Goal: Task Accomplishment & Management: Manage account settings

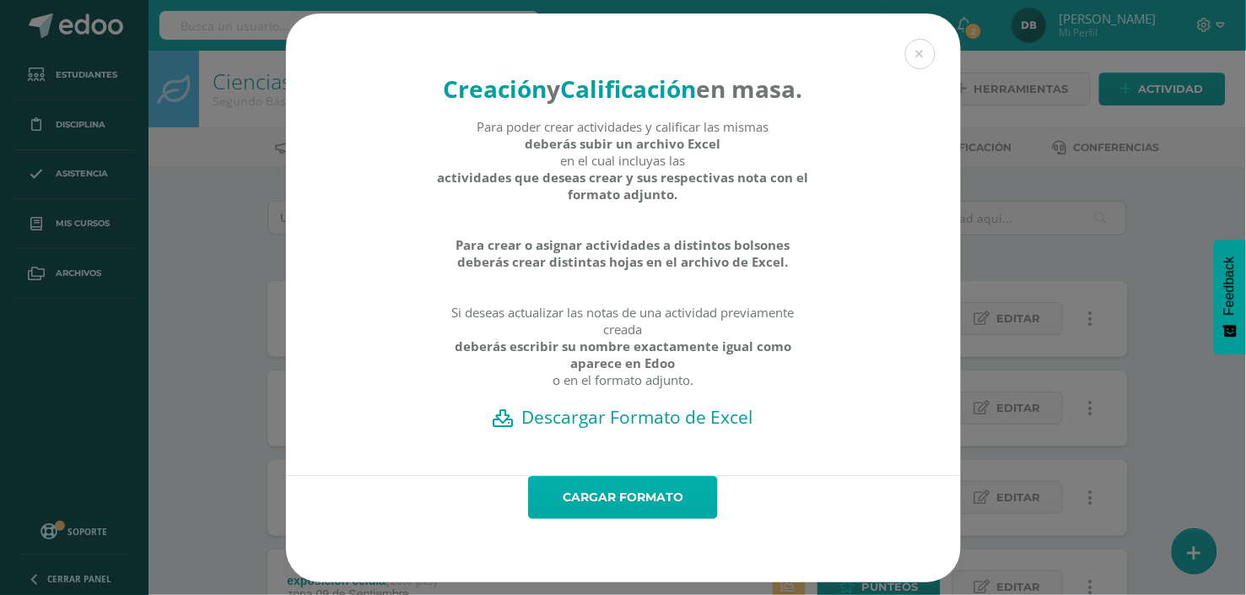
click at [608, 496] on link "Cargar formato" at bounding box center [623, 497] width 190 height 43
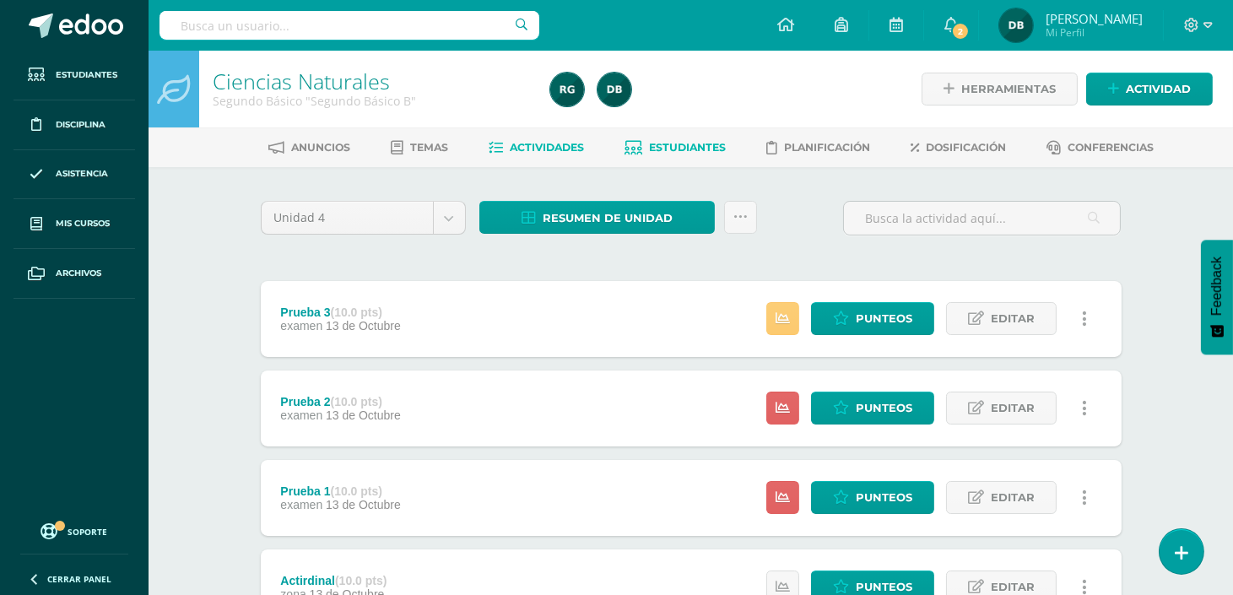
click at [684, 150] on span "Estudiantes" at bounding box center [687, 147] width 77 height 13
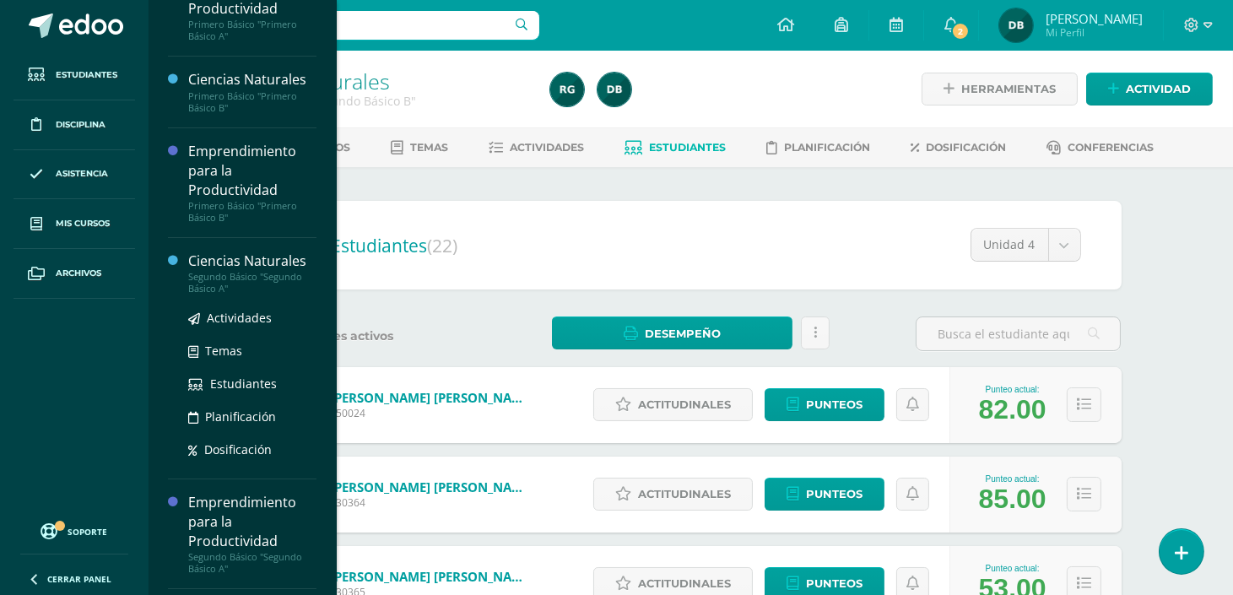
scroll to position [156, 0]
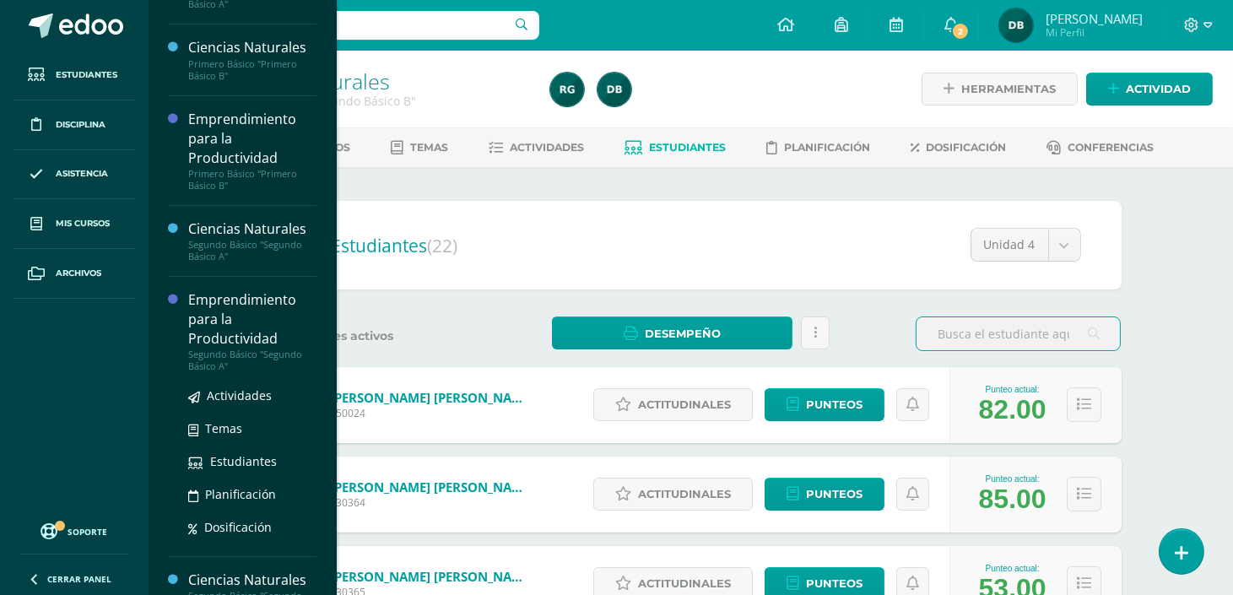
click at [208, 315] on div "Emprendimiento para la Productividad" at bounding box center [252, 319] width 128 height 58
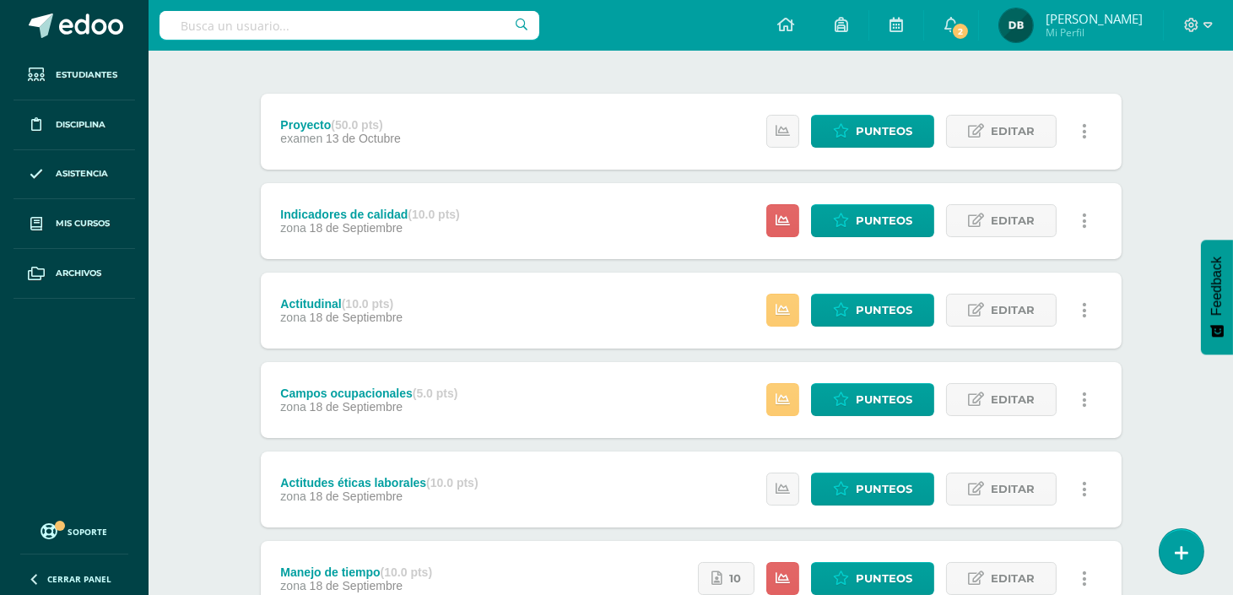
scroll to position [218, 0]
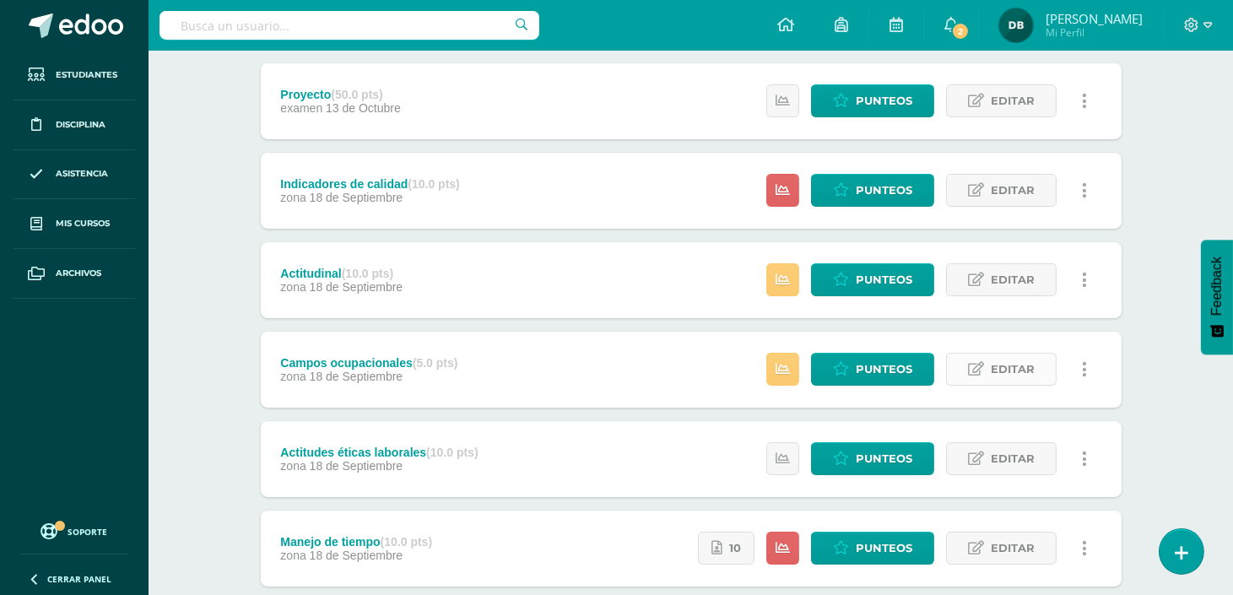
click at [1014, 365] on span "Editar" at bounding box center [1012, 369] width 44 height 31
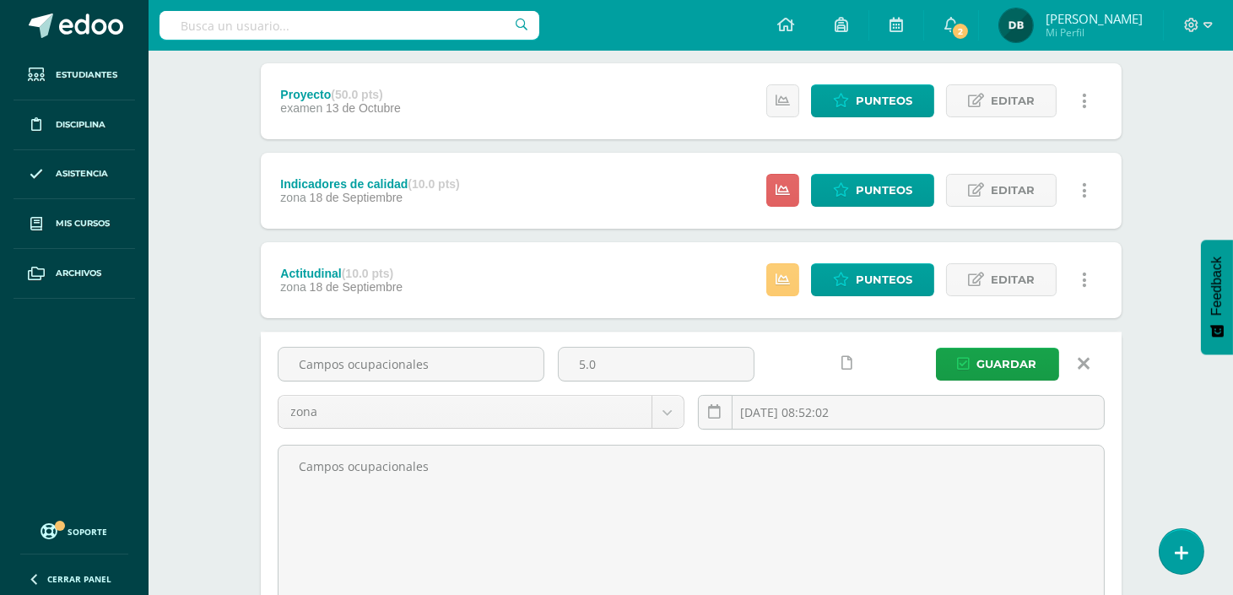
drag, startPoint x: 611, startPoint y: 359, endPoint x: 356, endPoint y: 315, distance: 258.5
click at [356, 315] on div "Proyecto (50.0 pts) examen 13 de Octubre Estatus de Actividad: 0 Estudiantes si…" at bounding box center [691, 445] width 861 height 764
type input "10"
click at [998, 353] on span "Guardar" at bounding box center [1007, 363] width 60 height 31
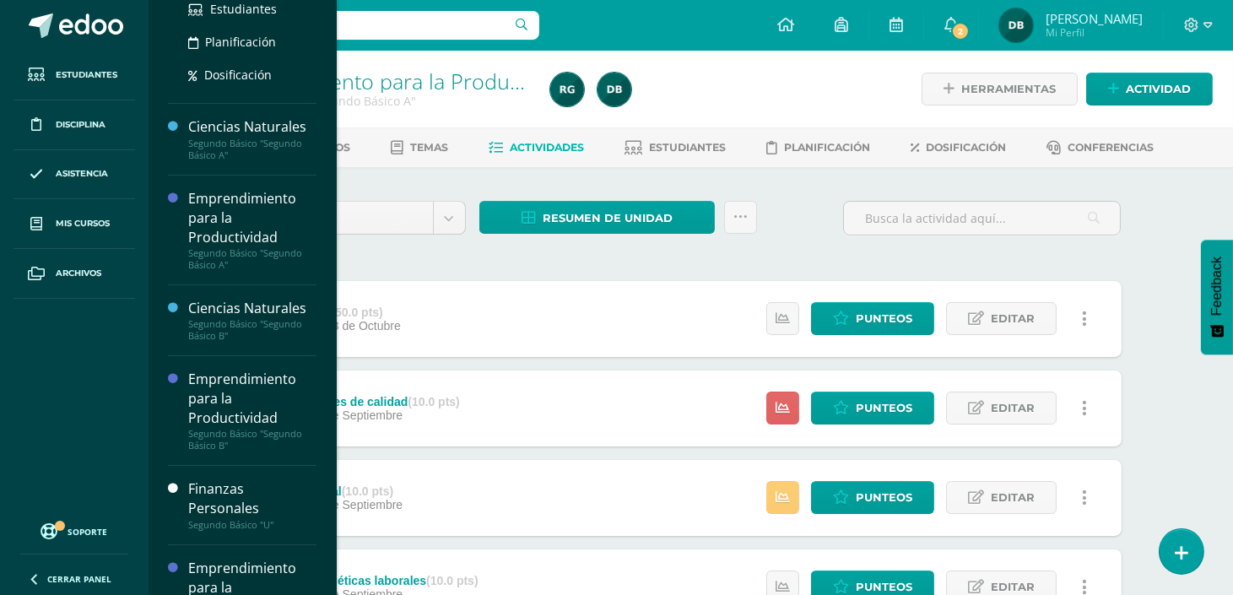
scroll to position [427, 0]
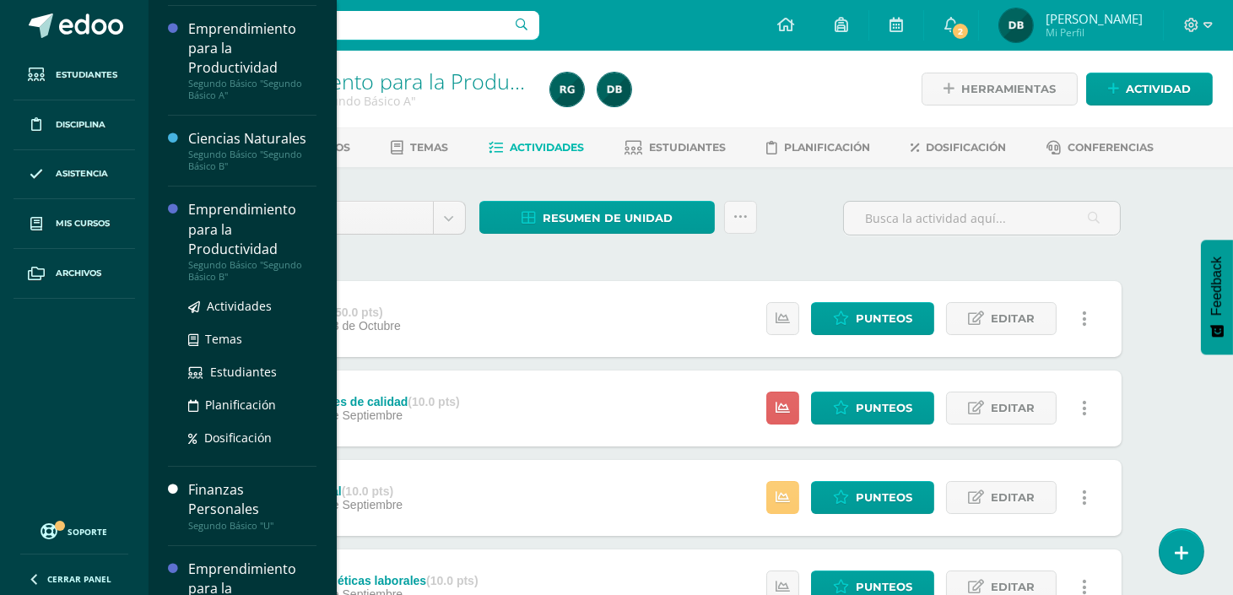
click at [246, 240] on div "Emprendimiento para la Productividad" at bounding box center [252, 229] width 128 height 58
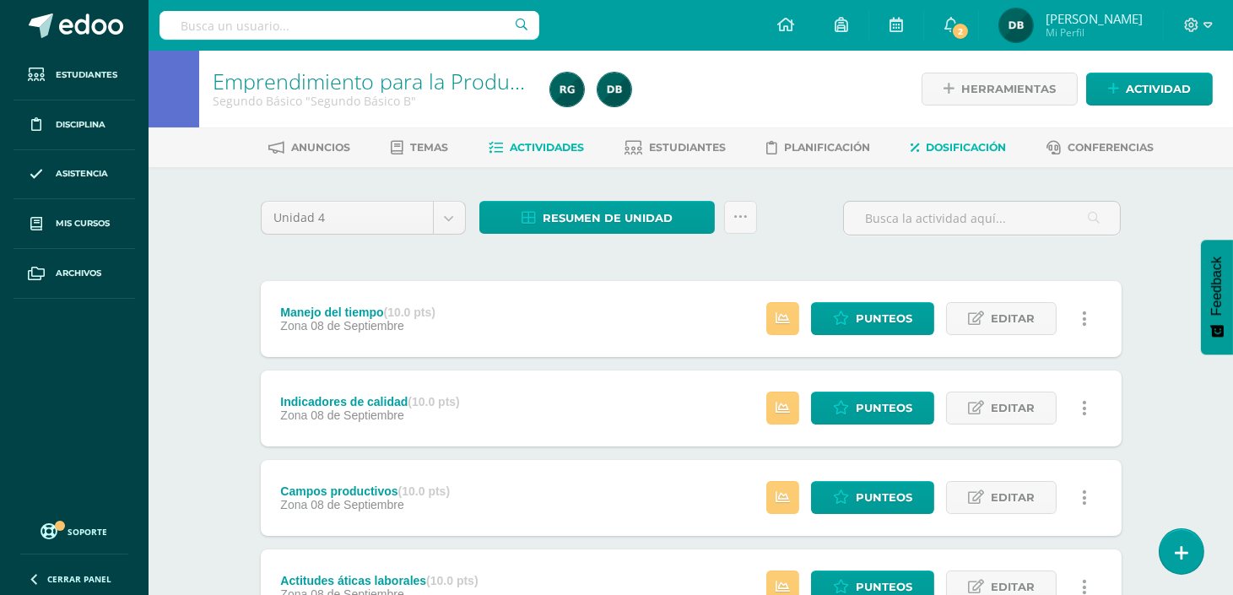
click at [966, 148] on span "Dosificación" at bounding box center [966, 147] width 80 height 13
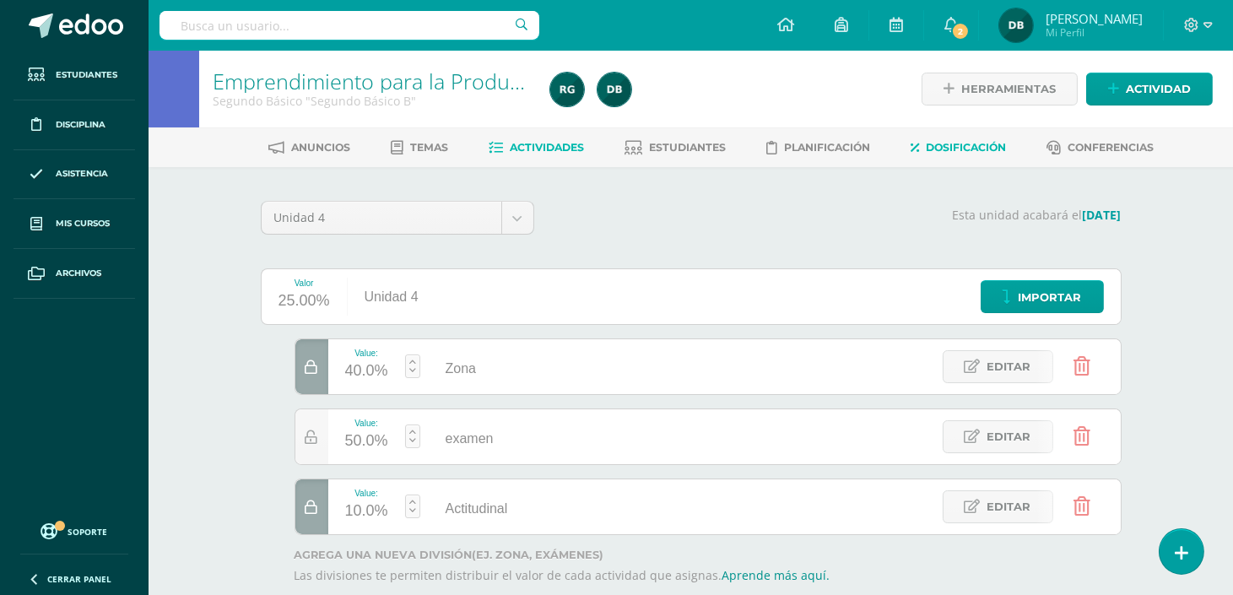
click at [565, 153] on span "Actividades" at bounding box center [547, 147] width 74 height 13
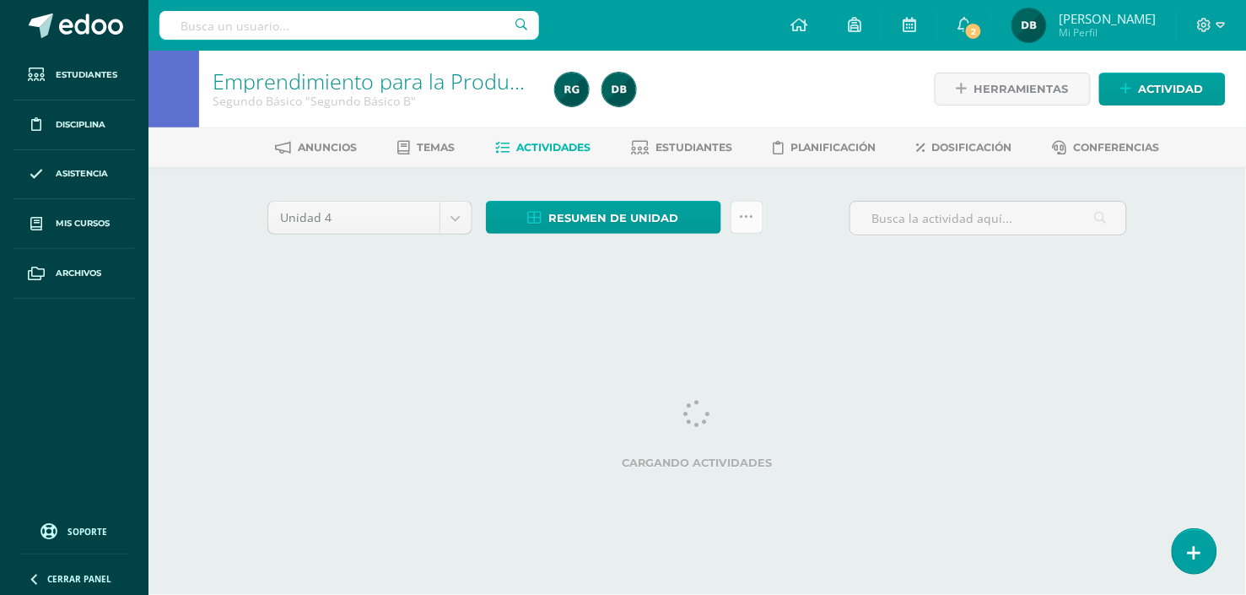
click at [751, 220] on icon at bounding box center [747, 217] width 14 height 14
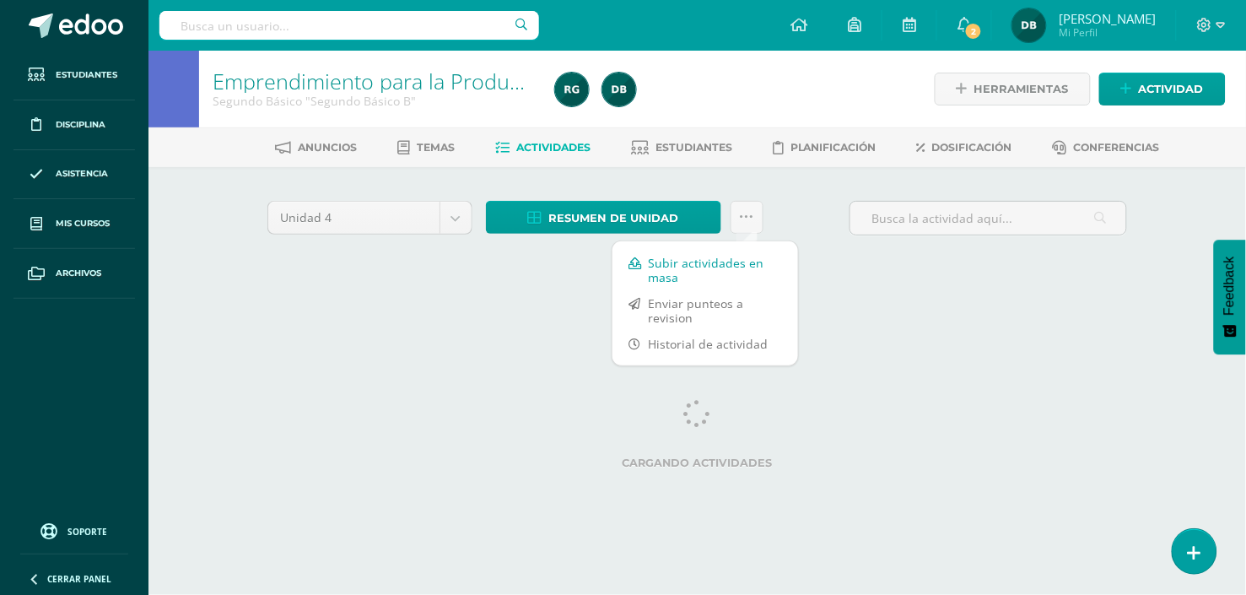
click at [711, 263] on link "Subir actividades en masa" at bounding box center [706, 270] width 186 height 40
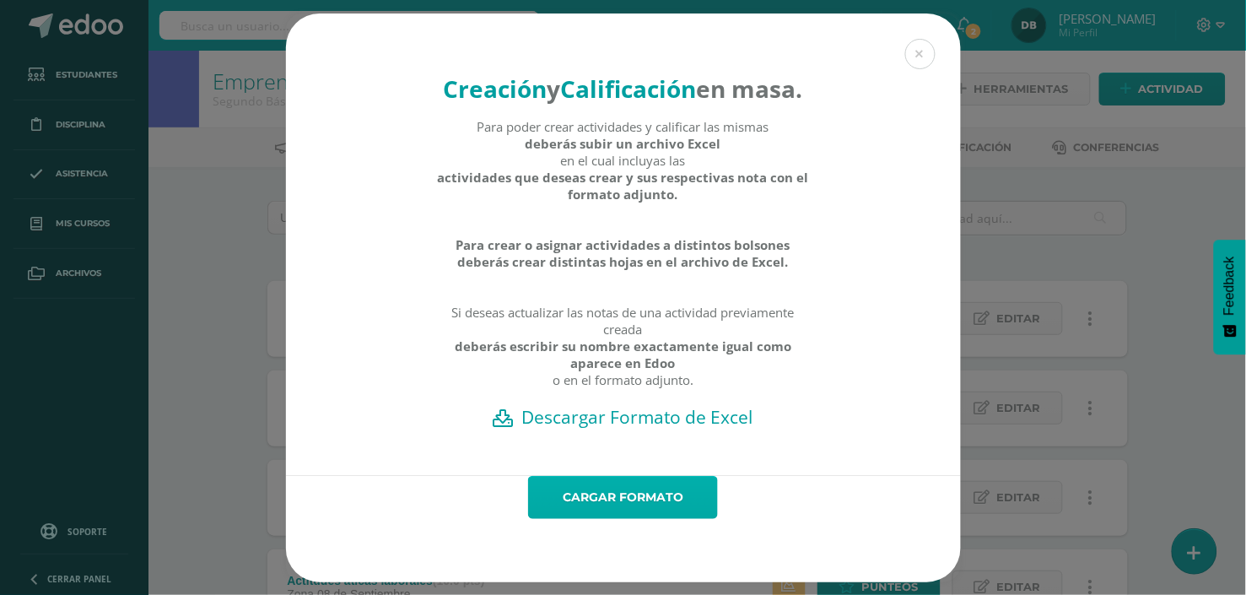
click at [589, 519] on link "Cargar formato" at bounding box center [623, 497] width 190 height 43
click at [601, 519] on link "Cargar formato" at bounding box center [623, 497] width 190 height 43
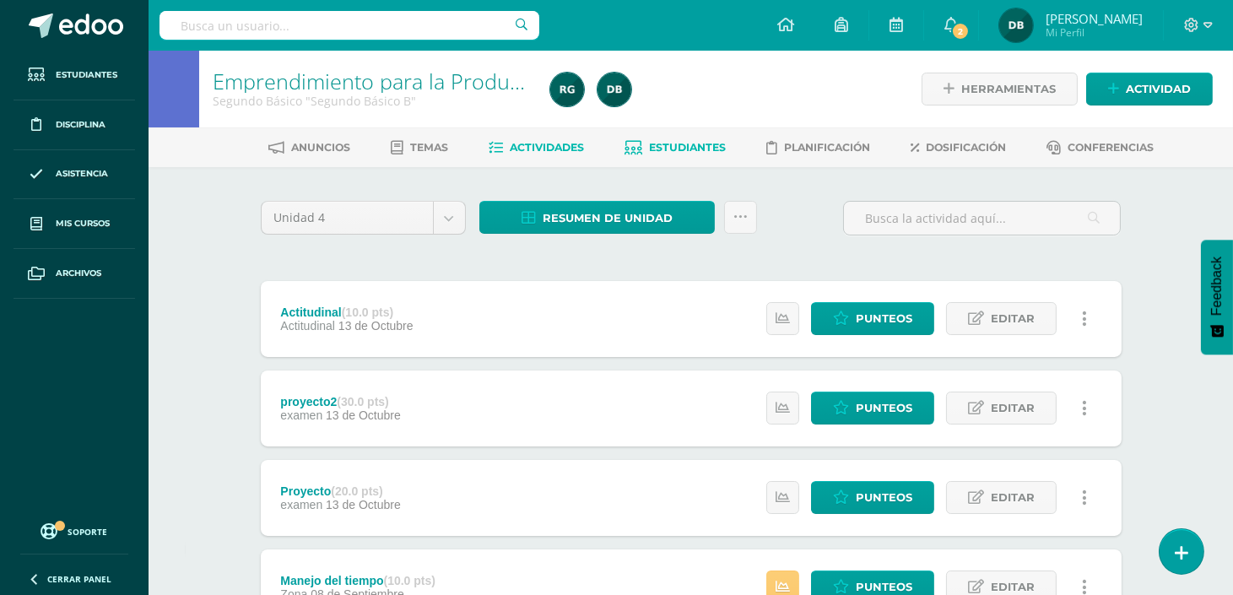
click at [706, 148] on span "Estudiantes" at bounding box center [687, 147] width 77 height 13
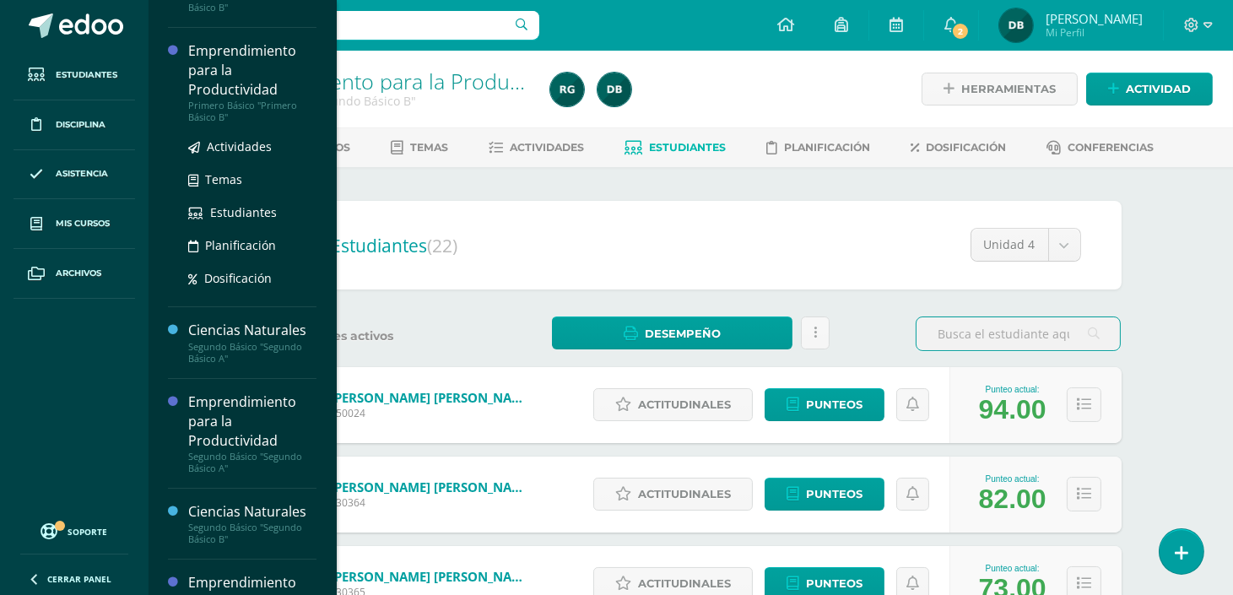
scroll to position [256, 0]
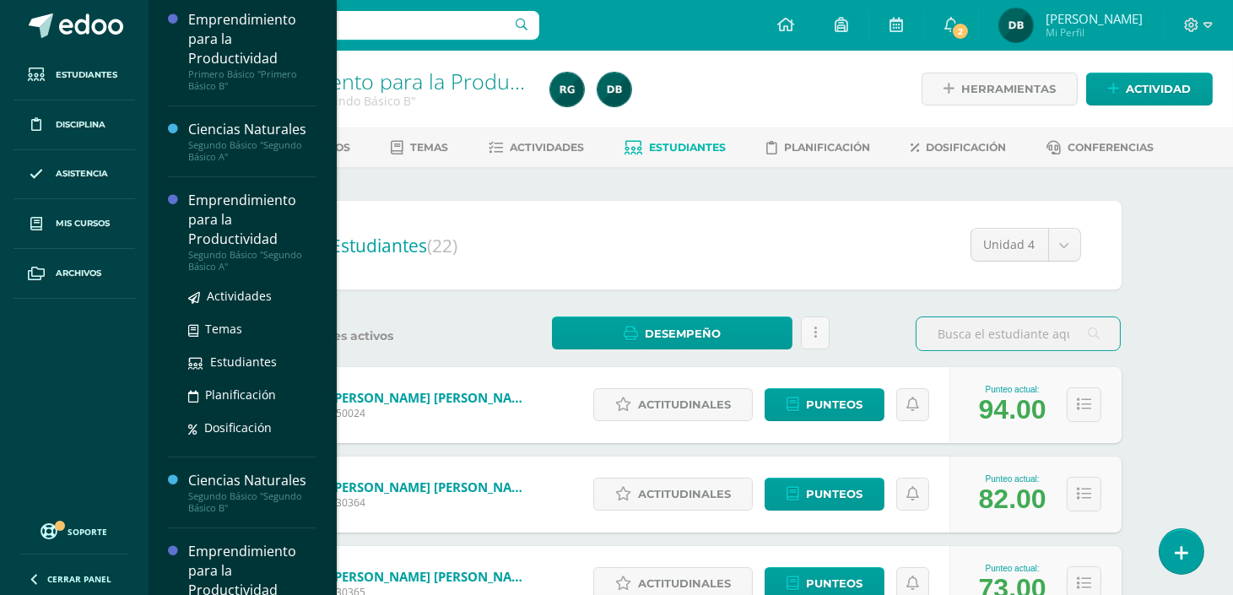
click at [221, 235] on div "Emprendimiento para la Productividad" at bounding box center [252, 220] width 128 height 58
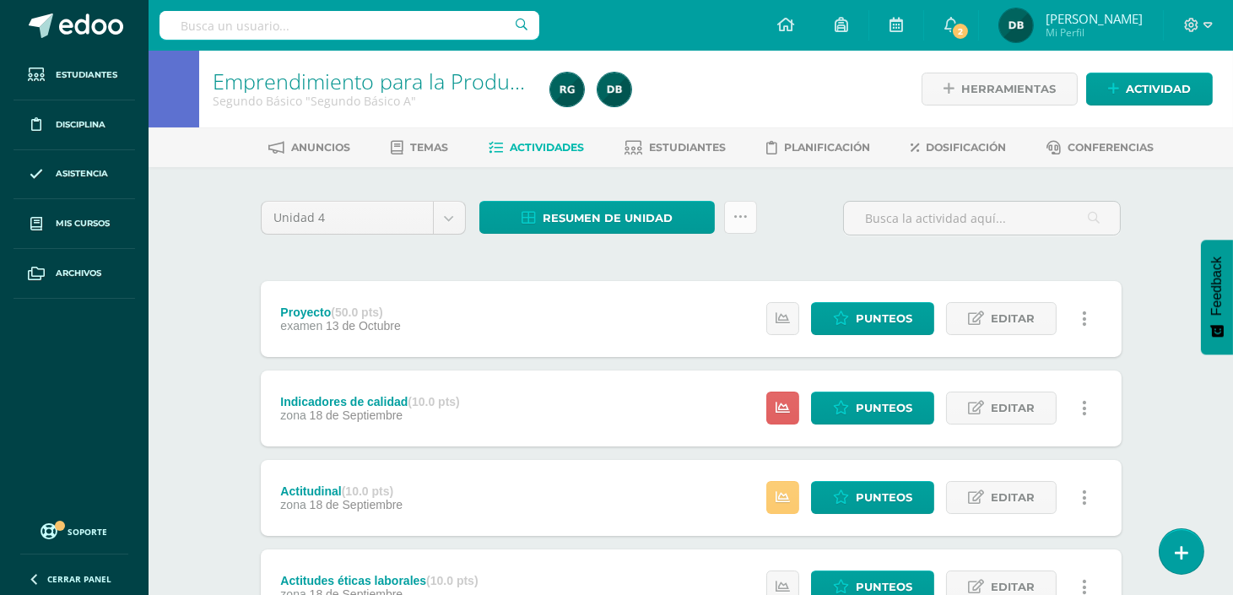
click at [738, 207] on link at bounding box center [740, 217] width 33 height 33
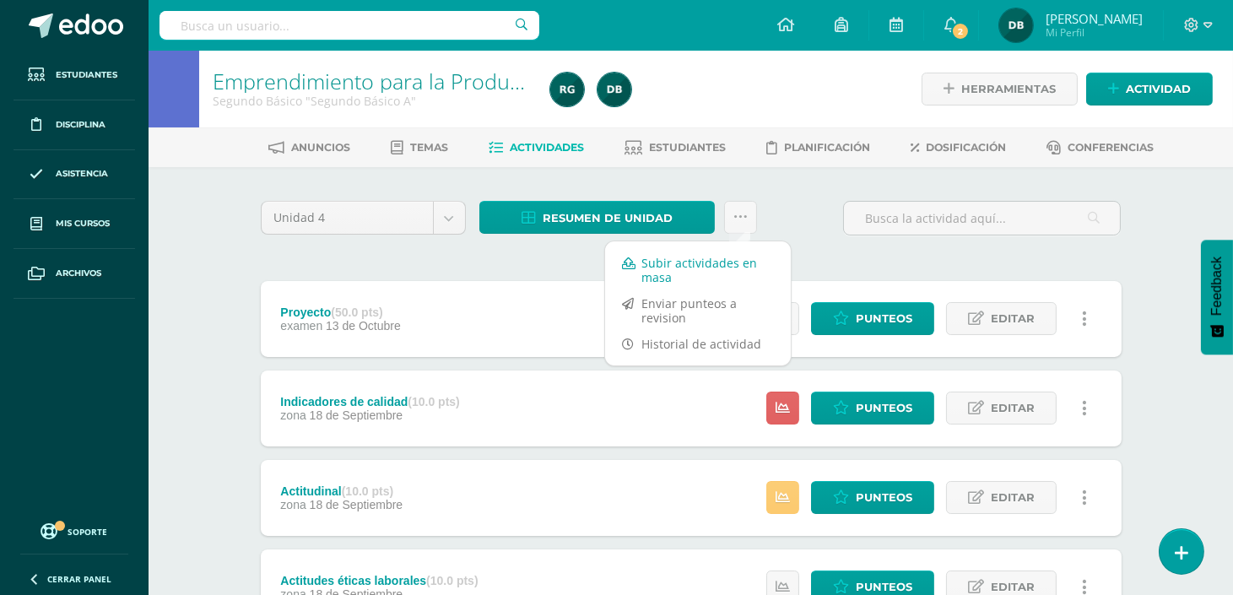
click at [695, 267] on link "Subir actividades en masa" at bounding box center [698, 270] width 186 height 40
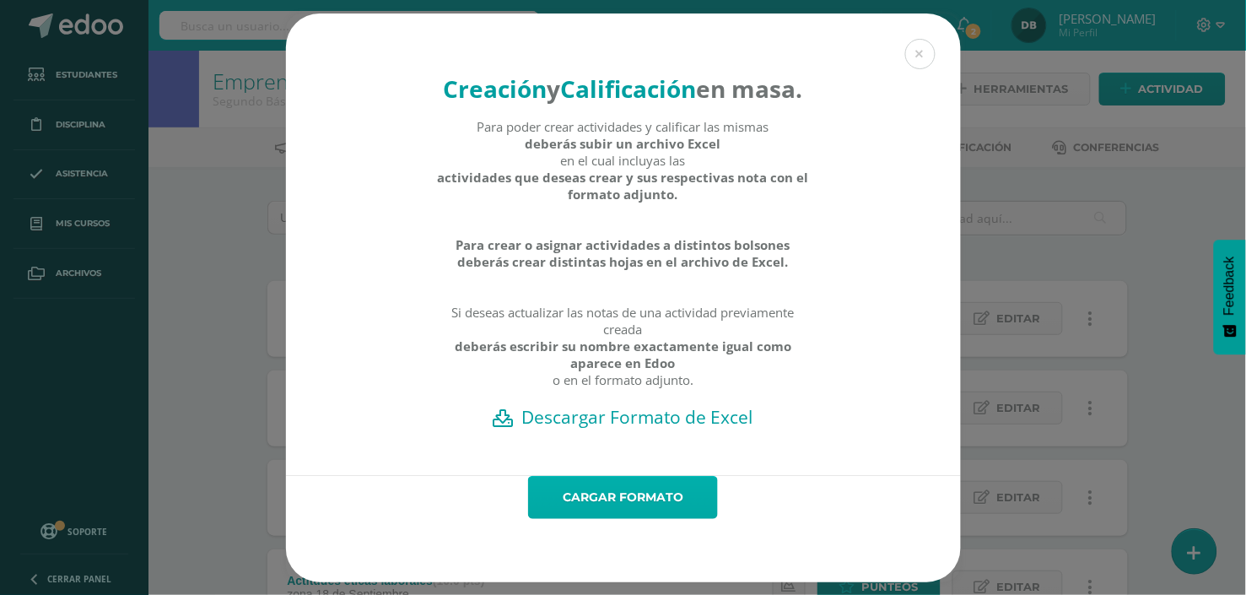
click at [580, 519] on link "Cargar formato" at bounding box center [623, 497] width 190 height 43
click at [605, 476] on div "Creación y Calificación en masa. Para poder crear actividades y calificar las m…" at bounding box center [623, 244] width 675 height 462
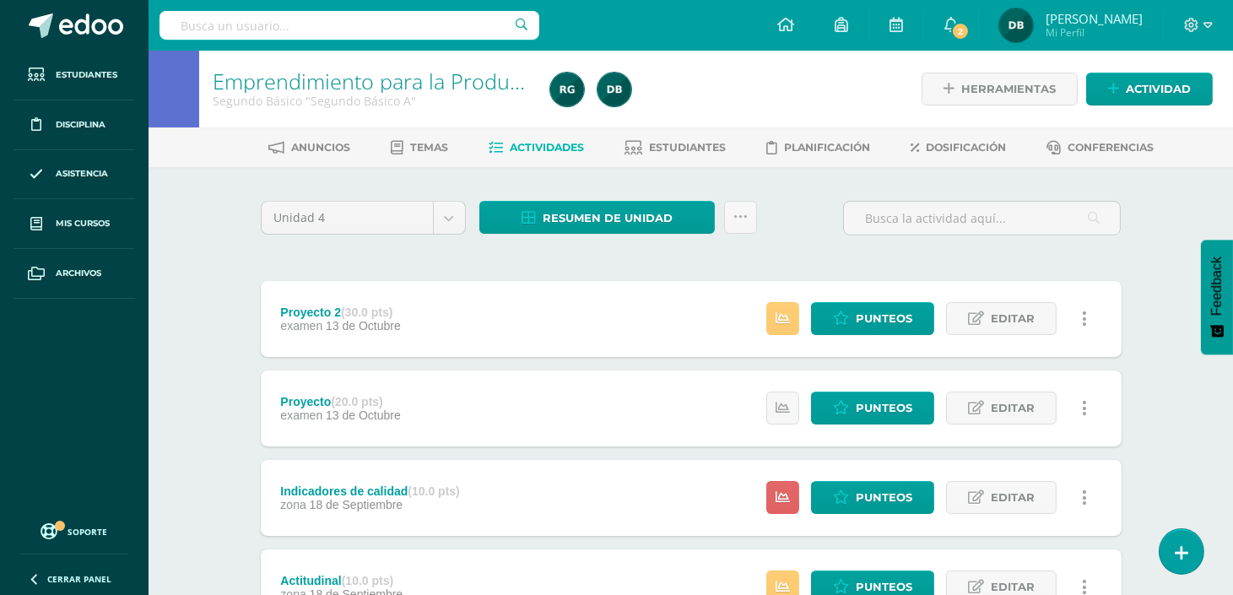
scroll to position [409, 0]
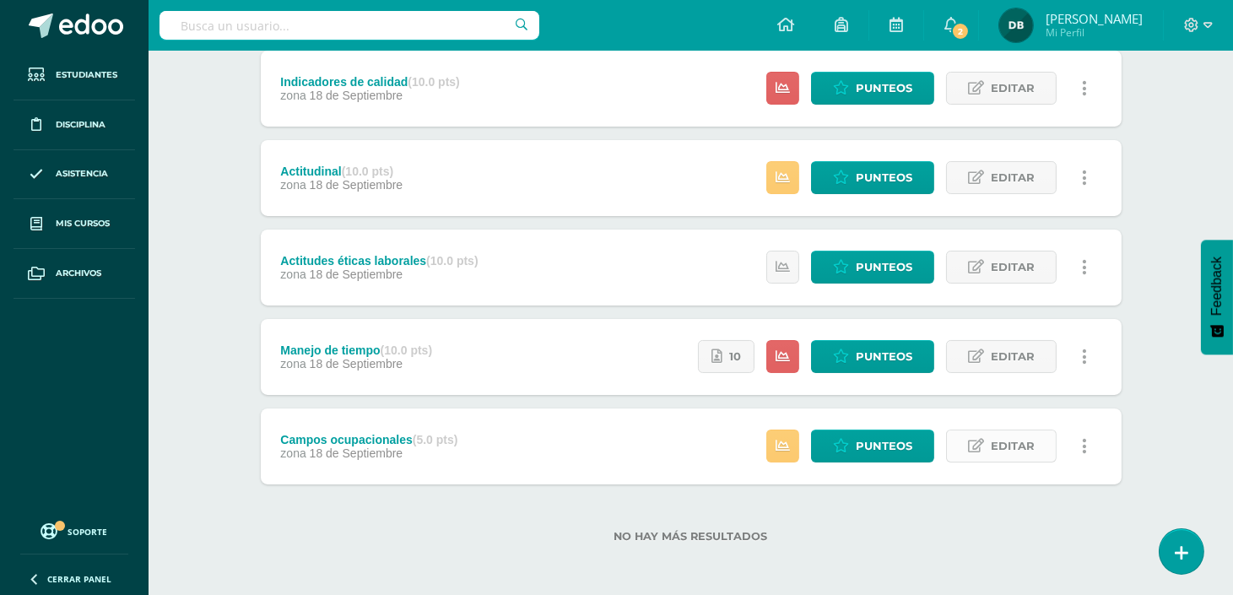
click at [1023, 450] on span "Editar" at bounding box center [1012, 445] width 44 height 31
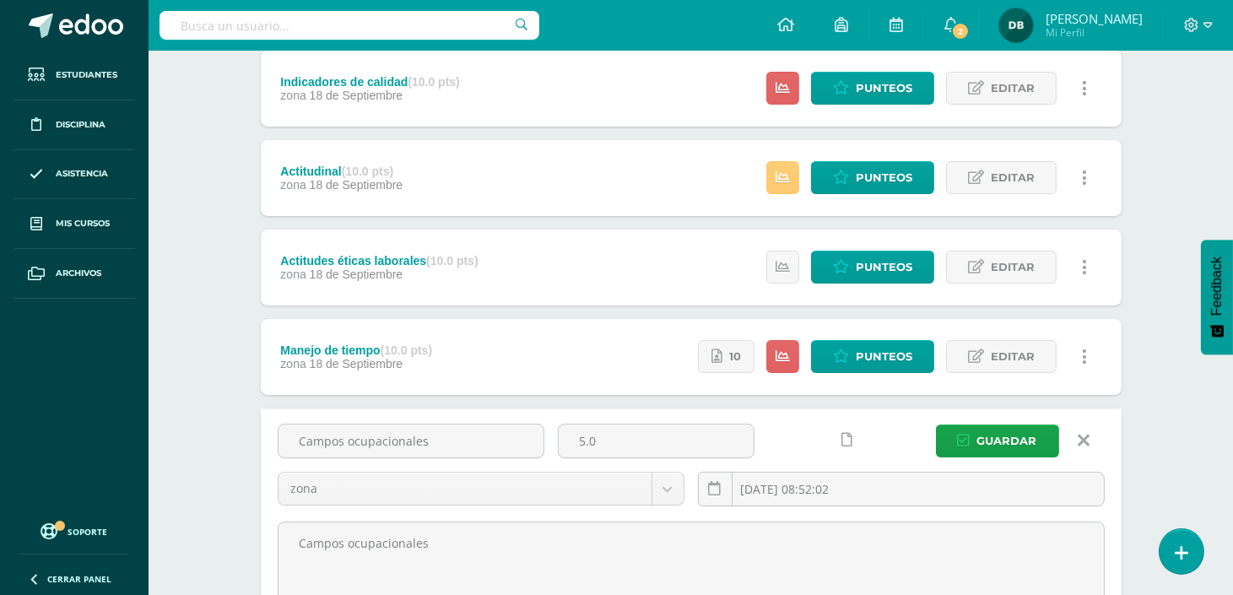
drag, startPoint x: 643, startPoint y: 434, endPoint x: 505, endPoint y: 420, distance: 139.0
click at [505, 420] on div "Campos ocupacionales 5.0 zona zona examen 2025-09-18 08:52:02 Guardar Campos oc…" at bounding box center [691, 566] width 861 height 317
type input "10"
click at [1018, 444] on span "Guardar" at bounding box center [1007, 440] width 60 height 31
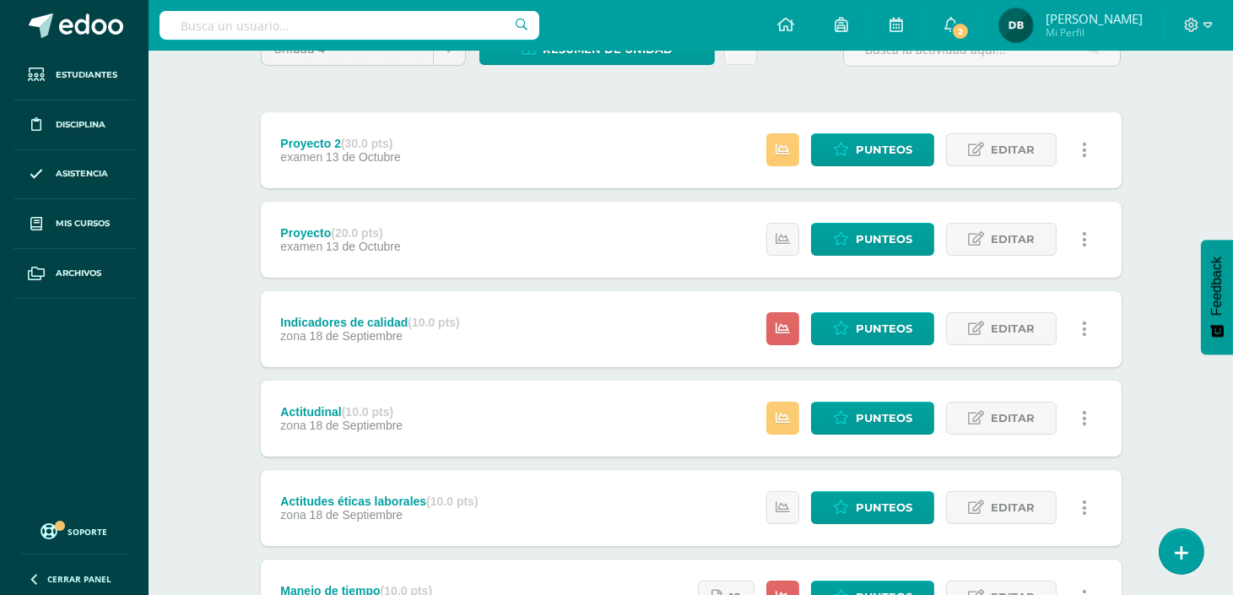
scroll to position [199, 0]
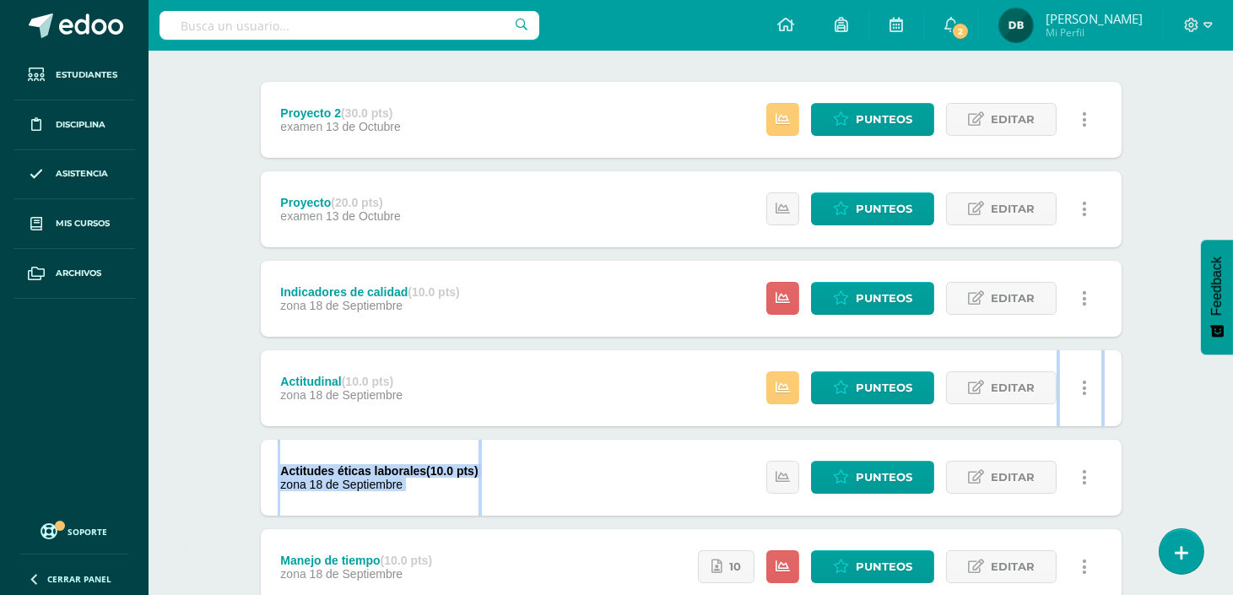
drag, startPoint x: 0, startPoint y: 0, endPoint x: 964, endPoint y: 366, distance: 1031.5
click at [964, 366] on div "Proyecto 2 (30.0 pts) examen 13 de Octubre Estatus de Actividad: 3 Estudiantes …" at bounding box center [691, 388] width 861 height 613
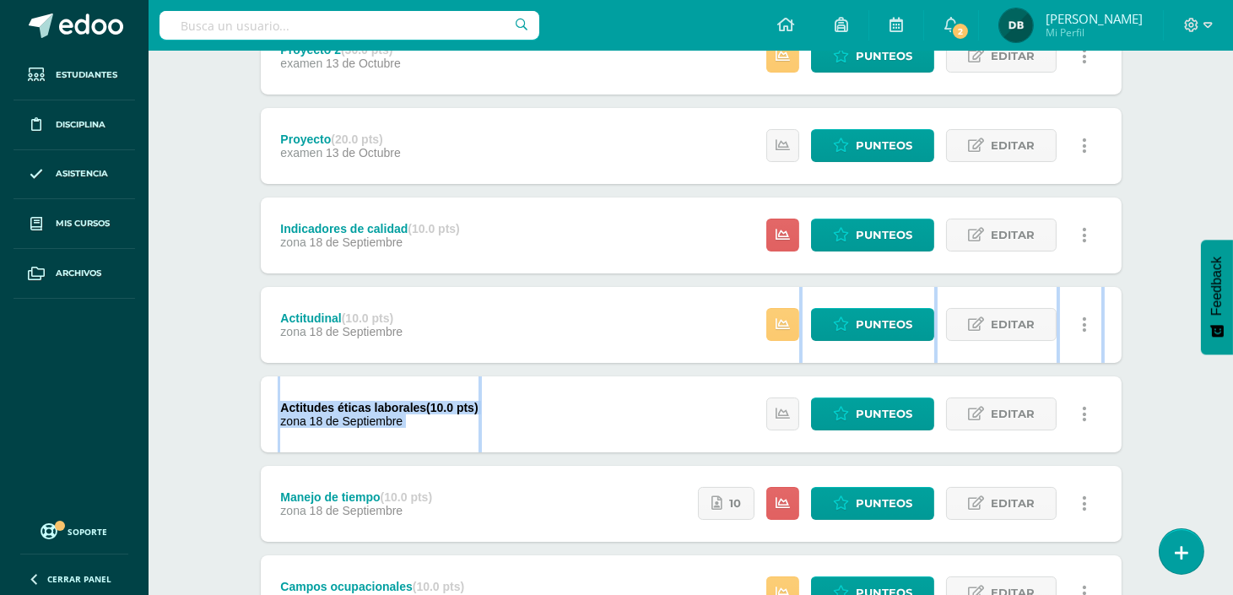
scroll to position [325, 0]
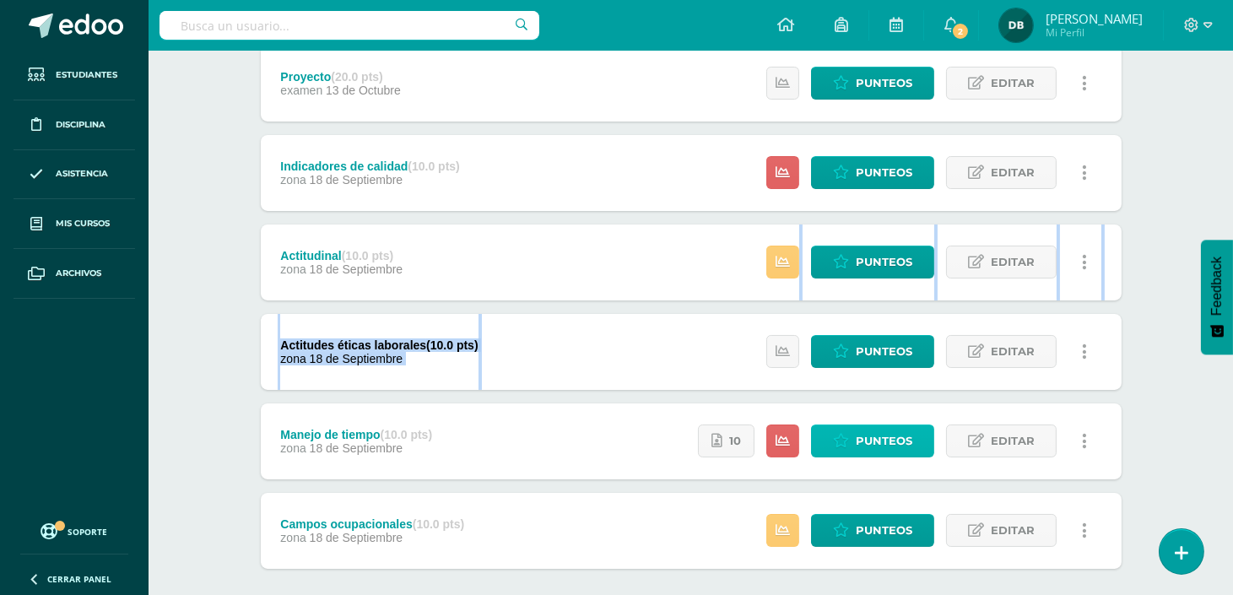
click at [880, 441] on span "Punteos" at bounding box center [883, 440] width 57 height 31
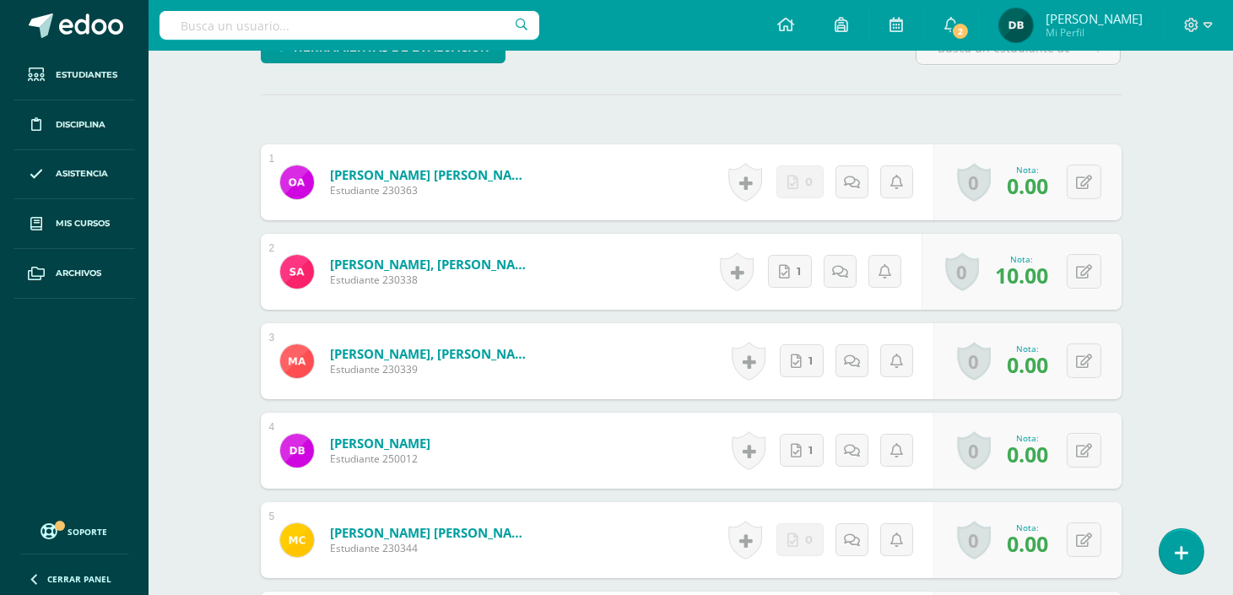
scroll to position [364, 0]
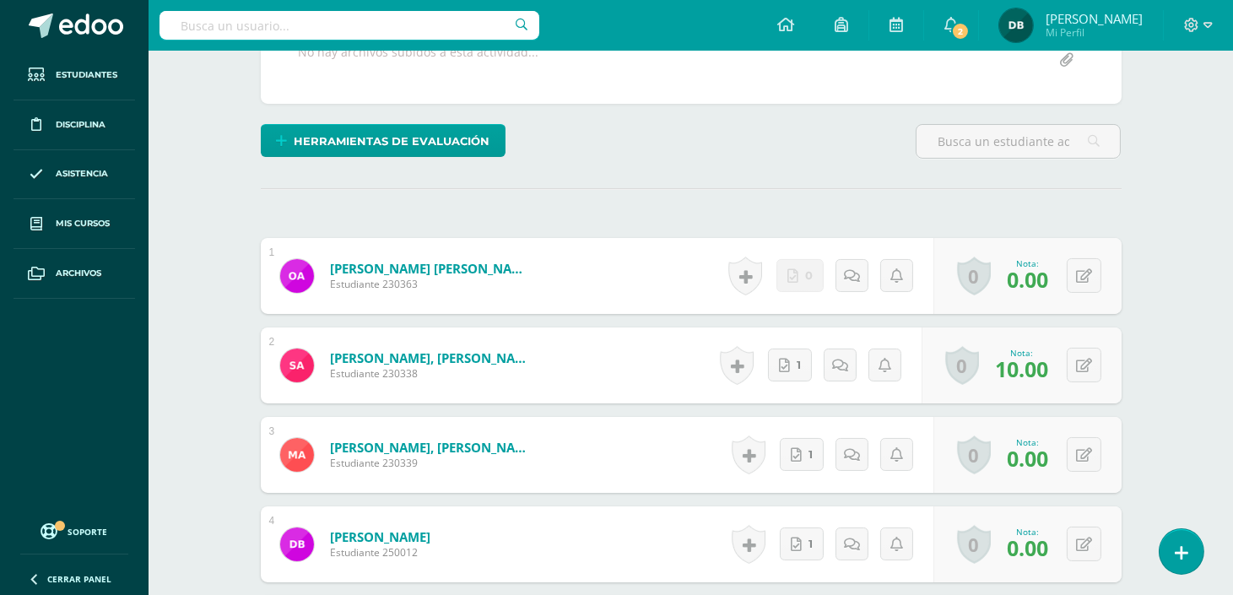
click at [791, 474] on div "Historial de actividad No hay historial para esta actividad 1 Agregar Comentari…" at bounding box center [830, 455] width 208 height 76
click at [791, 456] on link "1" at bounding box center [802, 454] width 44 height 33
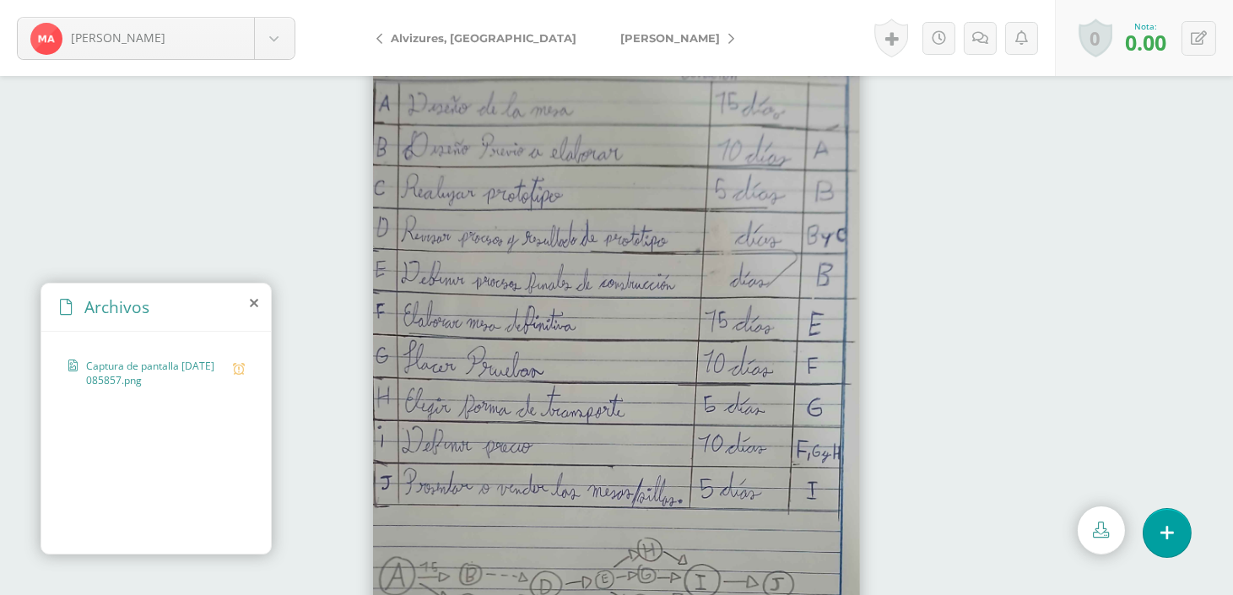
scroll to position [44, 0]
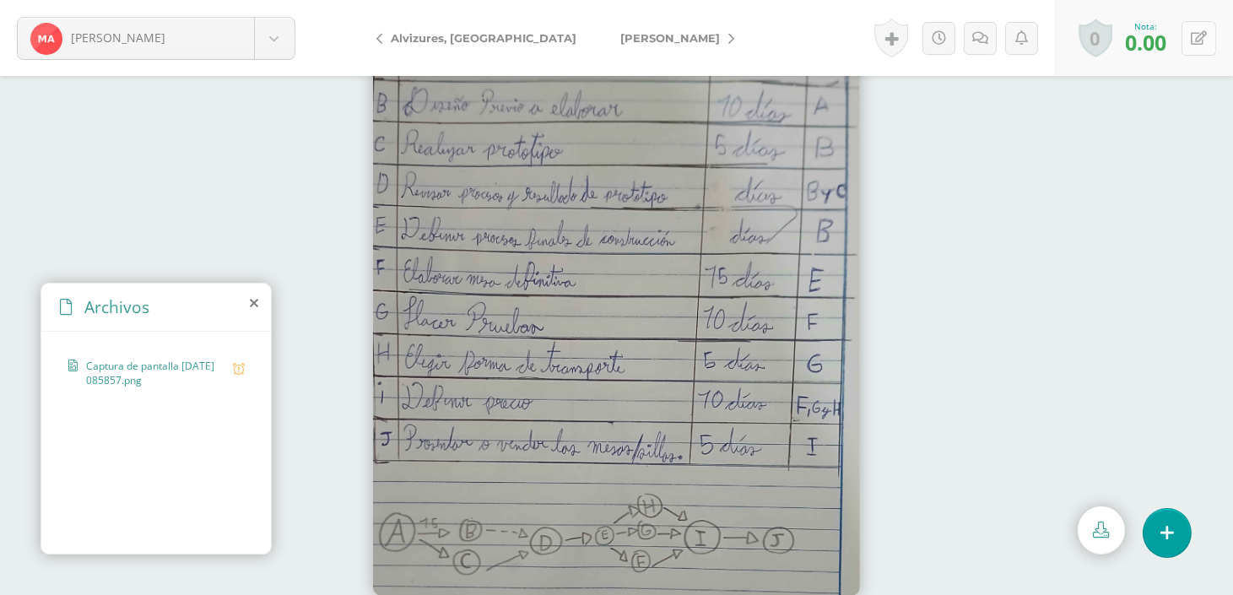
click at [1203, 28] on button at bounding box center [1198, 38] width 35 height 35
type input "10"
click at [1156, 45] on icon at bounding box center [1158, 43] width 14 height 14
click at [652, 35] on link "[PERSON_NAME]" at bounding box center [672, 38] width 149 height 40
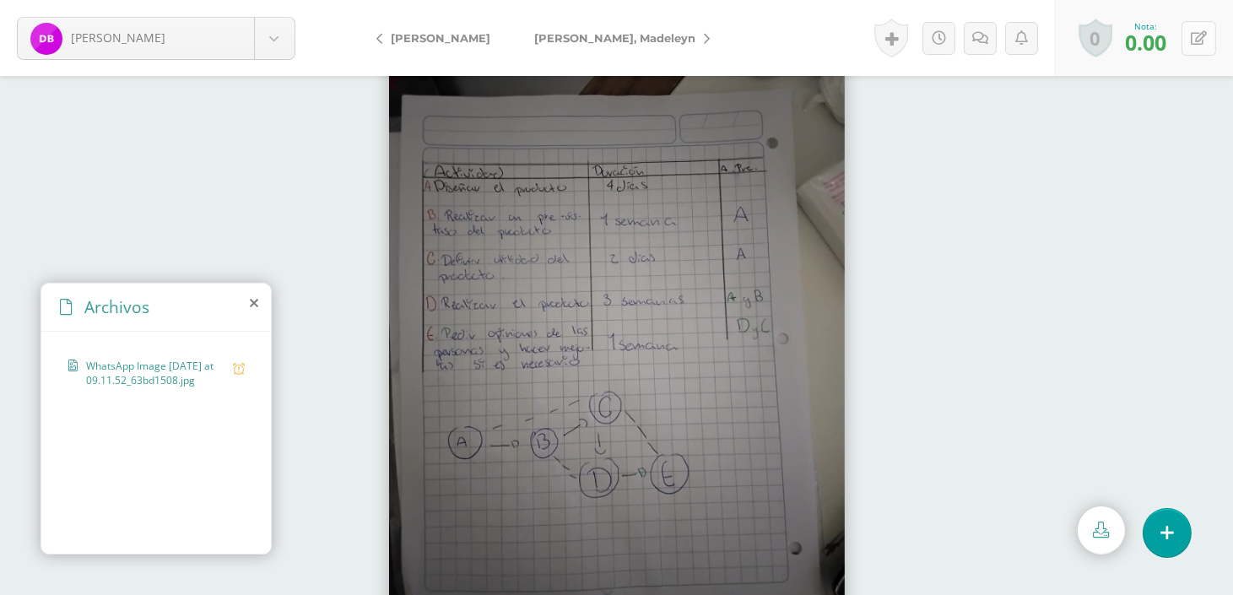
click at [1202, 34] on icon at bounding box center [1198, 38] width 16 height 14
type input "10"
click at [646, 28] on link "[PERSON_NAME]" at bounding box center [617, 38] width 211 height 40
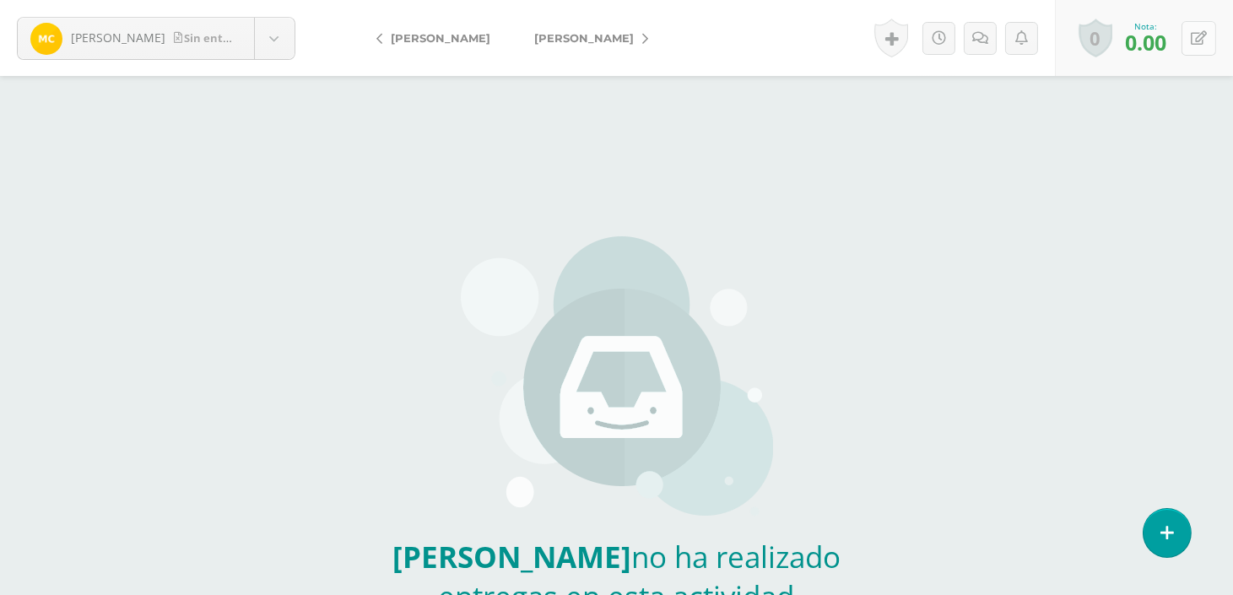
click at [1193, 53] on button at bounding box center [1198, 38] width 35 height 35
type input "10"
click at [617, 30] on link "[PERSON_NAME]" at bounding box center [586, 38] width 149 height 40
click at [704, 33] on icon at bounding box center [707, 39] width 6 height 12
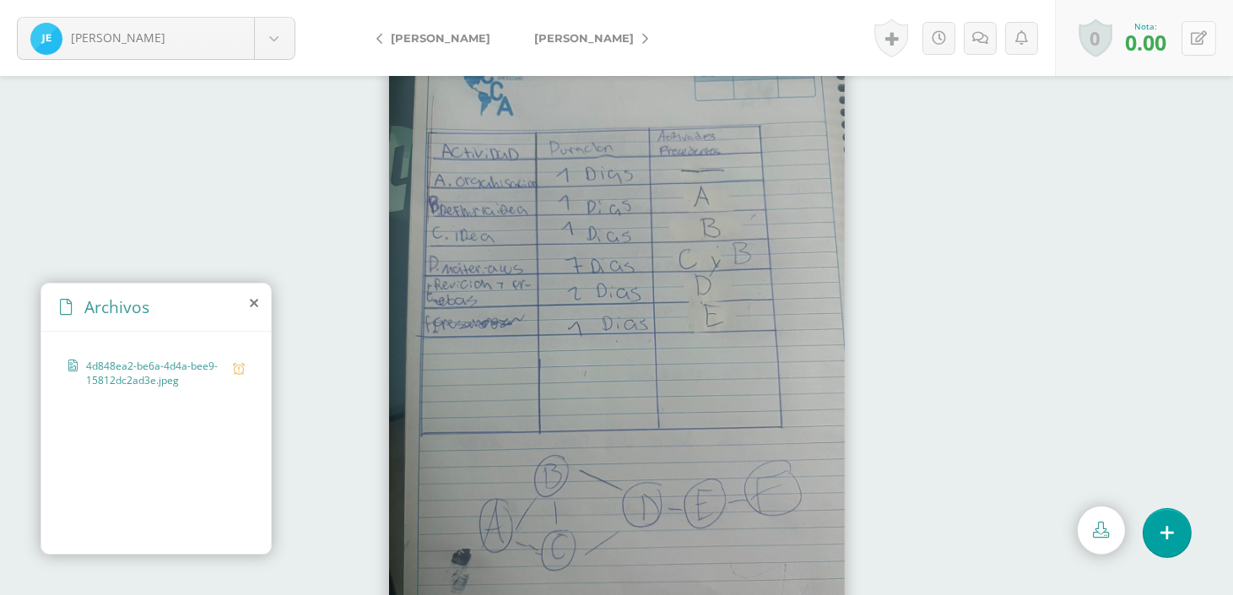
click at [1201, 51] on button at bounding box center [1198, 38] width 35 height 35
type input "10"
click at [631, 43] on link "[PERSON_NAME]" at bounding box center [586, 38] width 149 height 40
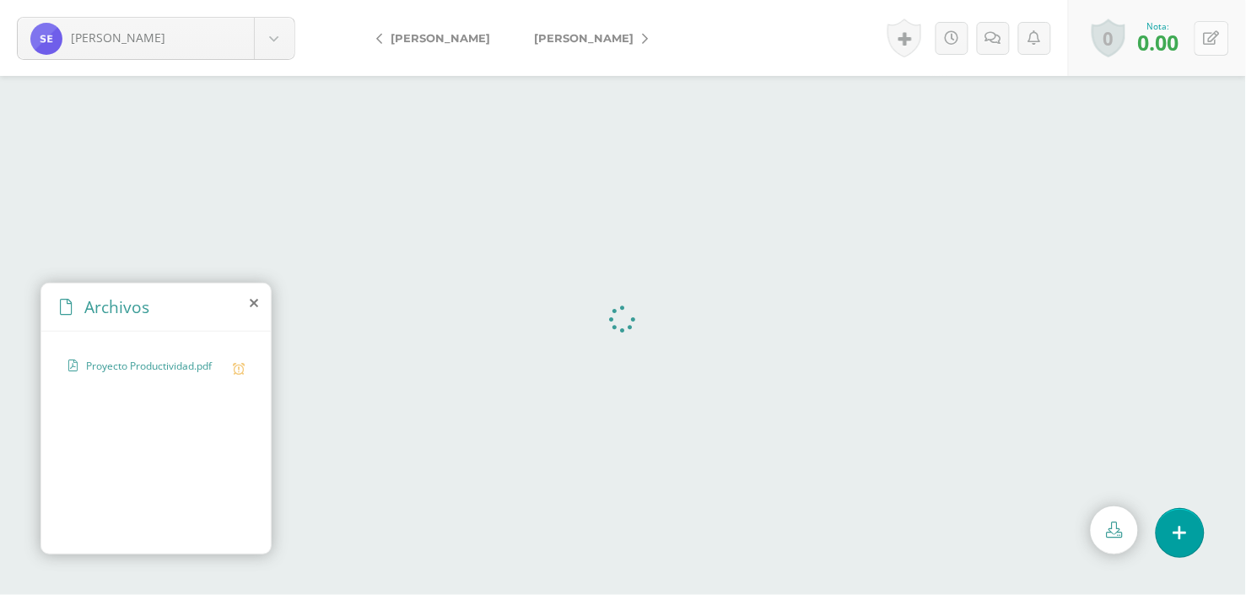
click at [1226, 39] on button at bounding box center [1212, 38] width 35 height 35
click at [1226, 39] on form "Estrada, Stephany Aguilar, Oscar Alvizures, Santiago Andrade, Matías Baten, Dan…" at bounding box center [623, 38] width 1246 height 76
type input "10"
click at [642, 33] on icon at bounding box center [645, 39] width 6 height 12
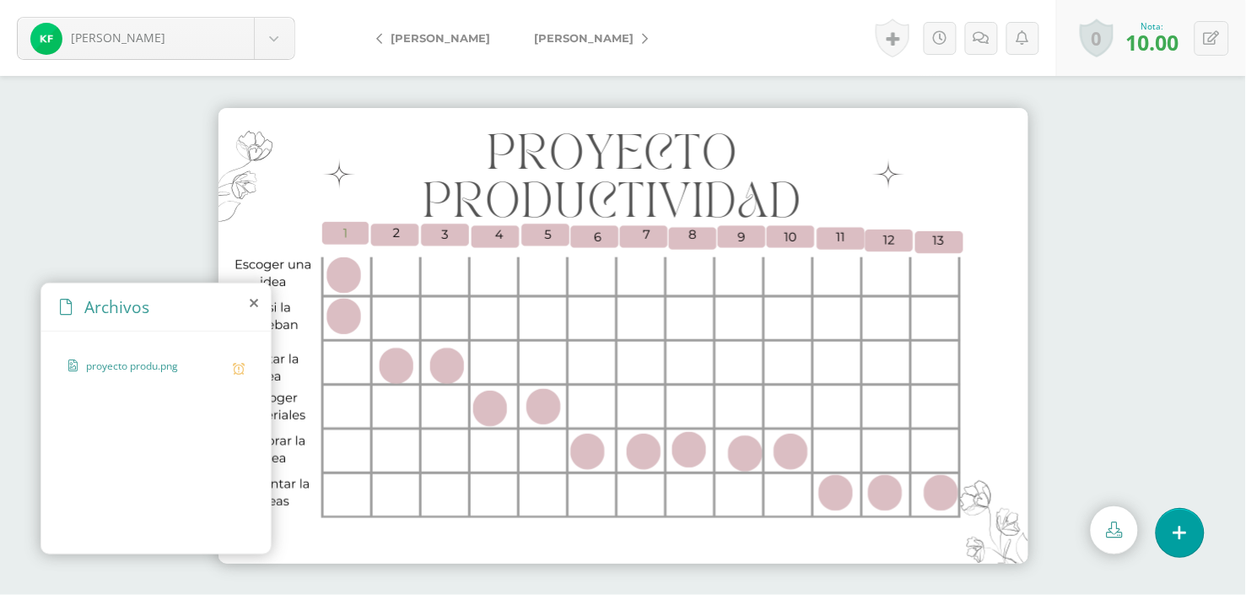
click at [661, 35] on link "[PERSON_NAME]" at bounding box center [586, 38] width 149 height 40
click at [656, 35] on link "[PERSON_NAME]" at bounding box center [586, 38] width 149 height 40
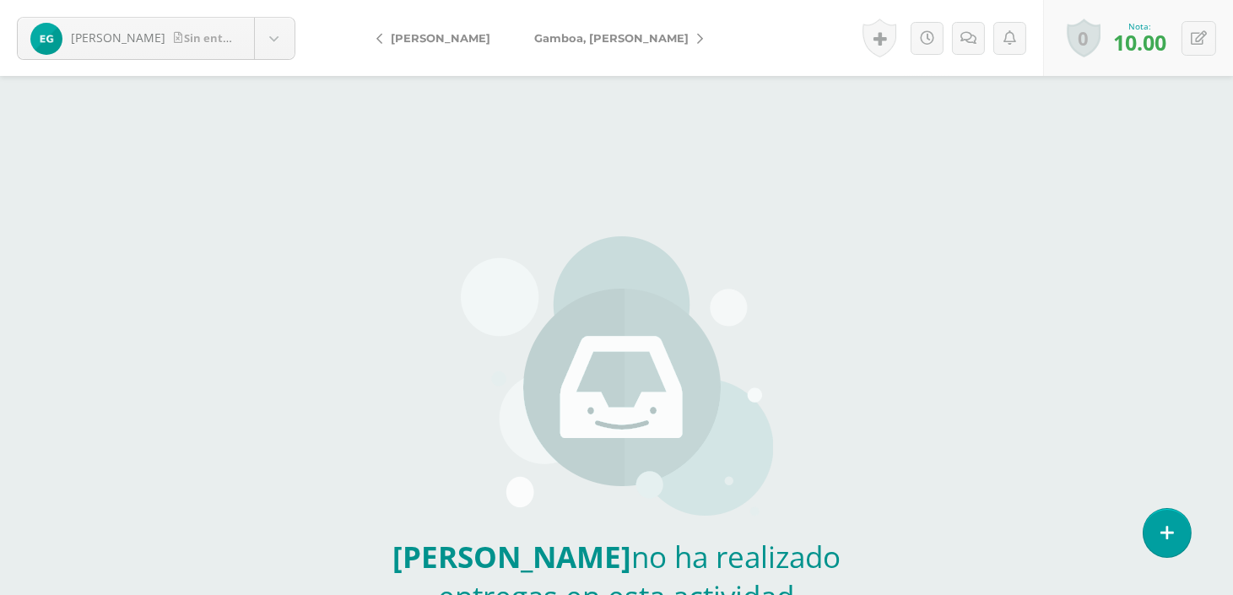
click at [697, 36] on icon at bounding box center [700, 39] width 6 height 12
click at [642, 39] on icon at bounding box center [645, 39] width 6 height 12
click at [697, 39] on icon at bounding box center [700, 39] width 6 height 12
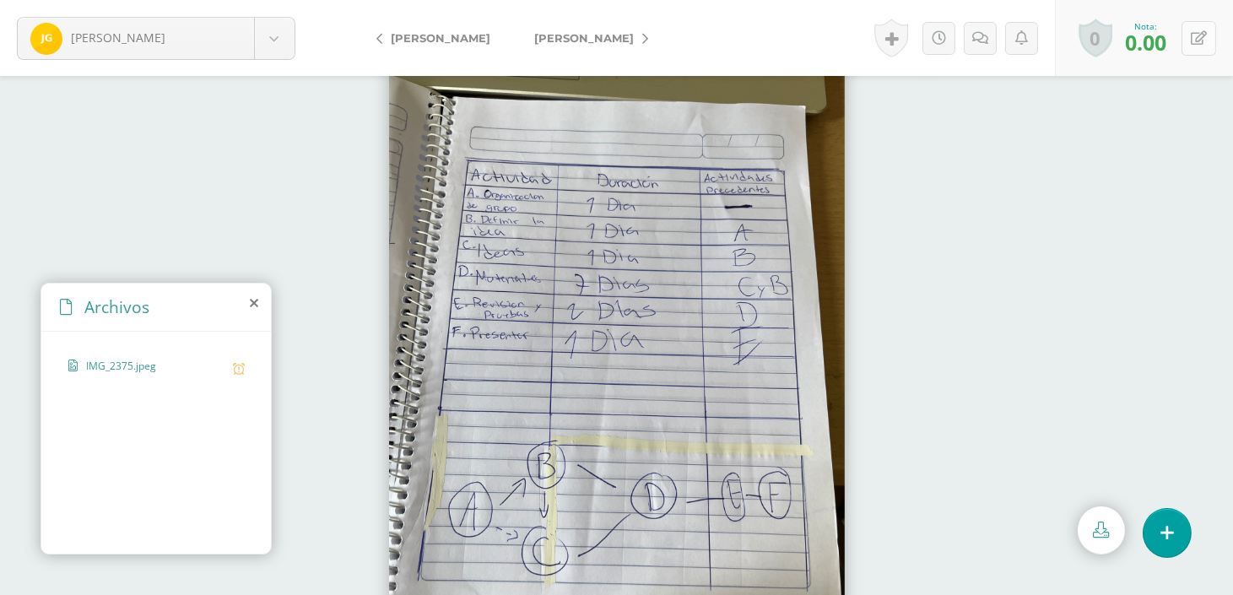
click at [1203, 48] on button at bounding box center [1198, 38] width 35 height 35
type input "10"
click at [648, 40] on icon at bounding box center [645, 39] width 6 height 12
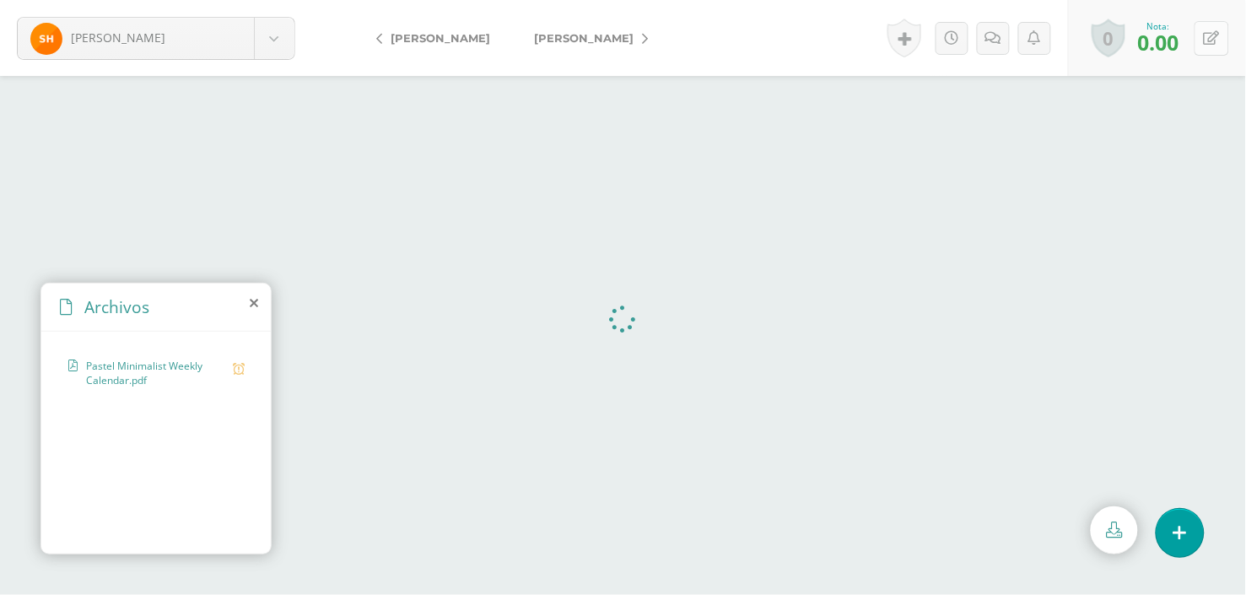
click at [1202, 31] on button at bounding box center [1212, 38] width 35 height 35
type input "10"
click at [633, 36] on link "[PERSON_NAME]" at bounding box center [586, 38] width 149 height 40
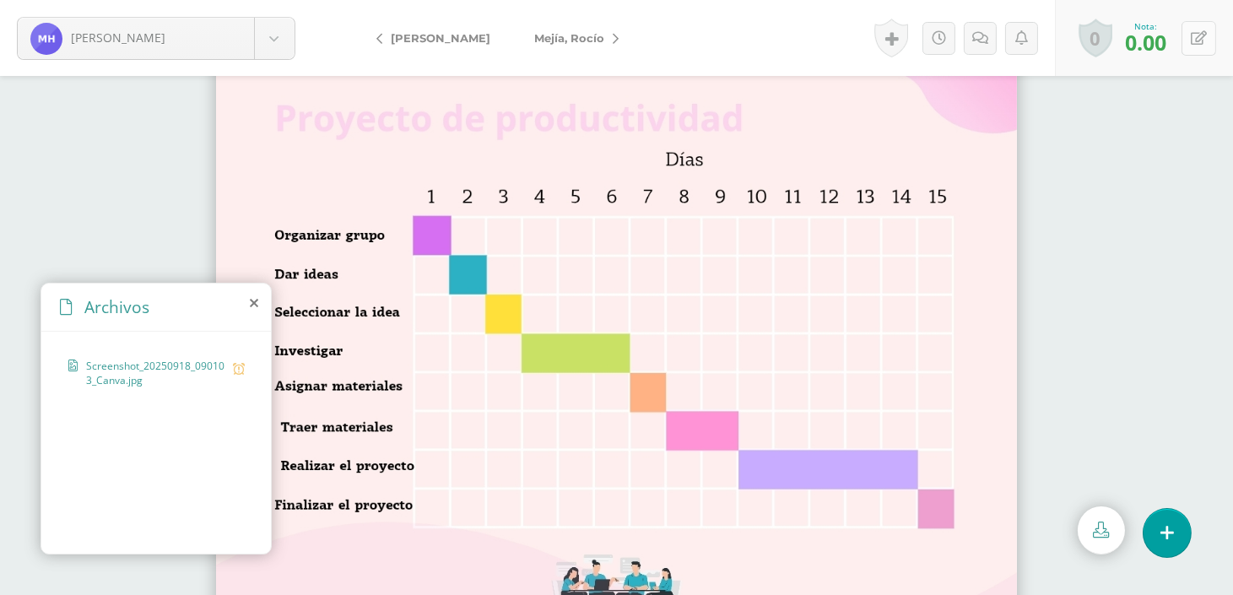
click at [1192, 48] on button at bounding box center [1198, 38] width 35 height 35
type input "10"
click at [632, 38] on link "Mejía, Rocío" at bounding box center [572, 38] width 120 height 40
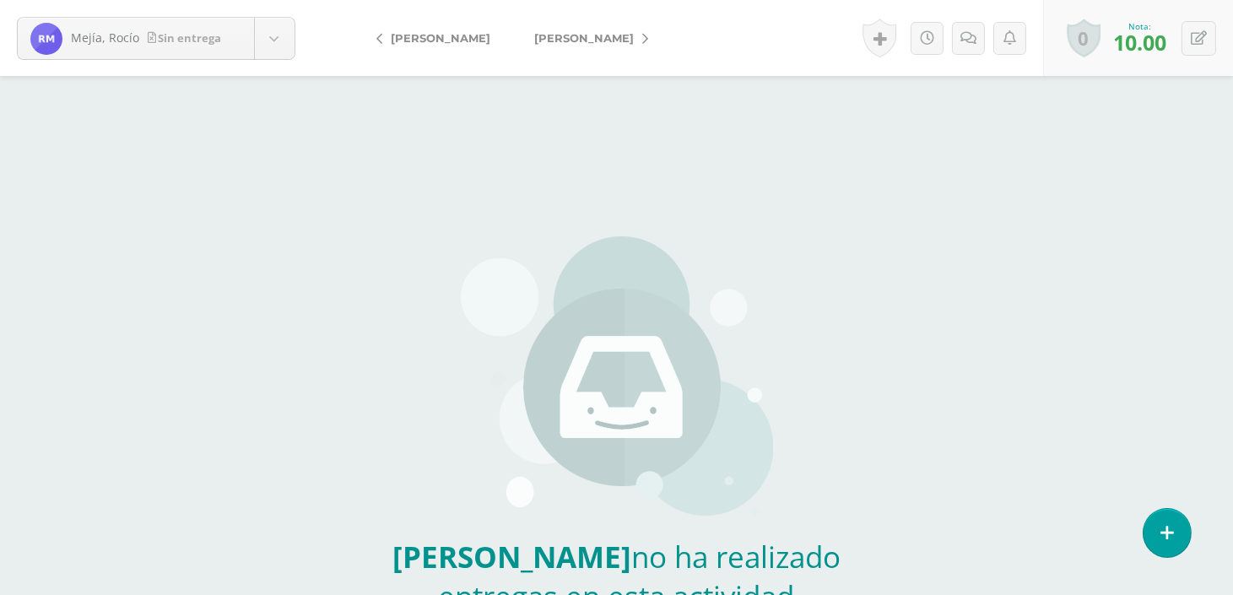
click at [642, 40] on icon at bounding box center [645, 39] width 6 height 12
click at [618, 40] on icon at bounding box center [616, 39] width 6 height 12
click at [703, 40] on icon at bounding box center [706, 39] width 6 height 12
click at [636, 40] on link "[PERSON_NAME]" at bounding box center [586, 38] width 149 height 40
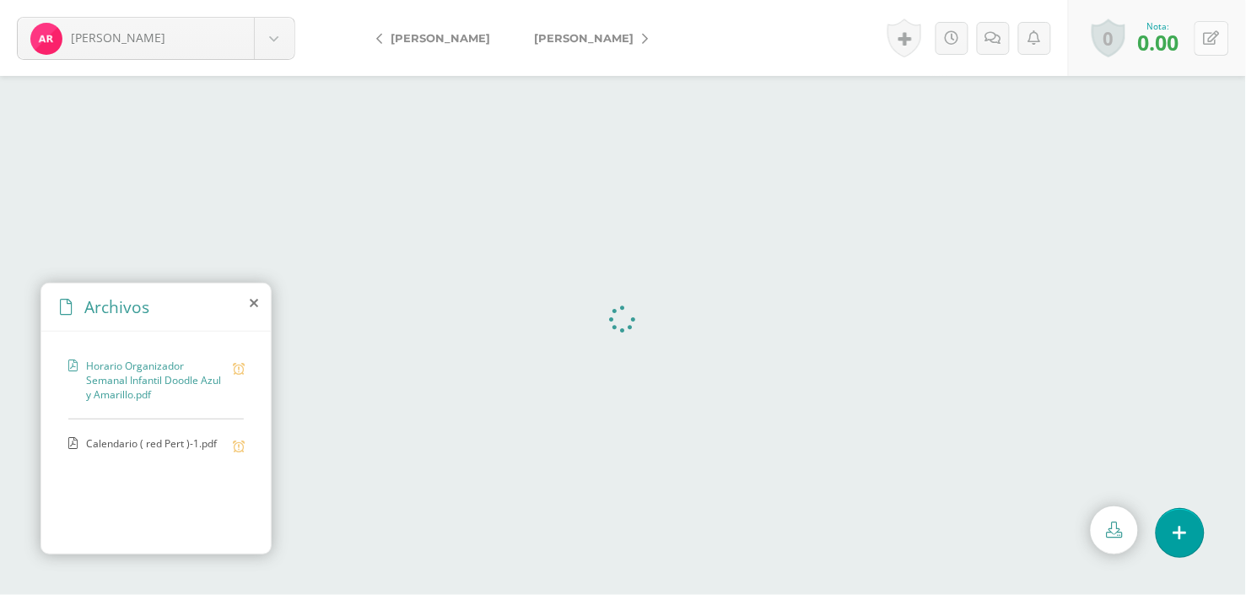
click at [1211, 24] on button at bounding box center [1212, 38] width 35 height 35
type input "10"
click at [626, 38] on link "[PERSON_NAME]" at bounding box center [586, 38] width 149 height 40
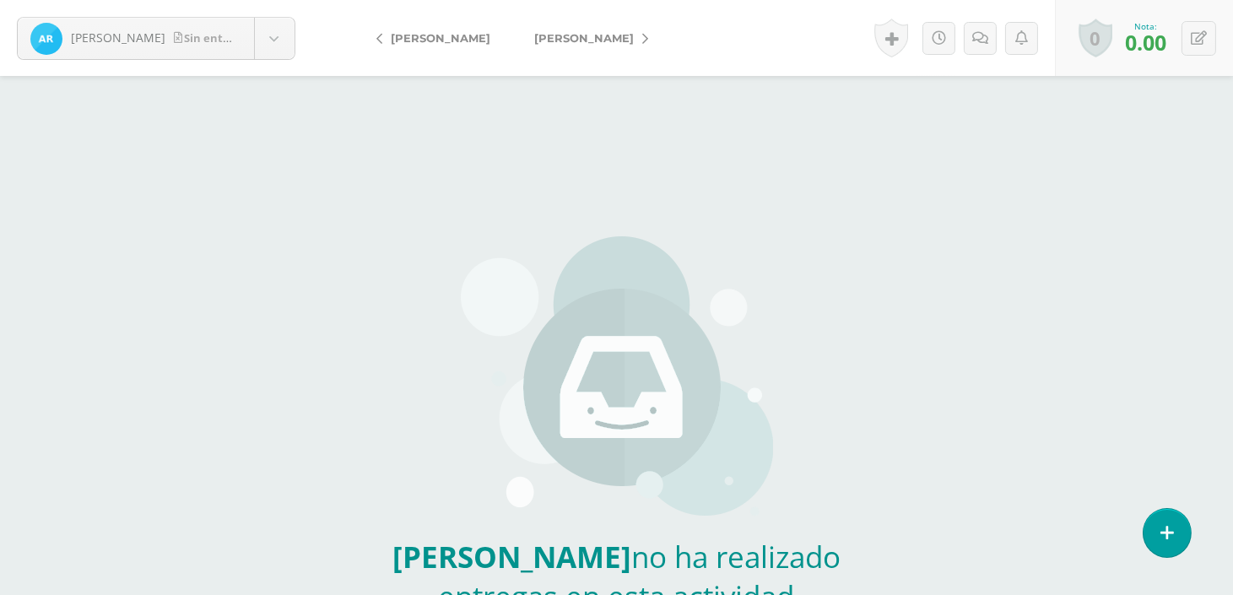
click at [642, 39] on icon at bounding box center [645, 39] width 6 height 12
click at [600, 39] on span "[PERSON_NAME]" at bounding box center [584, 37] width 100 height 13
click at [381, 25] on link "[PERSON_NAME]" at bounding box center [437, 38] width 149 height 40
click at [1201, 46] on button at bounding box center [1198, 38] width 35 height 35
type input "10"
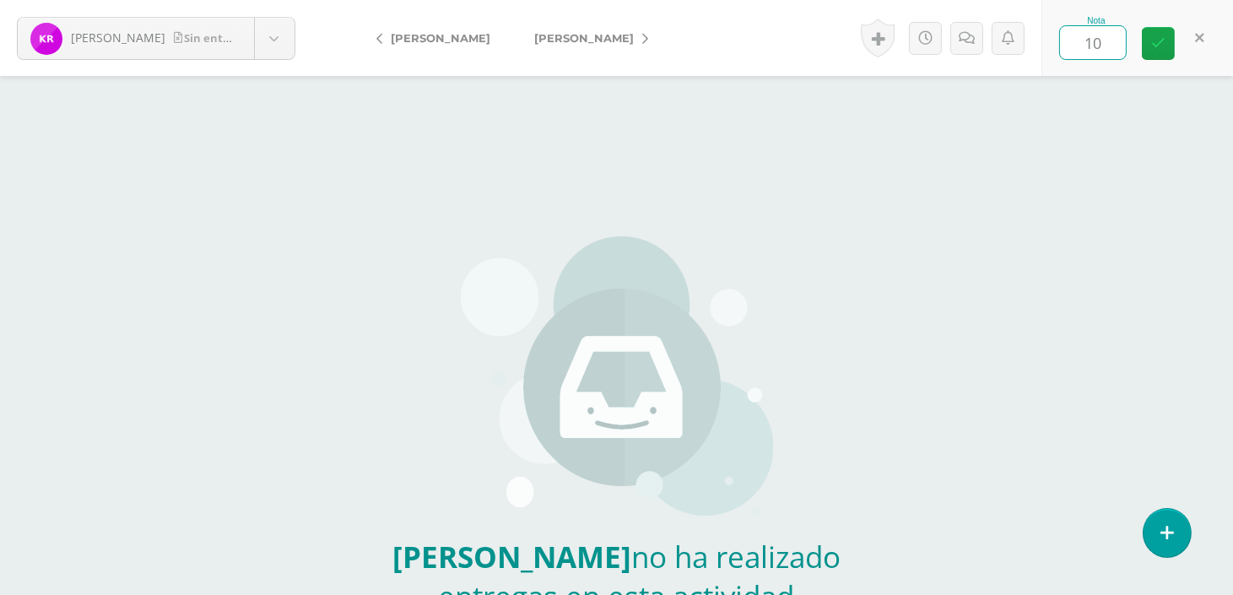
click at [625, 30] on link "[PERSON_NAME]" at bounding box center [586, 38] width 149 height 40
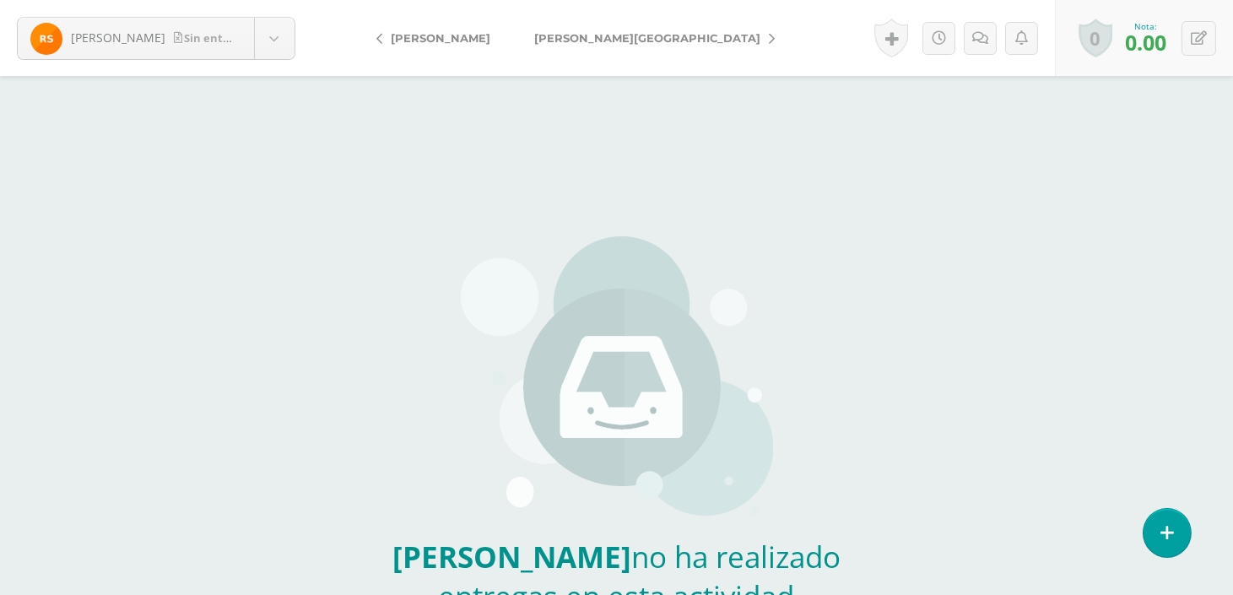
click at [625, 30] on form "[PERSON_NAME] entrega [PERSON_NAME], [PERSON_NAME], [GEOGRAPHIC_DATA] [PERSON_N…" at bounding box center [616, 38] width 1233 height 76
click at [609, 31] on link "[PERSON_NAME][GEOGRAPHIC_DATA]" at bounding box center [650, 38] width 276 height 40
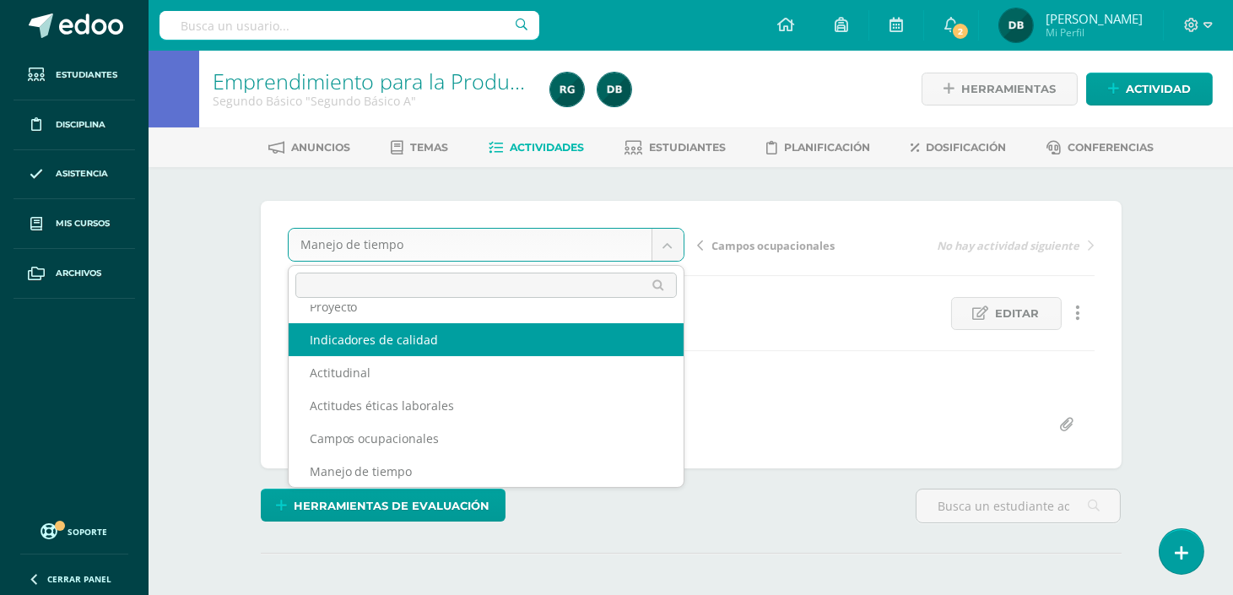
scroll to position [39, 0]
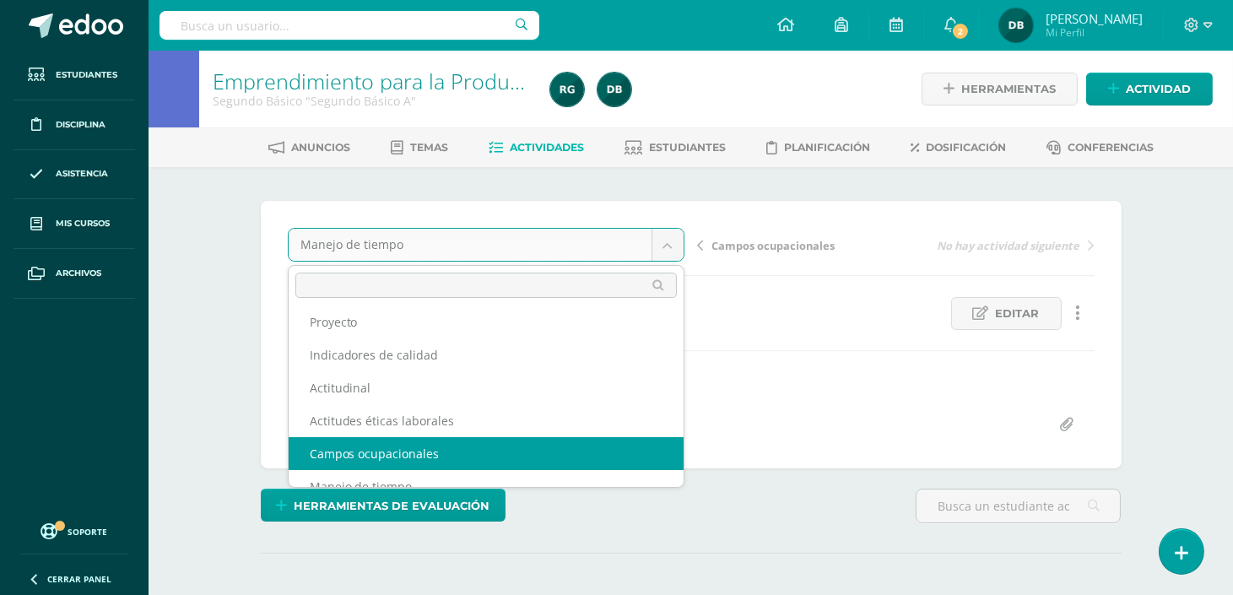
select select "/dashboard/teacher/grade-activity/109431/"
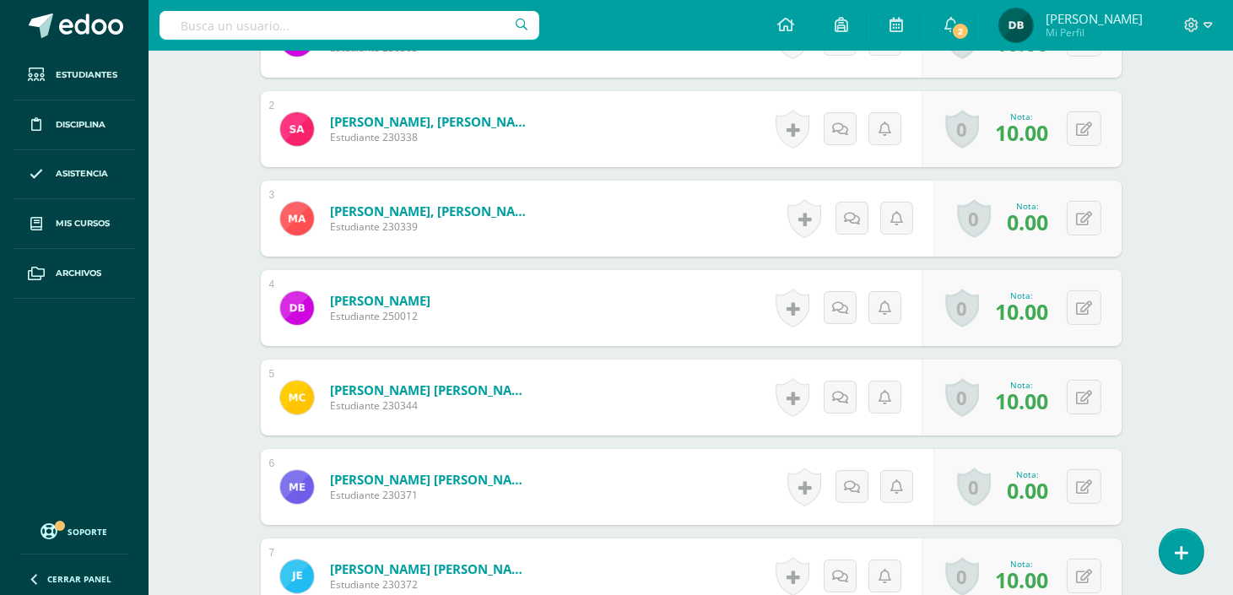
scroll to position [631, 0]
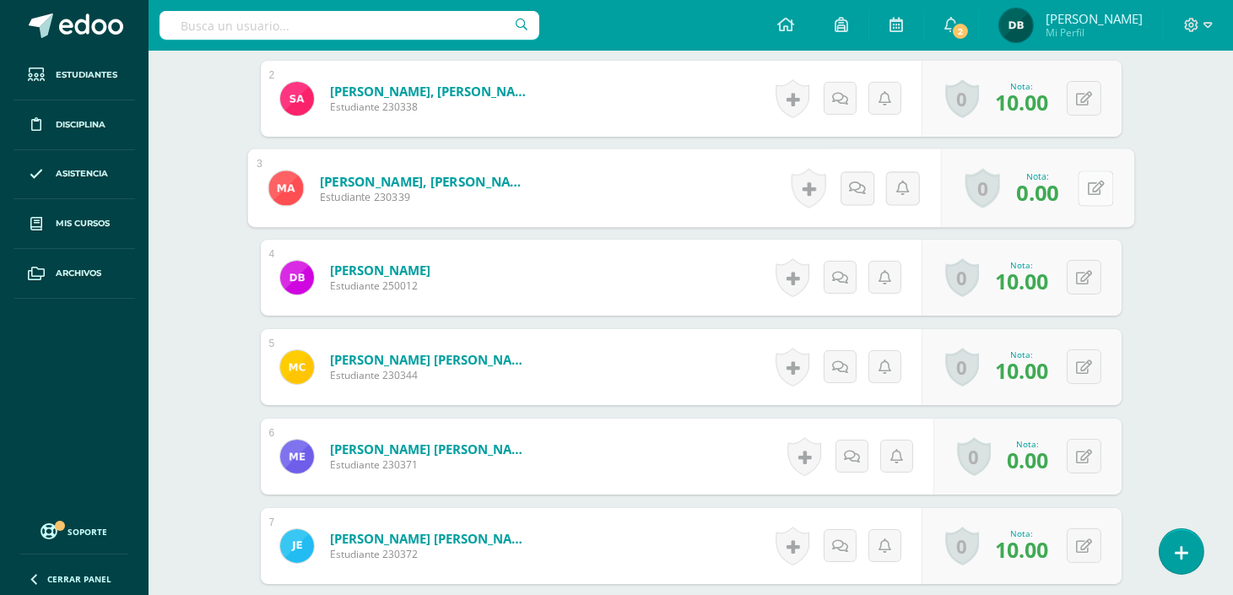
click at [1081, 197] on button at bounding box center [1094, 187] width 35 height 35
type input "10"
click at [1083, 457] on button at bounding box center [1083, 456] width 35 height 35
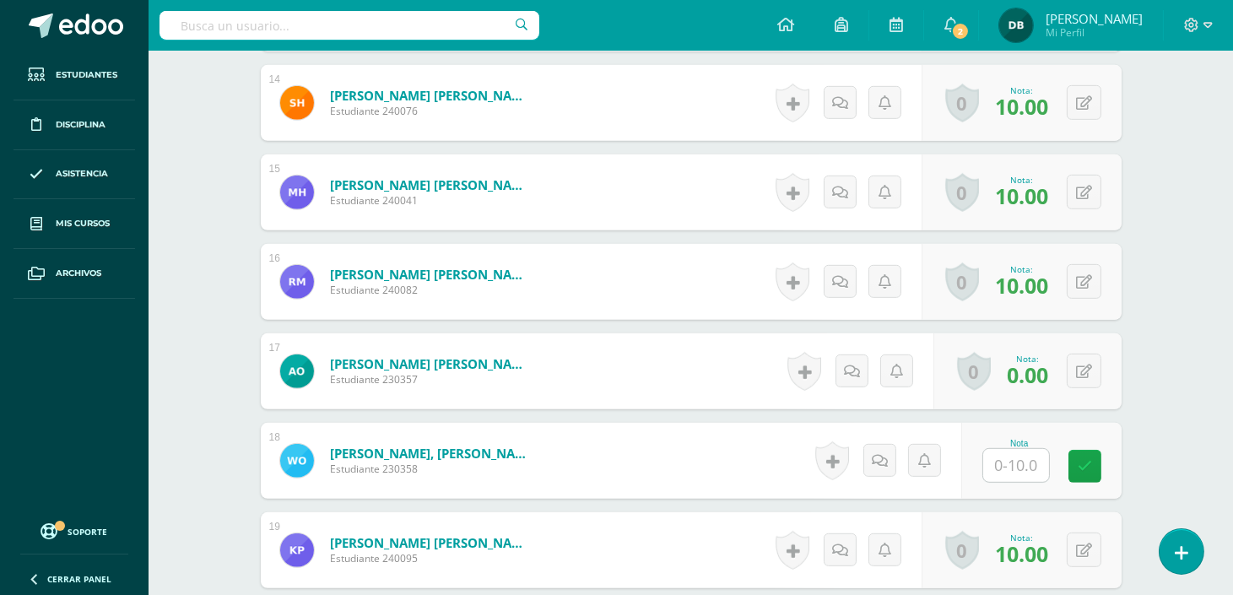
scroll to position [1732, 0]
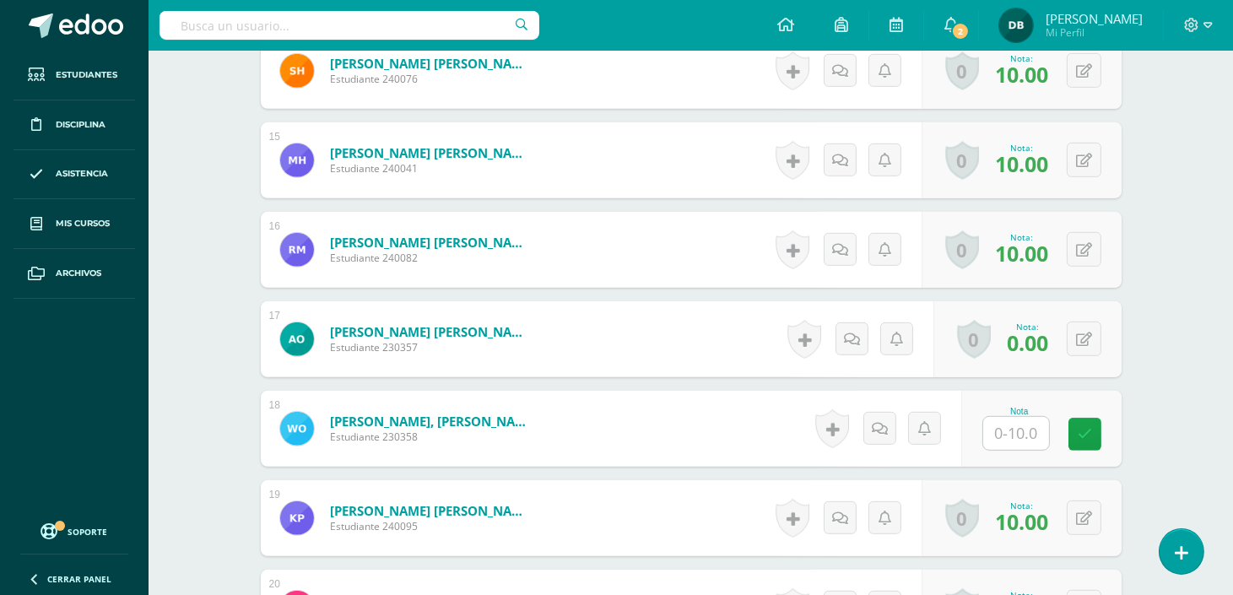
type input "10"
click at [1014, 427] on input "text" at bounding box center [1024, 434] width 67 height 34
type input "10"
click at [1092, 332] on button at bounding box center [1094, 338] width 35 height 35
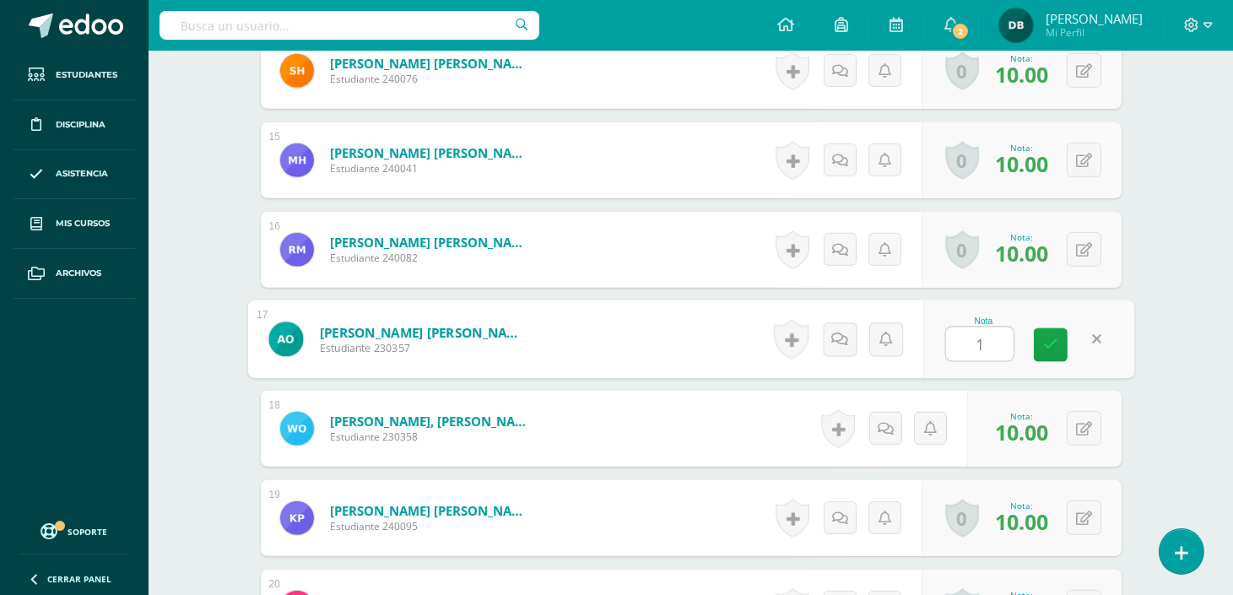
type input "10"
click at [1055, 337] on icon at bounding box center [1050, 344] width 15 height 14
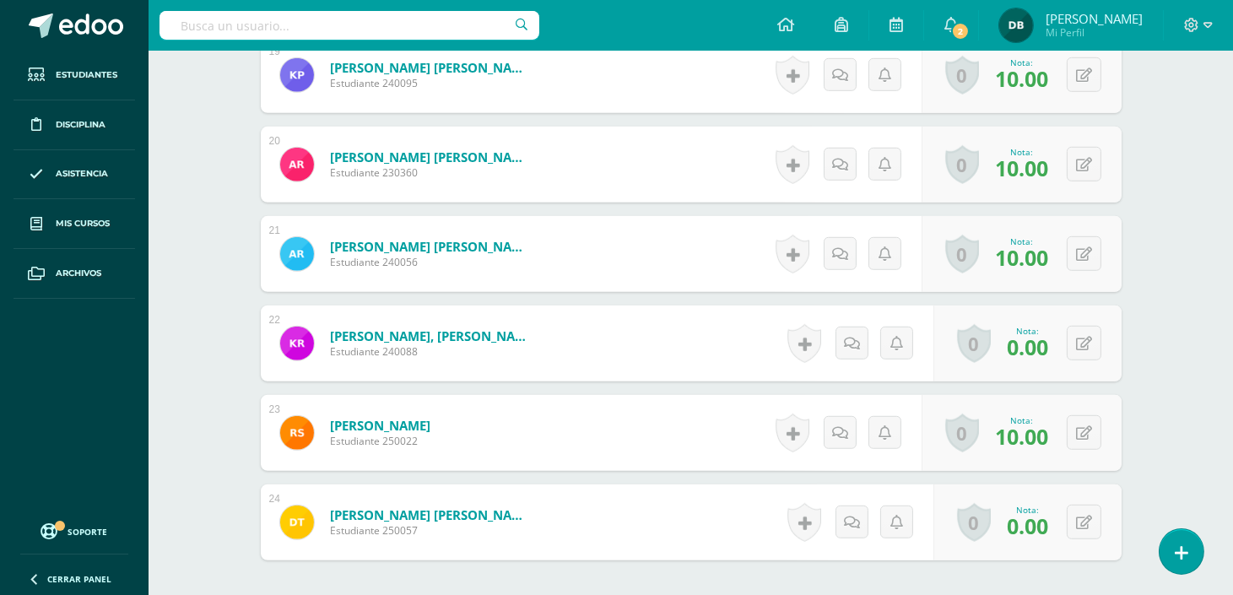
scroll to position [2206, 0]
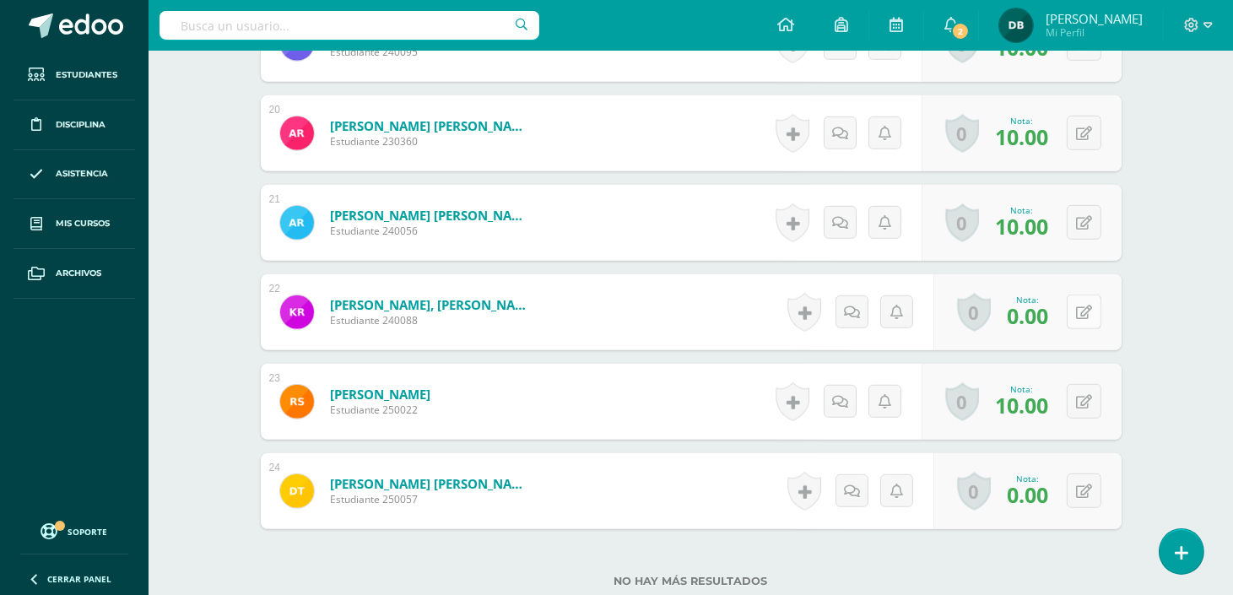
click at [1086, 317] on icon at bounding box center [1084, 312] width 16 height 14
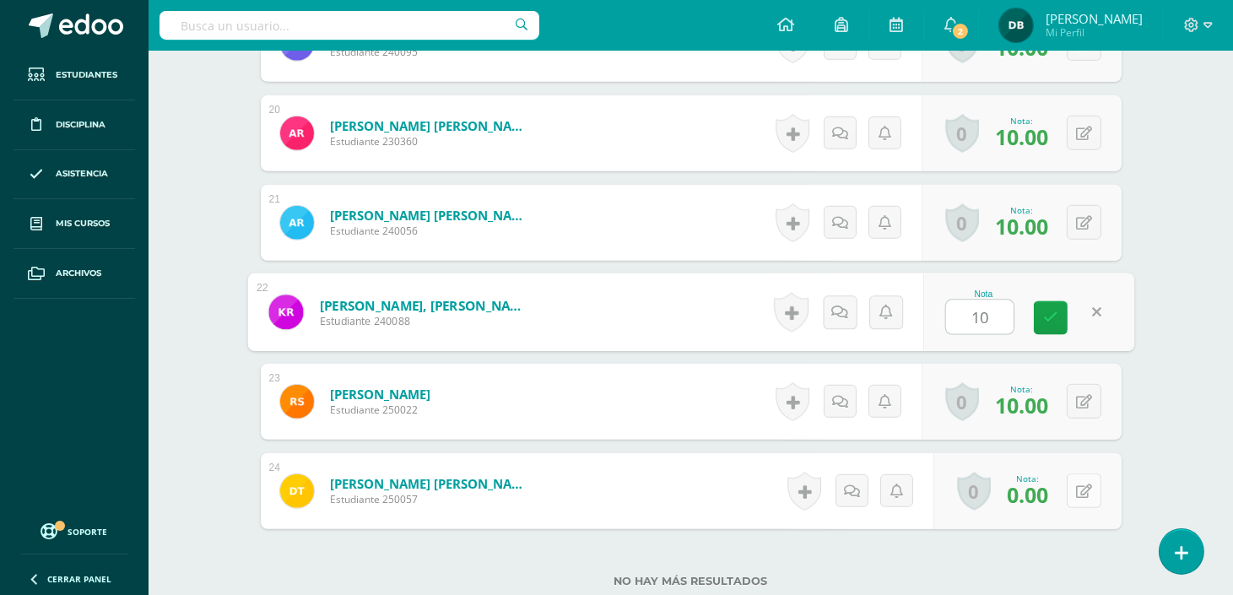
type input "10"
click at [1080, 494] on button at bounding box center [1083, 490] width 35 height 35
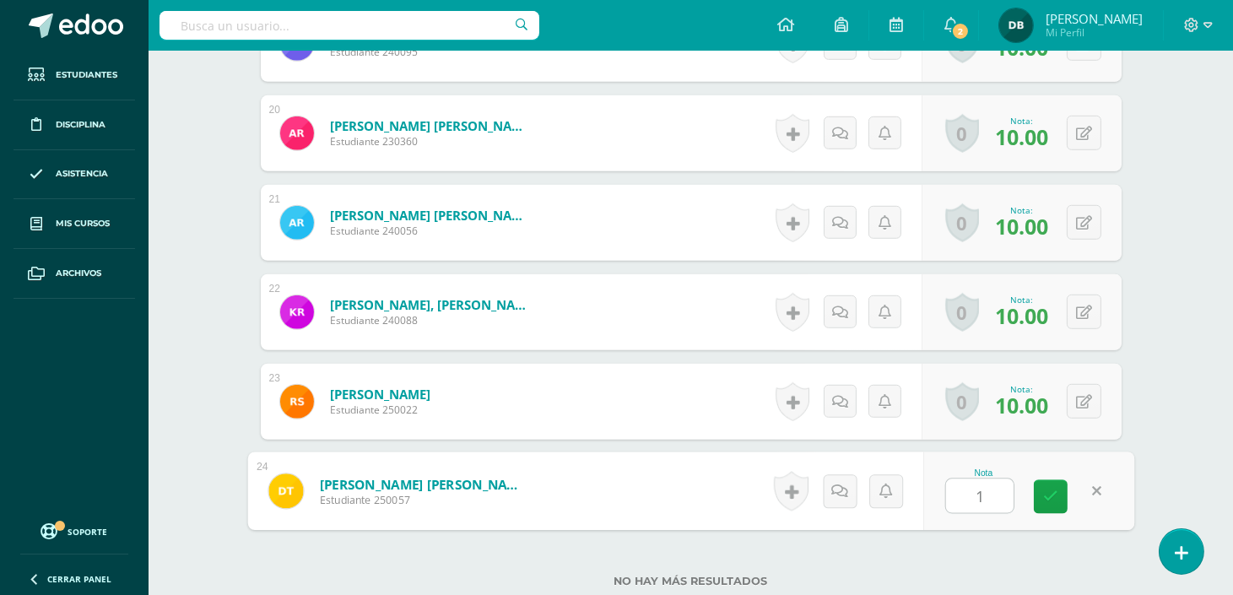
type input "10"
click at [1055, 504] on link at bounding box center [1051, 497] width 34 height 34
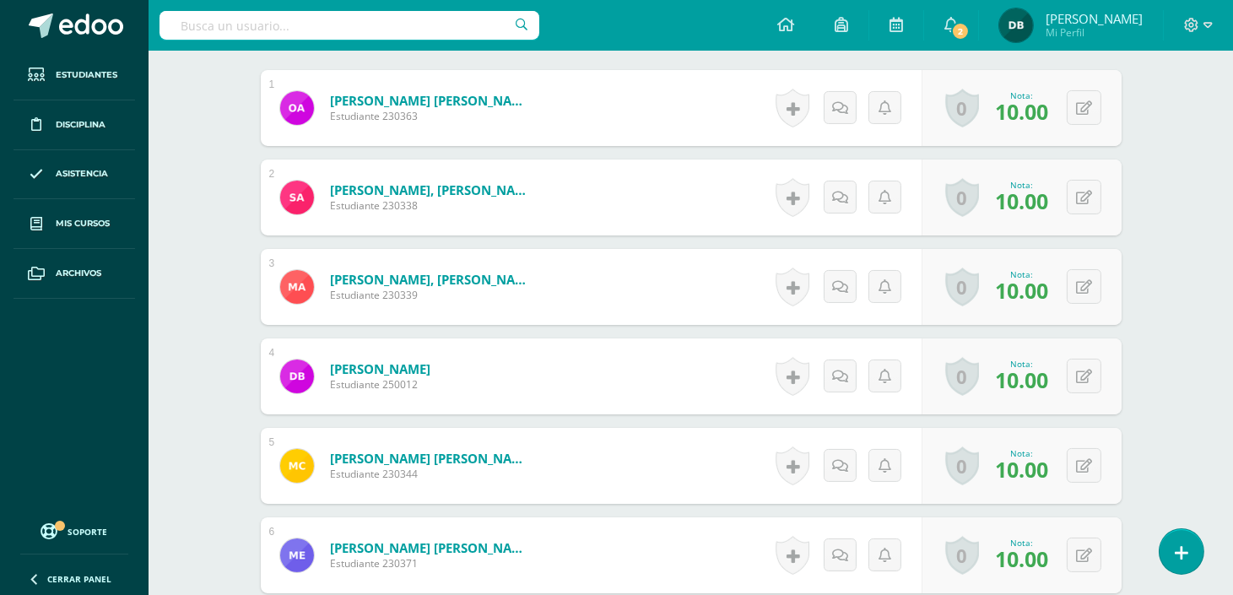
scroll to position [0, 0]
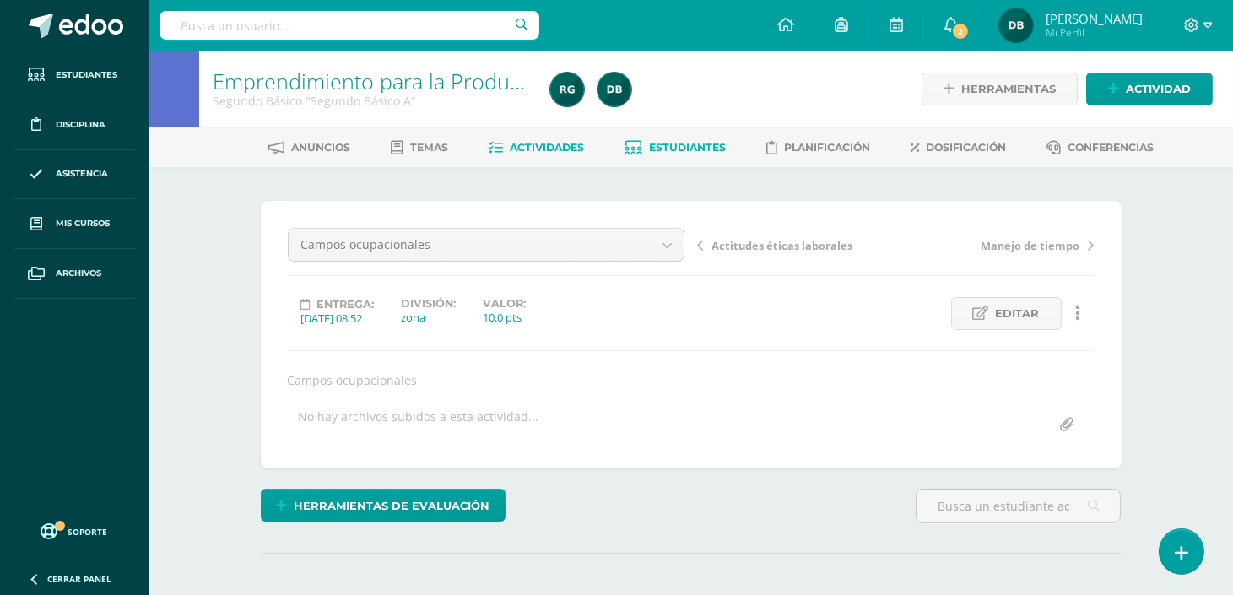
click at [694, 143] on span "Estudiantes" at bounding box center [687, 147] width 77 height 13
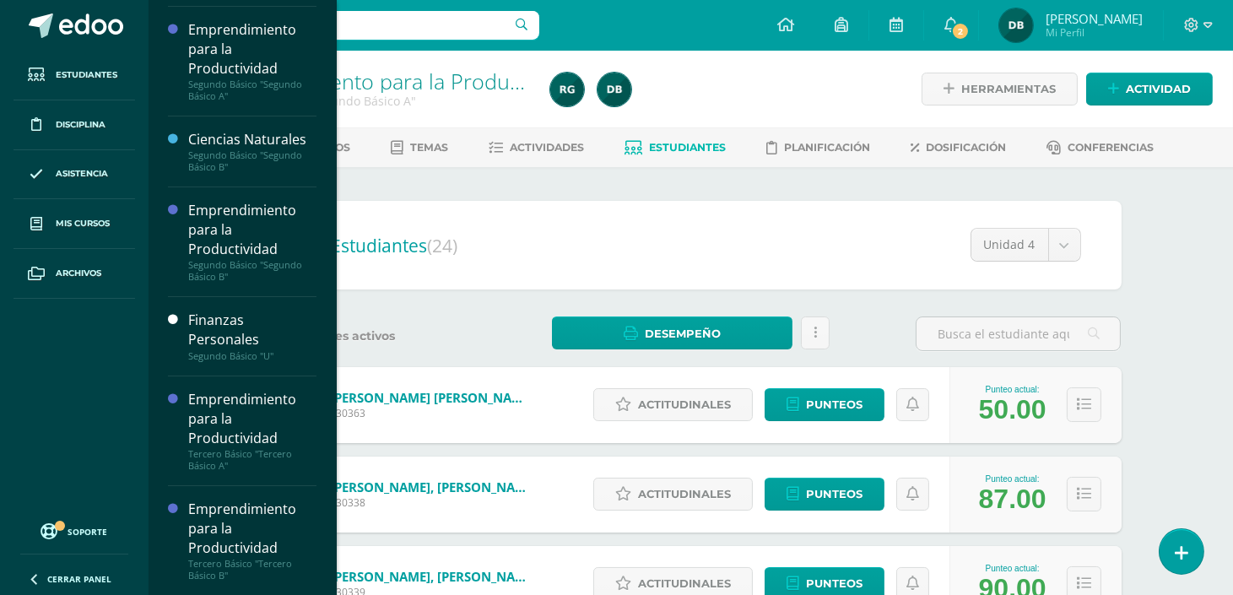
scroll to position [597, 0]
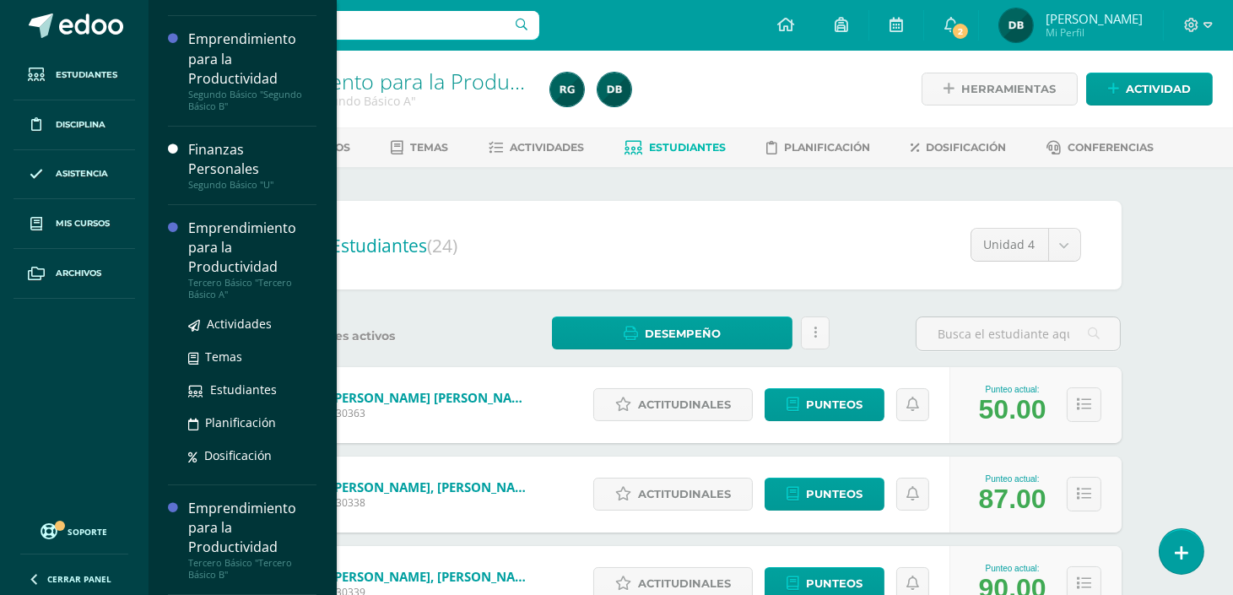
click at [239, 266] on div "Emprendimiento para la Productividad" at bounding box center [252, 248] width 128 height 58
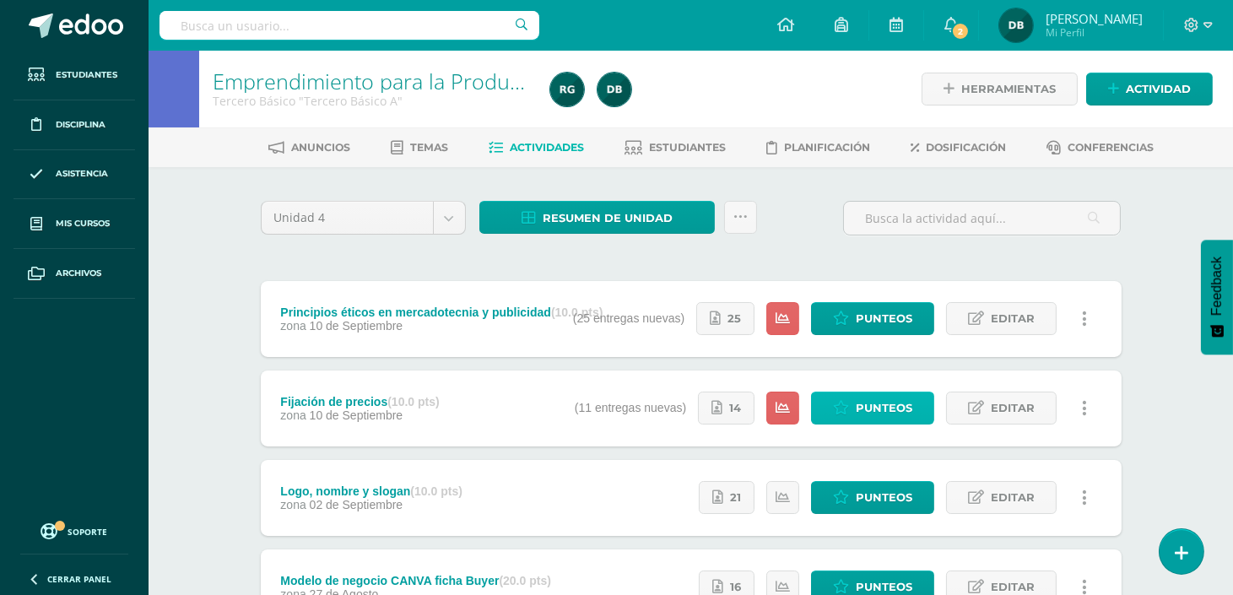
click at [873, 397] on span "Punteos" at bounding box center [883, 407] width 57 height 31
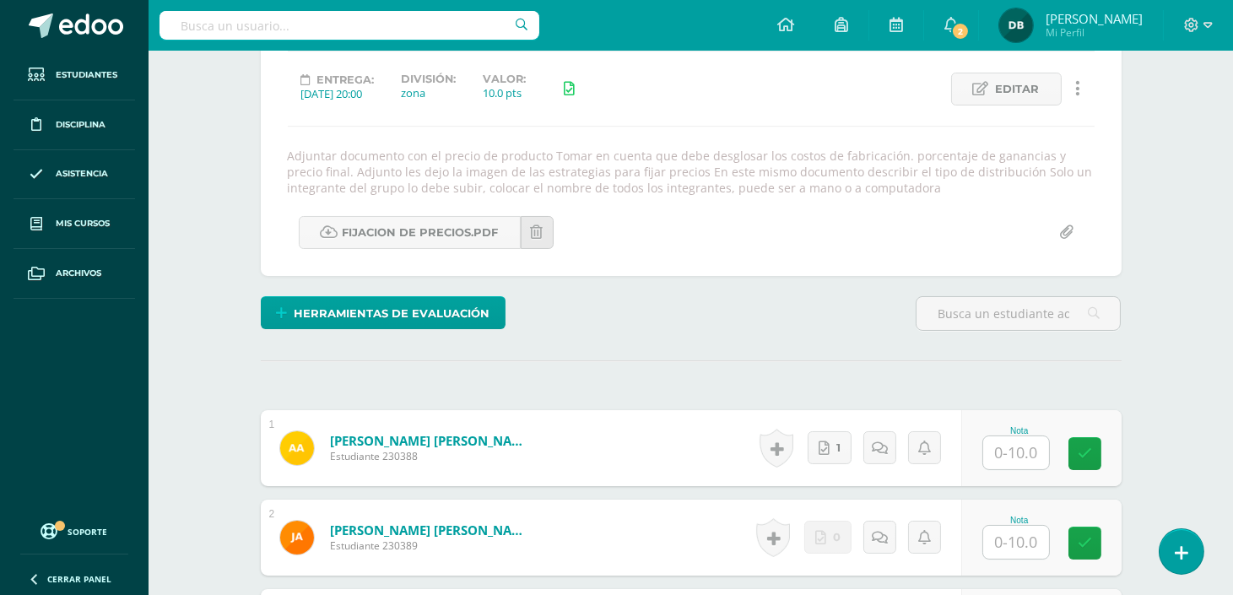
scroll to position [288, 0]
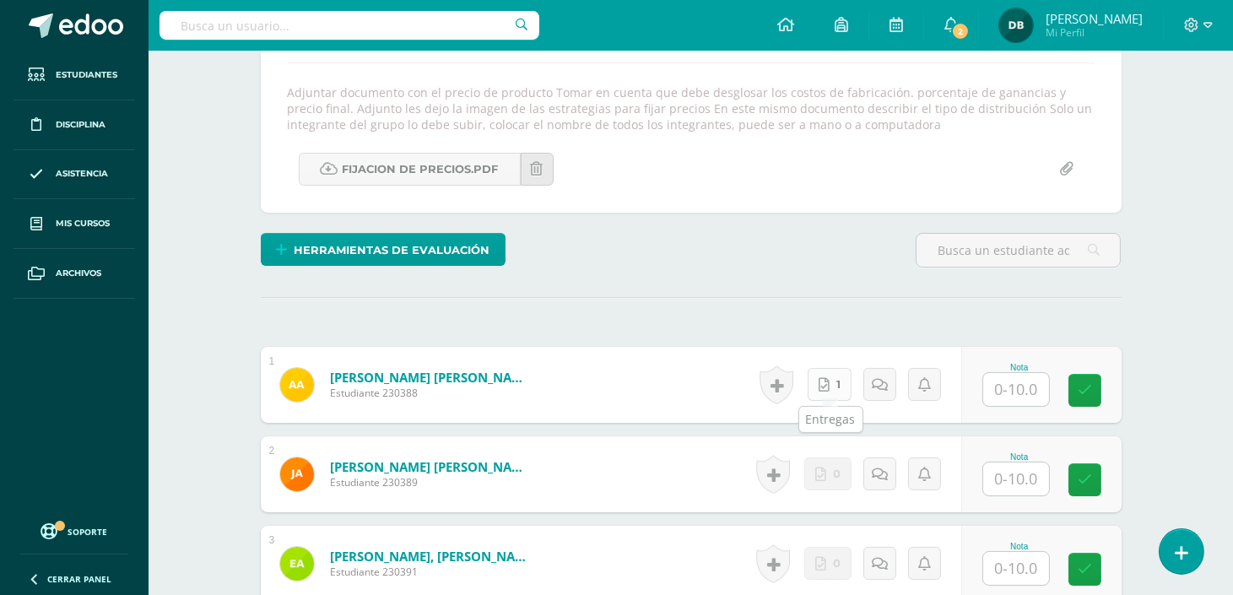
click at [823, 373] on link "1" at bounding box center [829, 384] width 44 height 33
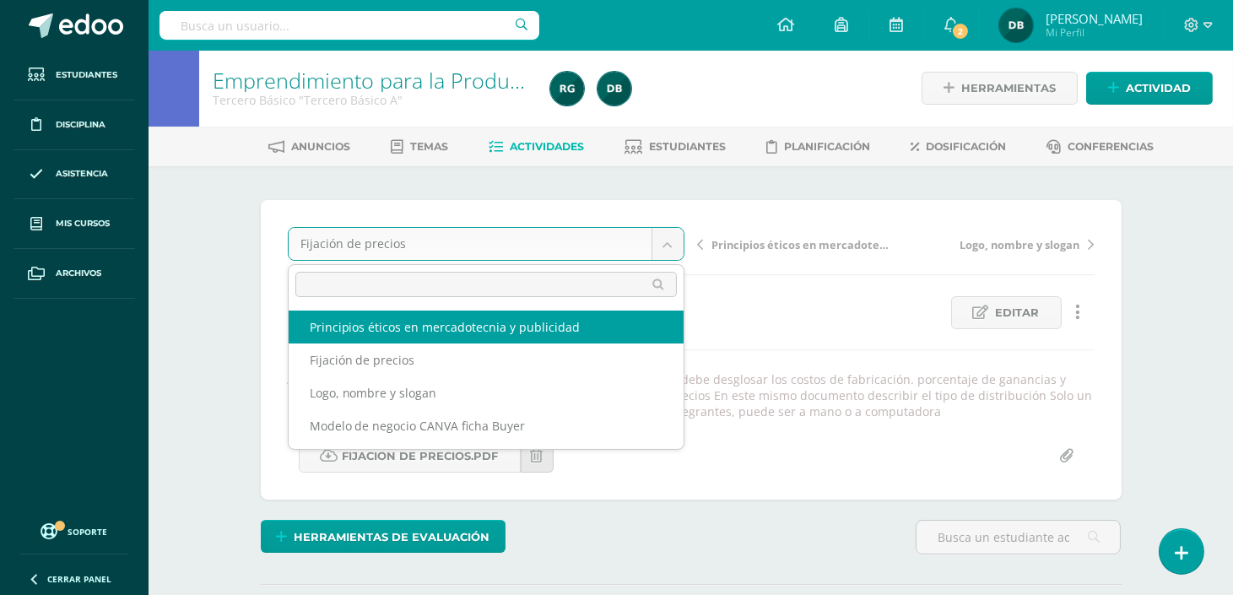
select select "/dashboard/teacher/grade-activity/109142/"
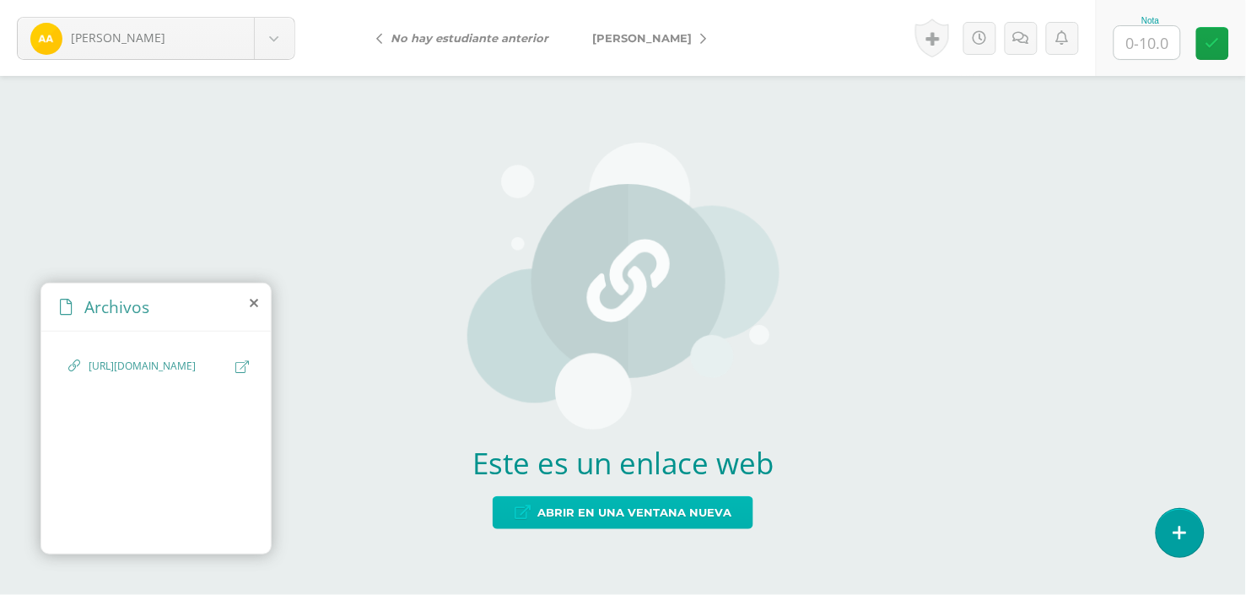
click at [605, 526] on span "Abrir en una ventana nueva" at bounding box center [634, 512] width 194 height 31
click at [694, 34] on link "[PERSON_NAME]" at bounding box center [644, 38] width 149 height 40
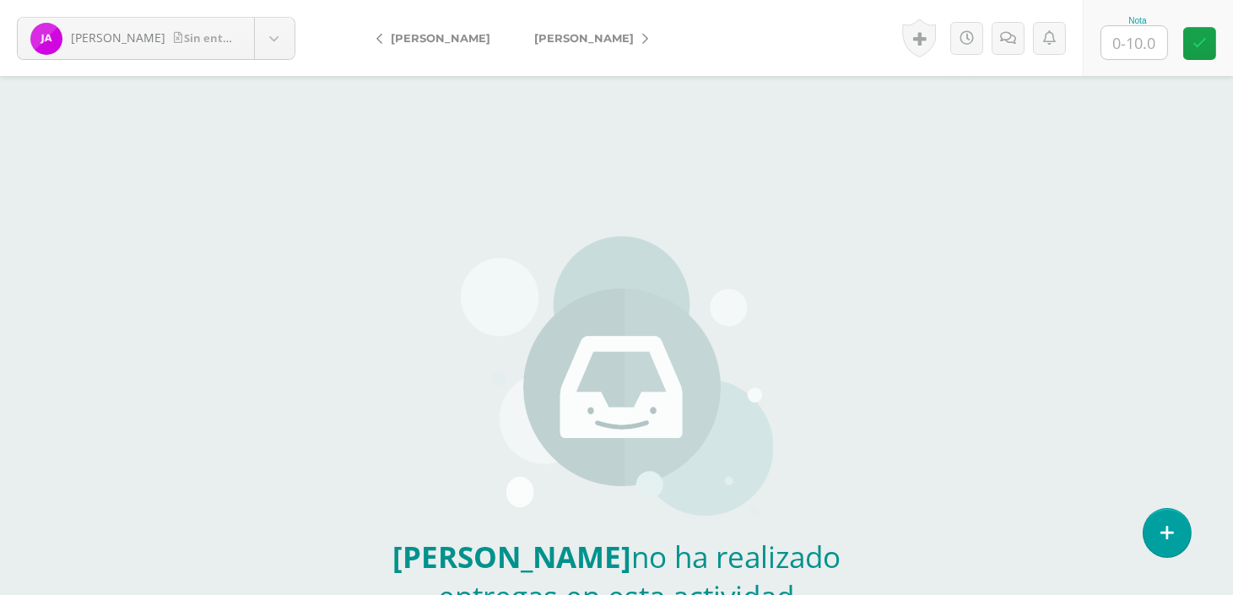
click at [694, 34] on form "Alvarado, José Sin entrega Alarcón, Alison Alvarado, José Andrade, Elías Baldet…" at bounding box center [616, 38] width 1233 height 76
click at [642, 33] on icon at bounding box center [645, 39] width 6 height 12
click at [624, 31] on link "[PERSON_NAME][GEOGRAPHIC_DATA]" at bounding box center [650, 38] width 276 height 40
click at [624, 31] on link "[PERSON_NAME]" at bounding box center [586, 38] width 149 height 40
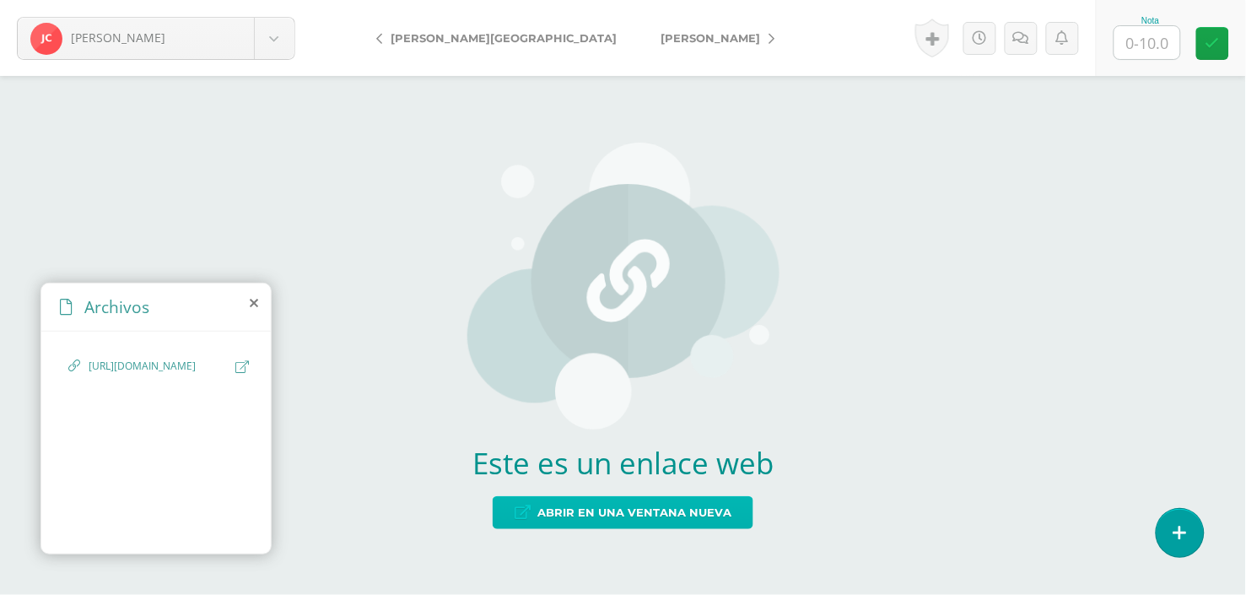
click at [568, 517] on span "Abrir en una ventana nueva" at bounding box center [634, 512] width 194 height 31
click at [639, 29] on link "[PERSON_NAME]" at bounding box center [713, 38] width 149 height 40
click at [618, 504] on span "Abrir en una ventana nueva" at bounding box center [634, 512] width 194 height 31
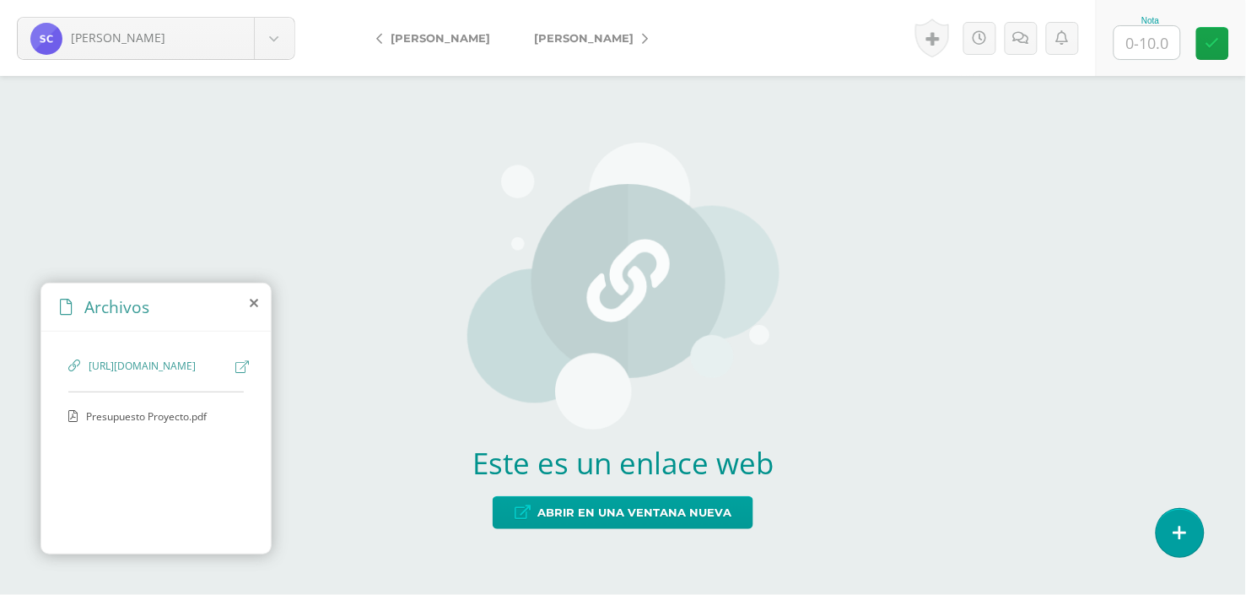
click at [628, 38] on link "[PERSON_NAME]" at bounding box center [586, 38] width 149 height 40
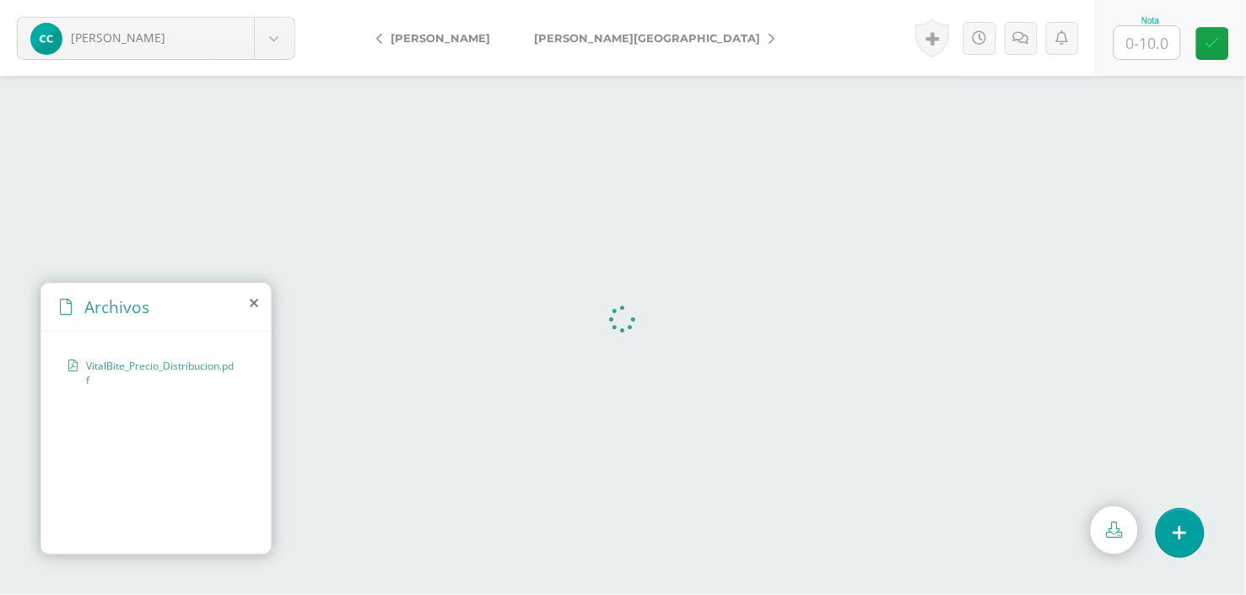
click at [769, 35] on icon at bounding box center [772, 39] width 6 height 12
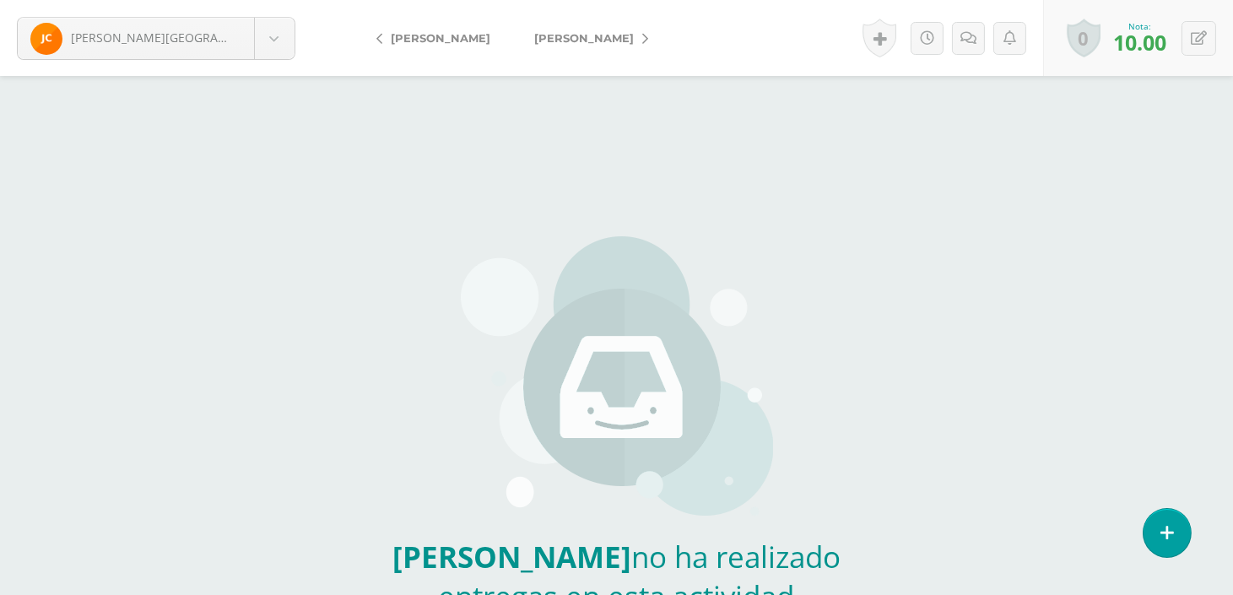
drag, startPoint x: 0, startPoint y: 0, endPoint x: 630, endPoint y: 35, distance: 631.2
click at [630, 35] on link "[PERSON_NAME]" at bounding box center [586, 38] width 149 height 40
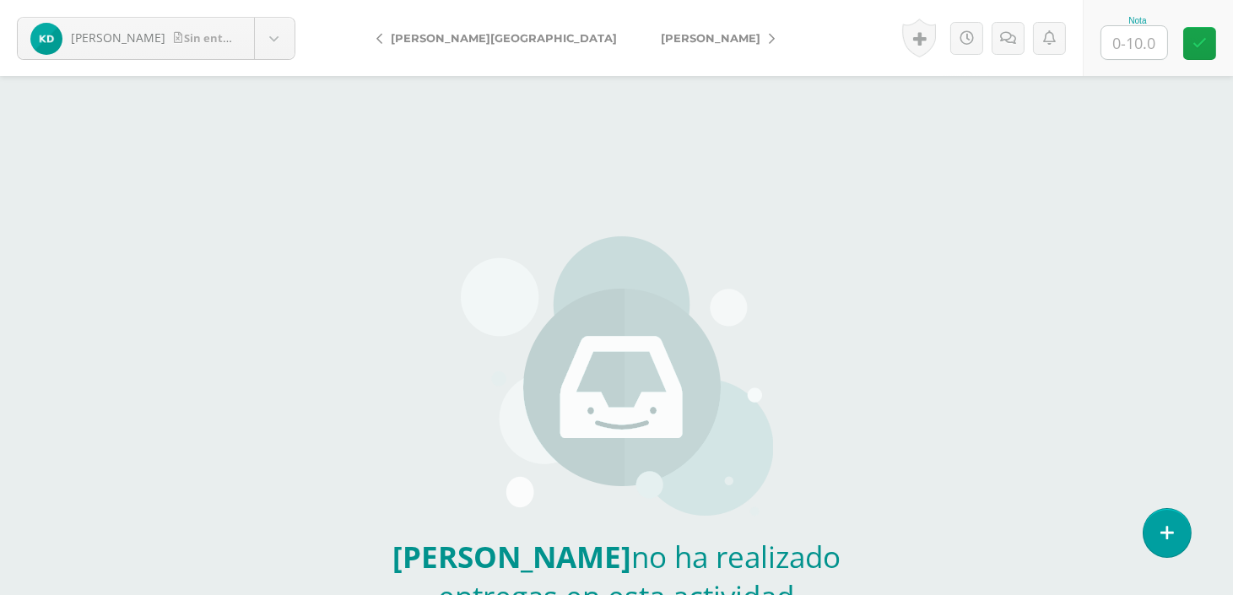
click at [639, 43] on link "[PERSON_NAME]" at bounding box center [713, 38] width 149 height 40
click at [770, 40] on icon at bounding box center [773, 39] width 6 height 12
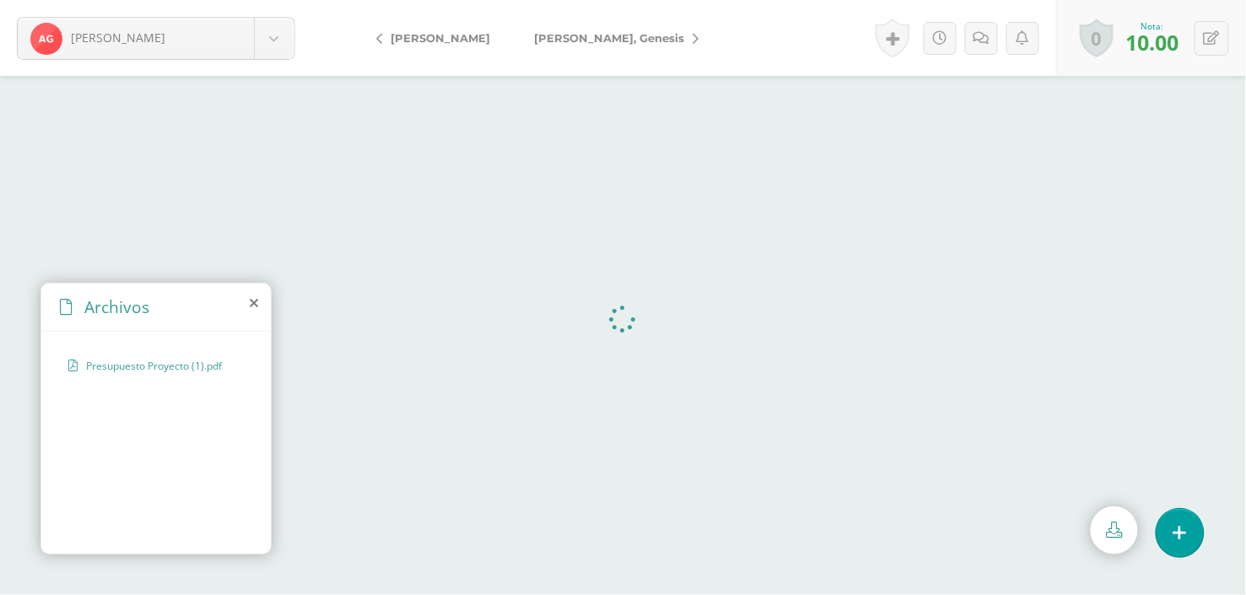
click at [693, 36] on icon at bounding box center [696, 39] width 6 height 12
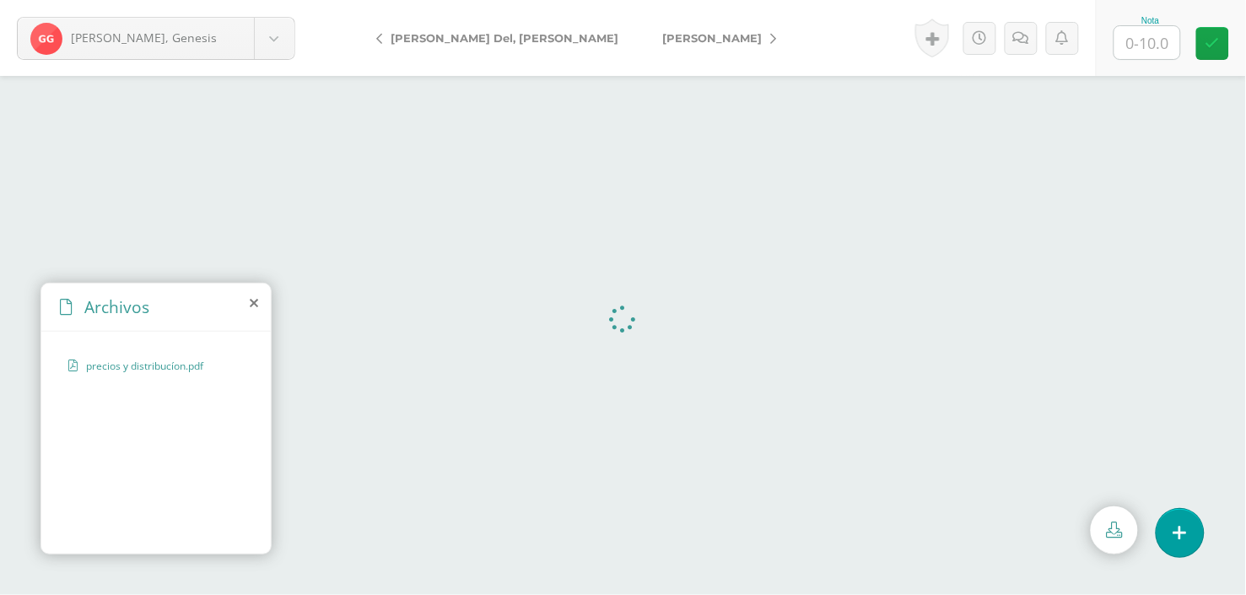
click at [770, 33] on icon at bounding box center [773, 39] width 6 height 12
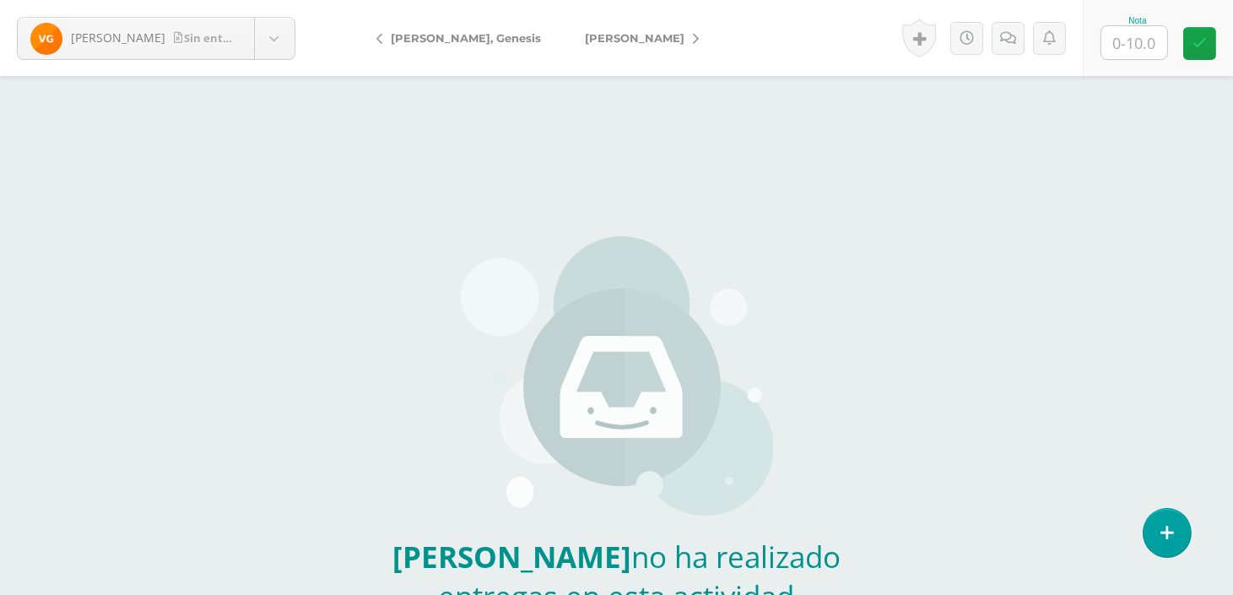
drag, startPoint x: 0, startPoint y: 0, endPoint x: 672, endPoint y: 32, distance: 672.3
click at [693, 33] on icon at bounding box center [696, 39] width 6 height 12
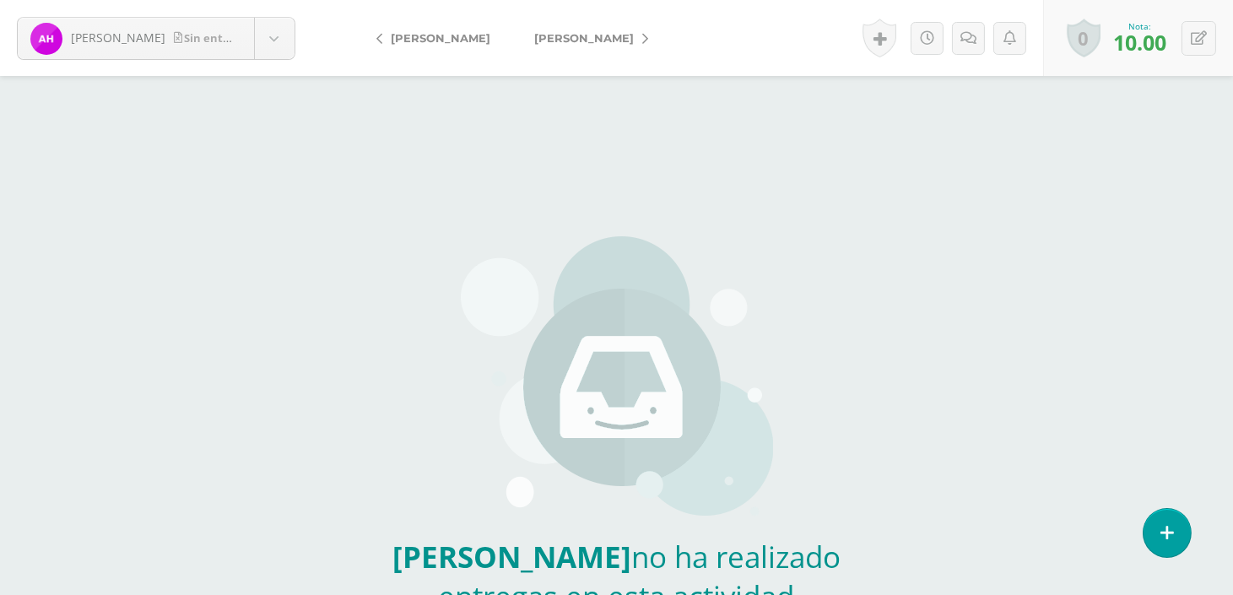
click at [642, 35] on icon at bounding box center [645, 39] width 6 height 12
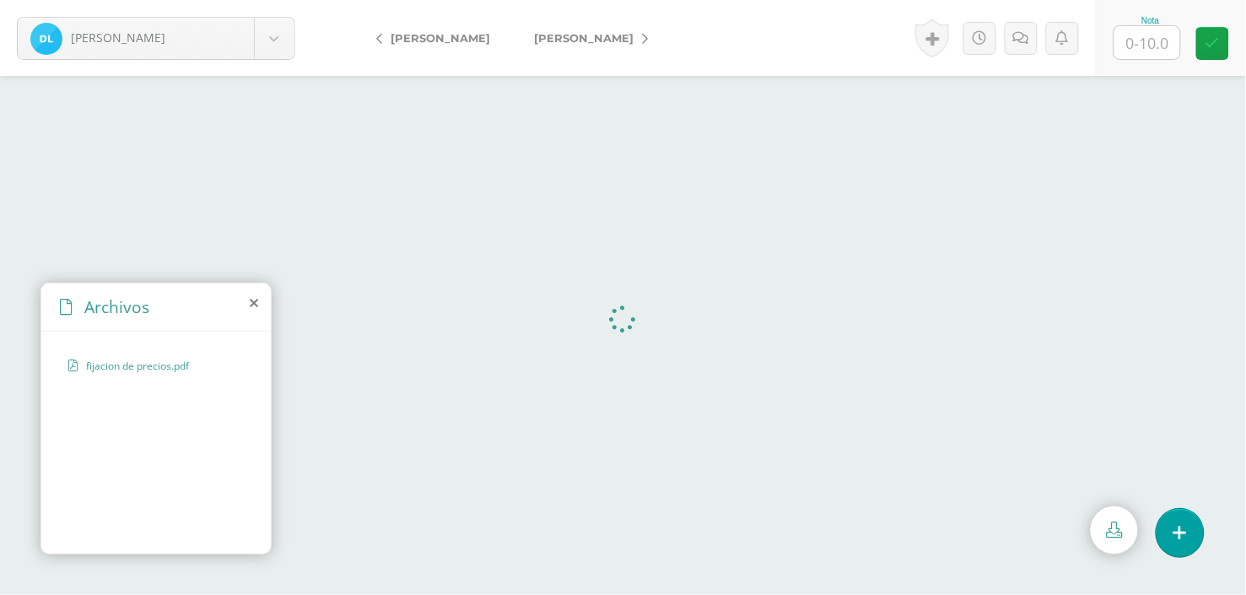
click at [648, 40] on icon at bounding box center [645, 39] width 6 height 12
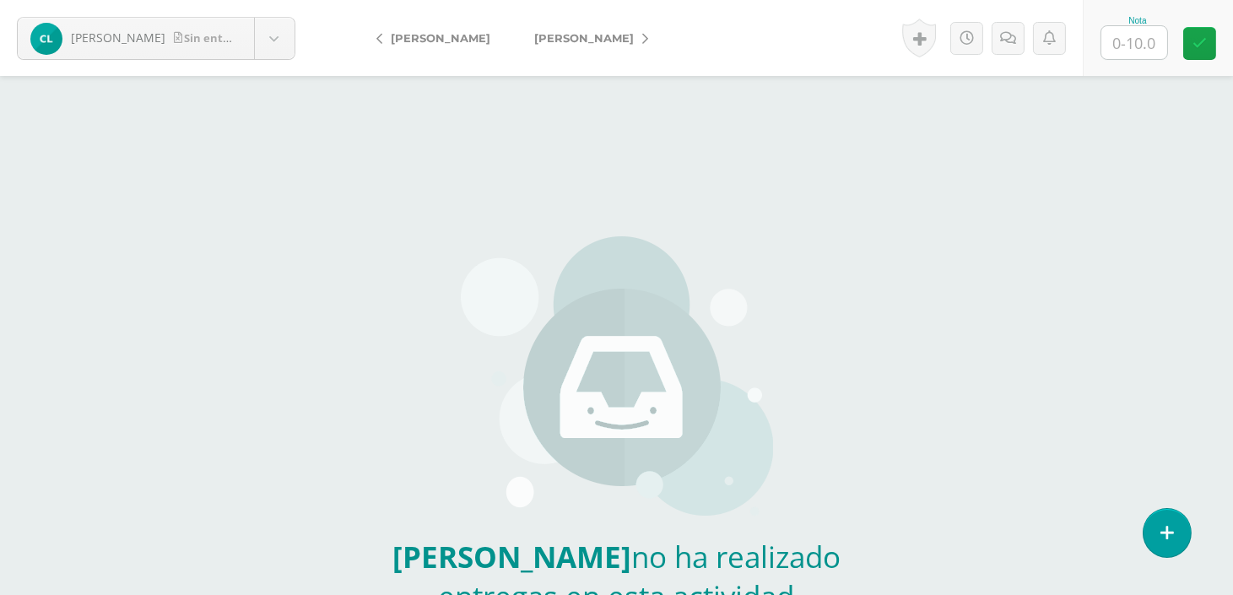
click at [616, 29] on link "[PERSON_NAME]" at bounding box center [586, 38] width 149 height 40
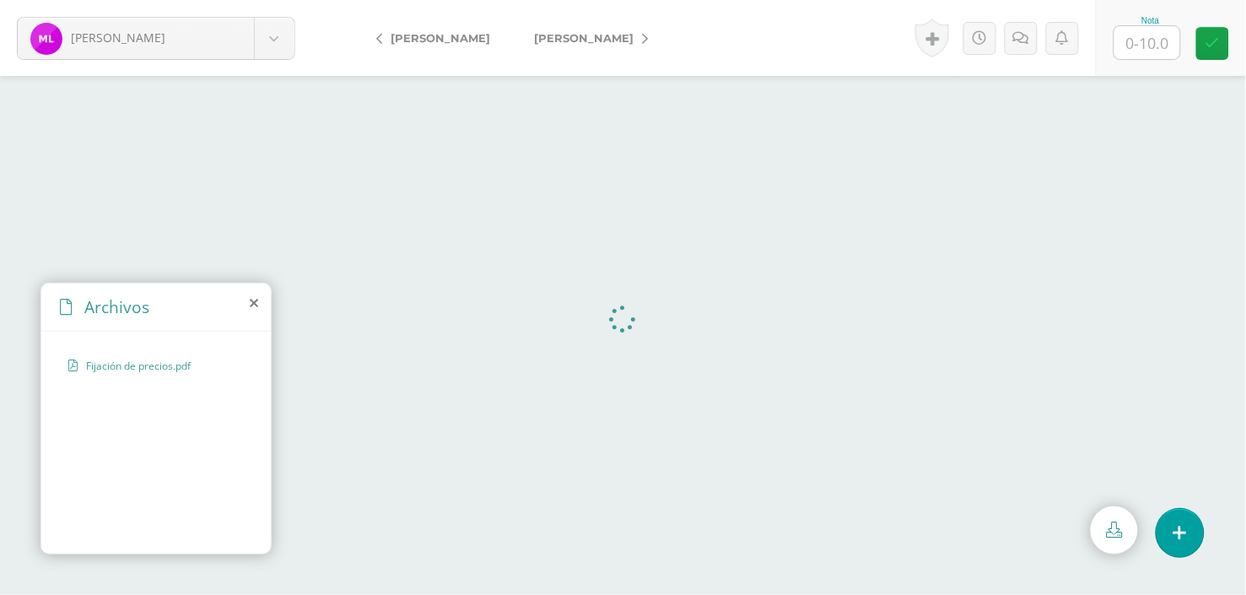
click at [655, 20] on link "[PERSON_NAME]" at bounding box center [586, 38] width 149 height 40
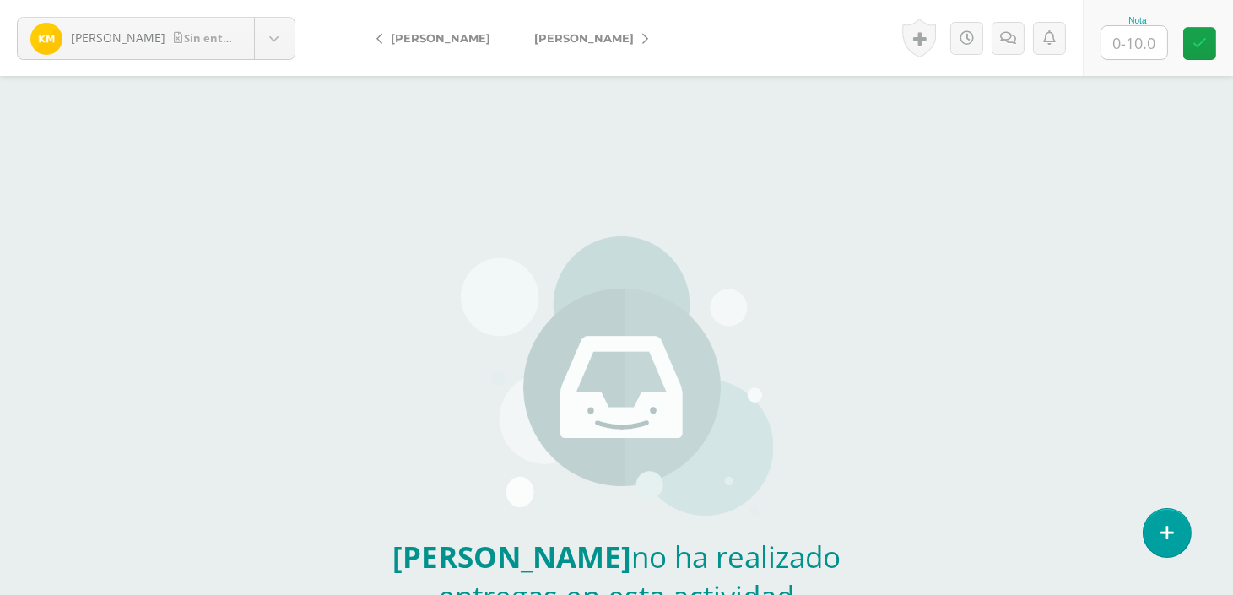
click at [648, 39] on icon at bounding box center [645, 39] width 6 height 12
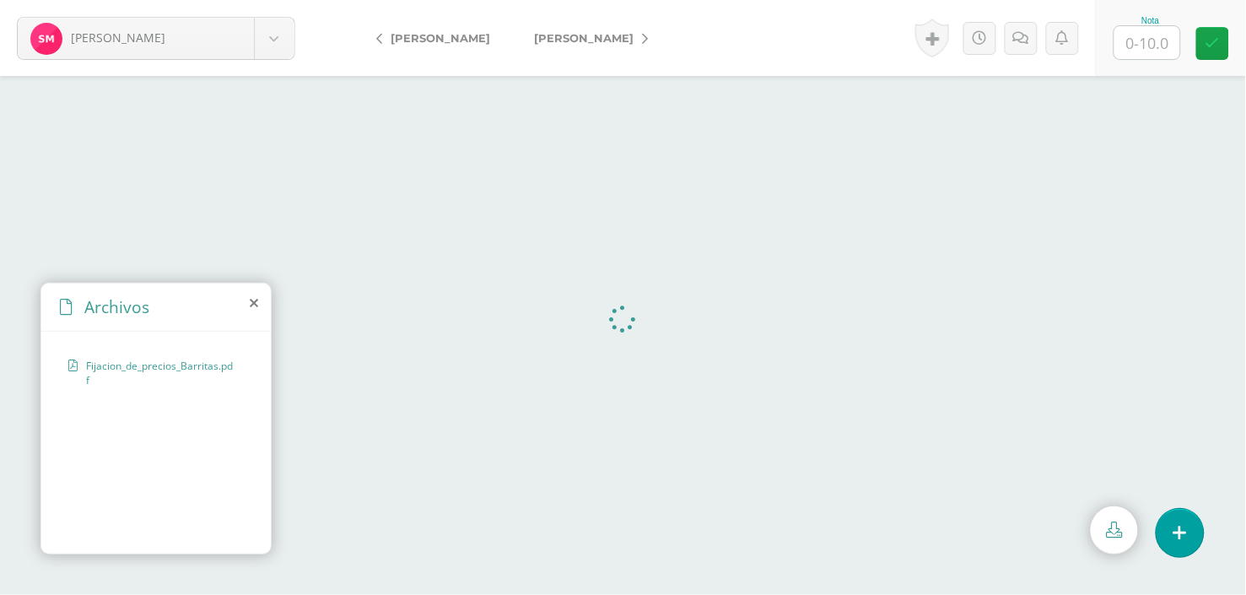
click at [551, 23] on link "[PERSON_NAME]" at bounding box center [586, 38] width 149 height 40
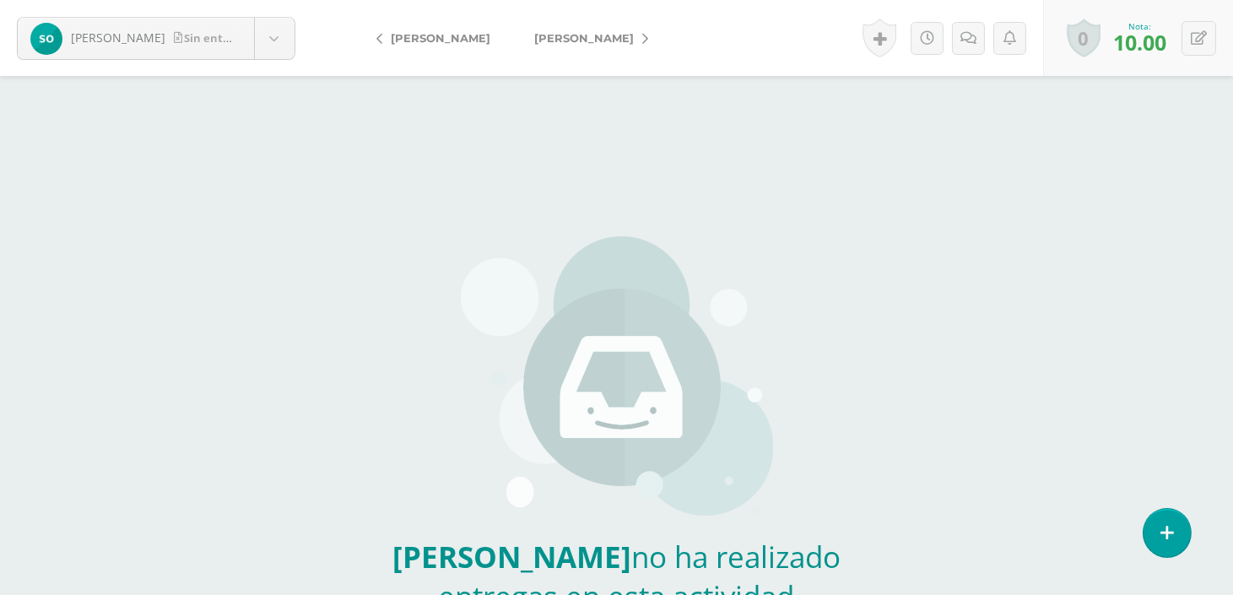
click at [661, 35] on link "[PERSON_NAME]" at bounding box center [586, 38] width 149 height 40
click at [637, 36] on link "[GEOGRAPHIC_DATA][PERSON_NAME]" at bounding box center [625, 38] width 227 height 40
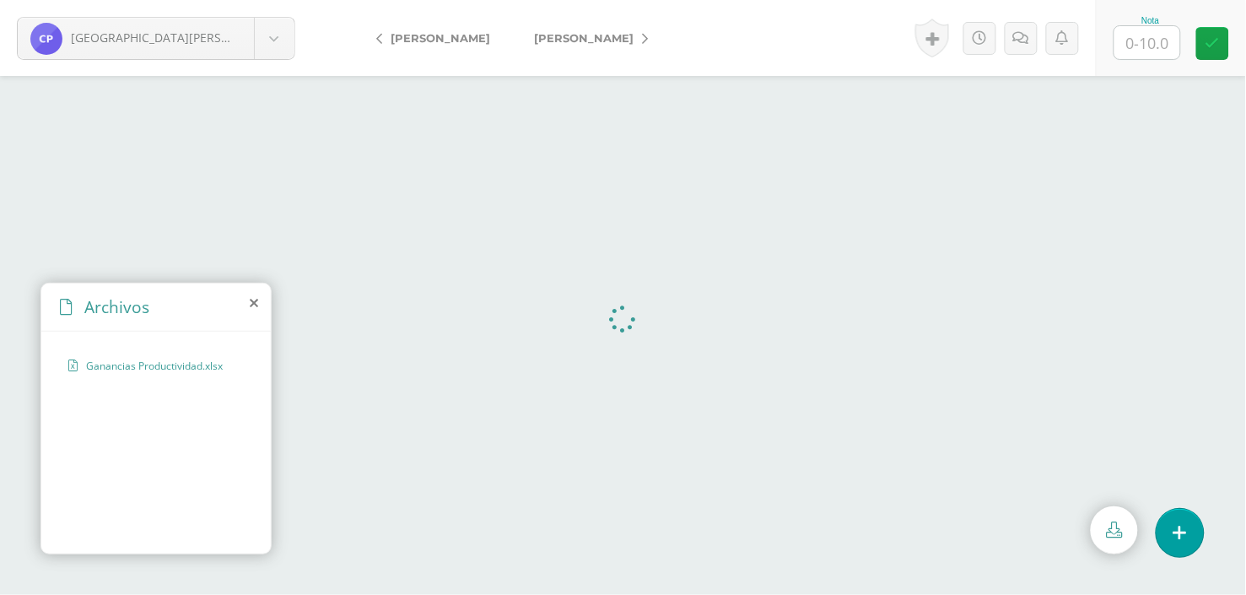
click at [170, 369] on span "Ganancias Productividad.xlsx" at bounding box center [155, 366] width 138 height 14
click at [181, 375] on div "Ganancias Productividad.xlsx" at bounding box center [155, 374] width 175 height 31
click at [256, 299] on icon at bounding box center [254, 302] width 8 height 13
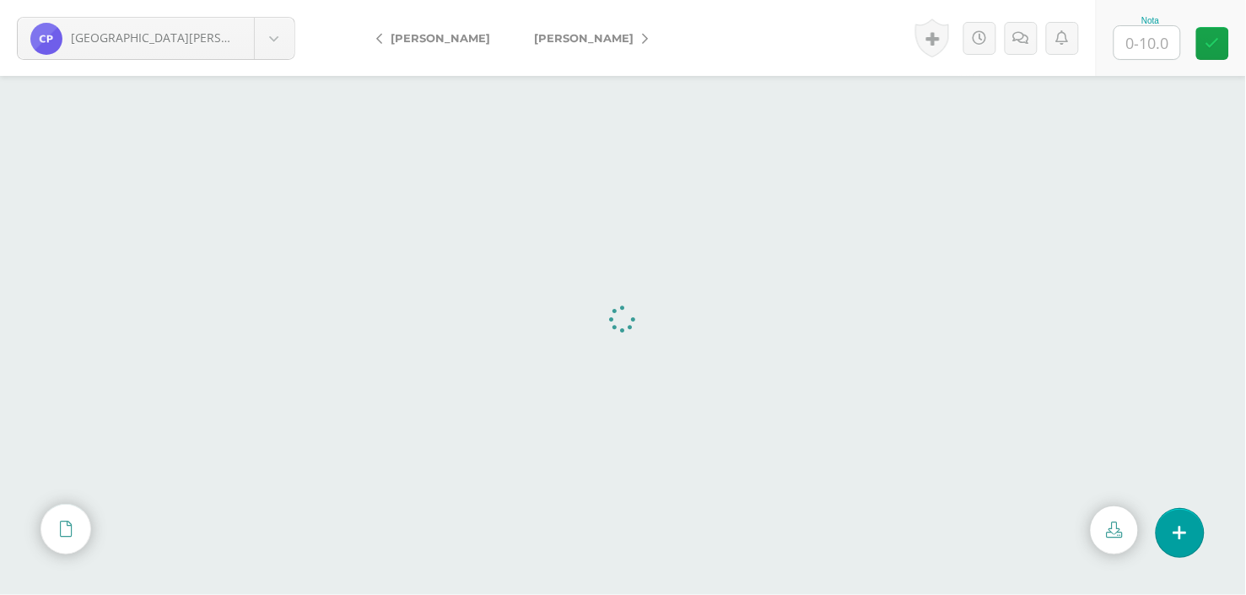
click at [641, 27] on link "[PERSON_NAME]" at bounding box center [586, 38] width 149 height 40
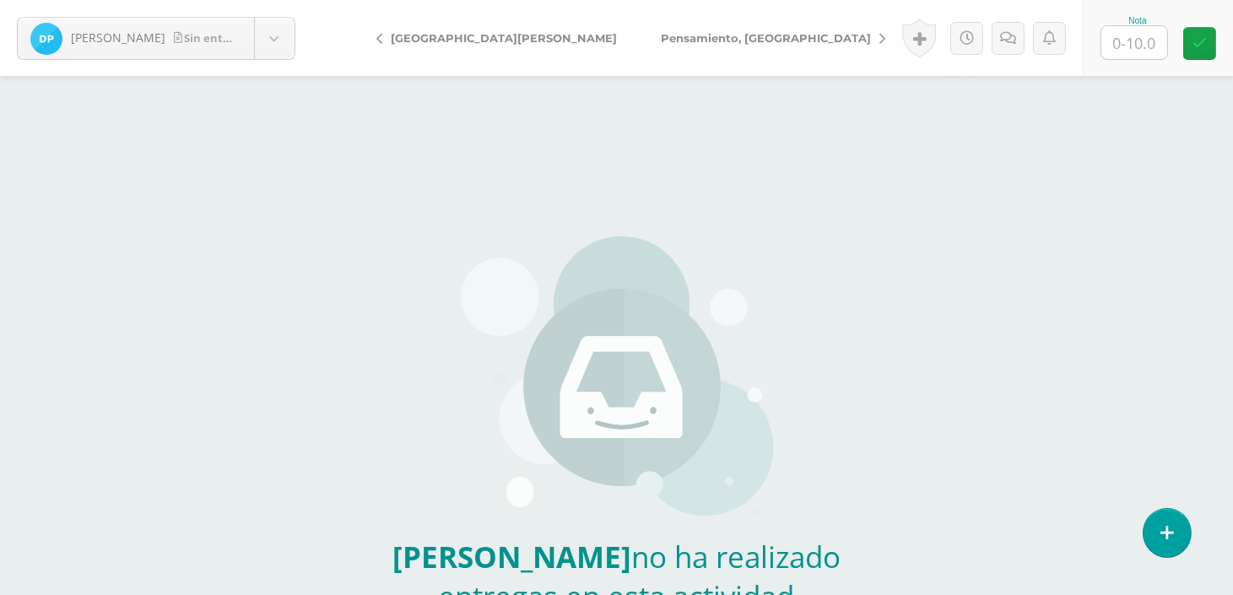
click at [686, 30] on link "Pensamiento, [GEOGRAPHIC_DATA]" at bounding box center [769, 38] width 260 height 40
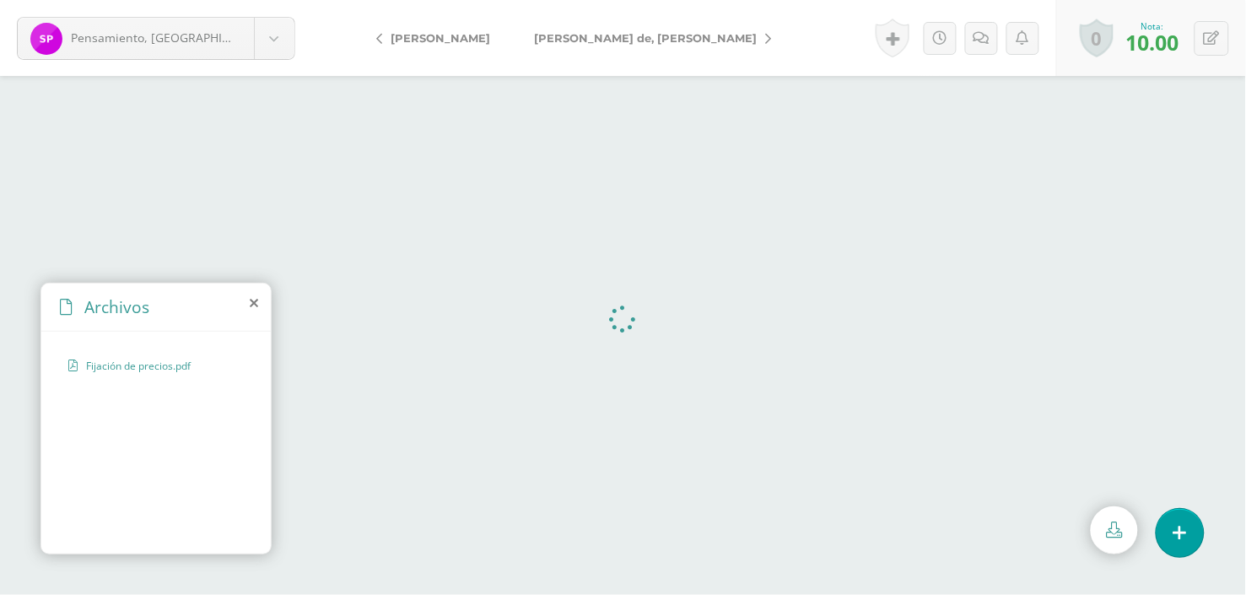
click at [640, 30] on link "[PERSON_NAME] de, [PERSON_NAME]" at bounding box center [648, 38] width 273 height 40
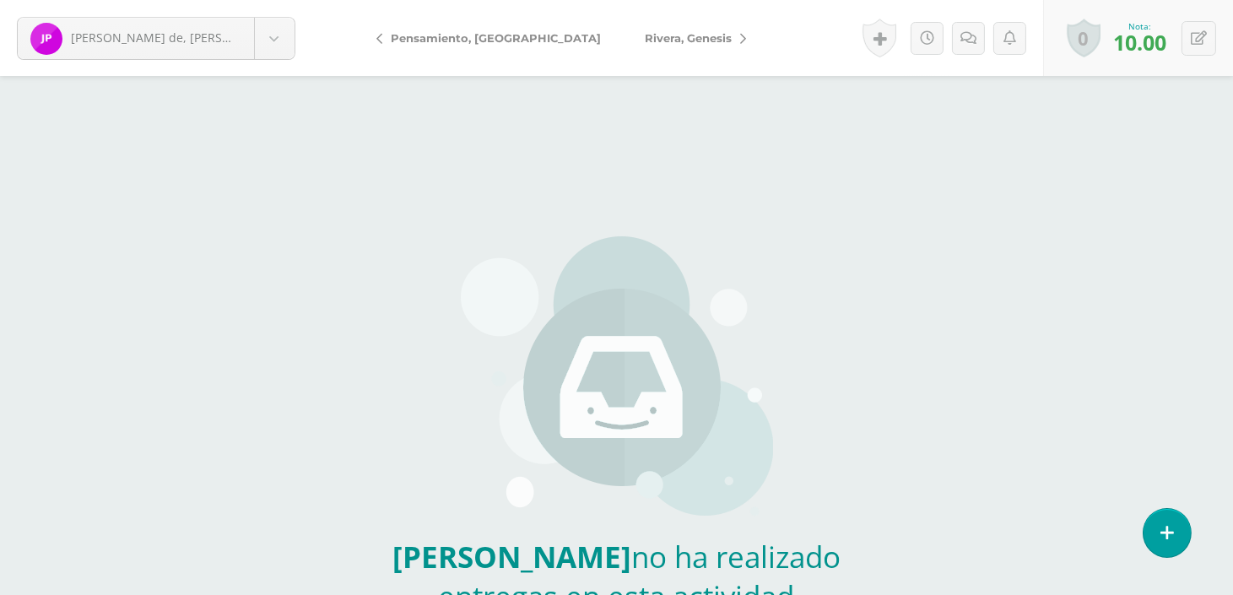
click at [740, 33] on icon at bounding box center [743, 39] width 6 height 12
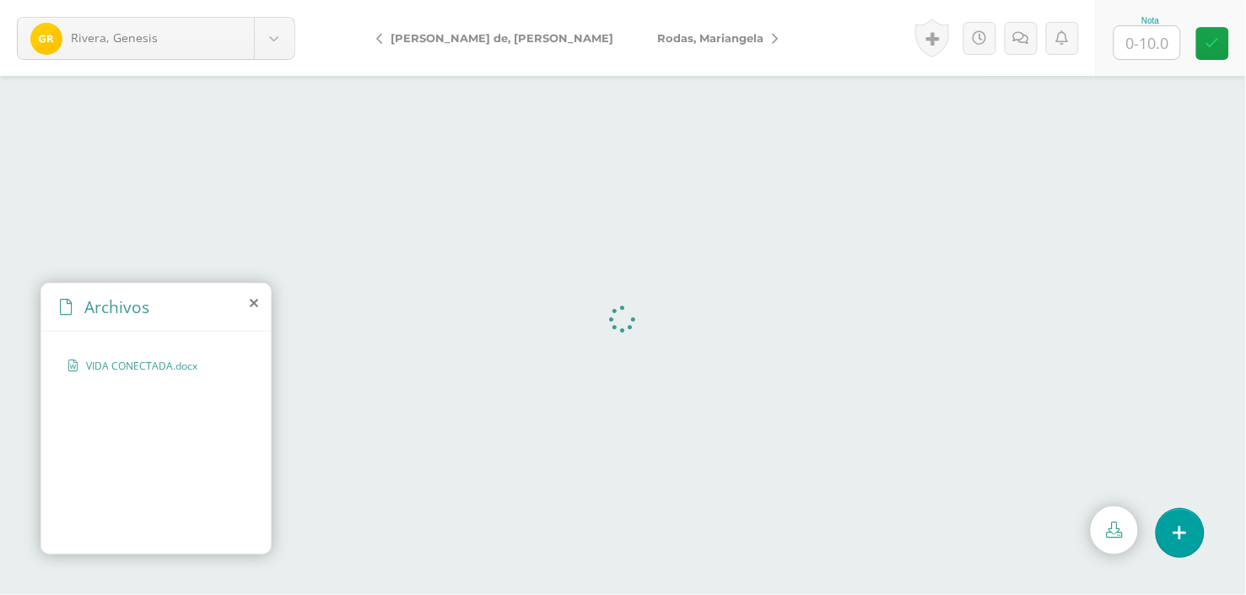
click at [772, 35] on icon at bounding box center [775, 39] width 6 height 12
click at [633, 34] on icon at bounding box center [632, 39] width 6 height 12
click at [651, 39] on link "[PERSON_NAME]" at bounding box center [593, 38] width 149 height 40
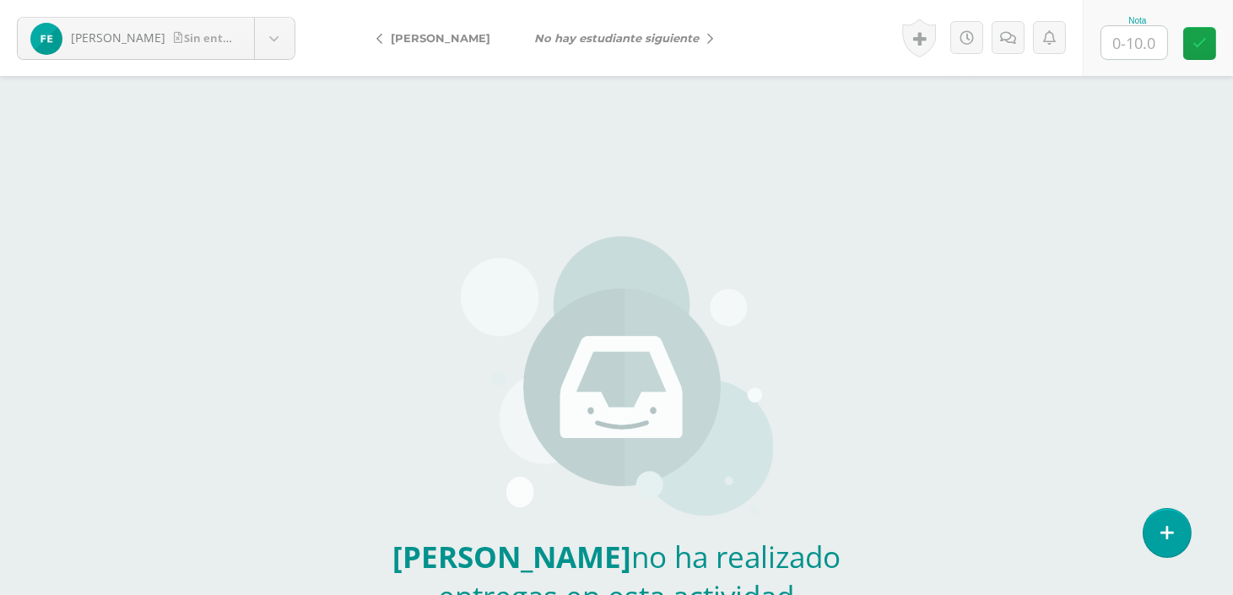
drag, startPoint x: 0, startPoint y: 0, endPoint x: 638, endPoint y: 46, distance: 639.5
click at [651, 39] on icon "No hay estudiante siguiente" at bounding box center [616, 37] width 165 height 13
drag, startPoint x: 638, startPoint y: 46, endPoint x: 536, endPoint y: -7, distance: 115.1
click at [536, 0] on html "Zavala, Fernando Sin entrega Alarcón, Alison Alvarado, José Andrade, Elías Bald…" at bounding box center [616, 351] width 1233 height 702
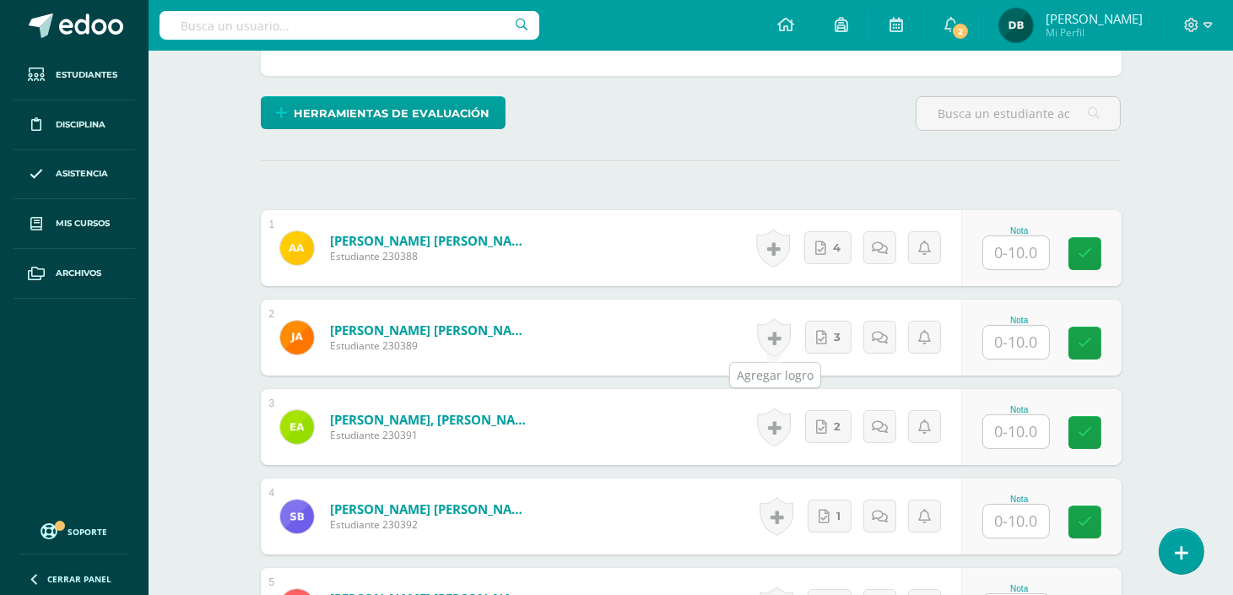
scroll to position [393, 0]
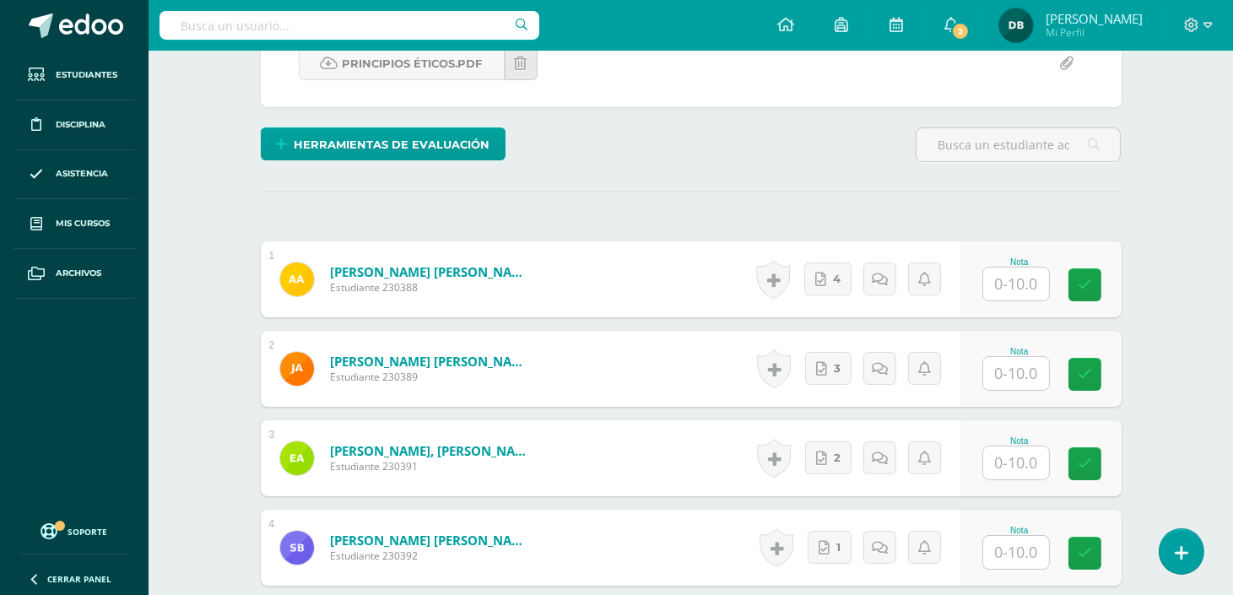
click at [837, 295] on div "Historial de actividad No hay historial para esta actividad 4 Agregar Comentari…" at bounding box center [855, 279] width 211 height 76
click at [837, 283] on span "4" at bounding box center [837, 278] width 8 height 31
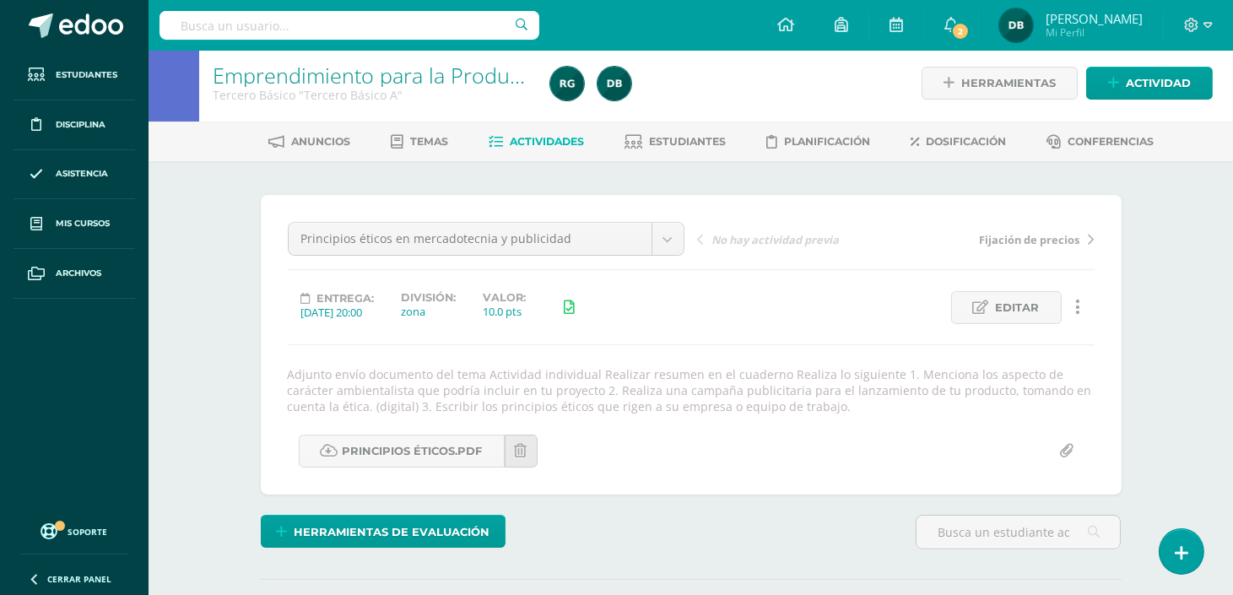
scroll to position [0, 0]
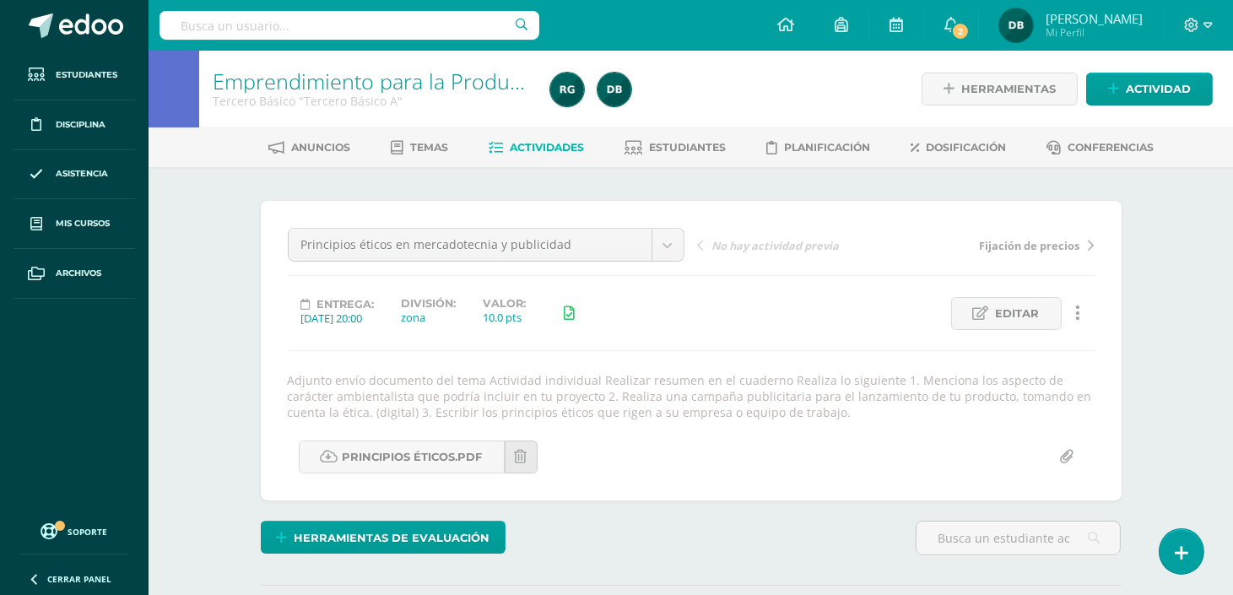
click at [557, 149] on span "Actividades" at bounding box center [547, 147] width 74 height 13
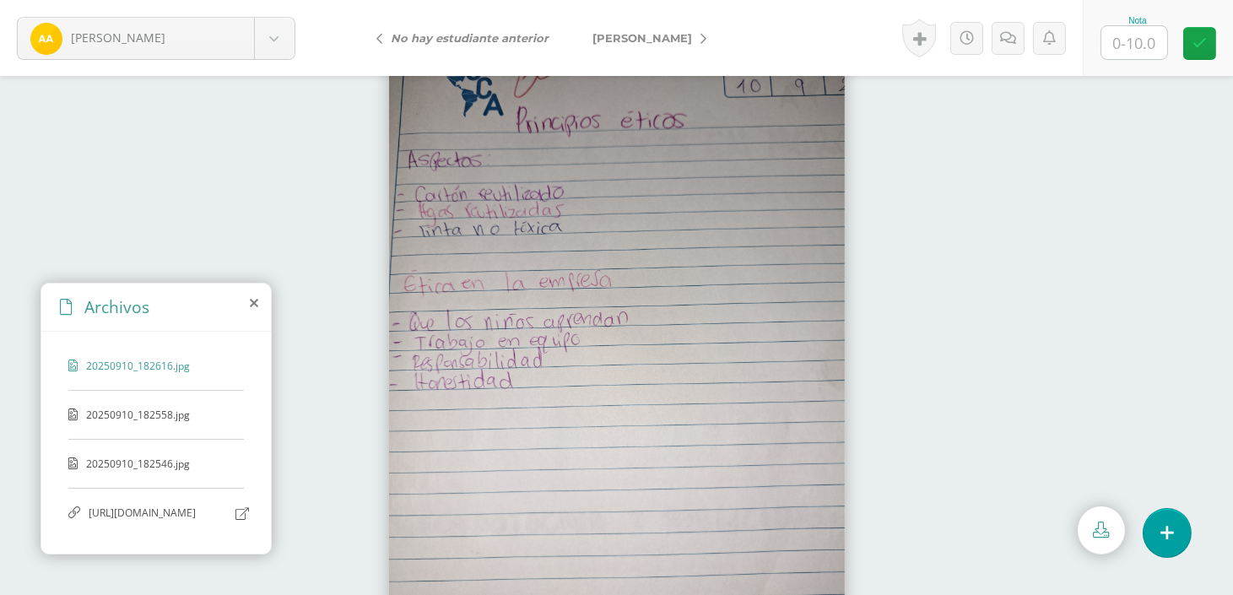
click at [107, 409] on span "20250910_182558.jpg" at bounding box center [155, 414] width 138 height 14
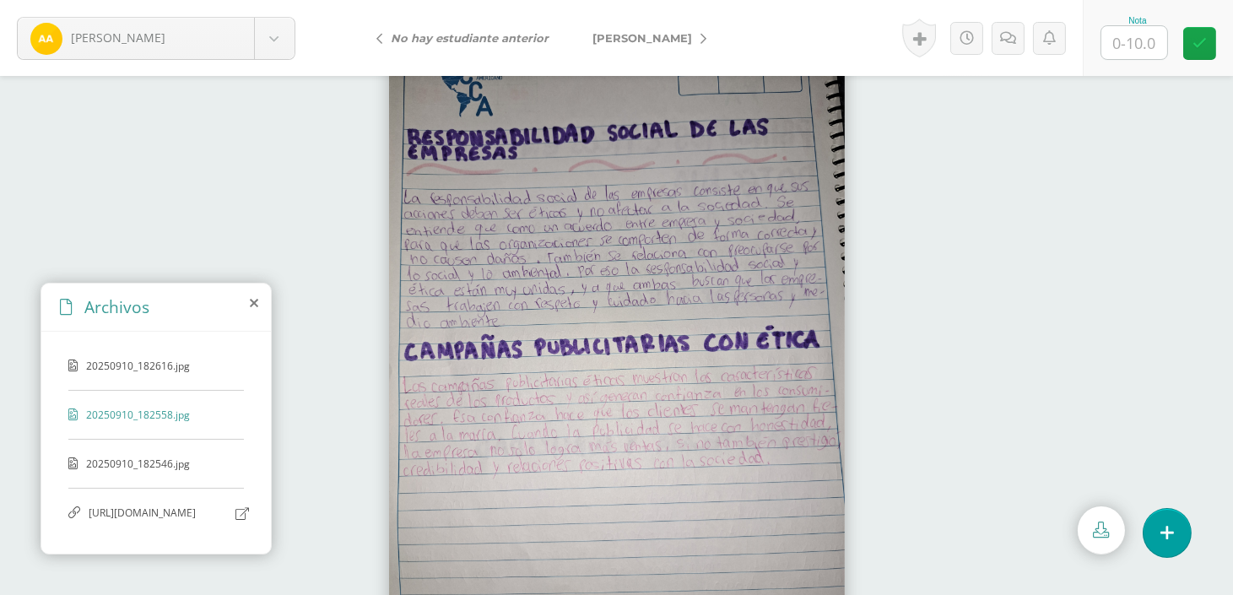
click at [142, 465] on span "20250910_182546.jpg" at bounding box center [155, 463] width 138 height 14
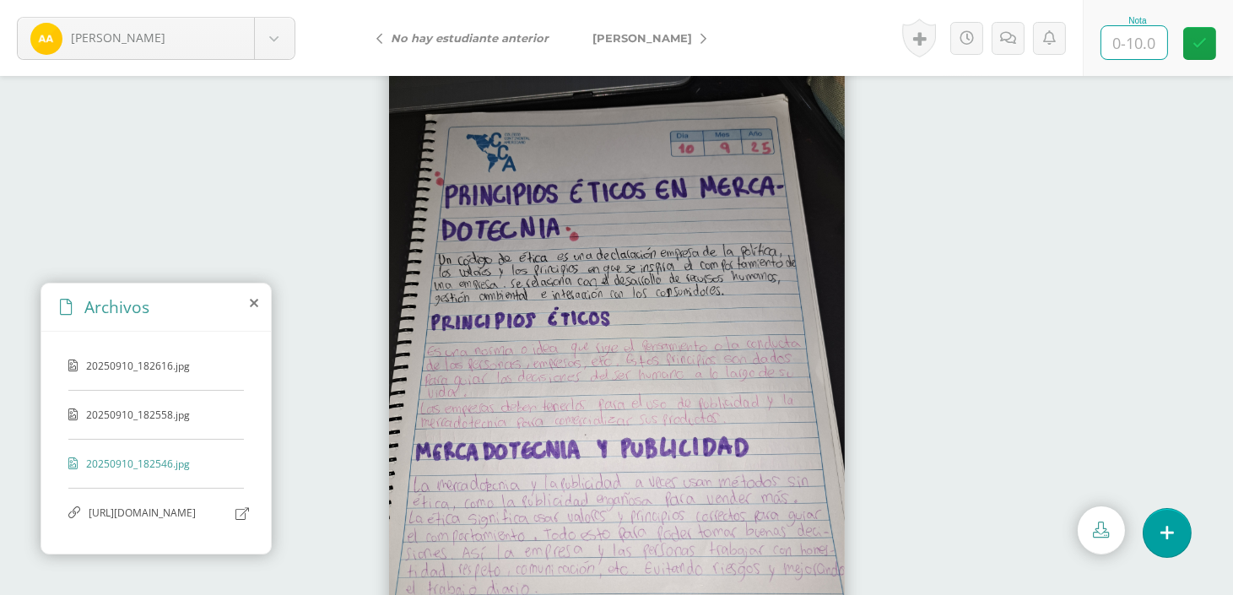
click at [1132, 52] on input "text" at bounding box center [1134, 42] width 66 height 33
type input "10"
click at [700, 33] on icon at bounding box center [703, 39] width 6 height 12
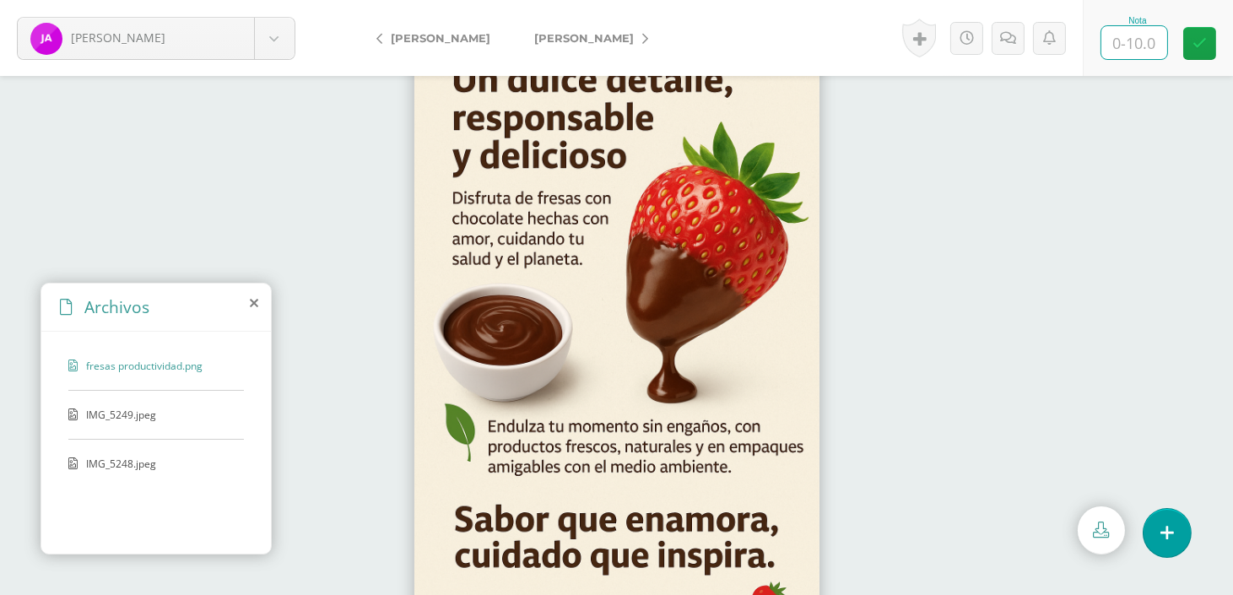
click at [1136, 35] on input "text" at bounding box center [1134, 42] width 66 height 33
type input "10"
click at [626, 31] on link "[PERSON_NAME]" at bounding box center [586, 38] width 149 height 40
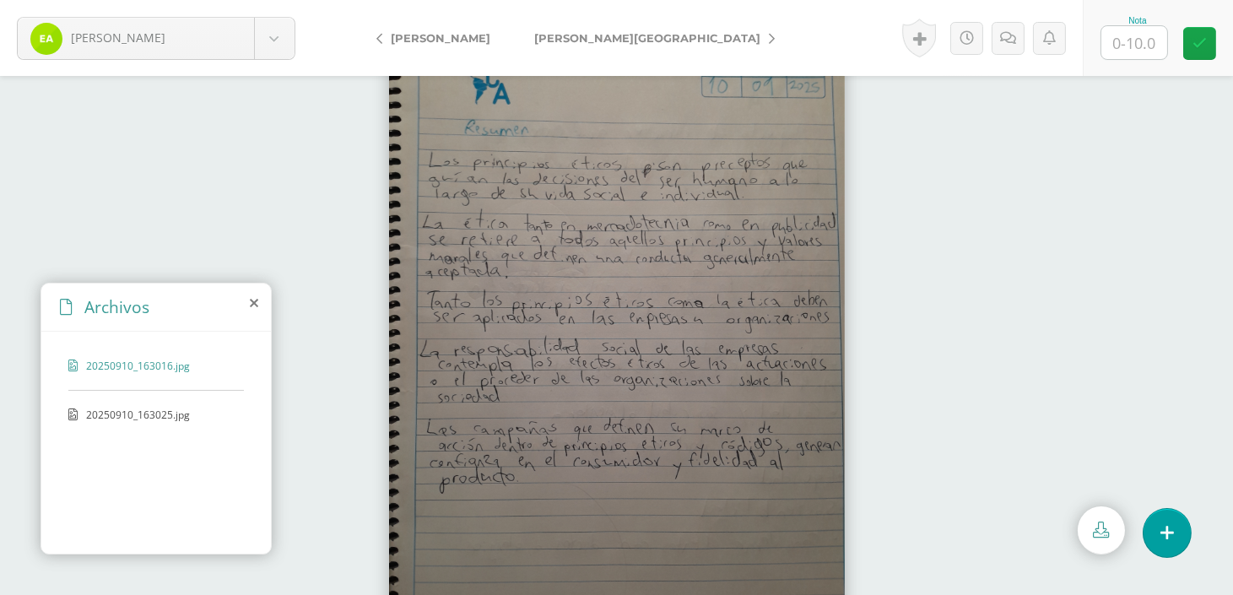
click at [140, 422] on div "20250910_163025.jpg" at bounding box center [155, 422] width 175 height 31
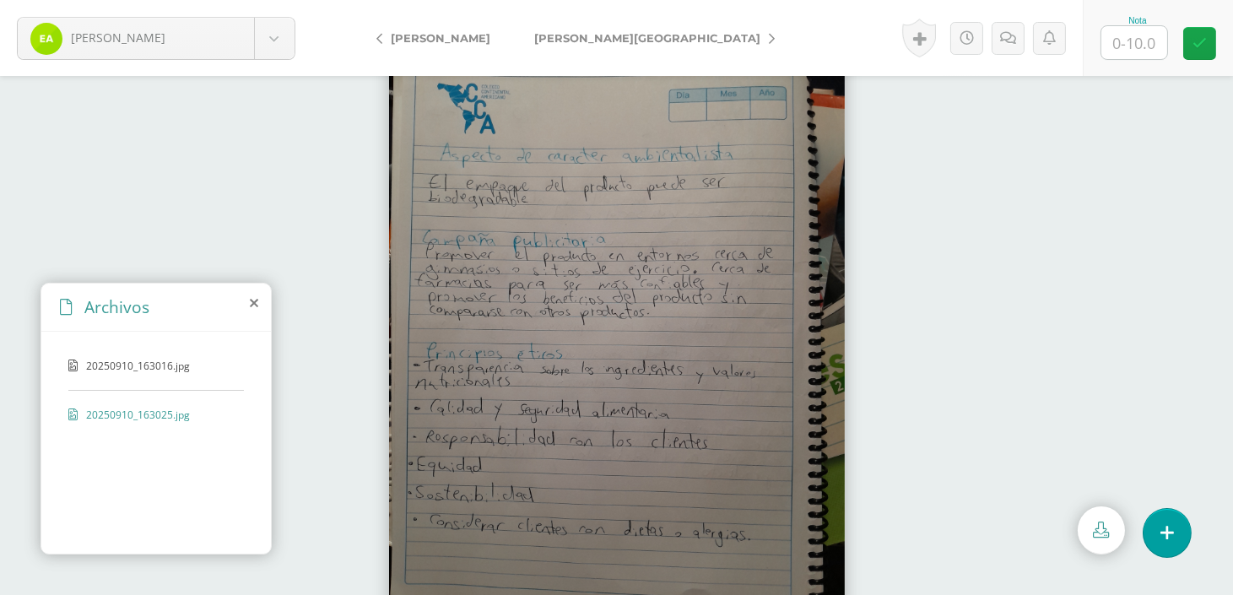
click at [1137, 32] on input "text" at bounding box center [1134, 42] width 66 height 33
type input "10"
click at [769, 39] on icon at bounding box center [772, 39] width 6 height 12
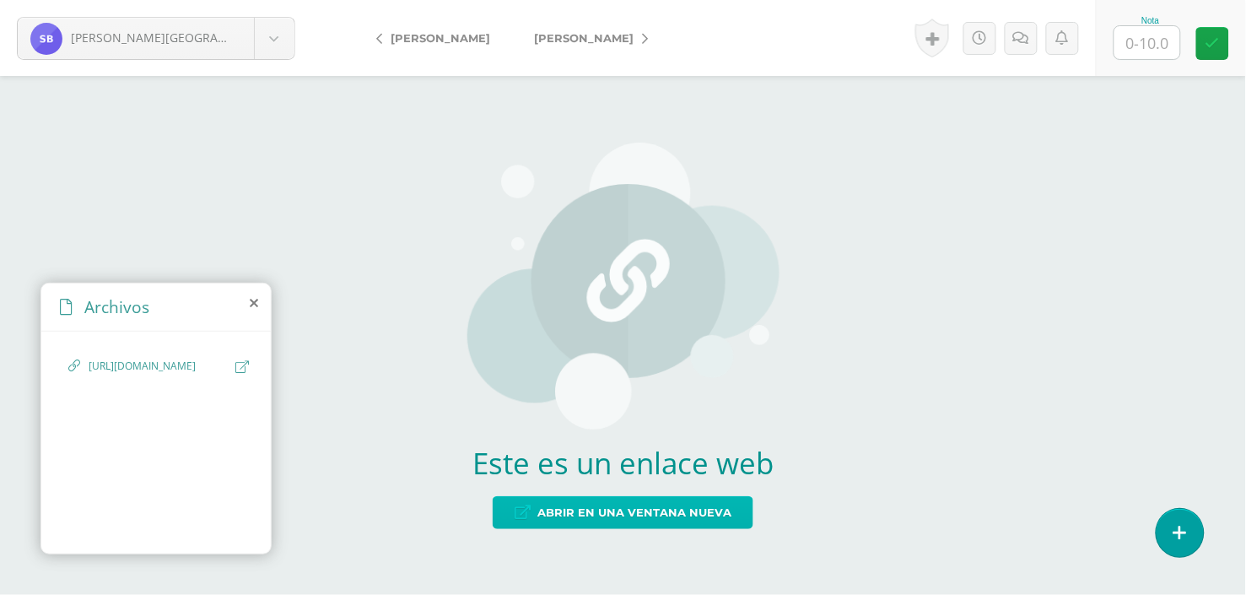
click at [685, 513] on span "Abrir en una ventana nueva" at bounding box center [634, 512] width 194 height 31
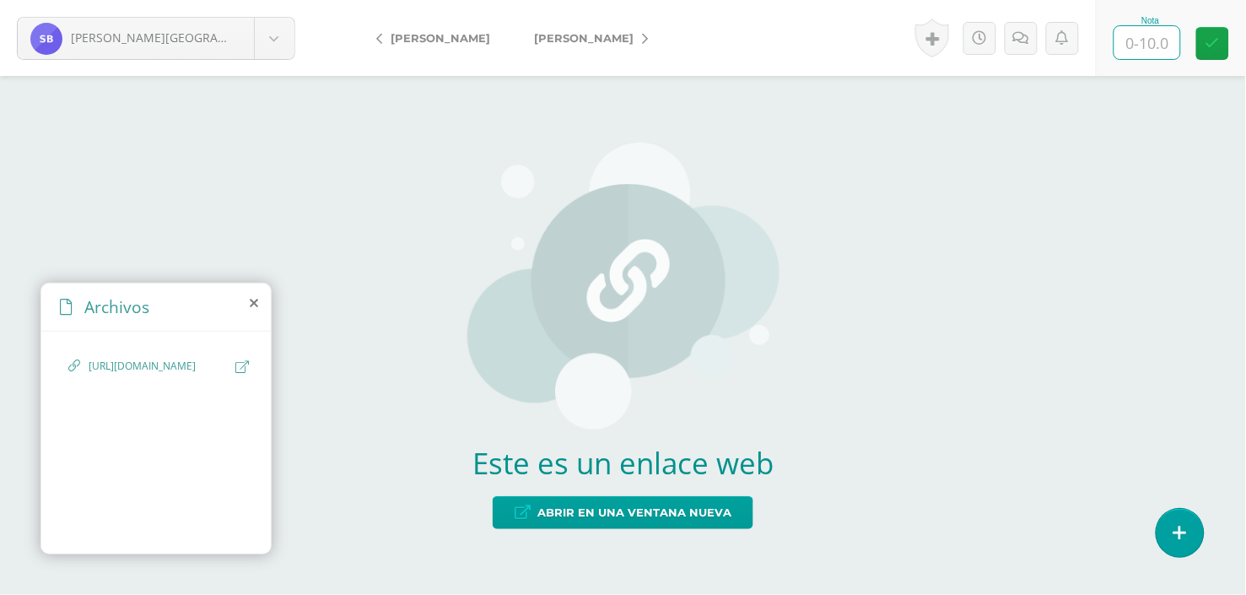
click at [1141, 40] on input "text" at bounding box center [1148, 42] width 66 height 33
type input "10"
click at [611, 35] on link "[PERSON_NAME]" at bounding box center [586, 38] width 149 height 40
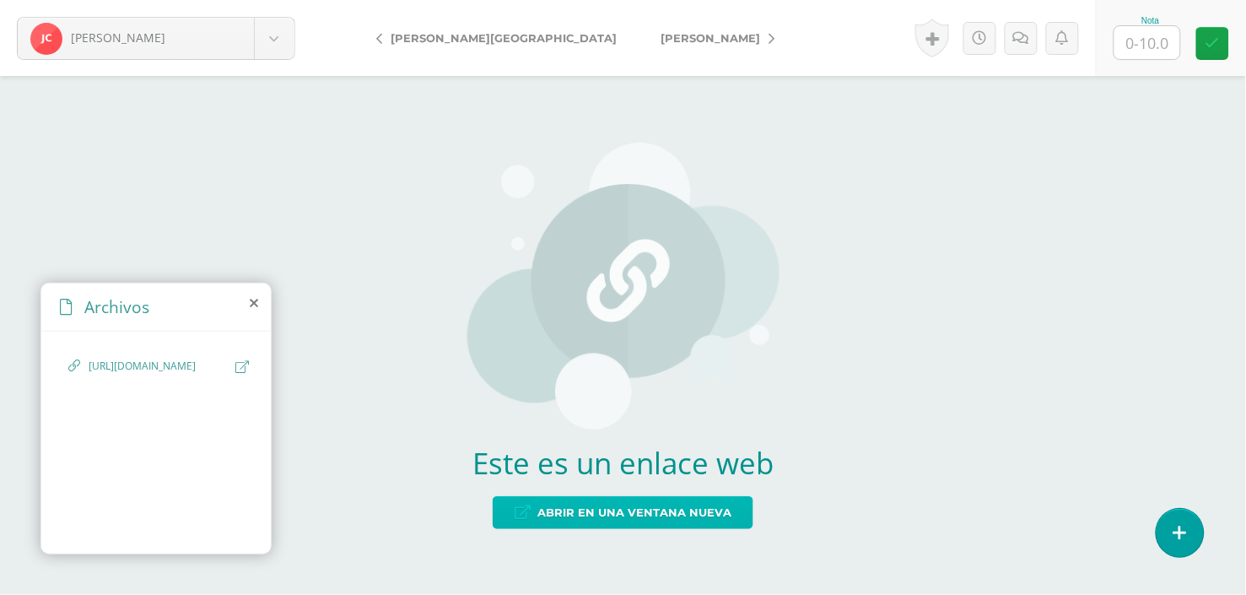
click at [638, 513] on span "Abrir en una ventana nueva" at bounding box center [634, 512] width 194 height 31
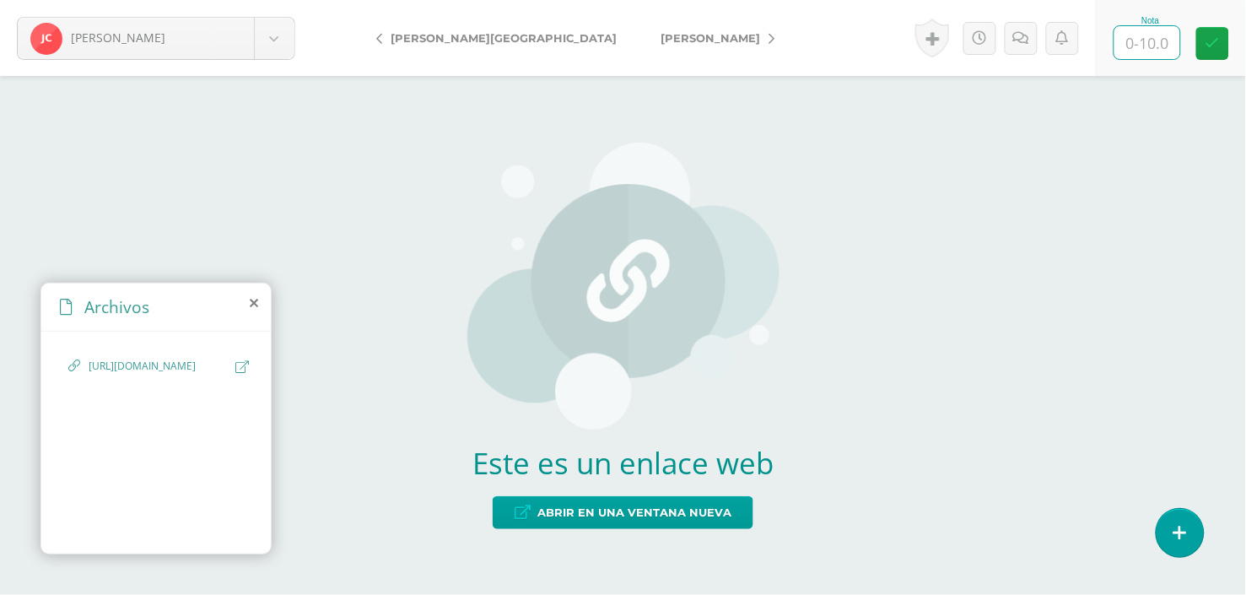
click at [1169, 29] on input "text" at bounding box center [1148, 42] width 66 height 33
type input "10"
click at [769, 38] on icon at bounding box center [772, 39] width 6 height 12
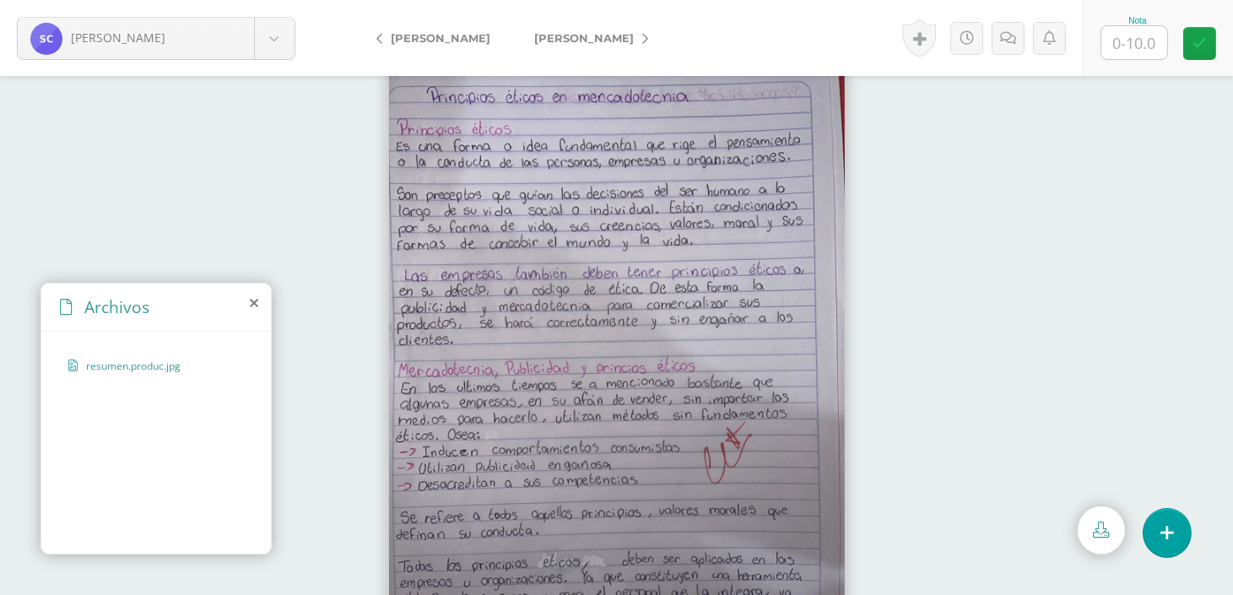
scroll to position [44, 0]
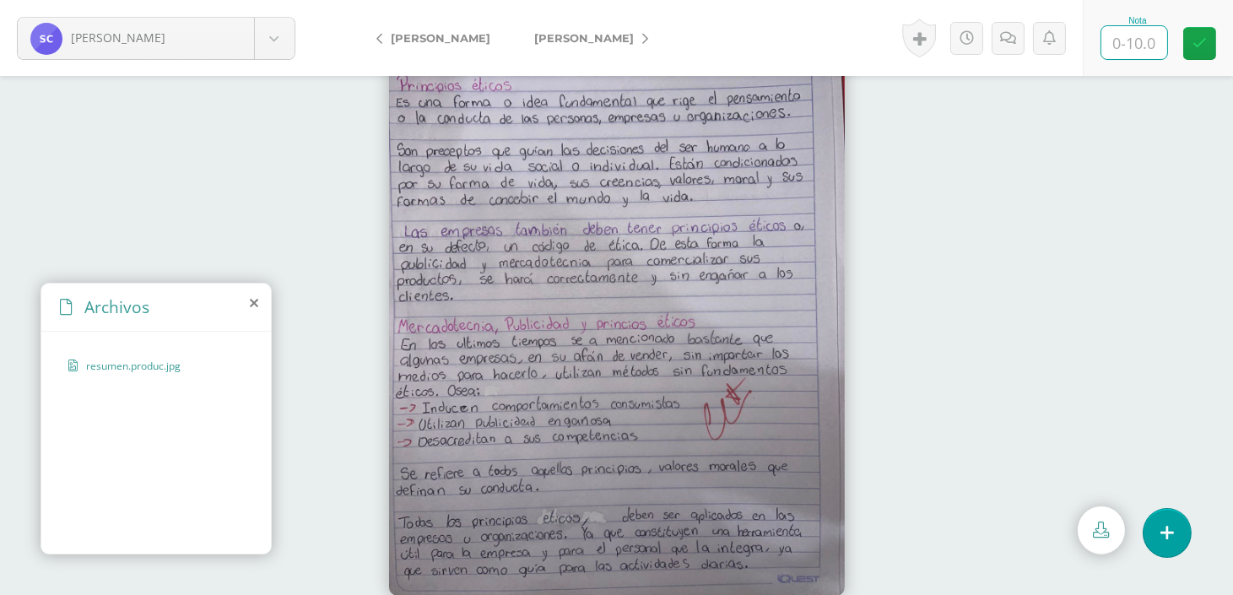
click at [1133, 45] on input "text" at bounding box center [1134, 42] width 66 height 33
type input "10"
click at [609, 42] on link "[PERSON_NAME]" at bounding box center [586, 38] width 149 height 40
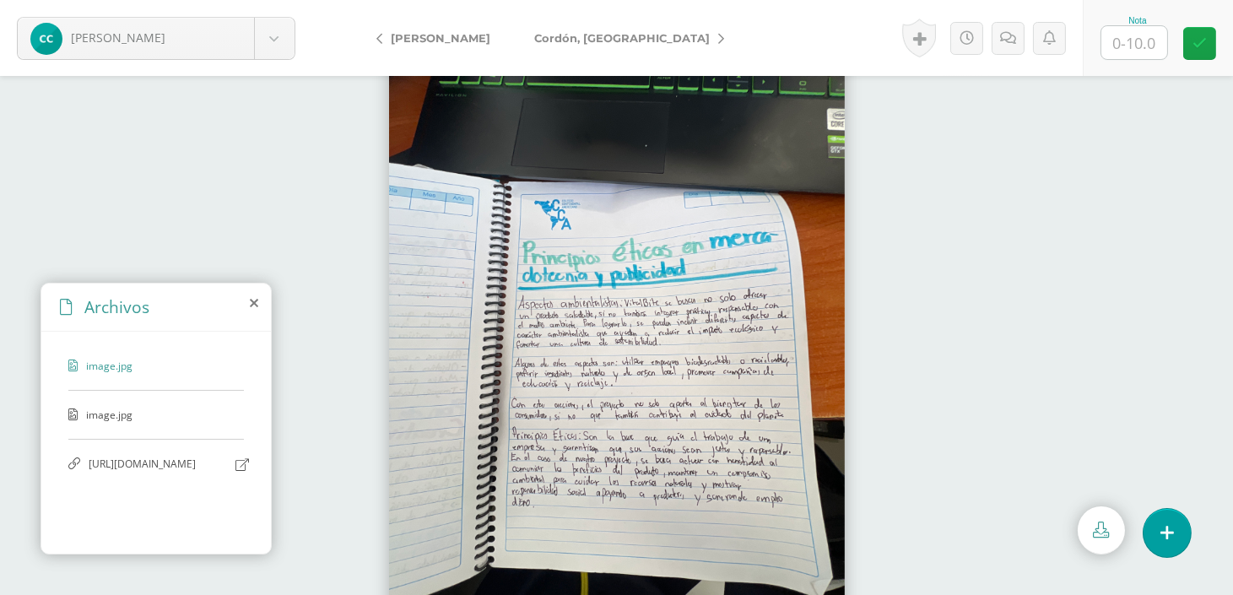
click at [1147, 49] on input "text" at bounding box center [1134, 42] width 66 height 33
type input "10"
click at [623, 43] on link "[PERSON_NAME][GEOGRAPHIC_DATA]" at bounding box center [624, 38] width 225 height 40
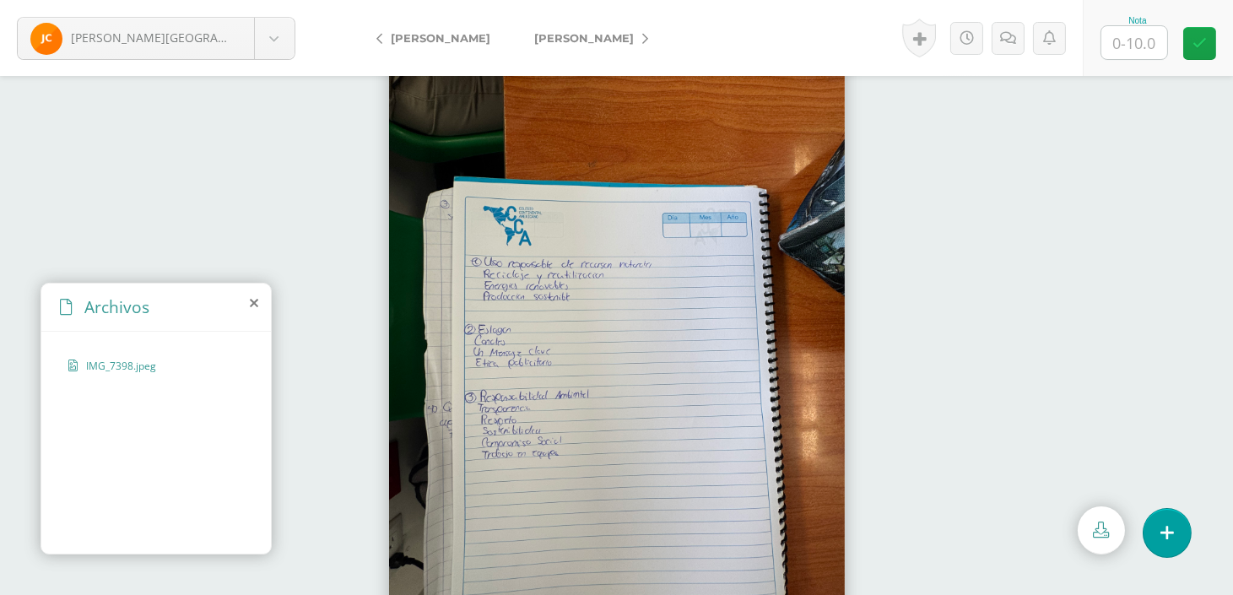
scroll to position [44, 0]
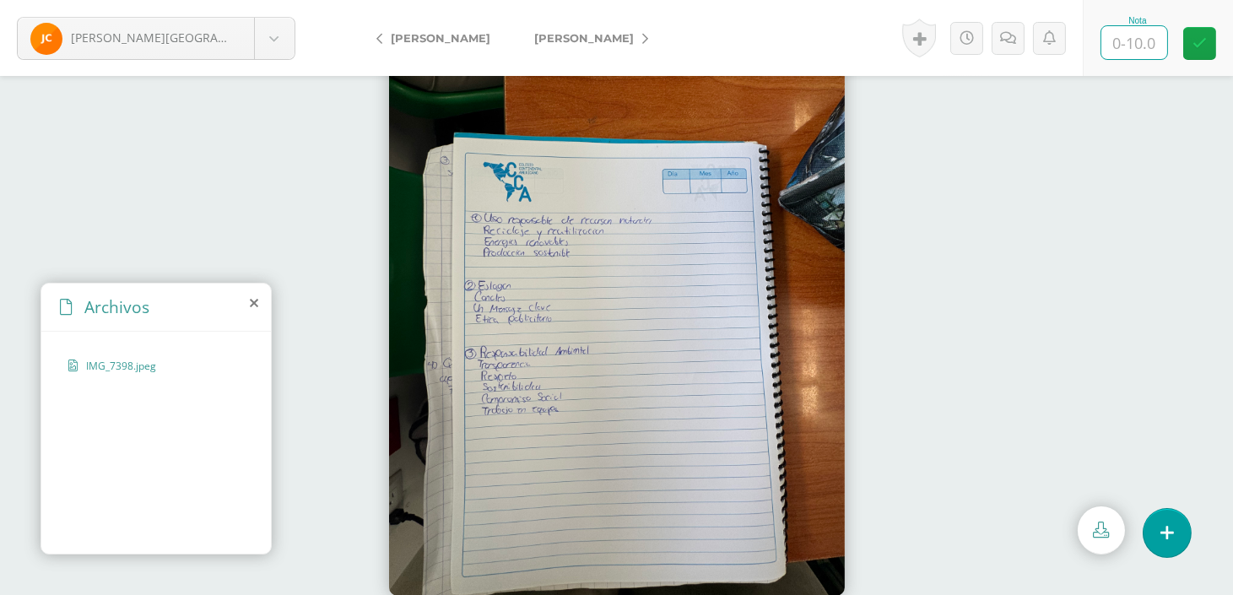
click at [1158, 49] on input "text" at bounding box center [1134, 42] width 66 height 33
type input "10"
click at [642, 34] on icon at bounding box center [645, 39] width 6 height 12
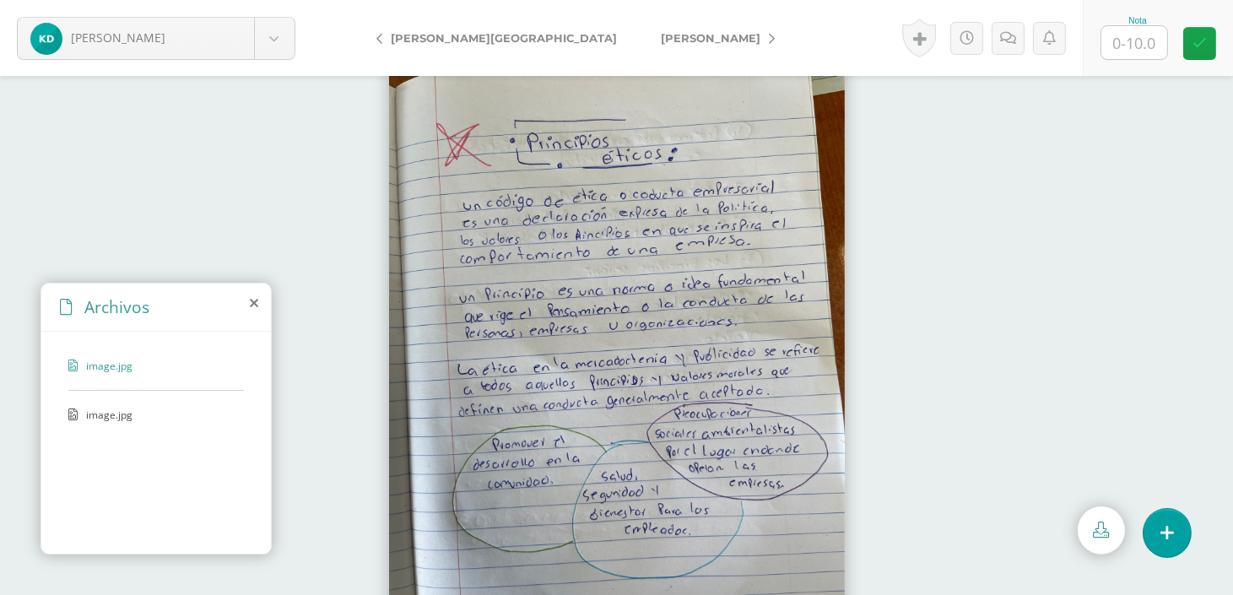
click at [1137, 30] on input "text" at bounding box center [1134, 42] width 66 height 33
type input "10"
click at [769, 42] on icon at bounding box center [772, 39] width 6 height 12
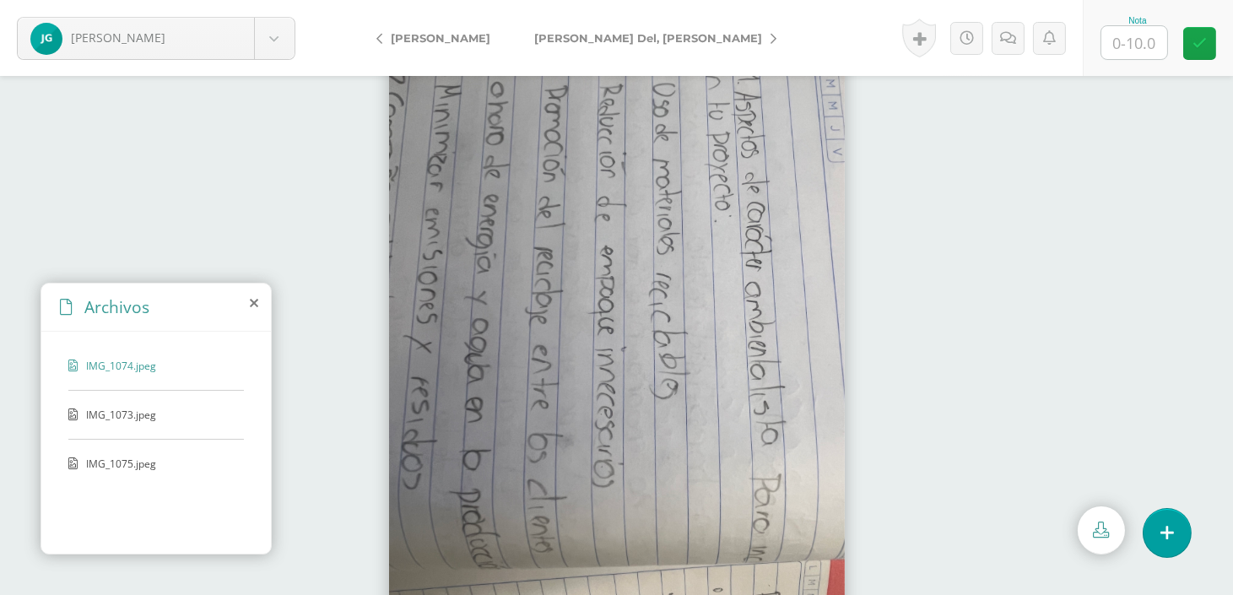
click at [1140, 26] on input "text" at bounding box center [1134, 42] width 66 height 33
click at [1143, 43] on input "text" at bounding box center [1134, 42] width 66 height 33
type input "10"
click at [679, 46] on link "[PERSON_NAME] Del, [PERSON_NAME]" at bounding box center [651, 38] width 278 height 40
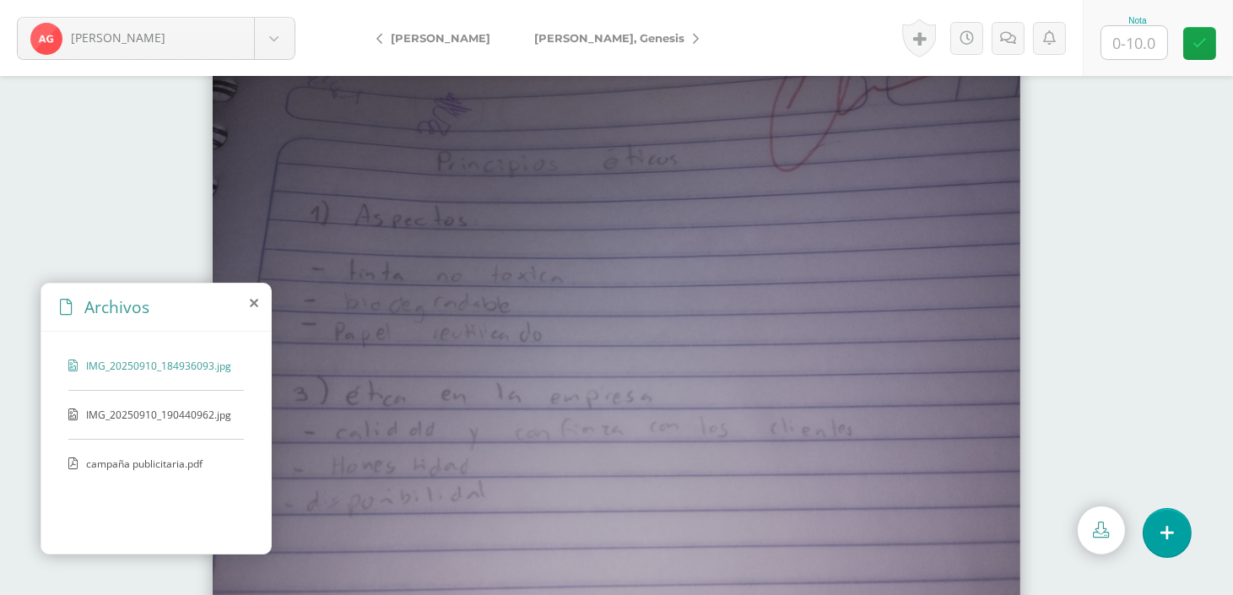
click at [212, 407] on span "IMG_20250910_190440962.jpg" at bounding box center [158, 414] width 145 height 14
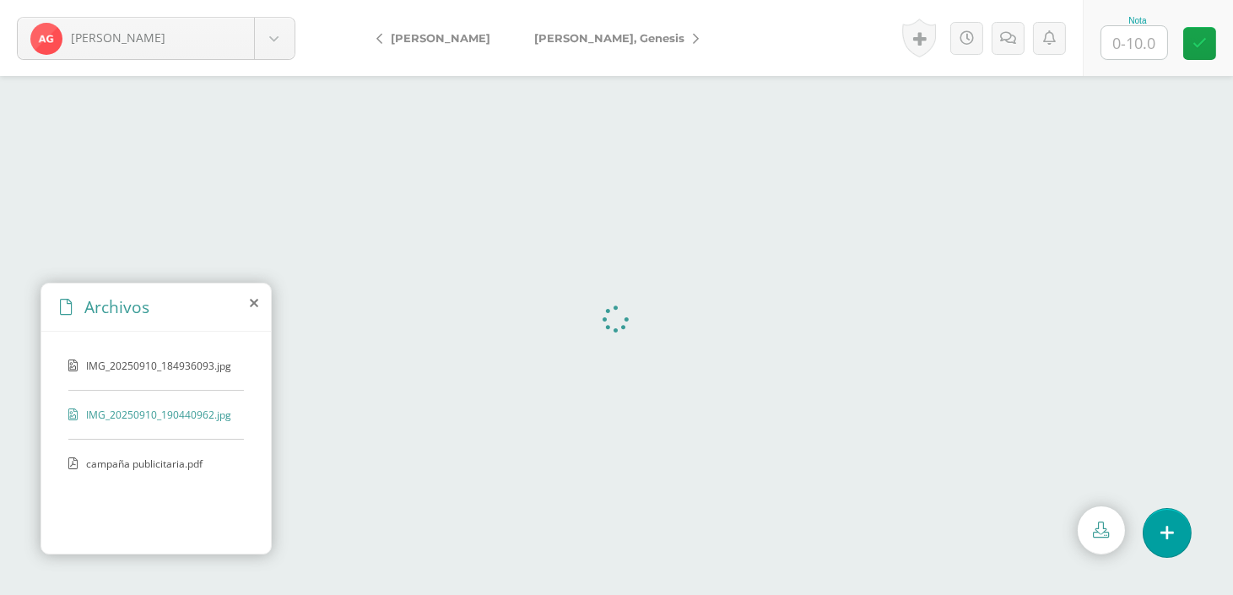
click at [1143, 56] on input "text" at bounding box center [1134, 42] width 66 height 33
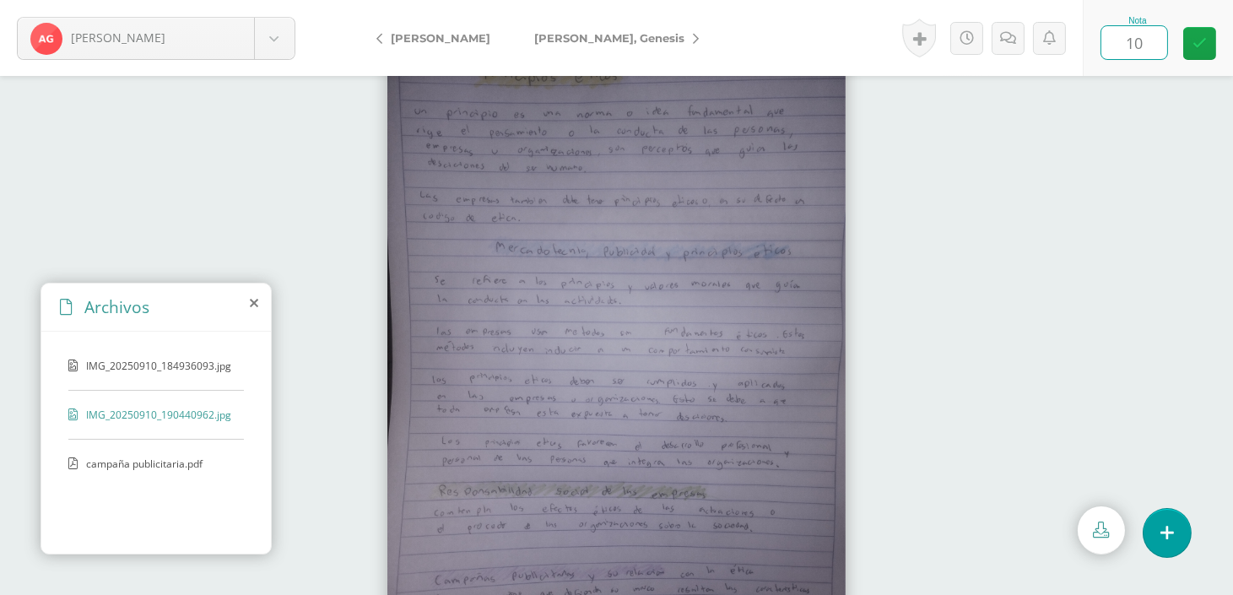
type input "10"
click at [621, 35] on link "[PERSON_NAME], Genesis" at bounding box center [612, 38] width 200 height 40
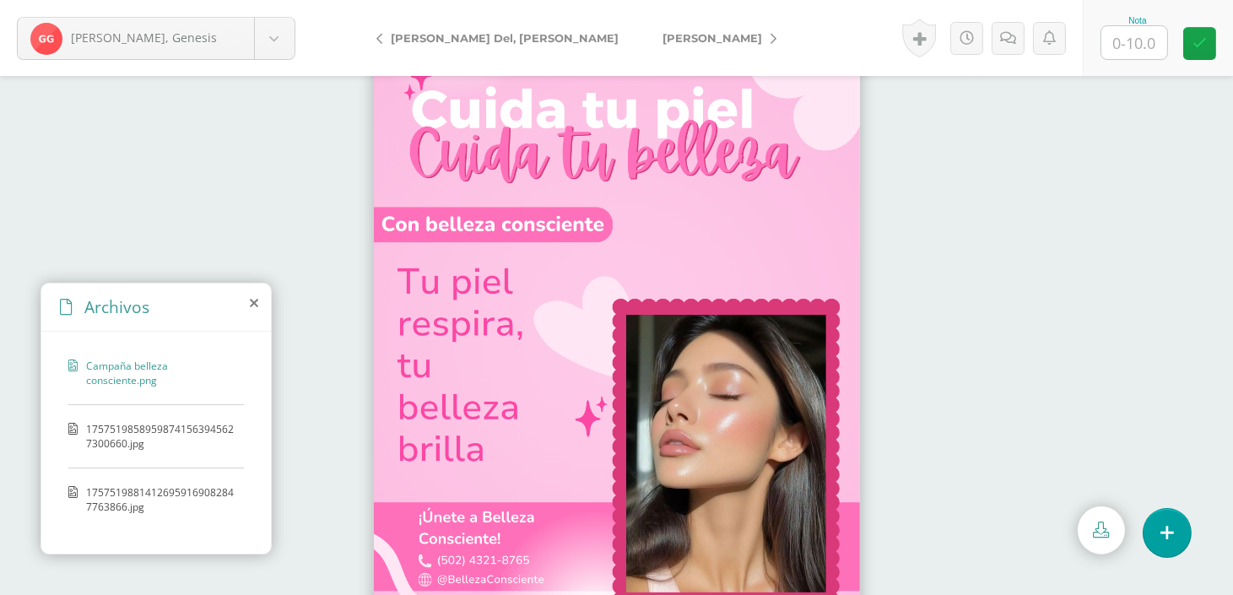
click at [1140, 49] on input "text" at bounding box center [1134, 42] width 66 height 33
type input "10"
click at [676, 27] on link "[PERSON_NAME]" at bounding box center [714, 38] width 149 height 40
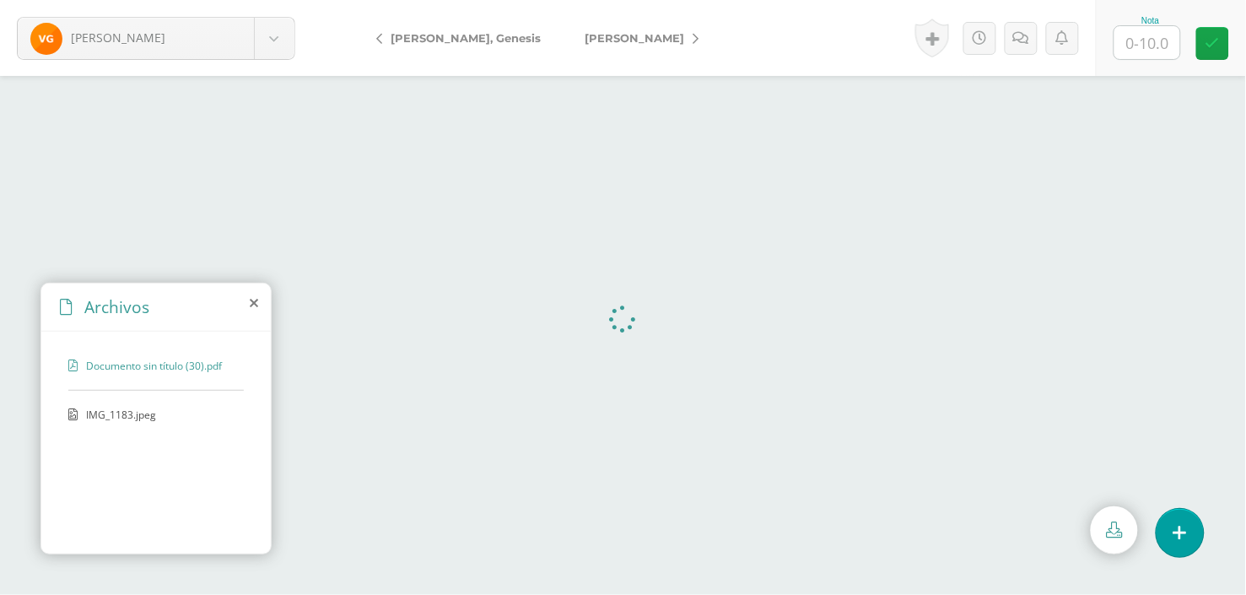
click at [128, 407] on span "IMG_1183.jpeg" at bounding box center [155, 414] width 138 height 14
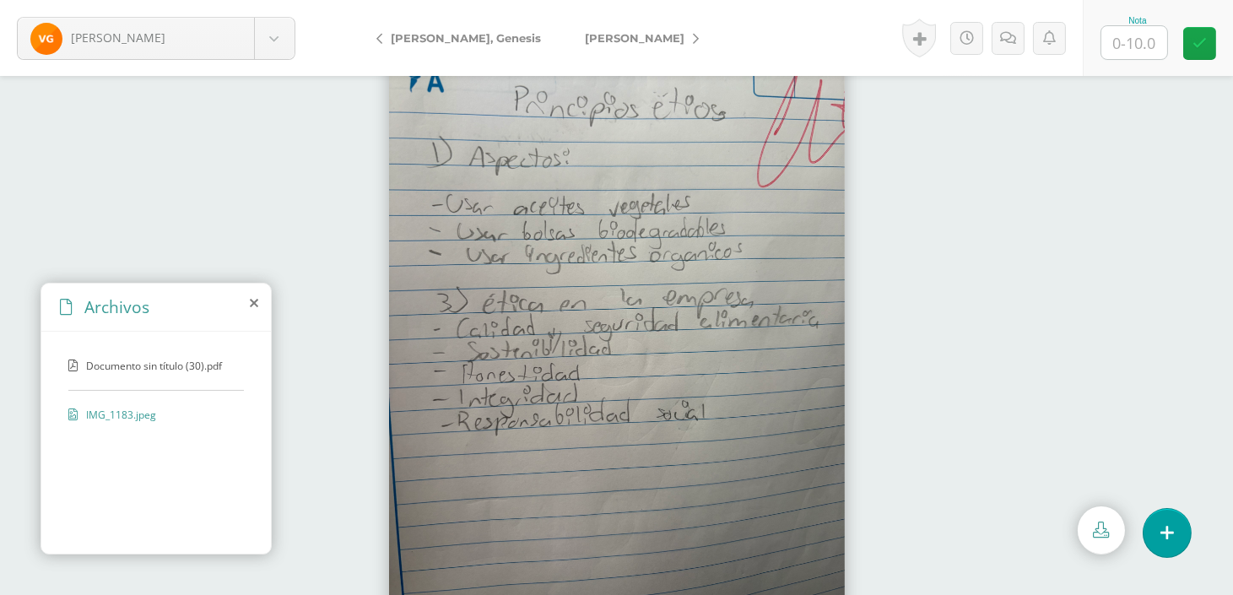
click at [1144, 47] on input "text" at bounding box center [1134, 42] width 66 height 33
type input "10"
click at [671, 29] on link "[PERSON_NAME]" at bounding box center [637, 38] width 149 height 40
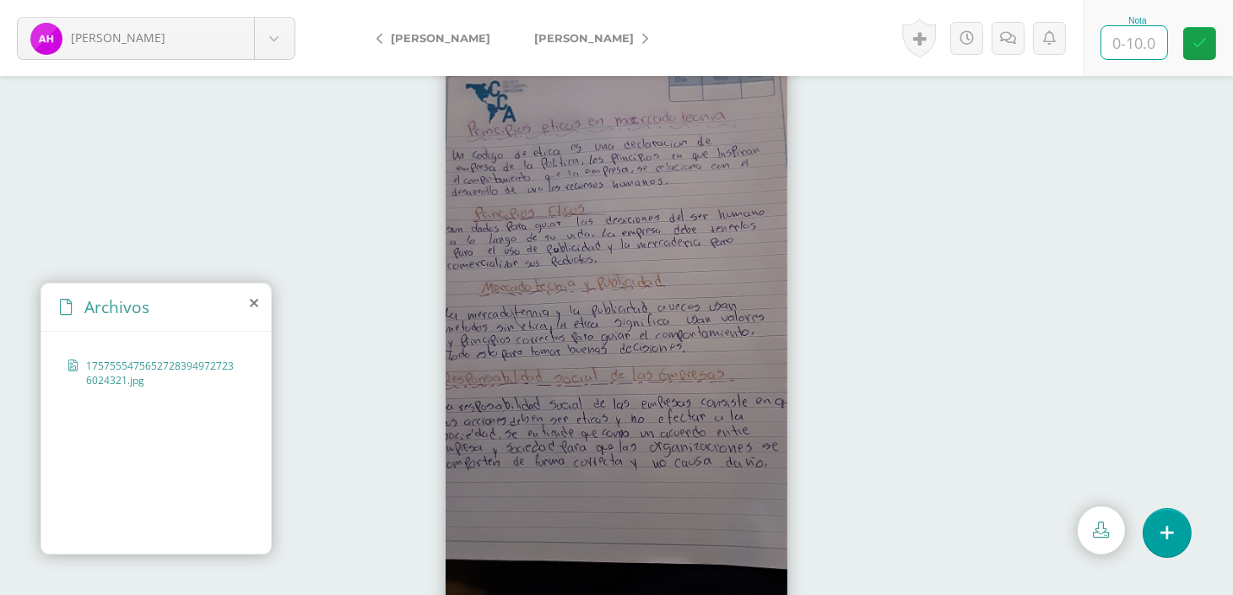
click at [1128, 38] on input "text" at bounding box center [1134, 42] width 66 height 33
type input "10"
click at [621, 30] on link "[PERSON_NAME]" at bounding box center [586, 38] width 149 height 40
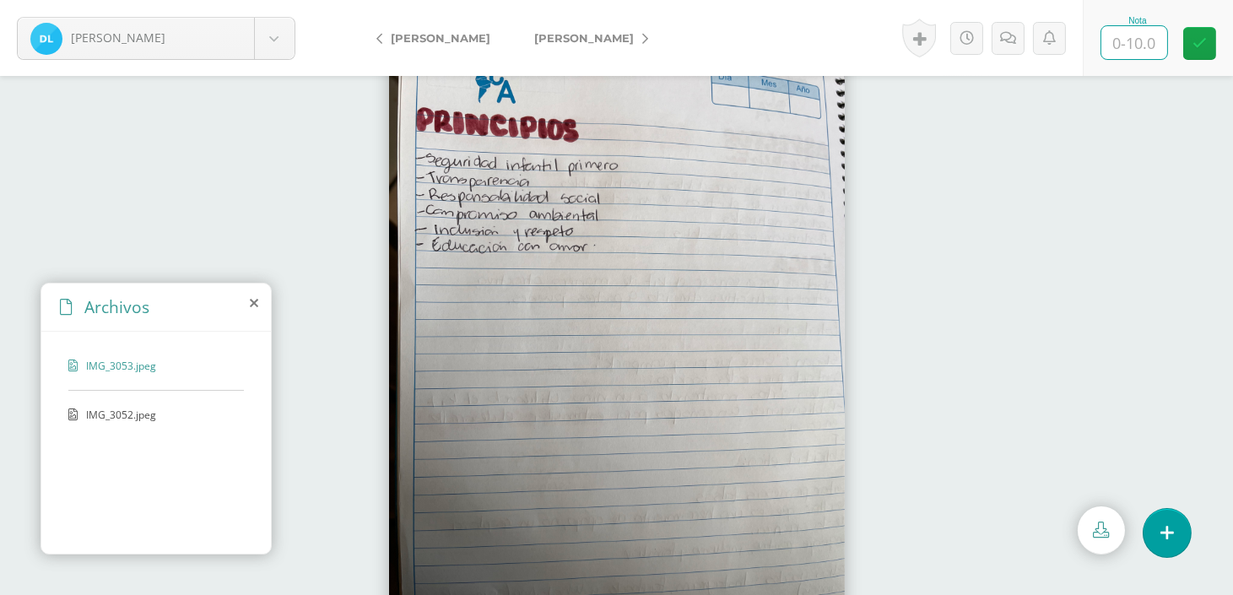
click at [1134, 42] on input "text" at bounding box center [1134, 42] width 66 height 33
type input "10"
click at [648, 35] on icon at bounding box center [645, 39] width 6 height 12
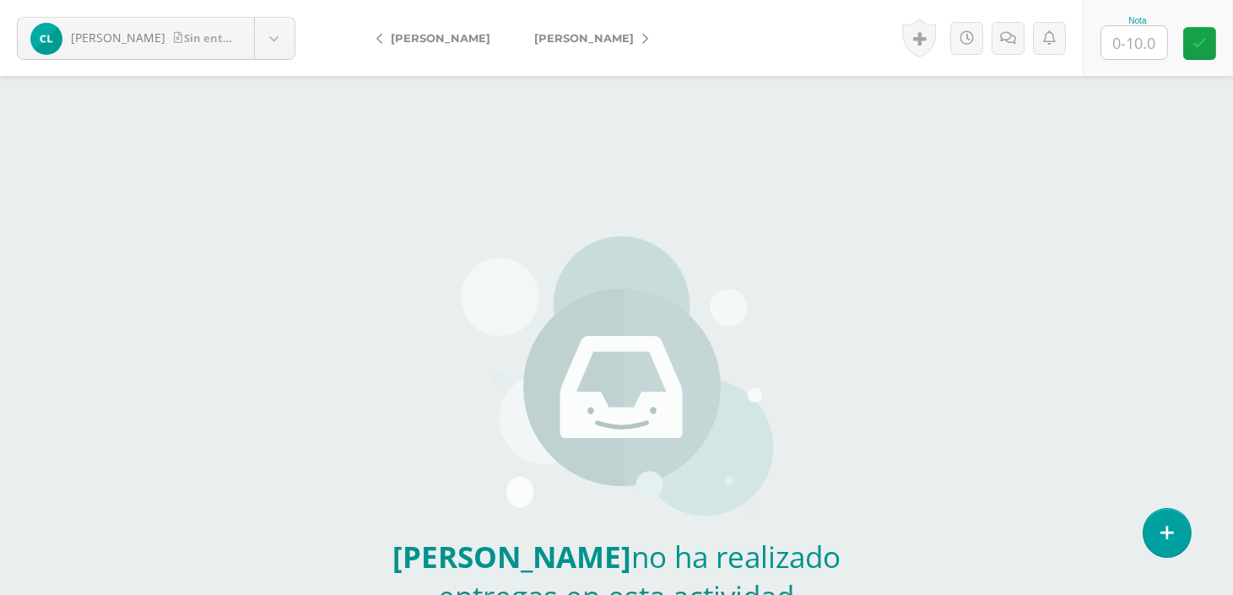
click at [616, 36] on link "[PERSON_NAME]" at bounding box center [586, 38] width 149 height 40
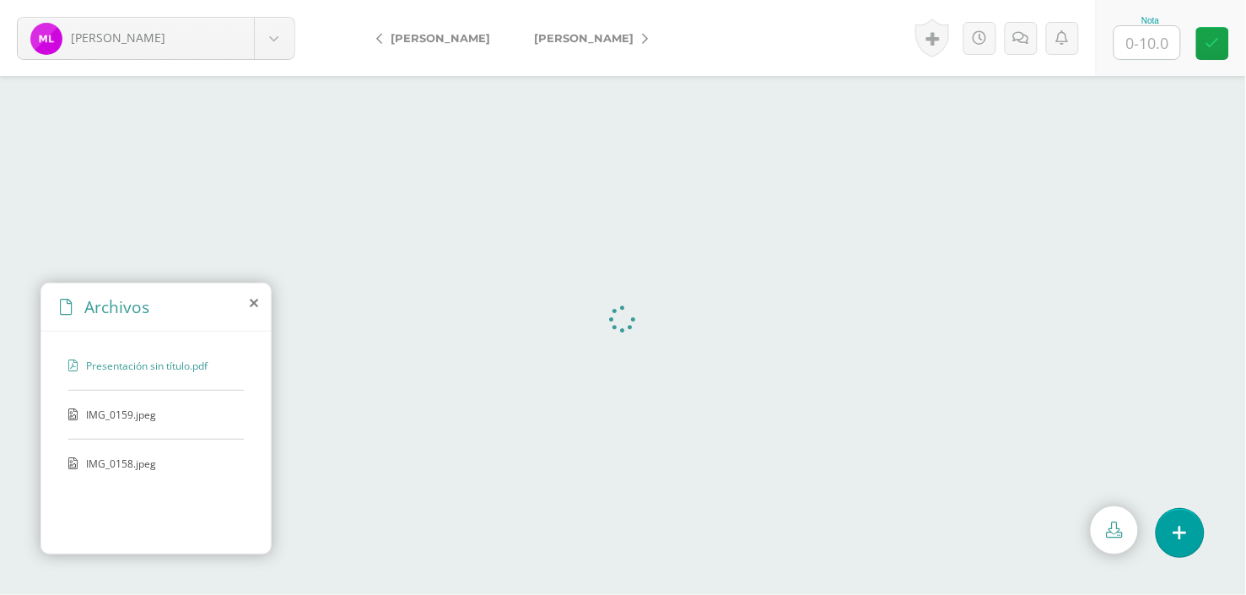
click at [1152, 49] on input "text" at bounding box center [1148, 42] width 66 height 33
type input "10"
click at [661, 42] on link "[PERSON_NAME]" at bounding box center [586, 38] width 149 height 40
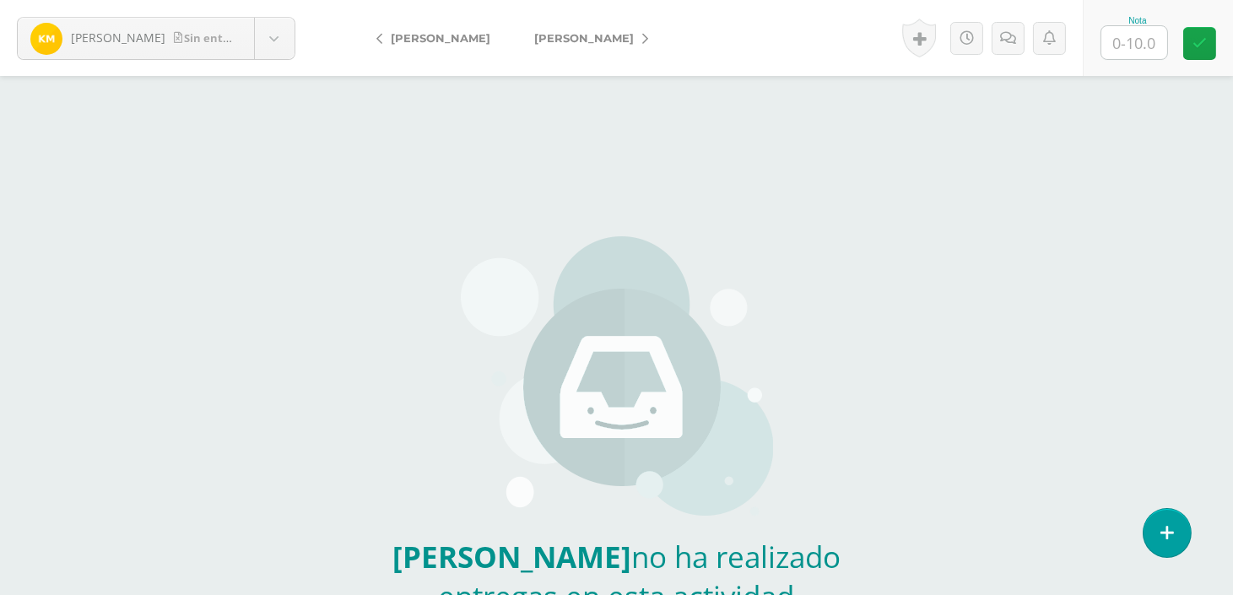
click at [656, 35] on link "[PERSON_NAME]" at bounding box center [586, 38] width 149 height 40
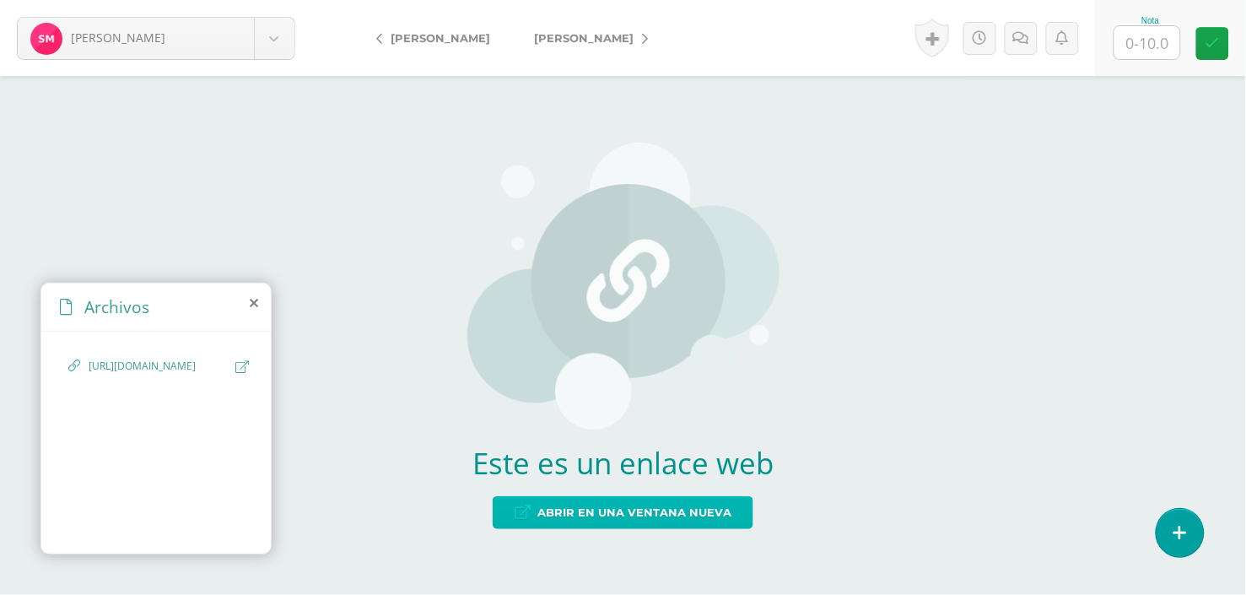
click at [669, 510] on span "Abrir en una ventana nueva" at bounding box center [634, 512] width 194 height 31
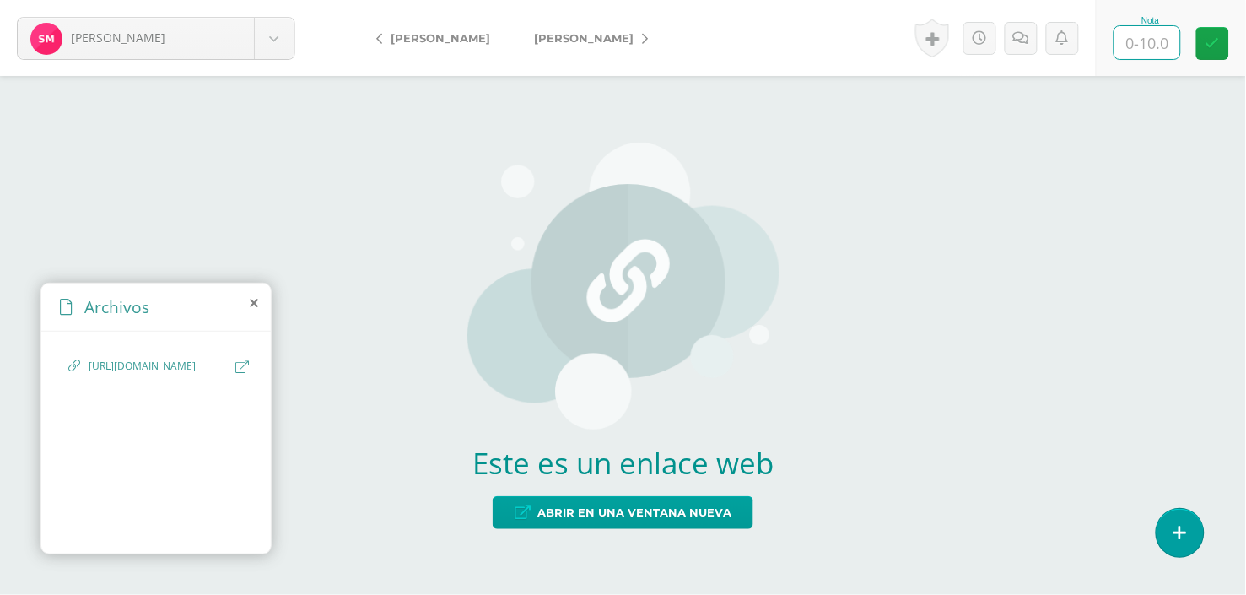
click at [1150, 39] on input "text" at bounding box center [1148, 42] width 66 height 33
type input "6"
click at [642, 36] on icon at bounding box center [645, 39] width 6 height 12
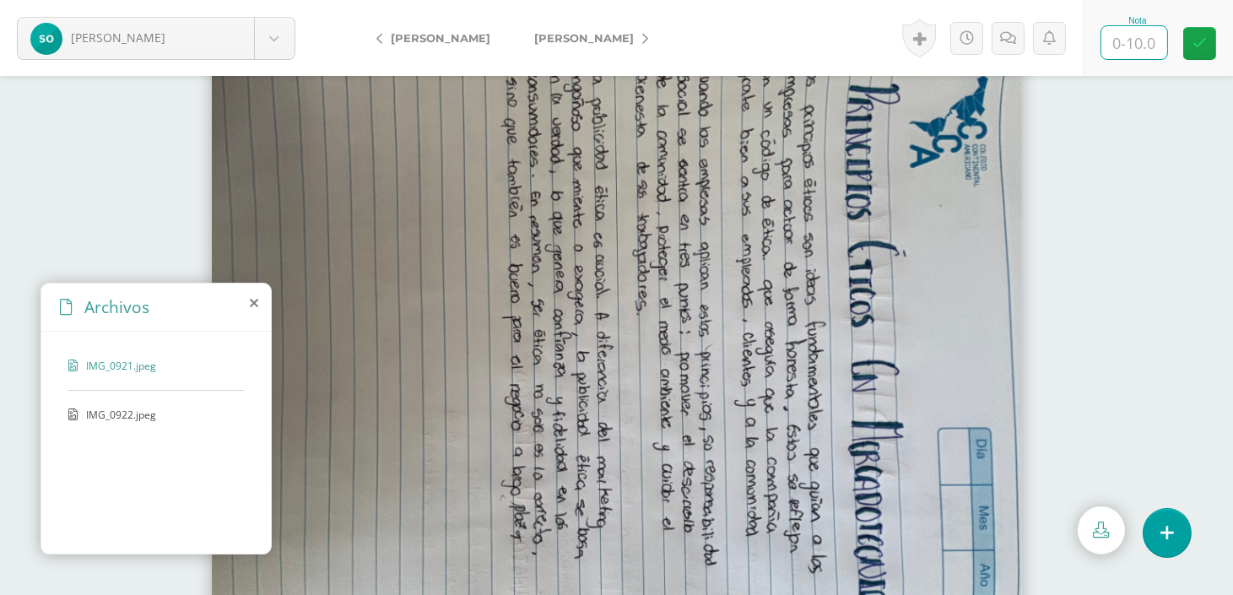
click at [1148, 37] on input "text" at bounding box center [1134, 42] width 66 height 33
type input "10"
click at [661, 46] on link "[PERSON_NAME]" at bounding box center [586, 38] width 149 height 40
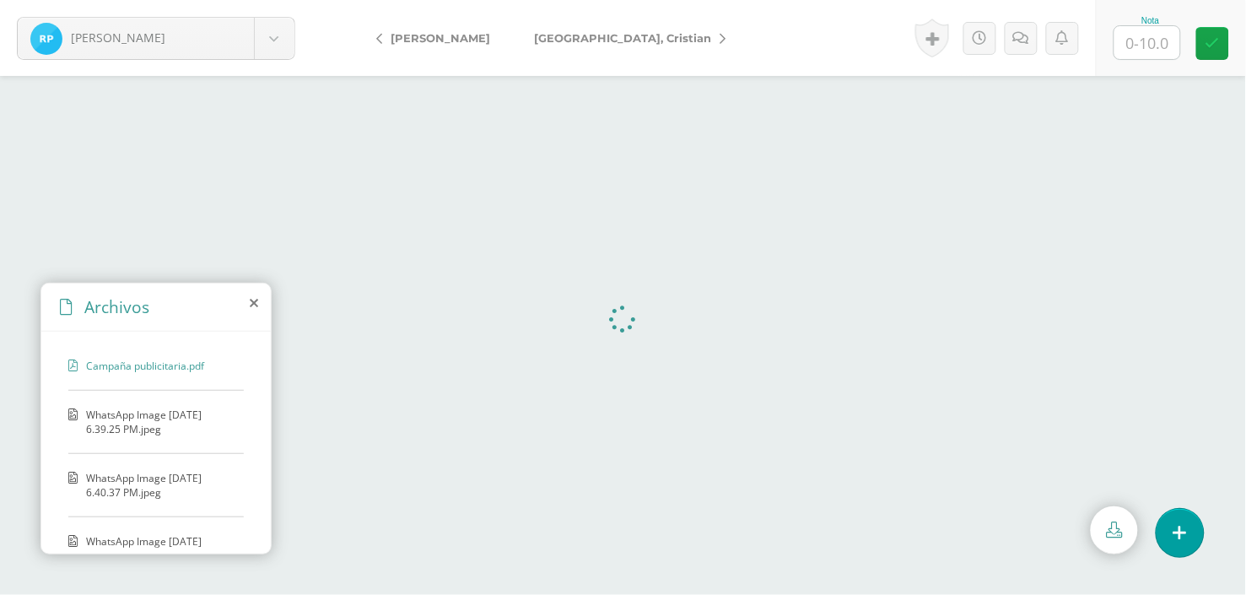
click at [1140, 45] on input "text" at bounding box center [1148, 42] width 66 height 33
type input "10"
click at [628, 32] on link "[GEOGRAPHIC_DATA][PERSON_NAME]" at bounding box center [625, 38] width 227 height 40
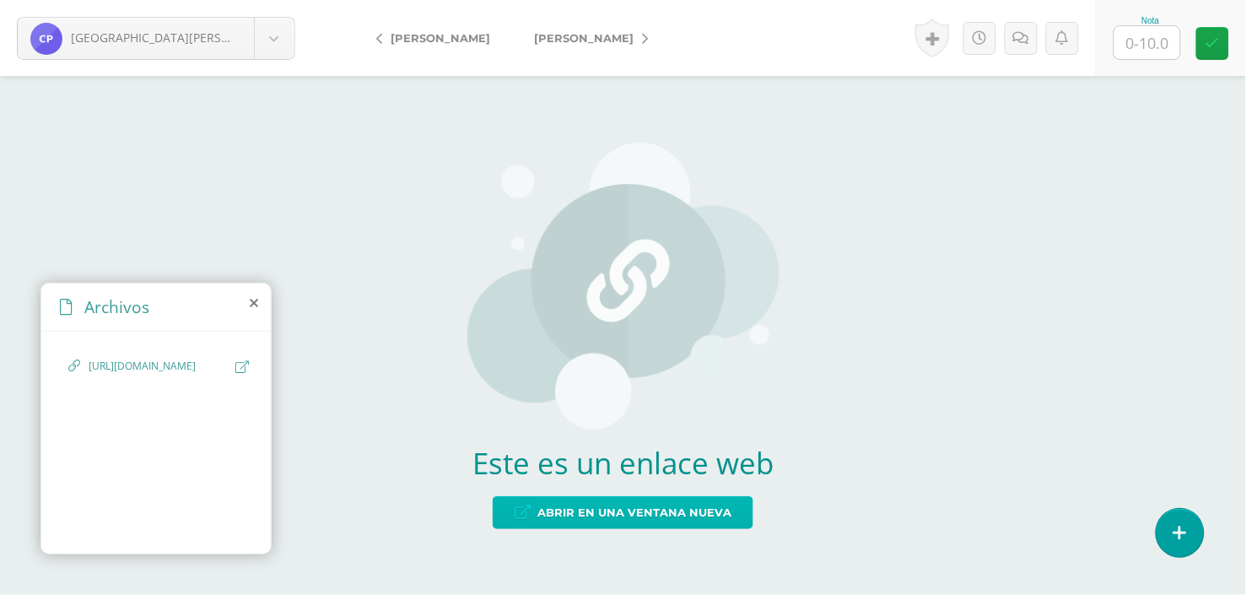
click at [601, 507] on span "Abrir en una ventana nueva" at bounding box center [634, 512] width 194 height 31
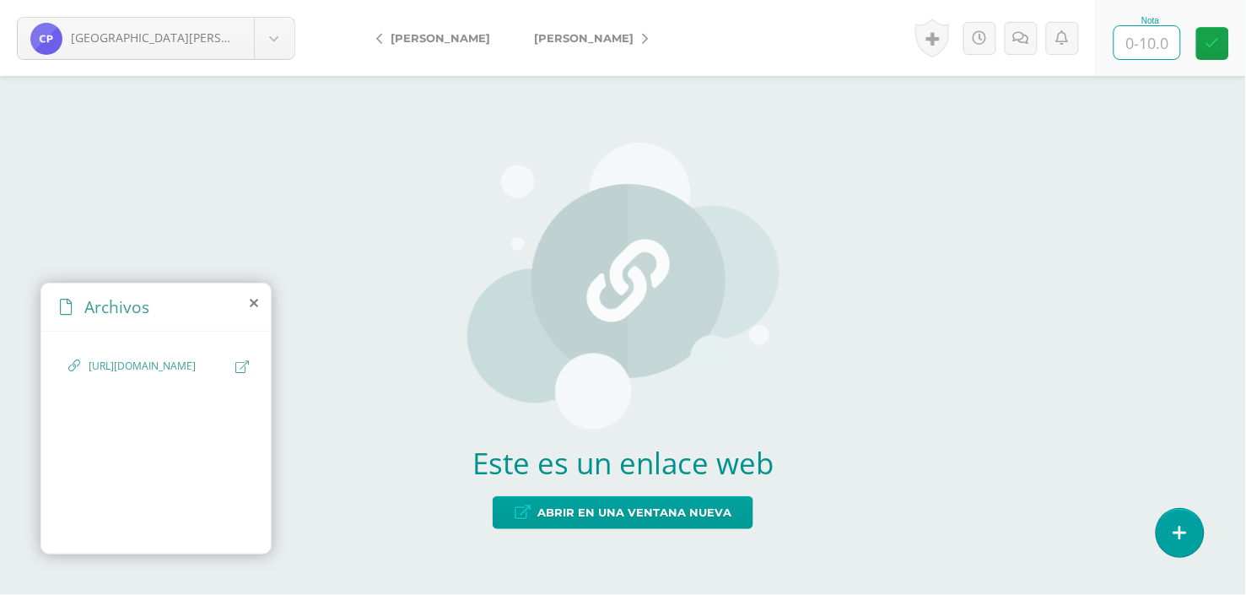
click at [1157, 47] on input "text" at bounding box center [1148, 42] width 66 height 33
type input "10"
click at [642, 38] on icon at bounding box center [645, 39] width 6 height 12
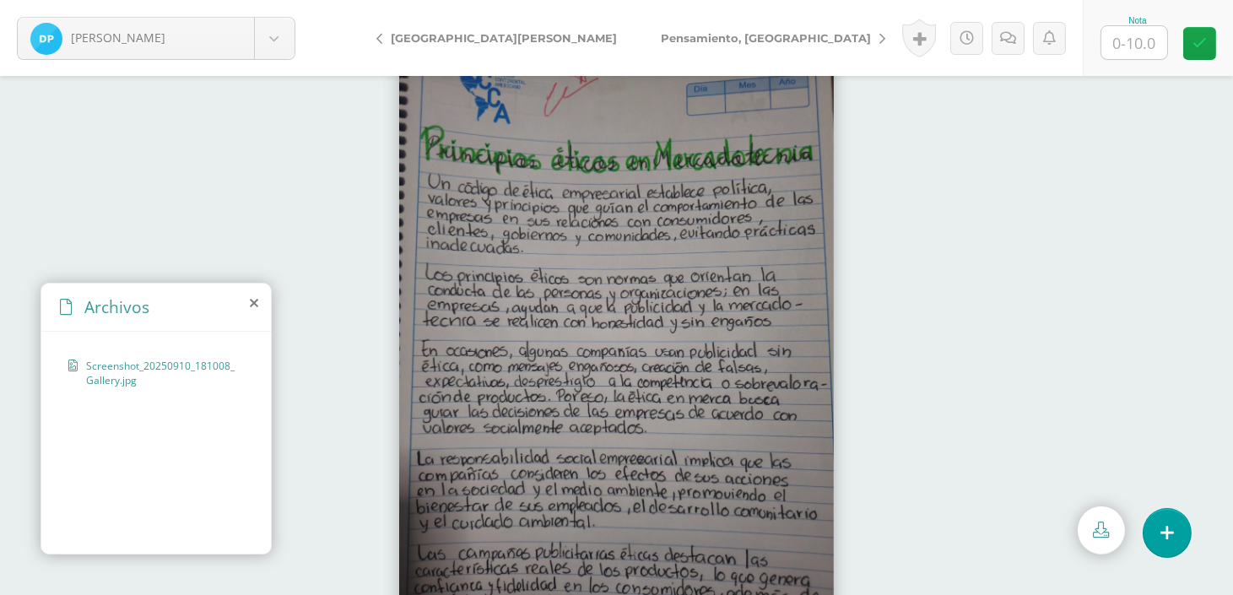
click at [1124, 45] on input "text" at bounding box center [1134, 42] width 66 height 33
type input "10"
click at [681, 51] on link "Pensamiento, [GEOGRAPHIC_DATA]" at bounding box center [769, 38] width 260 height 40
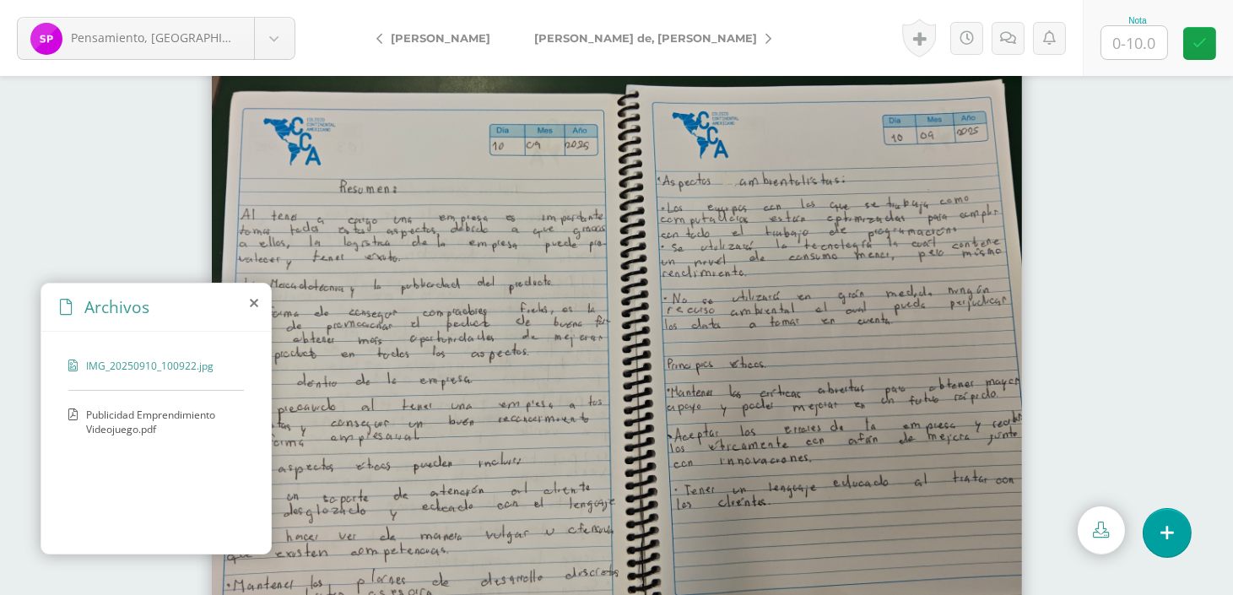
click at [1133, 40] on input "text" at bounding box center [1134, 42] width 66 height 33
type input "10"
click at [765, 34] on icon at bounding box center [768, 39] width 6 height 12
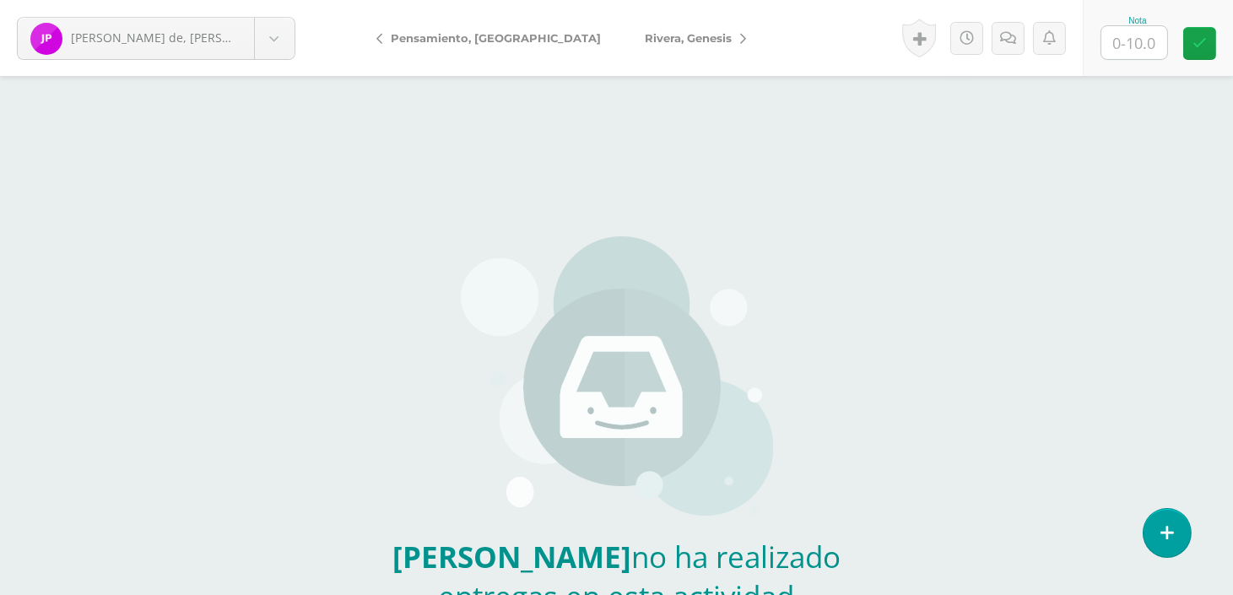
click at [667, 39] on link "Rivera, Genesis" at bounding box center [691, 38] width 137 height 40
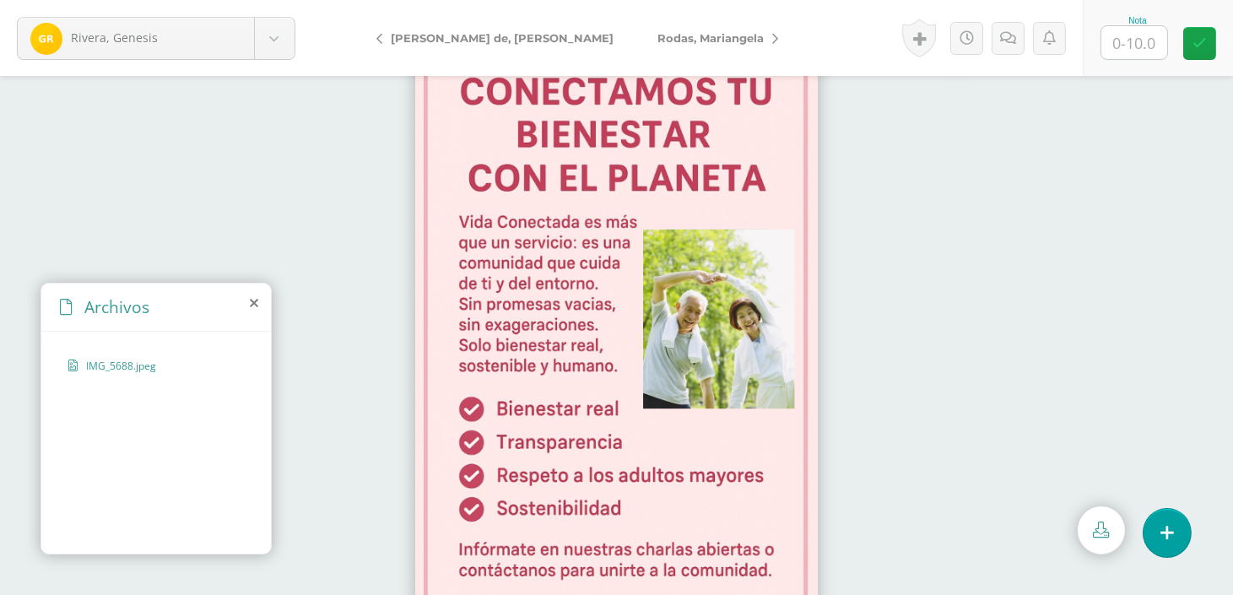
click at [1146, 46] on input "text" at bounding box center [1134, 42] width 66 height 33
type input "10"
click at [645, 28] on link "Rodas, Mariangela" at bounding box center [713, 38] width 156 height 40
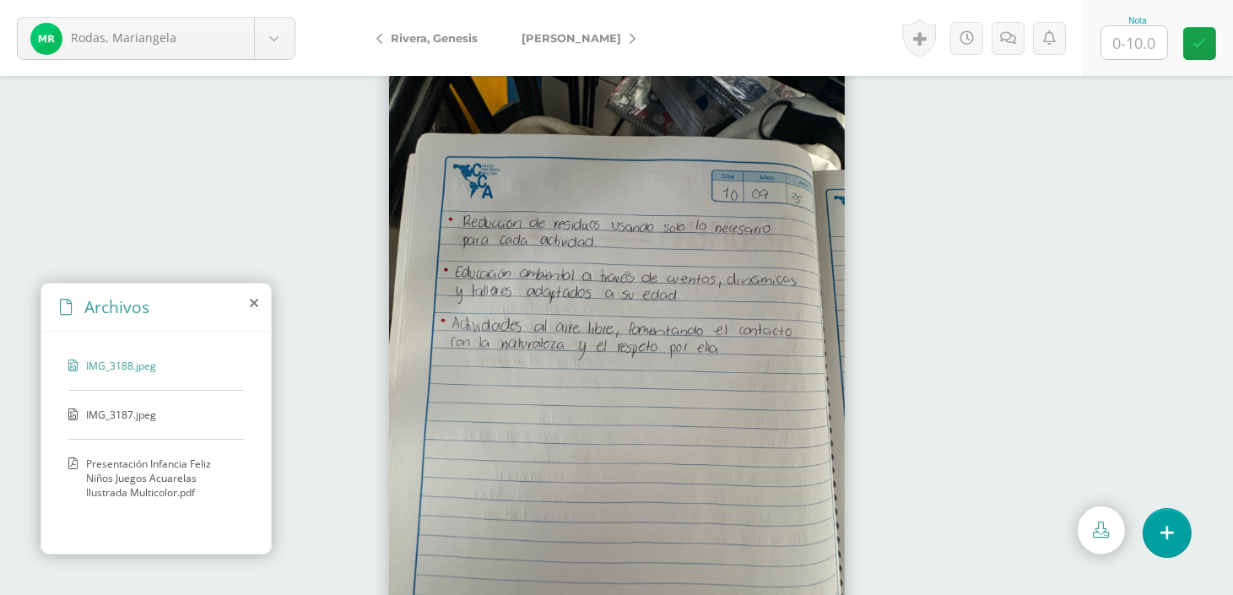
click at [1158, 35] on input "text" at bounding box center [1134, 42] width 66 height 33
type input "10"
click at [636, 29] on link "[PERSON_NAME]" at bounding box center [573, 38] width 149 height 40
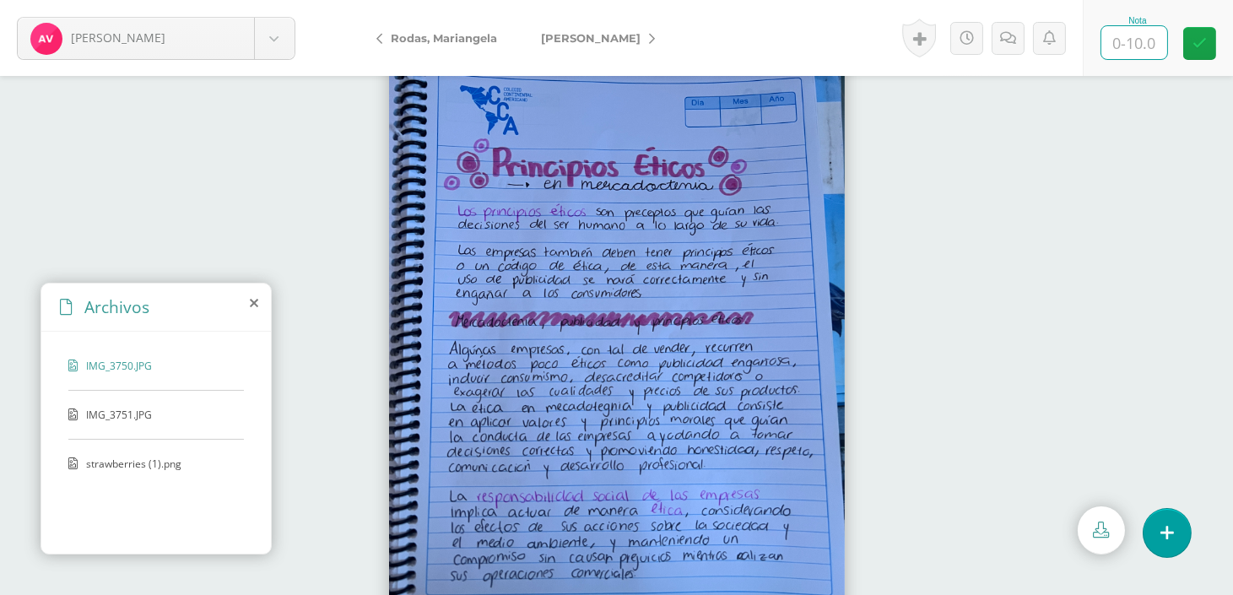
click at [1142, 46] on input "text" at bounding box center [1134, 42] width 66 height 33
type input "10"
click at [659, 29] on link "[PERSON_NAME]" at bounding box center [593, 38] width 149 height 40
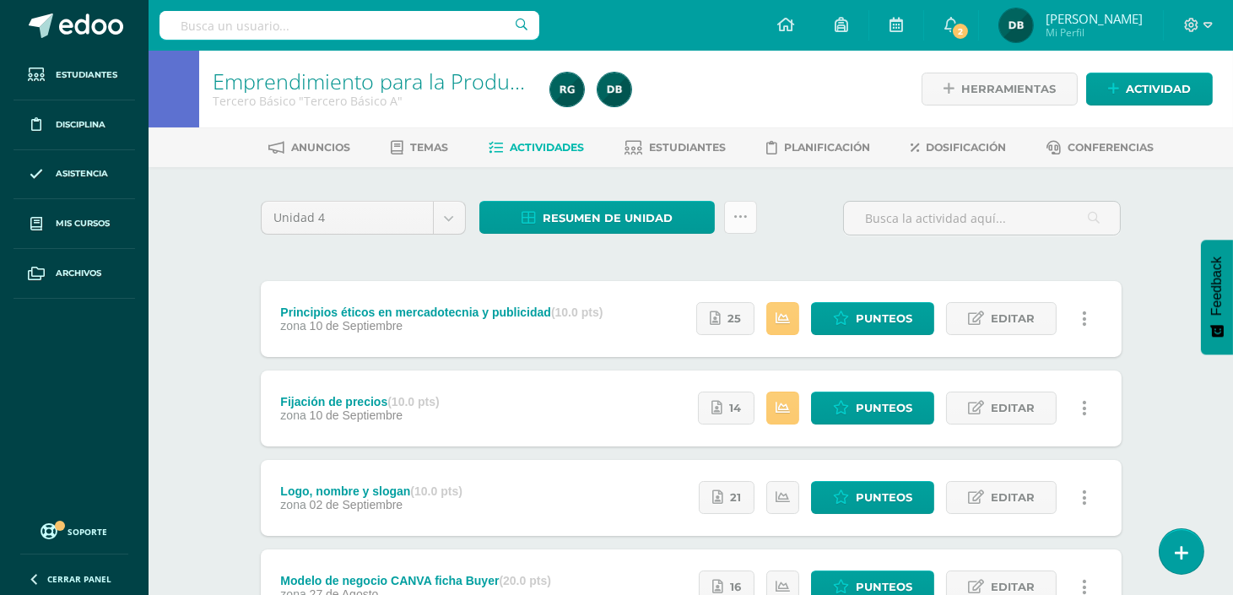
click at [745, 218] on icon at bounding box center [740, 217] width 14 height 14
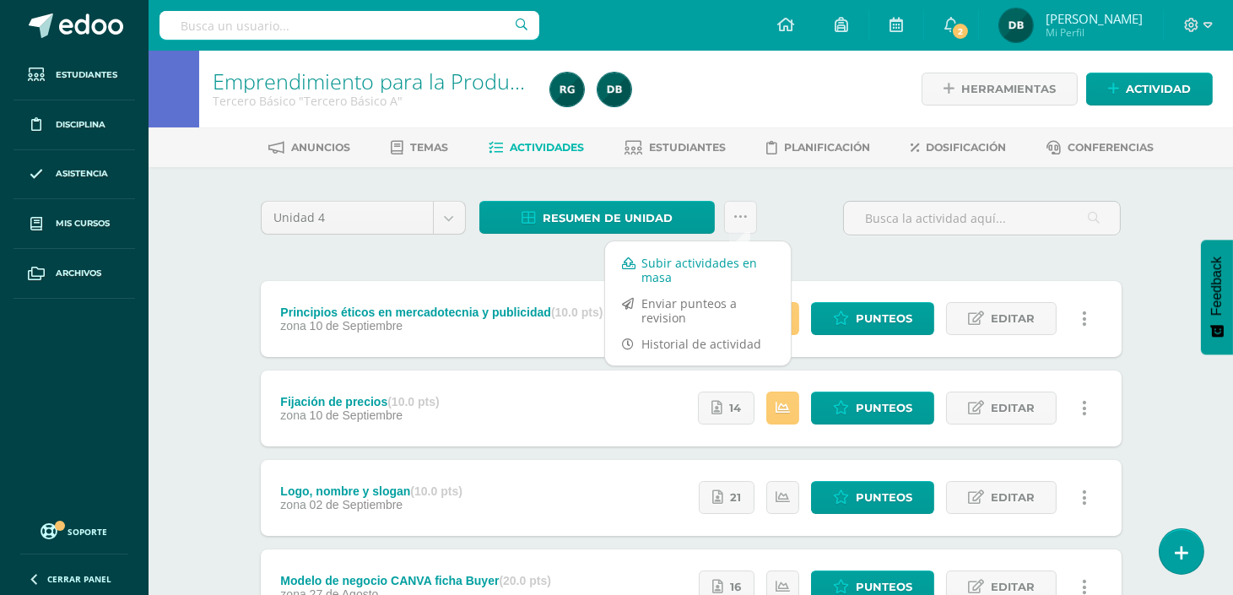
click at [718, 258] on link "Subir actividades en masa" at bounding box center [698, 270] width 186 height 40
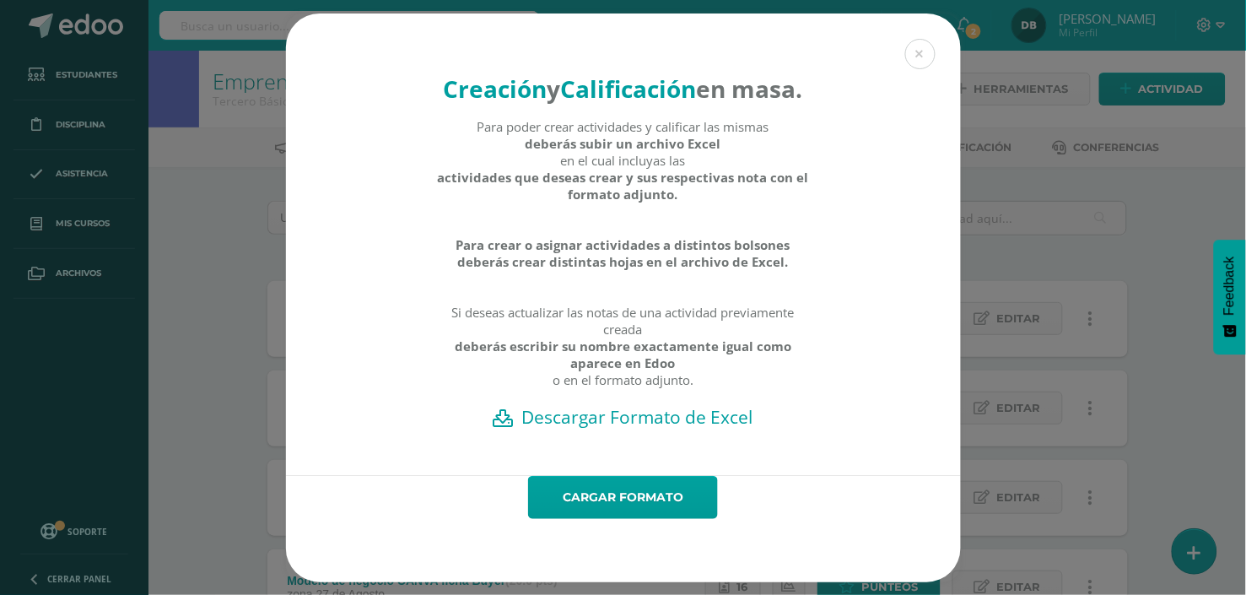
click at [651, 429] on h2 "Descargar Formato de Excel" at bounding box center [624, 417] width 616 height 24
click at [658, 515] on link "Cargar formato" at bounding box center [623, 497] width 190 height 43
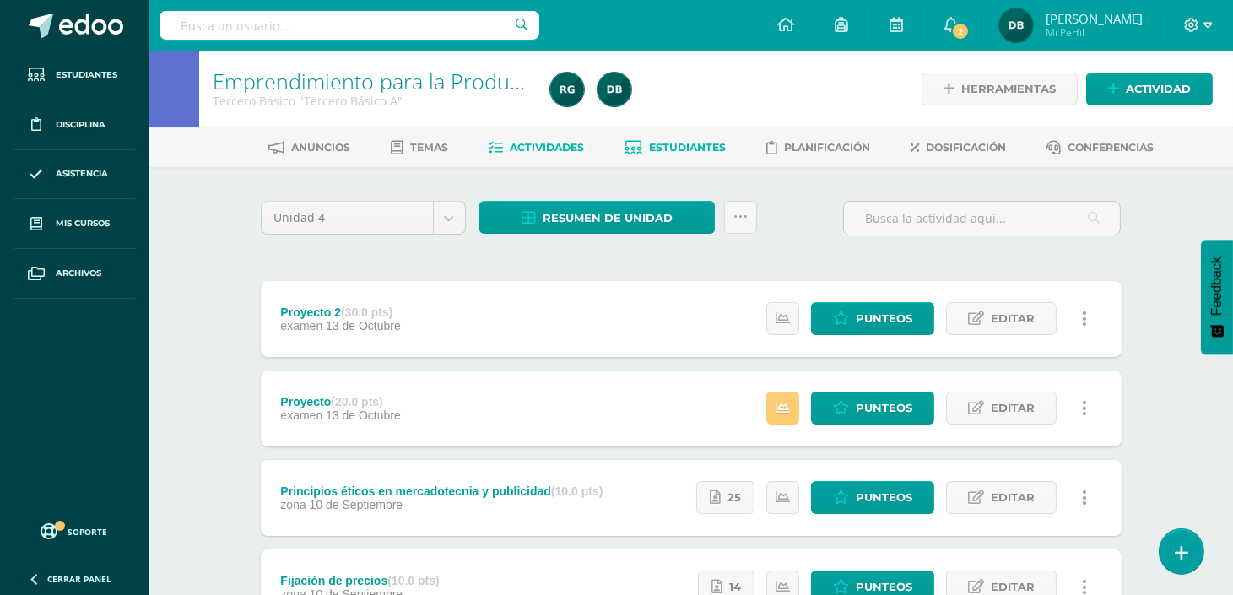
click at [663, 158] on link "Estudiantes" at bounding box center [674, 147] width 101 height 27
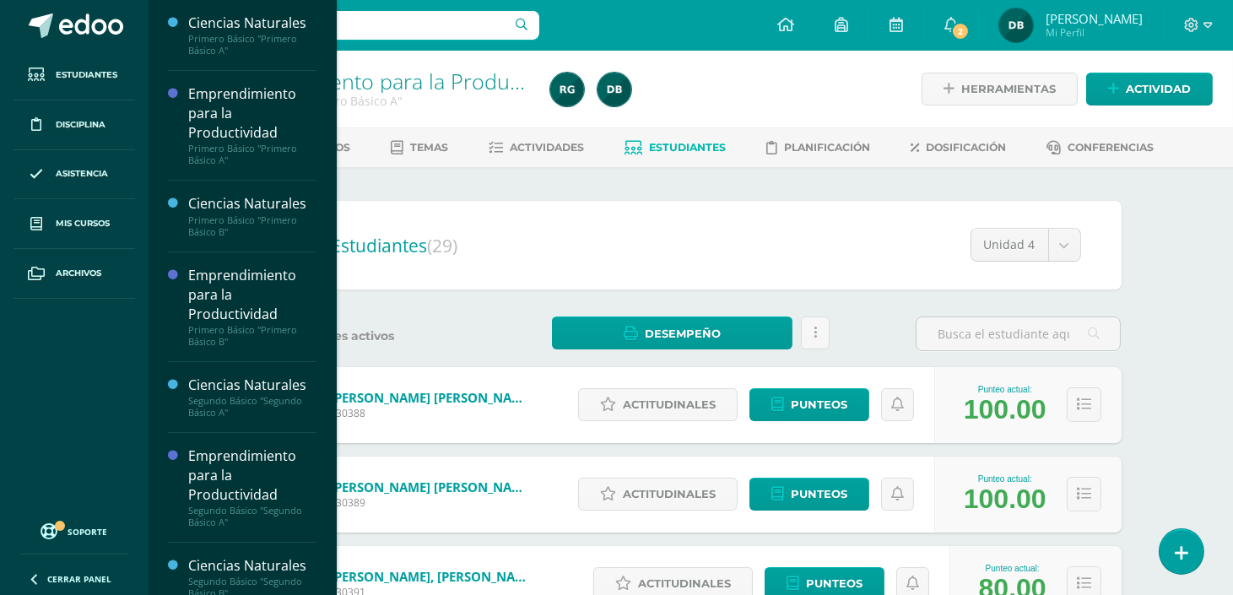
scroll to position [427, 0]
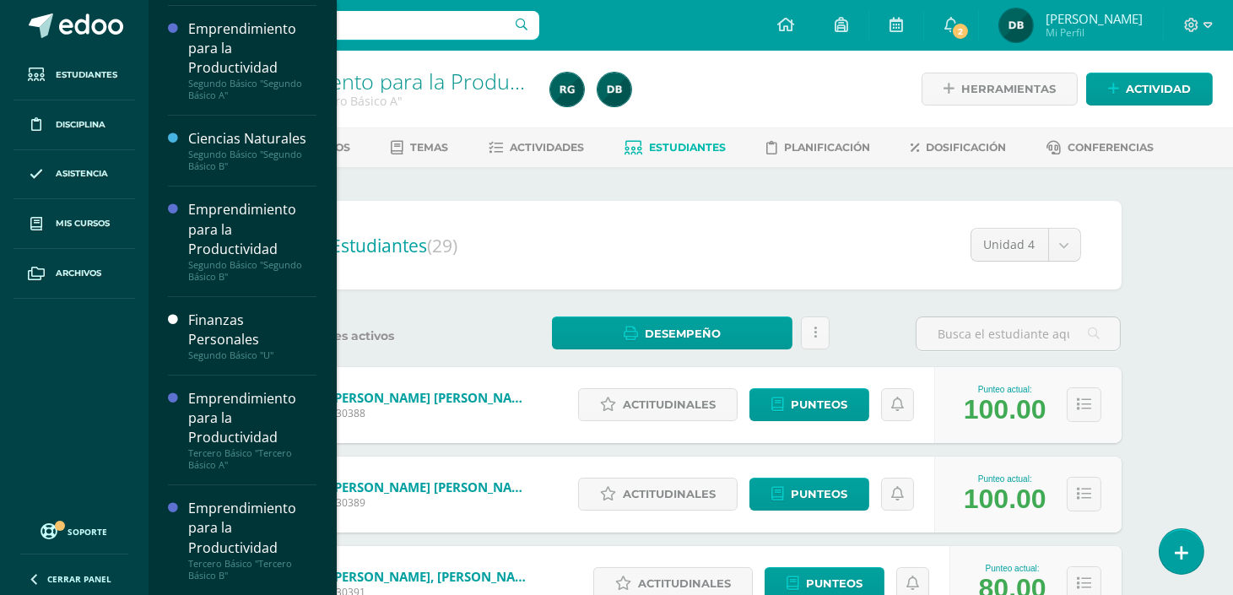
click at [200, 521] on div "Emprendimiento para la Productividad" at bounding box center [252, 528] width 128 height 58
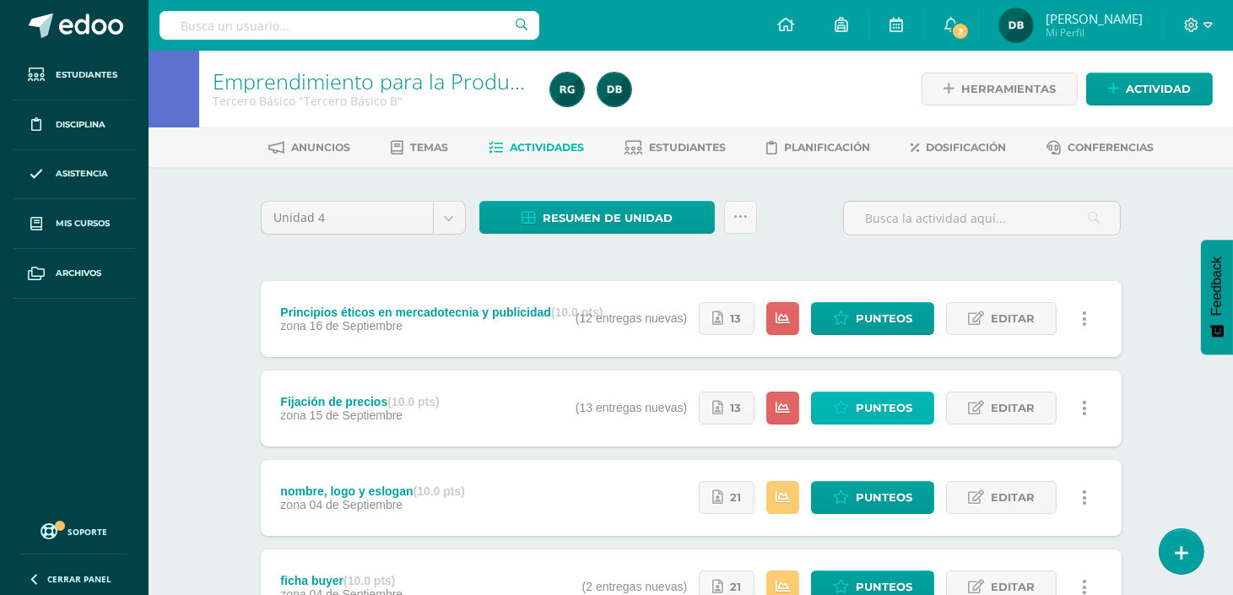
click at [855, 400] on span "Punteos" at bounding box center [883, 407] width 57 height 31
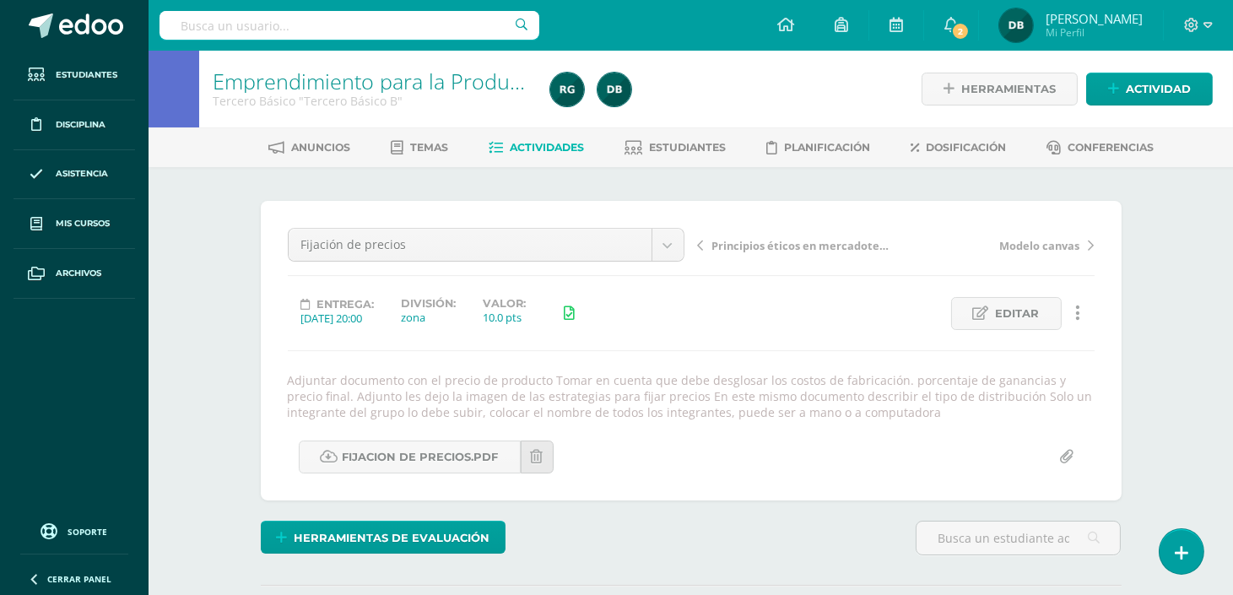
click at [855, 400] on div "Adjuntar documento con el precio de producto Tomar en cuenta que debe desglosar…" at bounding box center [691, 396] width 820 height 48
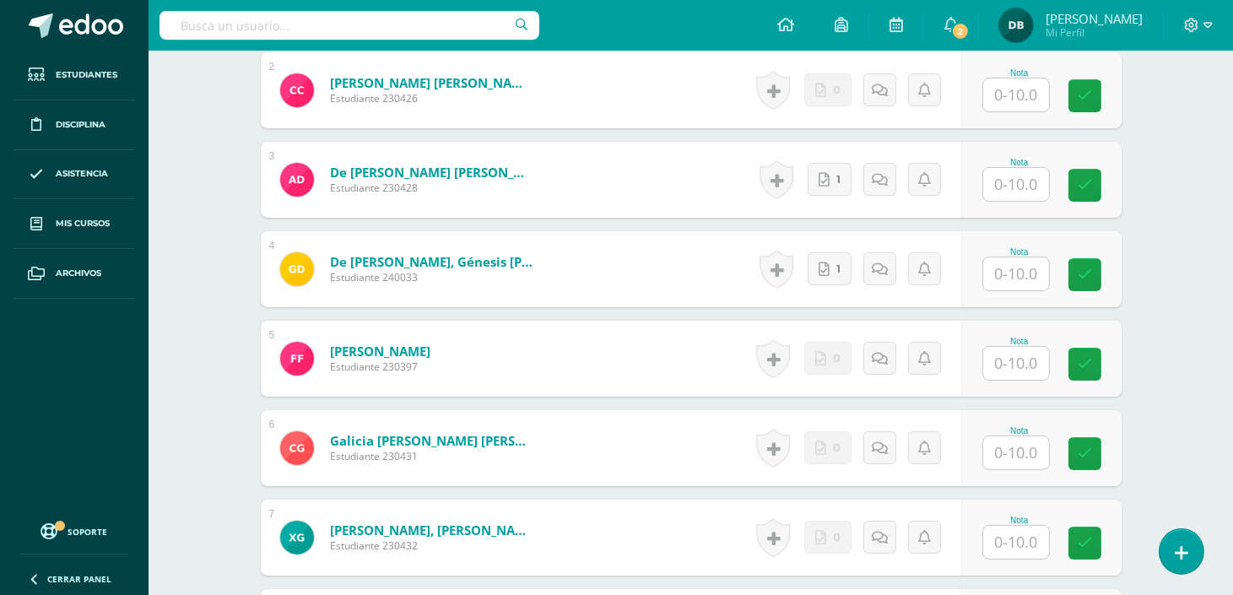
scroll to position [703, 0]
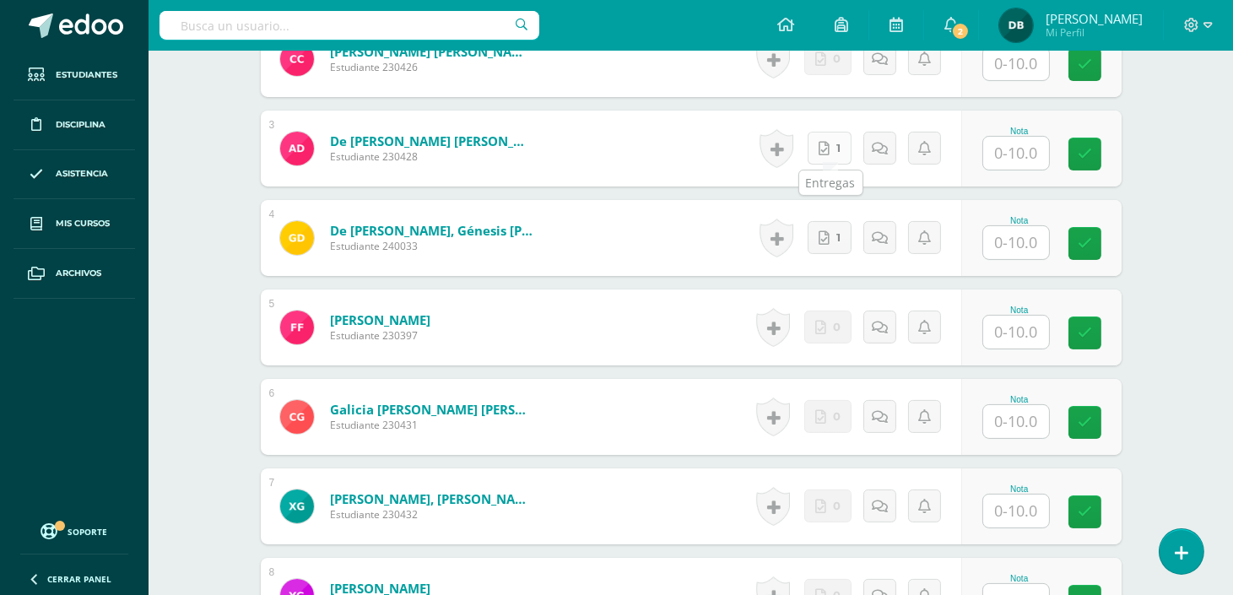
click at [828, 143] on icon at bounding box center [823, 149] width 11 height 14
click at [1010, 157] on input "text" at bounding box center [1024, 154] width 67 height 34
type input "10"
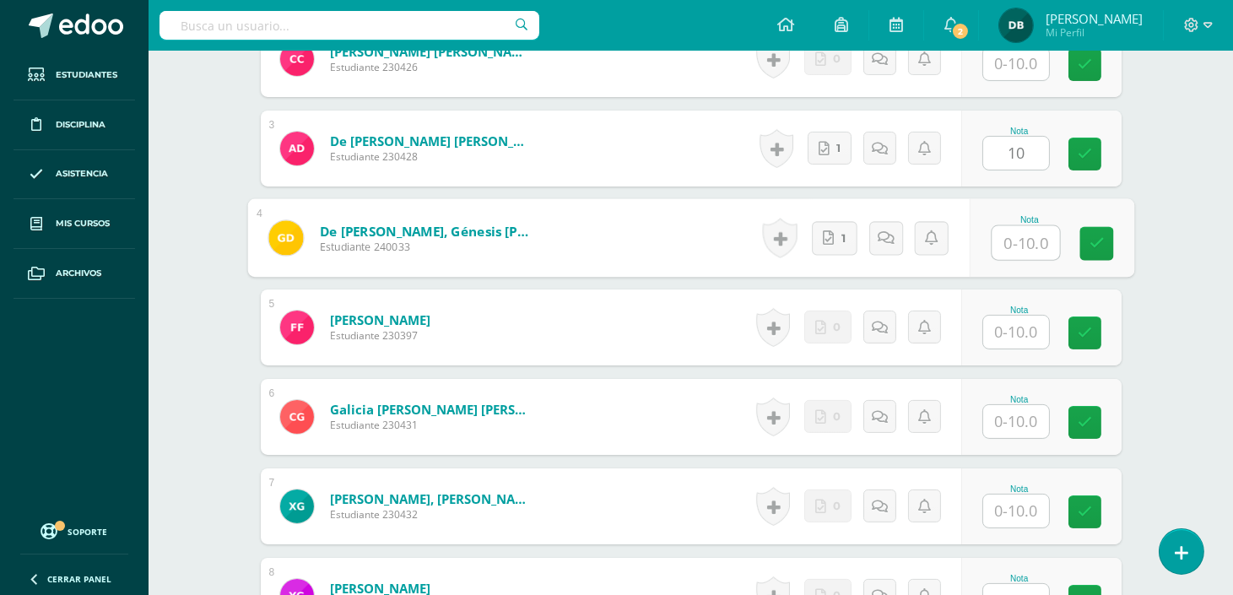
click at [1001, 241] on input "text" at bounding box center [1024, 243] width 67 height 34
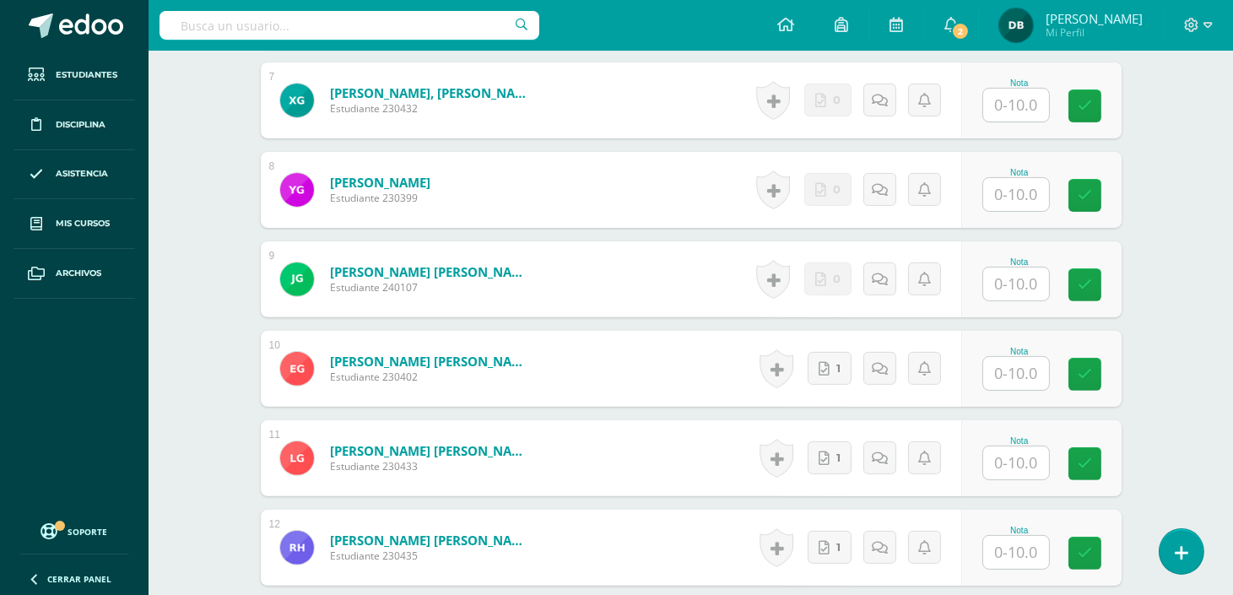
scroll to position [1141, 0]
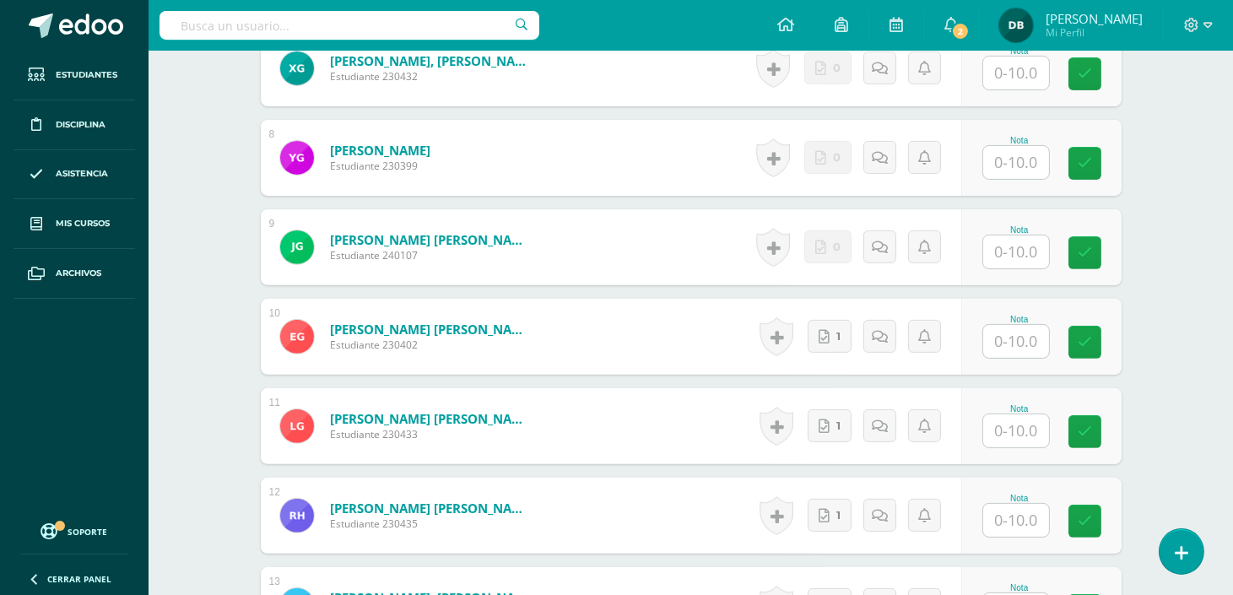
type input "10"
click at [1007, 339] on input "text" at bounding box center [1024, 342] width 67 height 34
type input "1"
click at [850, 323] on link "1" at bounding box center [834, 337] width 46 height 34
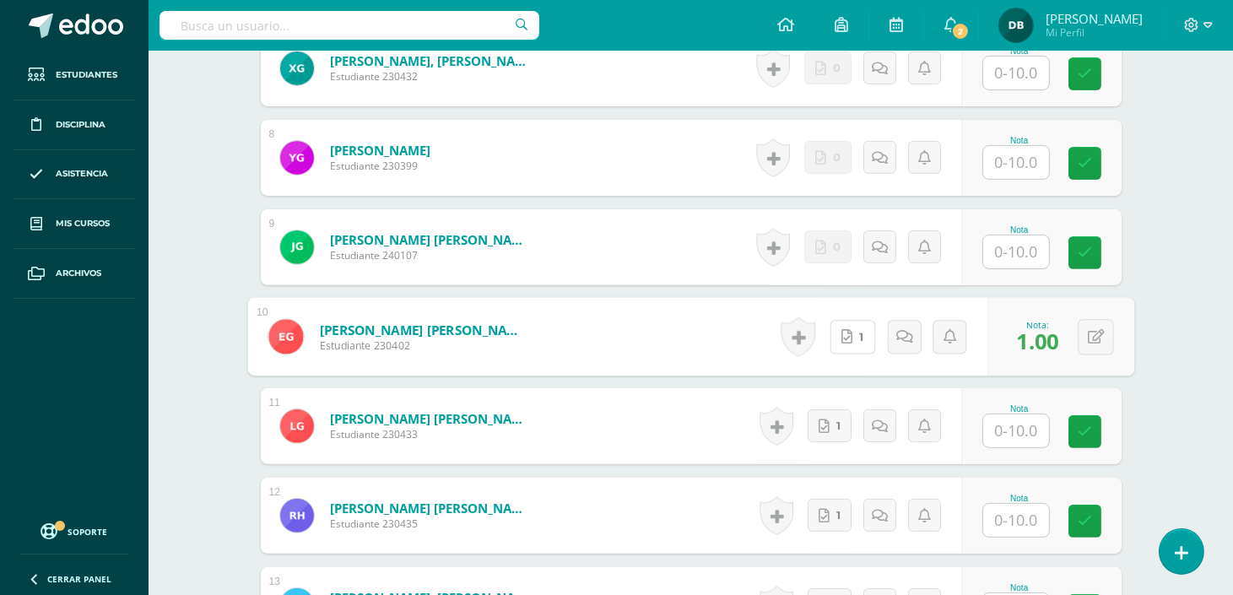
scroll to position [0, 0]
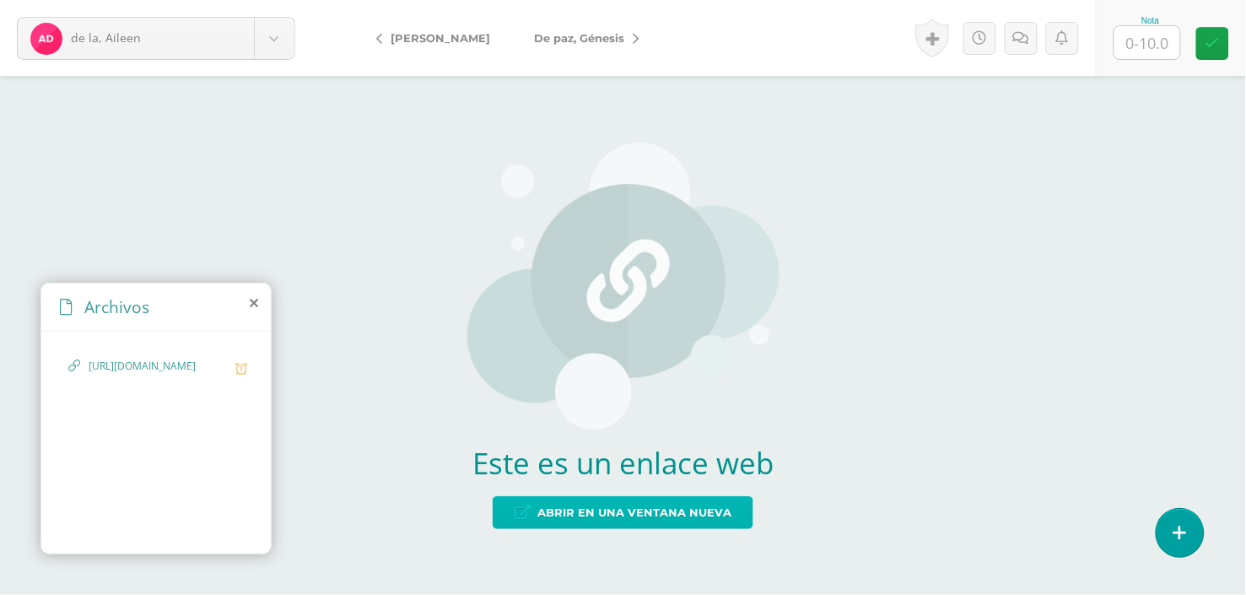
click at [686, 503] on span "Abrir en una ventana nueva" at bounding box center [634, 512] width 194 height 31
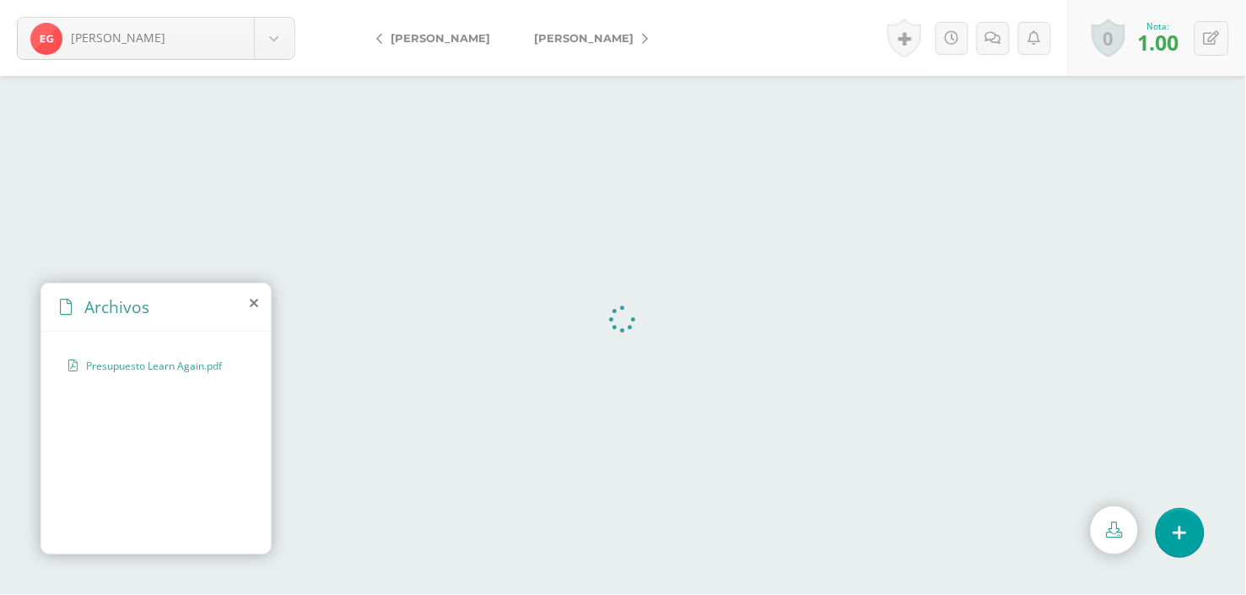
click at [1233, 51] on div "0 Logros Logros obtenidos Aún no hay logros agregados Nota: 1.00" at bounding box center [1157, 38] width 178 height 76
click at [1215, 31] on icon at bounding box center [1212, 38] width 16 height 14
type input "10"
click at [635, 27] on link "[PERSON_NAME]" at bounding box center [586, 38] width 149 height 40
click at [1144, 44] on input "text" at bounding box center [1148, 42] width 66 height 33
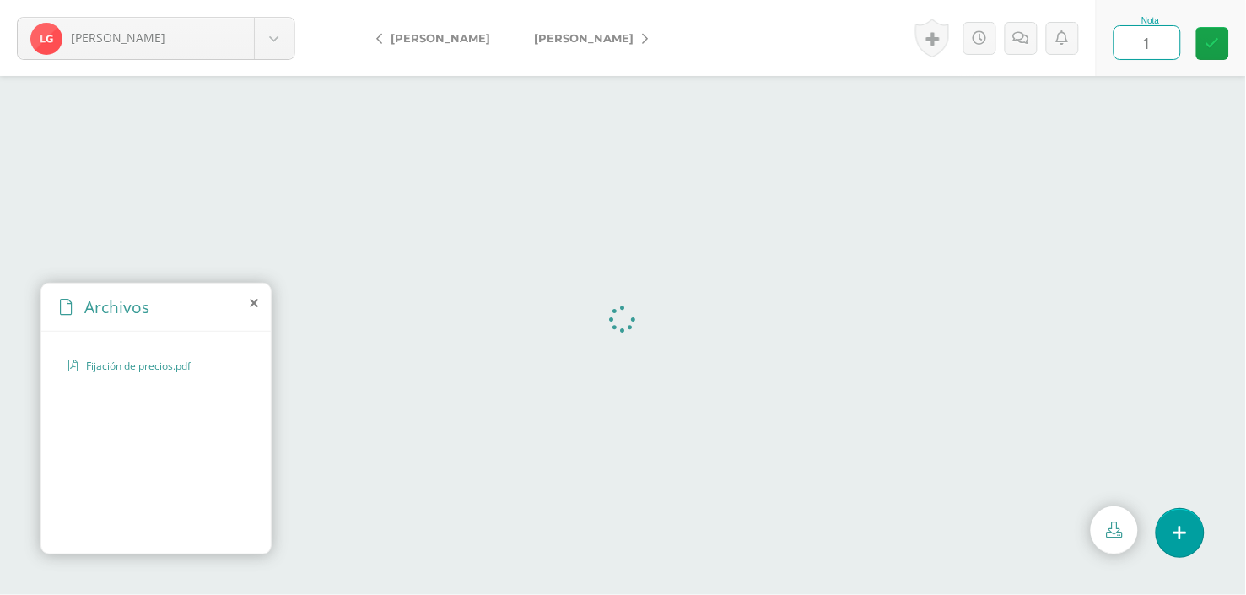
type input "10"
click at [645, 42] on icon at bounding box center [645, 39] width 6 height 12
click at [613, 35] on link "[PERSON_NAME]" at bounding box center [586, 38] width 149 height 40
click at [661, 30] on link "[PERSON_NAME]" at bounding box center [586, 38] width 149 height 40
click at [647, 42] on link "[PERSON_NAME]" at bounding box center [586, 38] width 149 height 40
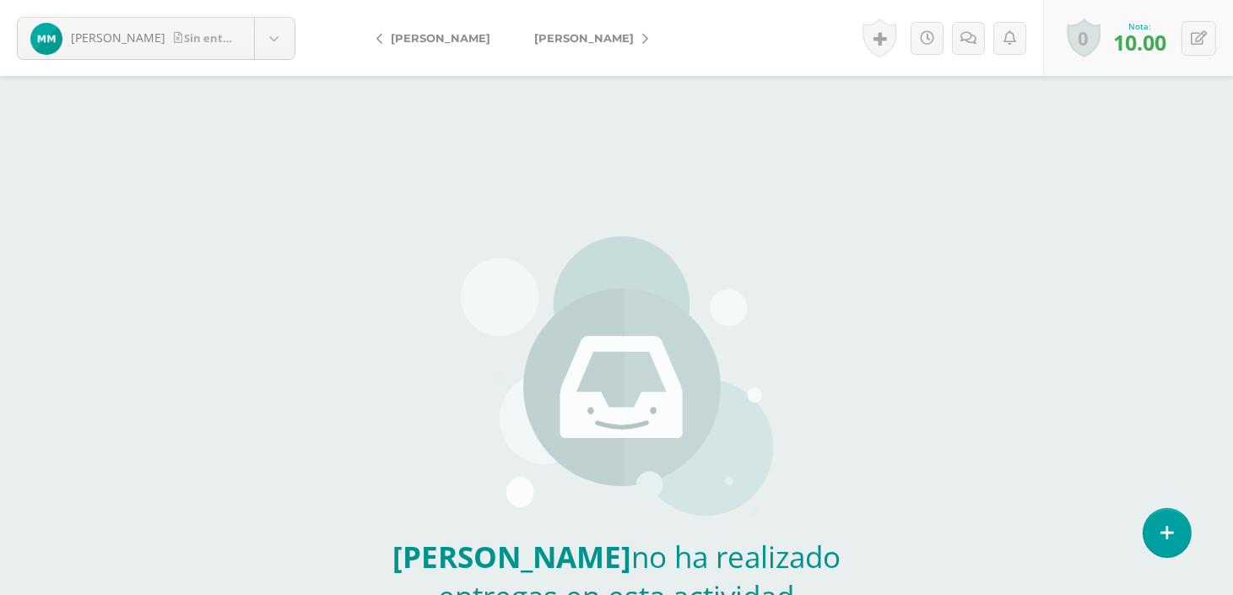
click at [648, 42] on icon at bounding box center [645, 39] width 6 height 12
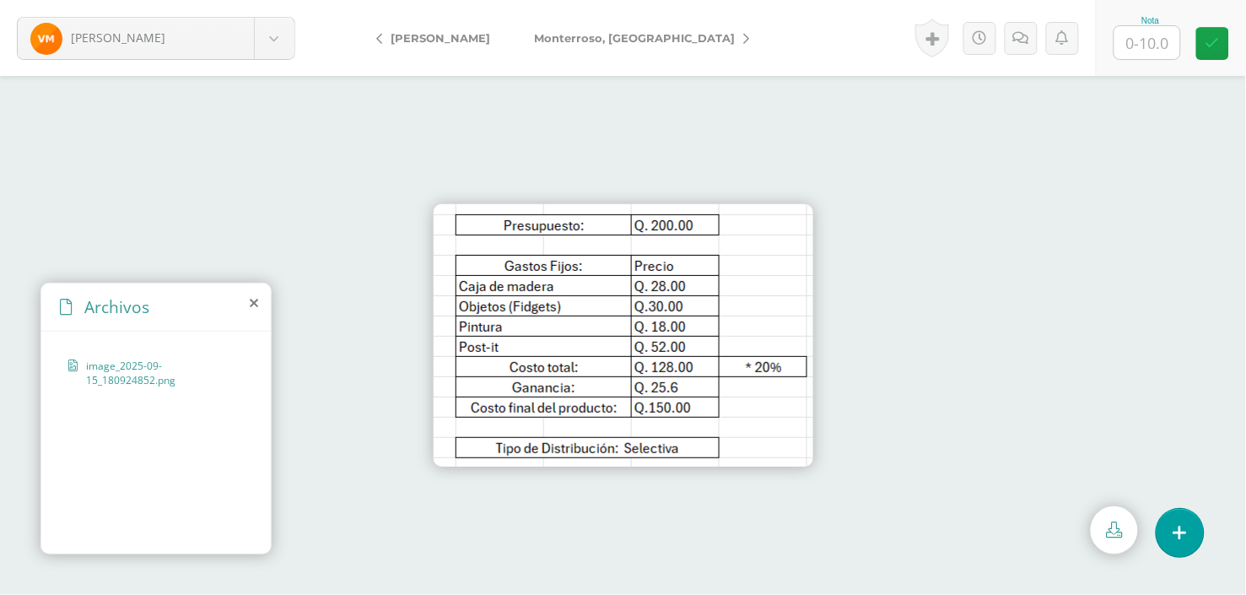
click at [743, 40] on icon at bounding box center [746, 39] width 6 height 12
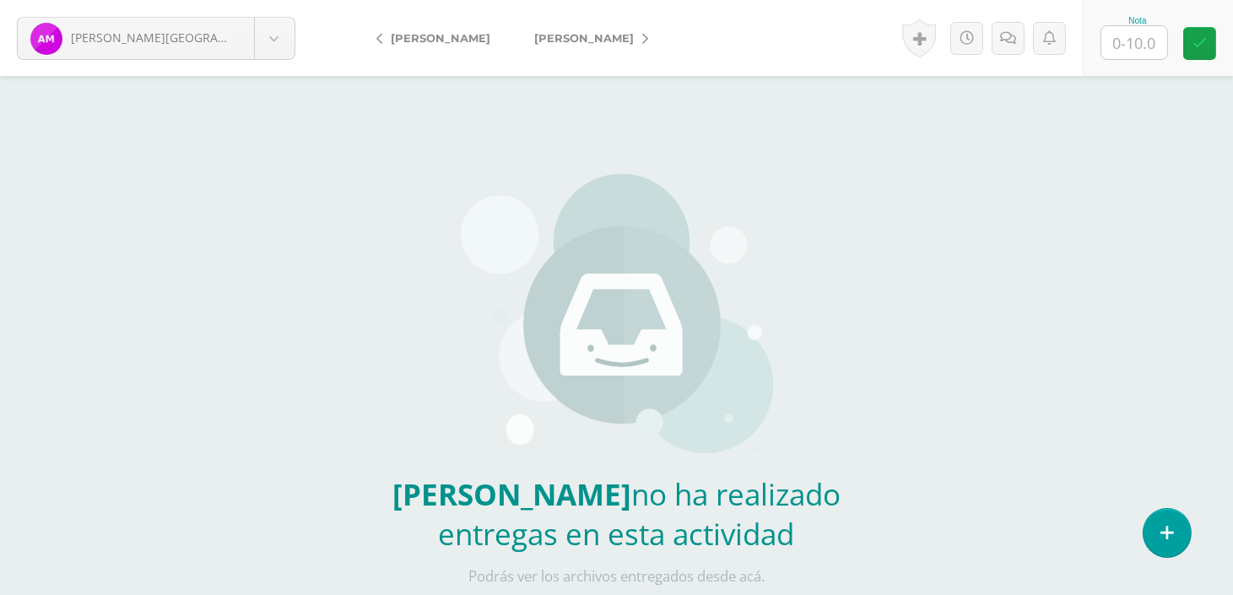
scroll to position [107, 0]
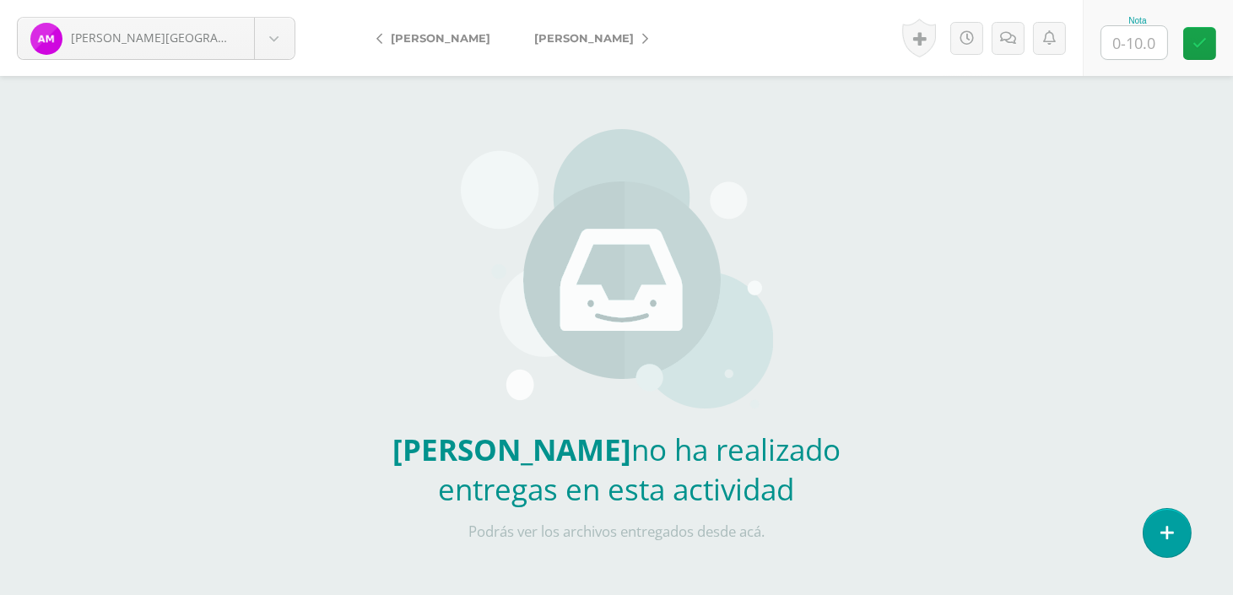
click at [634, 36] on link "[PERSON_NAME]" at bounding box center [586, 38] width 149 height 40
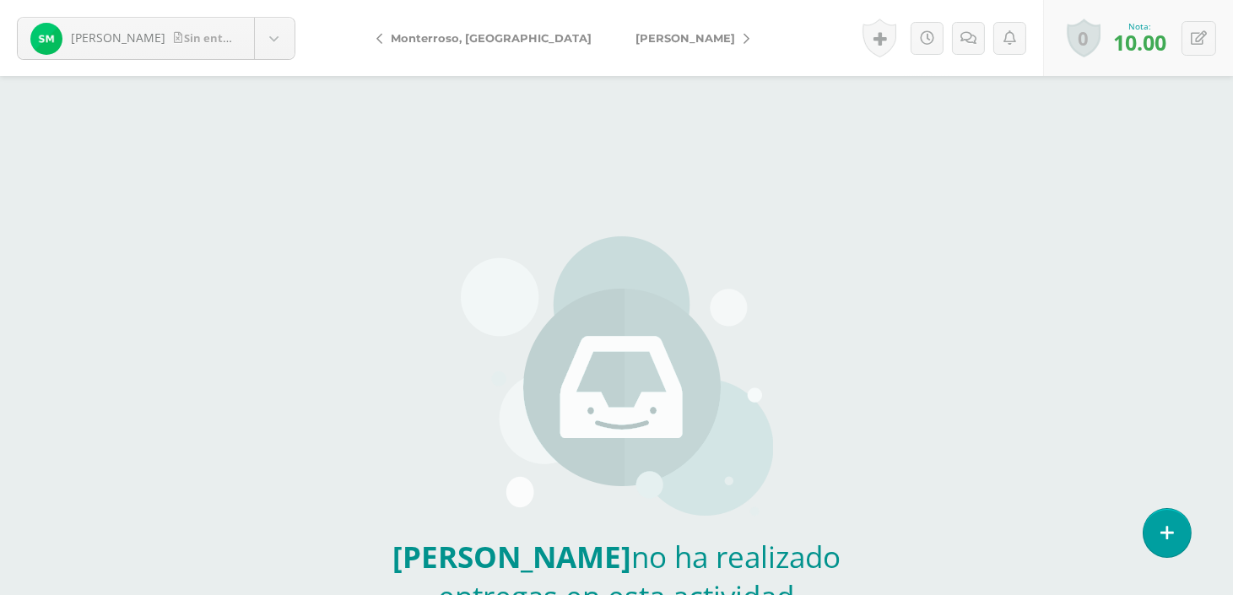
click at [743, 37] on icon at bounding box center [746, 39] width 6 height 12
click at [654, 37] on form "Oliva, Sebastian Sin entrega Carrera, Bryan Castañeda, Carlos de la, Aileen De …" at bounding box center [616, 38] width 1233 height 76
click at [634, 37] on link "[PERSON_NAME]" at bounding box center [586, 38] width 149 height 40
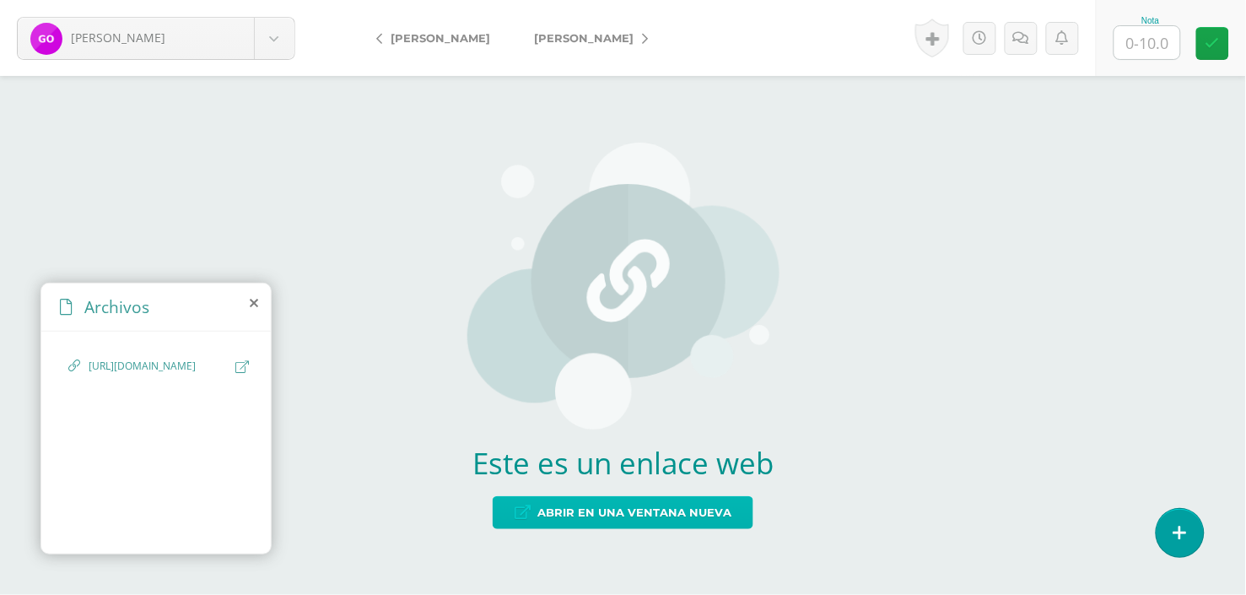
click at [648, 512] on span "Abrir en una ventana nueva" at bounding box center [634, 512] width 194 height 31
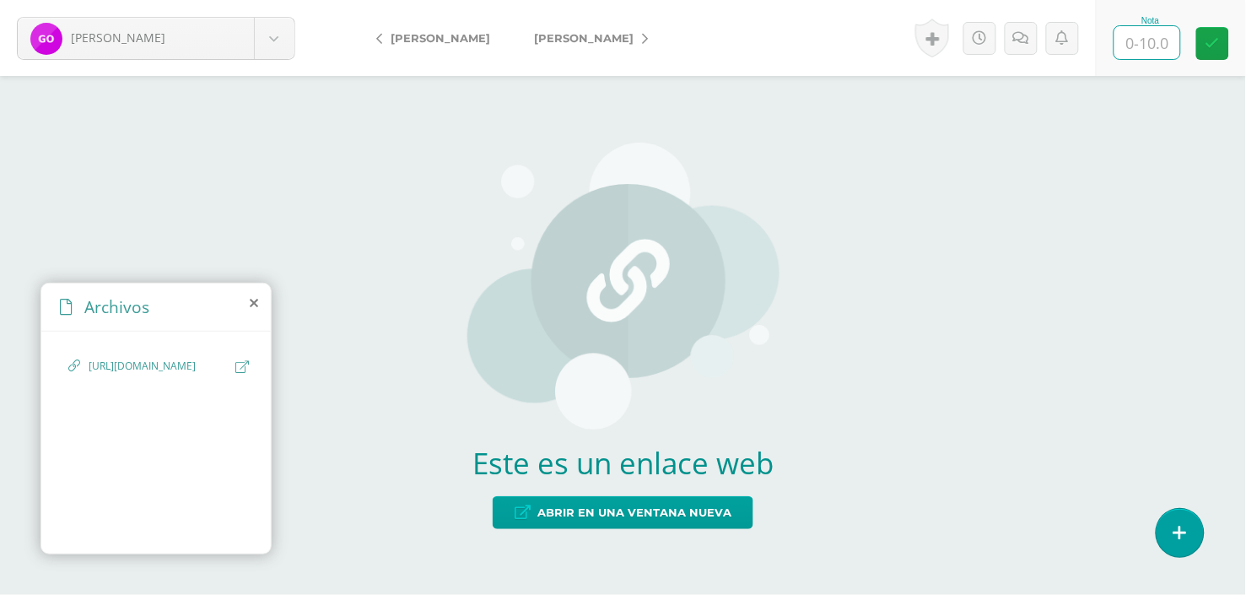
click at [1162, 49] on input "text" at bounding box center [1148, 42] width 66 height 33
type input "10"
click at [642, 39] on icon at bounding box center [645, 39] width 6 height 12
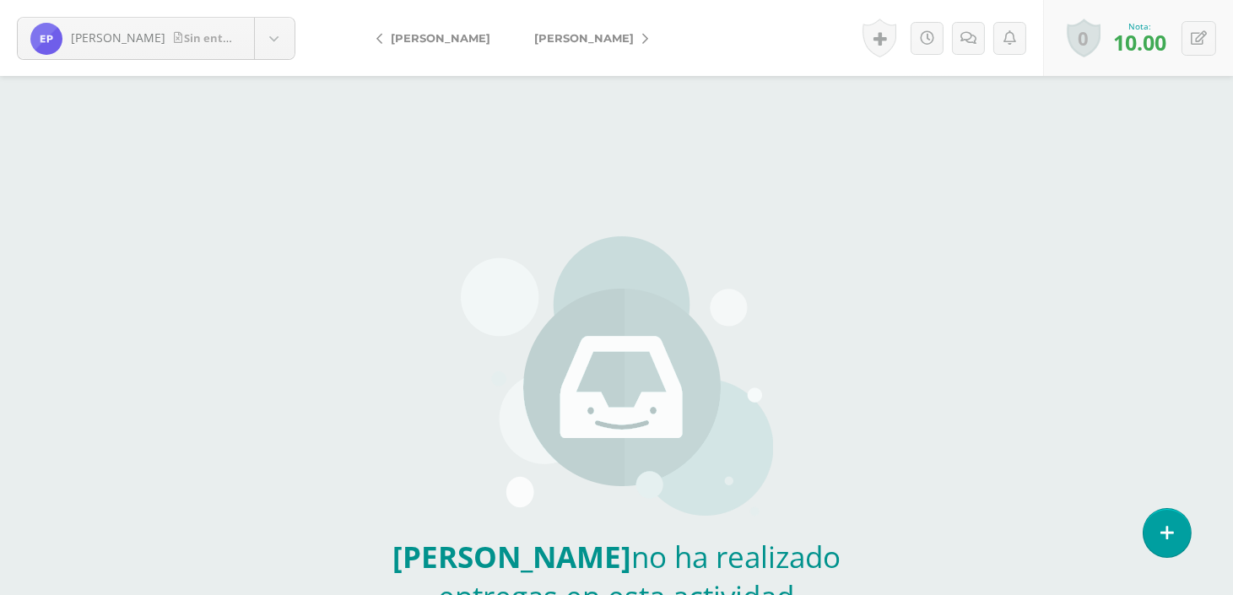
click at [647, 34] on icon at bounding box center [645, 39] width 6 height 12
click at [591, 37] on link "Pulido, Oscar" at bounding box center [575, 38] width 127 height 40
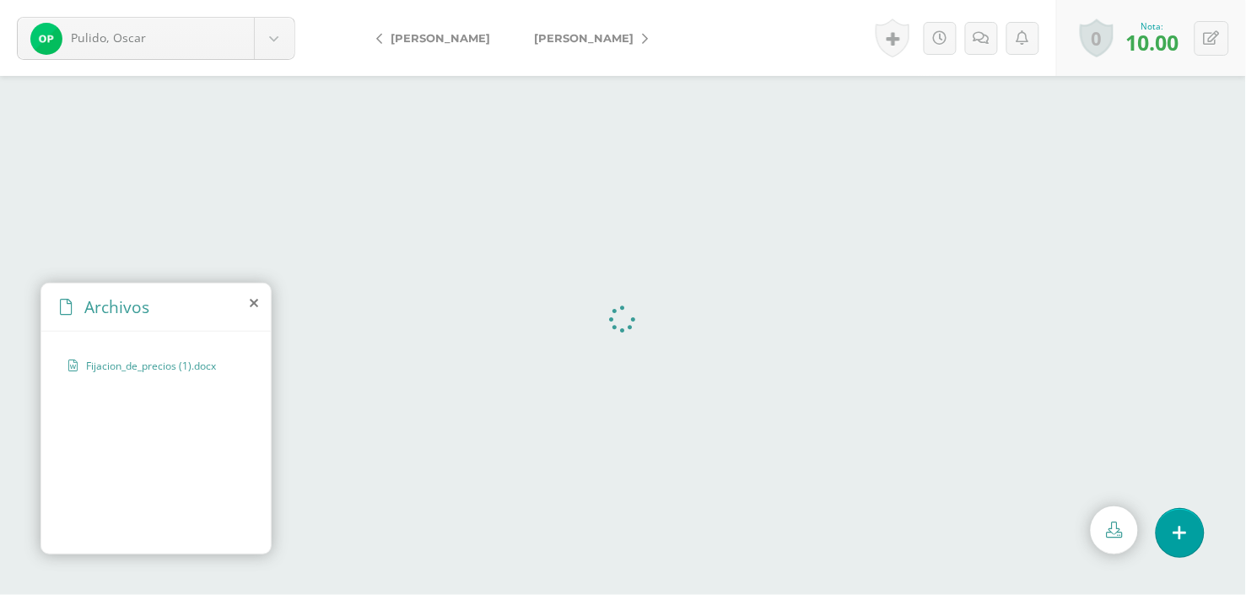
click at [611, 37] on span "[PERSON_NAME]" at bounding box center [584, 37] width 100 height 13
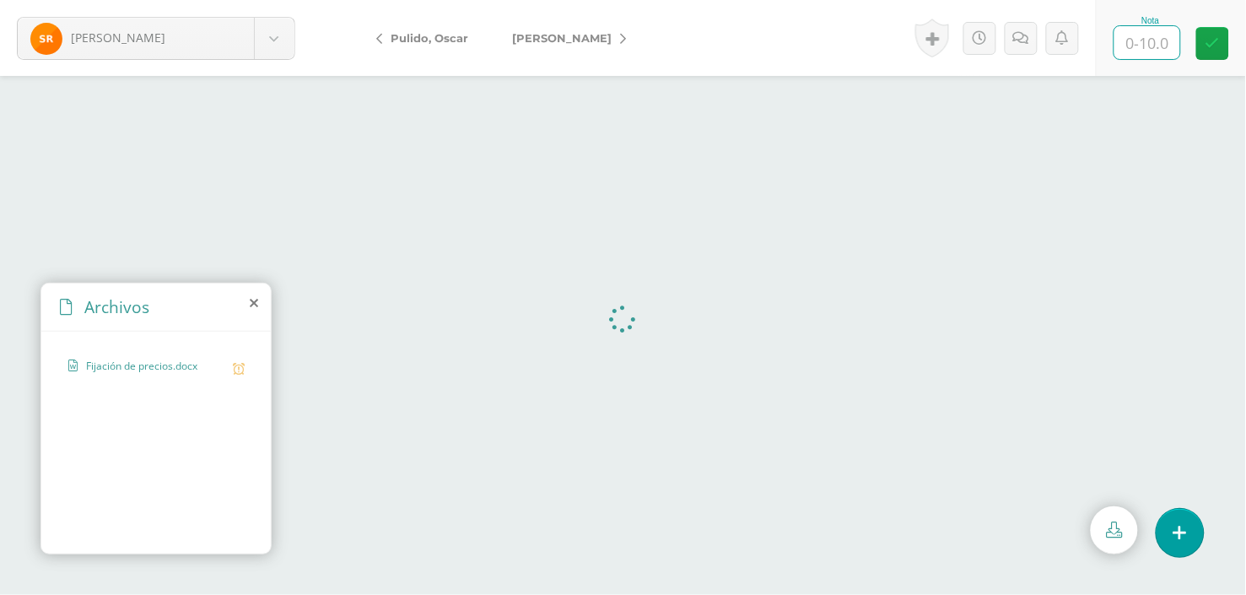
click at [1134, 31] on input "text" at bounding box center [1148, 42] width 66 height 33
type input "10"
click at [604, 35] on span "[PERSON_NAME]" at bounding box center [562, 37] width 100 height 13
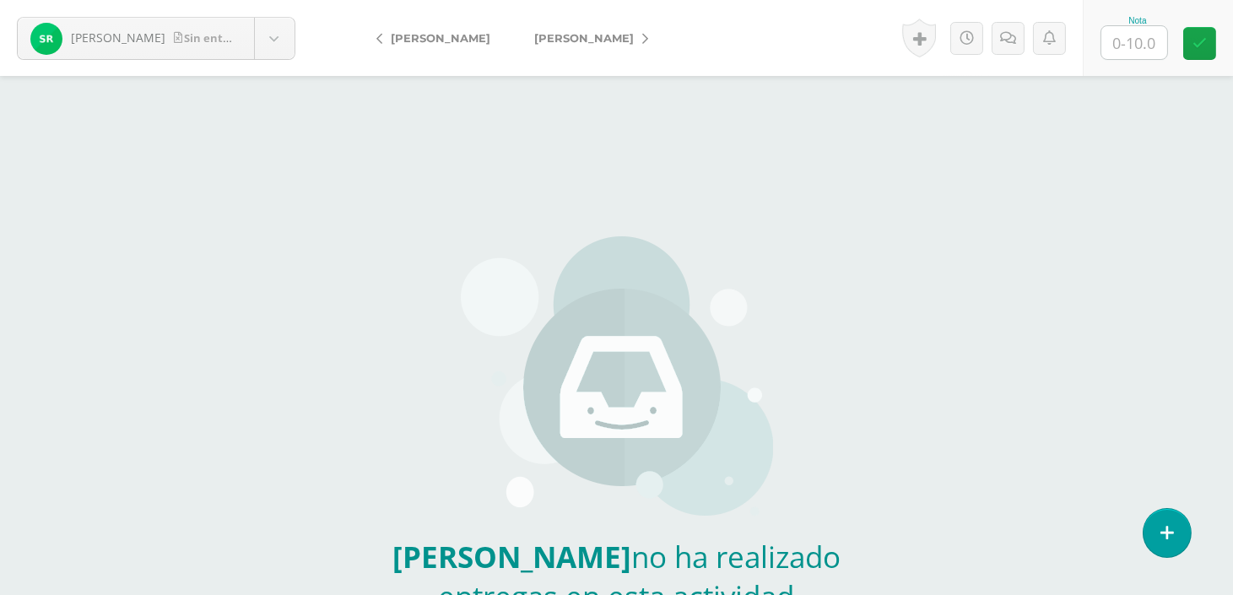
click at [1142, 44] on input "text" at bounding box center [1134, 42] width 66 height 33
type input "10"
click at [642, 43] on icon at bounding box center [645, 39] width 6 height 12
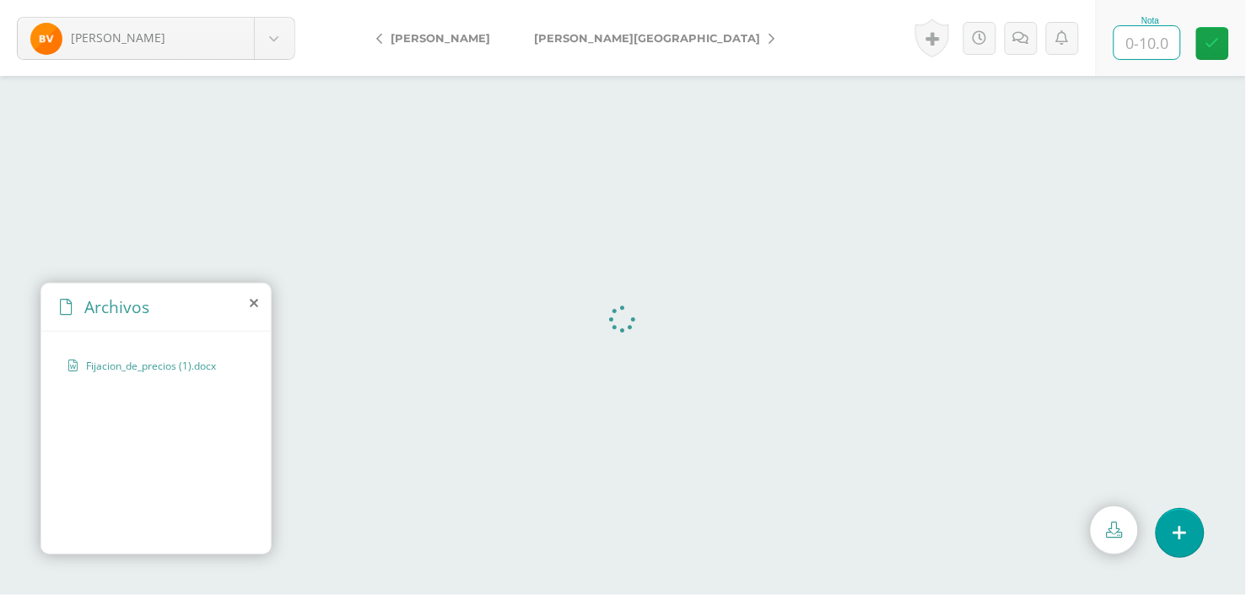
click at [1162, 40] on input "text" at bounding box center [1148, 42] width 66 height 33
type input "10"
click at [621, 35] on link "[PERSON_NAME][GEOGRAPHIC_DATA]" at bounding box center [650, 38] width 276 height 40
click at [1149, 45] on input "text" at bounding box center [1148, 42] width 66 height 33
type input "10"
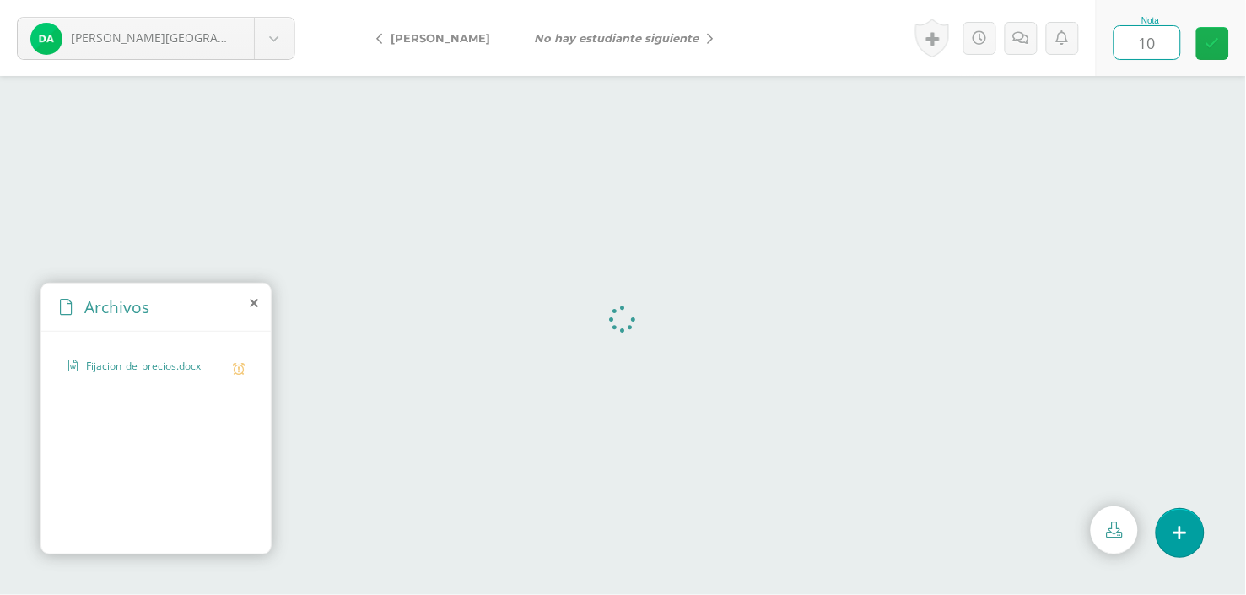
click at [1217, 45] on icon at bounding box center [1213, 43] width 14 height 14
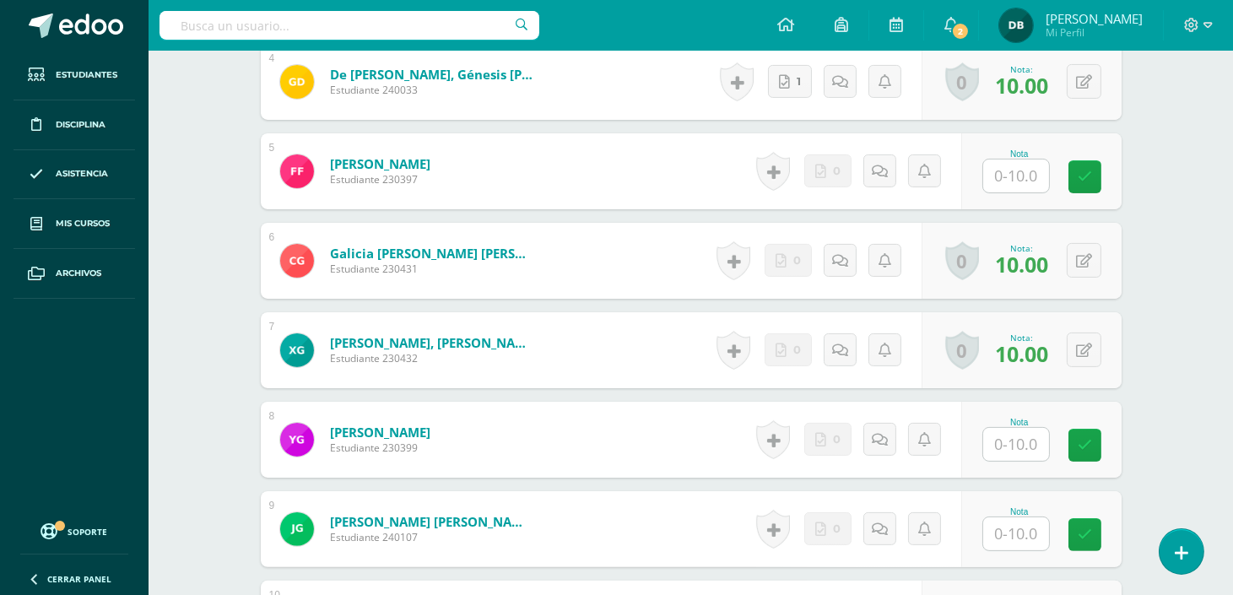
scroll to position [890, 0]
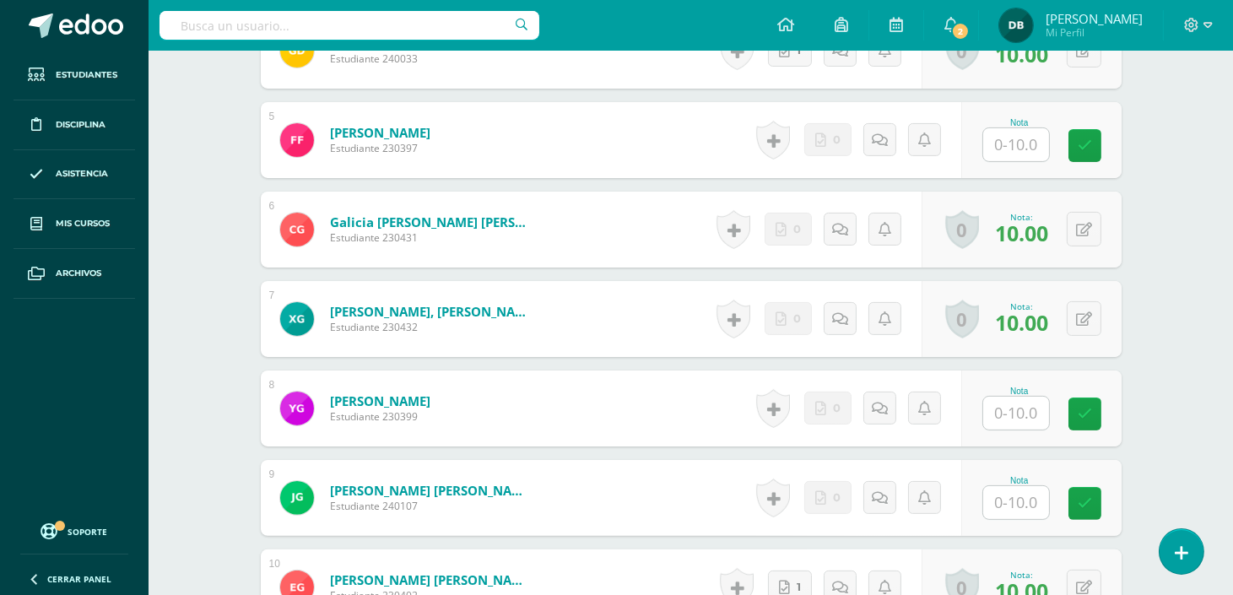
click at [1029, 162] on div "Nota" at bounding box center [1041, 140] width 160 height 76
click at [1023, 141] on input "text" at bounding box center [1016, 144] width 66 height 33
click at [1023, 141] on input "text" at bounding box center [1024, 145] width 67 height 34
type input "0"
click at [1001, 420] on input "text" at bounding box center [1024, 414] width 67 height 34
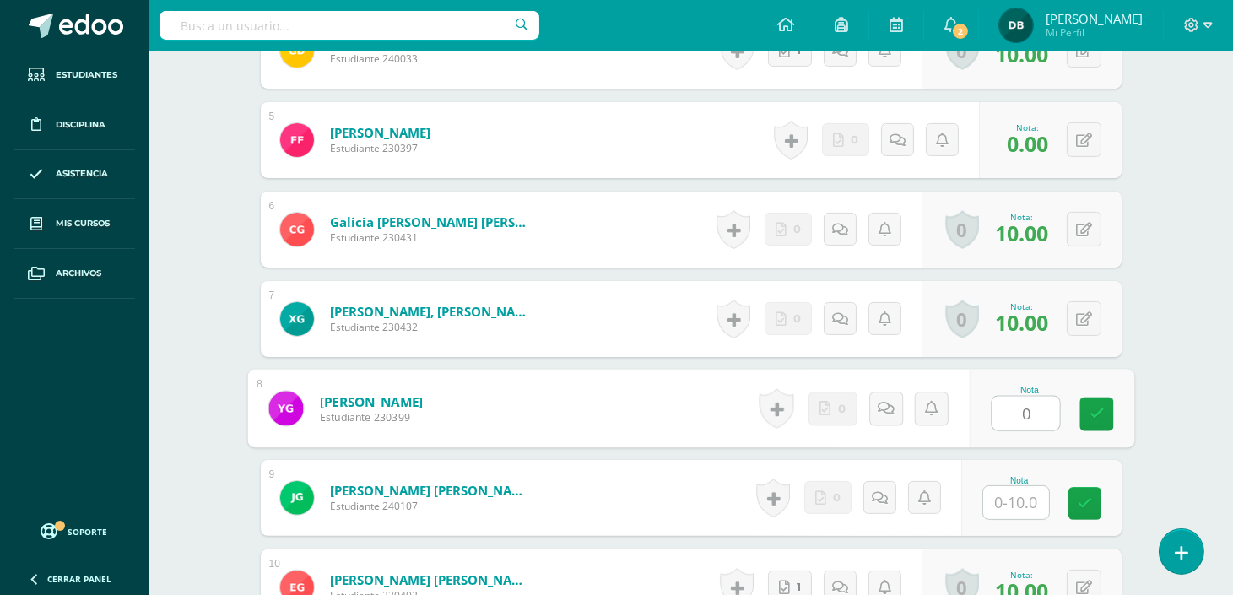
type input "0"
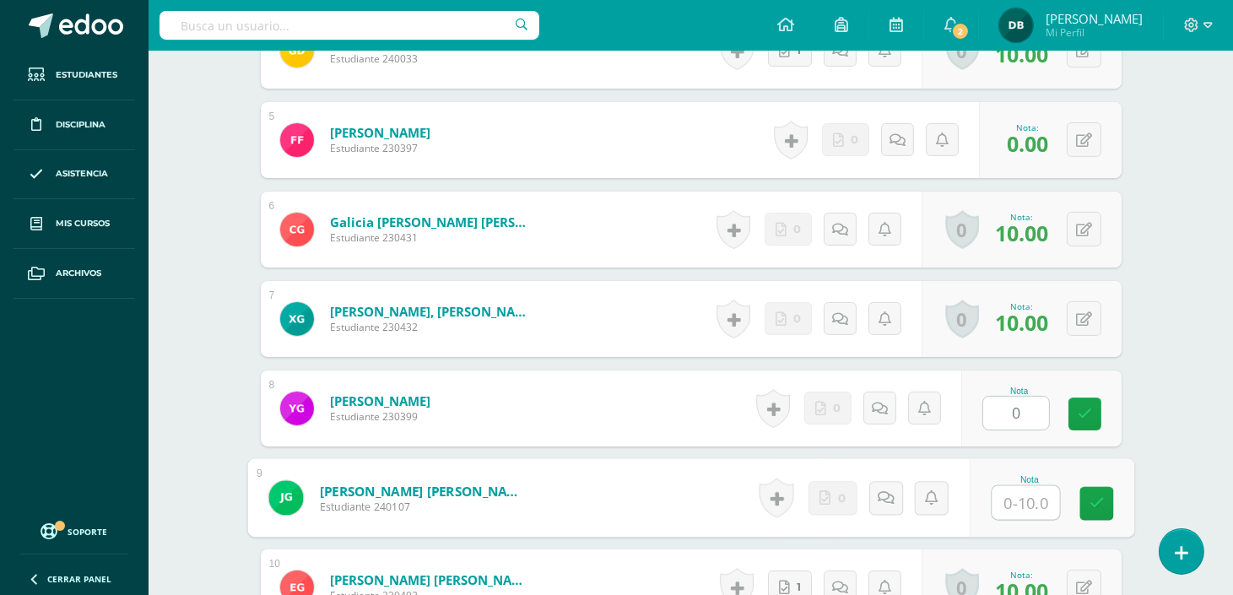
click at [1018, 505] on input "text" at bounding box center [1024, 503] width 67 height 34
type input "00"
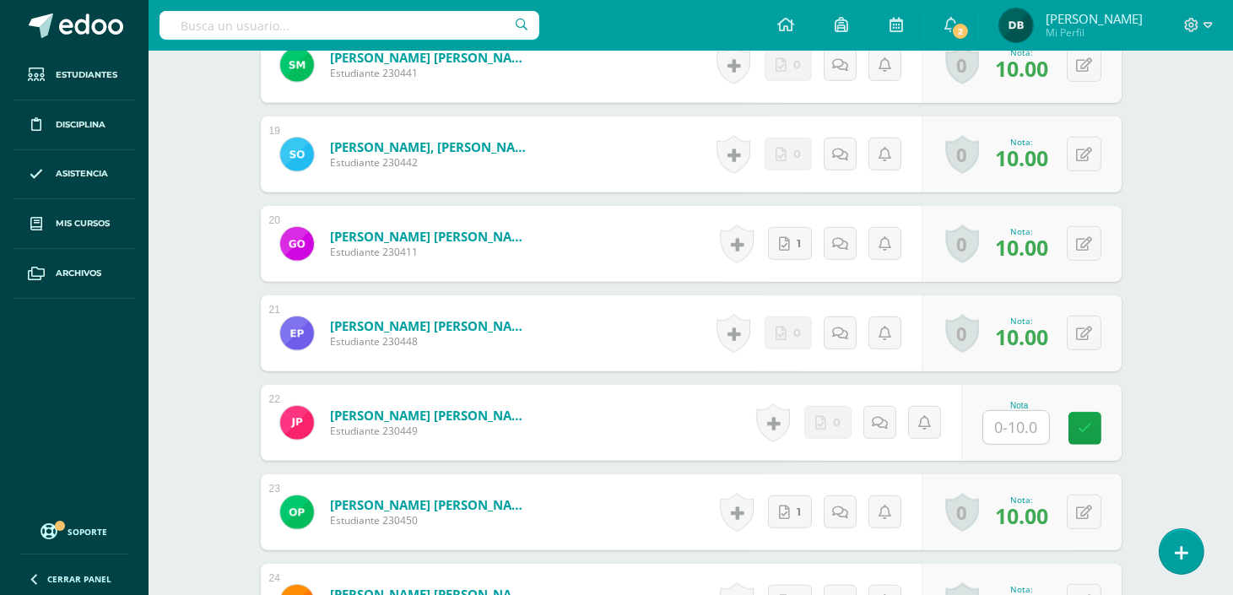
scroll to position [2221, 0]
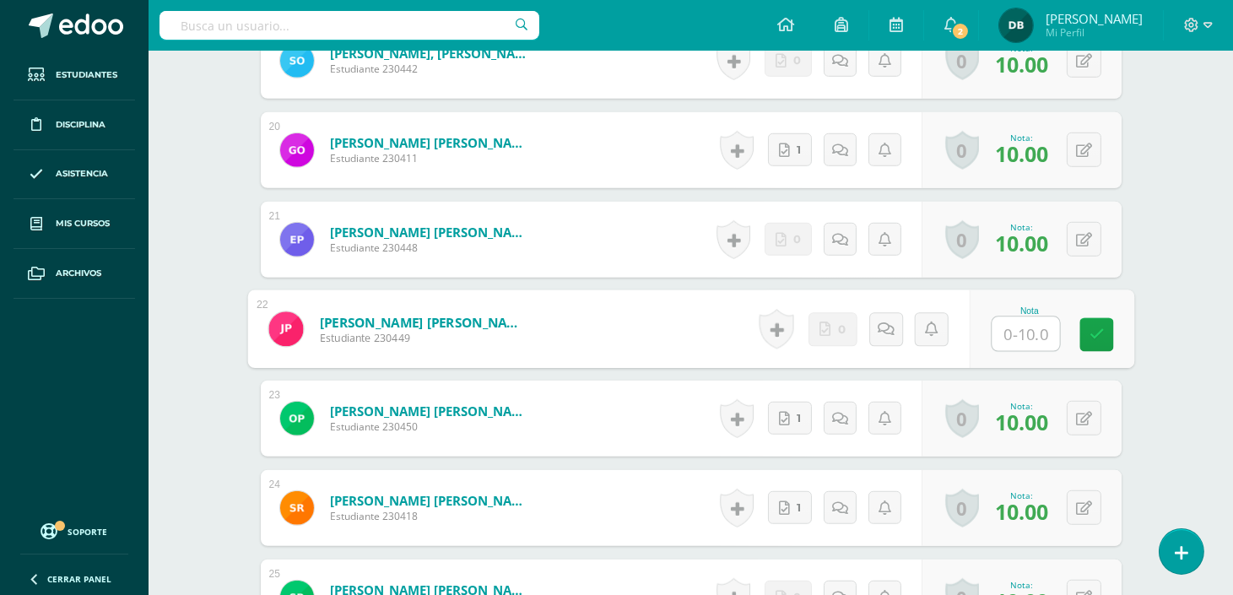
click at [1013, 346] on input "text" at bounding box center [1024, 334] width 67 height 34
type input "0"
click at [1097, 332] on icon at bounding box center [1095, 334] width 15 height 14
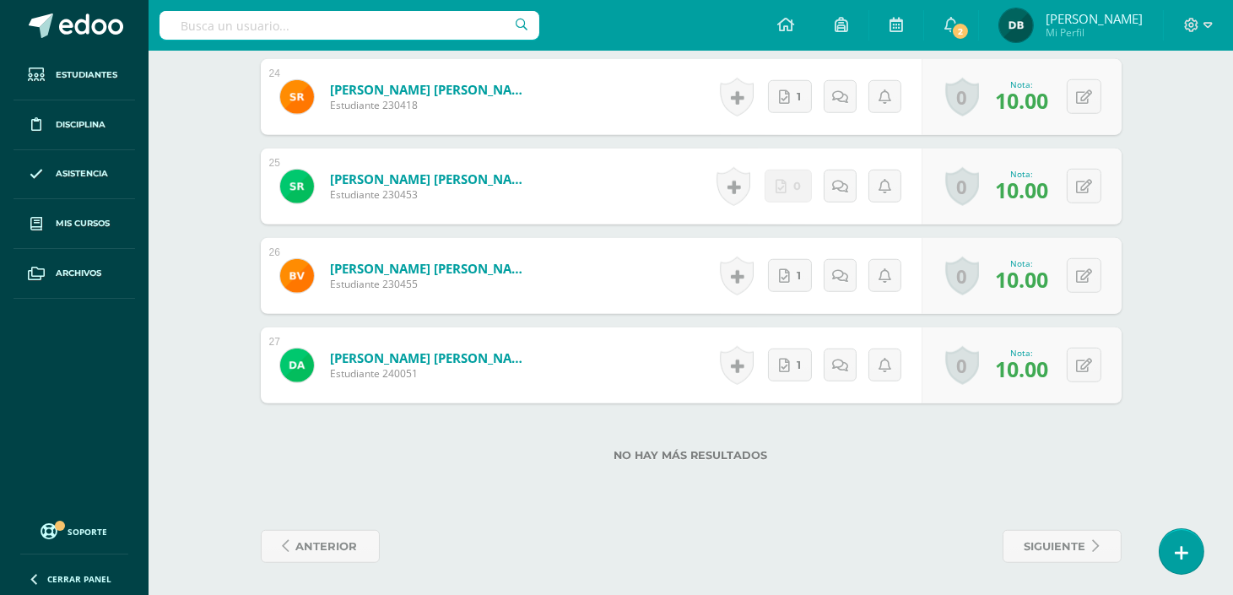
scroll to position [0, 0]
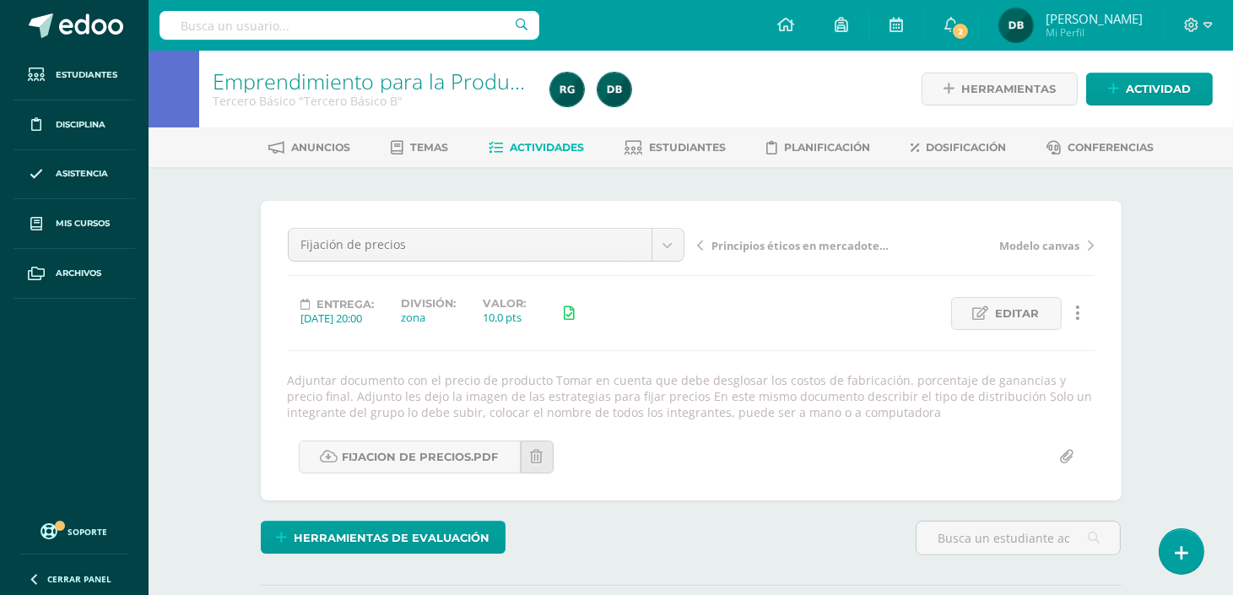
click at [724, 245] on span "Principios éticos en mercadotecnia y publicidad" at bounding box center [801, 245] width 179 height 15
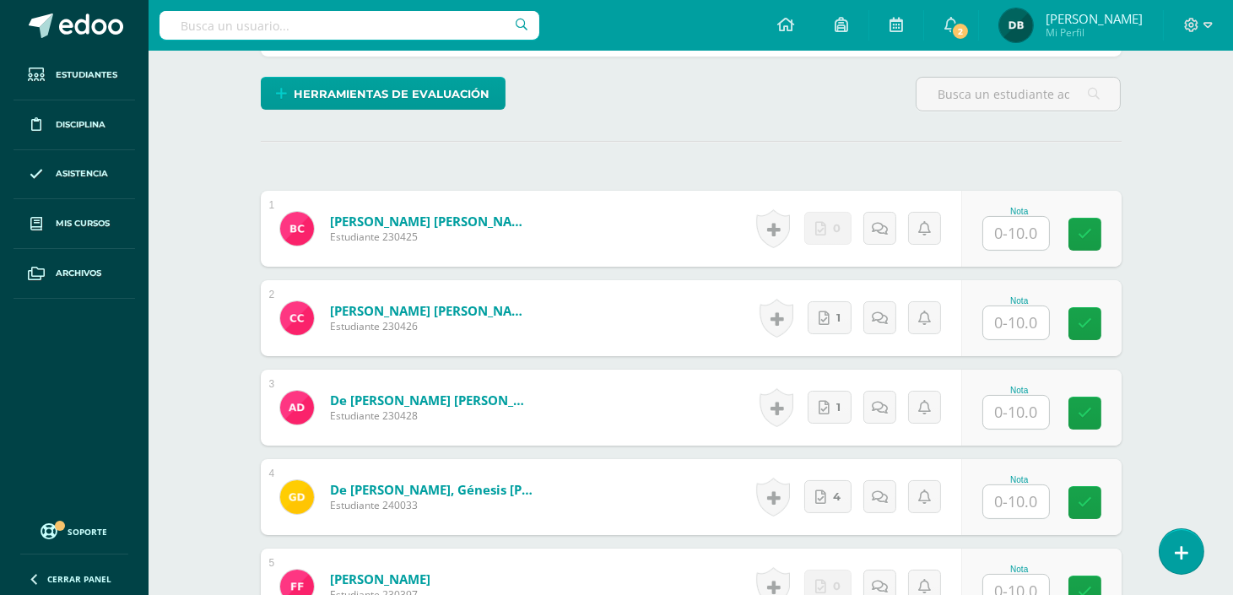
scroll to position [476, 0]
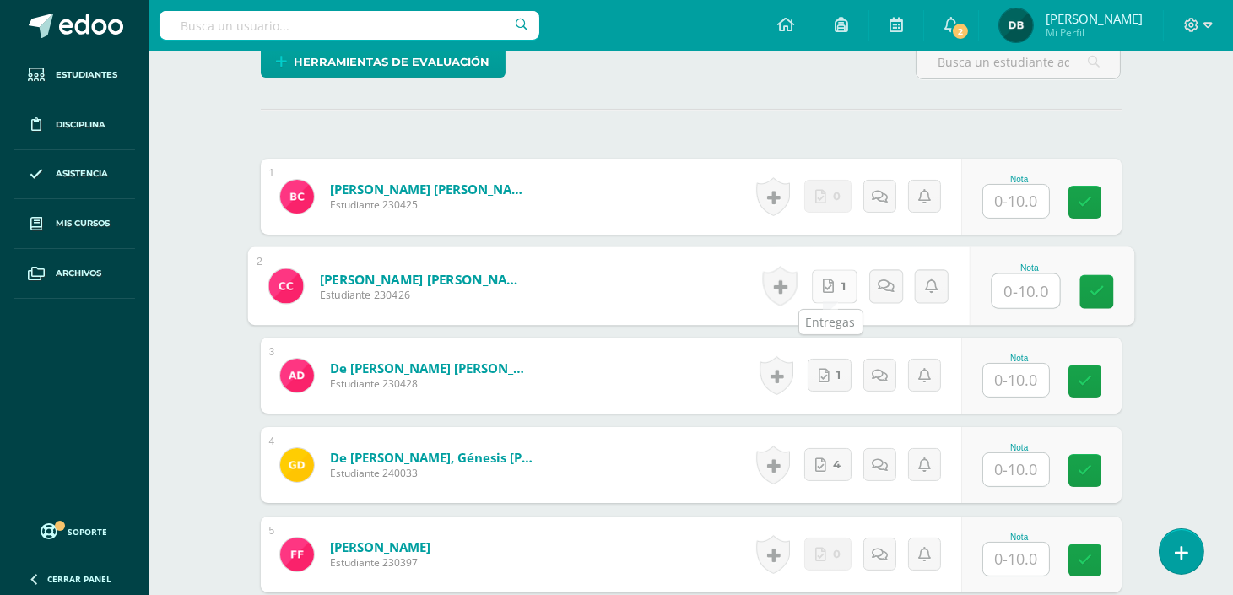
click at [840, 287] on link "1" at bounding box center [834, 286] width 46 height 34
click at [1022, 295] on input "text" at bounding box center [1024, 291] width 67 height 34
type input "10"
click at [841, 283] on span "1" at bounding box center [842, 286] width 4 height 32
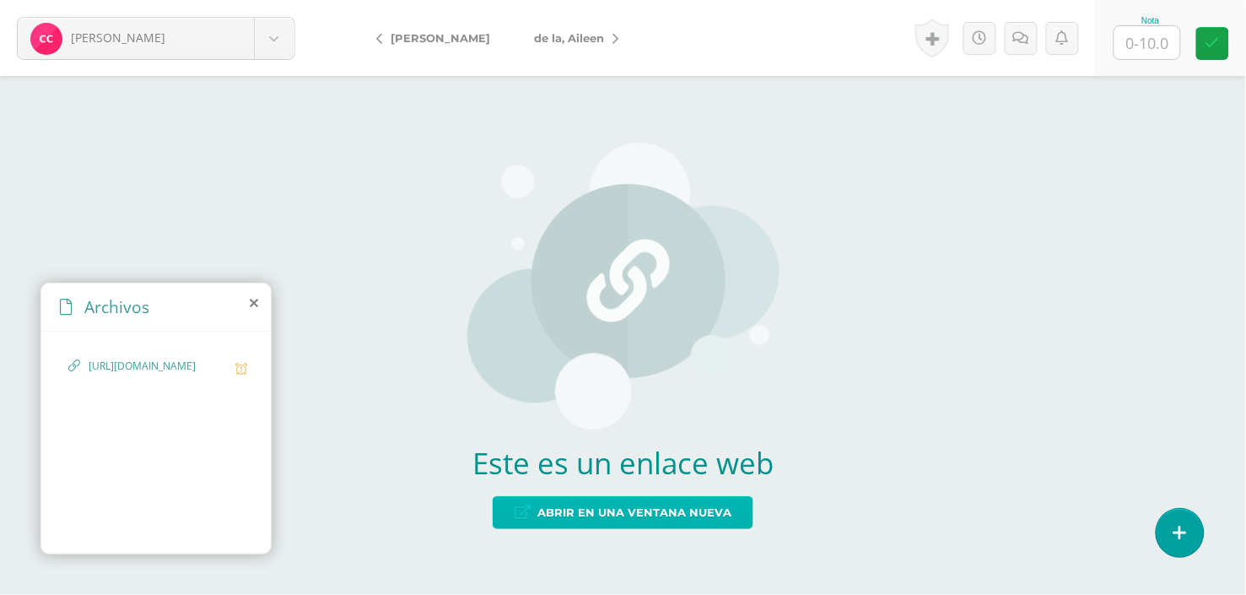
click at [673, 503] on span "Abrir en una ventana nueva" at bounding box center [634, 512] width 194 height 31
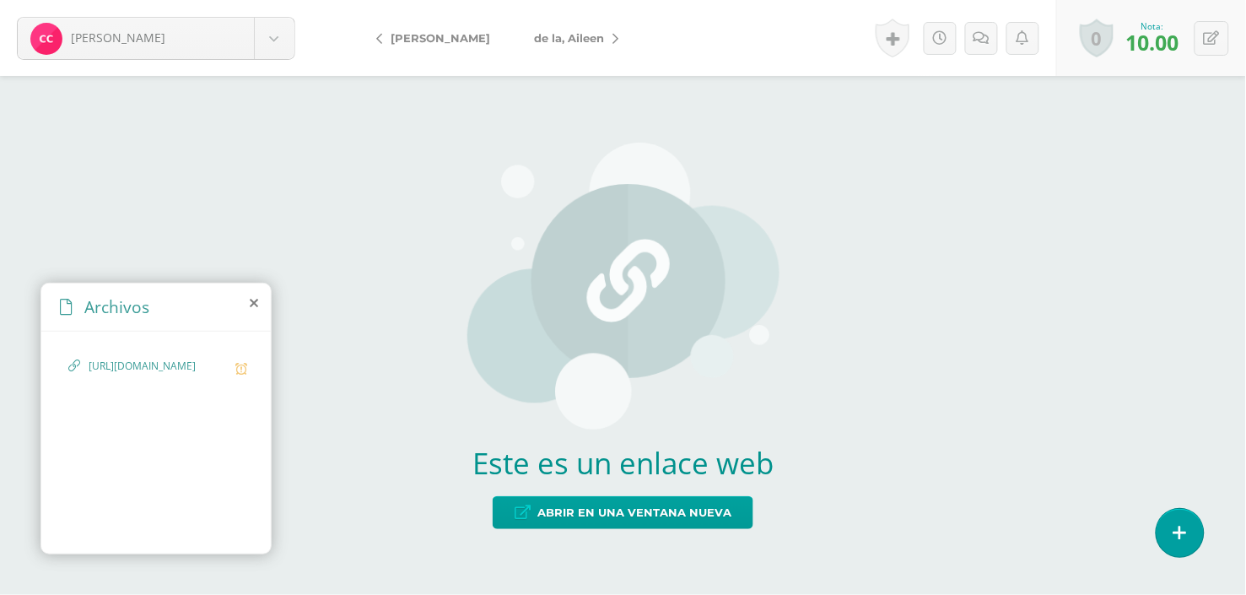
click at [604, 30] on link "de la, Aileen" at bounding box center [572, 38] width 120 height 40
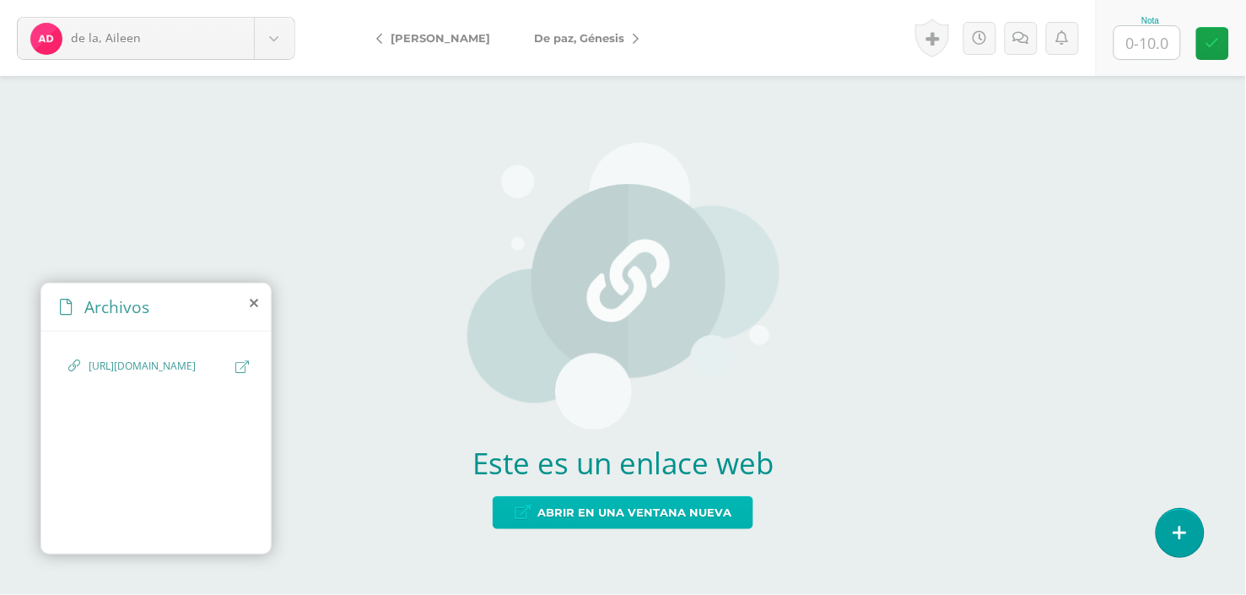
click at [672, 512] on span "Abrir en una ventana nueva" at bounding box center [634, 512] width 194 height 31
click at [1163, 45] on input "text" at bounding box center [1148, 42] width 66 height 33
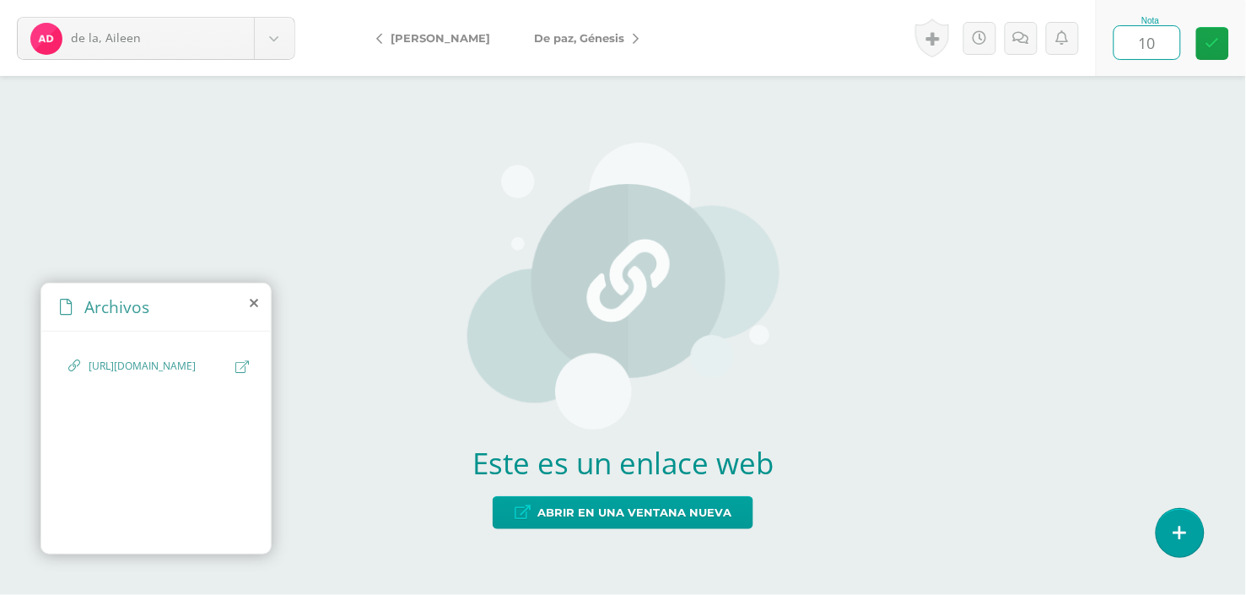
type input "10"
click at [639, 33] on icon at bounding box center [636, 39] width 6 height 12
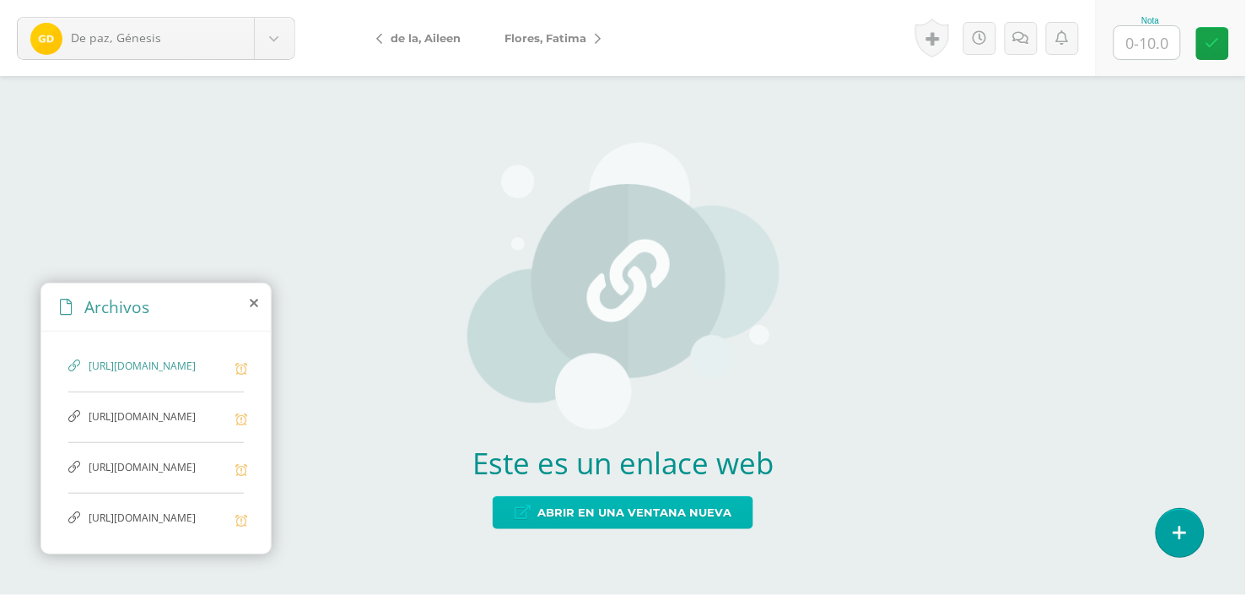
click at [634, 519] on span "Abrir en una ventana nueva" at bounding box center [634, 512] width 194 height 31
click at [1152, 31] on input "text" at bounding box center [1148, 42] width 66 height 33
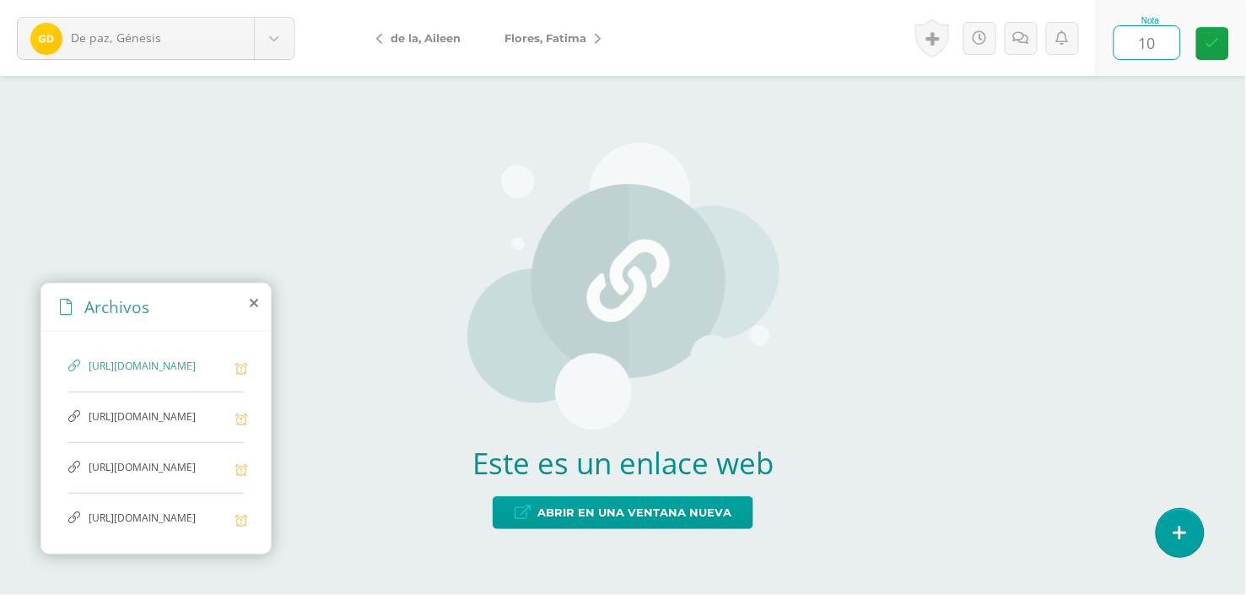
type input "10"
click at [613, 25] on link "Flores, Fatima" at bounding box center [549, 38] width 132 height 40
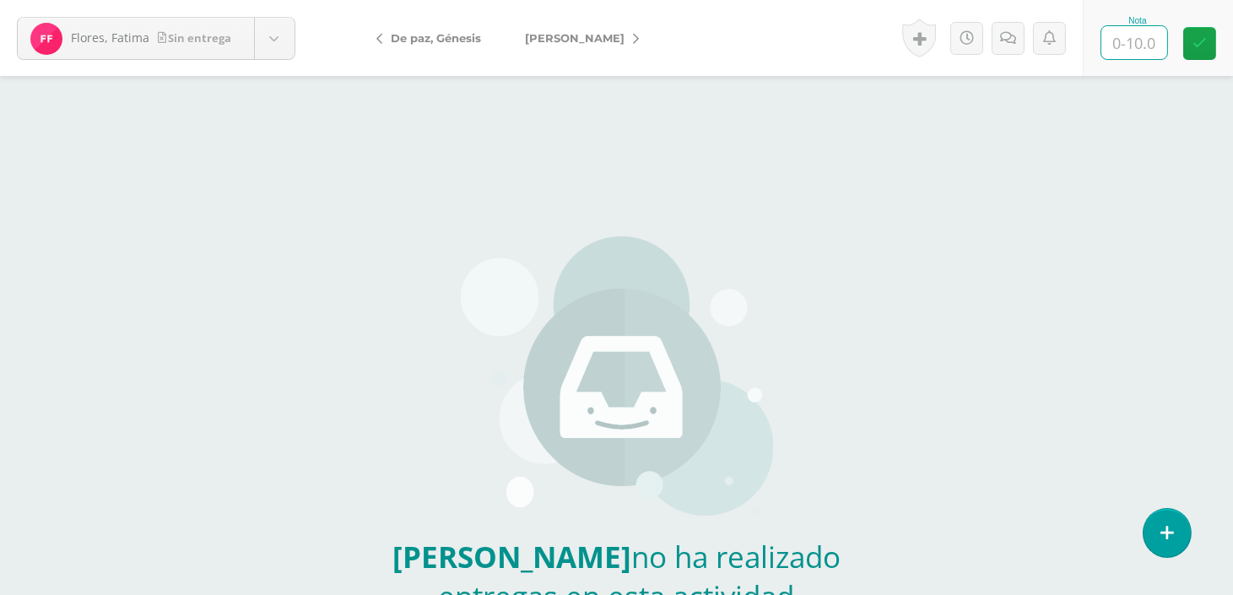
click at [1148, 35] on input "text" at bounding box center [1134, 42] width 66 height 33
type input "0"
click at [635, 40] on icon at bounding box center [636, 39] width 6 height 12
click at [1131, 42] on input "text" at bounding box center [1134, 42] width 66 height 33
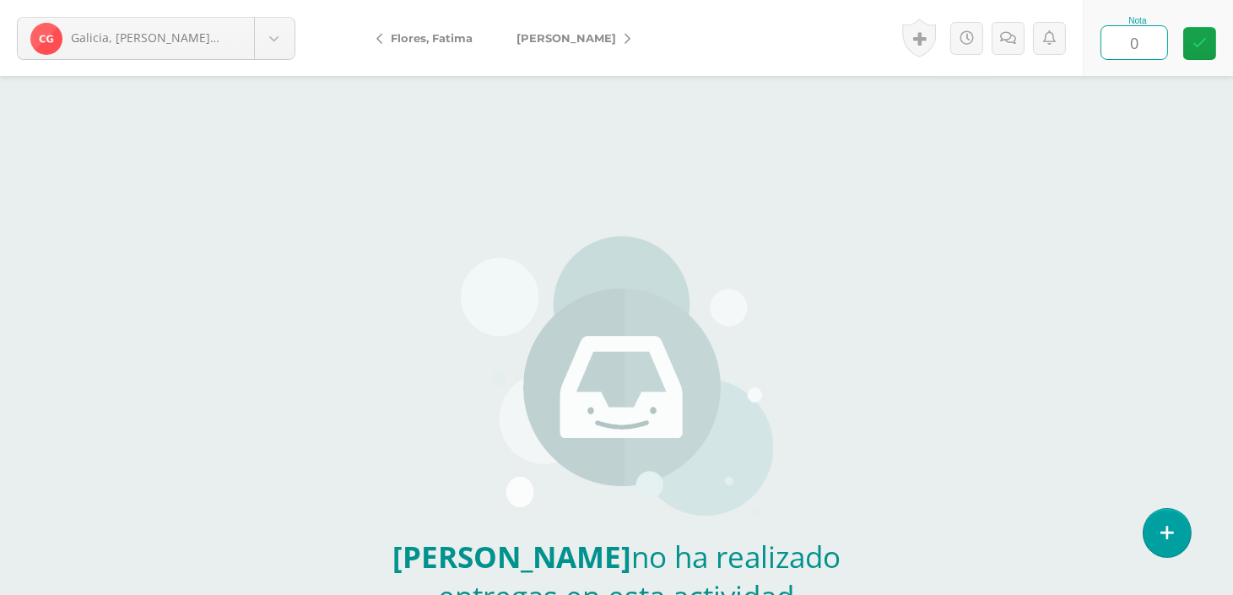
type input "0"
click at [624, 35] on icon at bounding box center [627, 39] width 6 height 12
click at [1126, 28] on input "text" at bounding box center [1134, 42] width 66 height 33
click at [1126, 27] on input "text" at bounding box center [1134, 42] width 66 height 33
type input "0"
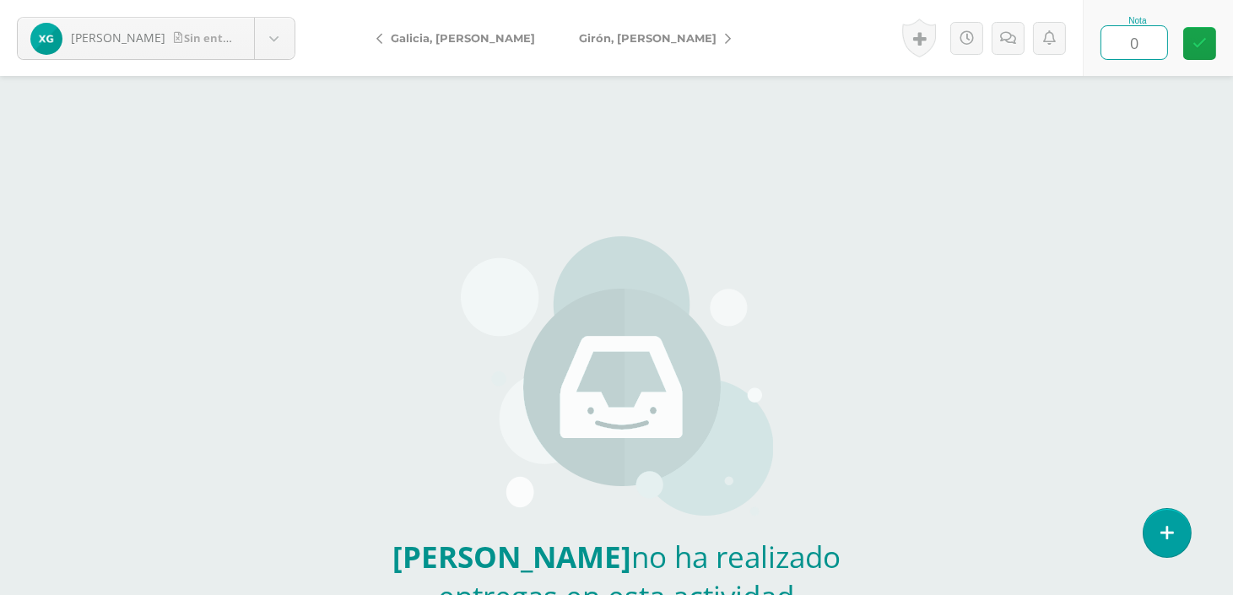
click at [725, 36] on icon at bounding box center [728, 39] width 6 height 12
click at [1146, 35] on input "text" at bounding box center [1134, 42] width 66 height 33
type input "0"
click at [629, 38] on link "[PERSON_NAME]" at bounding box center [586, 38] width 149 height 40
click at [1116, 36] on input "text" at bounding box center [1134, 42] width 66 height 33
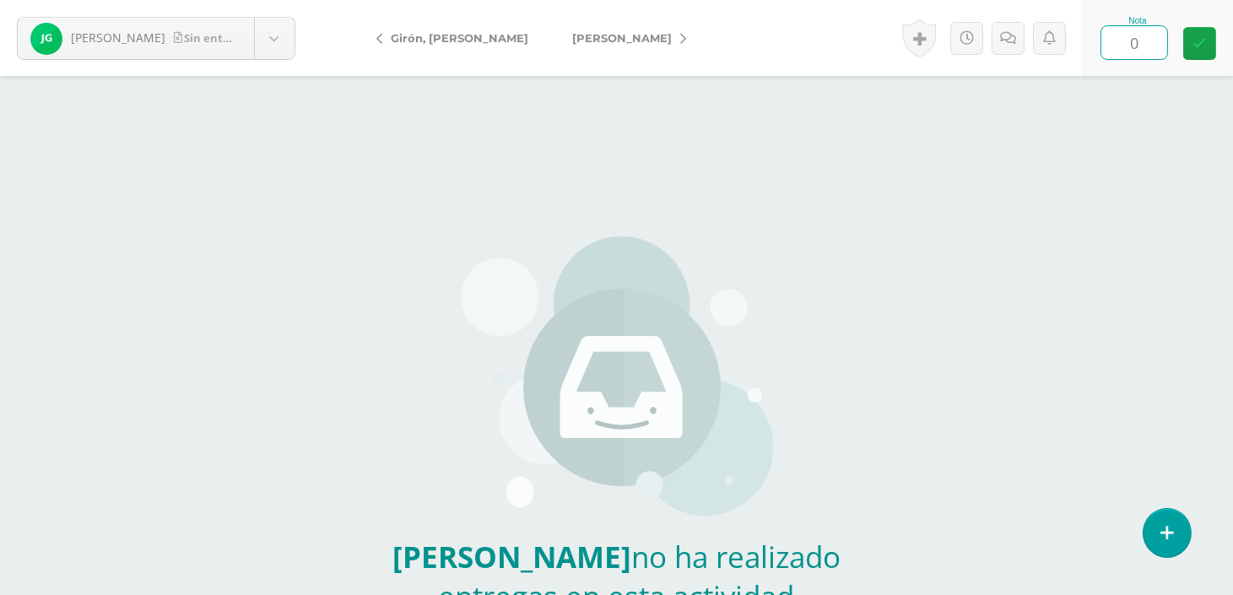
type input "0"
click at [601, 42] on link "[PERSON_NAME]" at bounding box center [624, 38] width 149 height 40
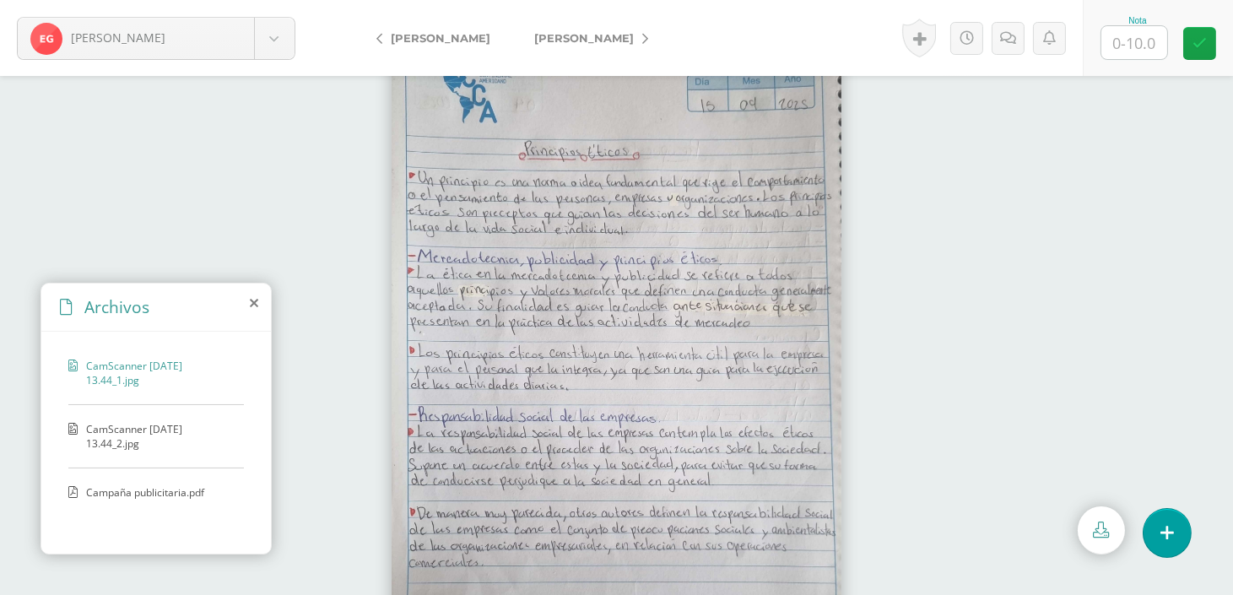
click at [1154, 46] on input "text" at bounding box center [1134, 42] width 66 height 33
type input "10"
click at [642, 36] on icon at bounding box center [645, 39] width 6 height 12
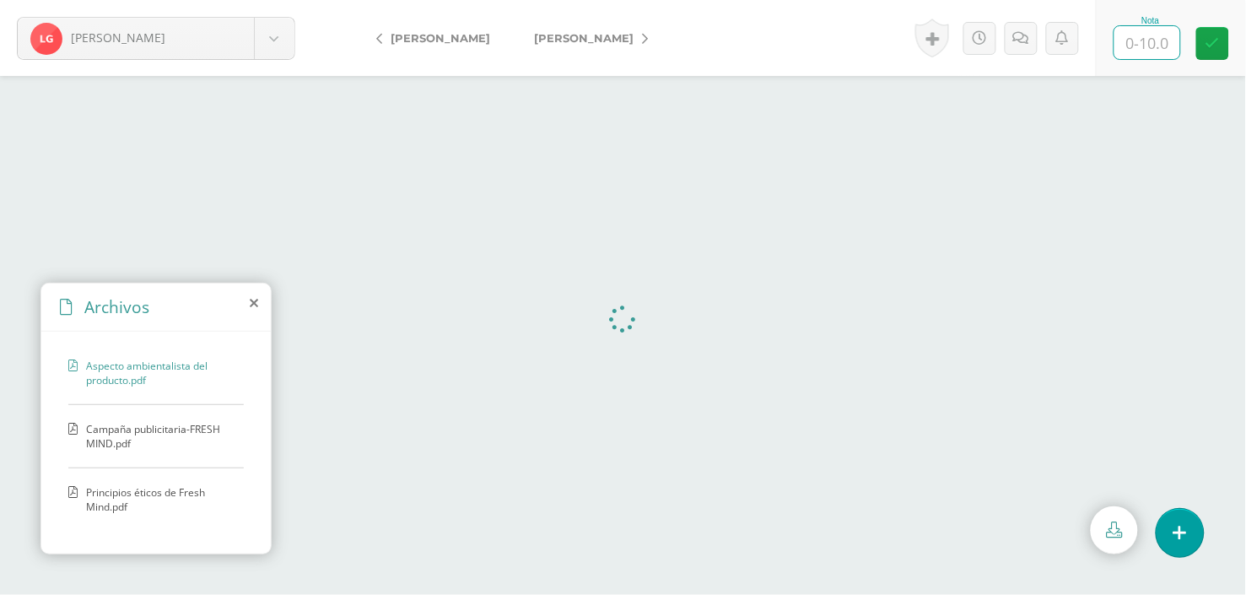
click at [1168, 31] on input "text" at bounding box center [1148, 42] width 66 height 33
type input "10"
click at [648, 33] on icon at bounding box center [645, 39] width 6 height 12
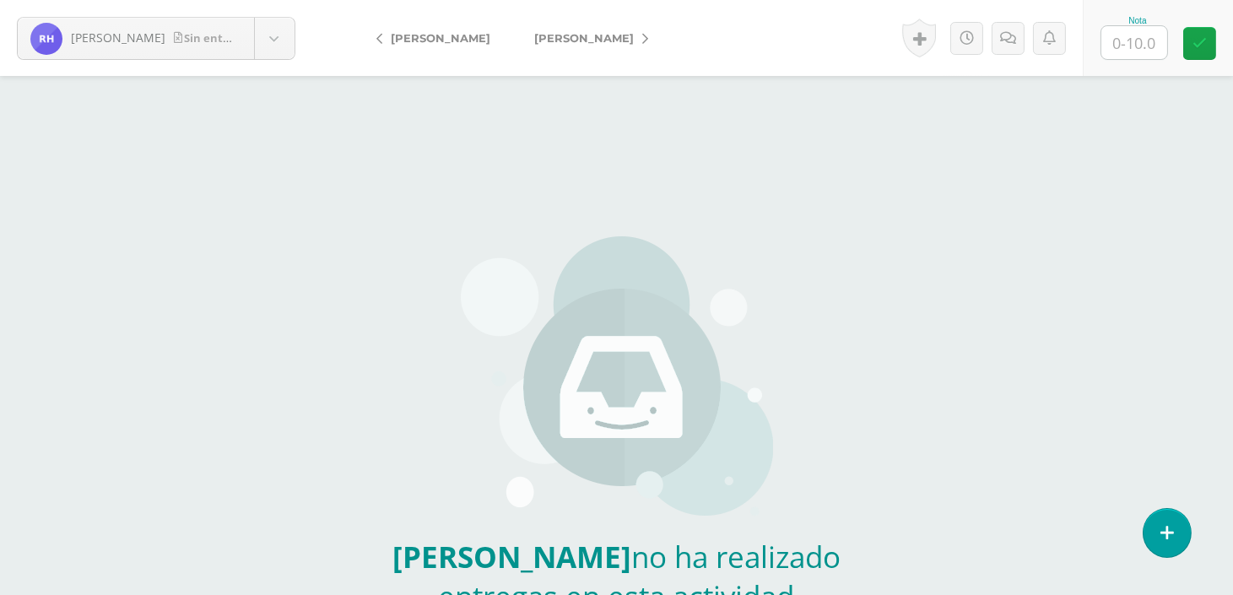
click at [1131, 37] on input "text" at bounding box center [1134, 42] width 66 height 33
type input "0"
click at [642, 40] on icon at bounding box center [645, 39] width 6 height 12
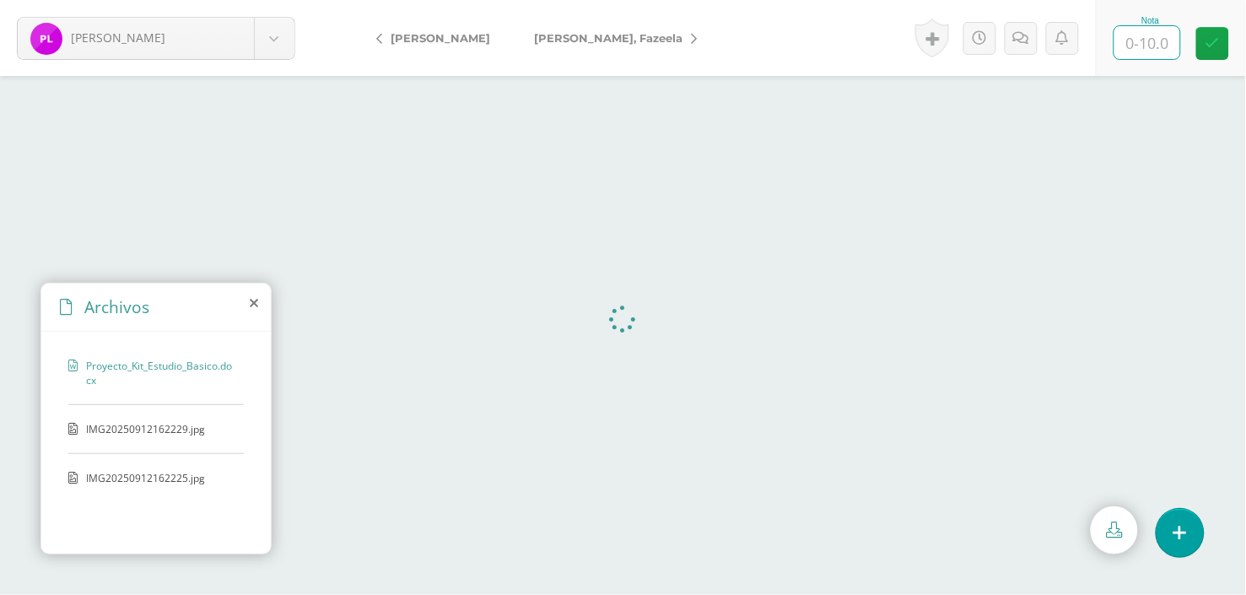
click at [1136, 36] on input "text" at bounding box center [1148, 42] width 66 height 33
type input "10"
click at [692, 31] on link "[PERSON_NAME], Fazeela" at bounding box center [611, 38] width 198 height 40
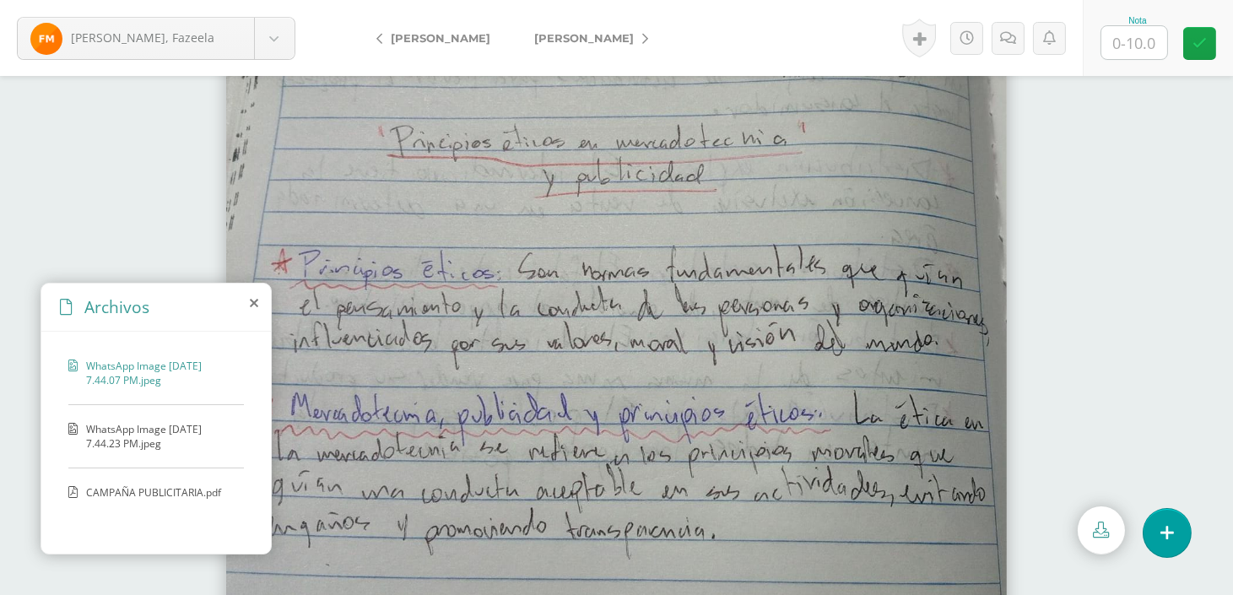
click at [1139, 35] on input "text" at bounding box center [1134, 42] width 66 height 33
type input "10"
click at [636, 36] on link "[PERSON_NAME]" at bounding box center [586, 38] width 149 height 40
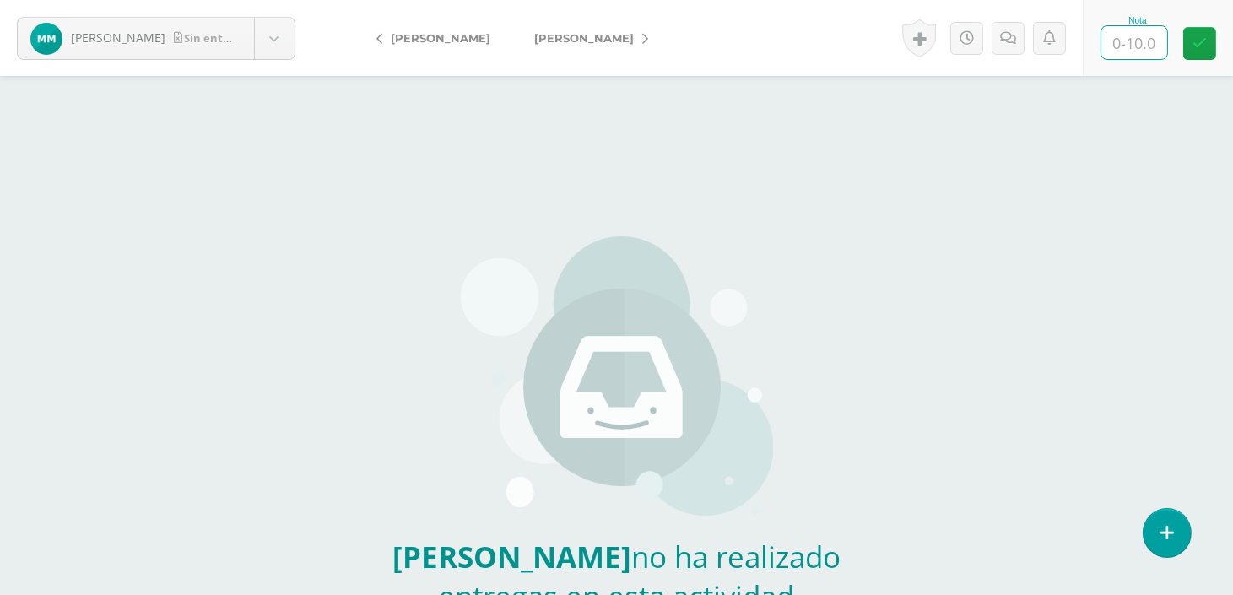
click at [1148, 44] on input "text" at bounding box center [1134, 42] width 66 height 33
type input "0"
click at [648, 33] on icon at bounding box center [645, 39] width 6 height 12
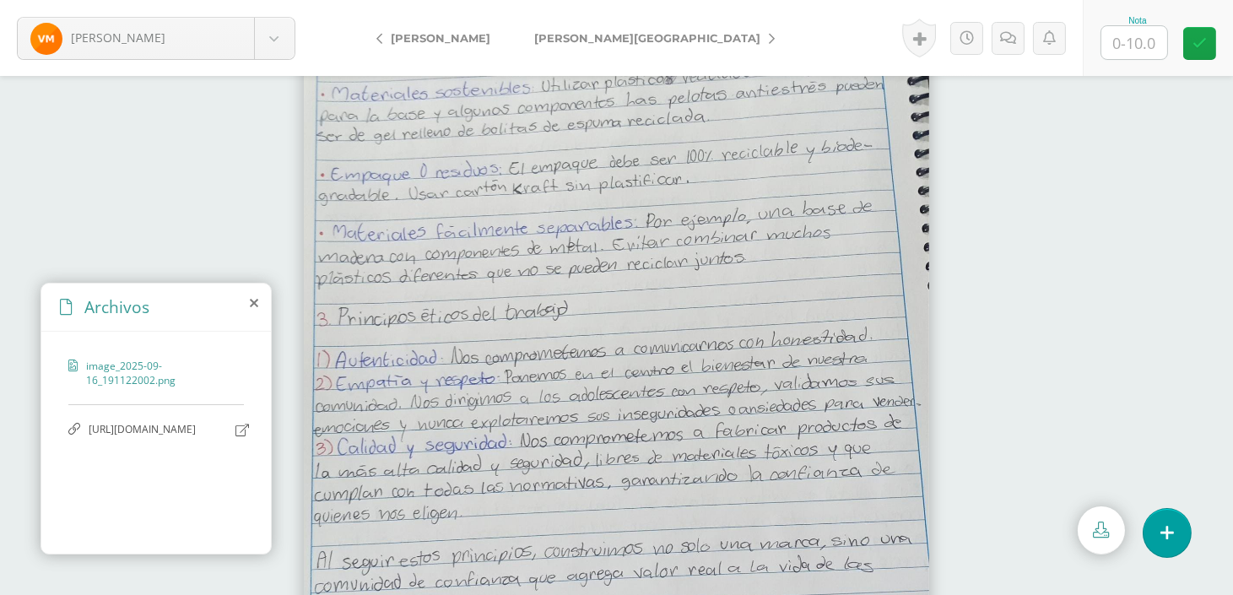
click at [1136, 26] on input "text" at bounding box center [1134, 42] width 66 height 33
type input "10"
click at [679, 46] on link "[PERSON_NAME][GEOGRAPHIC_DATA]" at bounding box center [650, 38] width 276 height 40
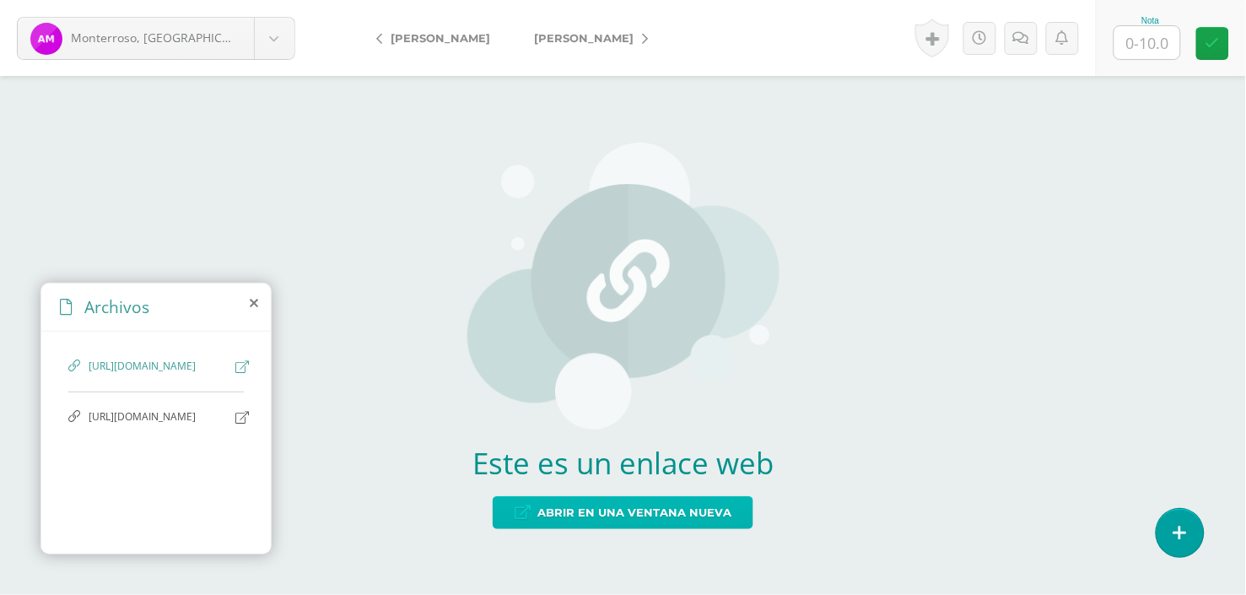
click at [663, 509] on span "Abrir en una ventana nueva" at bounding box center [634, 512] width 194 height 31
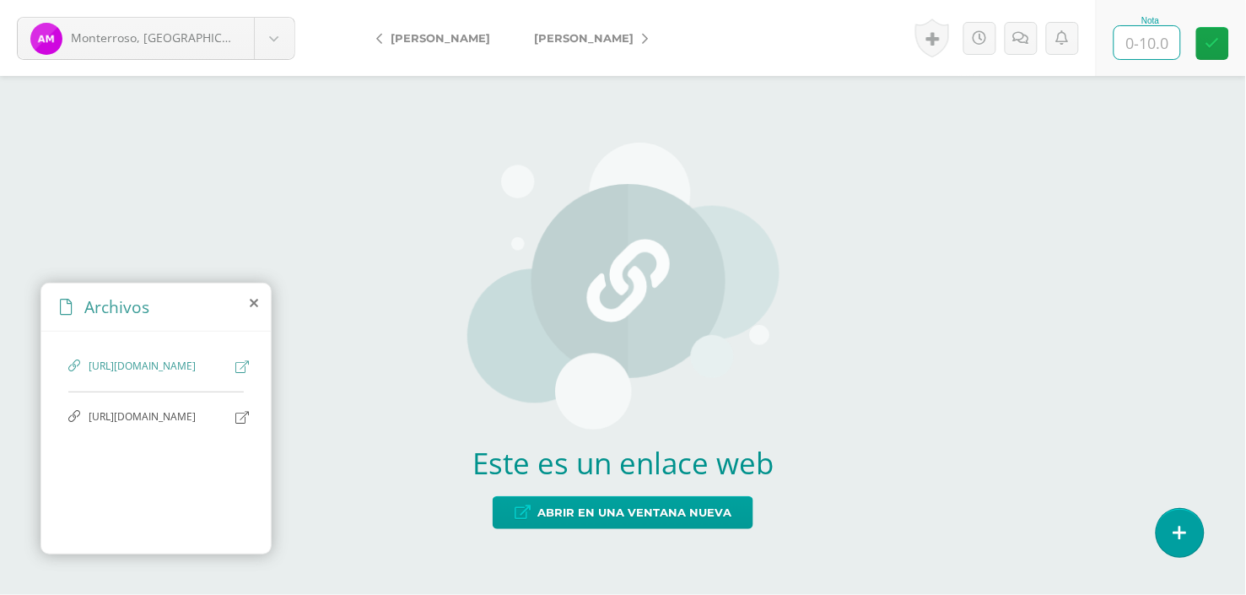
click at [1158, 35] on input "text" at bounding box center [1148, 42] width 66 height 33
type input "10"
click at [642, 34] on icon at bounding box center [645, 39] width 6 height 12
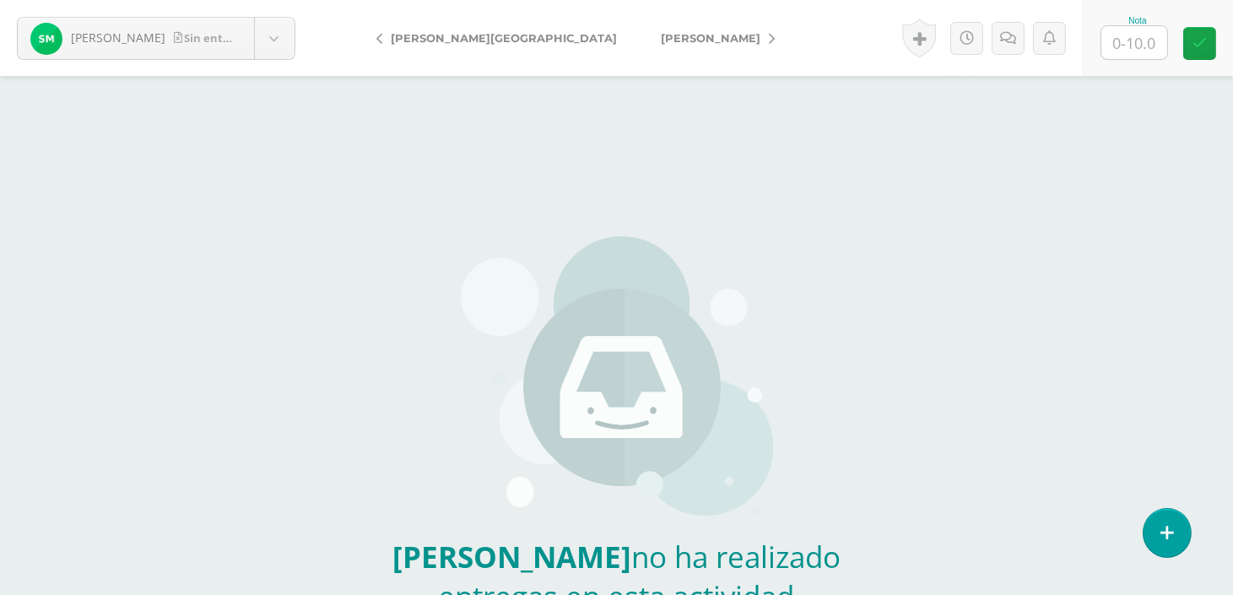
click at [1156, 36] on input "text" at bounding box center [1134, 42] width 66 height 33
type input "0"
click at [769, 33] on icon at bounding box center [772, 39] width 6 height 12
click at [1137, 30] on input "text" at bounding box center [1134, 42] width 66 height 33
type input "0"
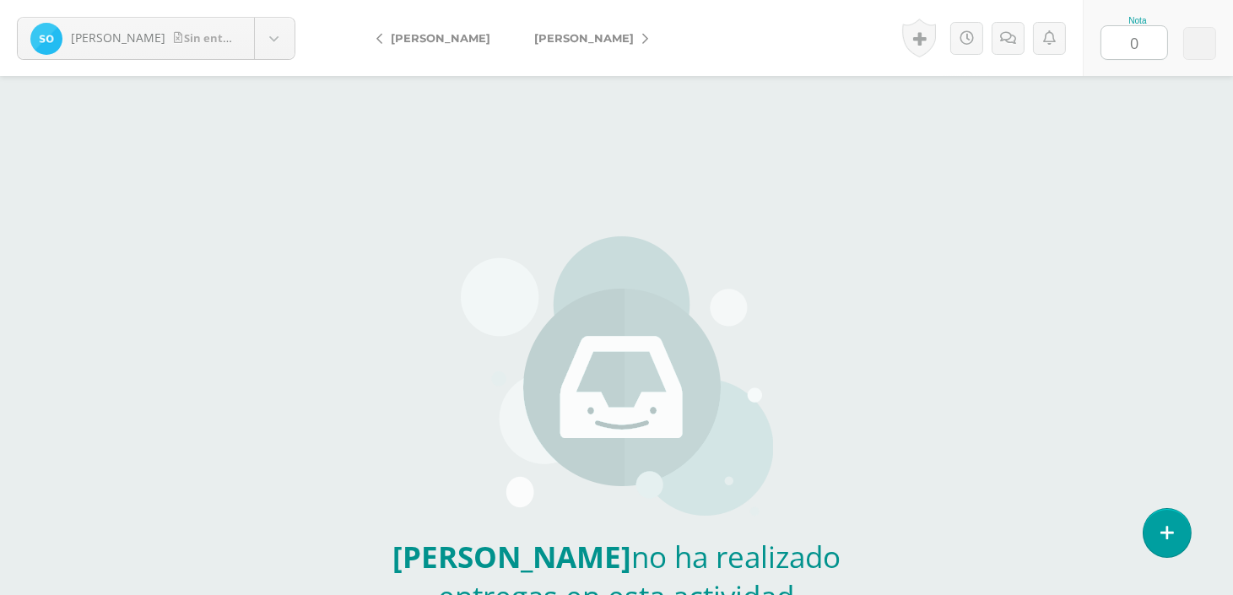
click at [627, 30] on link "[PERSON_NAME]" at bounding box center [586, 38] width 149 height 40
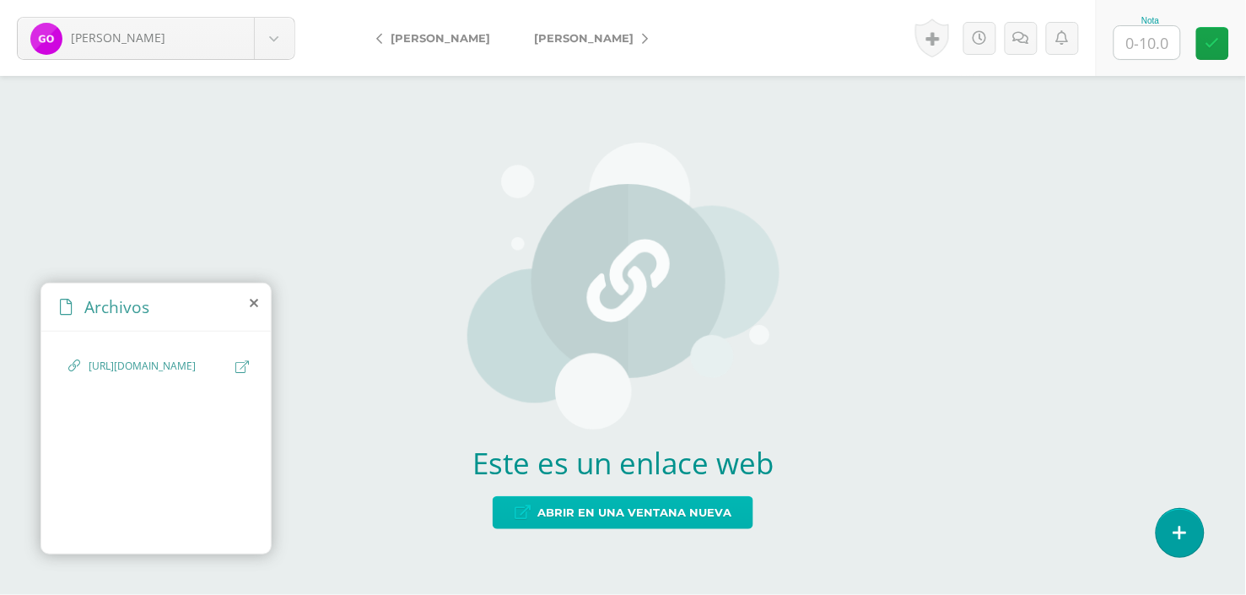
click at [638, 496] on link "Abrir en una ventana nueva" at bounding box center [623, 512] width 261 height 33
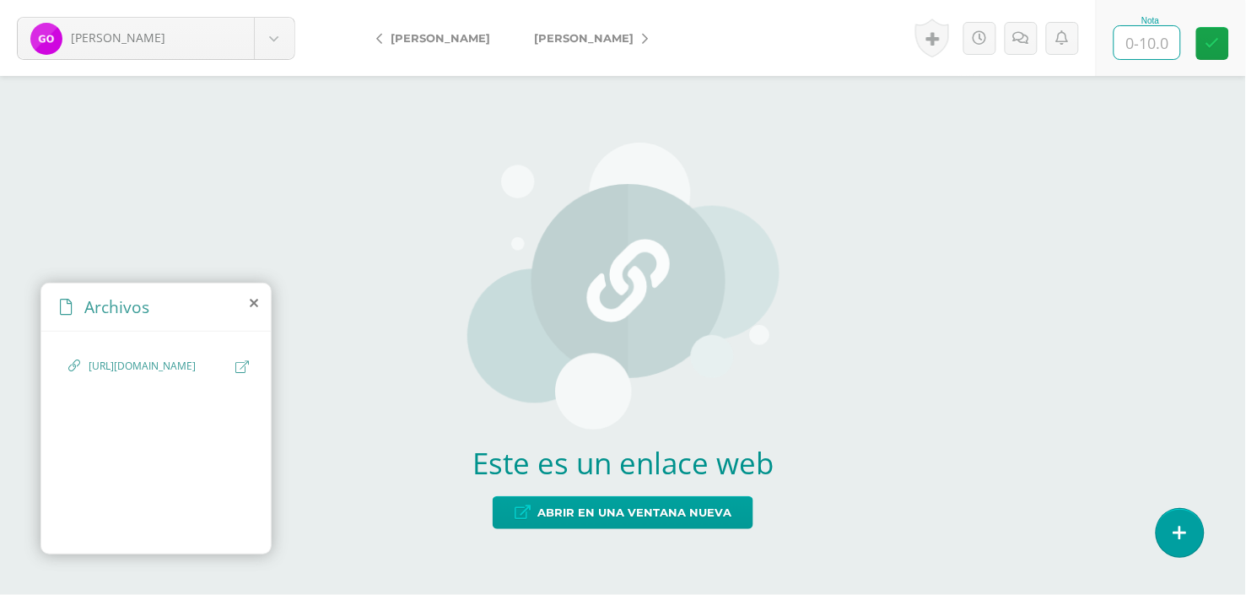
click at [1177, 46] on input "text" at bounding box center [1148, 42] width 66 height 33
type input "0"
click at [613, 24] on link "[PERSON_NAME]" at bounding box center [586, 38] width 149 height 40
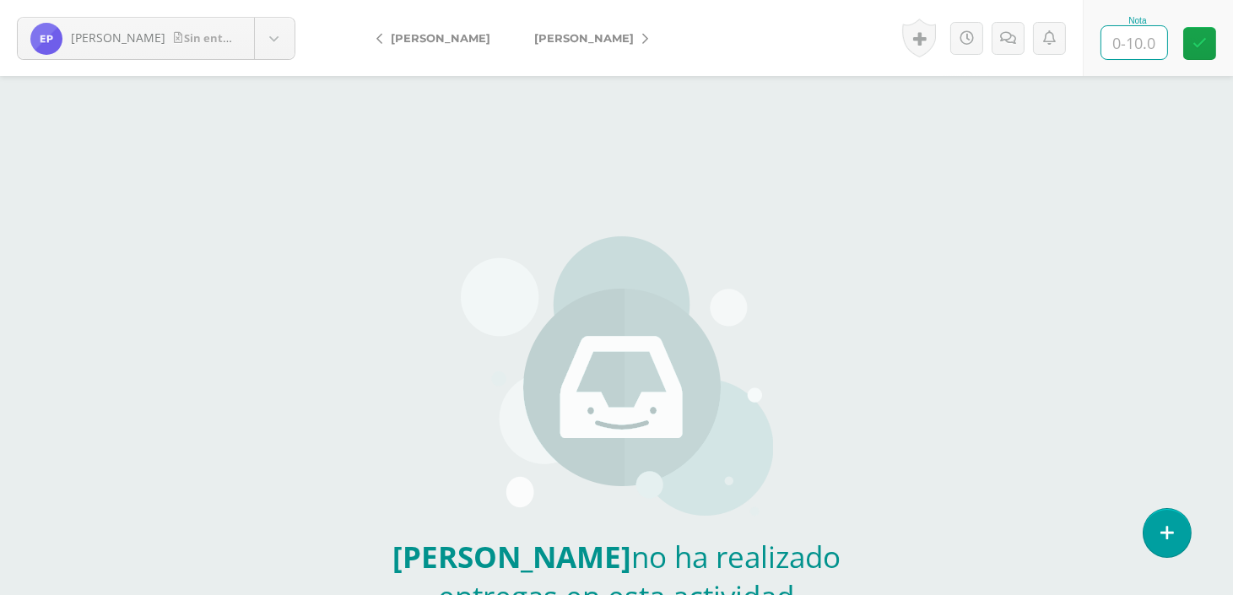
click at [1158, 44] on input "text" at bounding box center [1134, 42] width 66 height 33
type input "0"
click at [638, 40] on link "[PERSON_NAME]" at bounding box center [586, 38] width 149 height 40
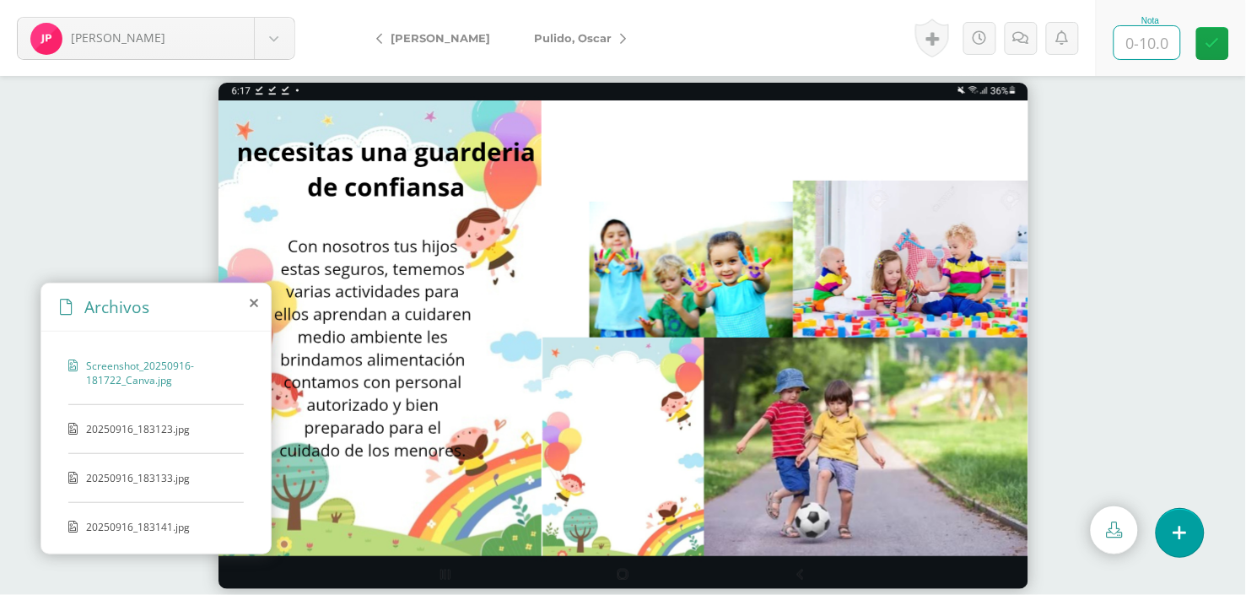
click at [1161, 40] on input "text" at bounding box center [1148, 42] width 66 height 33
type input "10"
click at [154, 425] on span "20250916_183123.jpg" at bounding box center [155, 429] width 138 height 14
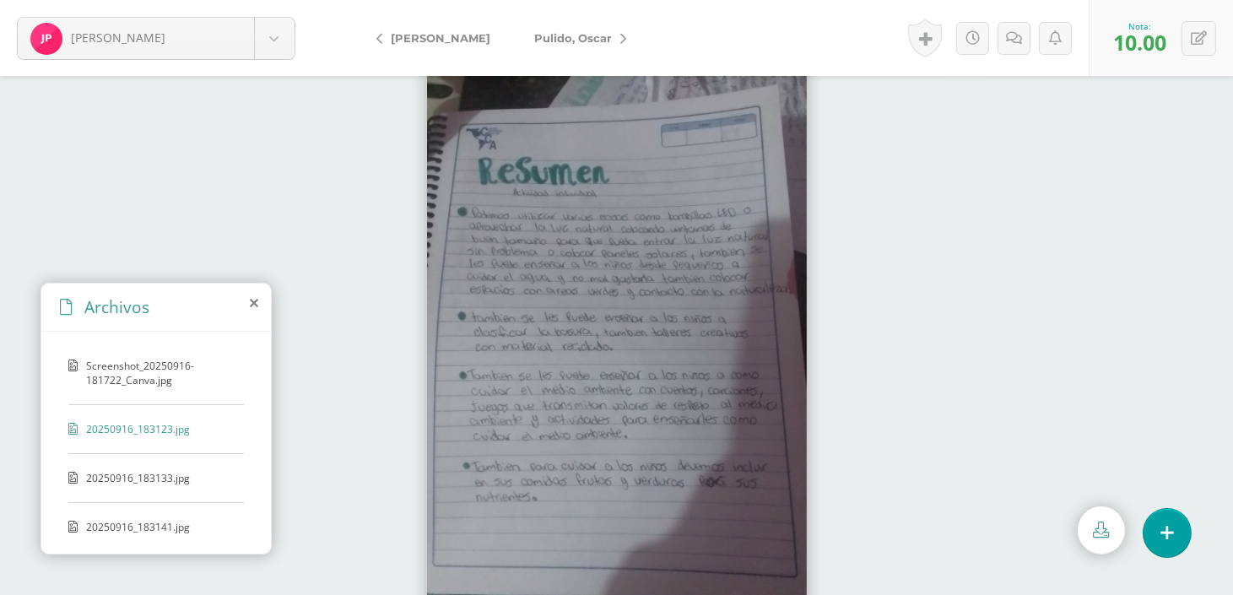
click at [620, 40] on icon at bounding box center [623, 39] width 6 height 12
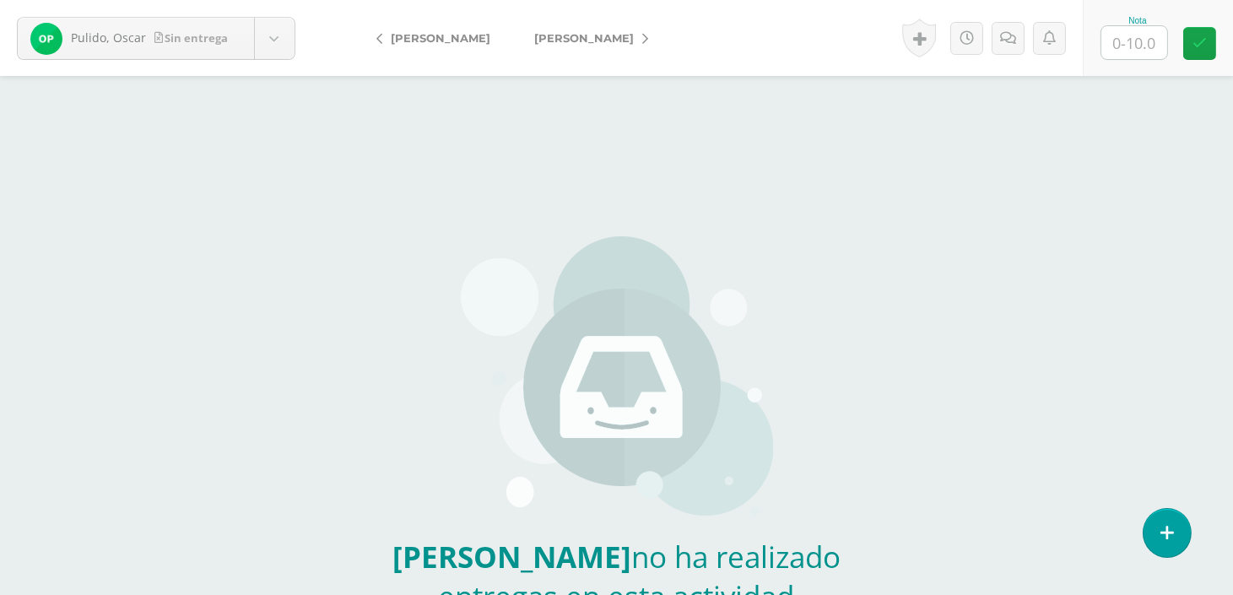
click at [1143, 48] on input "text" at bounding box center [1134, 42] width 66 height 33
type input "0"
click at [642, 38] on icon at bounding box center [645, 39] width 6 height 12
click at [1145, 36] on input "text" at bounding box center [1134, 42] width 66 height 33
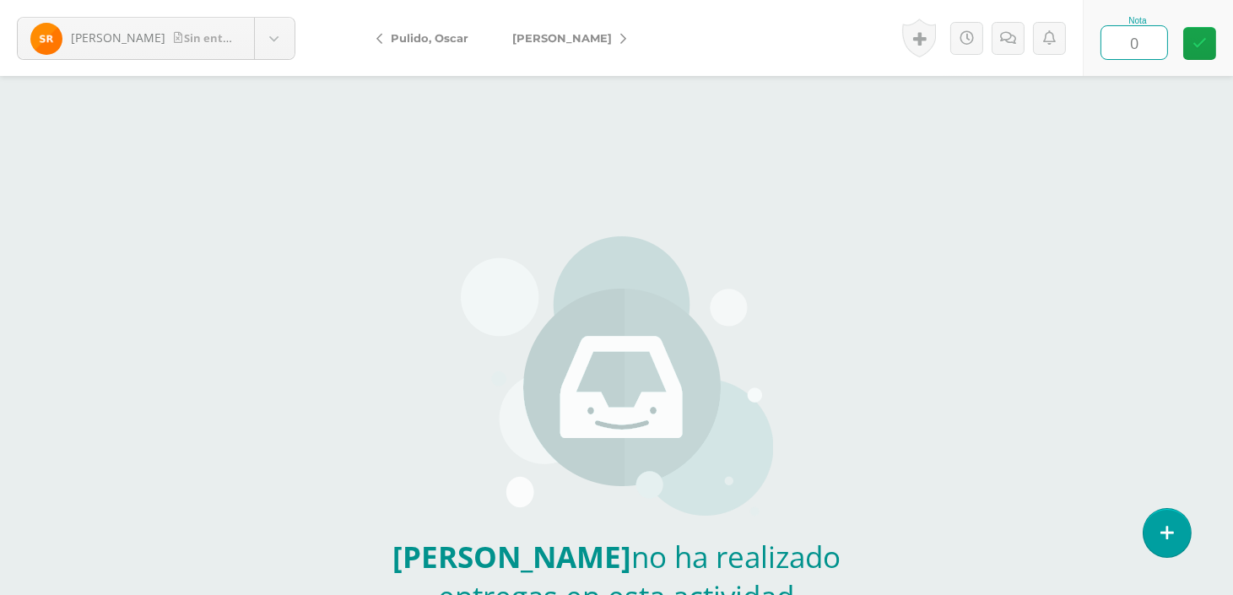
type input "0"
click at [620, 38] on icon at bounding box center [623, 39] width 6 height 12
click at [1132, 49] on input "text" at bounding box center [1134, 42] width 66 height 33
type input "0"
click at [642, 38] on icon at bounding box center [645, 39] width 6 height 12
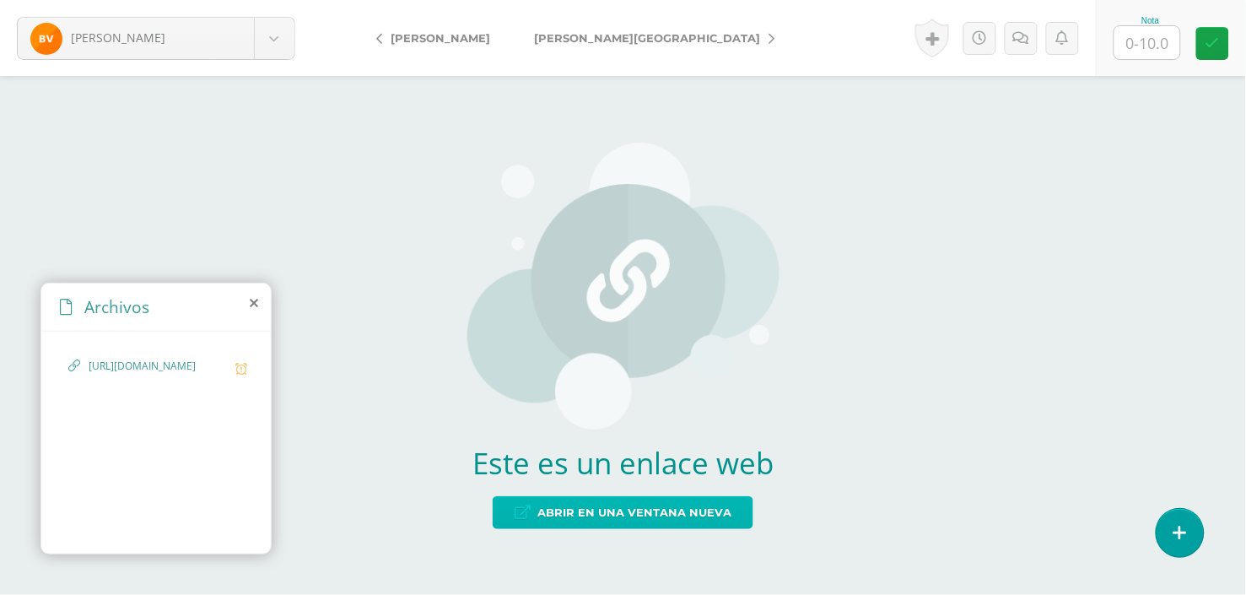
click at [588, 505] on span "Abrir en una ventana nueva" at bounding box center [634, 512] width 194 height 31
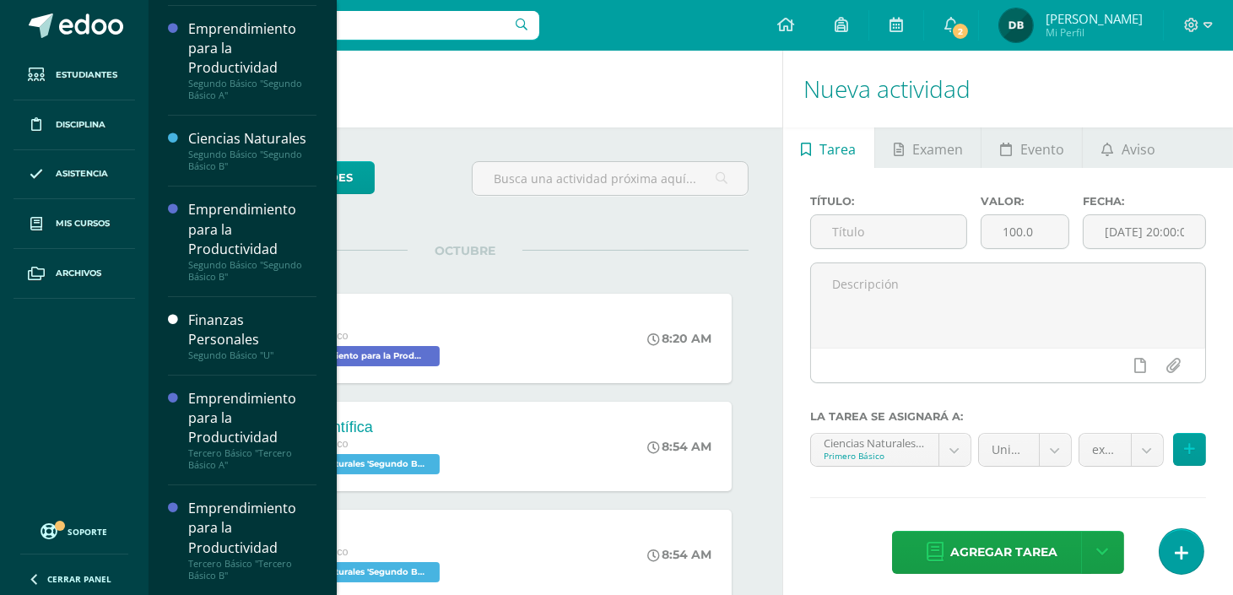
scroll to position [427, 0]
click at [197, 540] on div "Emprendimiento para la Productividad" at bounding box center [252, 528] width 128 height 58
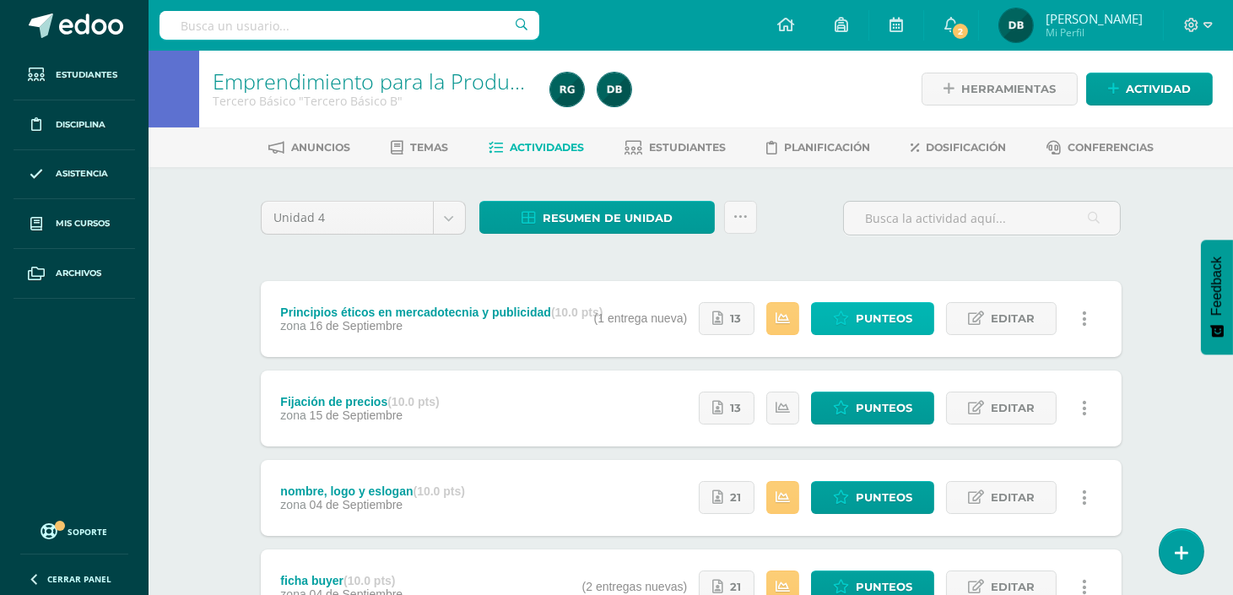
click at [909, 318] on span "Punteos" at bounding box center [883, 318] width 57 height 31
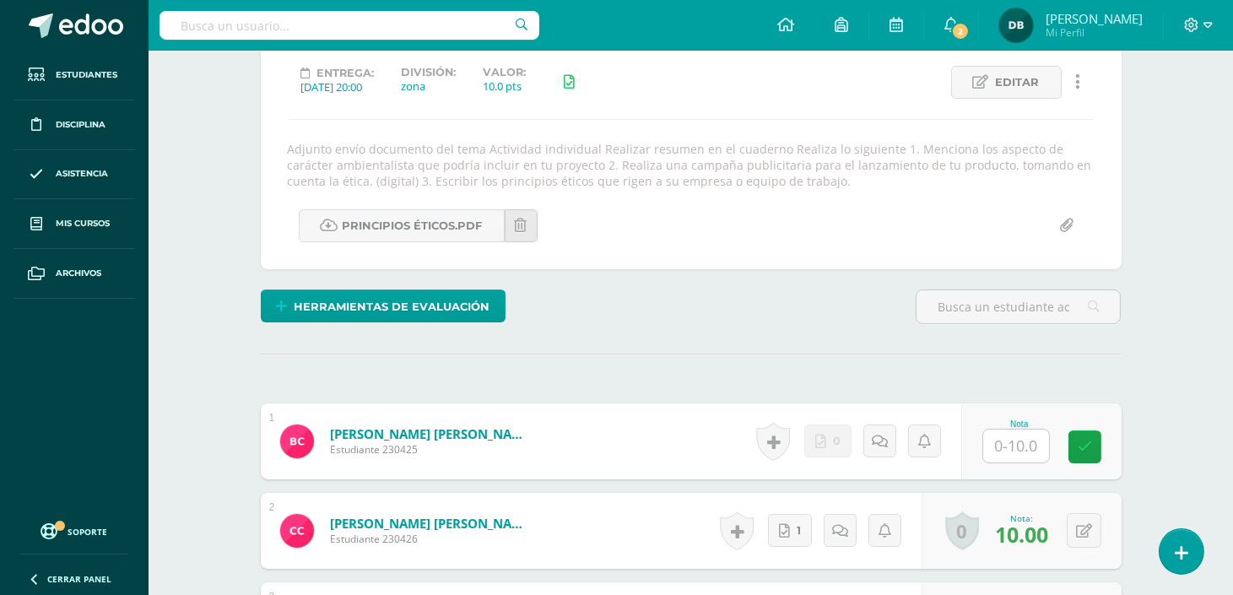
scroll to position [580, 0]
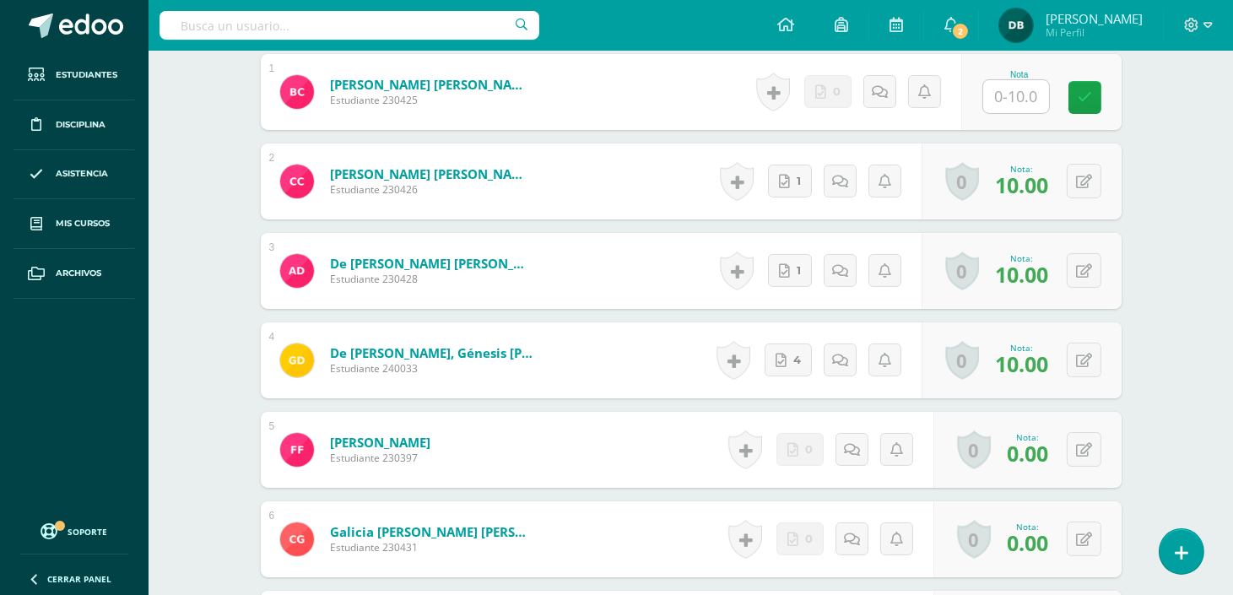
click at [1015, 80] on input "text" at bounding box center [1016, 96] width 66 height 33
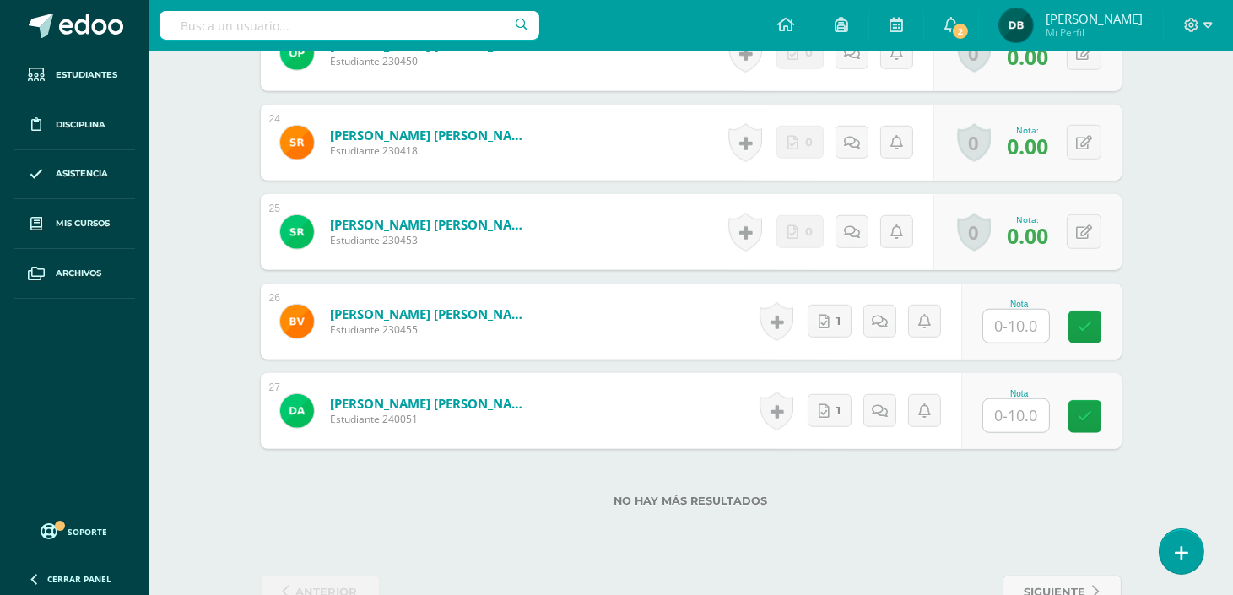
scroll to position [2632, 0]
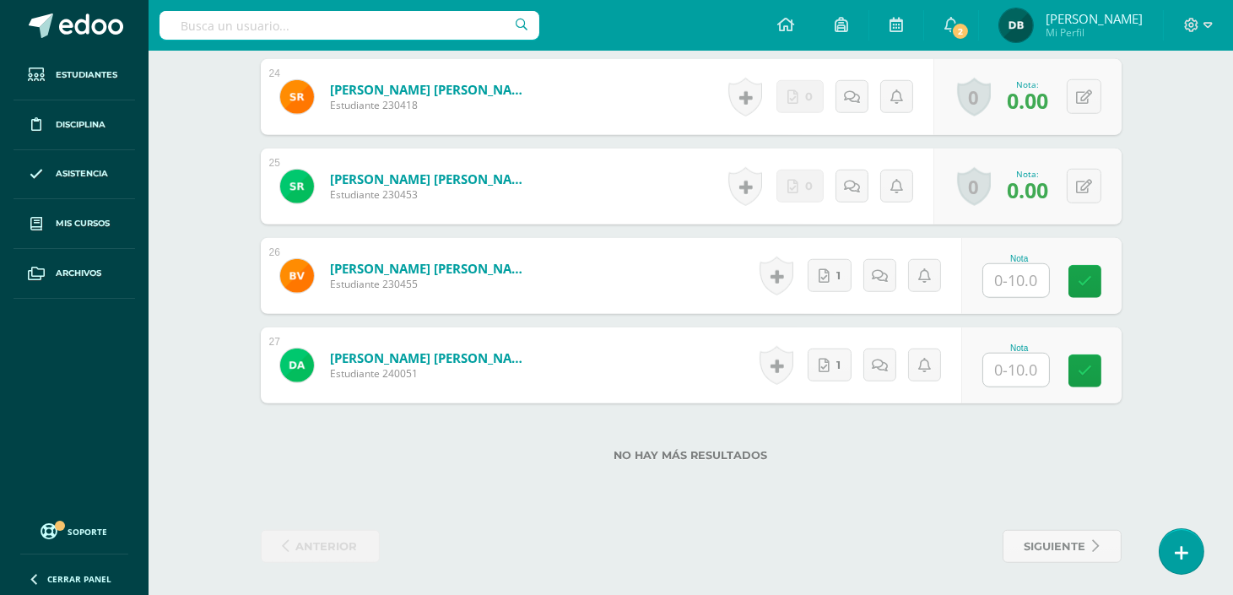
type input "0"
click at [1017, 273] on input "text" at bounding box center [1016, 280] width 66 height 33
type input "10"
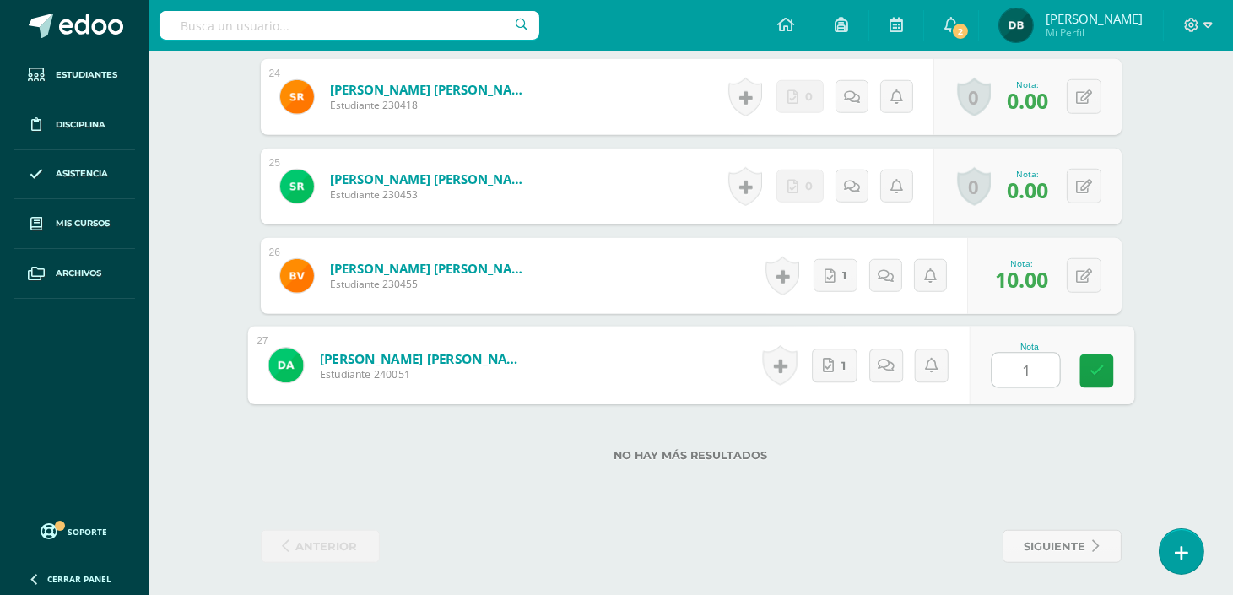
type input "10"
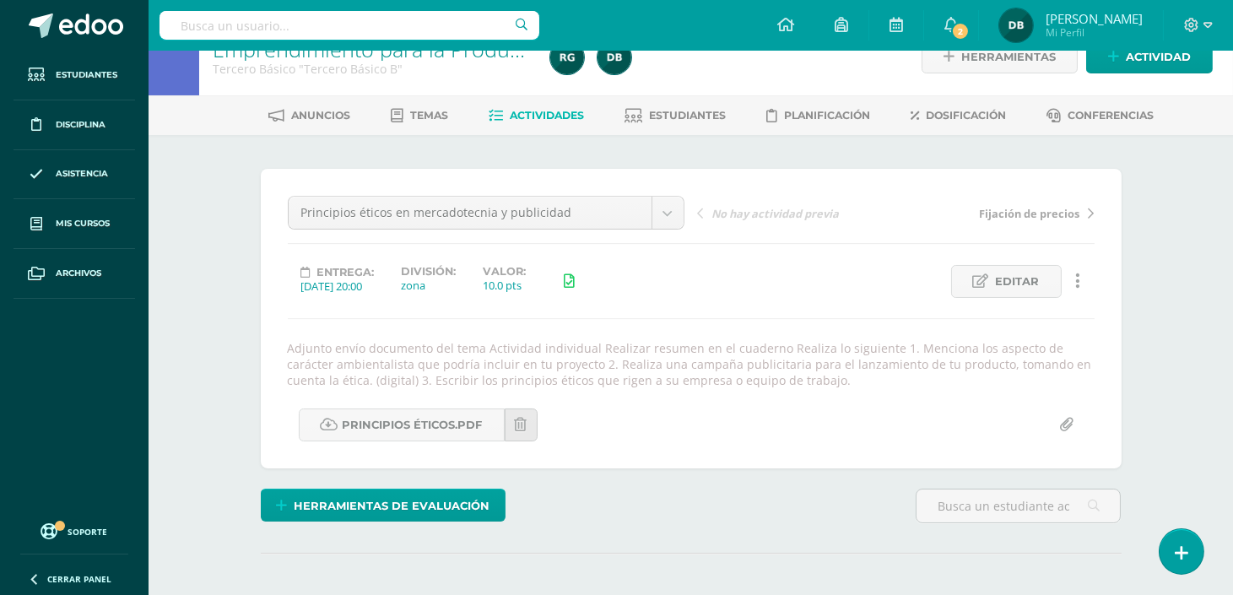
scroll to position [0, 0]
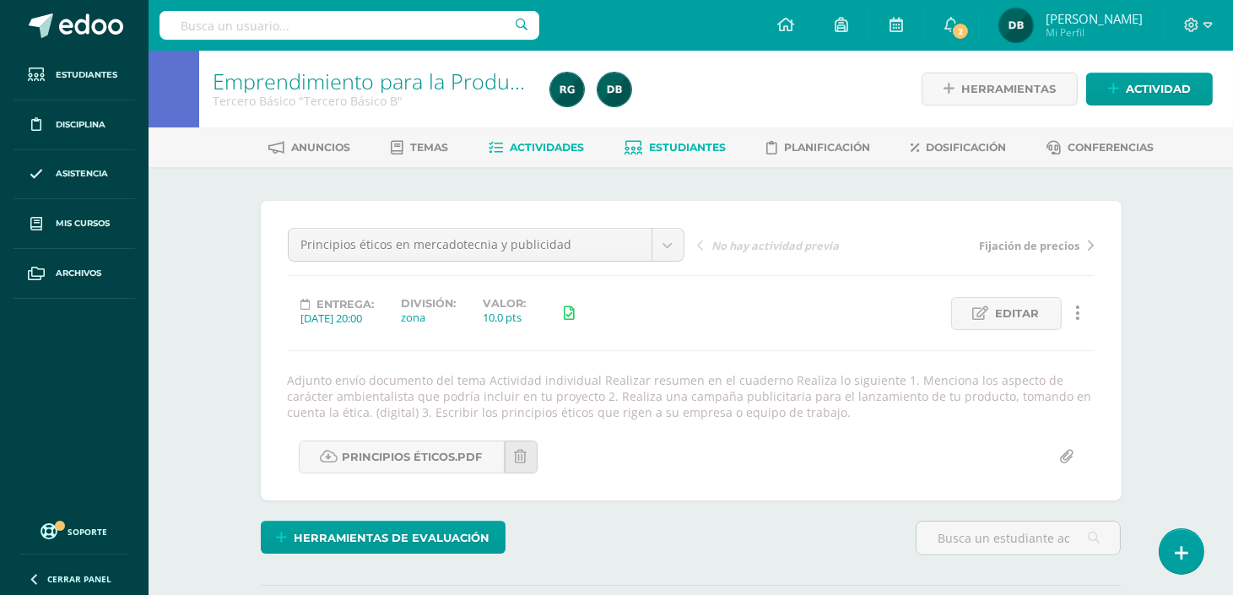
click at [651, 152] on span "Estudiantes" at bounding box center [687, 147] width 77 height 13
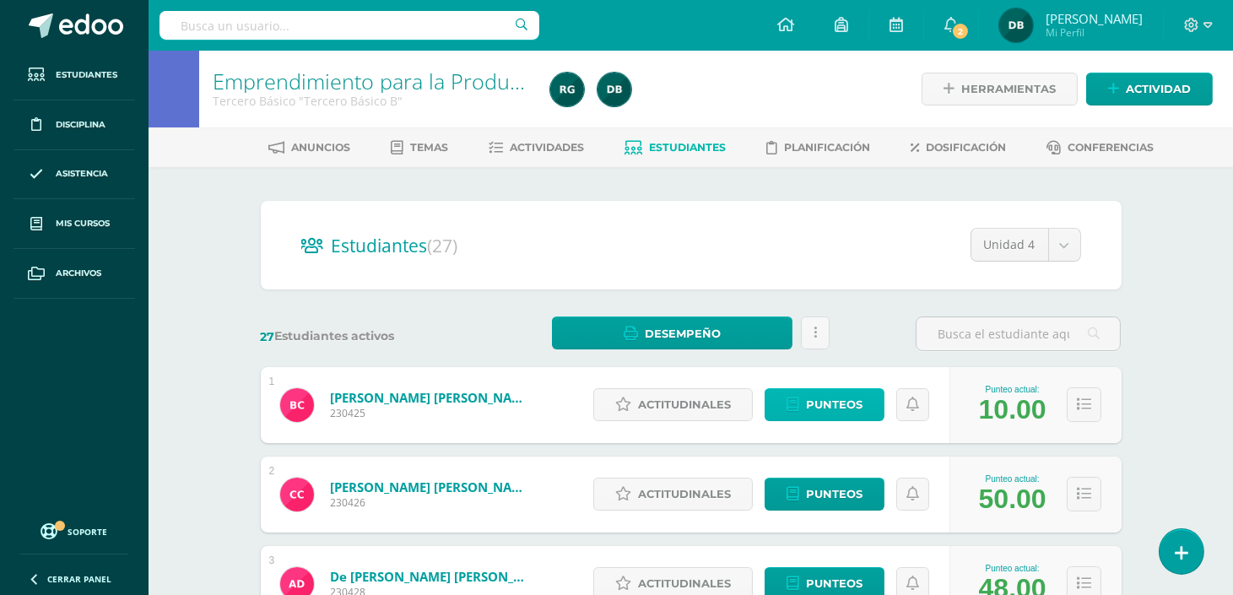
click at [846, 398] on span "Punteos" at bounding box center [834, 404] width 57 height 31
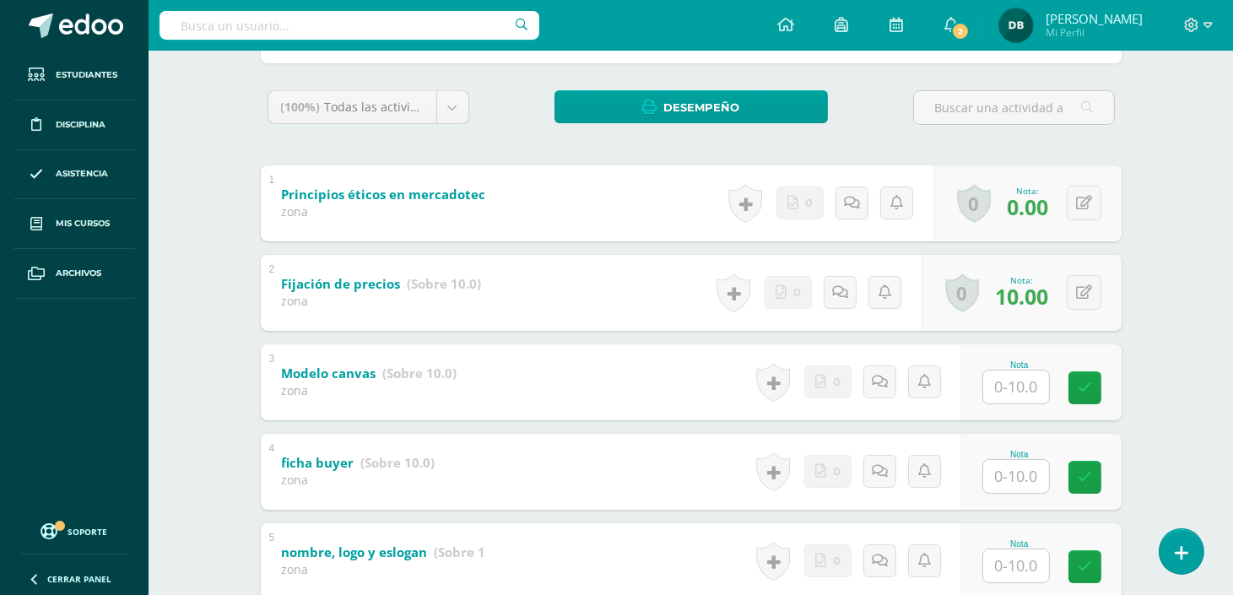
scroll to position [371, 0]
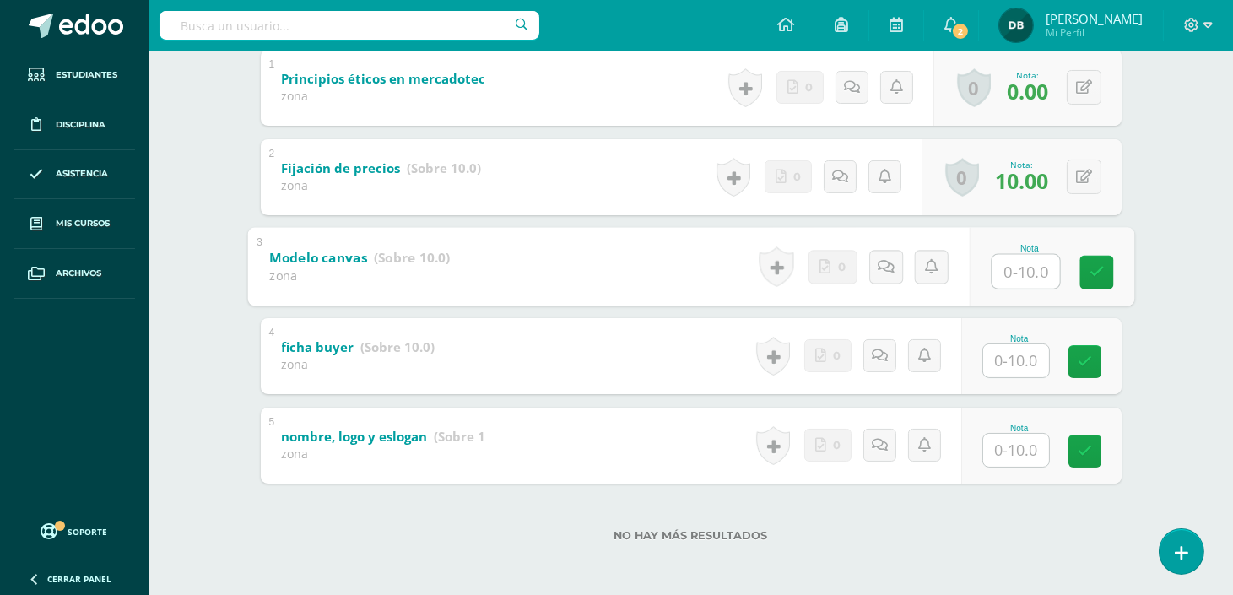
click at [1034, 265] on input "text" at bounding box center [1024, 271] width 67 height 34
type input "5"
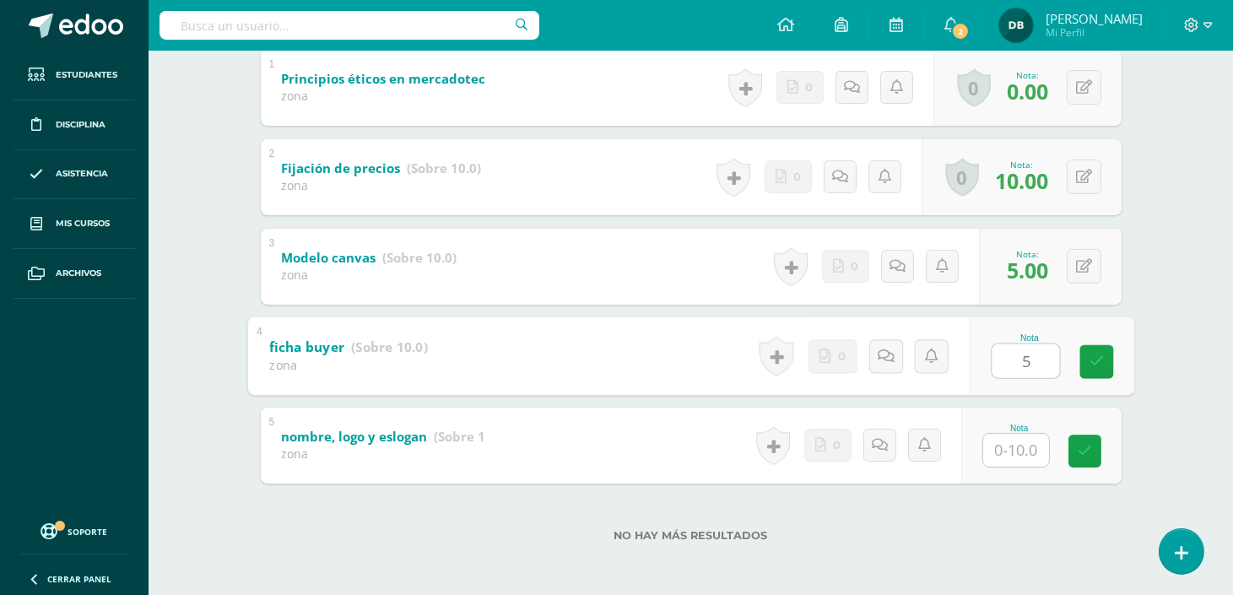
type input "5"
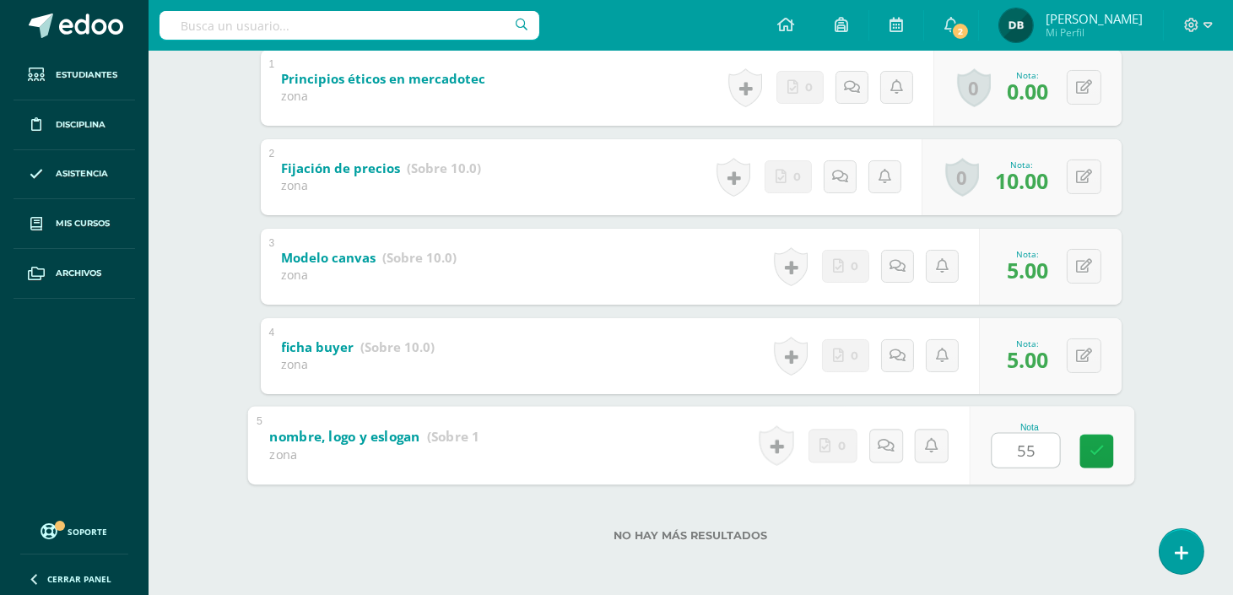
type input "5"
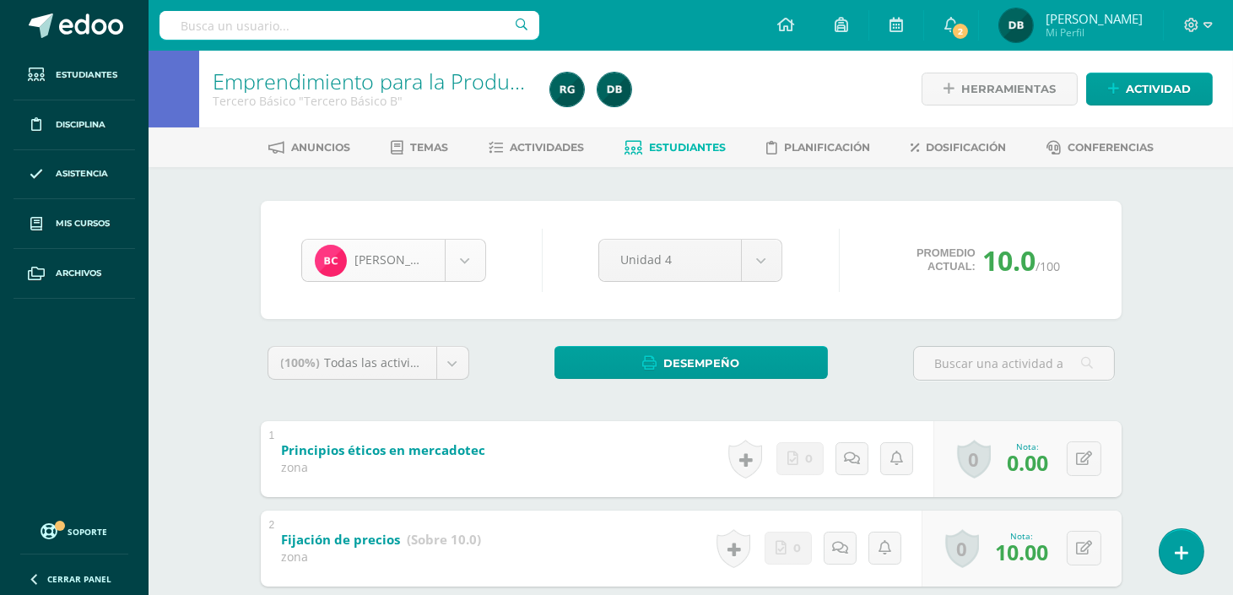
click at [460, 262] on body "Estudiantes Disciplina Asistencia Mis cursos Archivos Soporte Ayuda Reportar un…" at bounding box center [616, 483] width 1233 height 967
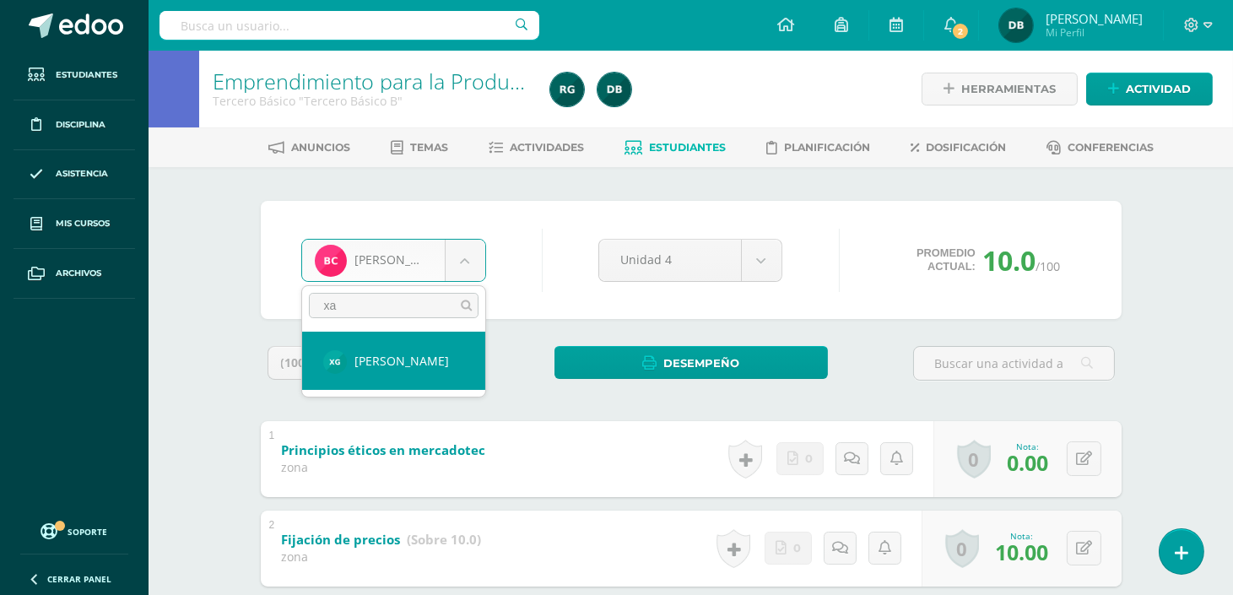
type input "xav"
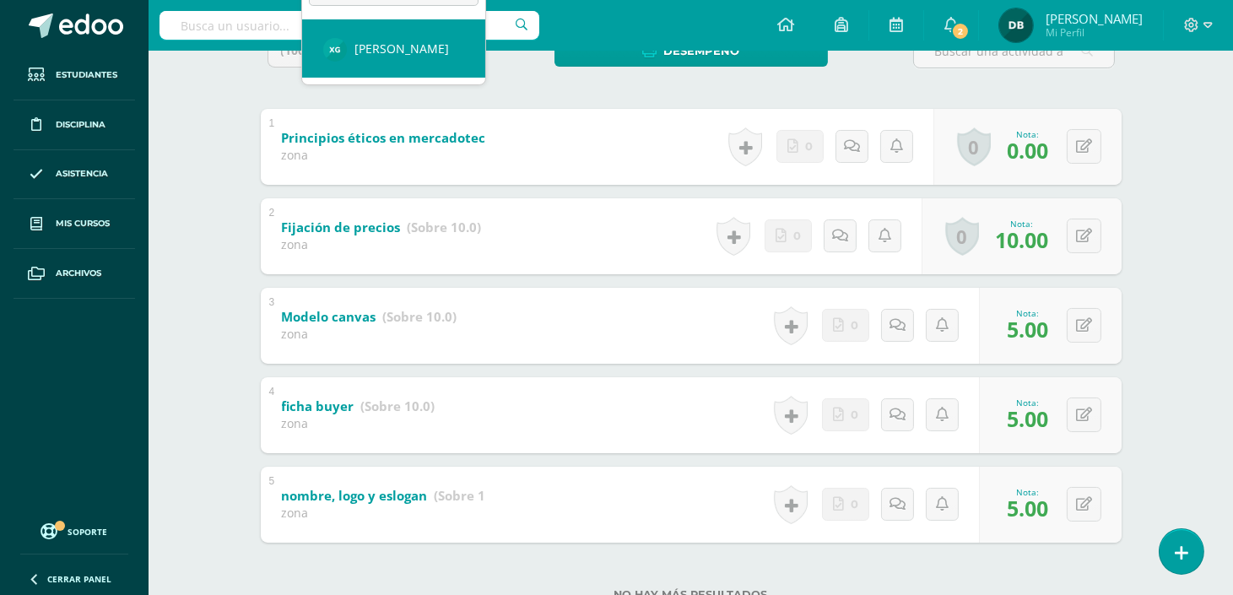
scroll to position [343, 0]
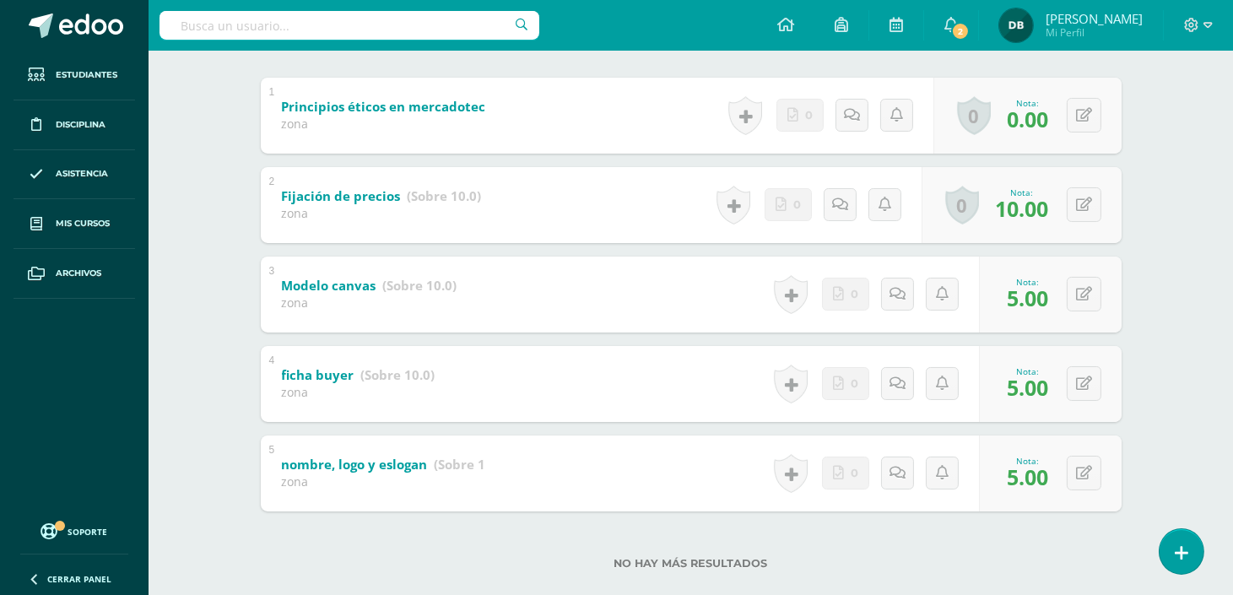
click at [1084, 299] on body "Estudiantes Disciplina Asistencia Mis cursos Archivos Soporte Ayuda Reportar un…" at bounding box center [616, 140] width 1233 height 967
click at [1084, 299] on button at bounding box center [1094, 294] width 35 height 35
type input "7"
click at [1087, 383] on icon at bounding box center [1084, 383] width 16 height 14
type input "7"
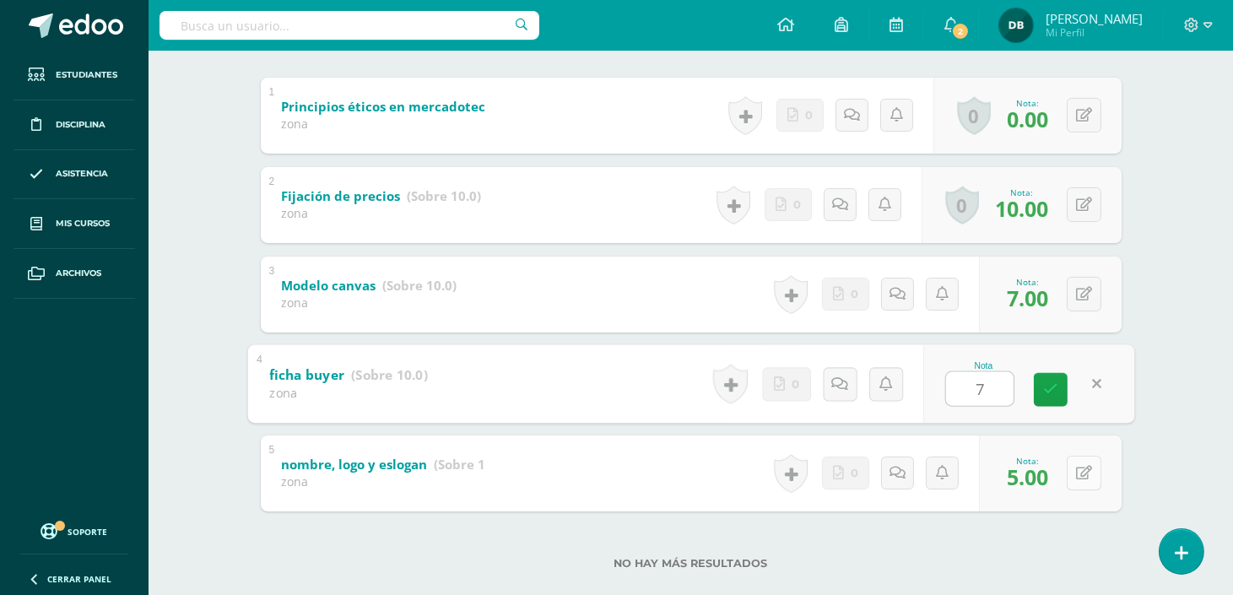
click at [1084, 461] on button at bounding box center [1083, 473] width 35 height 35
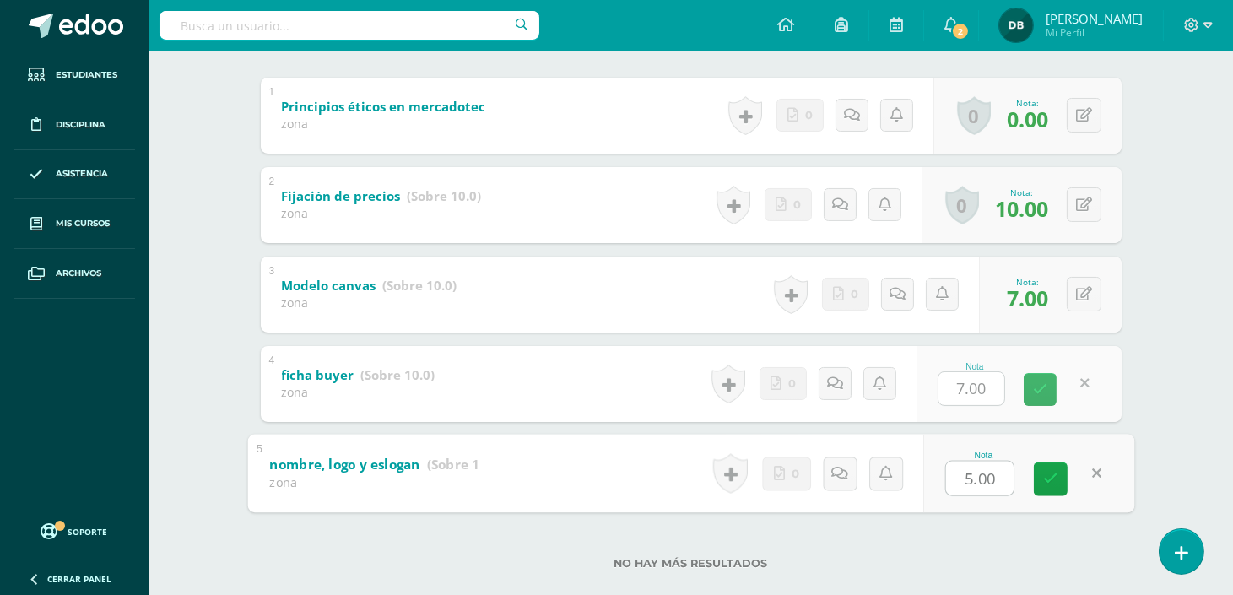
type input "7"
click at [1048, 472] on icon at bounding box center [1050, 479] width 15 height 14
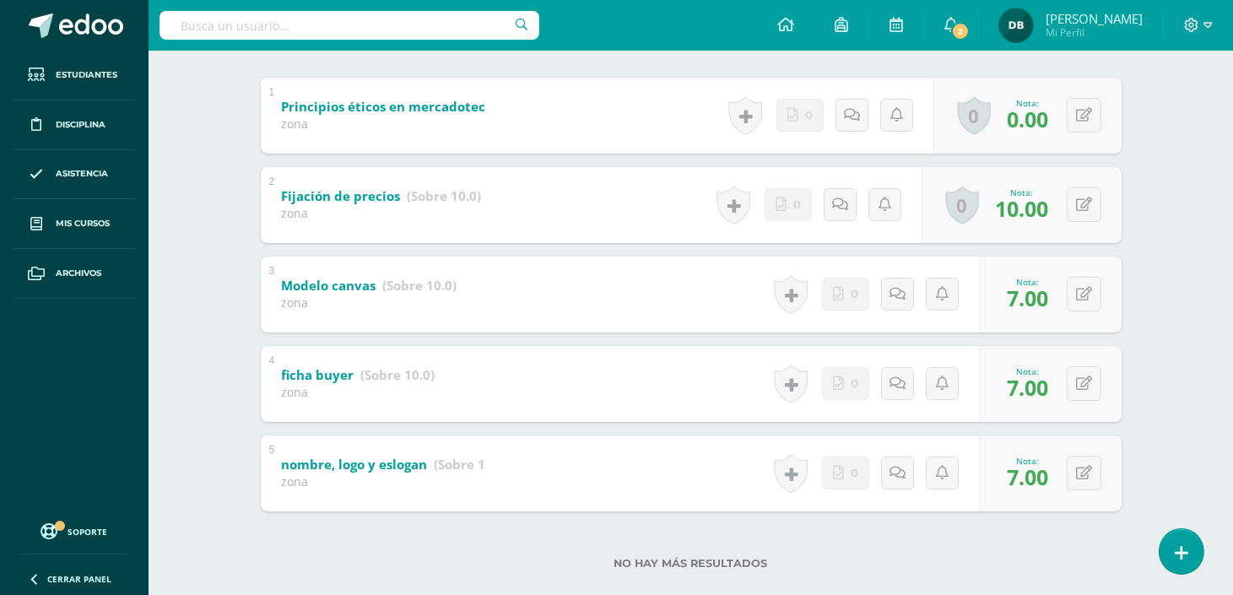
click at [1150, 381] on div "Bryan Carrera Bryan Carrera Carlos Castañeda Aileen de Génesis De Fatima Flores…" at bounding box center [691, 224] width 928 height 800
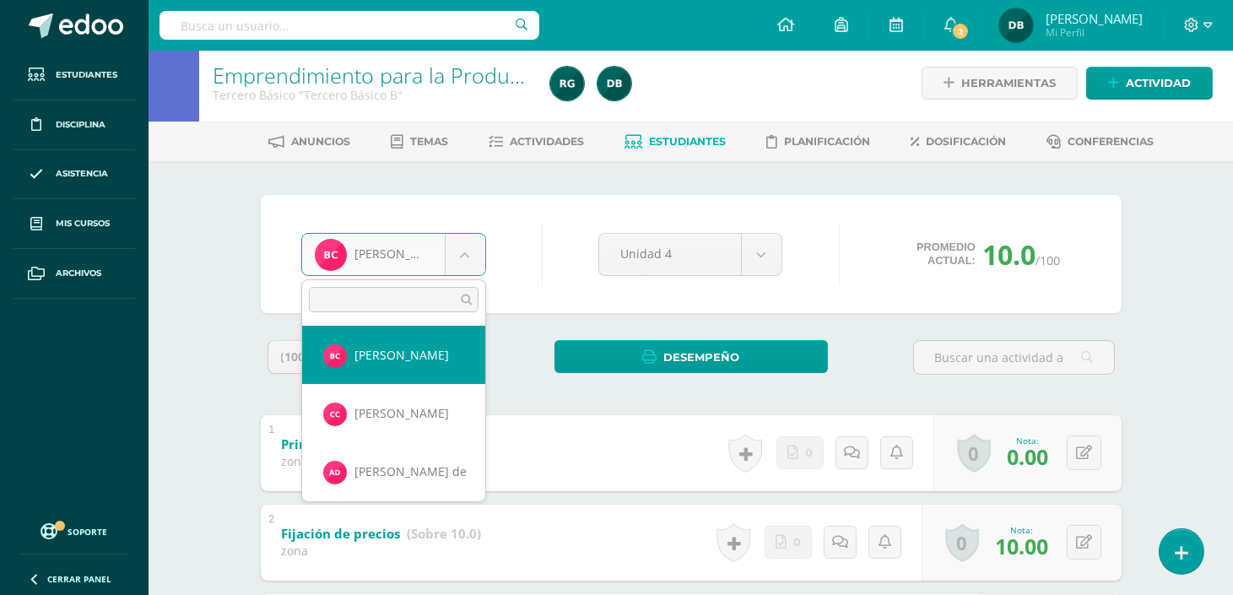
click at [459, 246] on body "Estudiantes Disciplina Asistencia Mis cursos Archivos Soporte Ayuda Reportar un…" at bounding box center [616, 477] width 1233 height 967
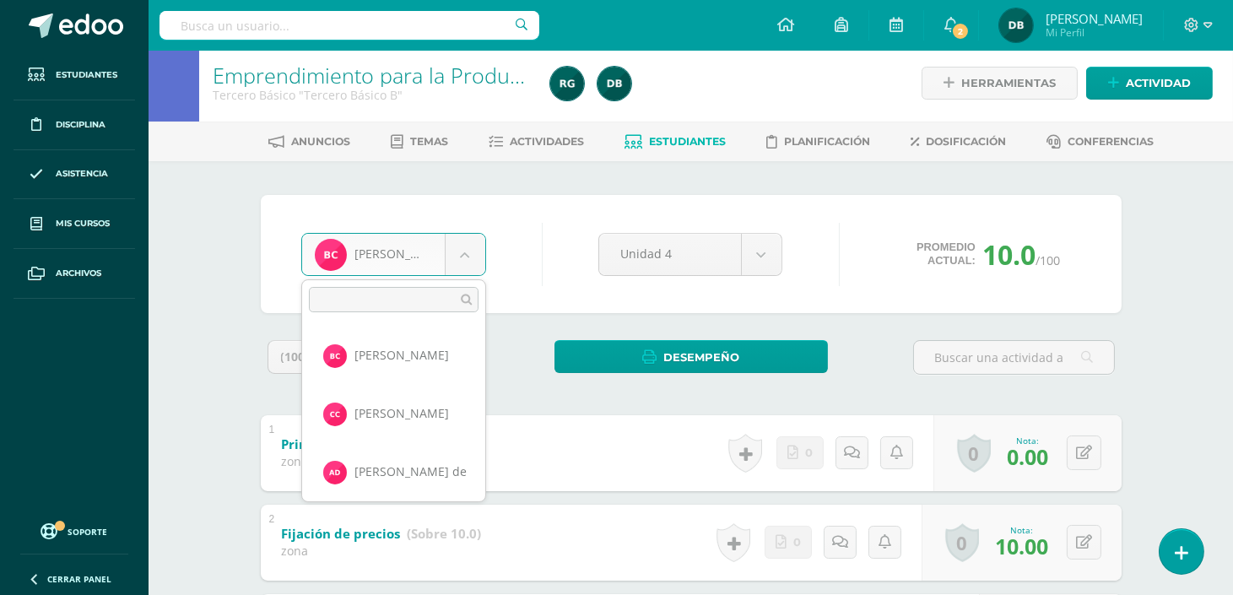
click at [405, 301] on input "text" at bounding box center [394, 299] width 170 height 25
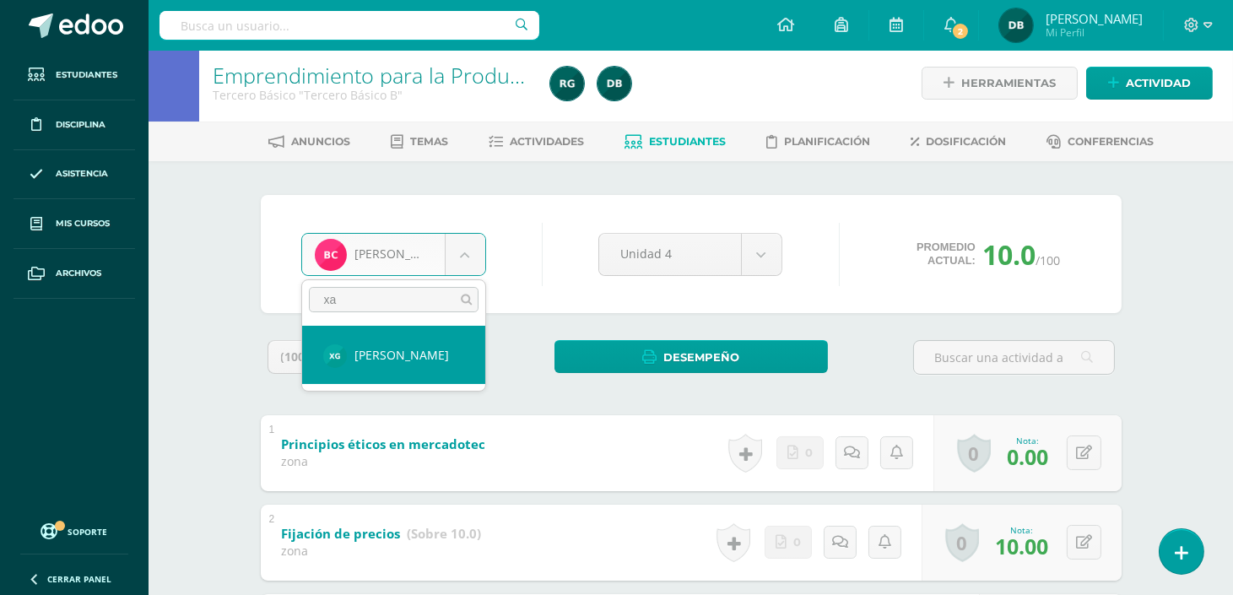
type input "xa"
select select "142"
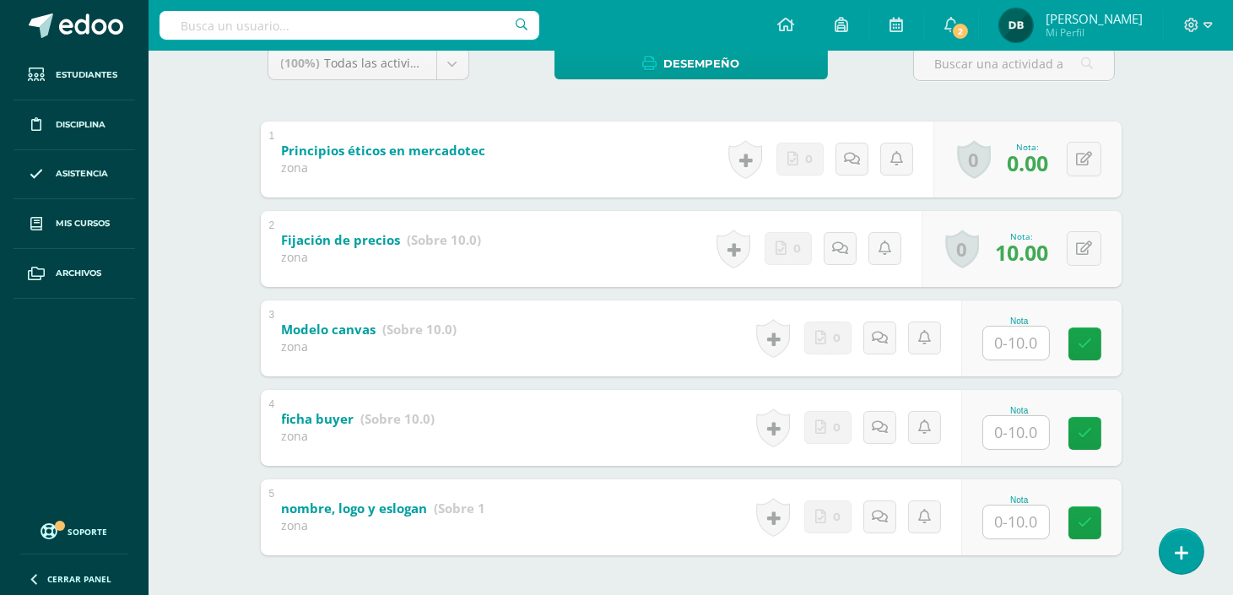
scroll to position [371, 0]
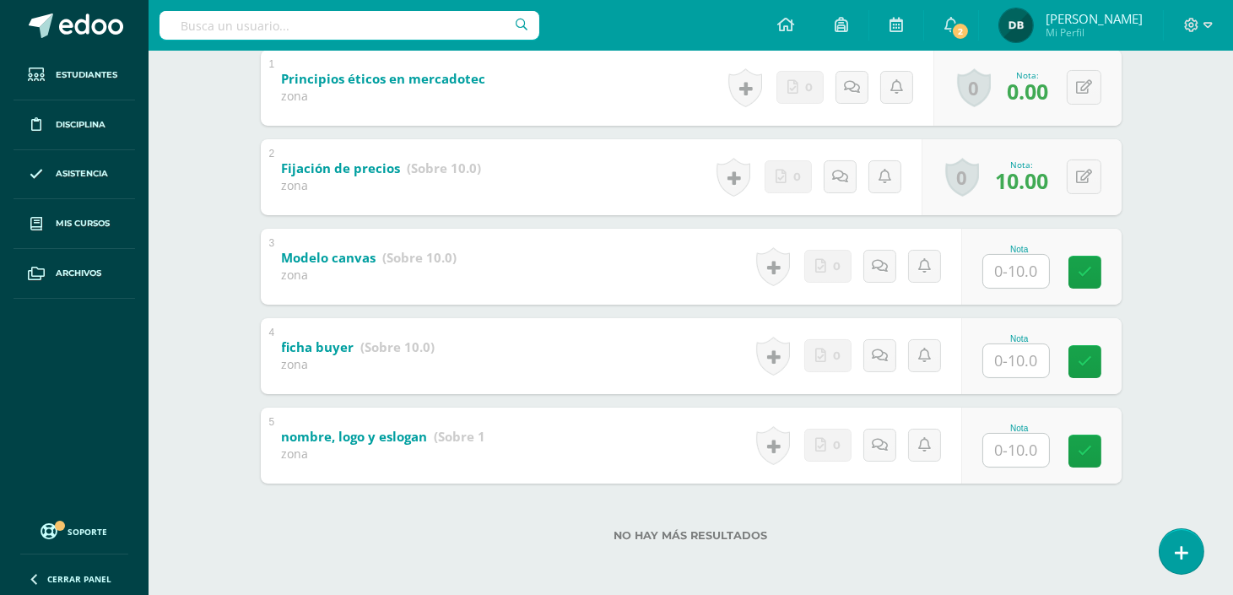
click at [1012, 262] on input "text" at bounding box center [1016, 271] width 66 height 33
type input "7"
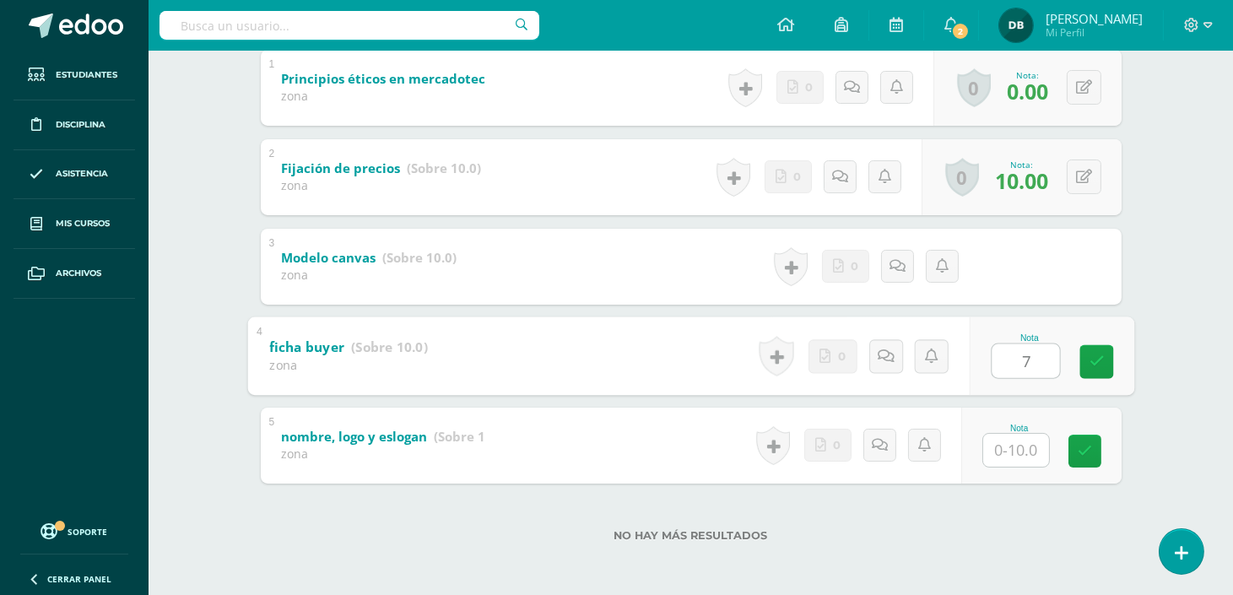
type input "7"
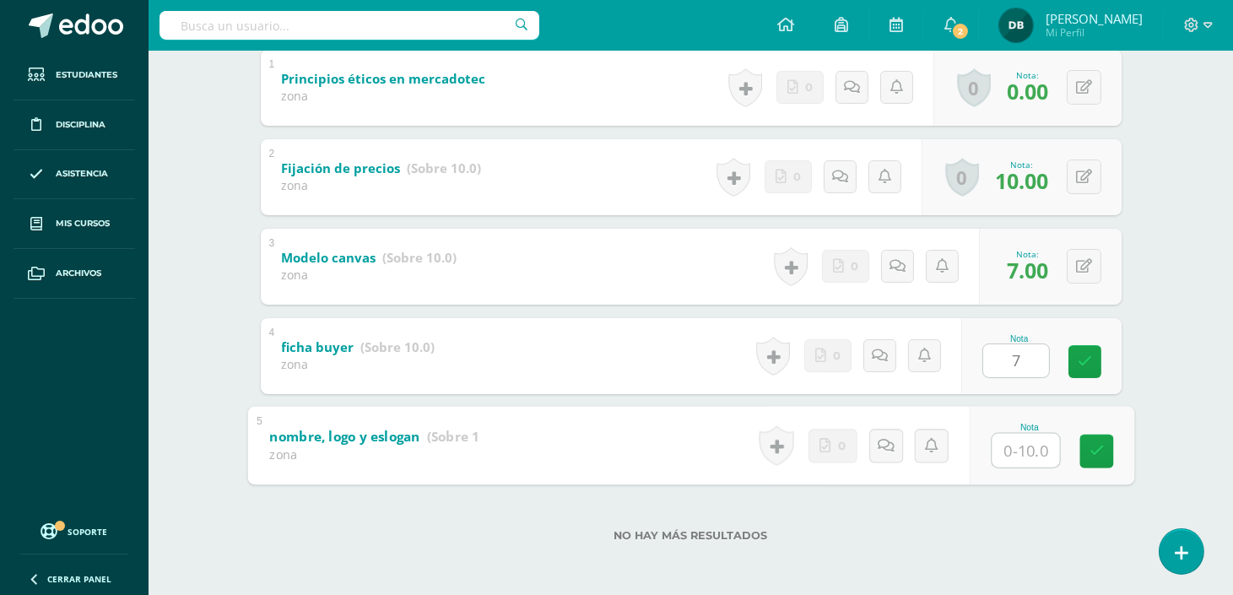
type input "7"
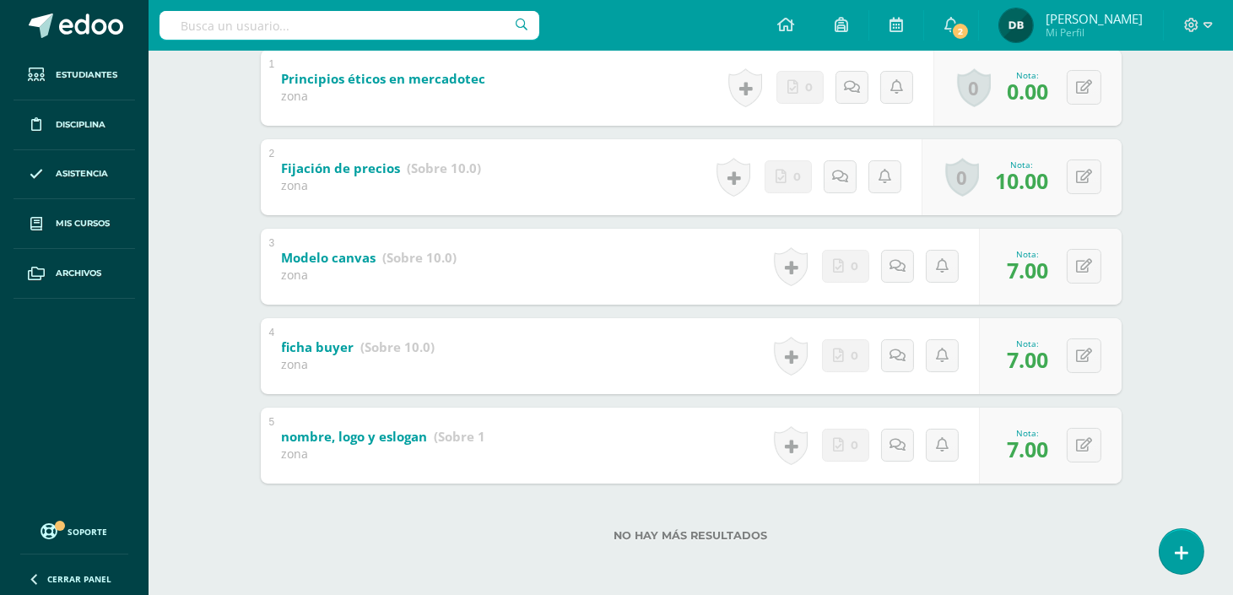
scroll to position [0, 0]
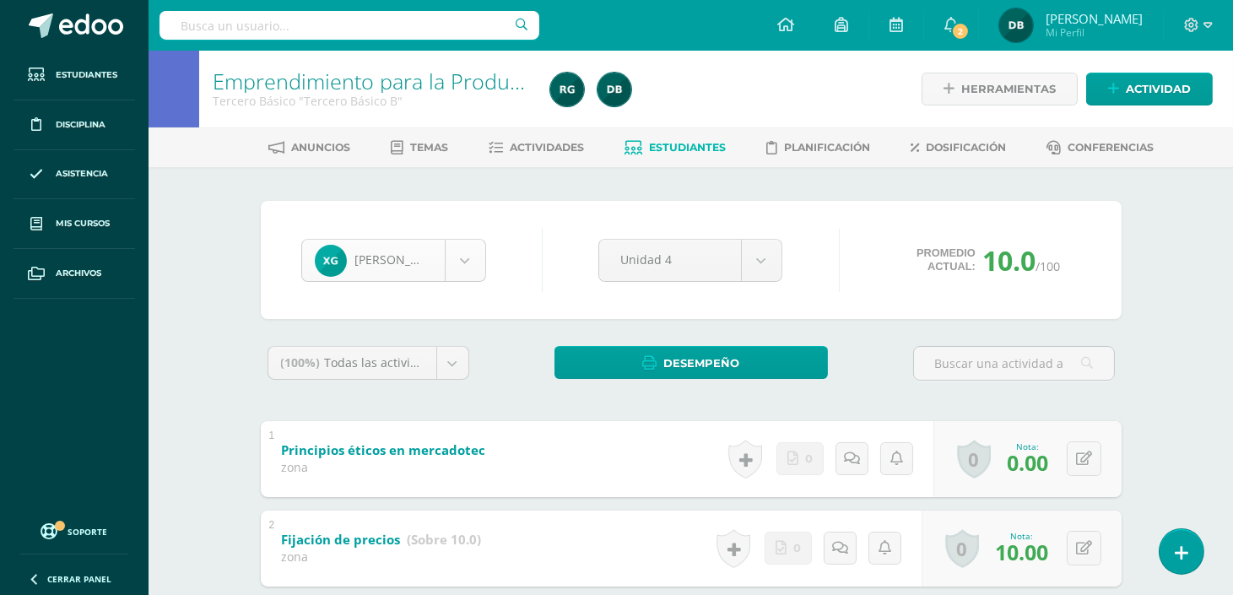
click at [459, 266] on body "Estudiantes Disciplina Asistencia Mis cursos Archivos Soporte Ayuda Reportar un…" at bounding box center [616, 483] width 1233 height 967
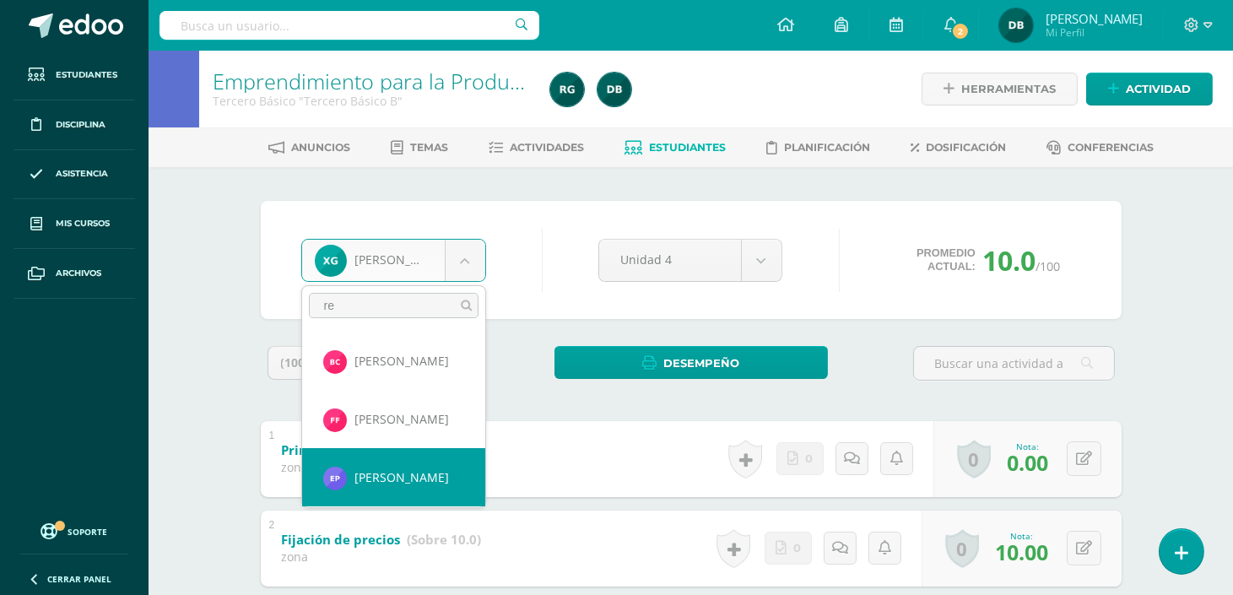
scroll to position [63, 0]
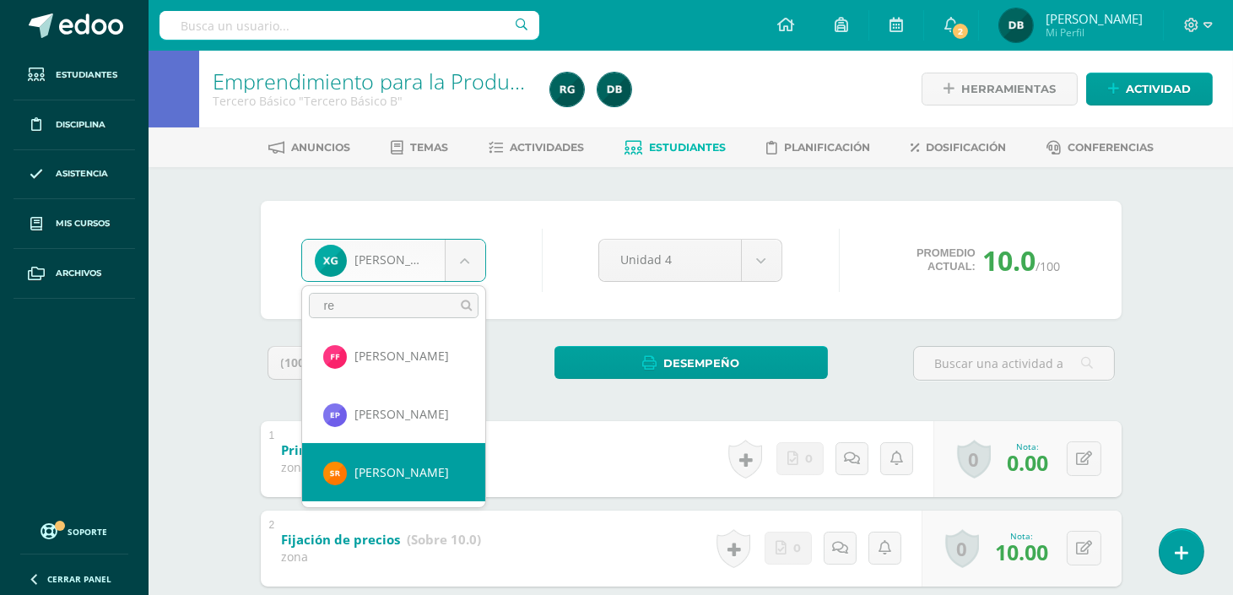
type input "re"
select select "128"
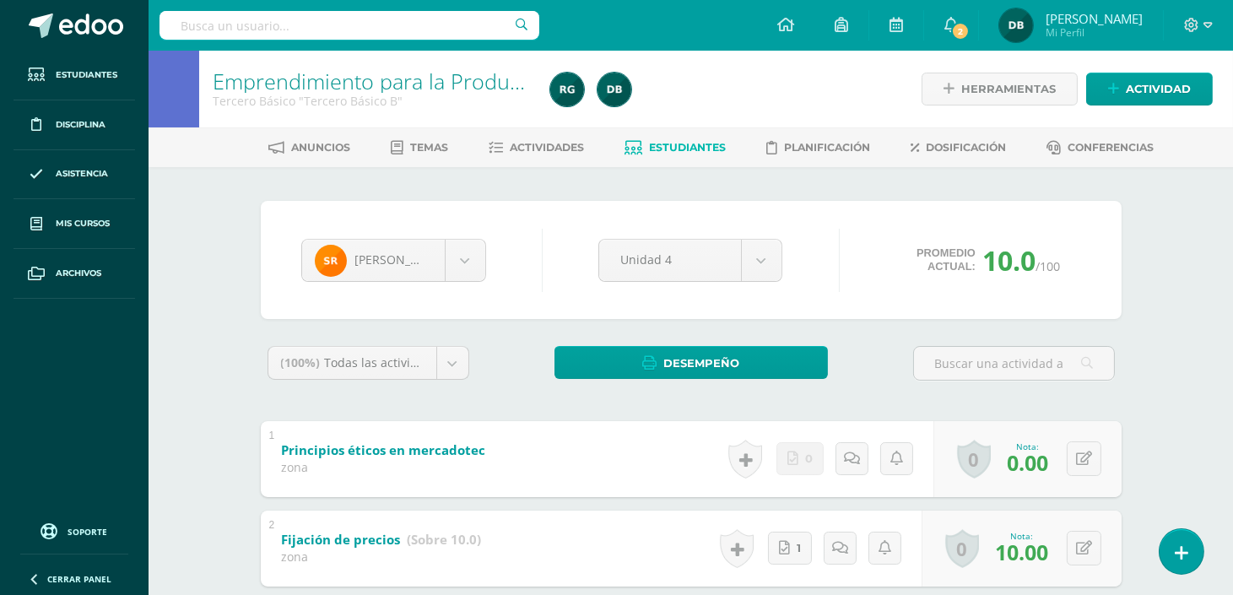
scroll to position [187, 0]
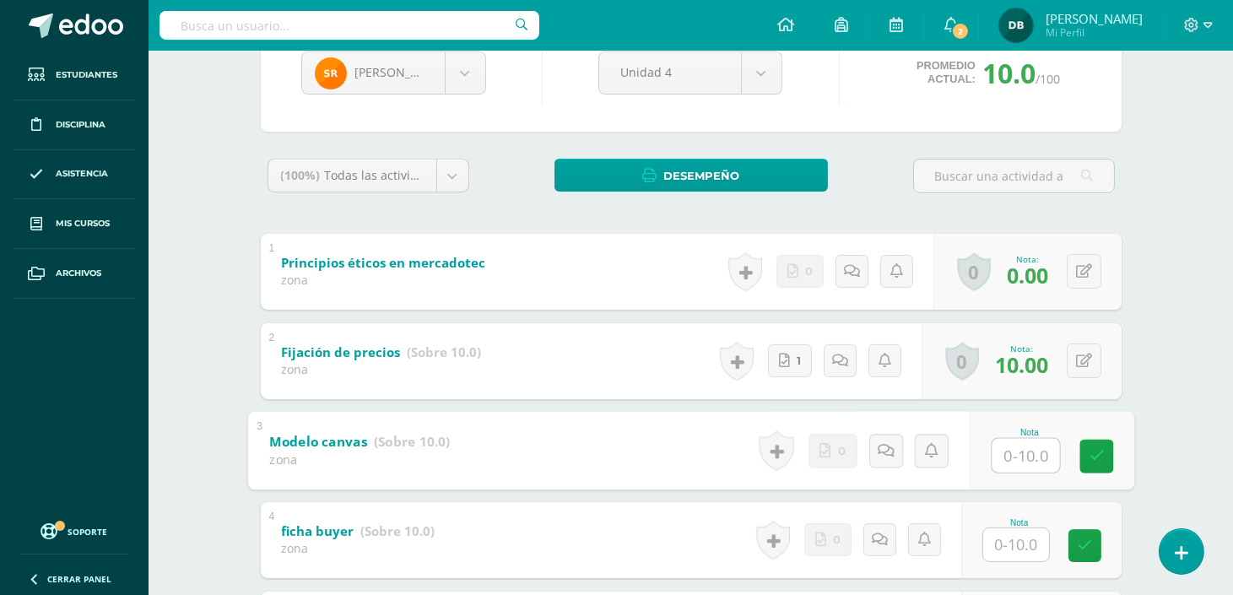
click at [1044, 452] on input "text" at bounding box center [1024, 455] width 67 height 34
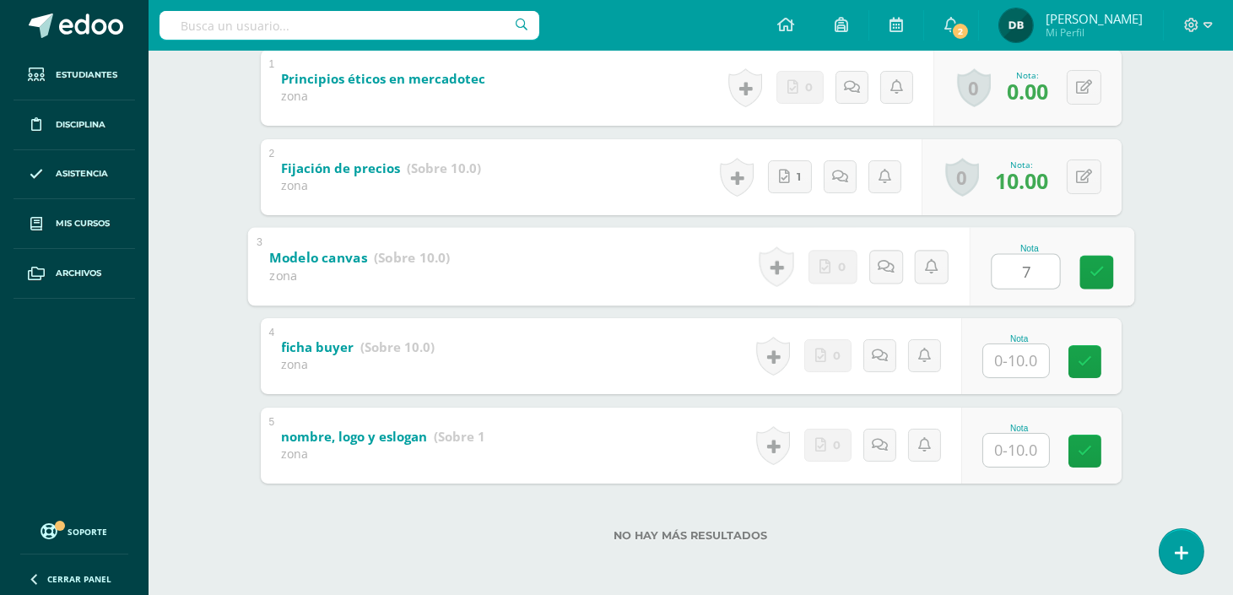
type input "7"
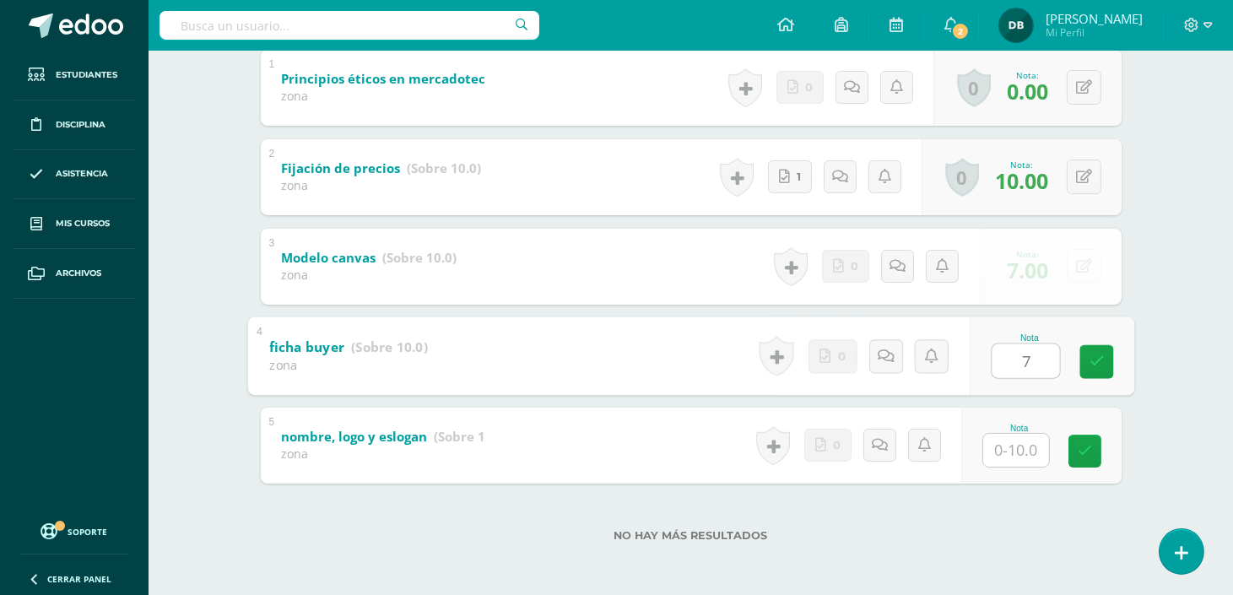
type input "7"
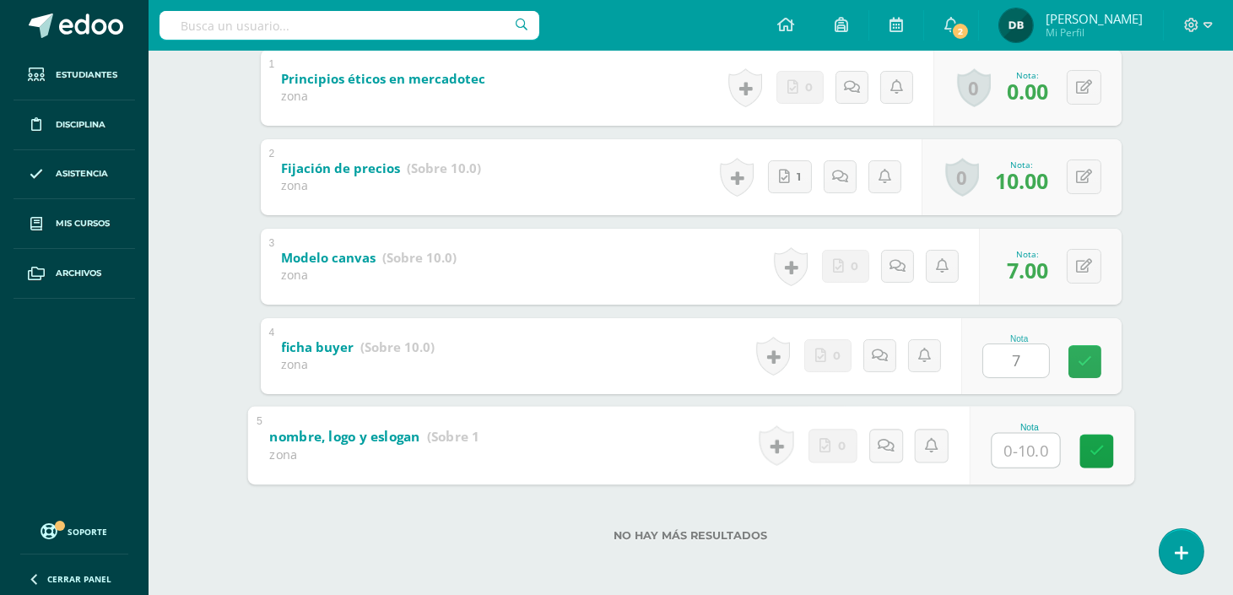
type input "7"
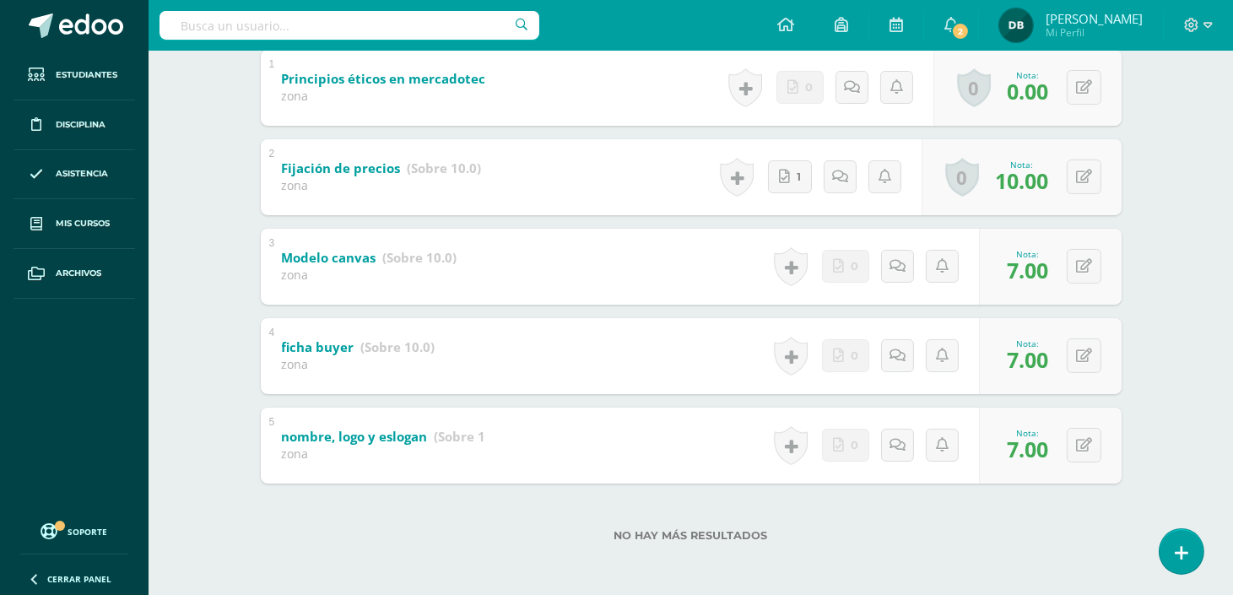
scroll to position [0, 0]
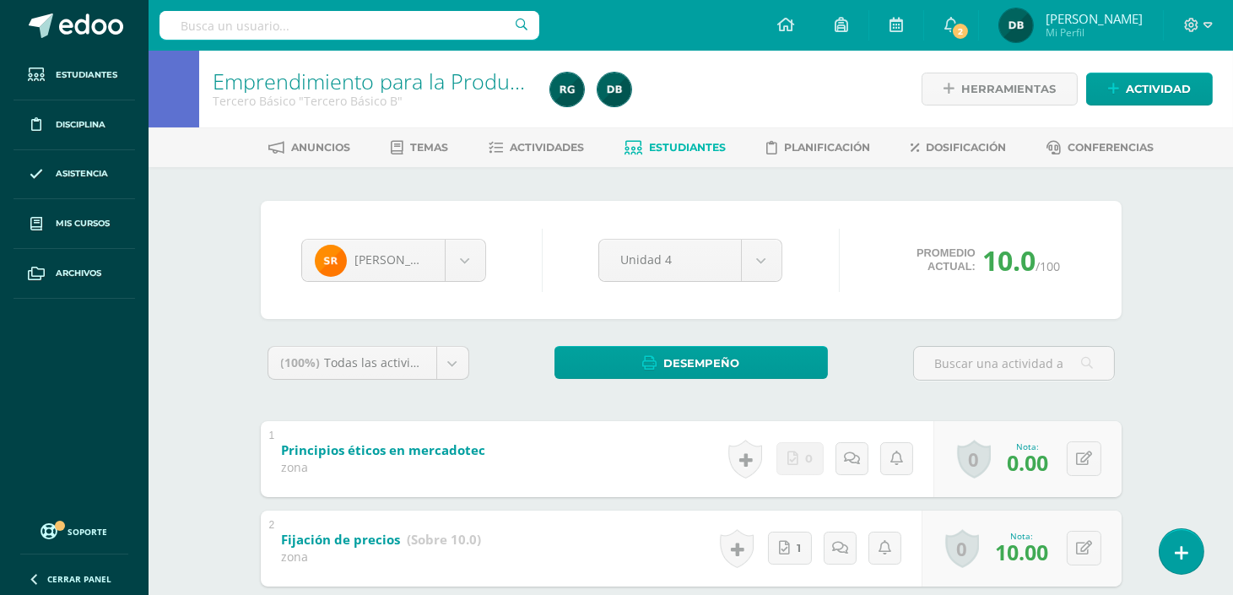
click at [667, 145] on span "Estudiantes" at bounding box center [687, 147] width 77 height 13
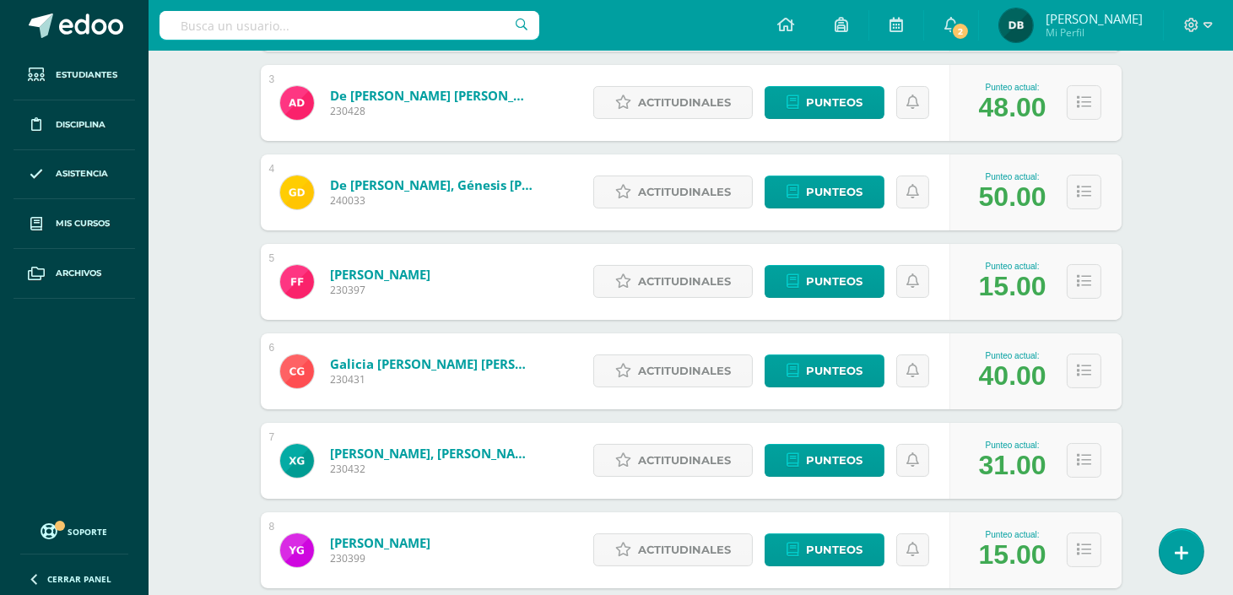
scroll to position [418, 0]
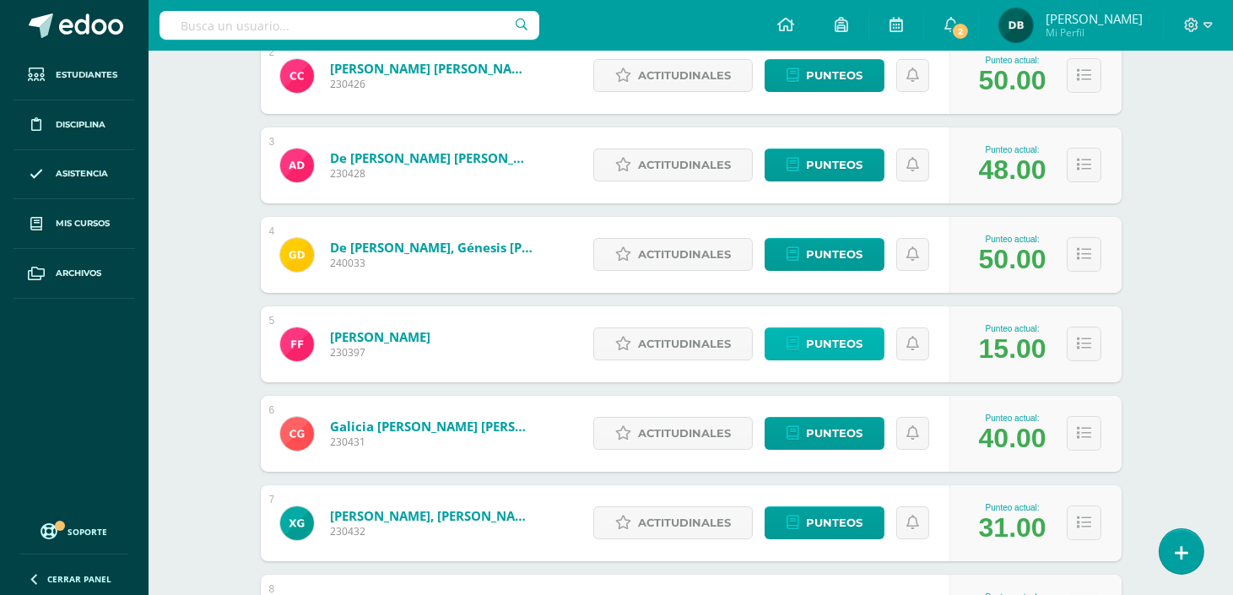
click at [836, 346] on span "Punteos" at bounding box center [834, 343] width 57 height 31
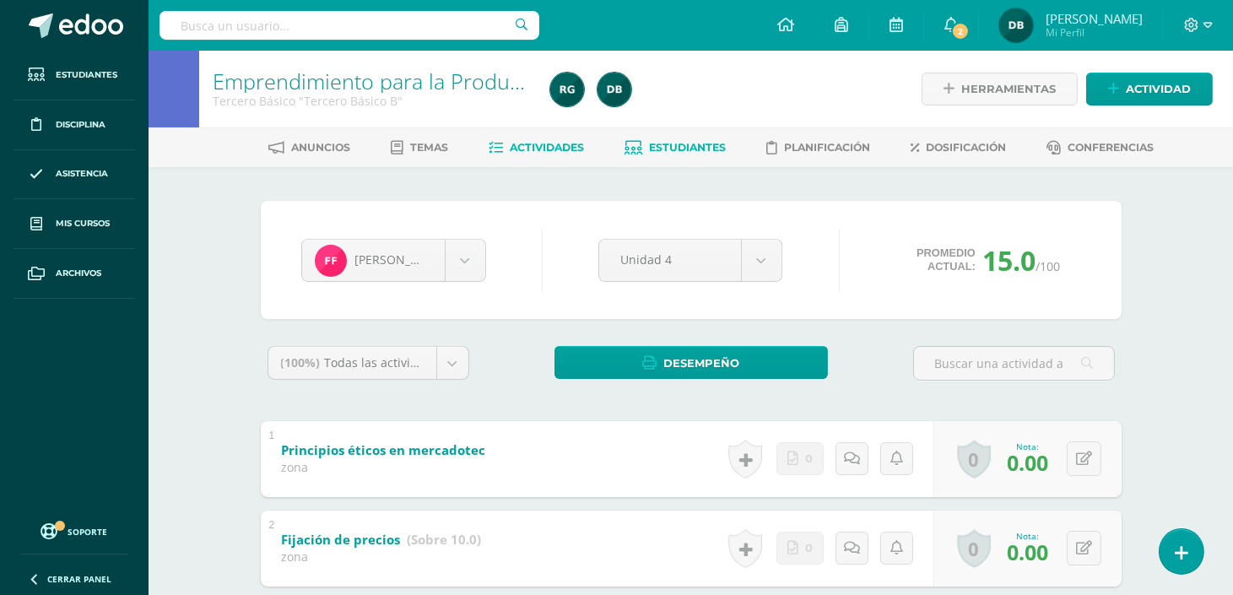
click at [538, 155] on link "Actividades" at bounding box center [535, 147] width 95 height 27
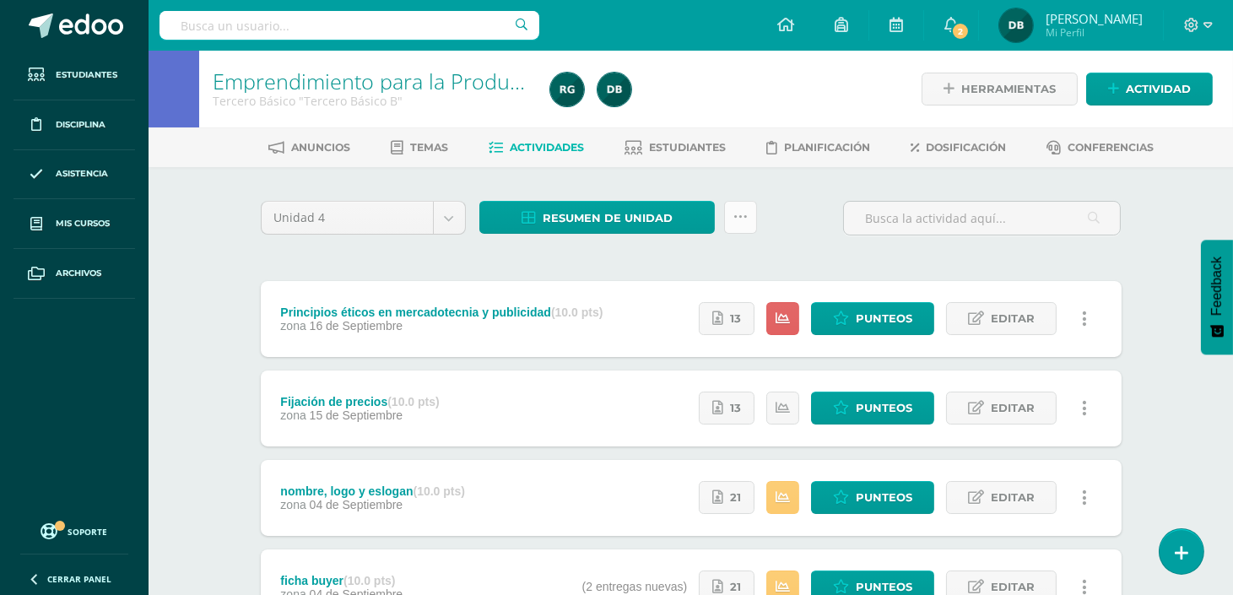
click at [739, 221] on icon at bounding box center [740, 217] width 14 height 14
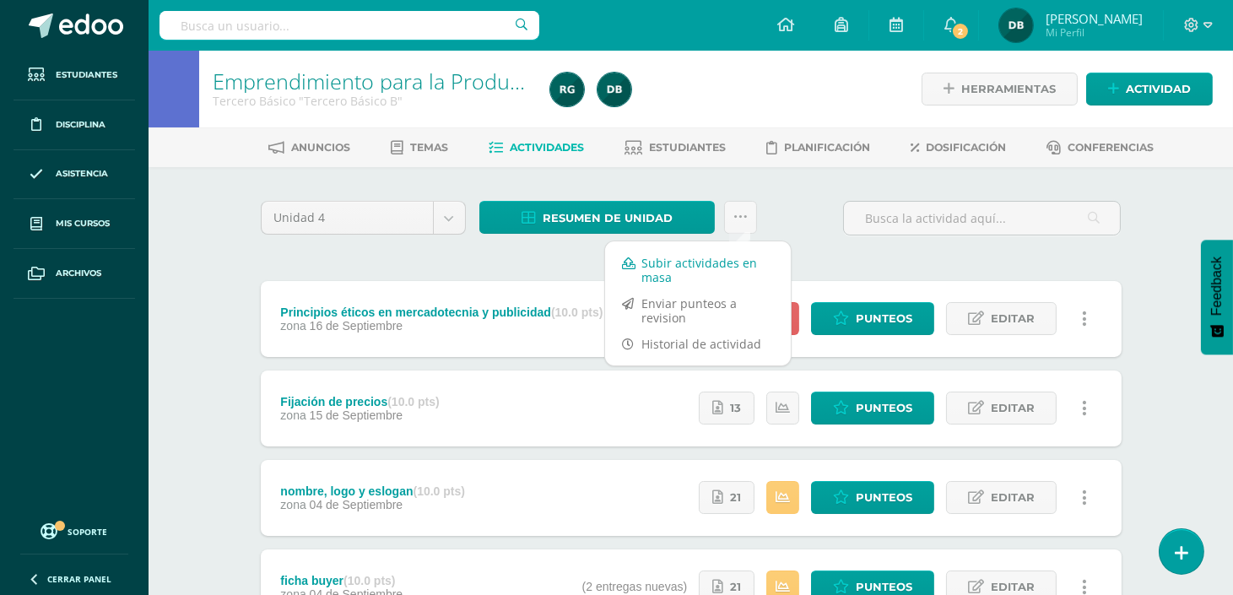
click at [715, 267] on link "Subir actividades en masa" at bounding box center [698, 270] width 186 height 40
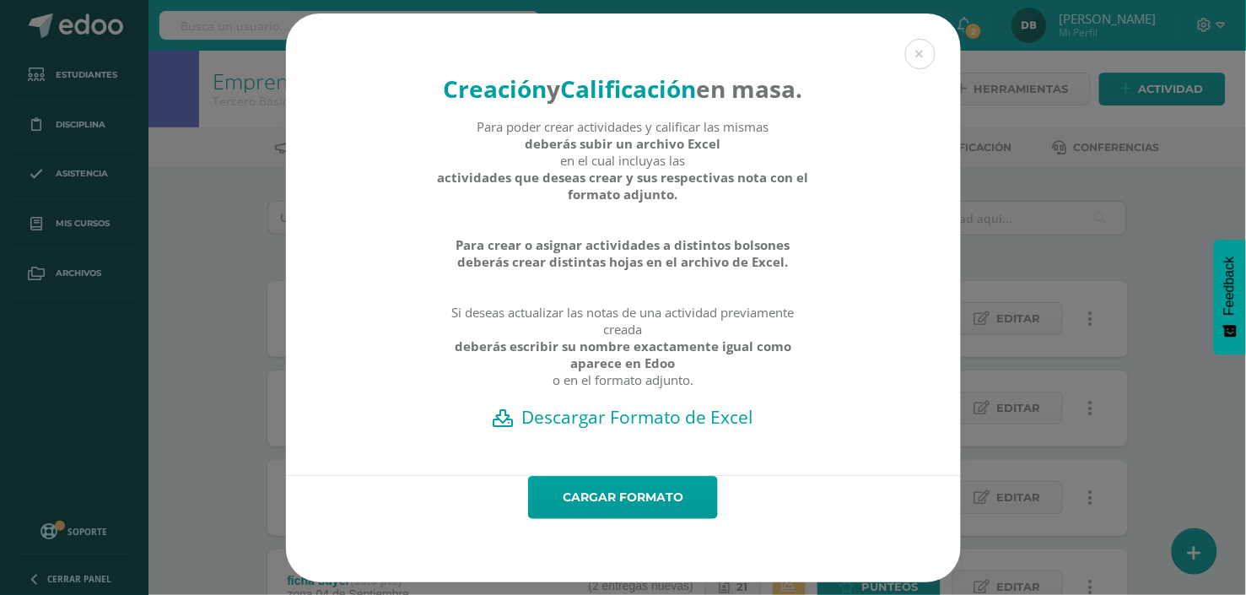
click at [656, 429] on h2 "Descargar Formato de Excel" at bounding box center [624, 417] width 616 height 24
click at [611, 519] on link "Cargar formato" at bounding box center [623, 497] width 190 height 43
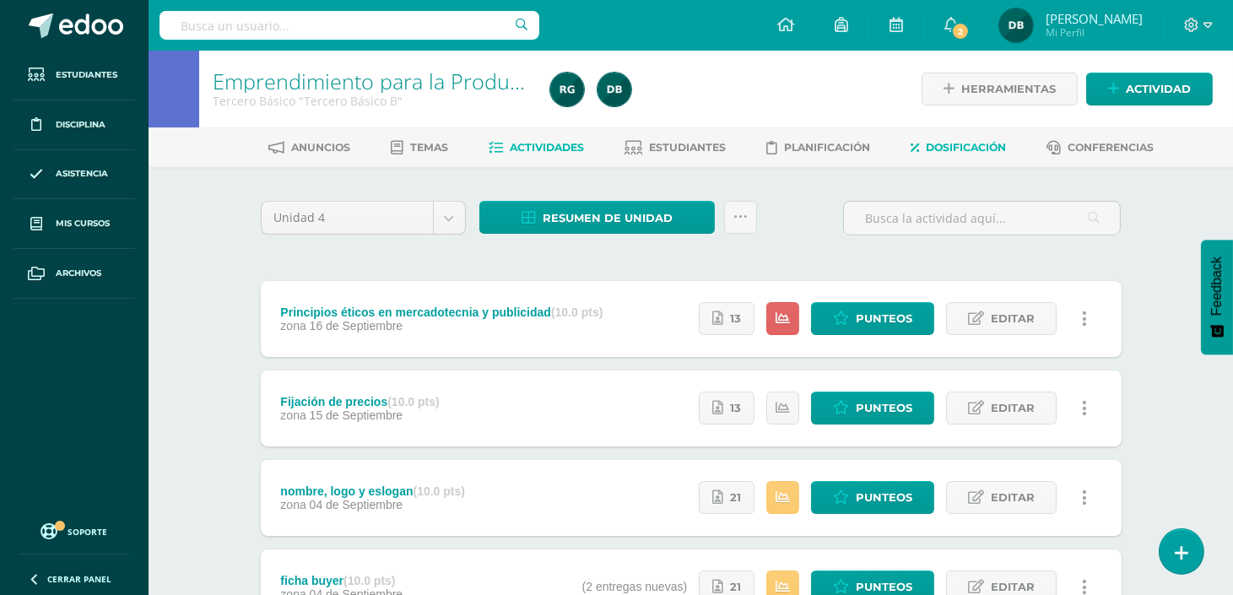
click at [962, 148] on span "Dosificación" at bounding box center [966, 147] width 80 height 13
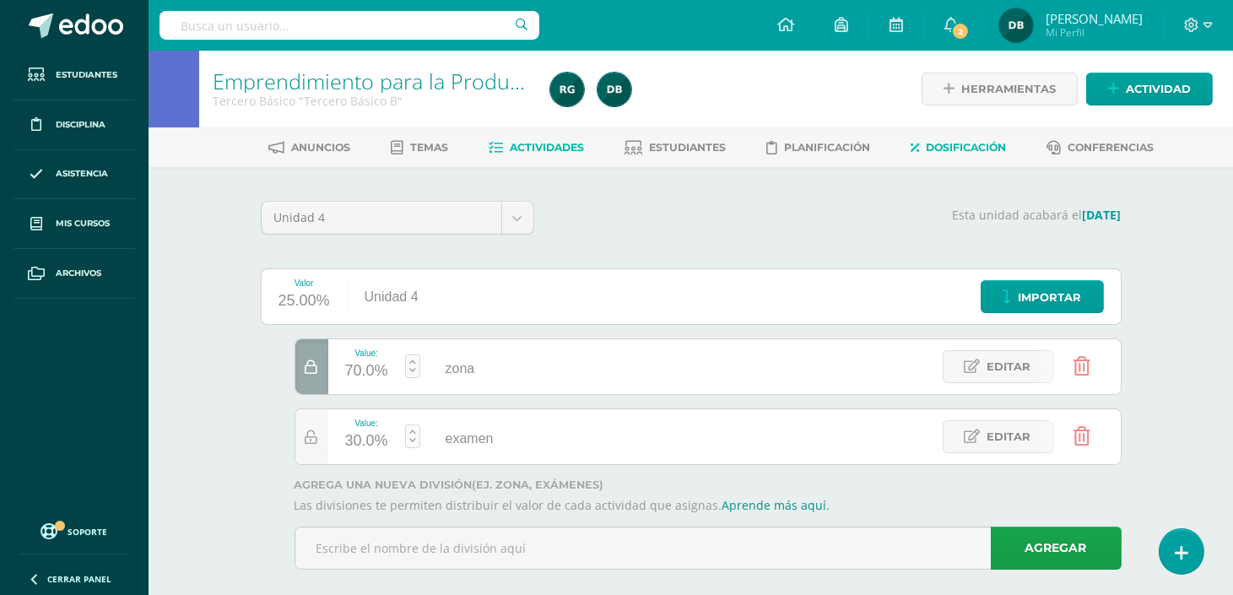
click at [538, 143] on span "Actividades" at bounding box center [547, 147] width 74 height 13
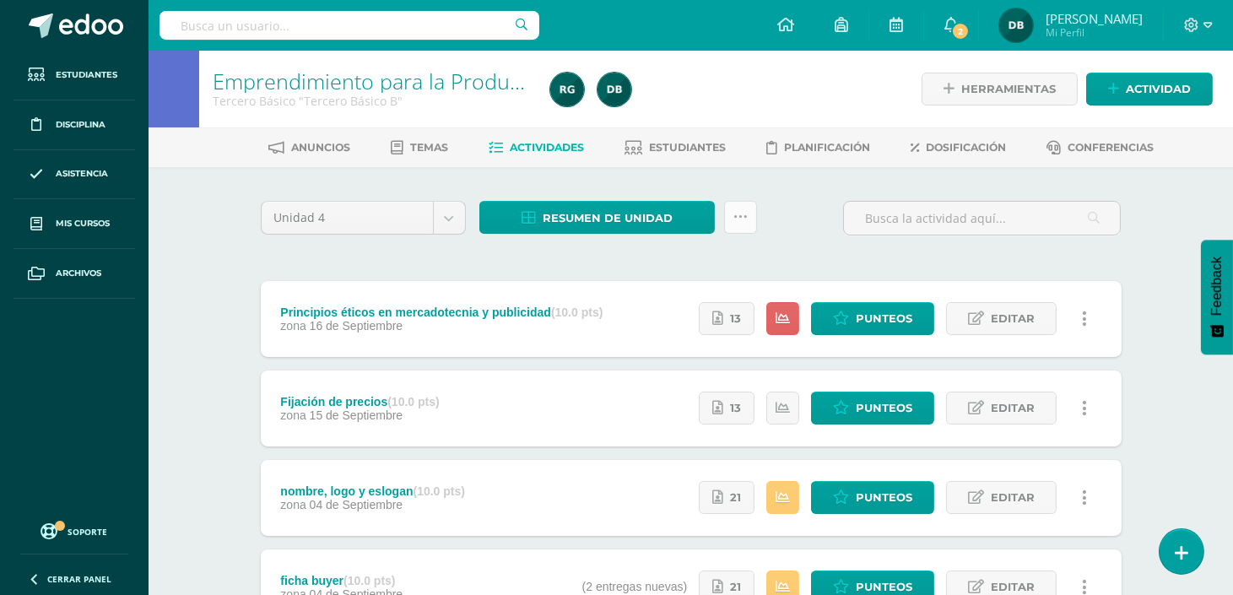
click at [738, 221] on icon at bounding box center [740, 217] width 14 height 14
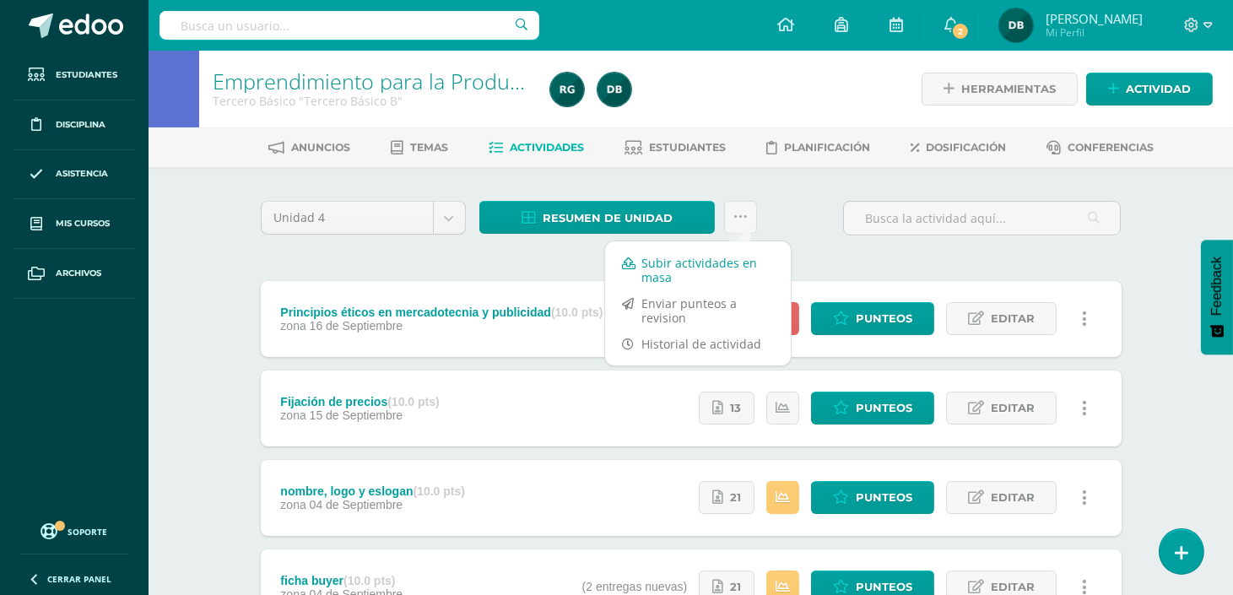
click at [718, 270] on link "Subir actividades en masa" at bounding box center [698, 270] width 186 height 40
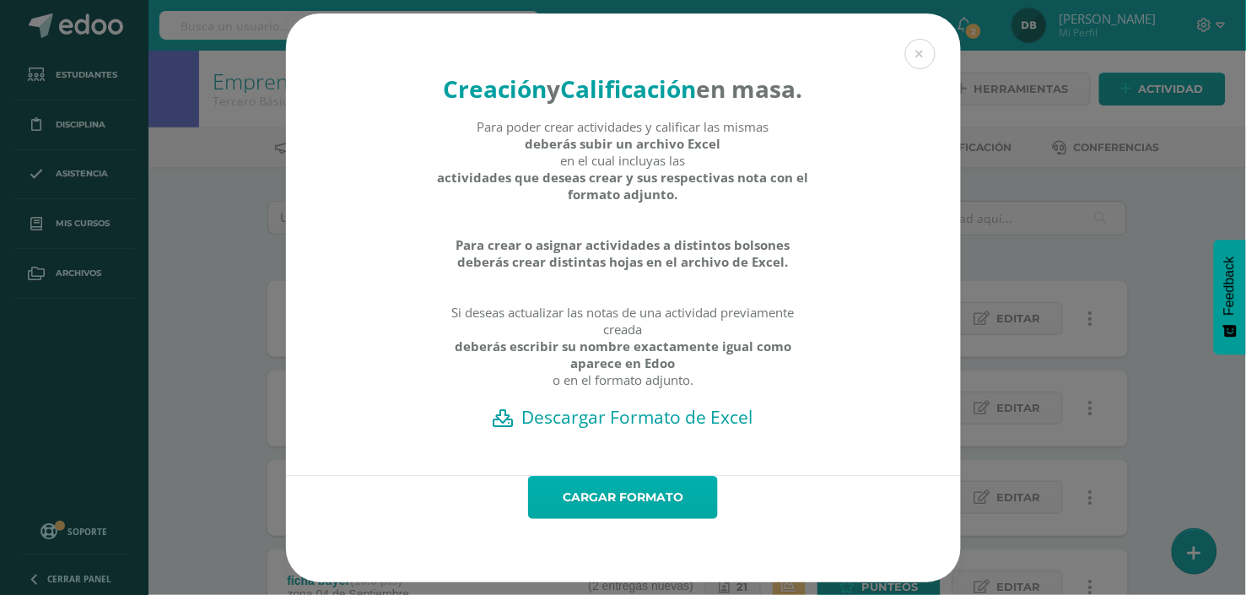
click at [622, 505] on link "Cargar formato" at bounding box center [623, 497] width 190 height 43
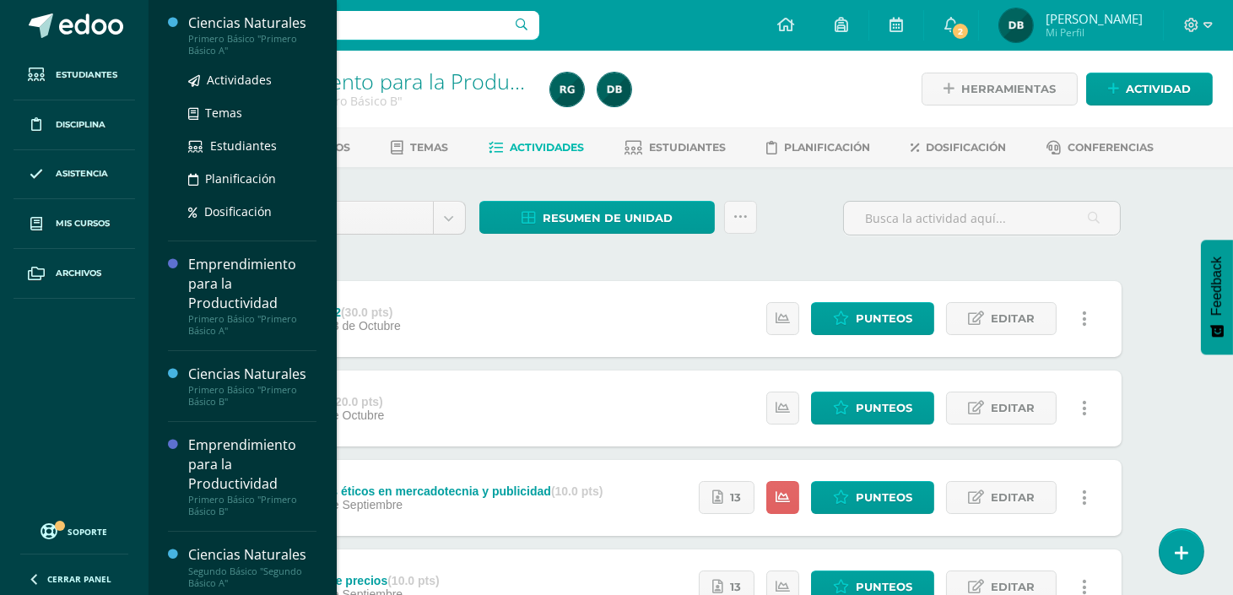
click at [280, 19] on div "Ciencias Naturales" at bounding box center [252, 22] width 128 height 19
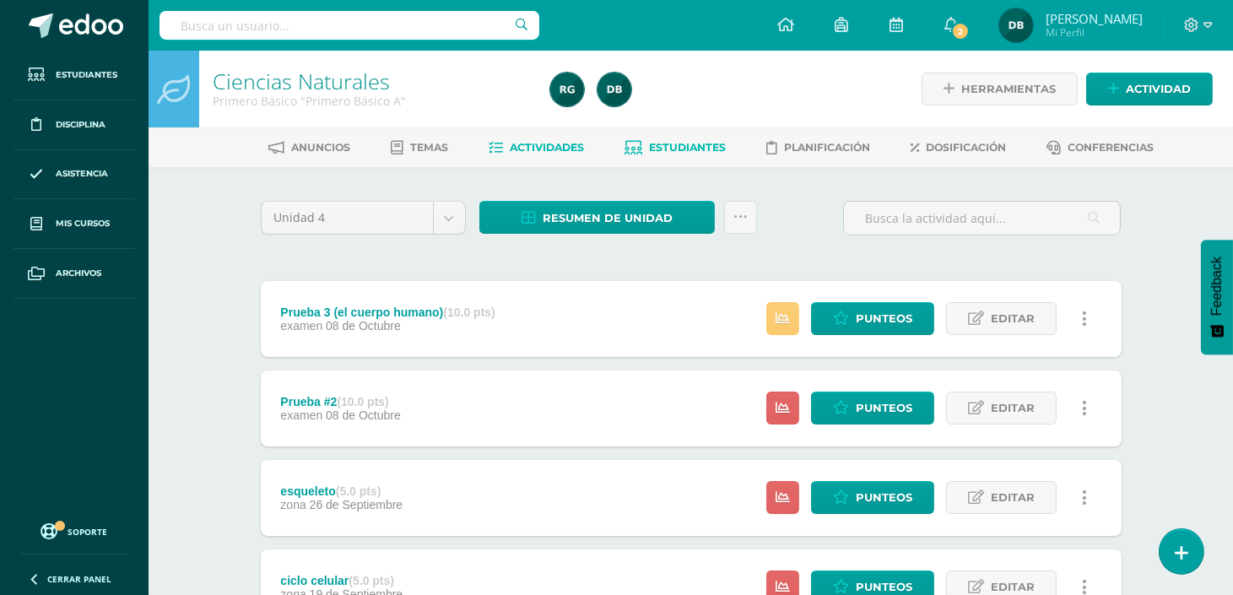
click at [688, 153] on span "Estudiantes" at bounding box center [687, 147] width 77 height 13
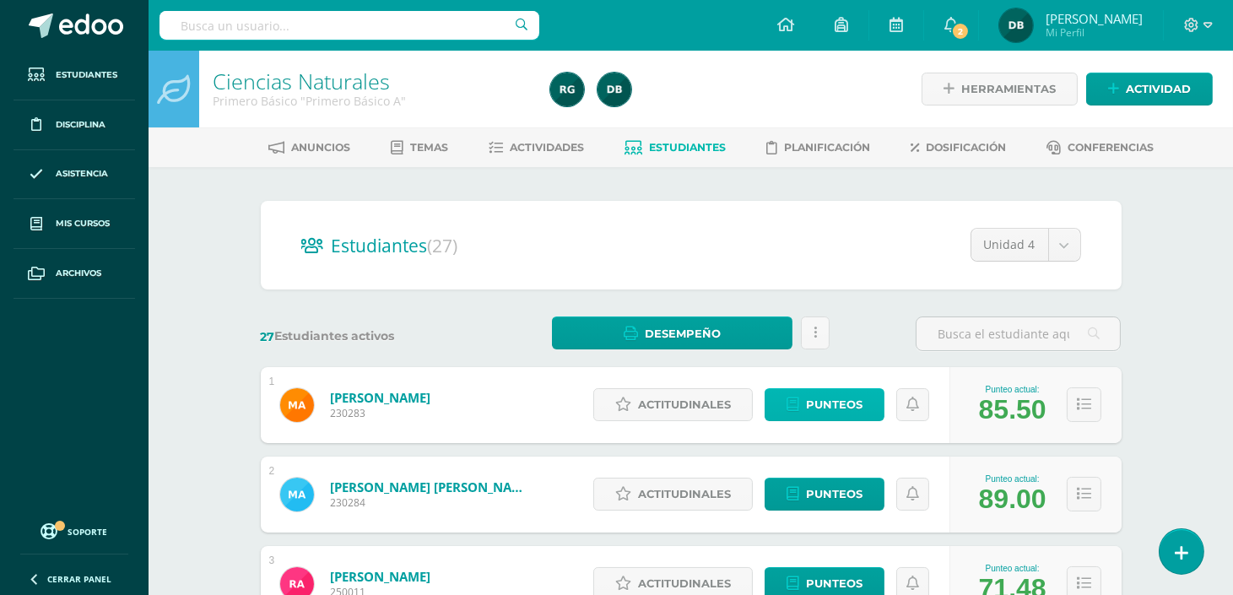
click at [850, 392] on span "Punteos" at bounding box center [834, 404] width 57 height 31
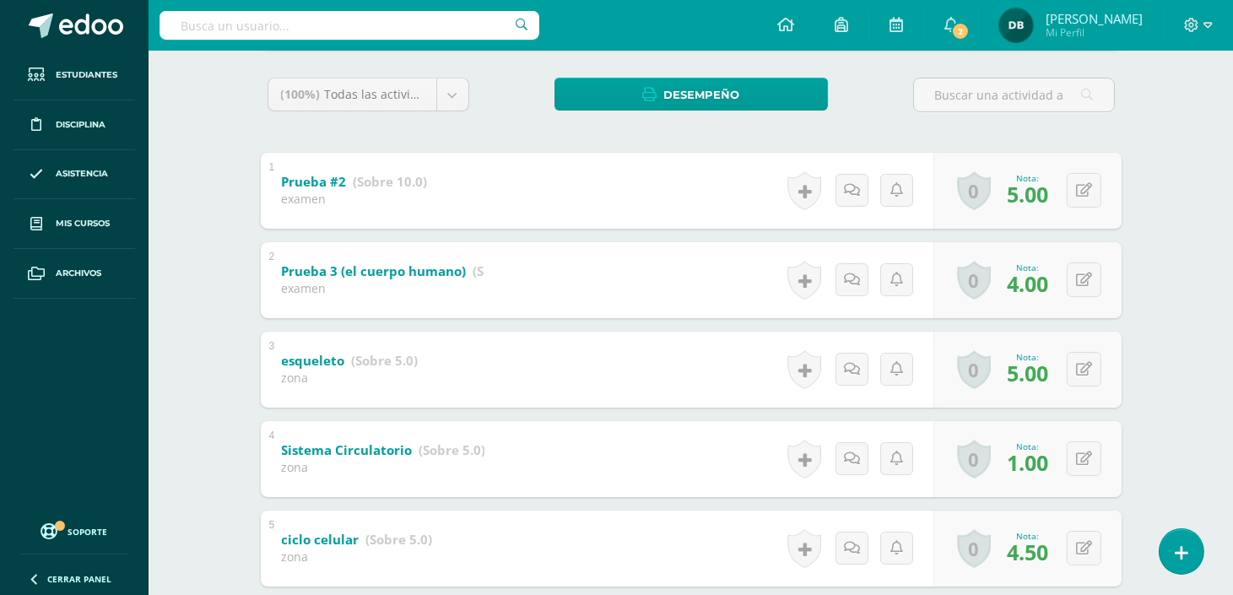
scroll to position [238, 0]
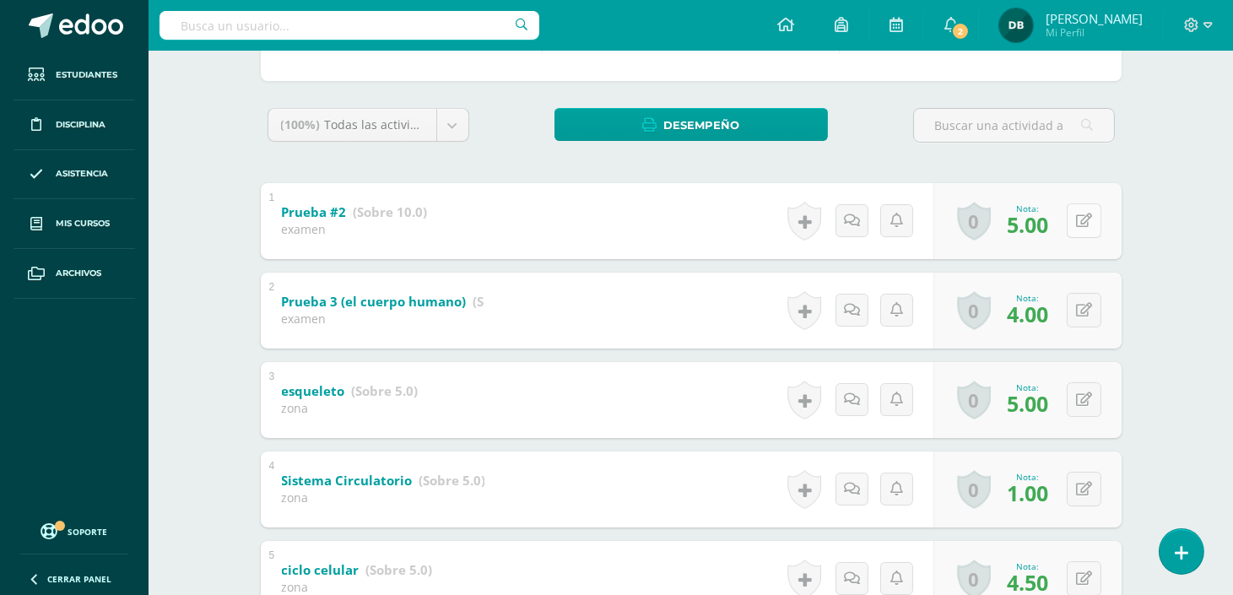
click at [1084, 223] on button at bounding box center [1083, 220] width 35 height 35
type input "10"
click at [1083, 306] on button at bounding box center [1083, 310] width 35 height 35
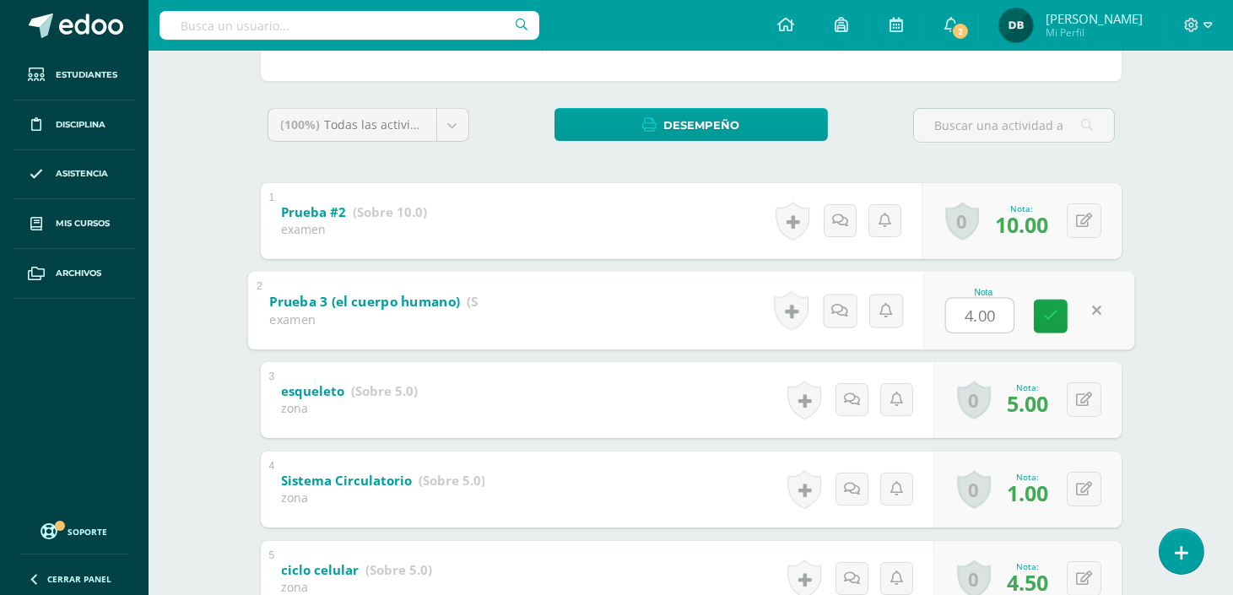
type input "9"
click at [1050, 305] on link at bounding box center [1051, 316] width 34 height 34
click at [1050, 305] on div "Nota: 9.00" at bounding box center [1027, 310] width 55 height 36
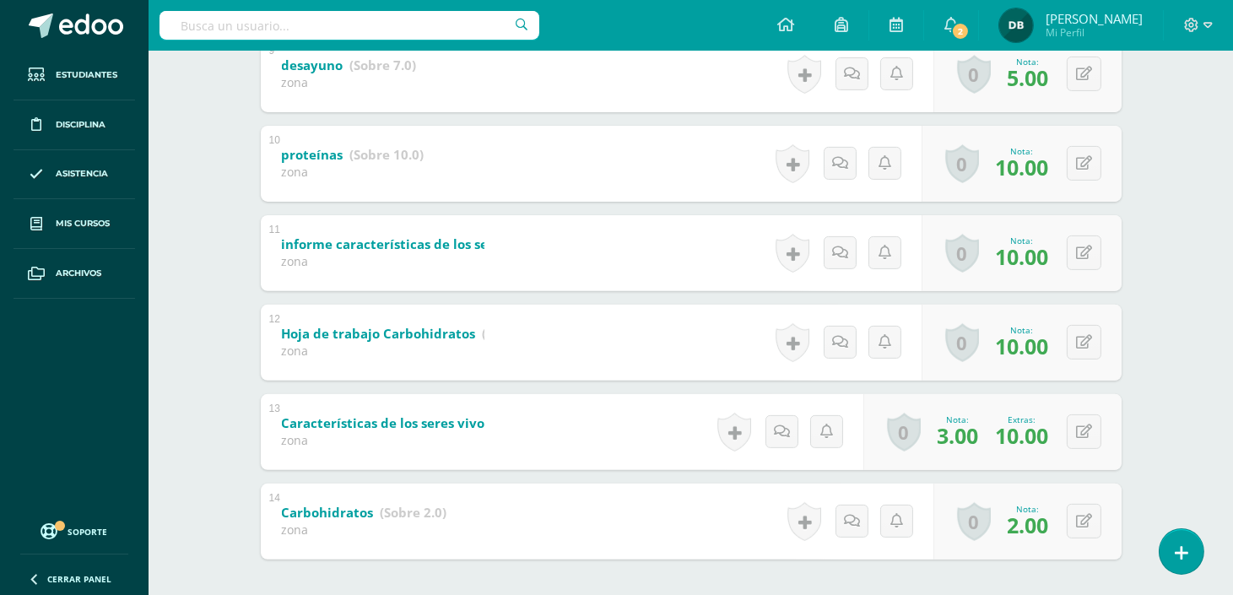
scroll to position [1175, 0]
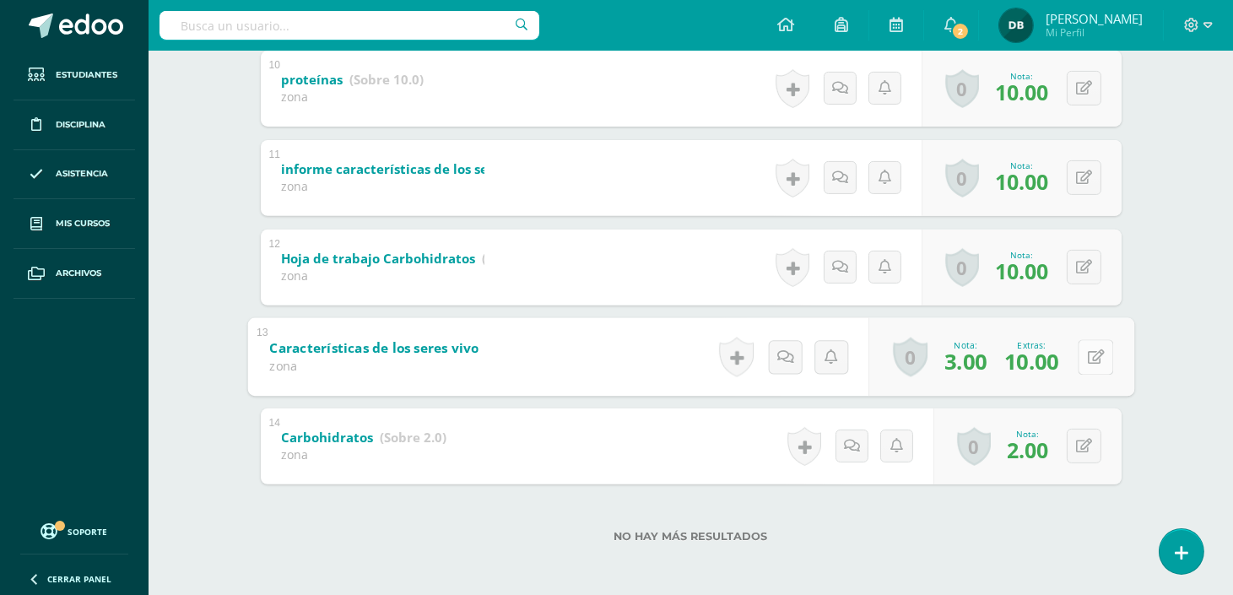
click at [1080, 350] on button at bounding box center [1094, 356] width 35 height 35
drag, startPoint x: 965, startPoint y: 360, endPoint x: 1038, endPoint y: 353, distance: 73.0
click at [1038, 353] on div "Nota 3.00 Extras: 10.00" at bounding box center [991, 356] width 283 height 78
click at [1047, 359] on icon at bounding box center [1050, 362] width 15 height 14
click at [1047, 359] on span "0.00" at bounding box center [1027, 360] width 41 height 29
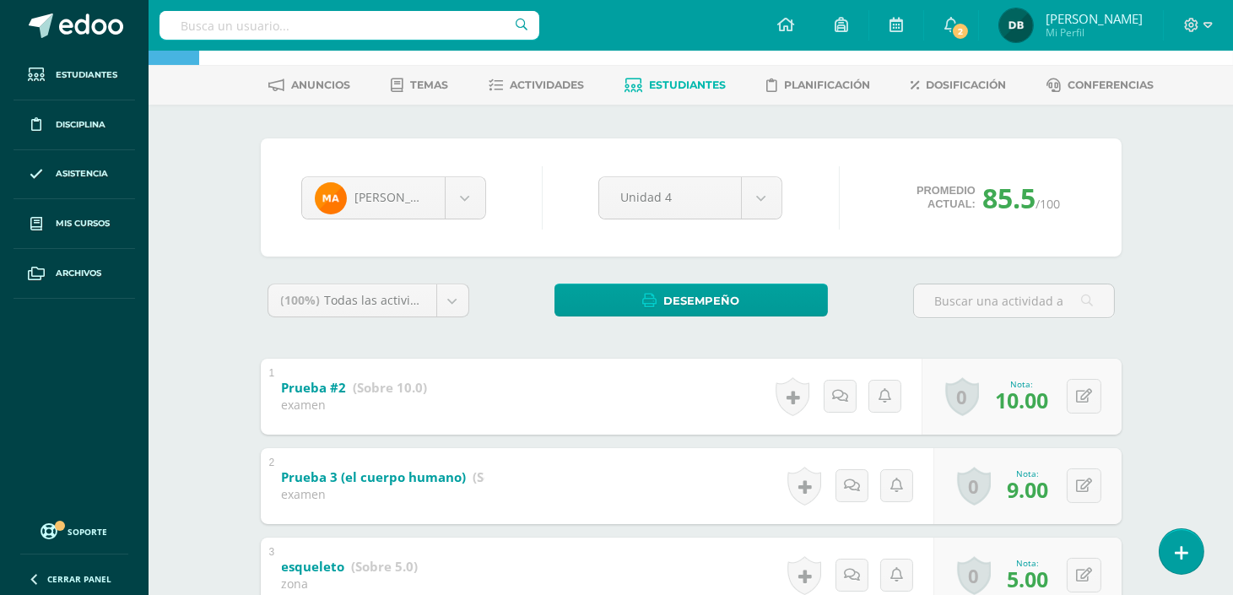
scroll to position [31, 0]
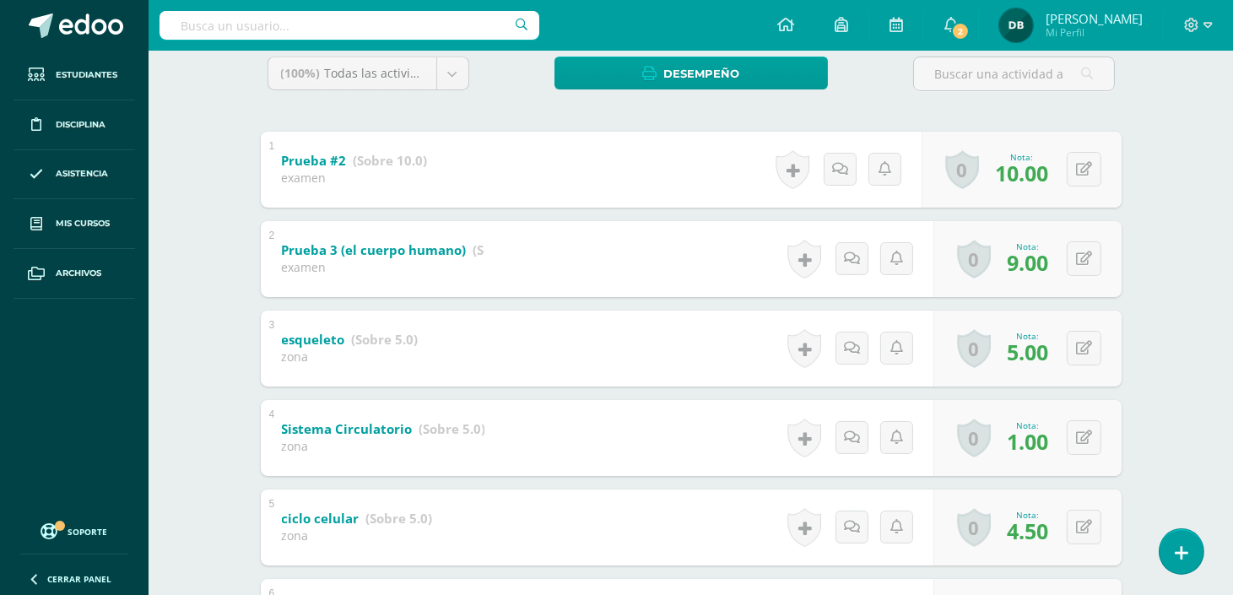
scroll to position [321, 0]
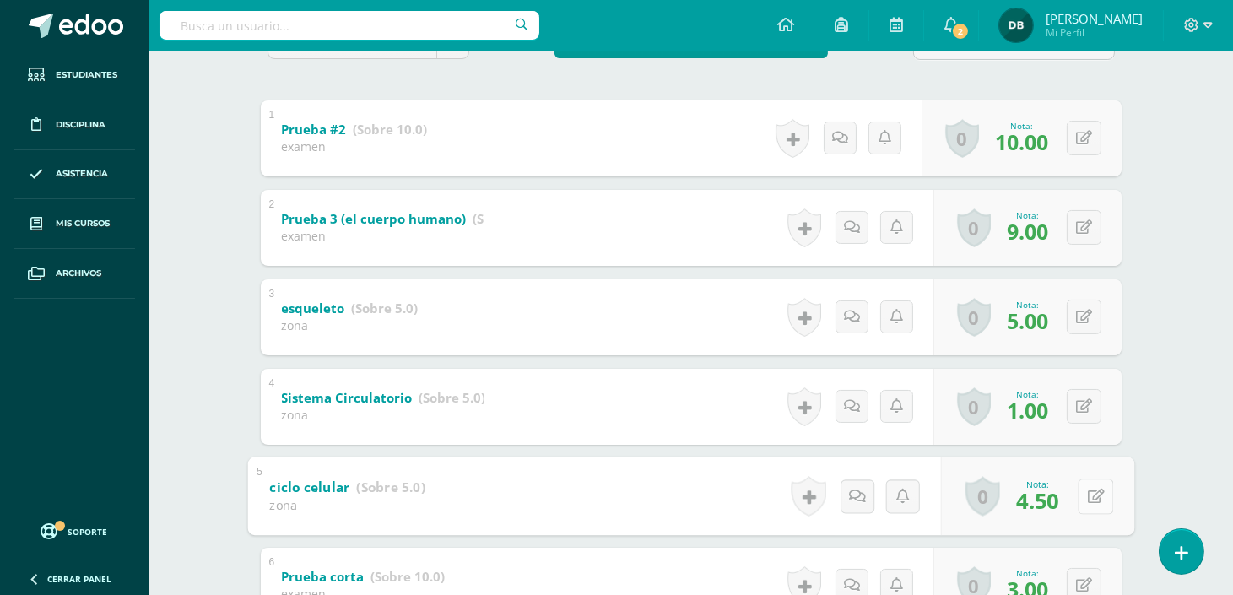
click at [1086, 478] on button at bounding box center [1094, 495] width 35 height 35
type input "4"
type input "5"
click at [1050, 499] on icon at bounding box center [1050, 501] width 15 height 14
click at [1050, 499] on div "Nota: 5.00" at bounding box center [1027, 496] width 55 height 36
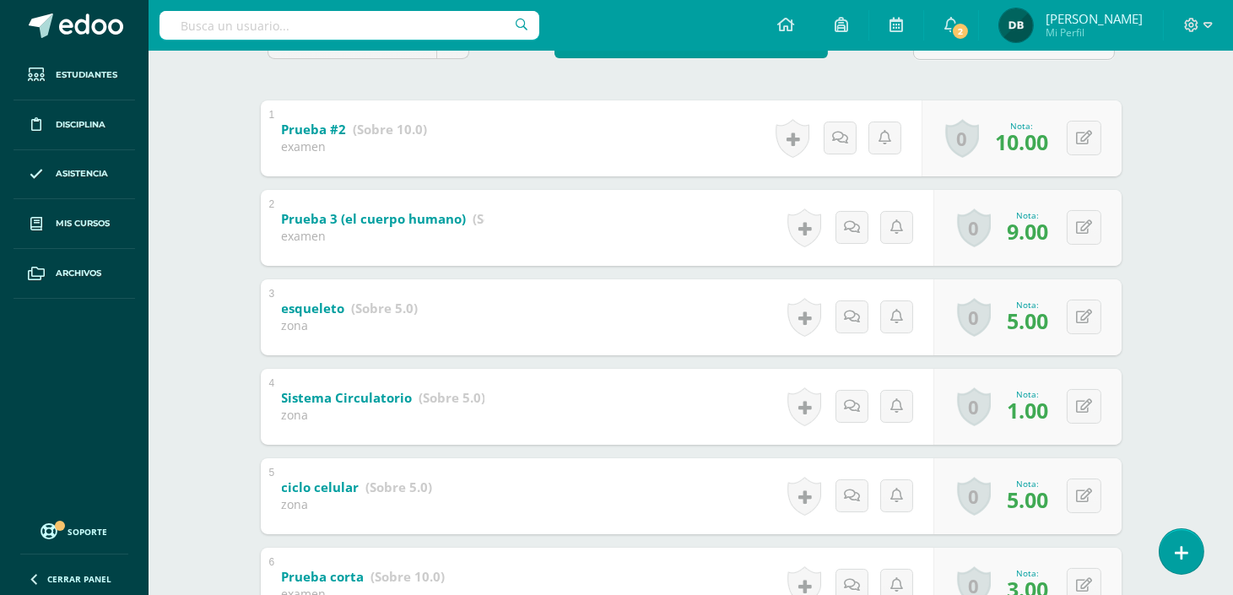
scroll to position [0, 0]
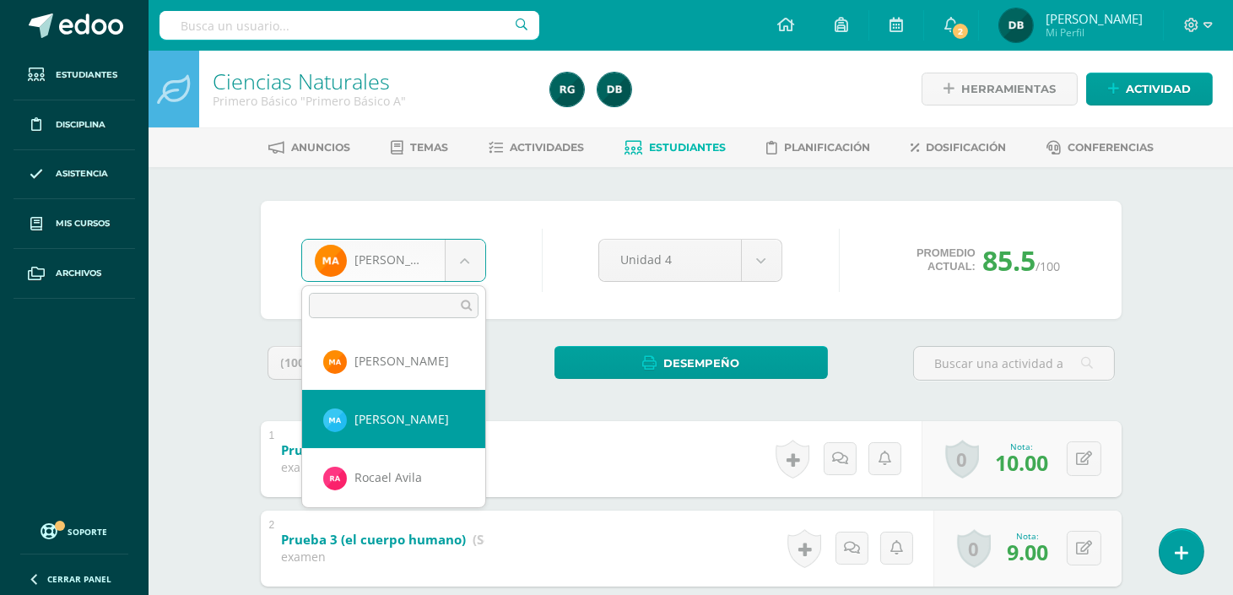
select select "200"
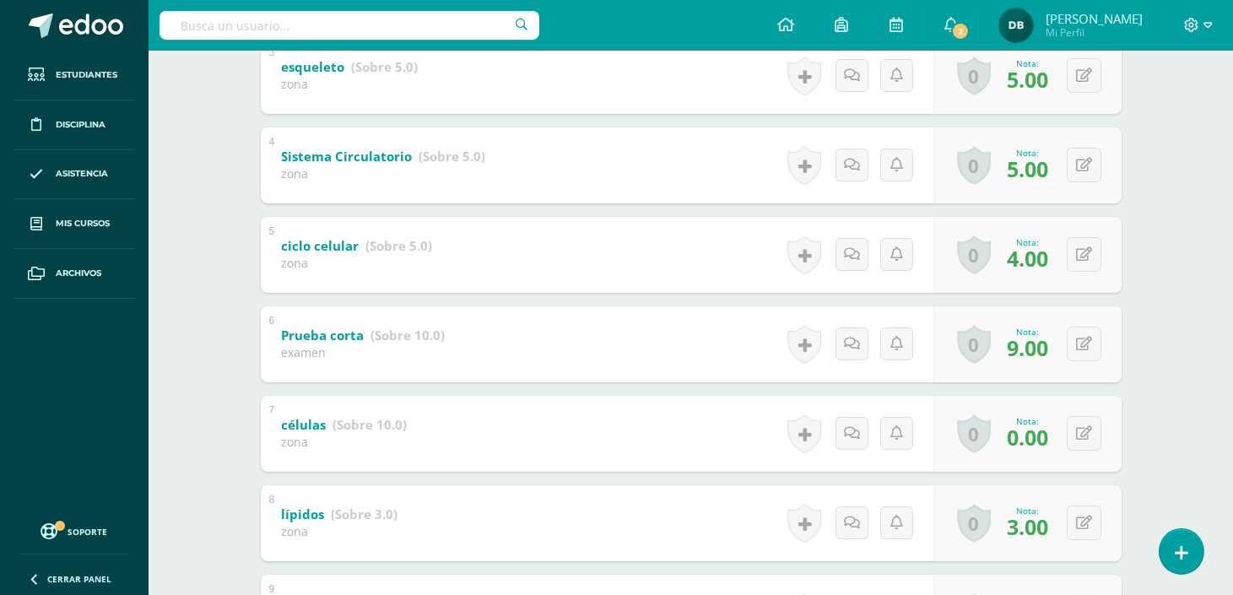
scroll to position [687, 0]
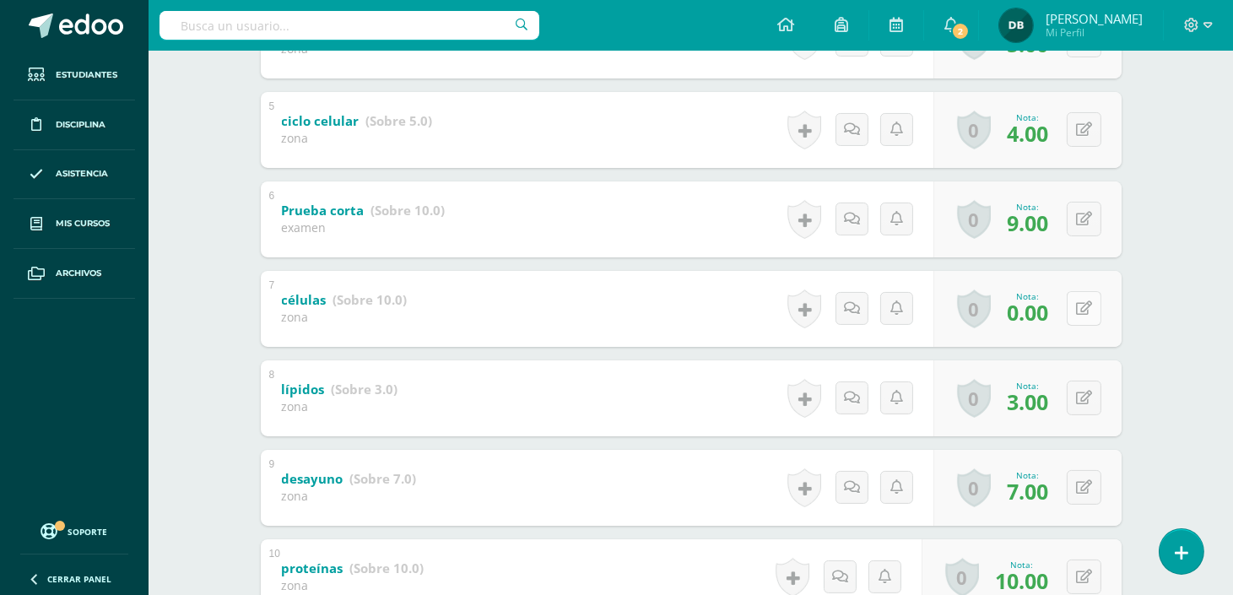
click at [1082, 304] on button at bounding box center [1083, 308] width 35 height 35
type input "10"
click at [1042, 305] on link at bounding box center [1051, 314] width 34 height 34
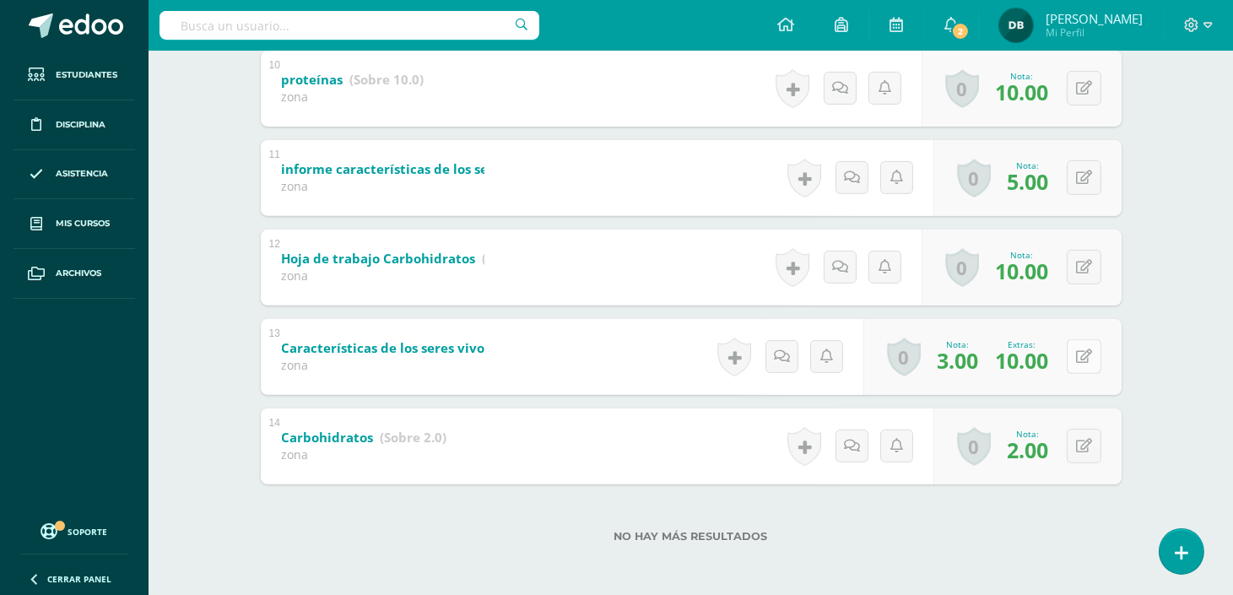
click at [1084, 367] on button at bounding box center [1083, 356] width 35 height 35
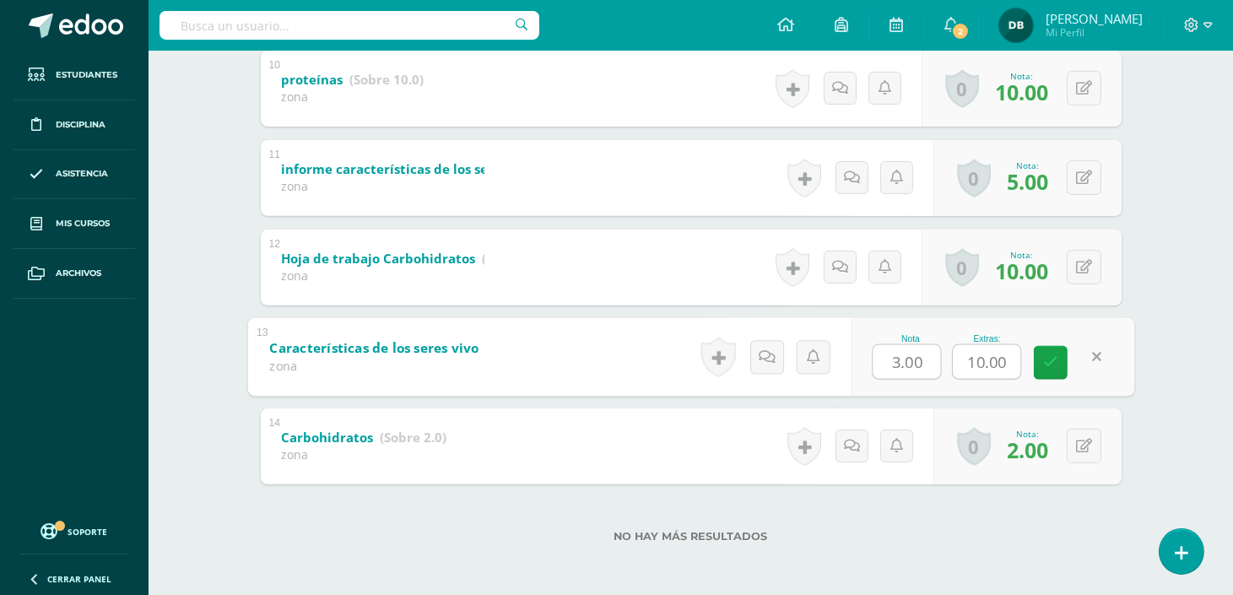
drag, startPoint x: 1011, startPoint y: 354, endPoint x: 952, endPoint y: 358, distance: 59.2
click at [953, 358] on input "10.00" at bounding box center [986, 361] width 67 height 34
click at [1043, 363] on icon at bounding box center [1050, 362] width 15 height 14
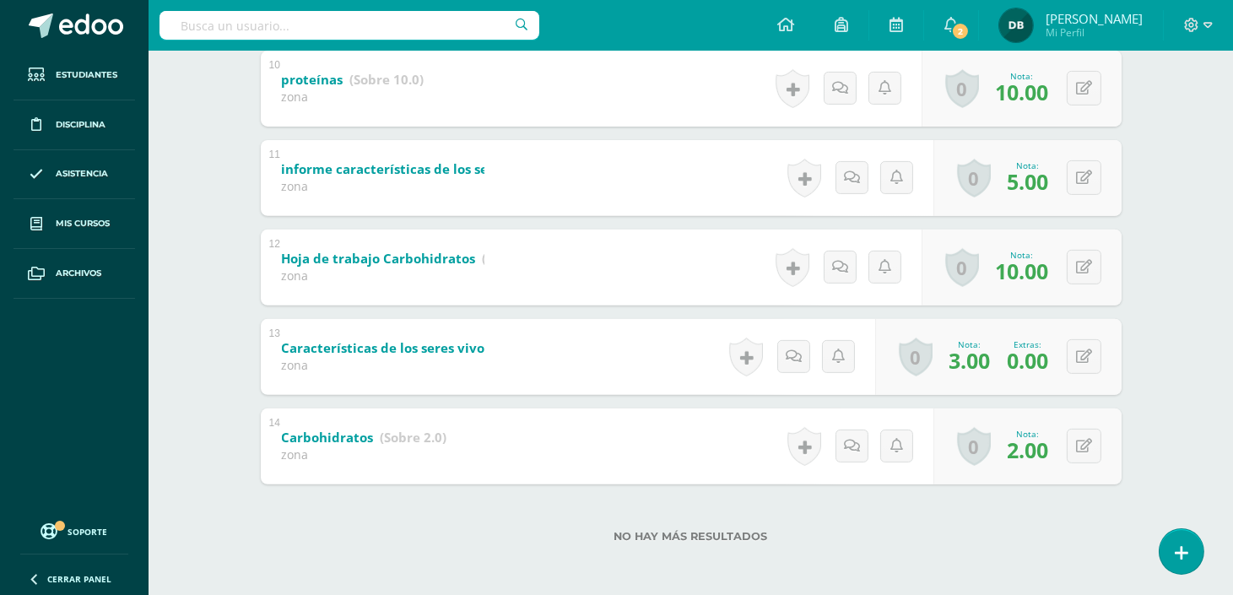
scroll to position [0, 0]
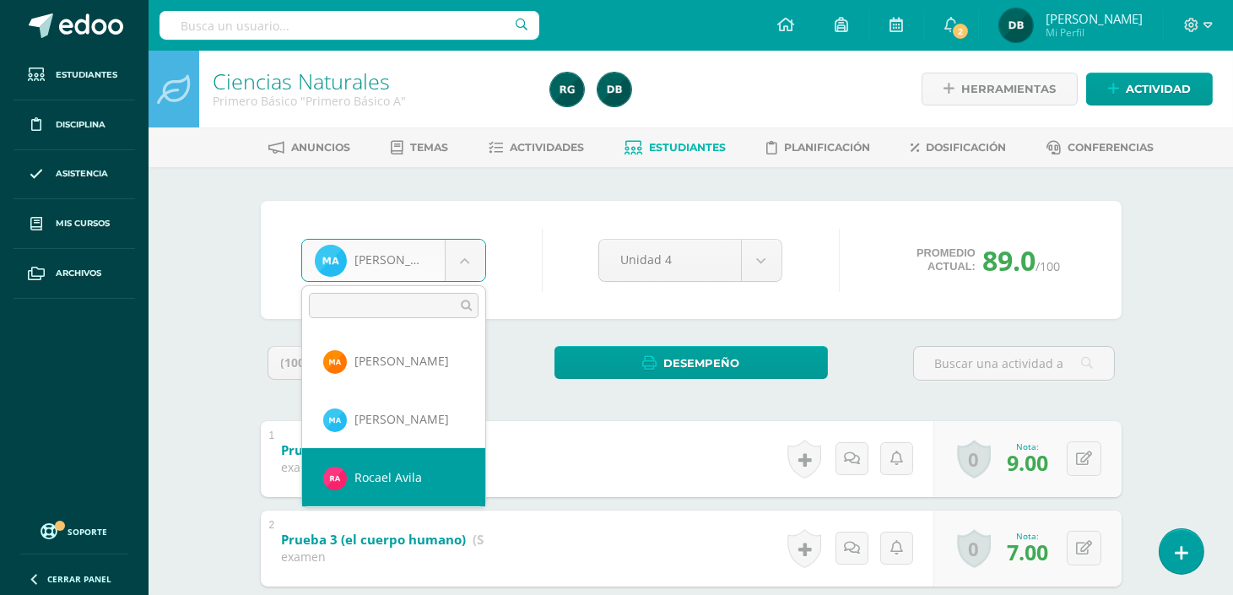
select select "1224"
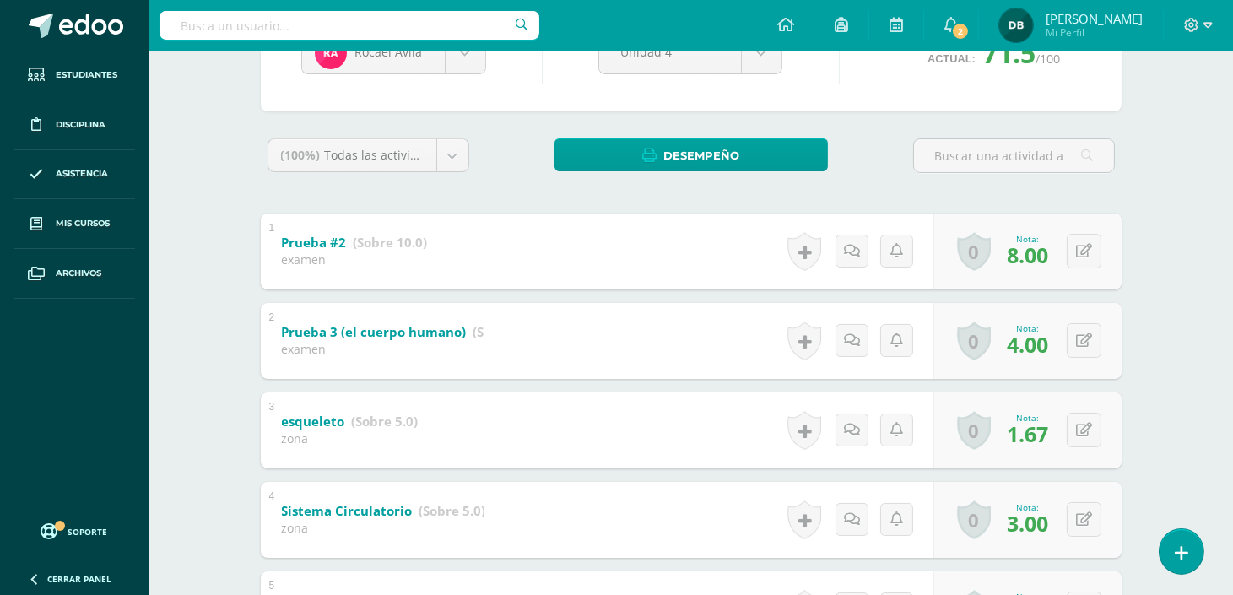
scroll to position [239, 0]
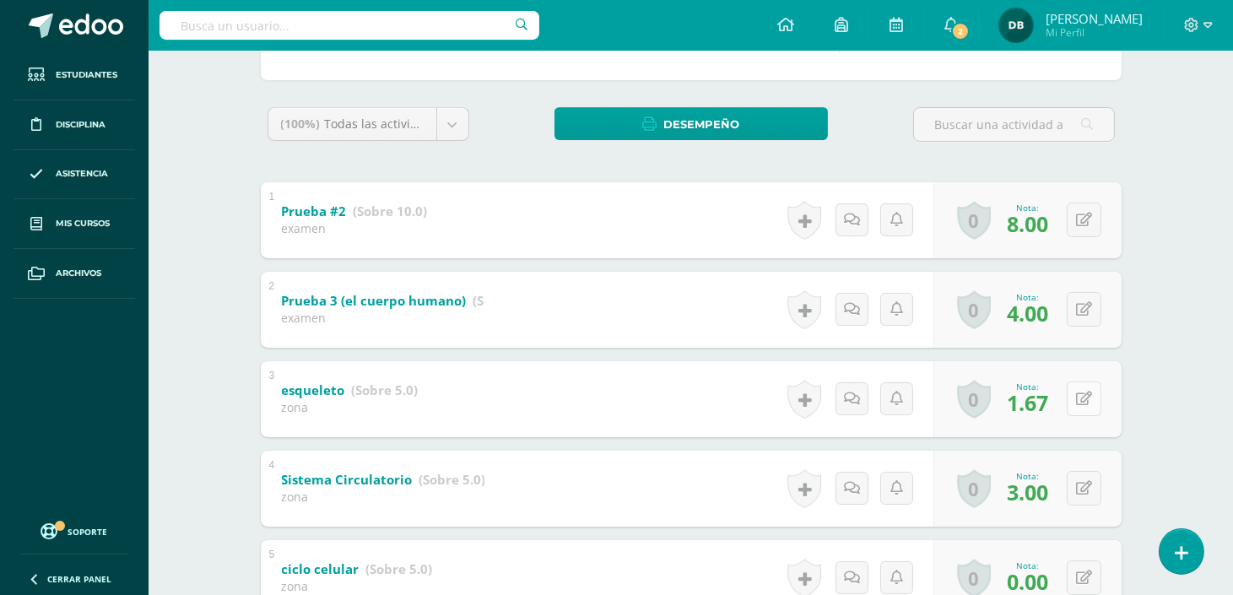
click at [1090, 386] on button at bounding box center [1083, 398] width 35 height 35
type input "2"
click at [1057, 400] on link at bounding box center [1051, 404] width 34 height 34
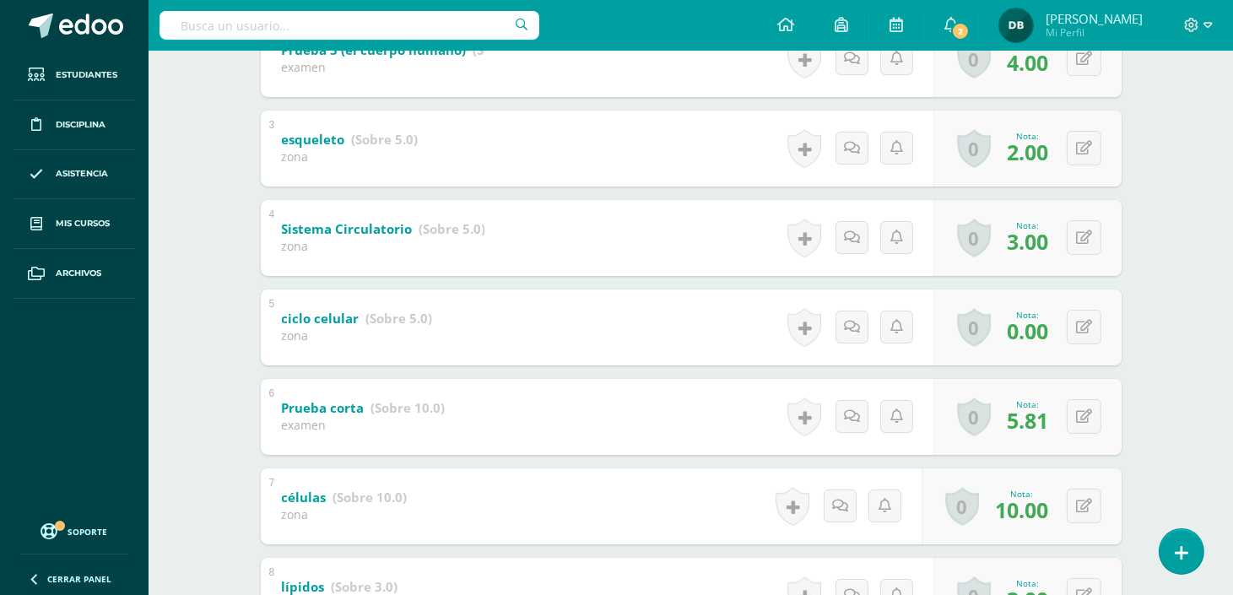
scroll to position [520, 0]
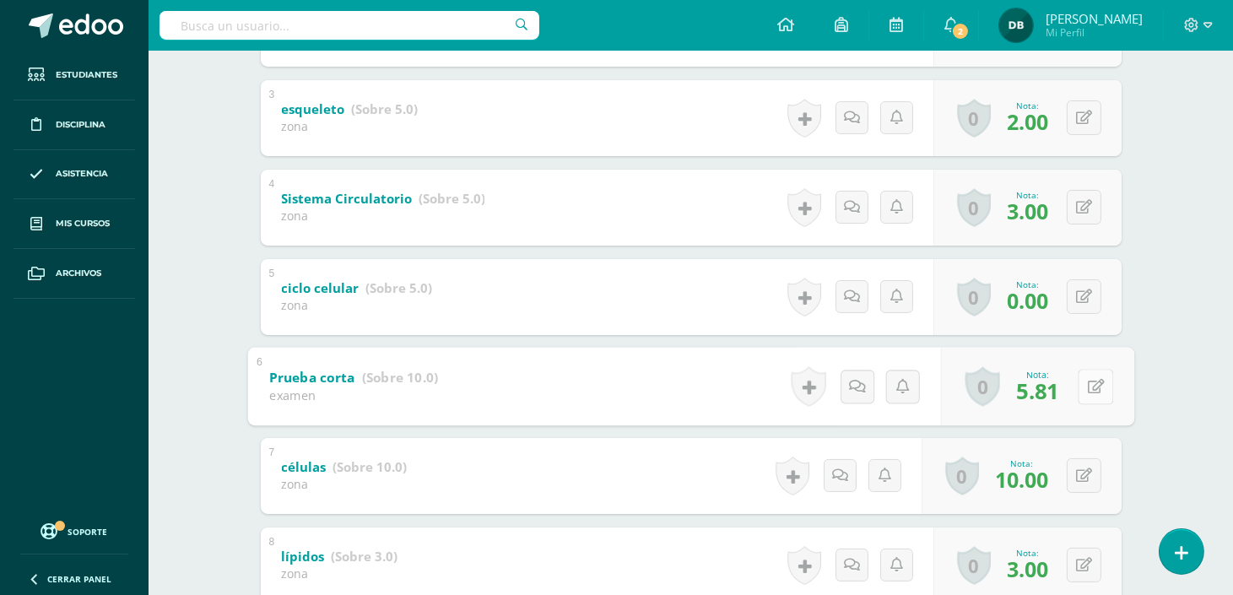
click at [1081, 389] on button at bounding box center [1094, 386] width 35 height 35
type input "6"
click at [1056, 390] on icon at bounding box center [1050, 392] width 15 height 14
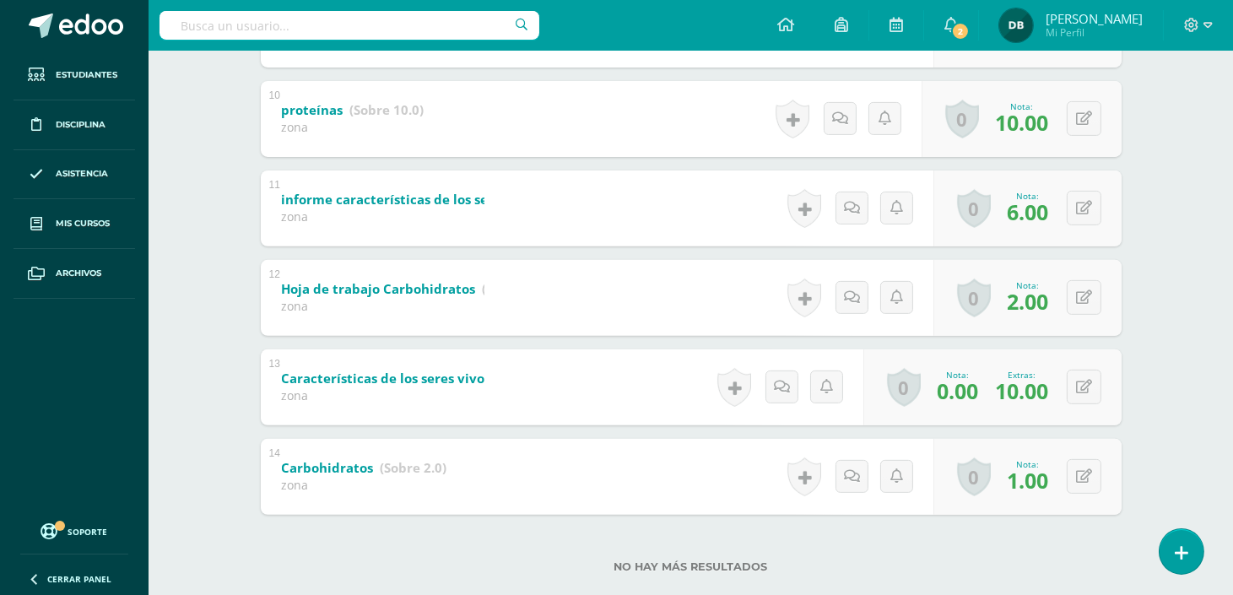
scroll to position [1175, 0]
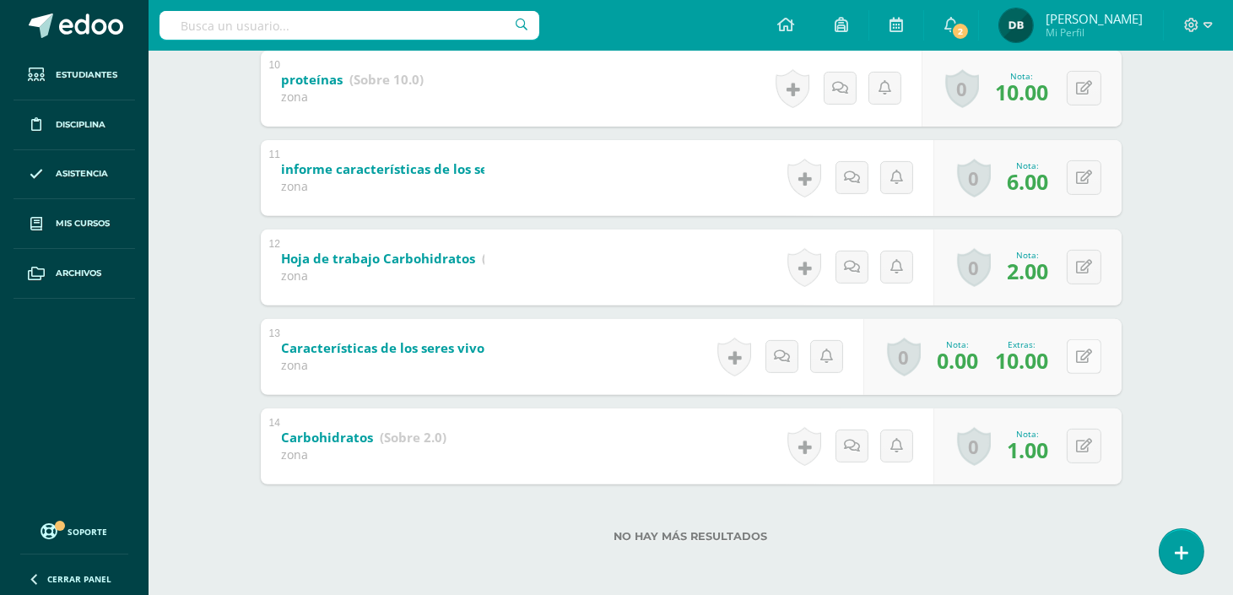
click at [1077, 363] on button at bounding box center [1083, 356] width 35 height 35
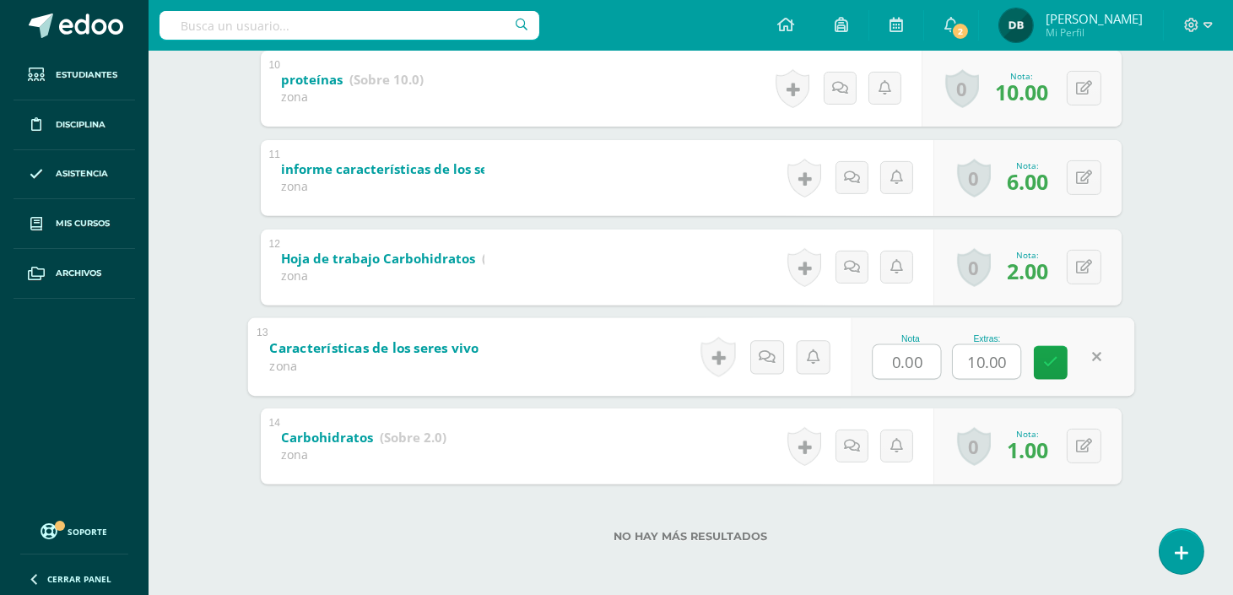
drag, startPoint x: 1014, startPoint y: 350, endPoint x: 938, endPoint y: 360, distance: 76.6
click at [938, 360] on div "Nota 0.00 Extras: 10.00" at bounding box center [991, 356] width 283 height 78
drag, startPoint x: 931, startPoint y: 358, endPoint x: 876, endPoint y: 358, distance: 54.8
click at [876, 358] on input "0.00" at bounding box center [905, 361] width 67 height 34
type input "2"
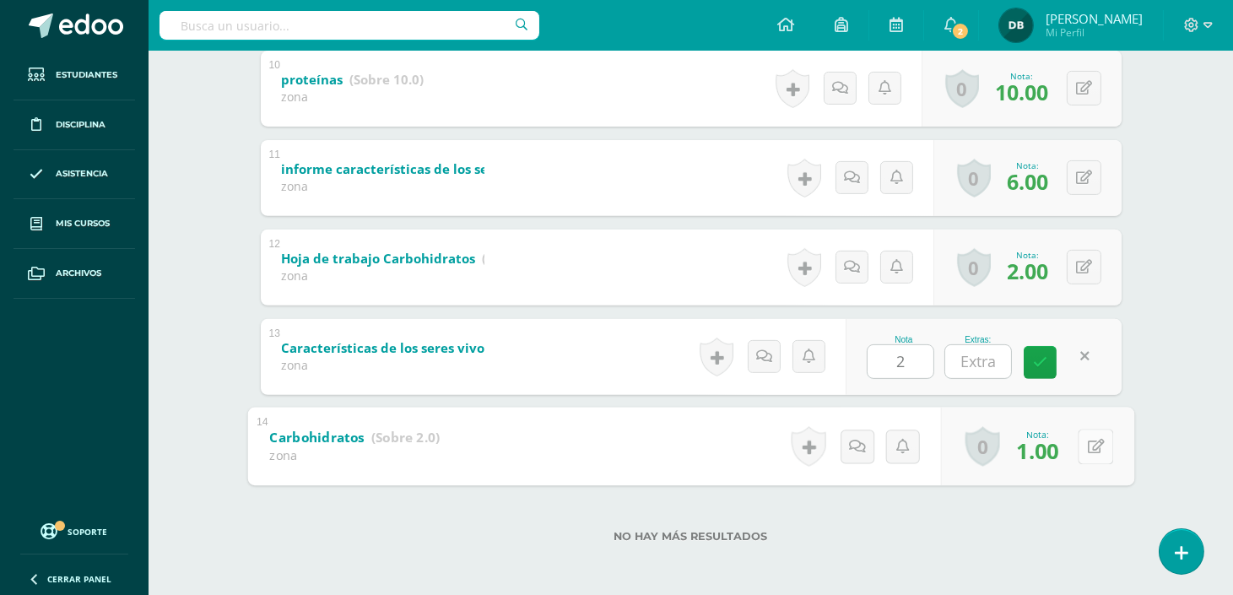
click at [1084, 448] on button at bounding box center [1094, 446] width 35 height 35
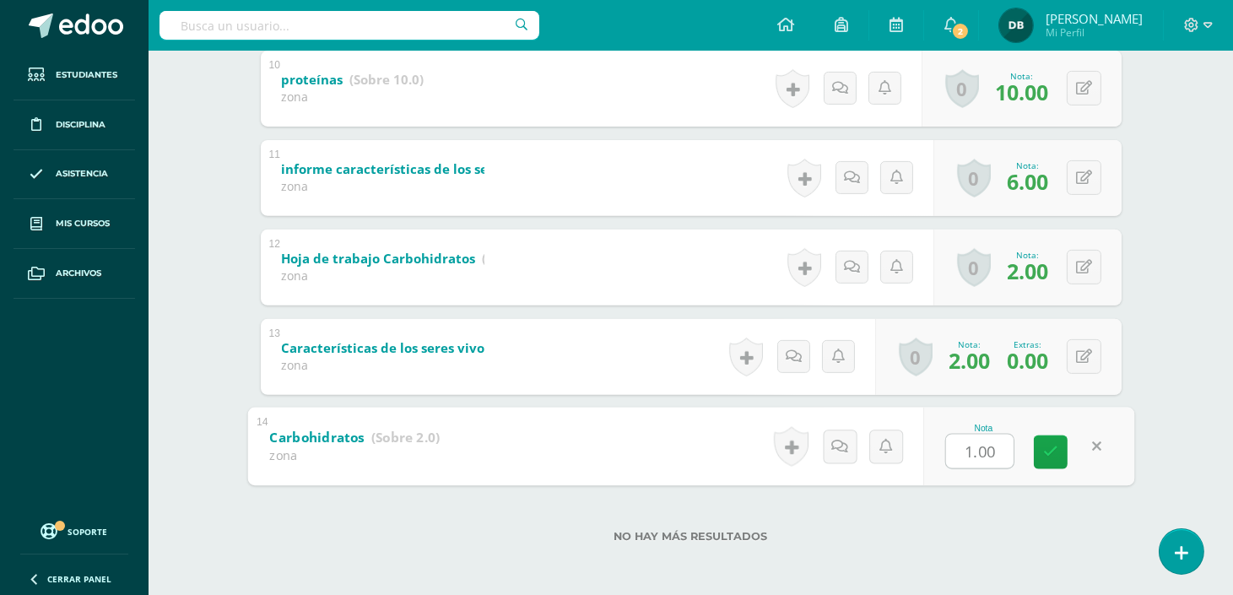
type input "2"
click at [1041, 449] on link at bounding box center [1051, 451] width 34 height 34
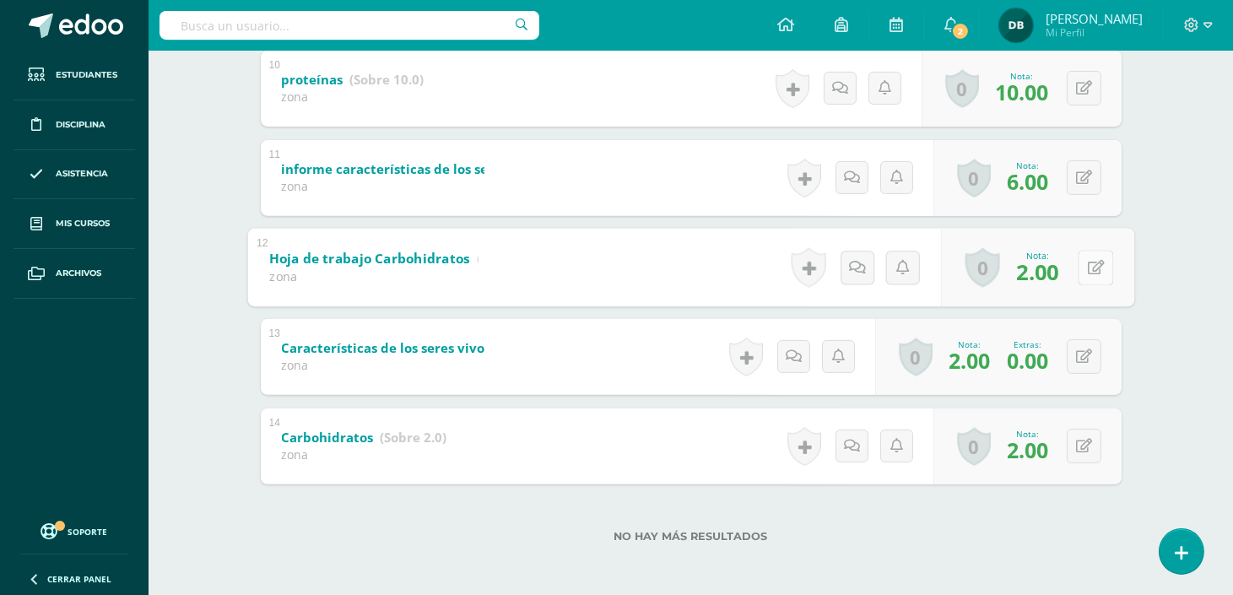
click at [1085, 265] on button at bounding box center [1094, 267] width 35 height 35
click at [1085, 228] on form "Hoja de trabajo Carbohidratos (Sobre 10.0) zona Nota 2.00 0 Logros Logros obten…" at bounding box center [690, 228] width 887 height 0
type input "9"
click at [1053, 270] on icon at bounding box center [1050, 273] width 15 height 14
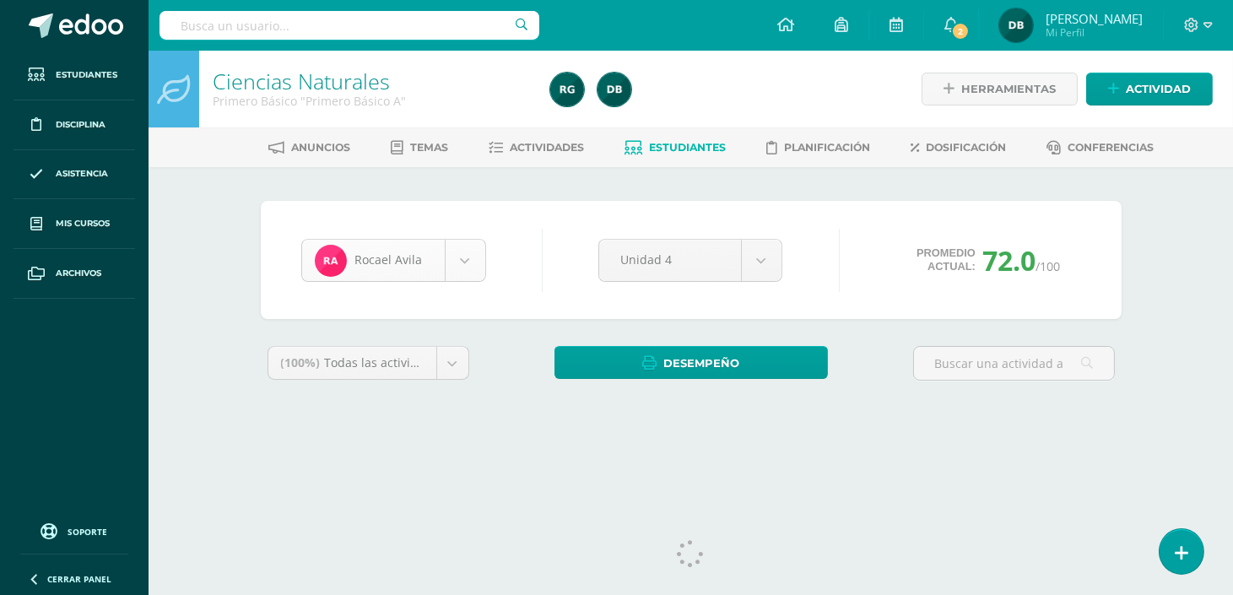
click at [468, 239] on div "Rocael Avila" at bounding box center [393, 260] width 185 height 43
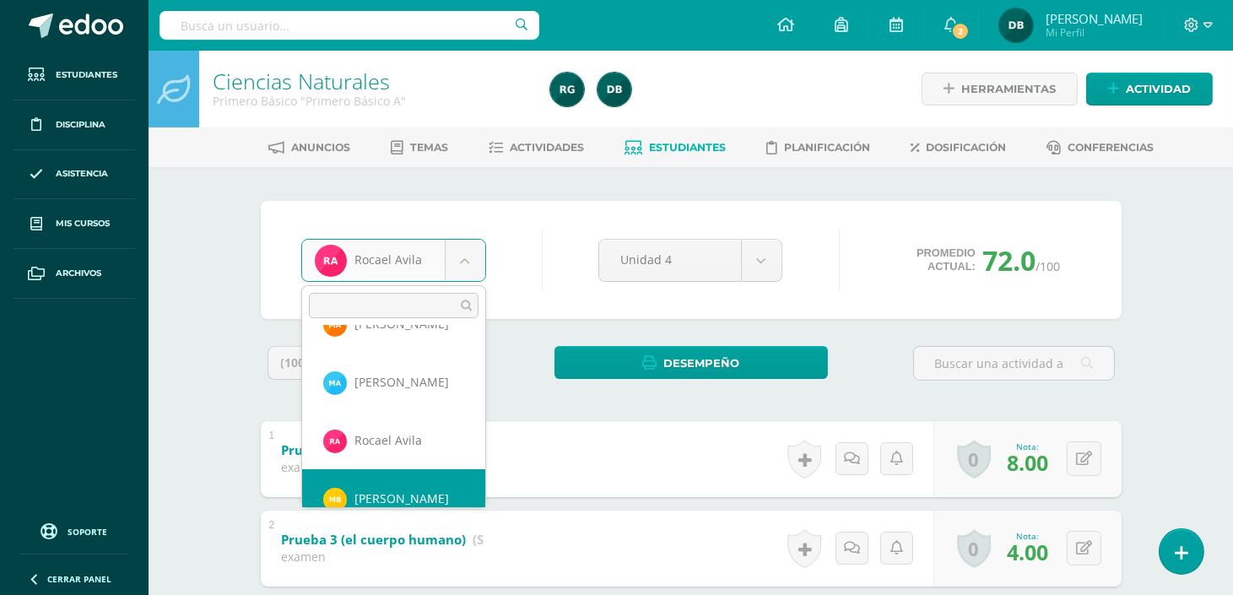
scroll to position [57, 0]
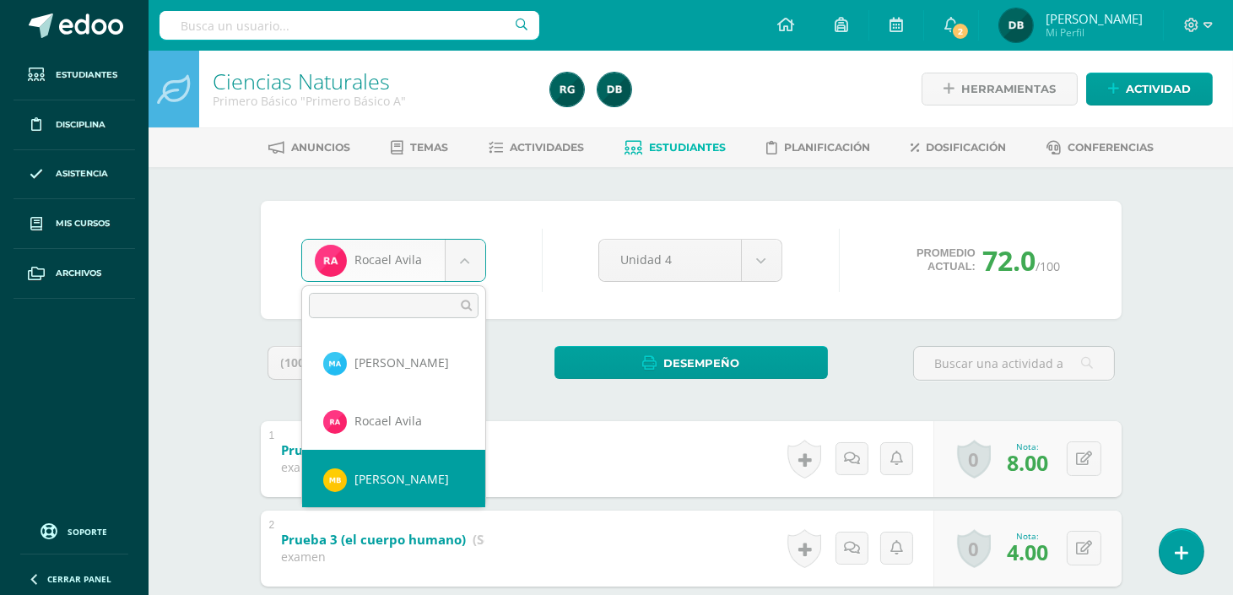
select select "498"
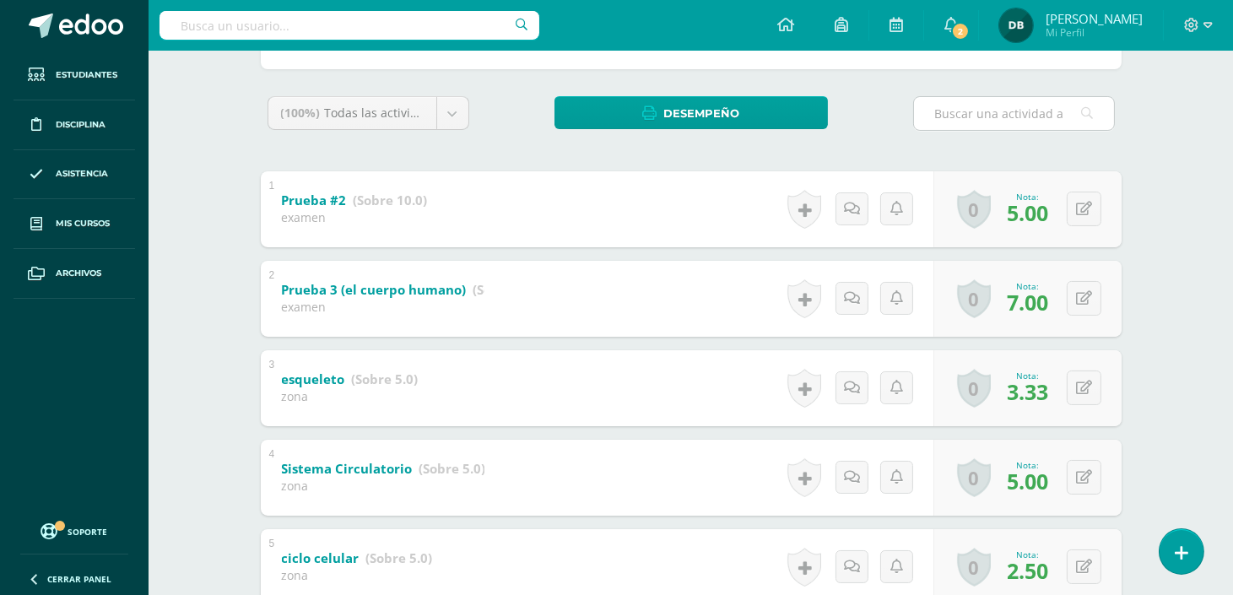
scroll to position [312, 0]
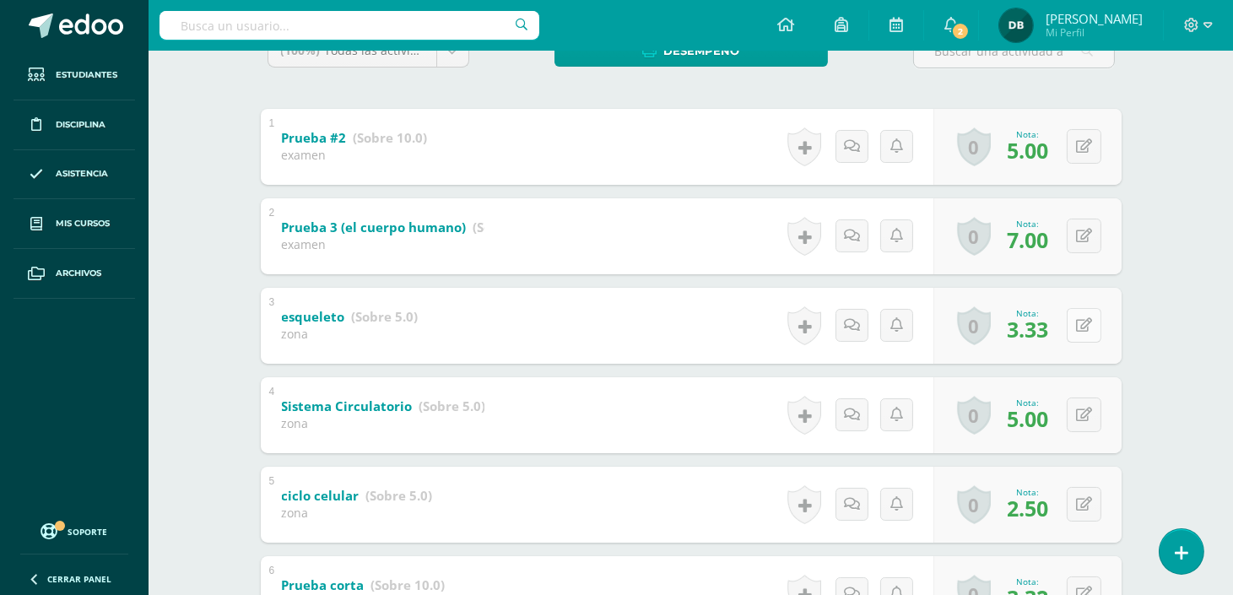
click at [1088, 332] on button at bounding box center [1083, 325] width 35 height 35
type input "3"
click at [1081, 502] on button at bounding box center [1083, 504] width 35 height 35
type input "3"
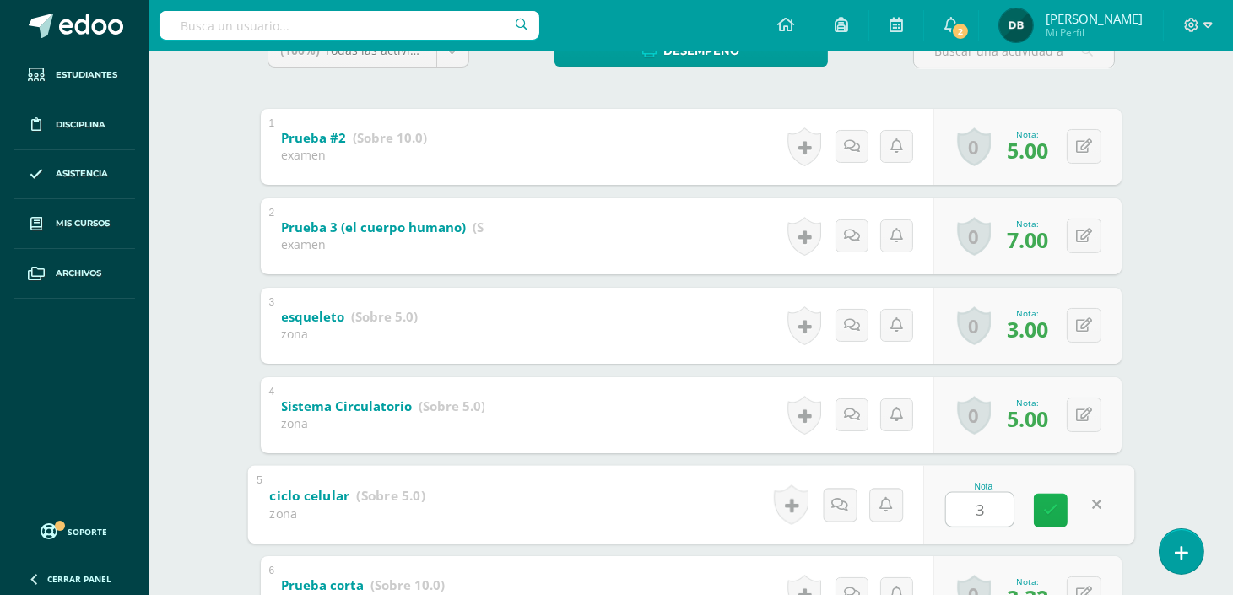
click at [1044, 511] on icon at bounding box center [1050, 510] width 15 height 14
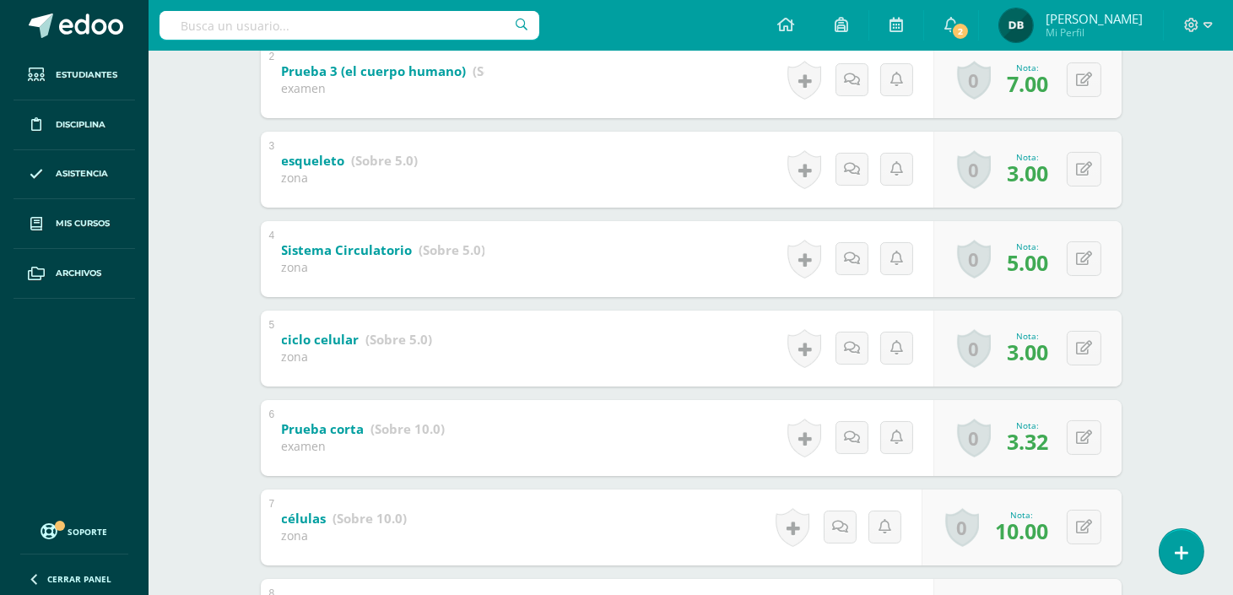
scroll to position [499, 0]
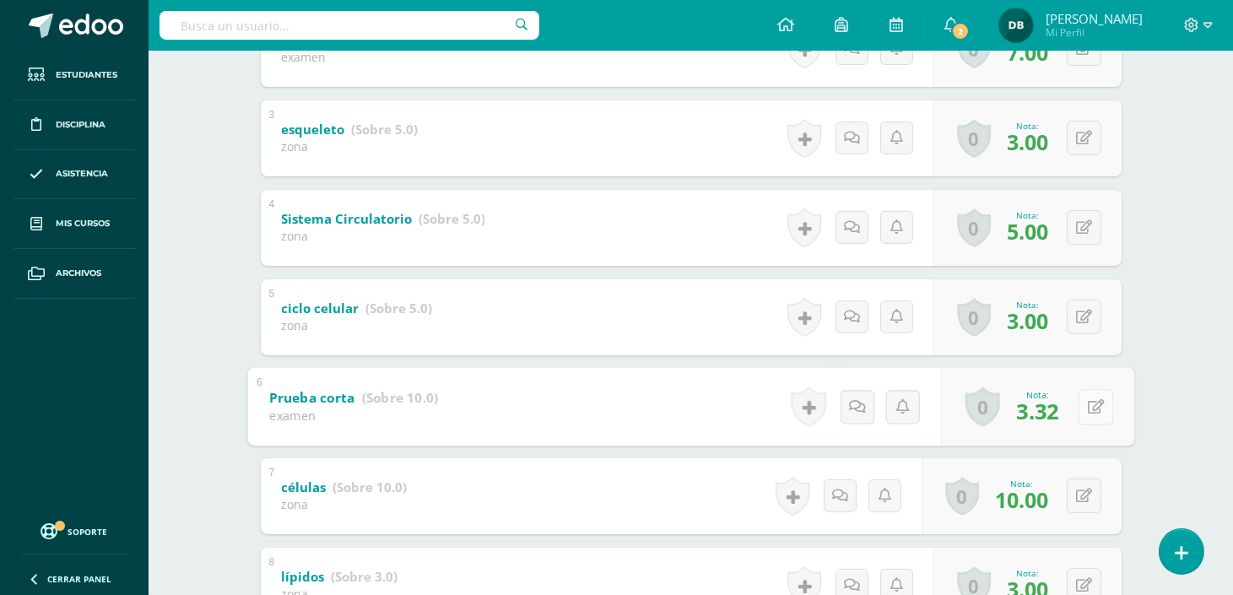
click at [1085, 392] on button at bounding box center [1094, 406] width 35 height 35
type input "3"
click at [1050, 405] on icon at bounding box center [1050, 412] width 15 height 14
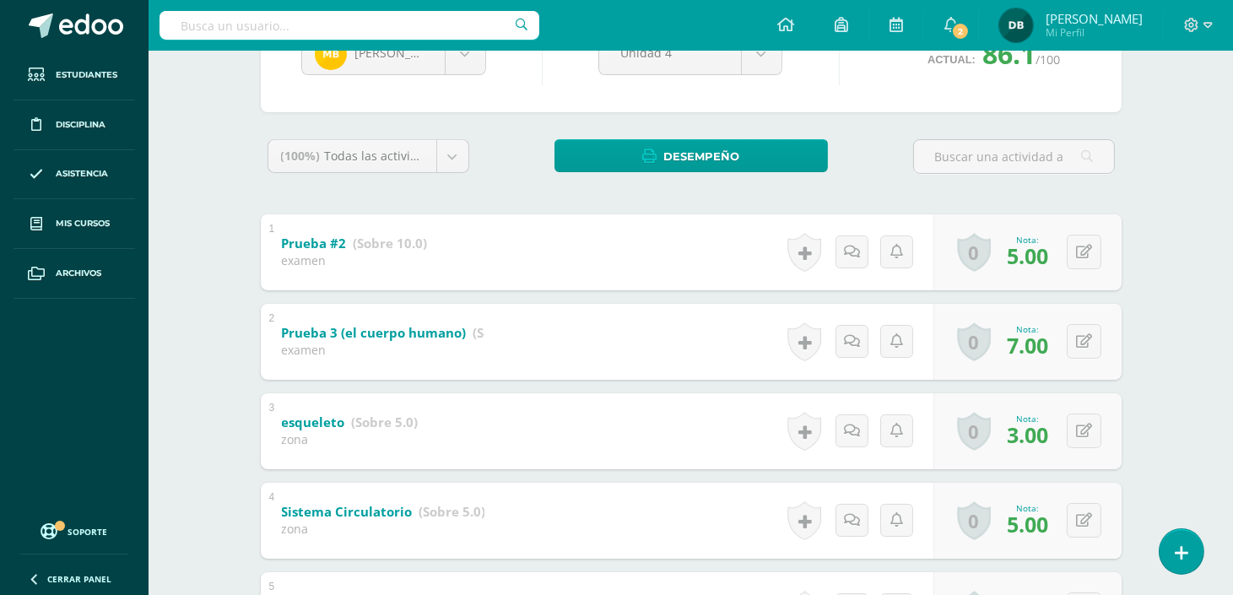
scroll to position [144, 0]
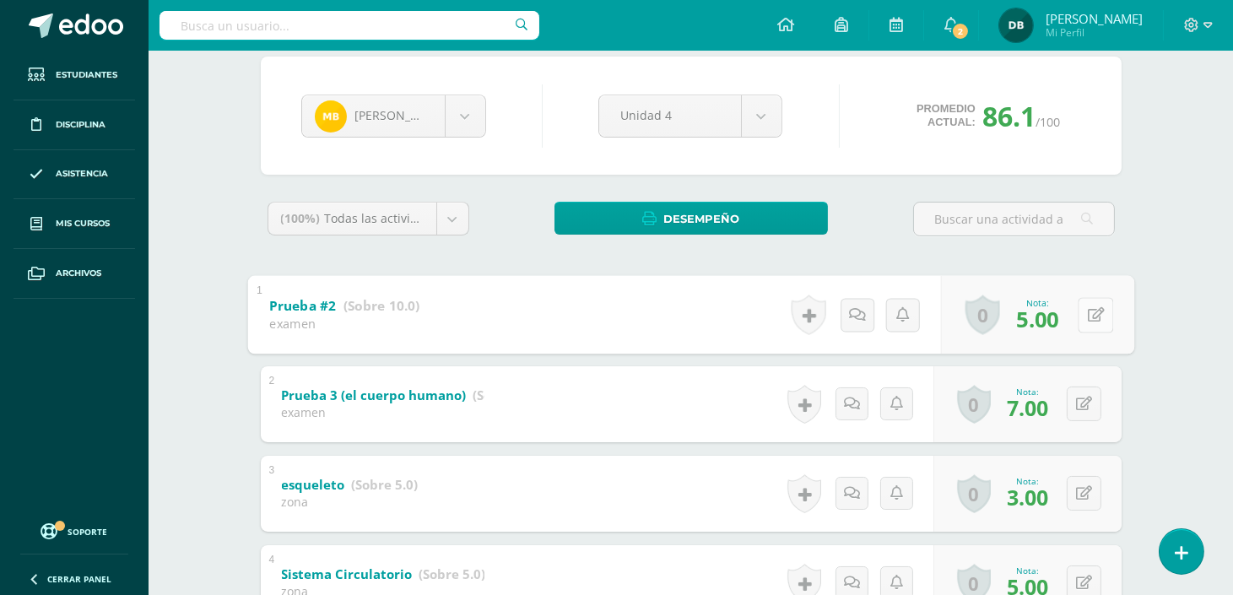
click at [1082, 322] on button at bounding box center [1094, 314] width 35 height 35
type input "10"
click at [1087, 403] on icon at bounding box center [1084, 404] width 16 height 14
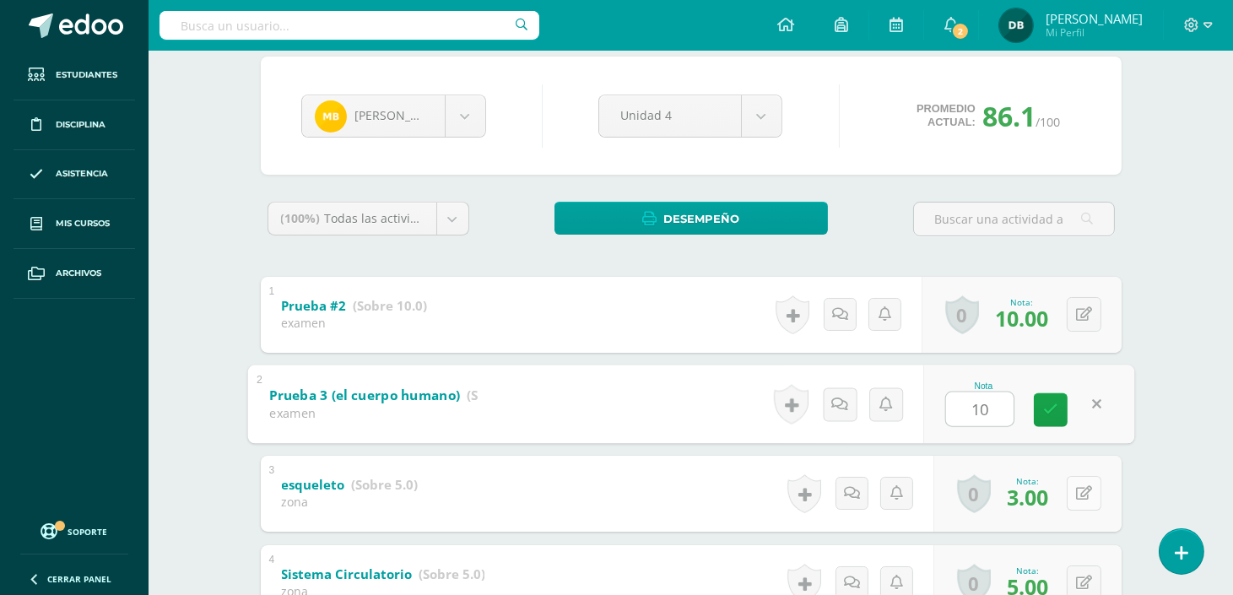
type input "10"
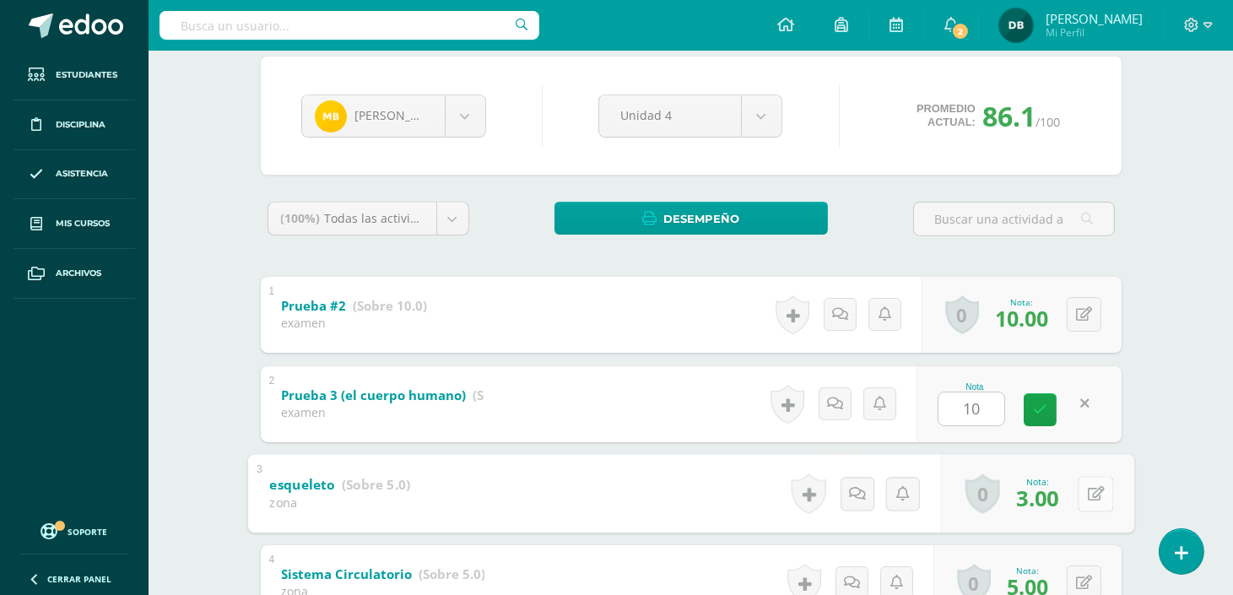
click at [1080, 493] on button at bounding box center [1094, 493] width 35 height 35
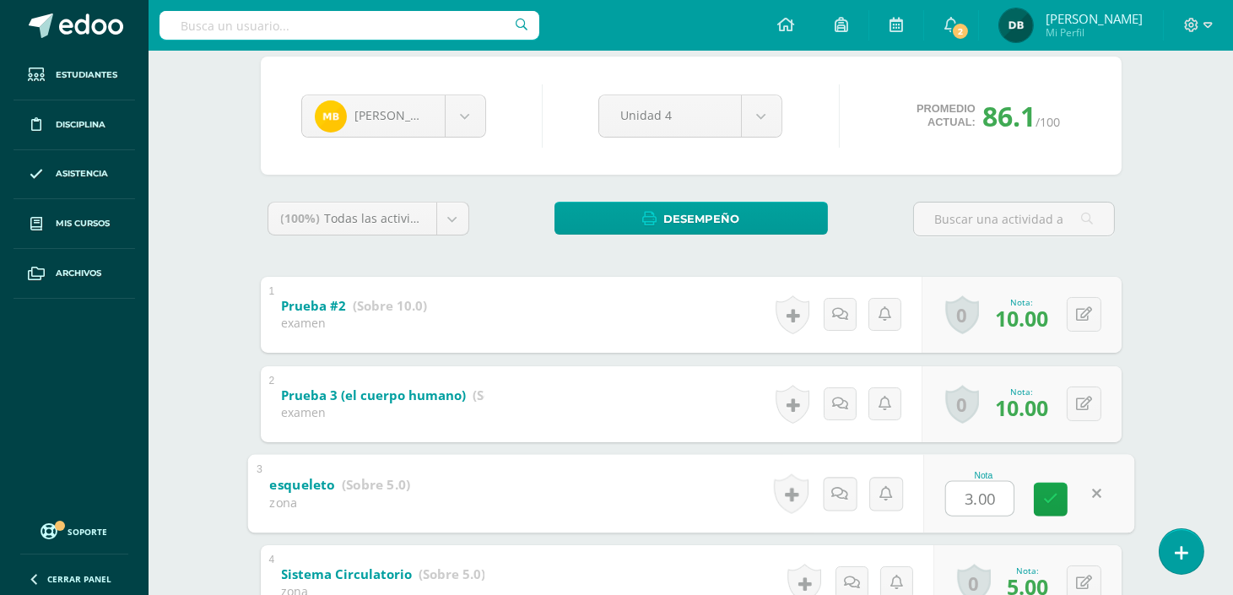
type input "5"
click at [1059, 494] on link at bounding box center [1051, 499] width 34 height 34
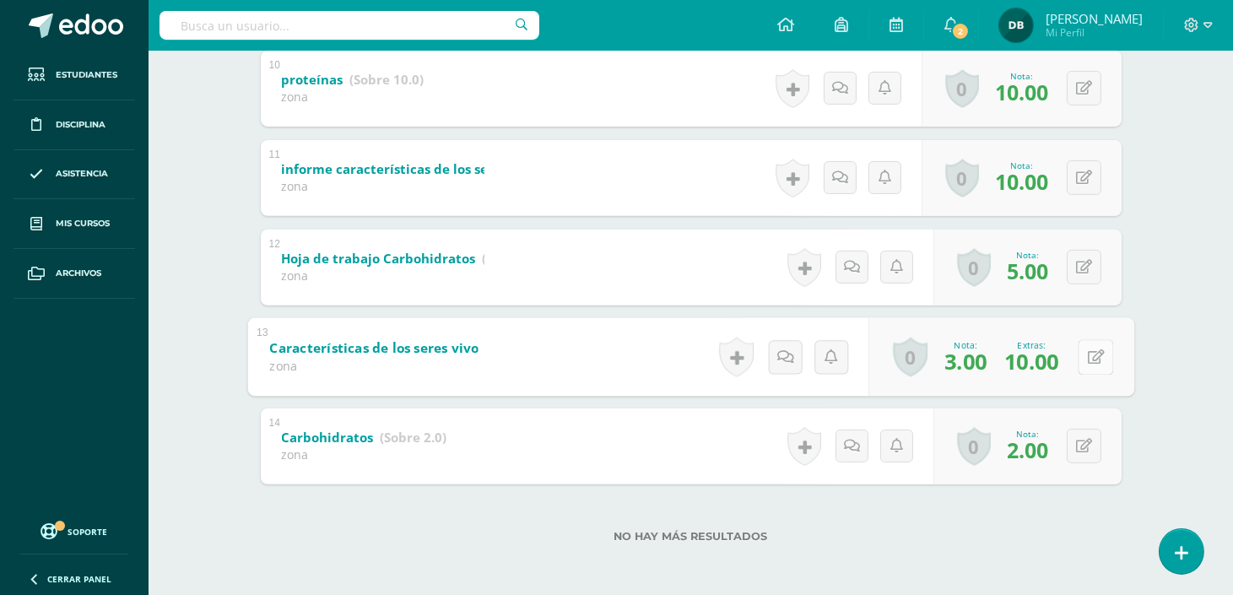
click at [1091, 348] on button at bounding box center [1094, 356] width 35 height 35
drag, startPoint x: 1012, startPoint y: 347, endPoint x: 983, endPoint y: 348, distance: 29.5
click at [983, 348] on input "10.00" at bounding box center [986, 361] width 67 height 34
type input "1"
click at [1047, 366] on icon at bounding box center [1050, 362] width 15 height 14
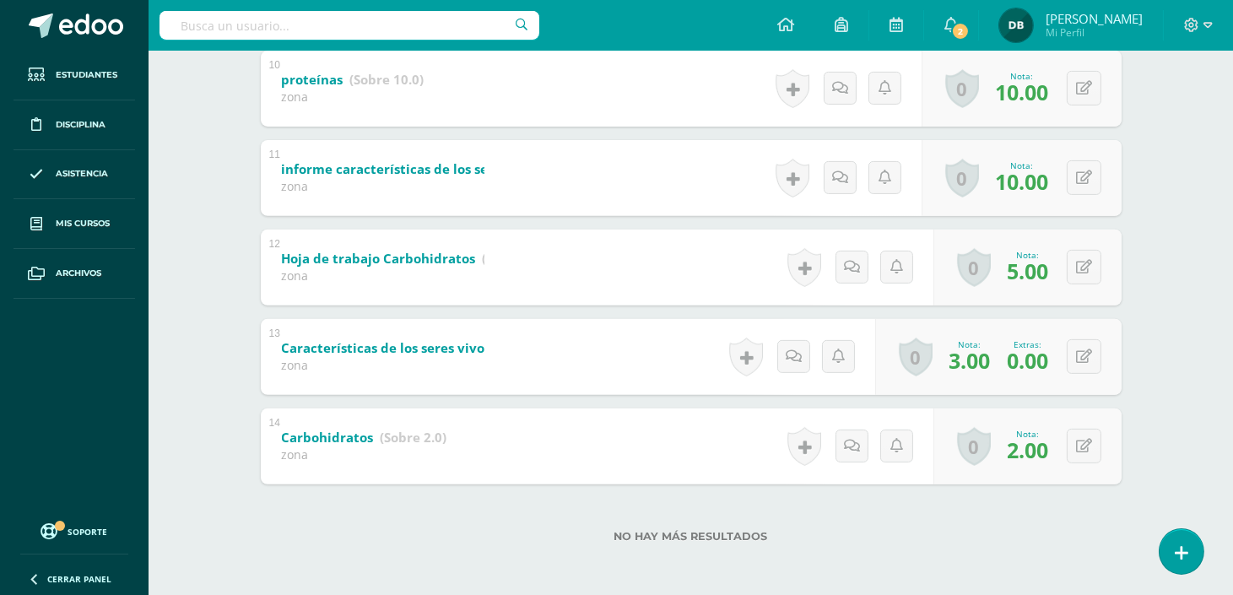
scroll to position [0, 0]
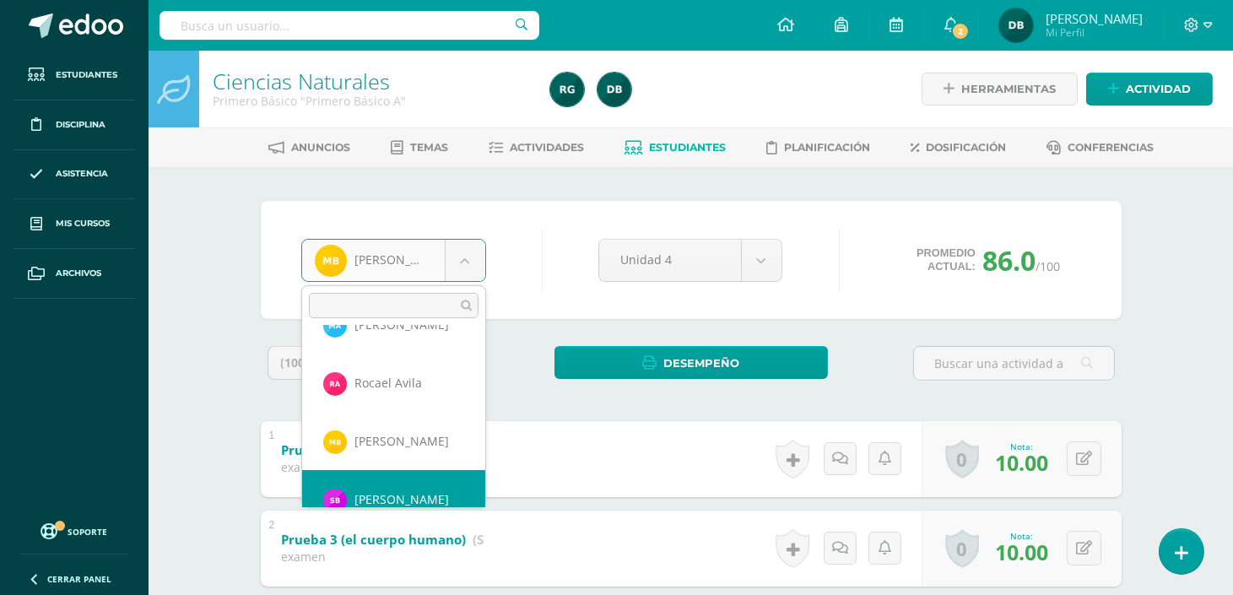
scroll to position [115, 0]
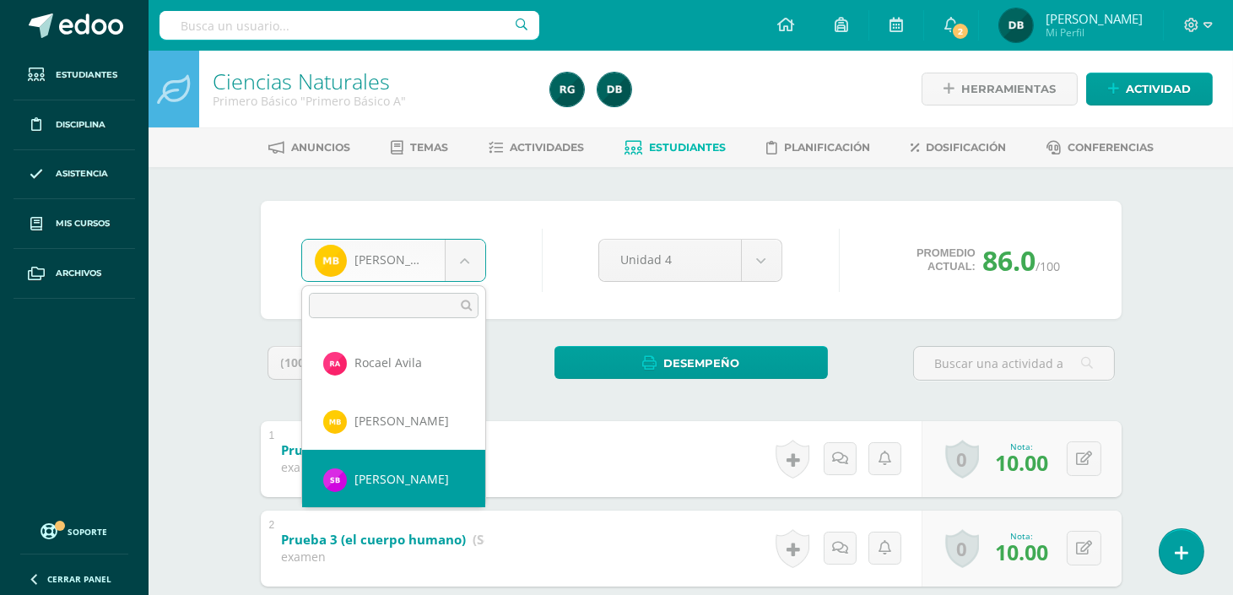
select select "209"
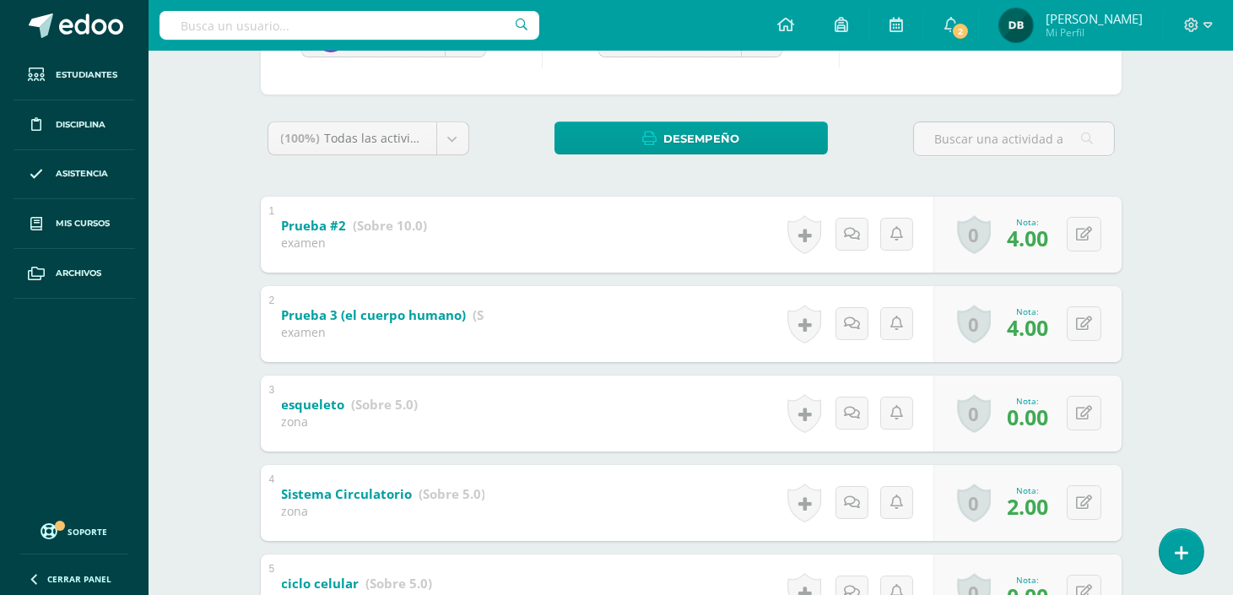
scroll to position [256, 0]
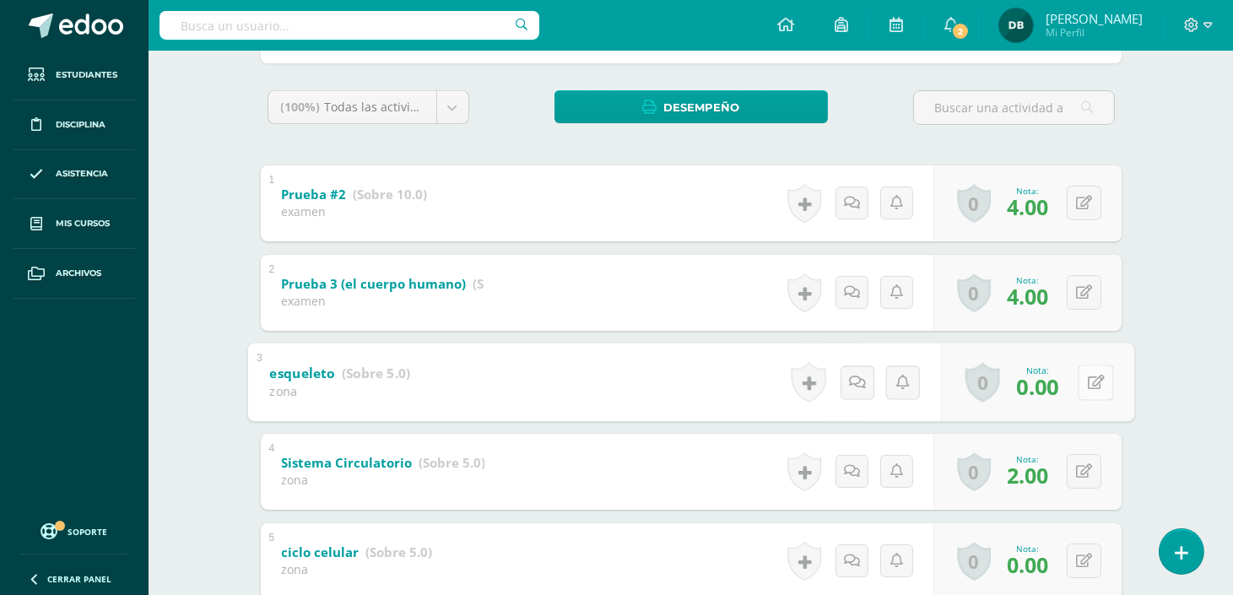
click at [1087, 384] on icon at bounding box center [1095, 382] width 17 height 14
type input "5"
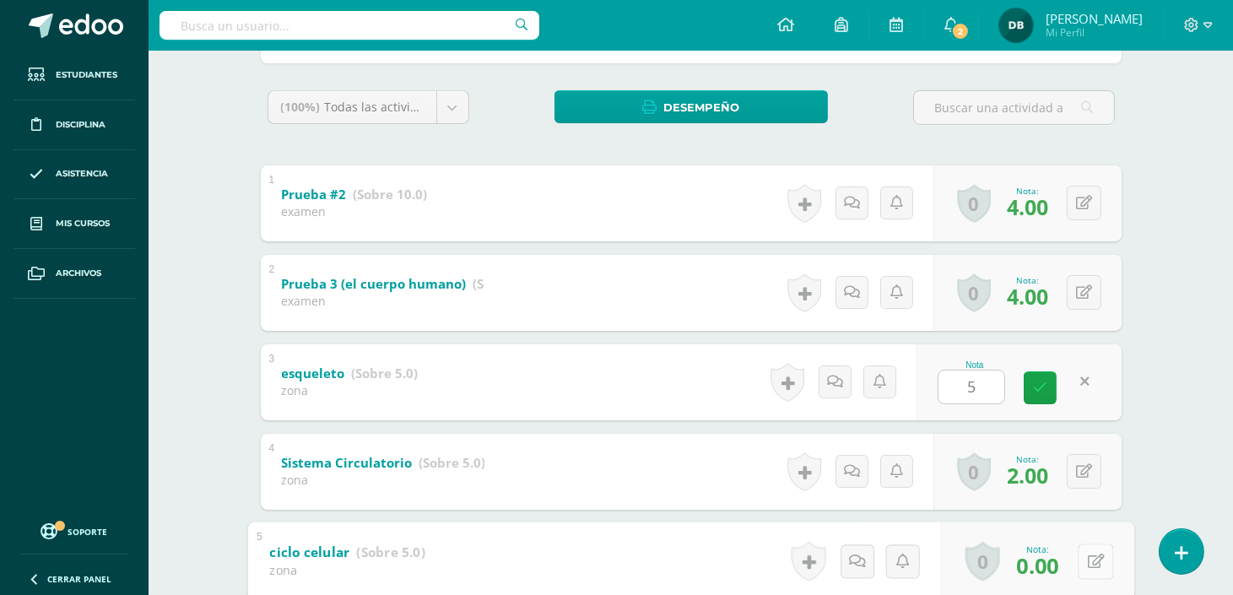
click at [1078, 559] on button at bounding box center [1094, 560] width 35 height 35
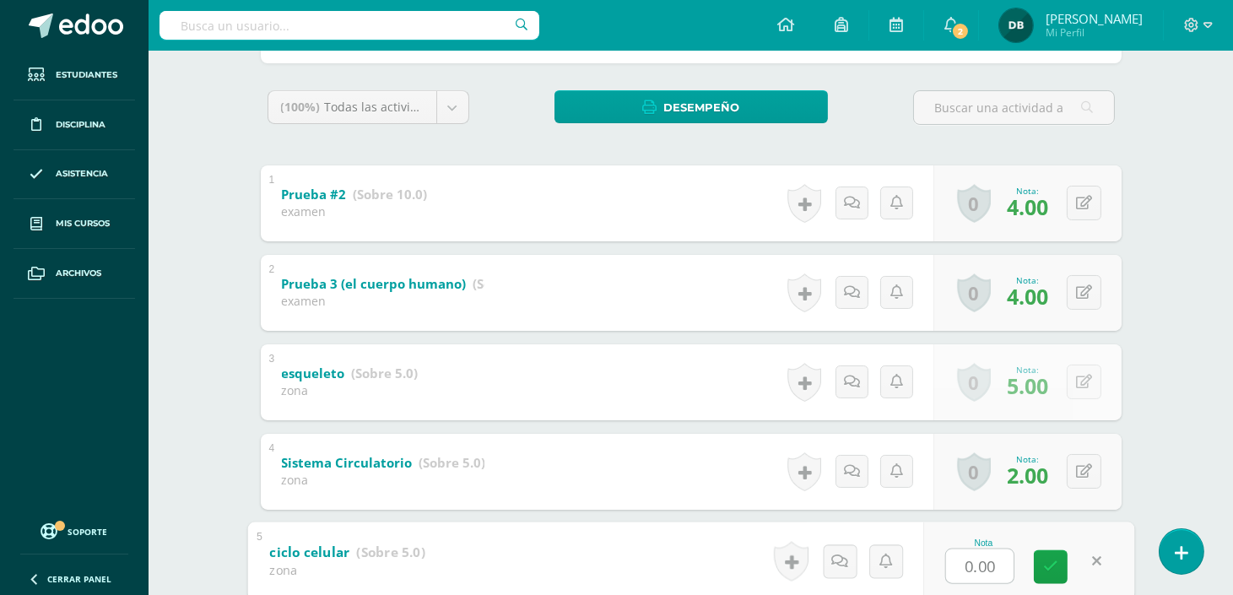
type input "5"
click at [1046, 559] on icon at bounding box center [1050, 566] width 15 height 14
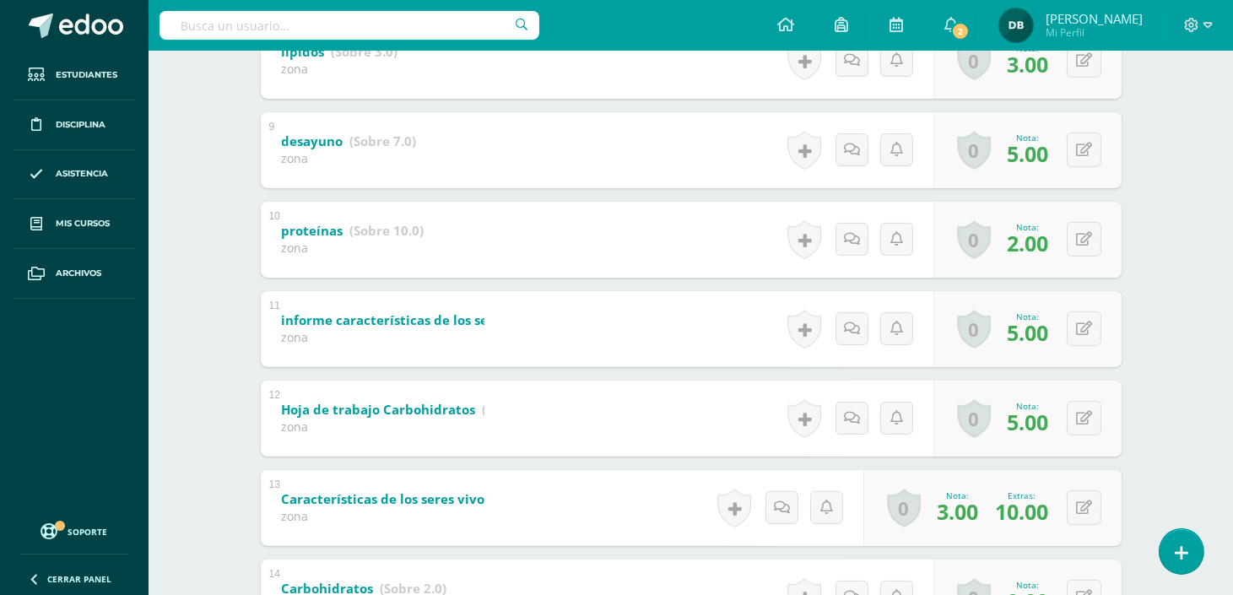
scroll to position [1175, 0]
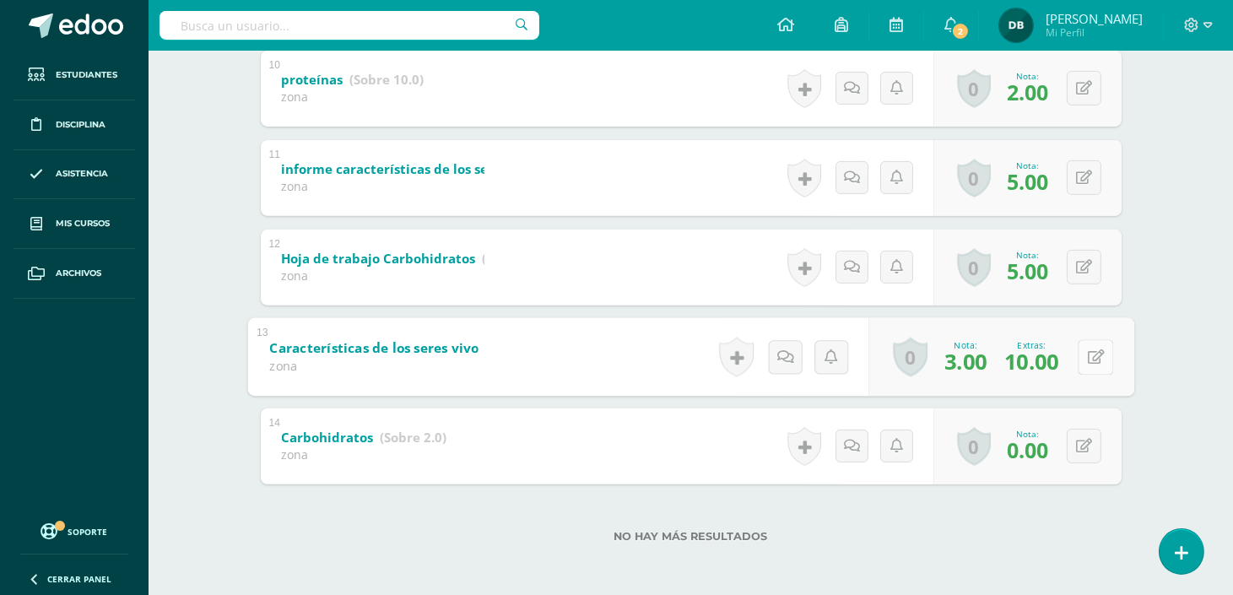
click at [1088, 339] on button at bounding box center [1094, 356] width 35 height 35
drag, startPoint x: 1007, startPoint y: 356, endPoint x: 926, endPoint y: 356, distance: 80.1
click at [926, 356] on div "Nota 3.00 Extras: 10.00" at bounding box center [991, 356] width 283 height 78
type input "5"
click at [1061, 374] on link at bounding box center [1051, 362] width 34 height 34
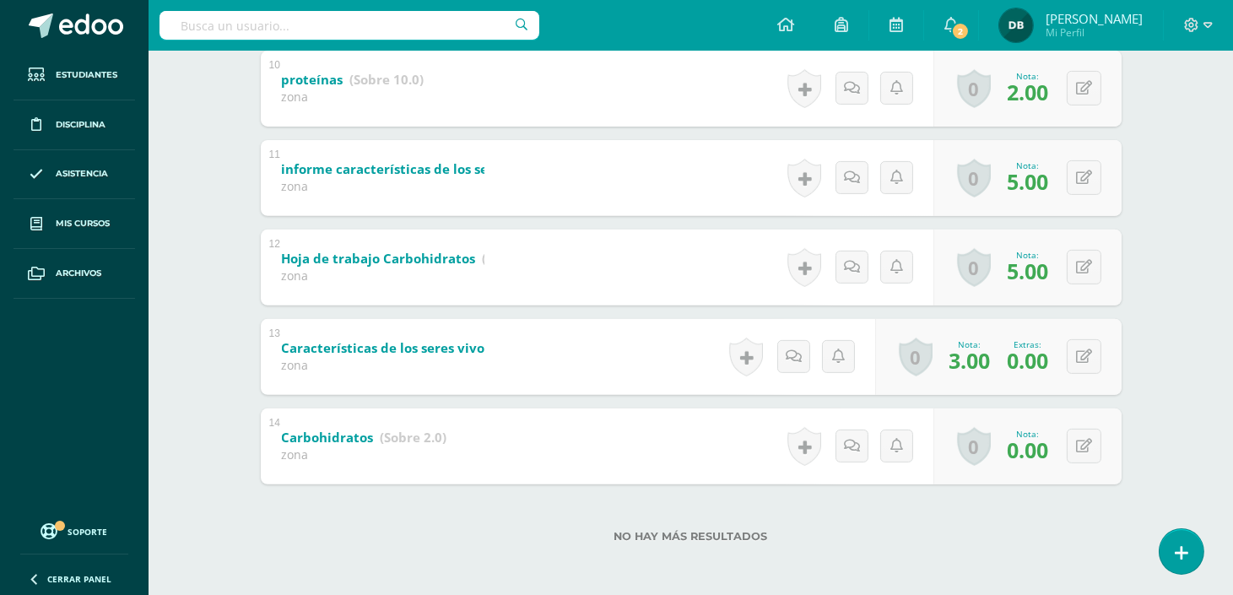
scroll to position [0, 0]
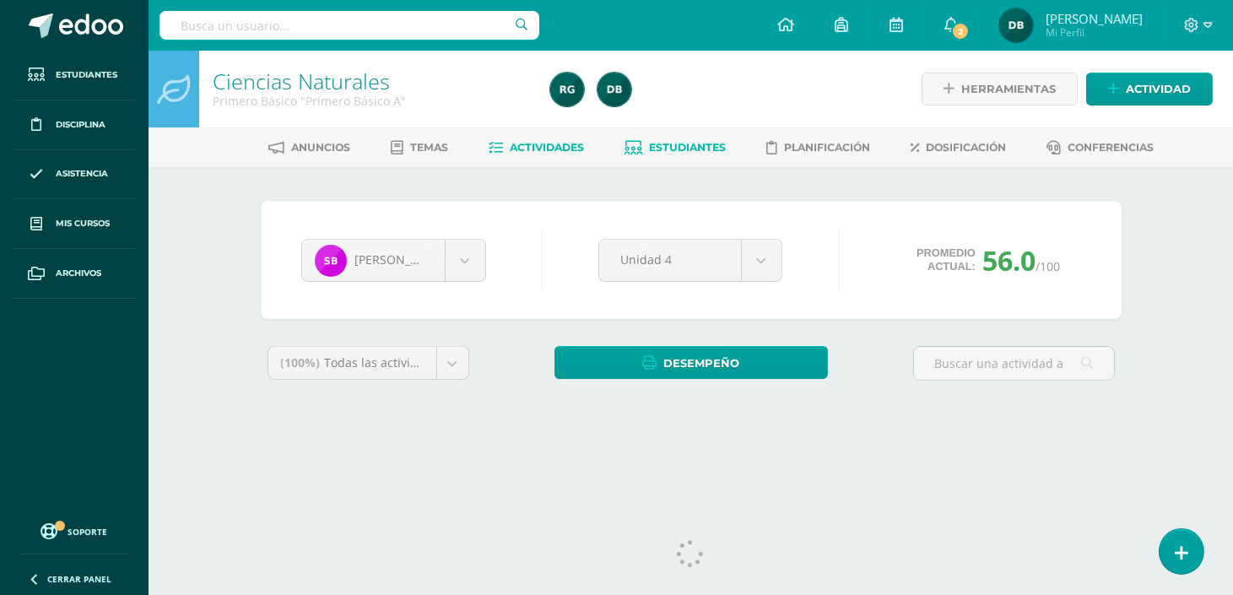
click at [569, 138] on link "Actividades" at bounding box center [535, 147] width 95 height 27
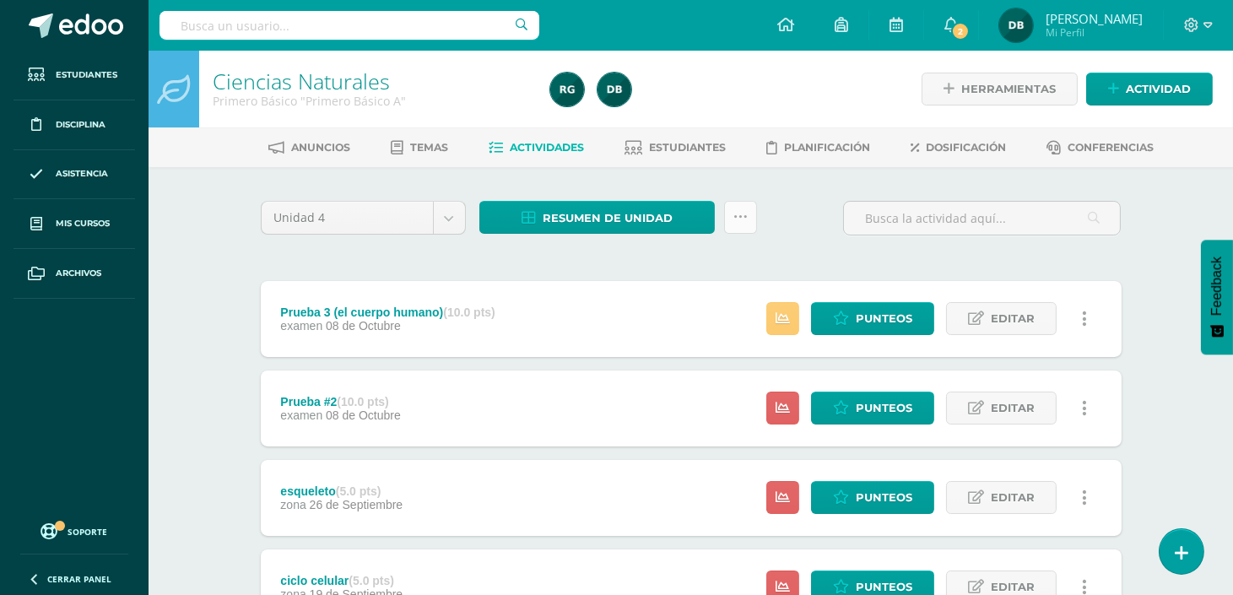
click at [743, 229] on link at bounding box center [740, 217] width 33 height 33
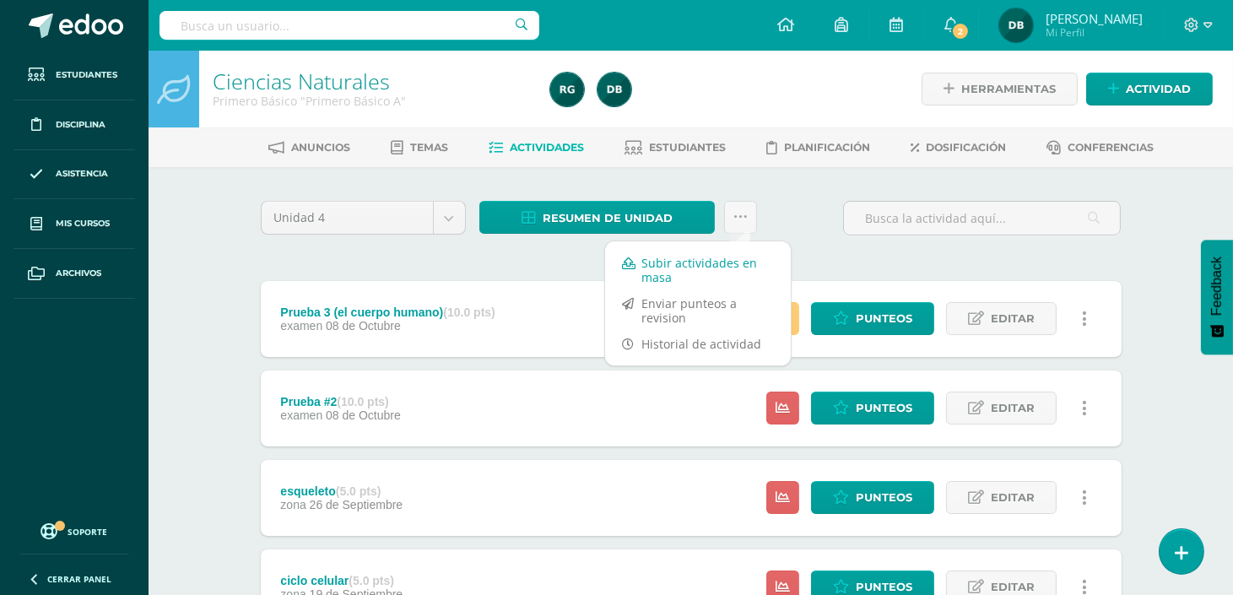
click at [735, 259] on link "Subir actividades en masa" at bounding box center [698, 270] width 186 height 40
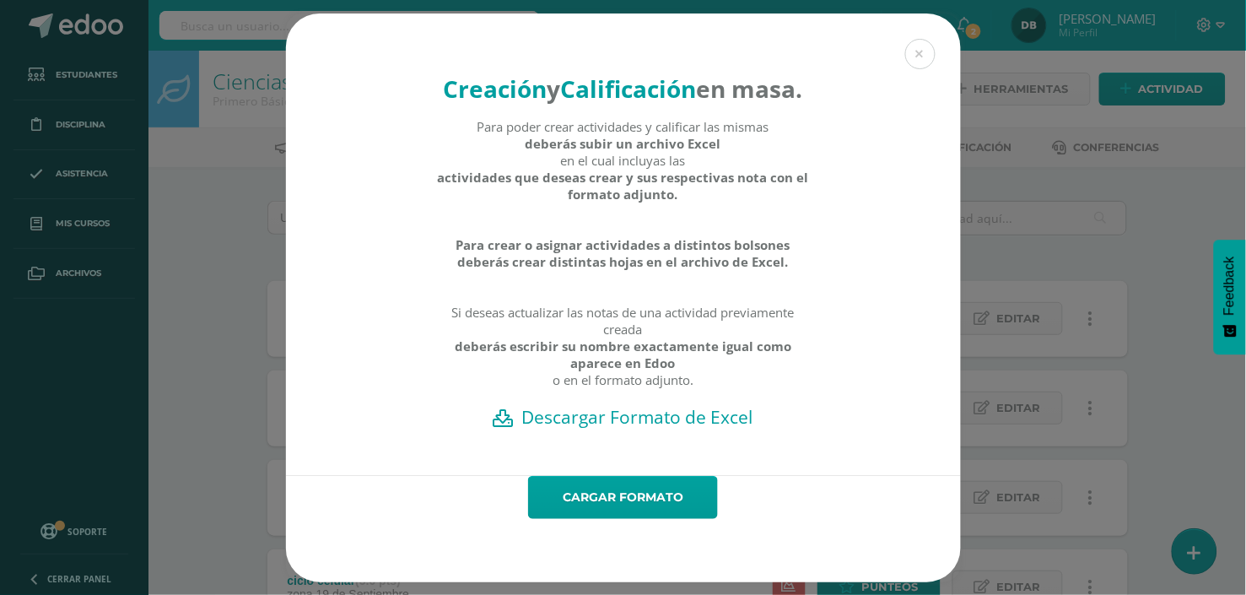
click at [646, 429] on h2 "Descargar Formato de Excel" at bounding box center [624, 417] width 616 height 24
click at [1207, 138] on div "Creación y Calificación en masa. Para poder crear actividades y calificar las m…" at bounding box center [623, 297] width 1233 height 569
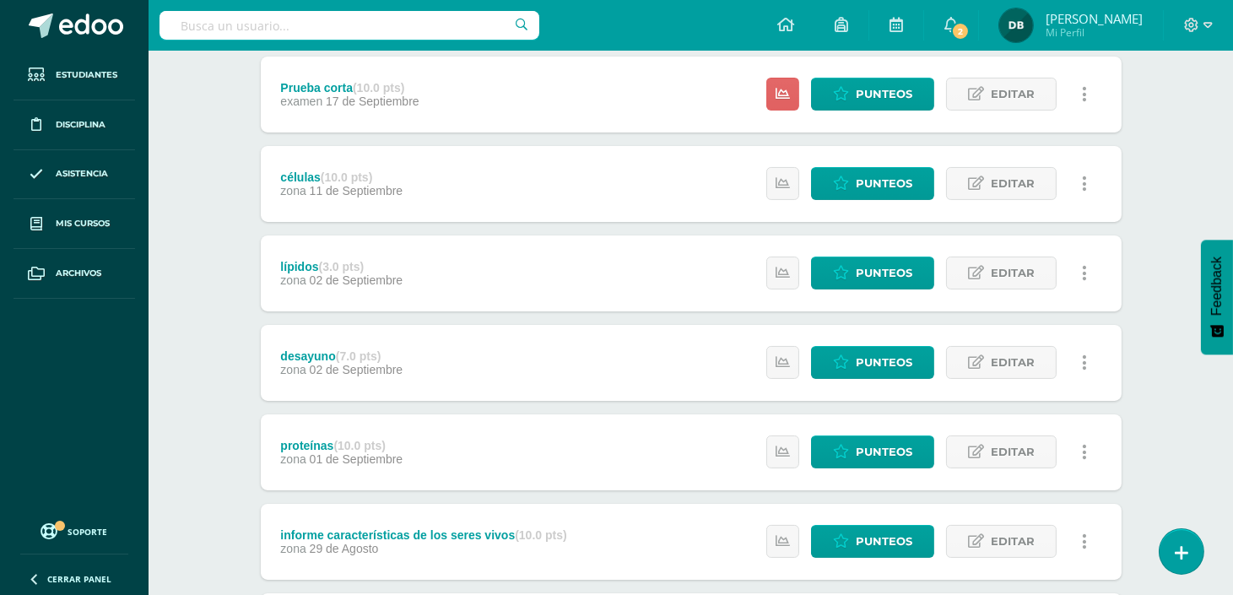
scroll to position [1035, 0]
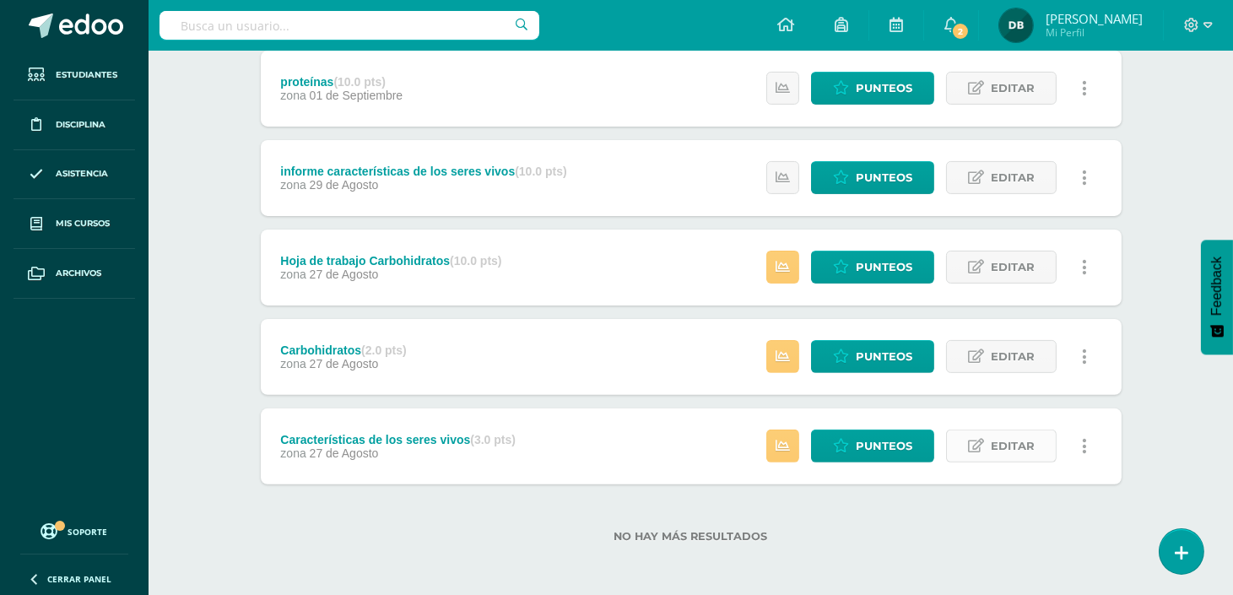
click at [1006, 440] on span "Editar" at bounding box center [1012, 445] width 44 height 31
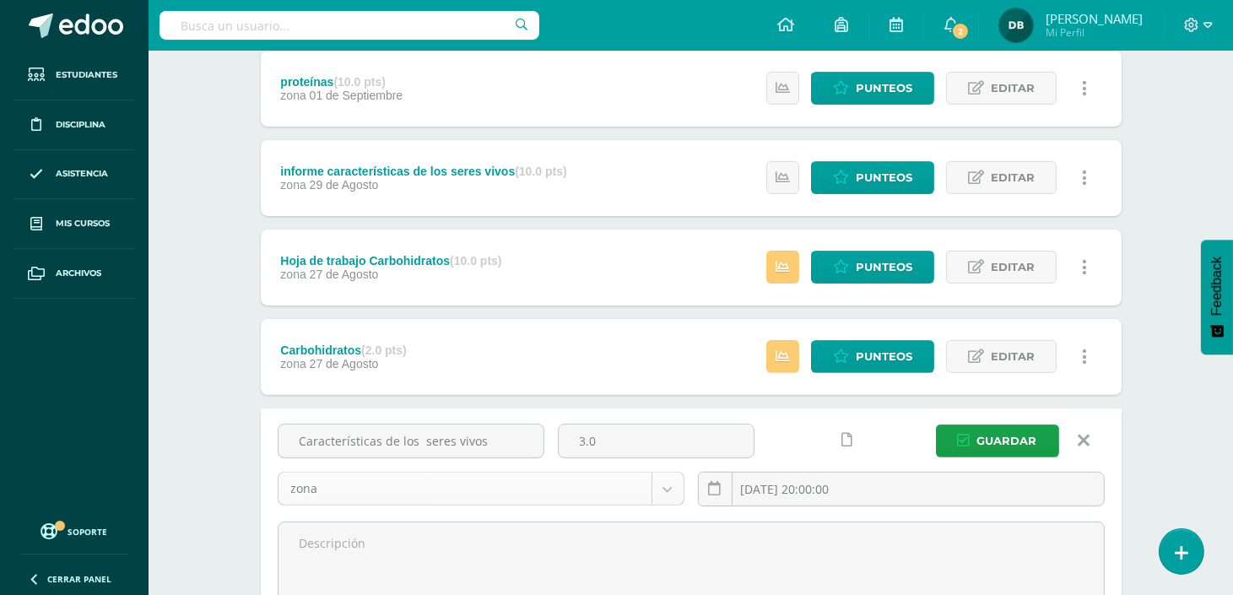
scroll to position [1276, 0]
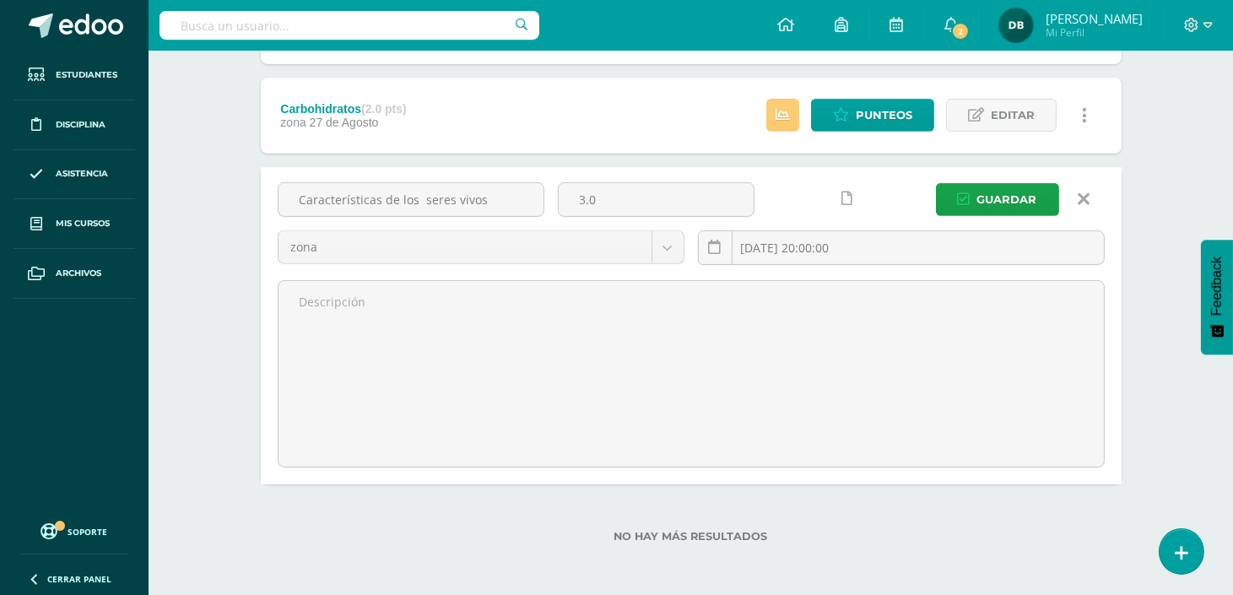
click at [973, 184] on button "Guardar" at bounding box center [997, 199] width 123 height 33
click at [990, 205] on span "Guardar" at bounding box center [1007, 199] width 60 height 31
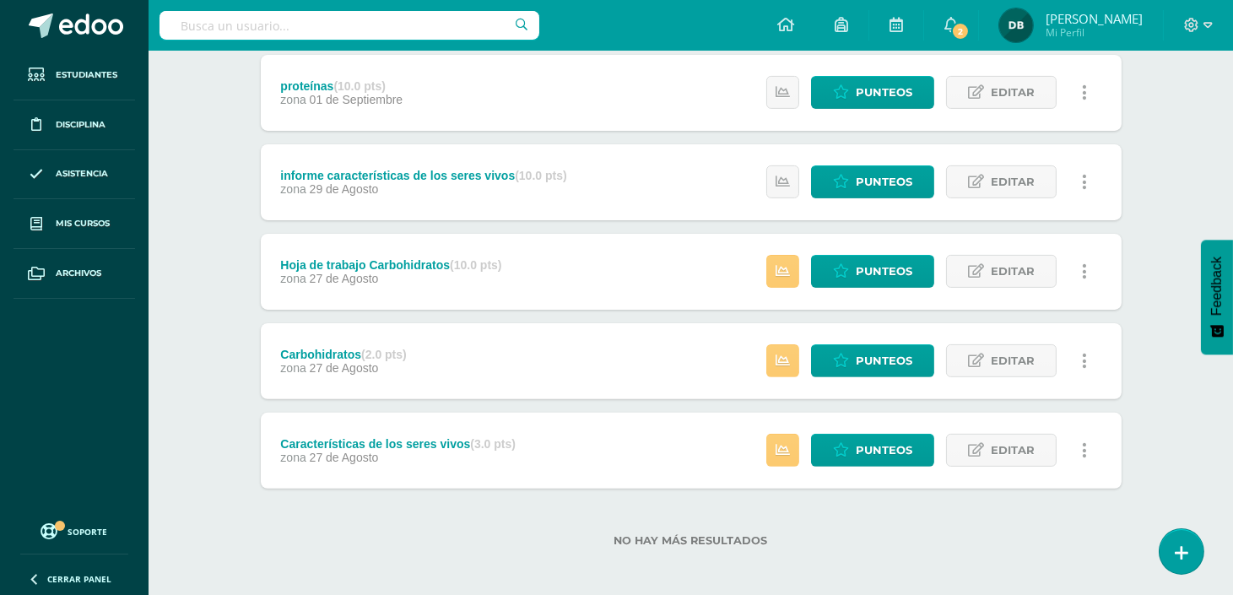
scroll to position [1035, 0]
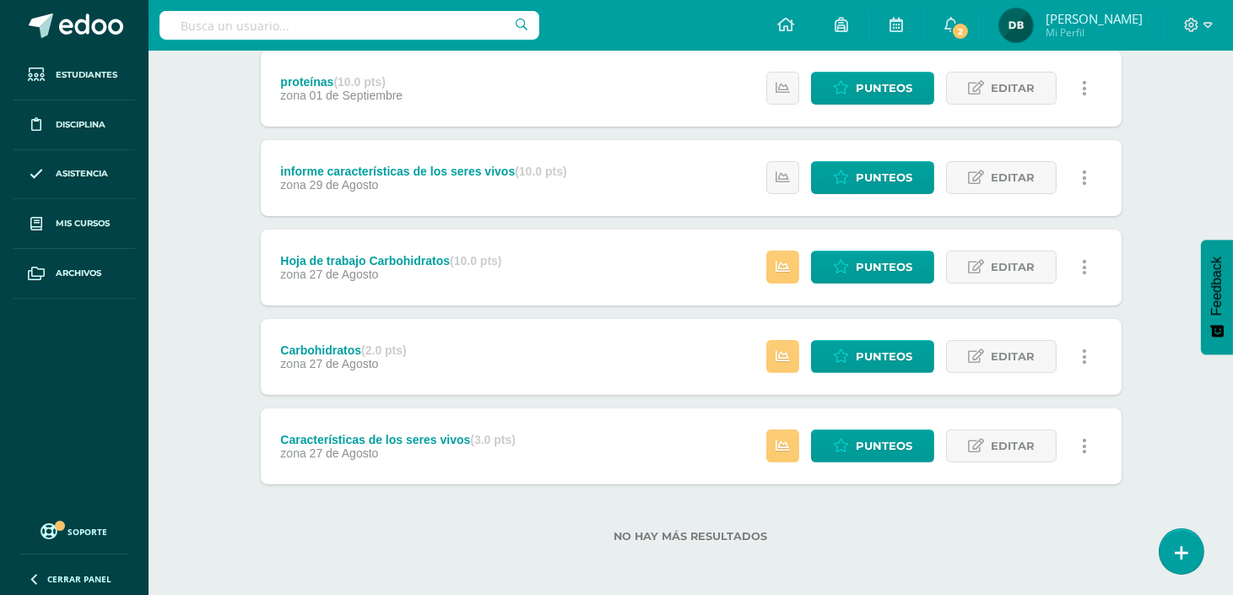
click at [444, 441] on div "Características de los seres vivos (3.0 pts)" at bounding box center [397, 439] width 235 height 13
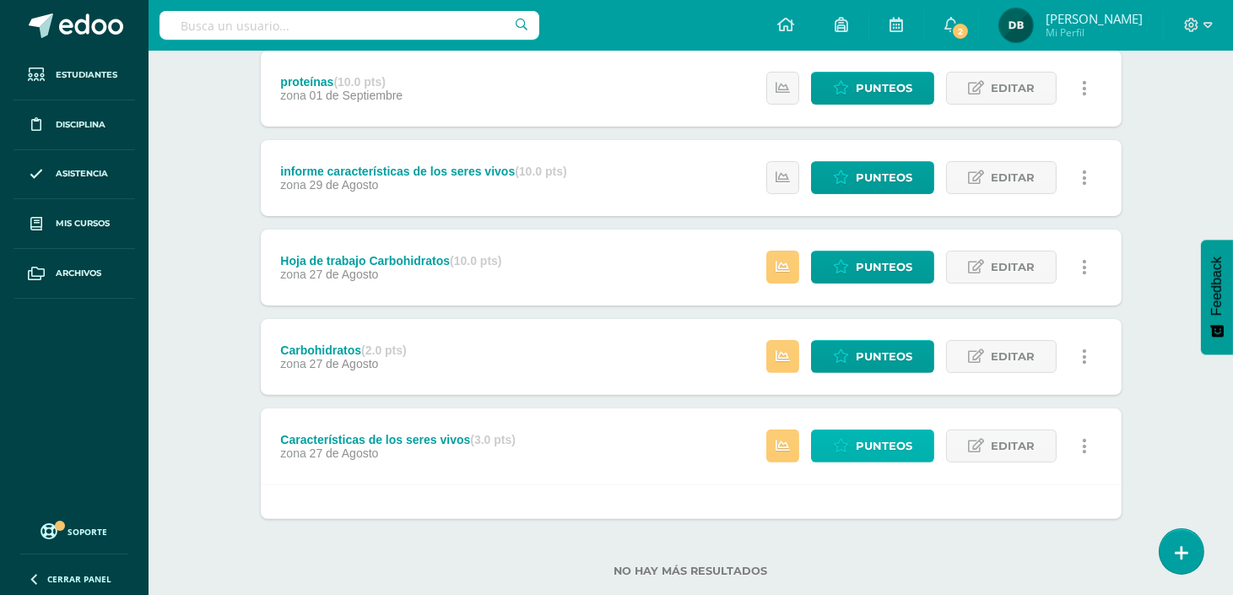
click at [871, 444] on span "Punteos" at bounding box center [883, 445] width 57 height 31
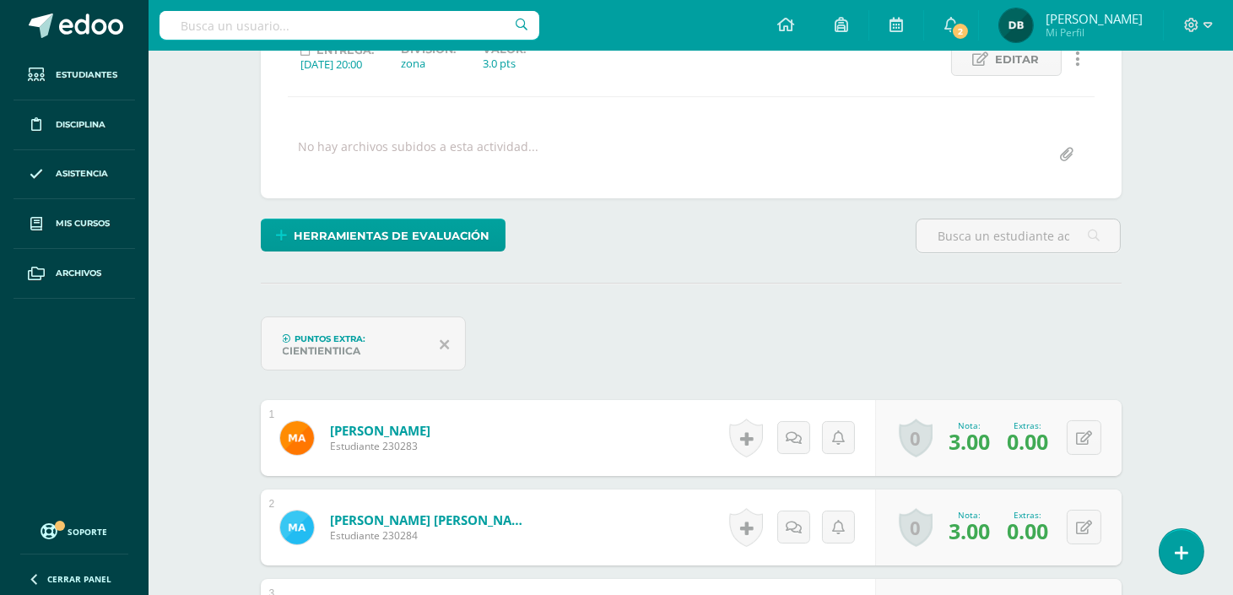
click at [449, 340] on icon at bounding box center [444, 344] width 9 height 15
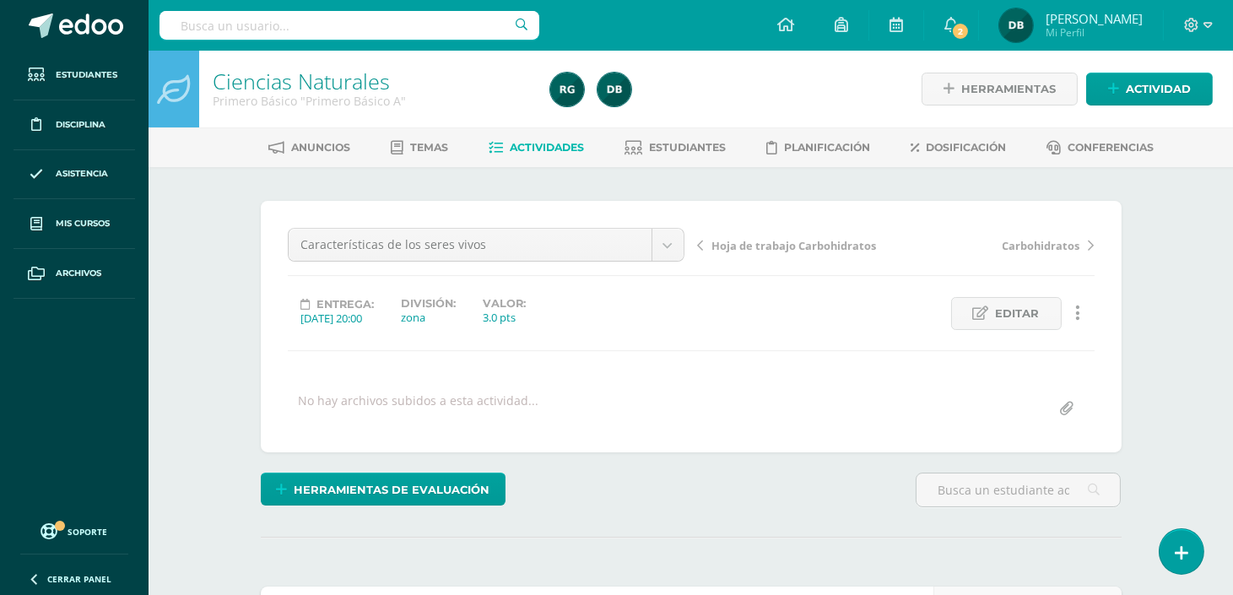
click at [546, 147] on span "Actividades" at bounding box center [547, 147] width 74 height 13
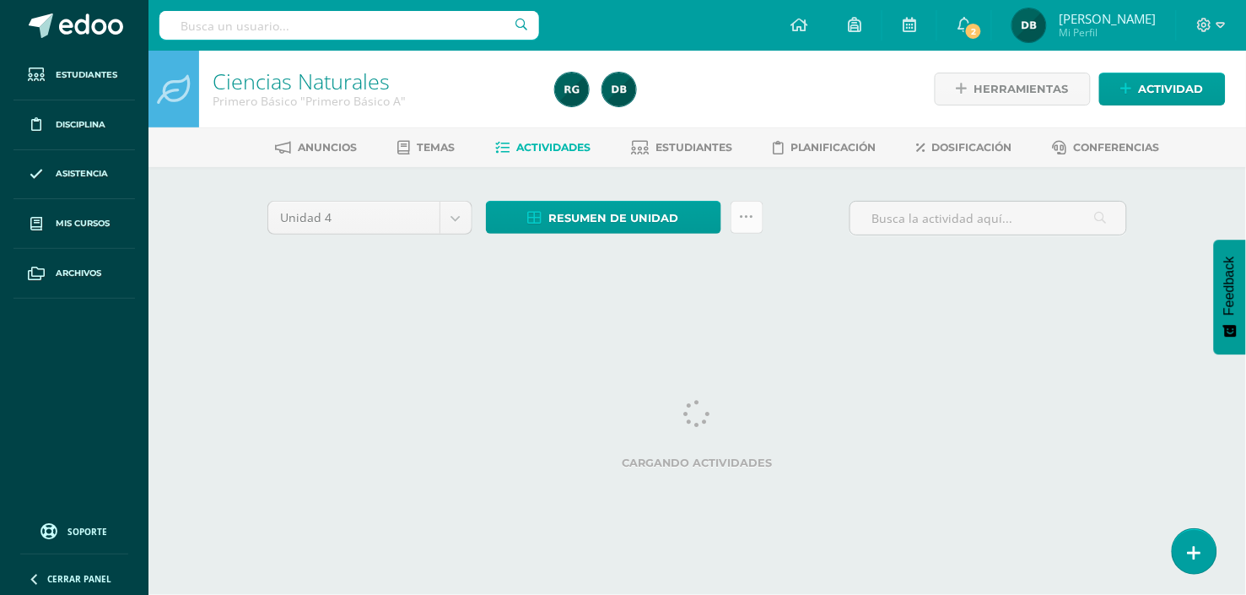
click at [748, 223] on icon at bounding box center [747, 217] width 14 height 14
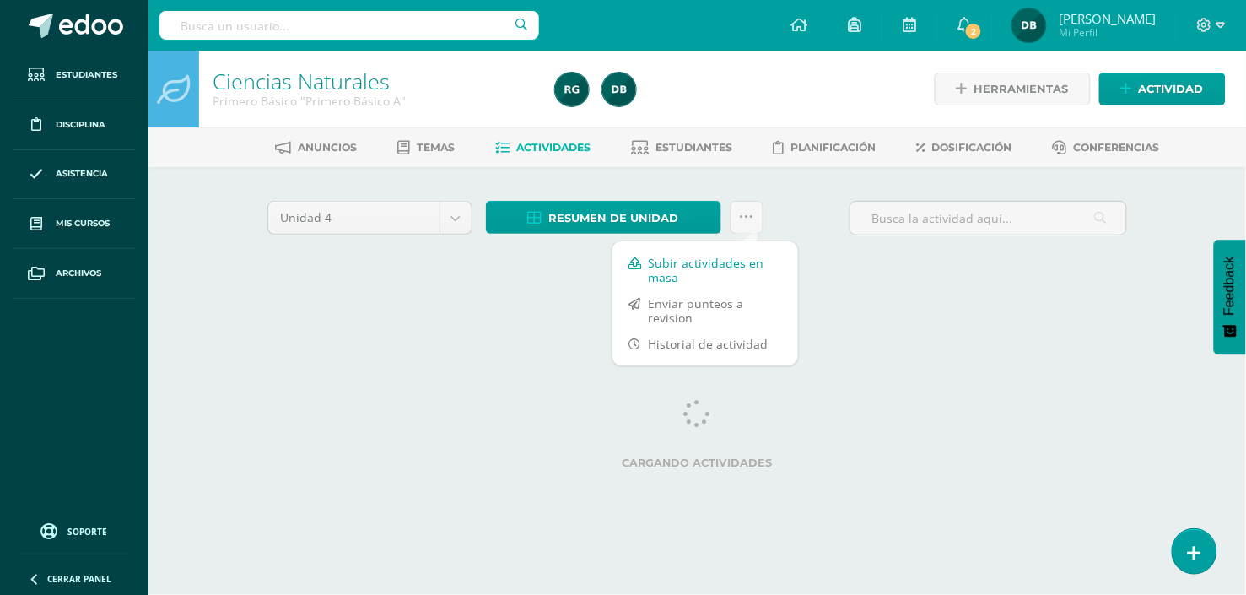
click at [710, 262] on link "Subir actividades en masa" at bounding box center [706, 270] width 186 height 40
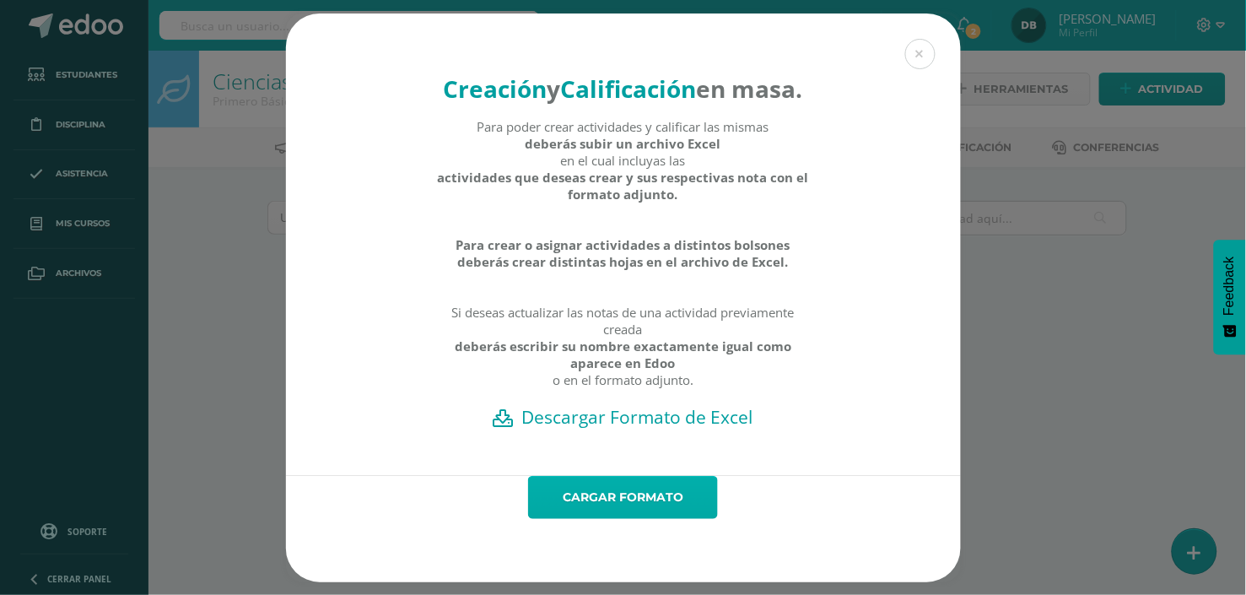
click at [635, 508] on link "Cargar formato" at bounding box center [623, 497] width 190 height 43
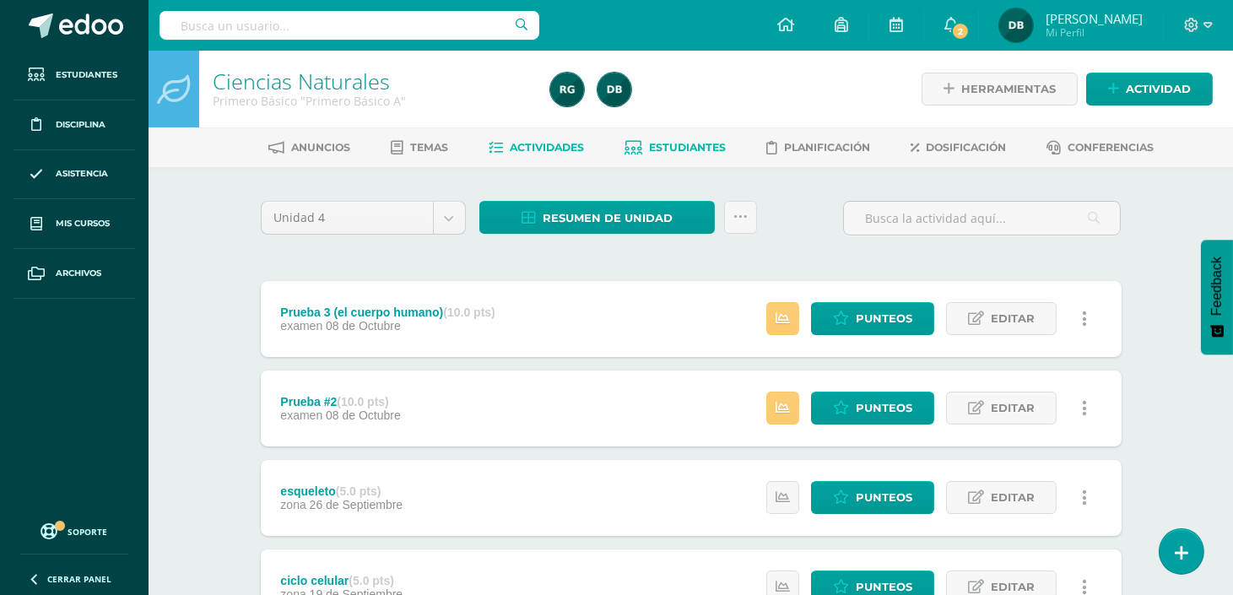
click at [706, 141] on span "Estudiantes" at bounding box center [687, 147] width 77 height 13
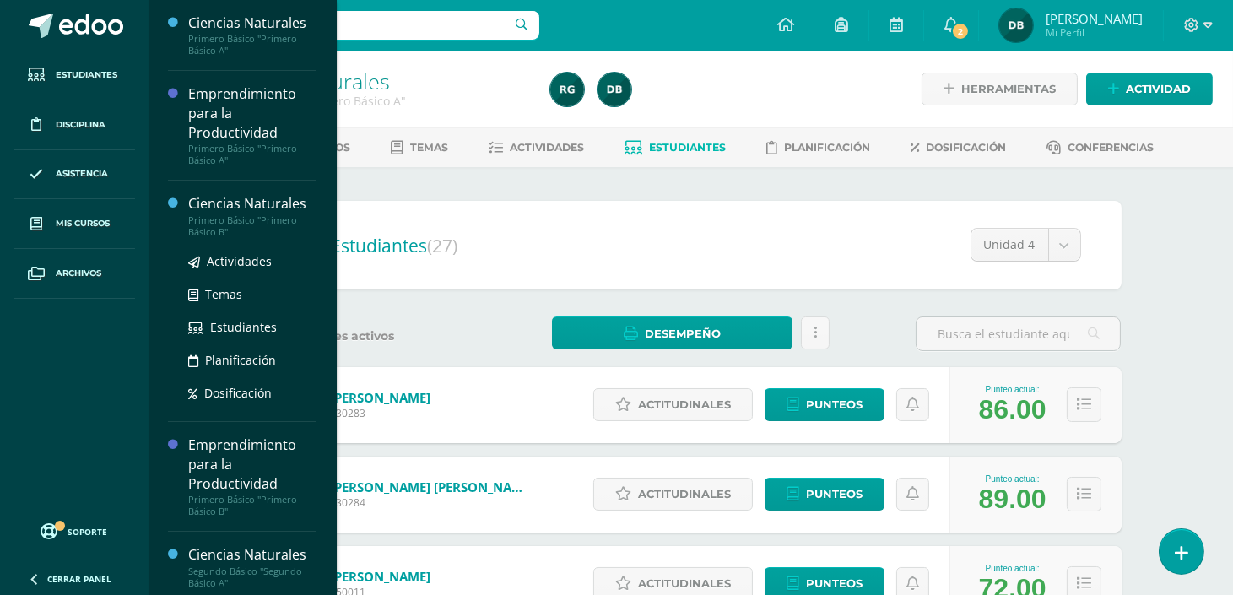
click at [216, 224] on div "Primero Básico "Primero Básico B"" at bounding box center [252, 226] width 128 height 24
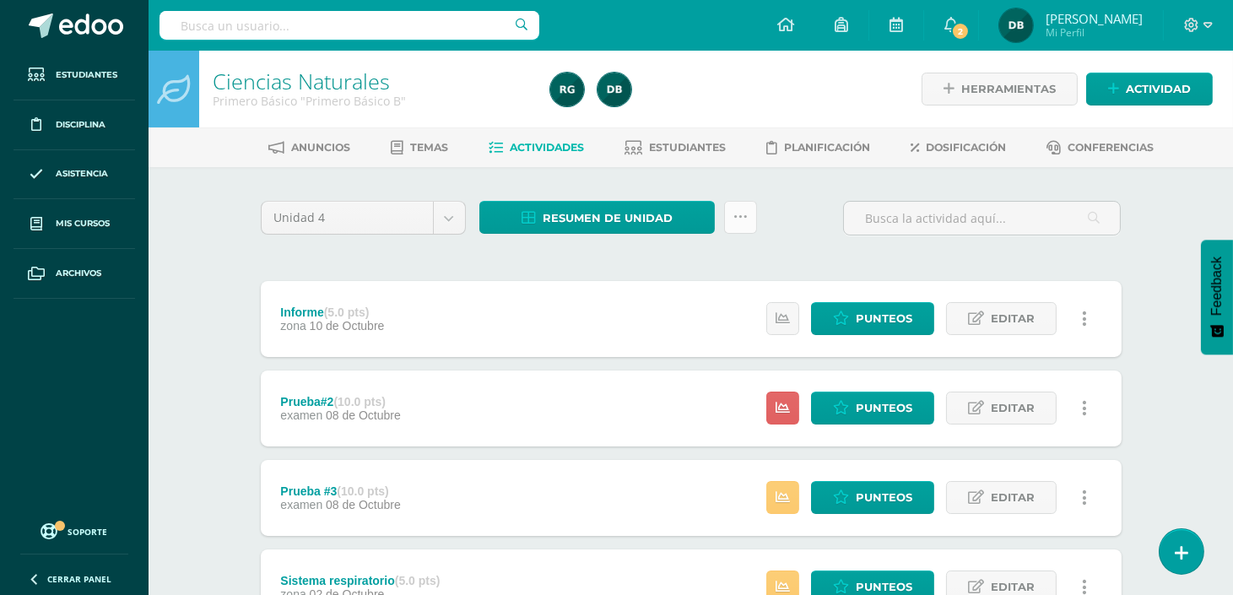
click at [743, 212] on icon at bounding box center [740, 217] width 14 height 14
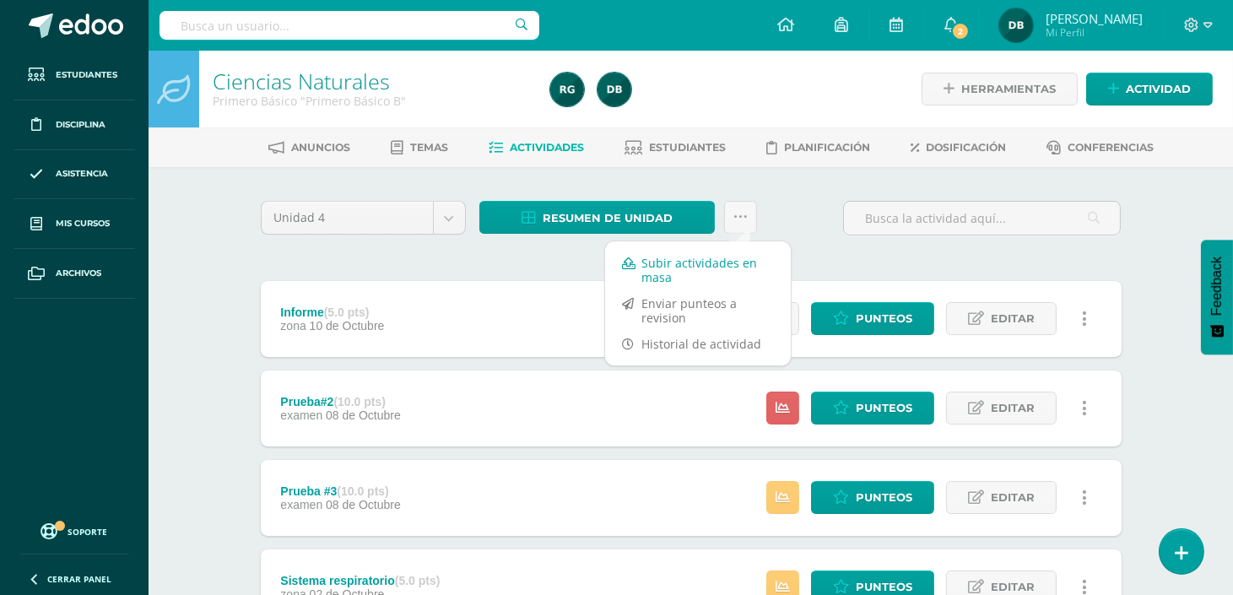
click at [713, 271] on link "Subir actividades en masa" at bounding box center [698, 270] width 186 height 40
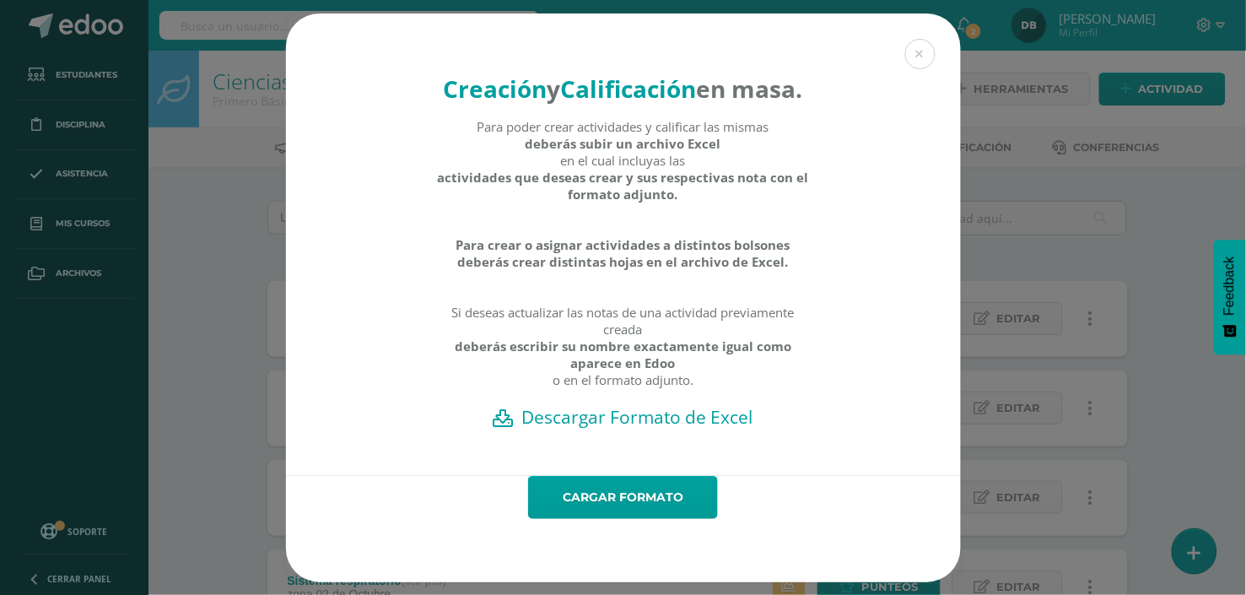
click at [648, 429] on h2 "Descargar Formato de Excel" at bounding box center [624, 417] width 616 height 24
click at [1190, 281] on div "Creación y Calificación en masa. Para poder crear actividades y calificar las m…" at bounding box center [623, 297] width 1233 height 569
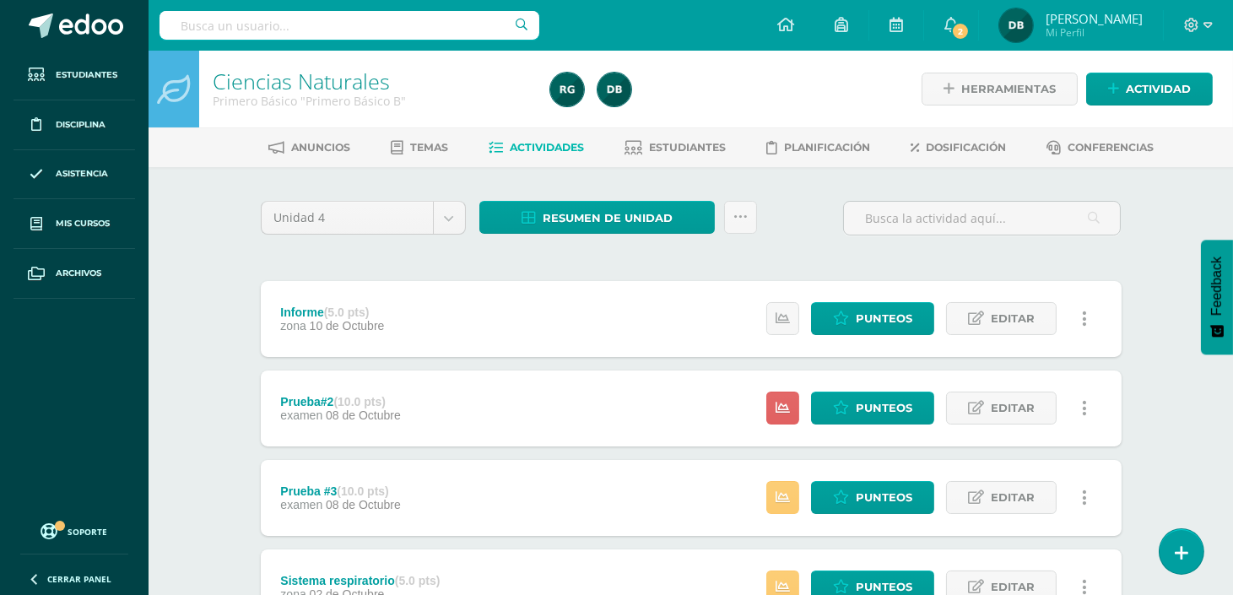
scroll to position [1125, 0]
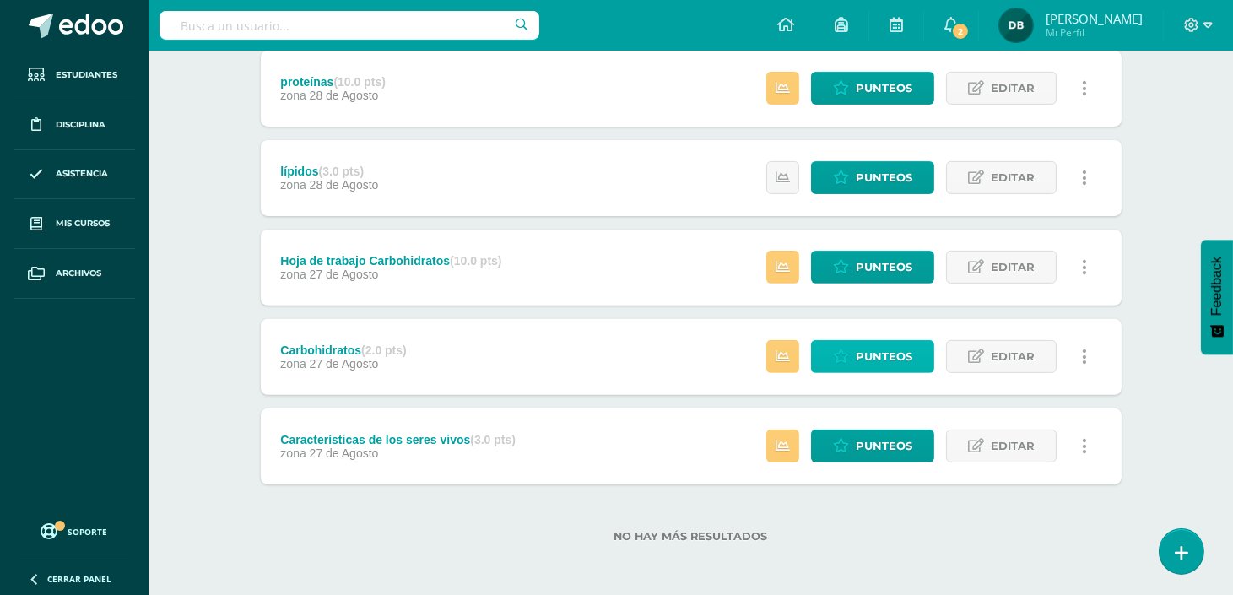
click at [920, 359] on link "Punteos" at bounding box center [872, 356] width 123 height 33
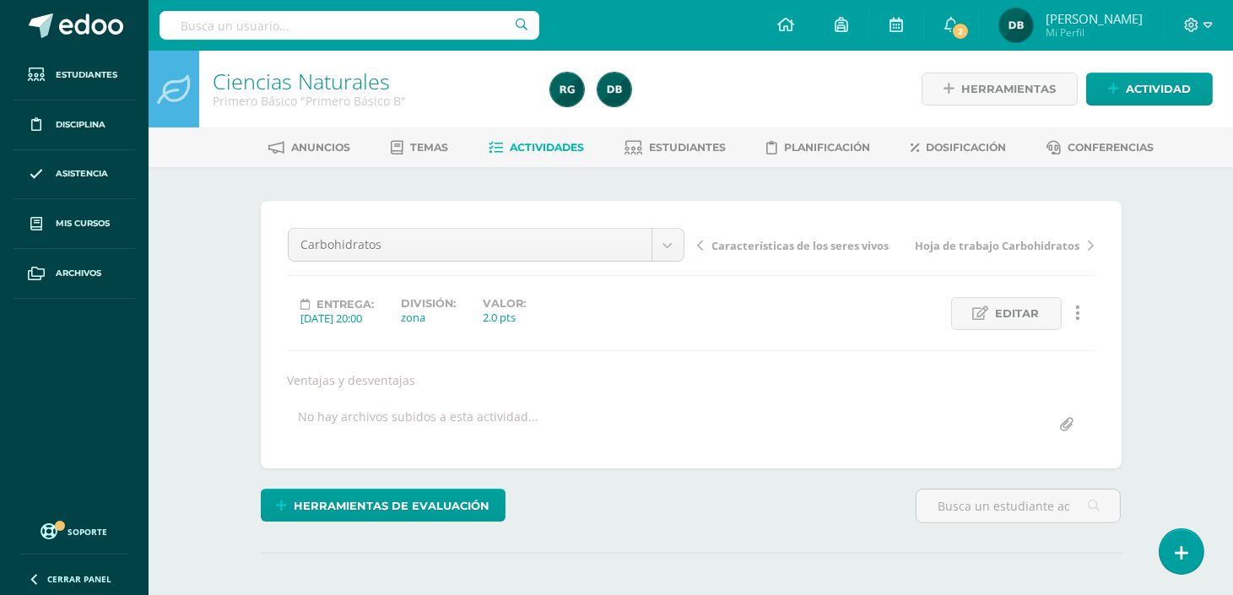
scroll to position [1, 0]
click at [848, 240] on span "Características de los seres vivos" at bounding box center [800, 244] width 177 height 15
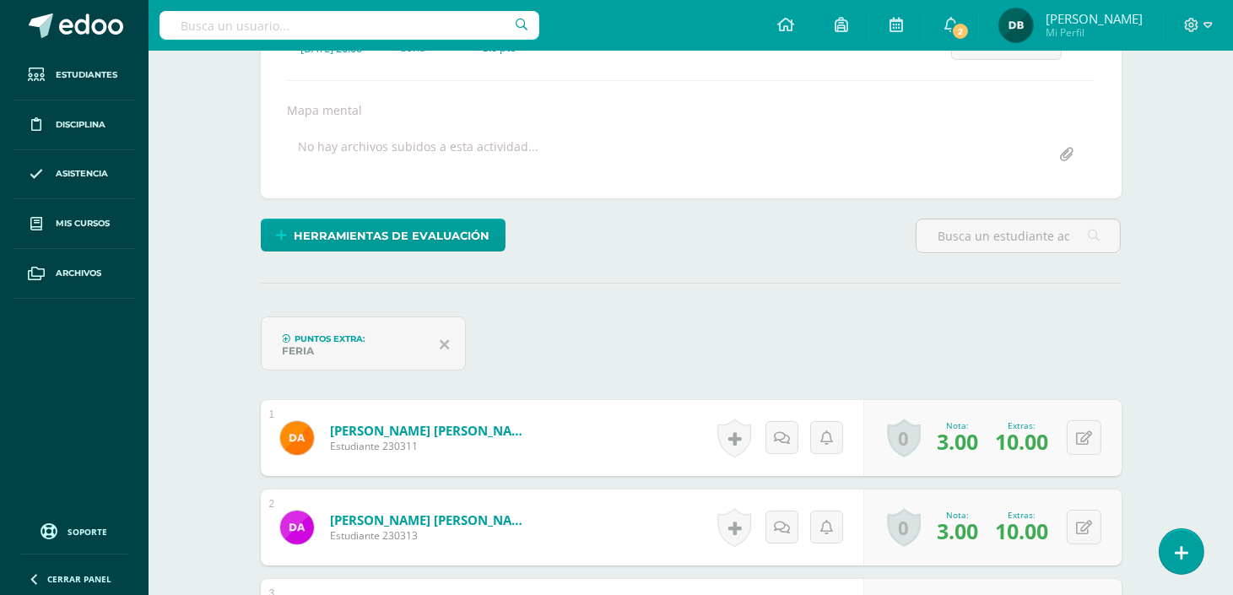
scroll to position [239, 0]
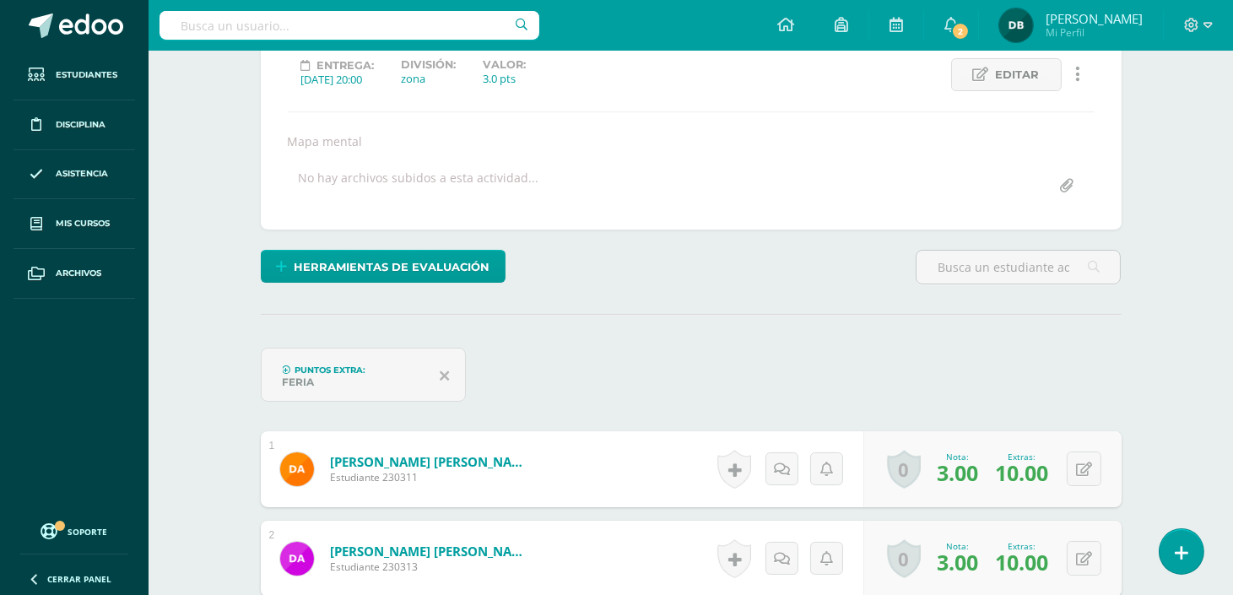
click at [448, 380] on icon at bounding box center [444, 375] width 9 height 15
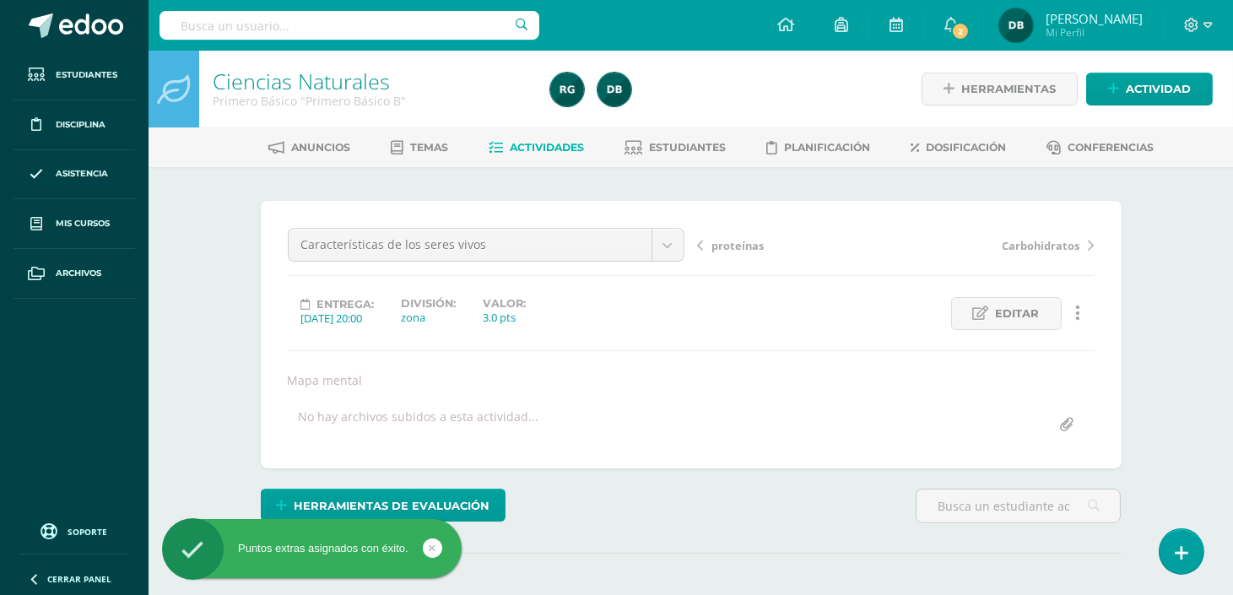
click at [554, 146] on span "Actividades" at bounding box center [547, 147] width 74 height 13
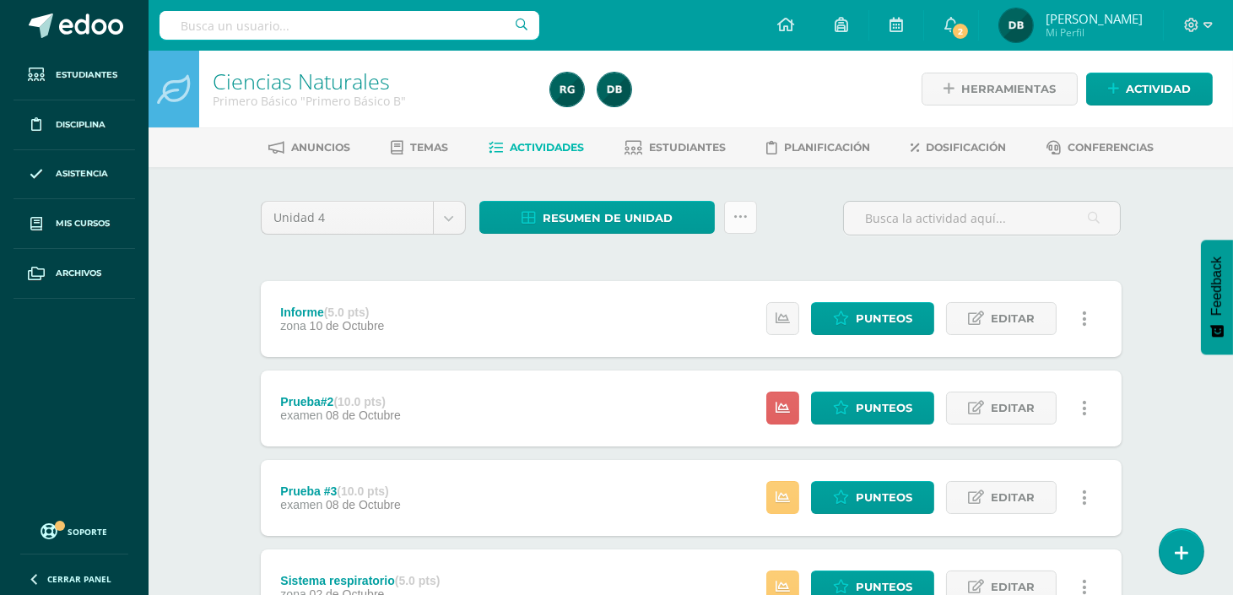
click at [741, 220] on icon at bounding box center [740, 217] width 14 height 14
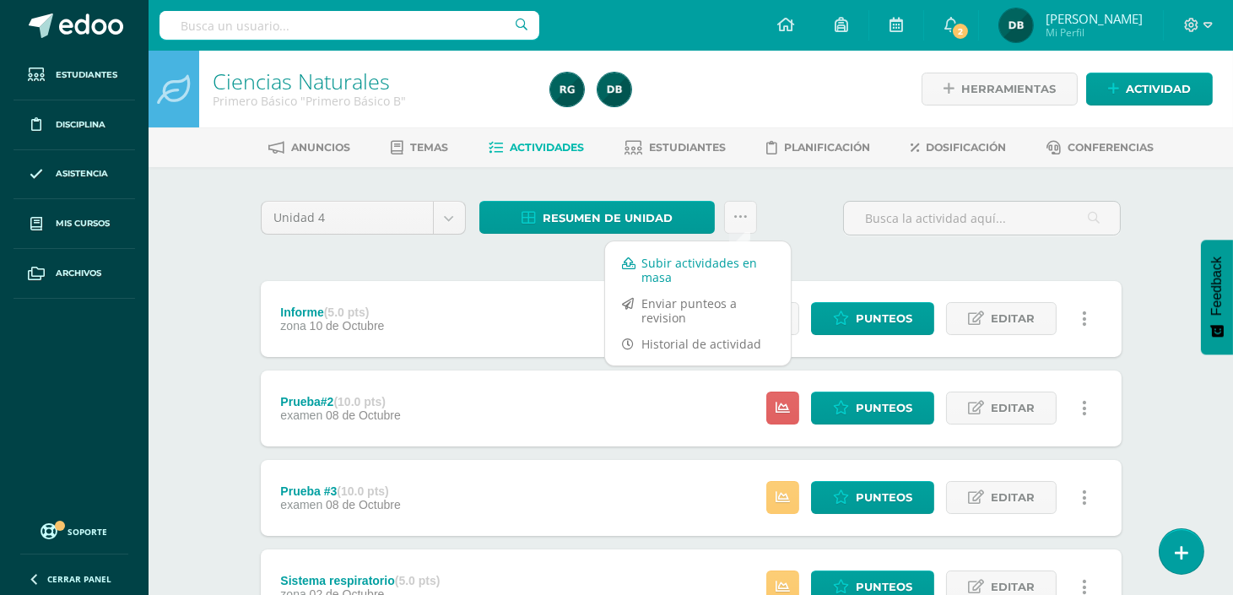
click at [726, 258] on link "Subir actividades en masa" at bounding box center [698, 270] width 186 height 40
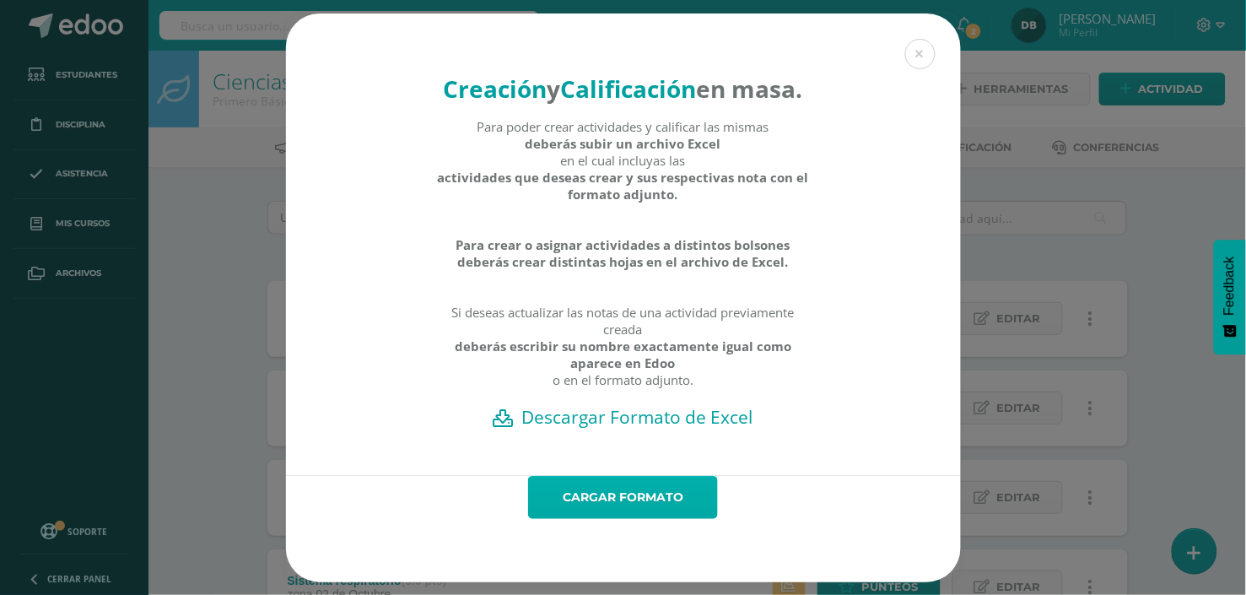
click at [617, 518] on link "Cargar formato" at bounding box center [623, 497] width 190 height 43
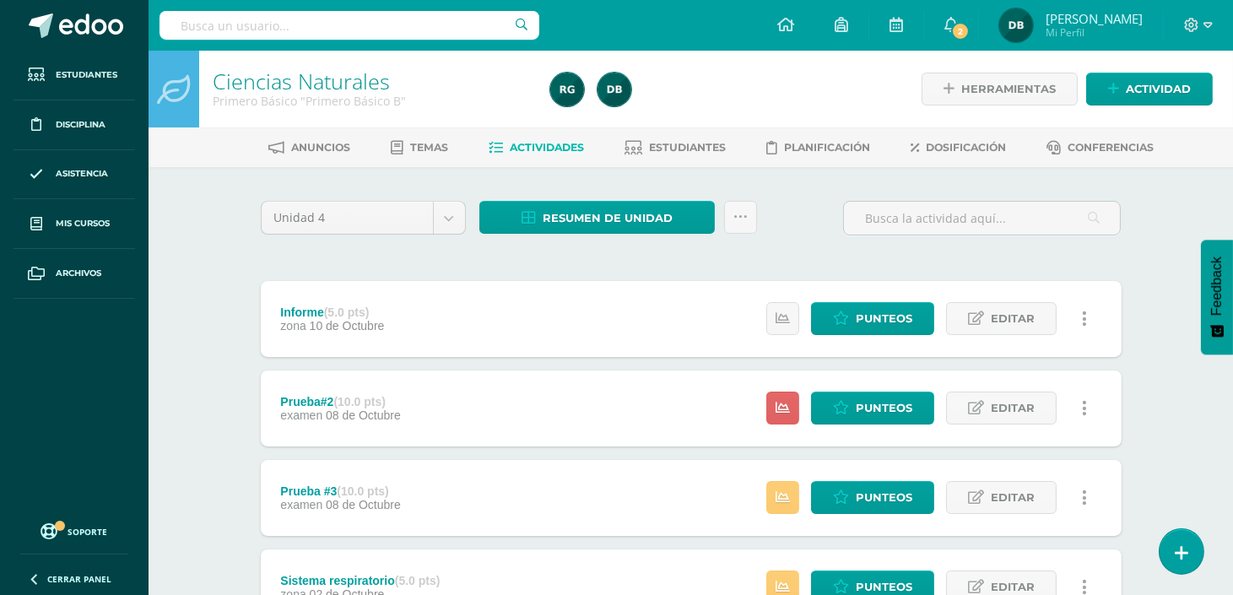
click at [697, 141] on span "Estudiantes" at bounding box center [687, 147] width 77 height 13
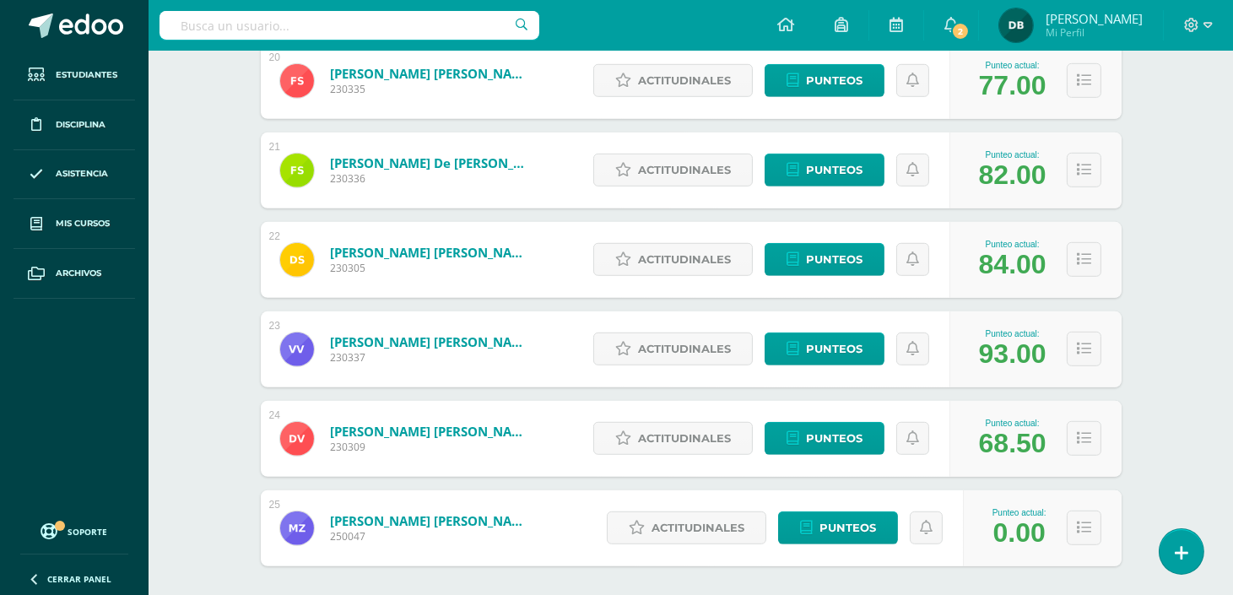
scroll to position [2055, 0]
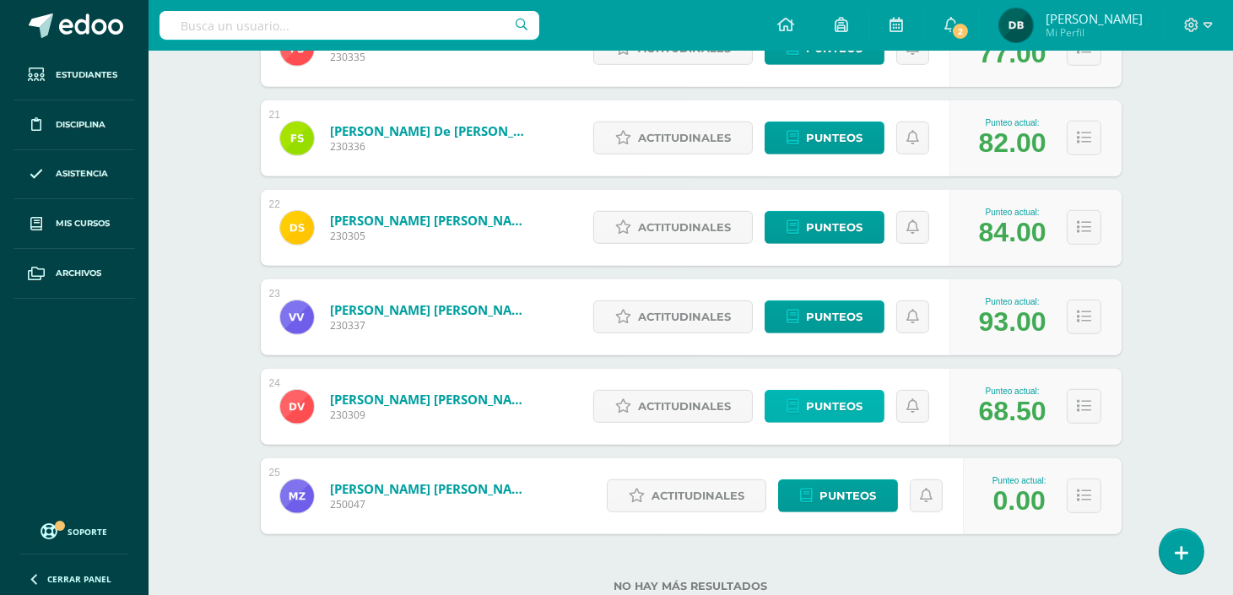
click at [863, 405] on link "Punteos" at bounding box center [824, 406] width 120 height 33
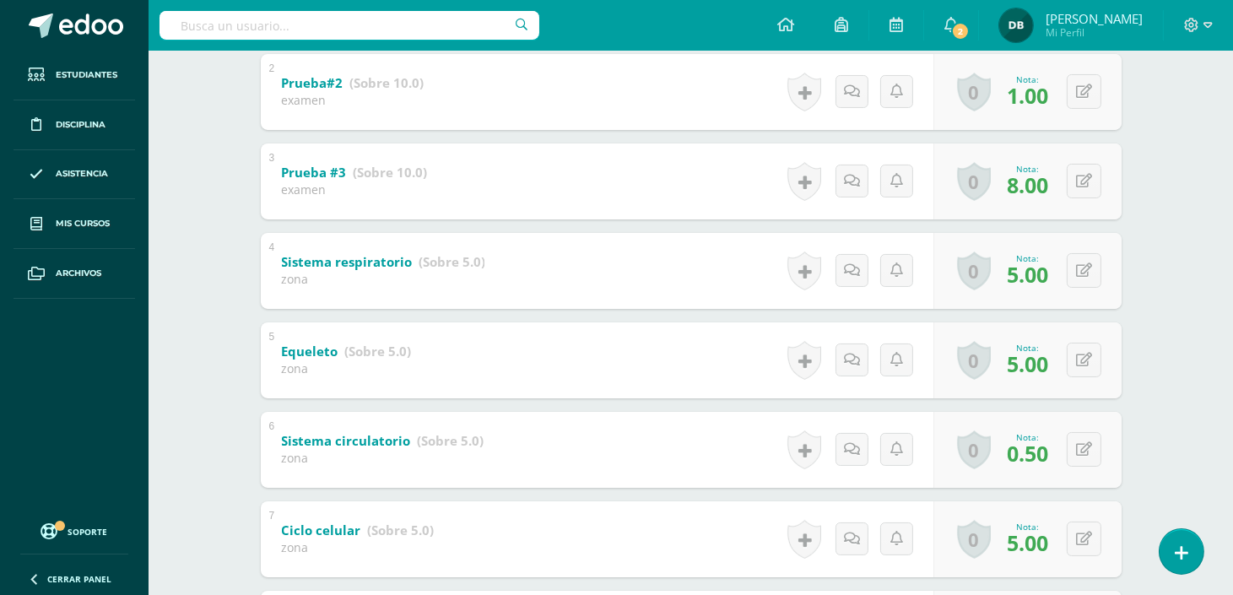
scroll to position [487, 0]
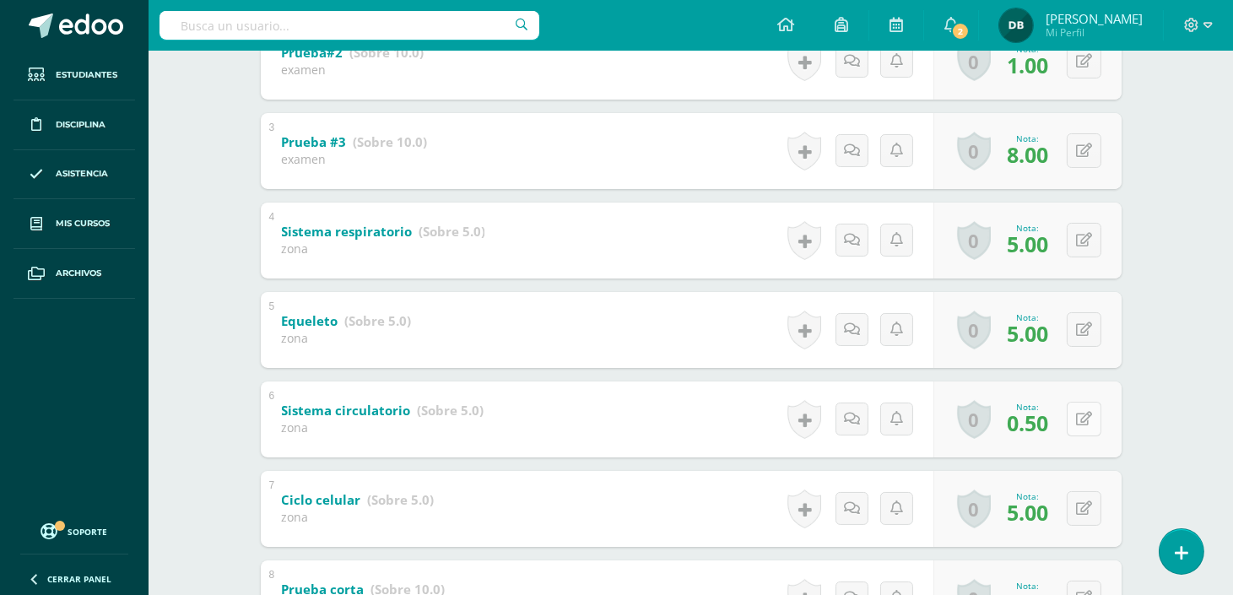
click at [1084, 416] on button at bounding box center [1083, 419] width 35 height 35
type input "1"
click at [1057, 417] on link at bounding box center [1051, 424] width 34 height 34
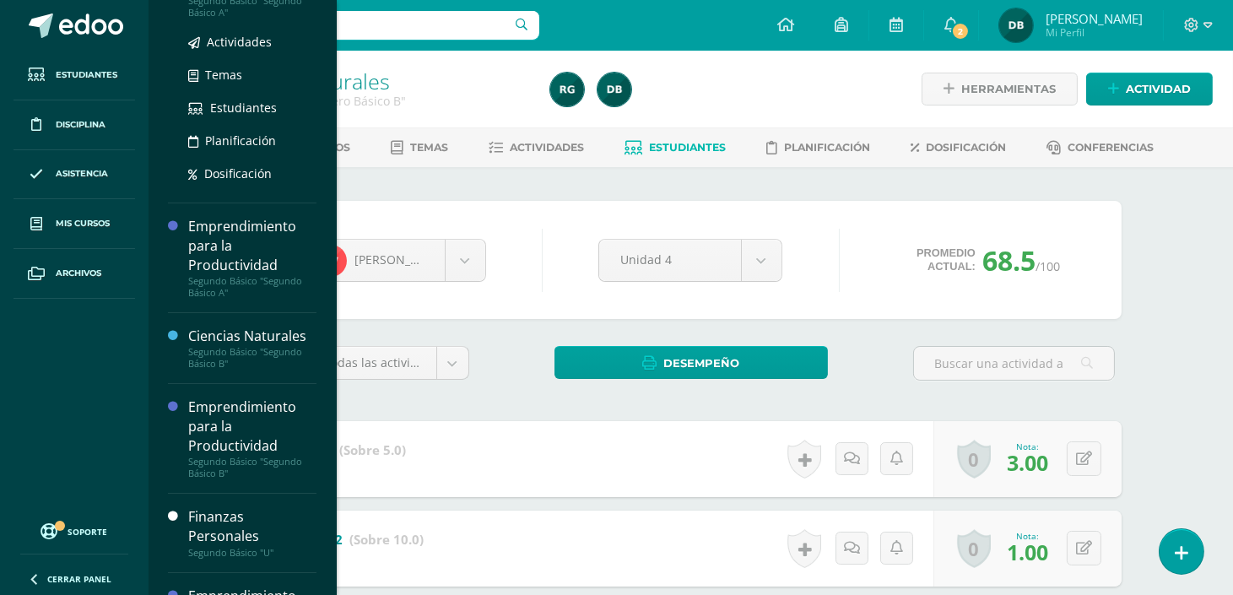
scroll to position [431, 0]
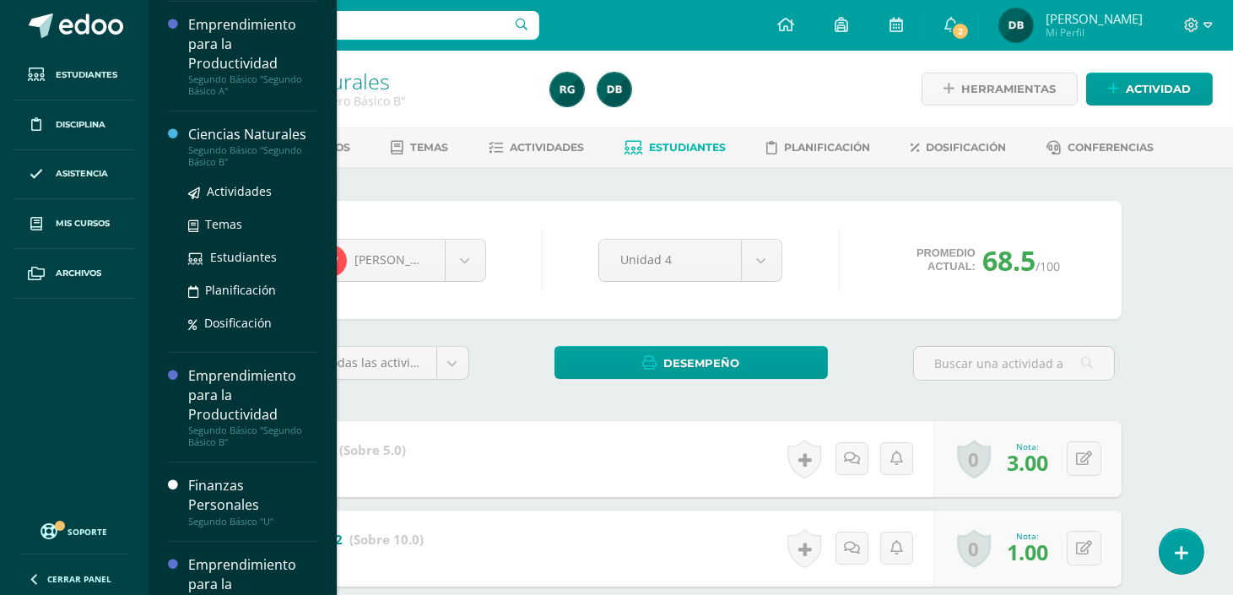
click at [219, 127] on div "Ciencias Naturales" at bounding box center [252, 134] width 128 height 19
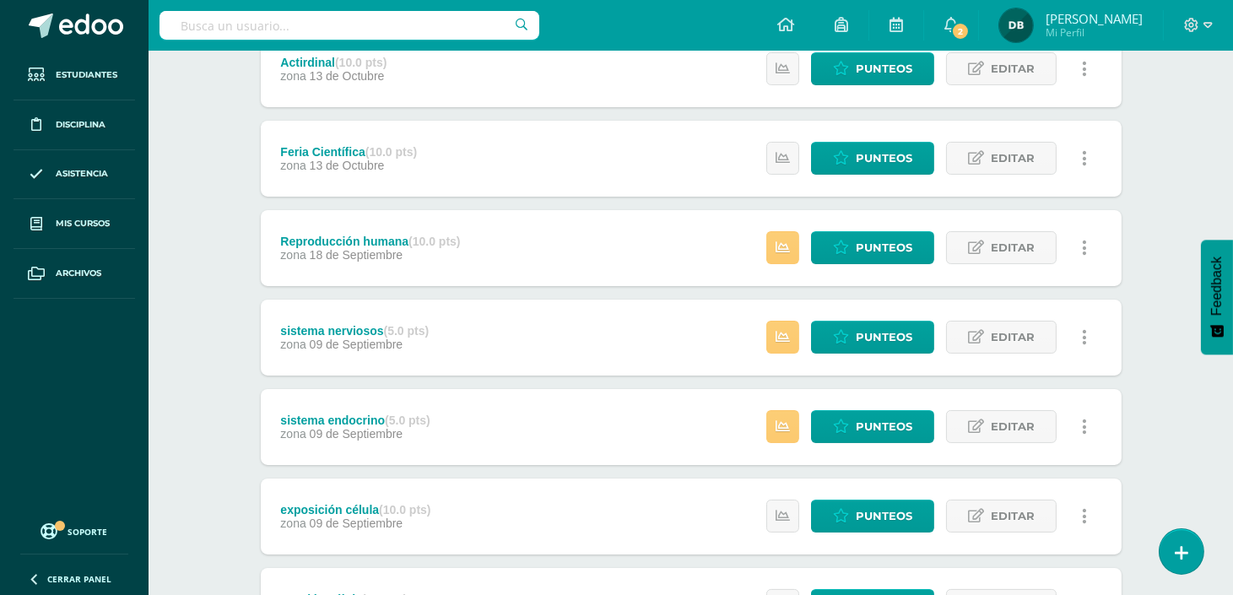
scroll to position [580, 0]
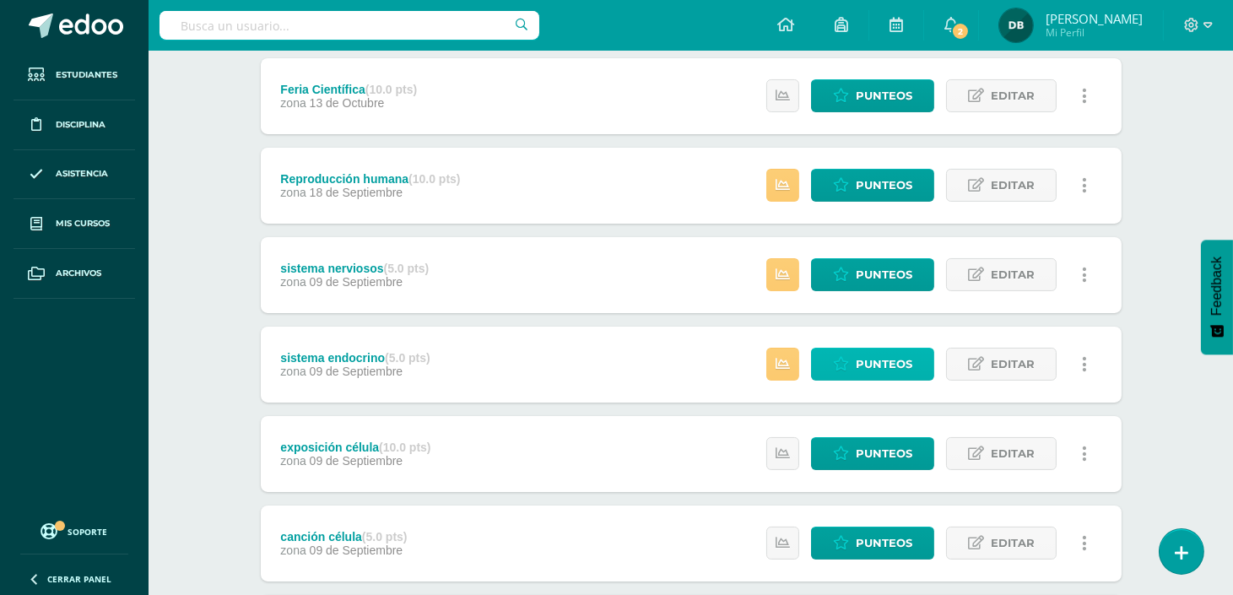
click at [888, 375] on span "Punteos" at bounding box center [883, 363] width 57 height 31
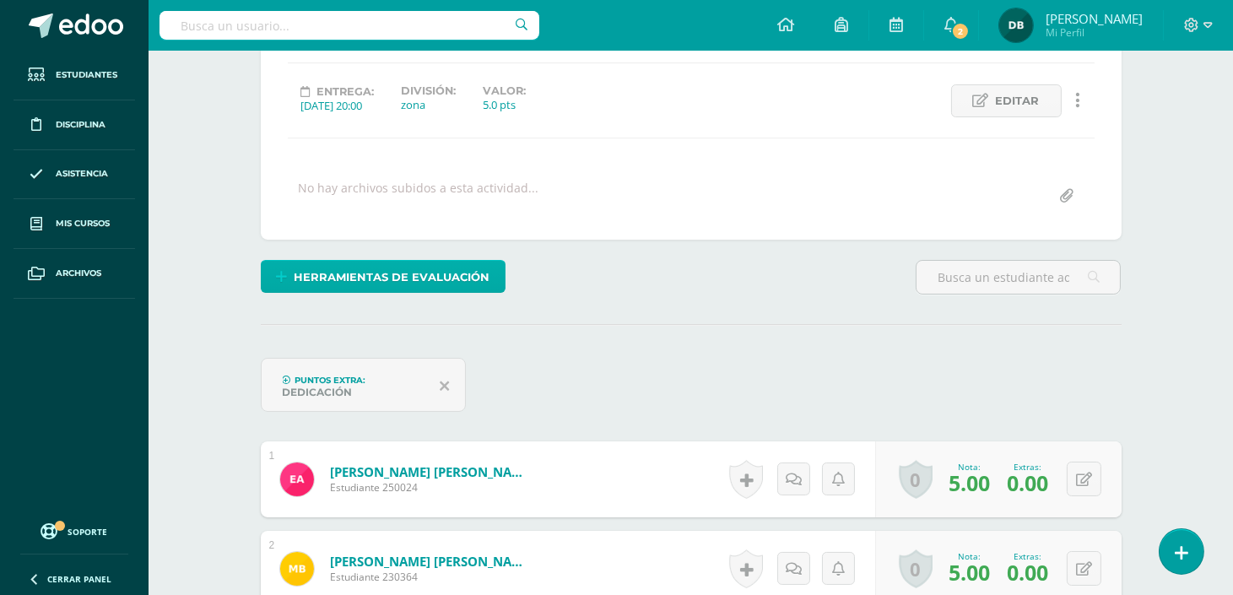
scroll to position [243, 0]
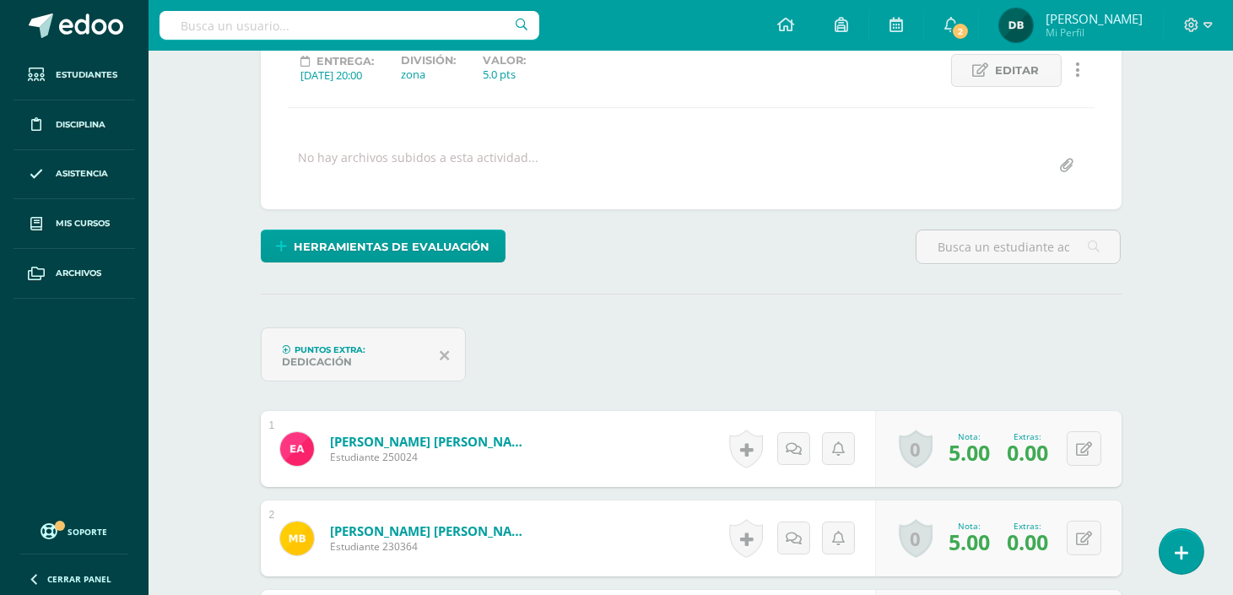
click at [444, 351] on icon at bounding box center [444, 355] width 9 height 15
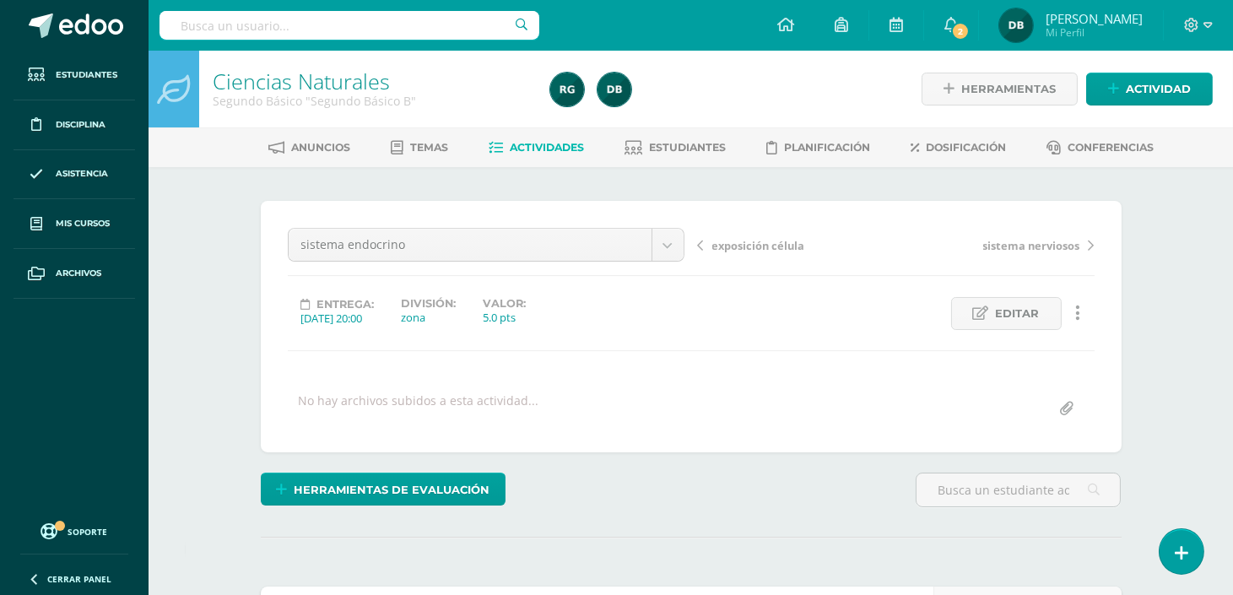
scroll to position [1, 0]
drag, startPoint x: 0, startPoint y: 0, endPoint x: 561, endPoint y: 36, distance: 562.2
click at [775, 364] on div "sistema endocrino Prueba 3 Prueba 2 Prueba 1 Actirdinal Feria Científica Reprod…" at bounding box center [691, 325] width 807 height 197
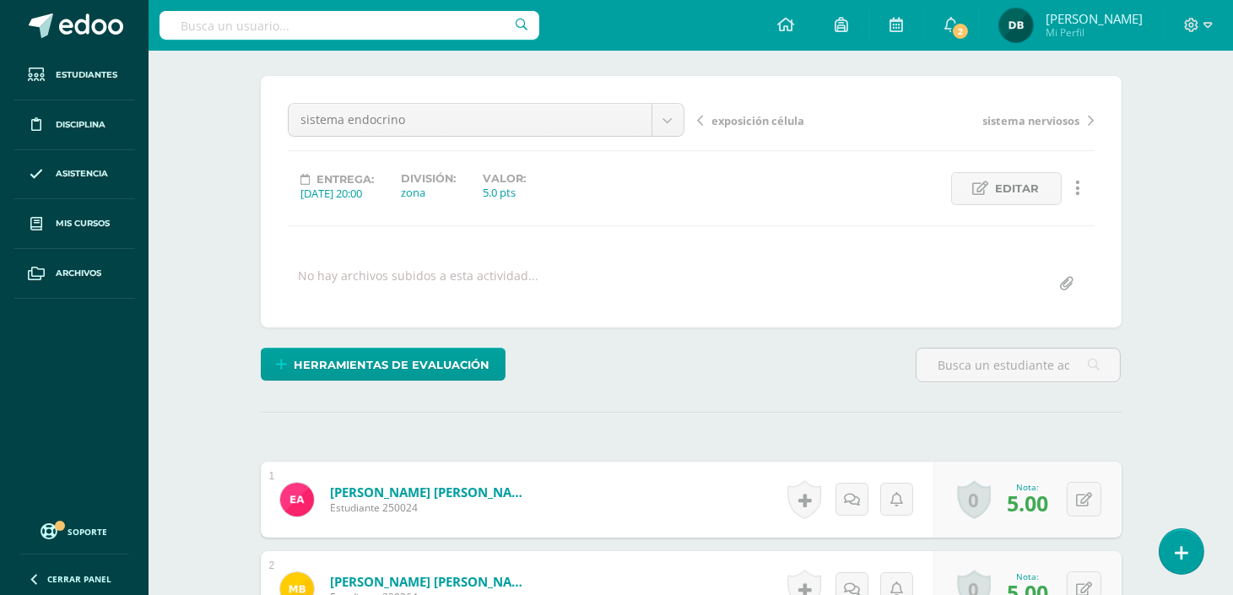
scroll to position [0, 0]
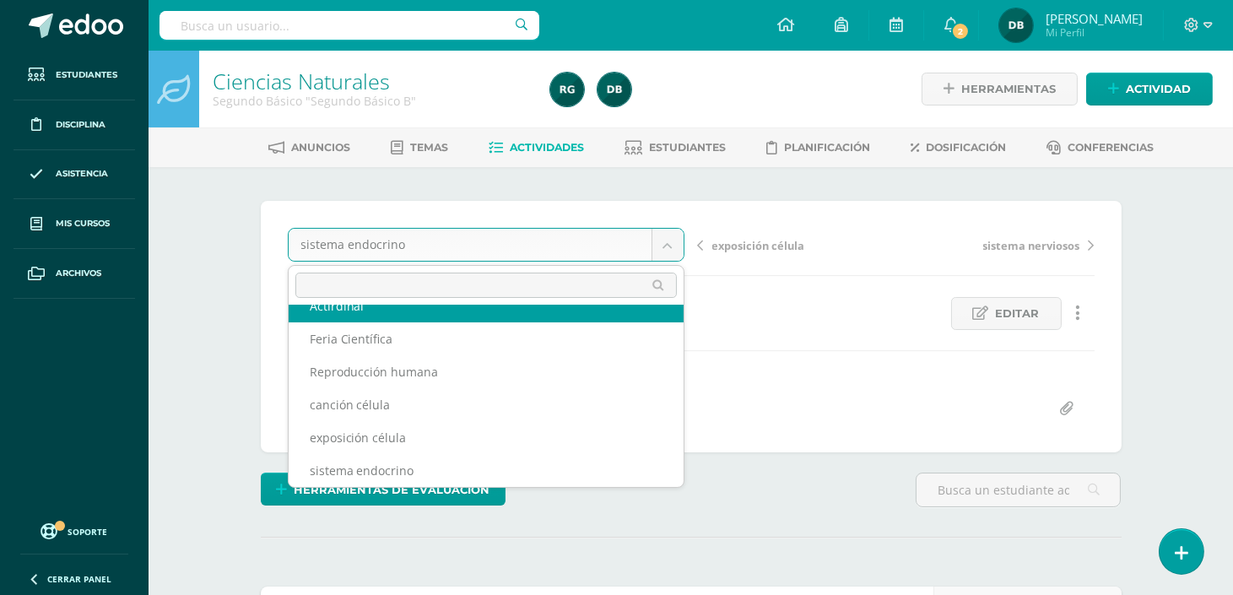
scroll to position [105, 0]
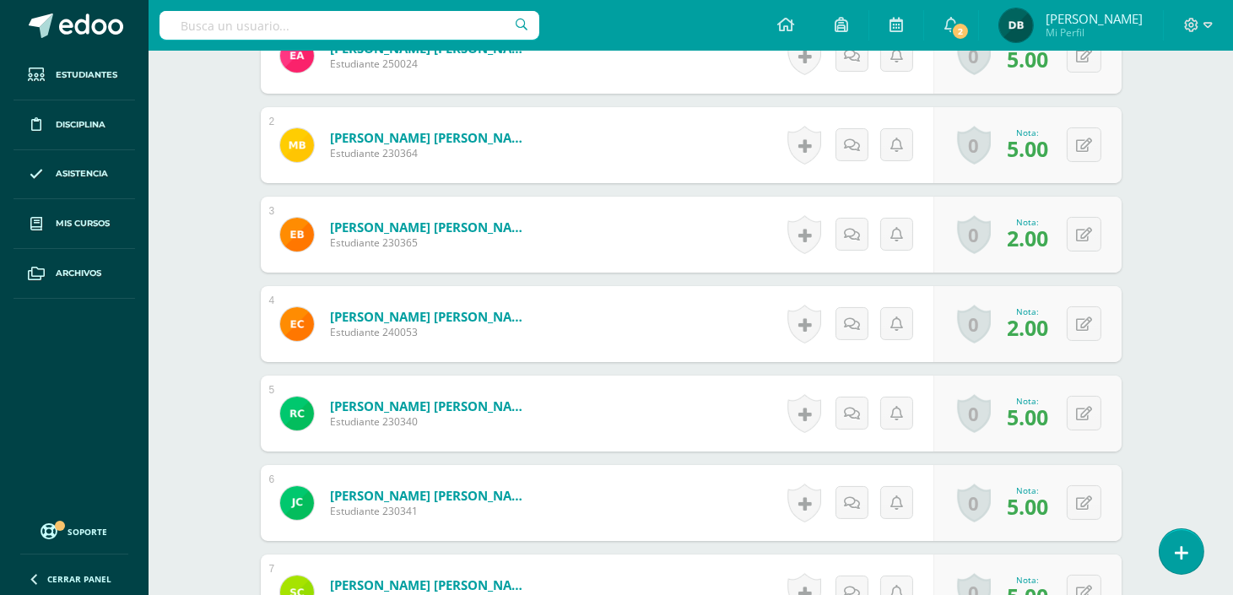
scroll to position [0, 0]
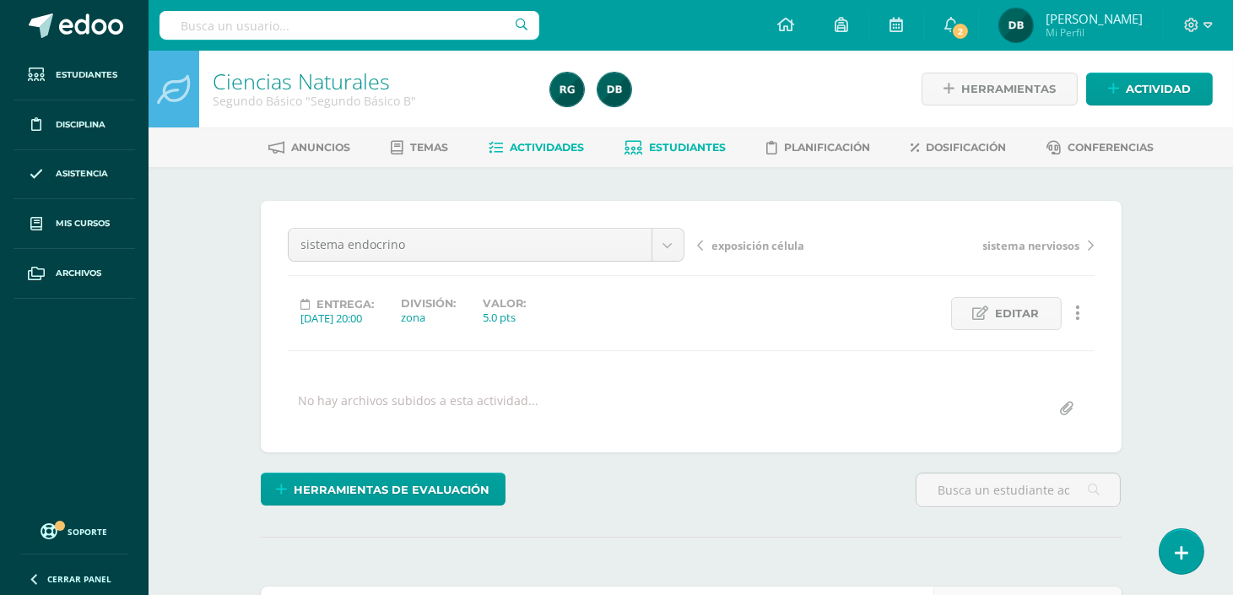
click at [680, 153] on span "Estudiantes" at bounding box center [687, 147] width 77 height 13
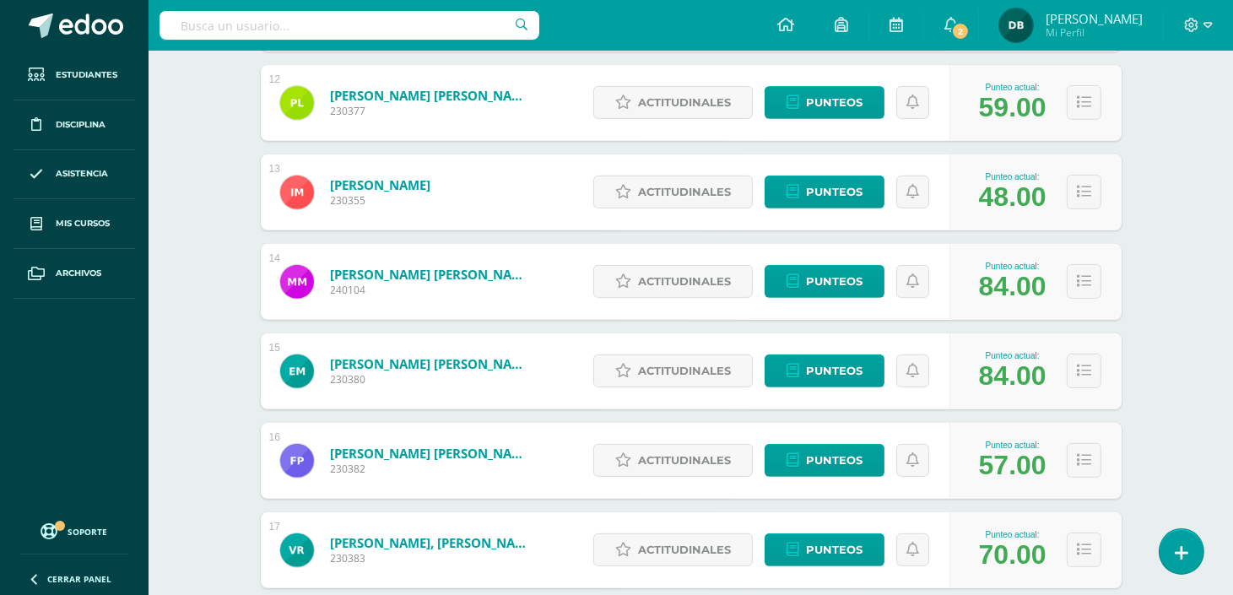
scroll to position [1255, 0]
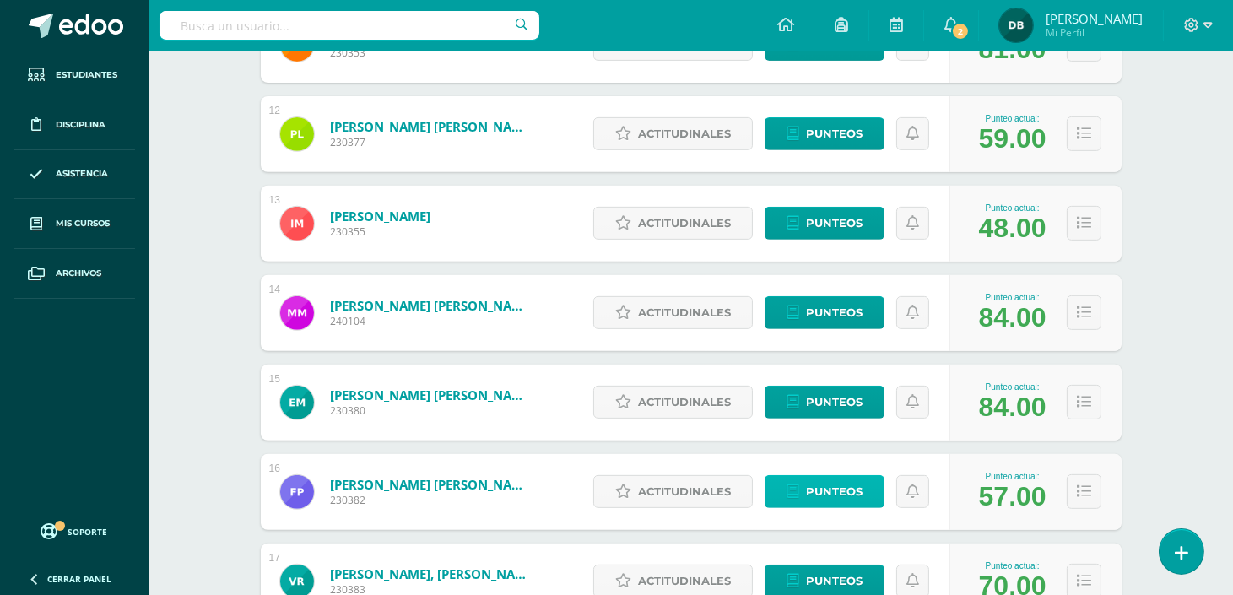
click at [855, 496] on span "Punteos" at bounding box center [834, 491] width 57 height 31
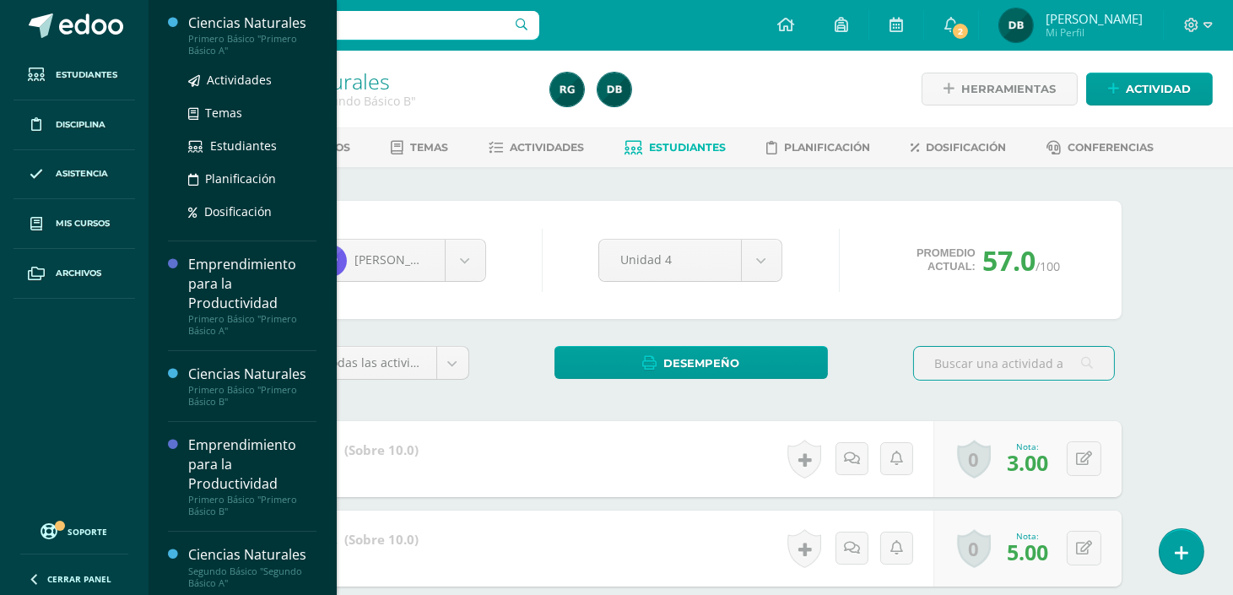
click at [221, 30] on div "Ciencias Naturales" at bounding box center [252, 22] width 128 height 19
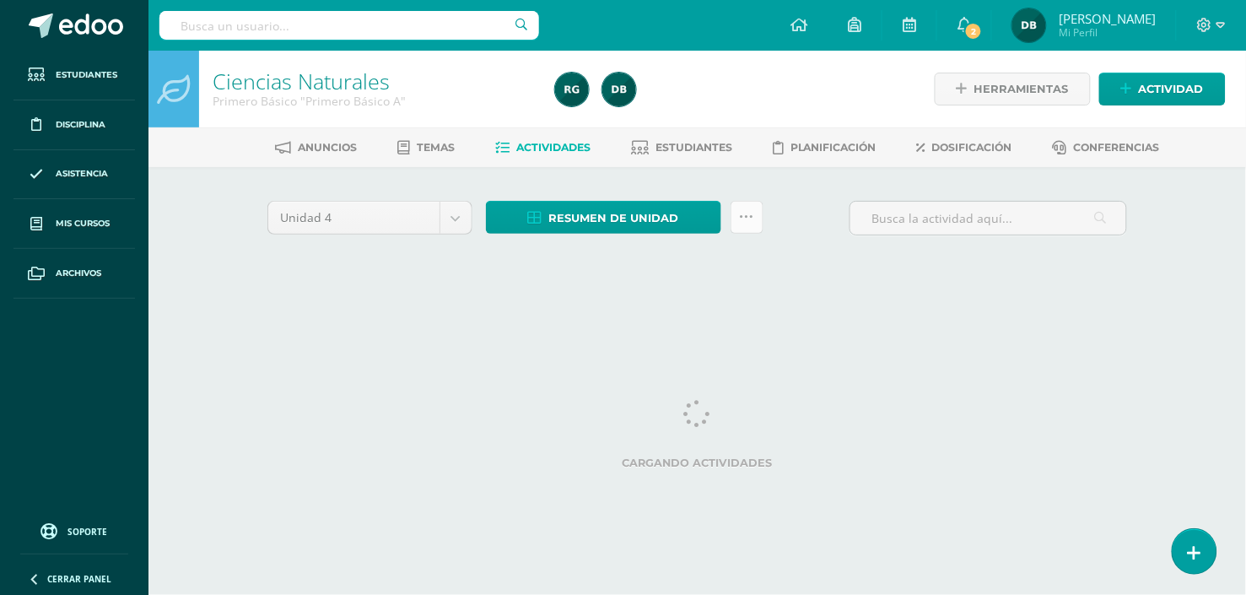
click at [745, 214] on icon at bounding box center [747, 217] width 14 height 14
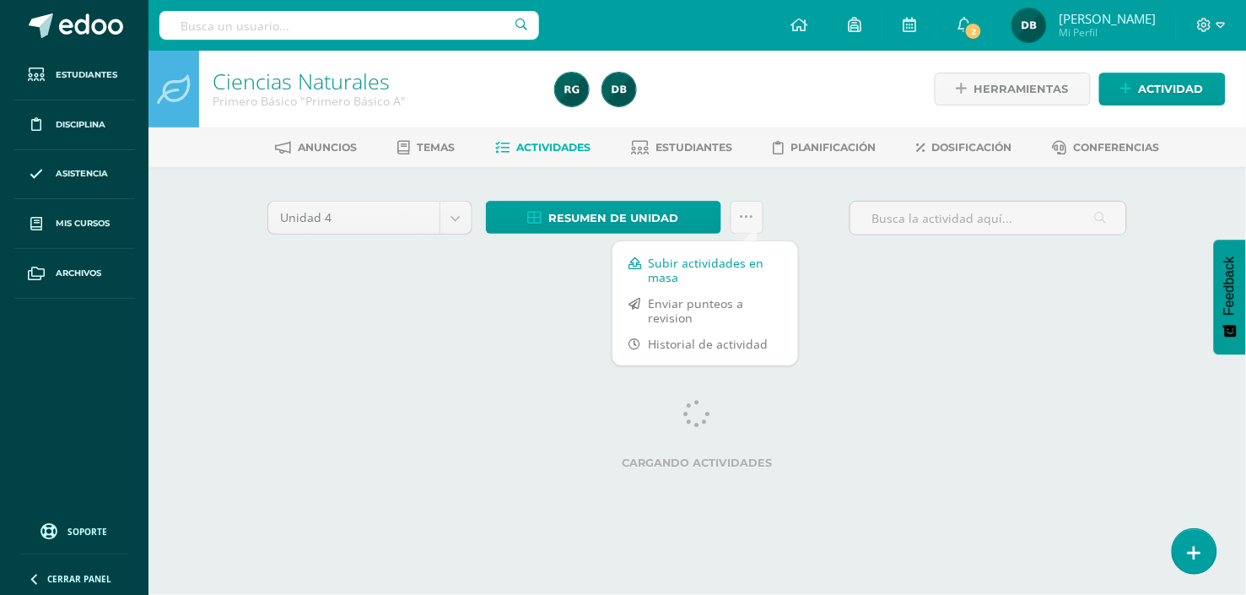
click at [721, 262] on link "Subir actividades en masa" at bounding box center [706, 270] width 186 height 40
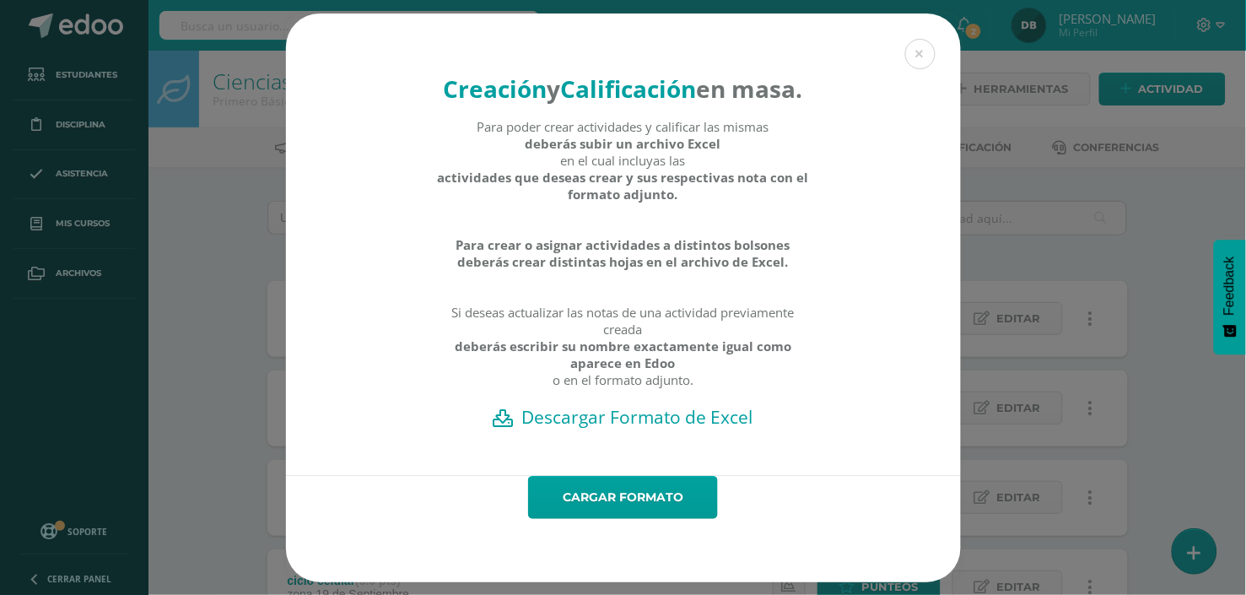
click at [587, 429] on h2 "Descargar Formato de Excel" at bounding box center [624, 417] width 616 height 24
drag, startPoint x: 1201, startPoint y: 415, endPoint x: 681, endPoint y: 620, distance: 559.5
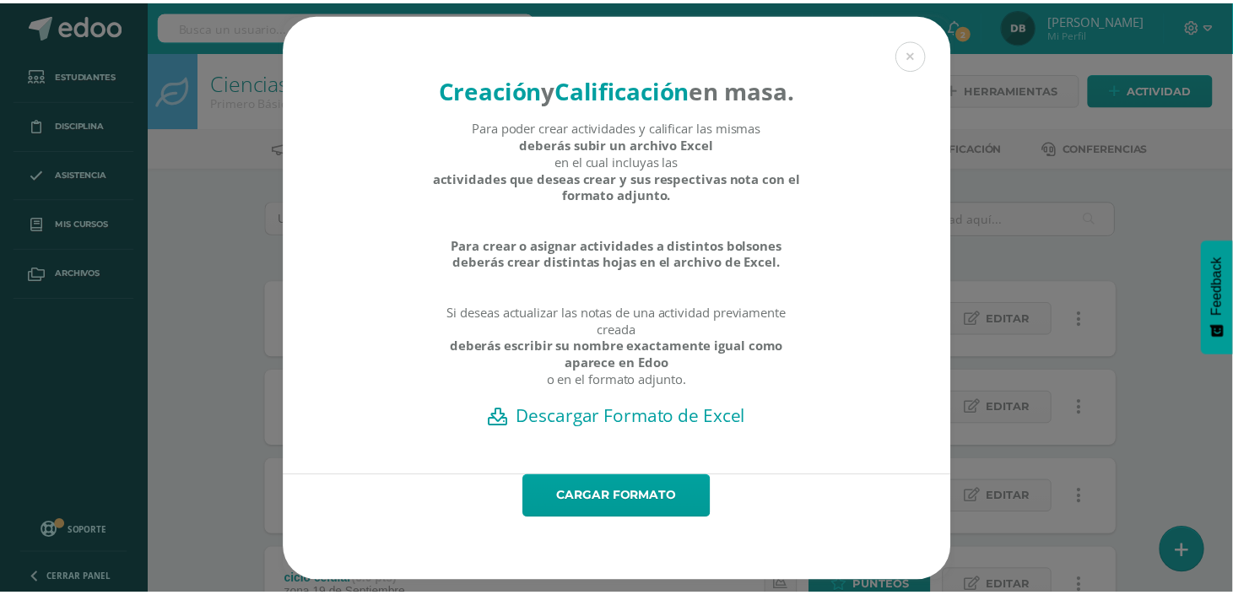
scroll to position [5, 0]
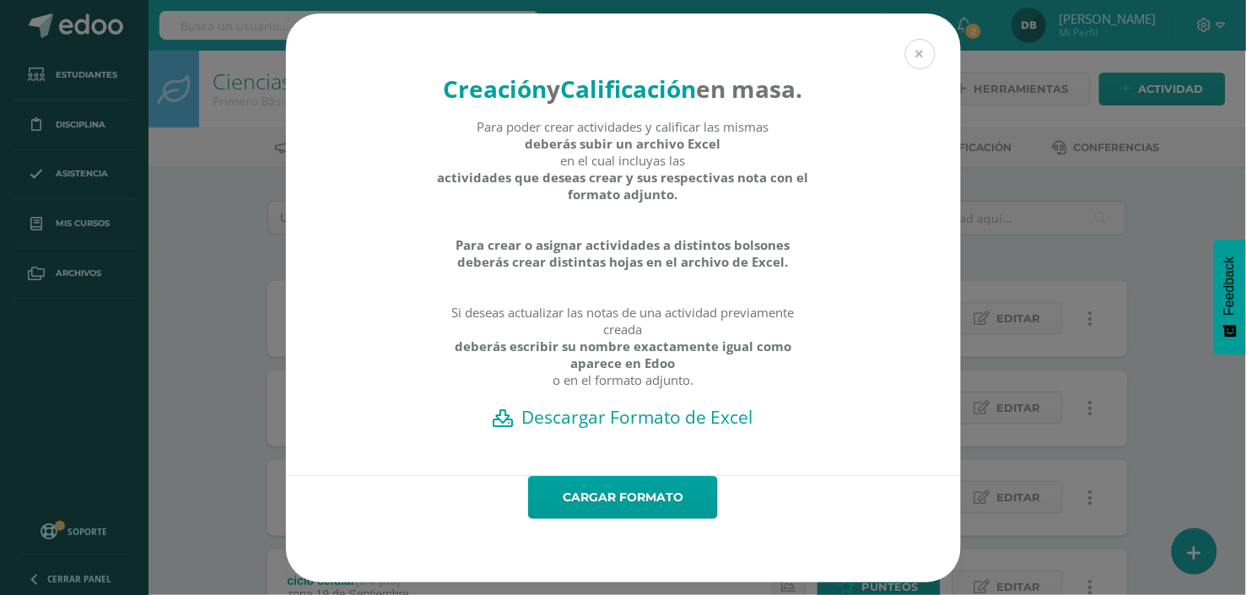
click at [921, 39] on button at bounding box center [920, 54] width 30 height 30
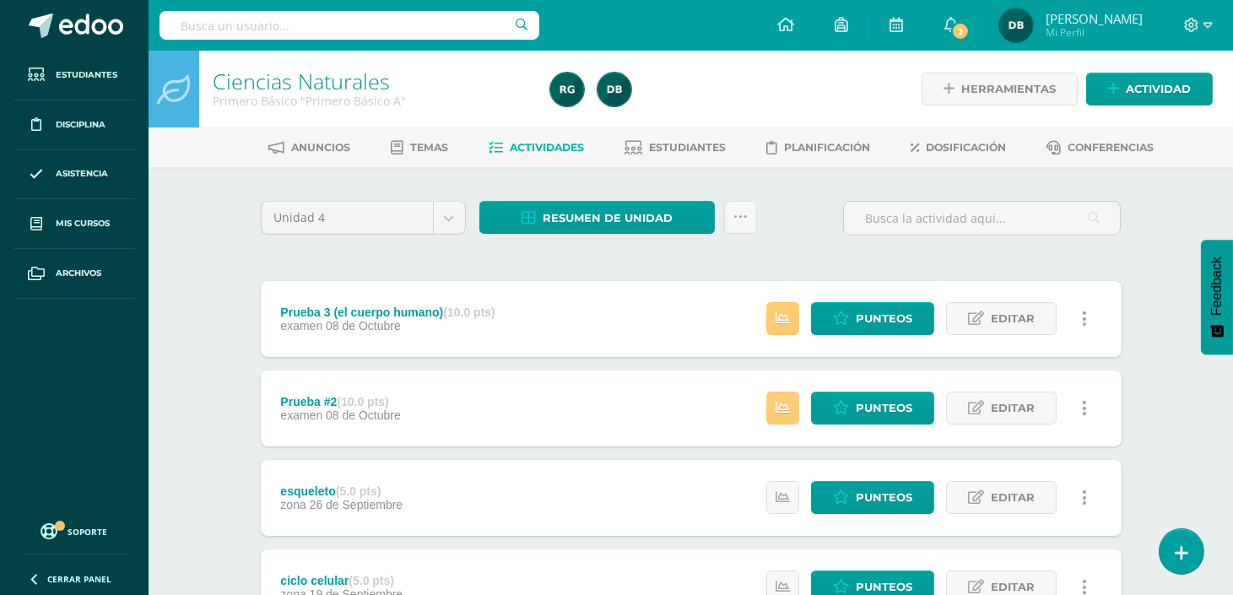
click at [790, 231] on div "Unidad 4 Unidad 1 Unidad 2 Unidad 3 Unidad 4 Resumen de unidad Descargar como H…" at bounding box center [691, 225] width 874 height 48
click at [689, 141] on span "Estudiantes" at bounding box center [687, 147] width 77 height 13
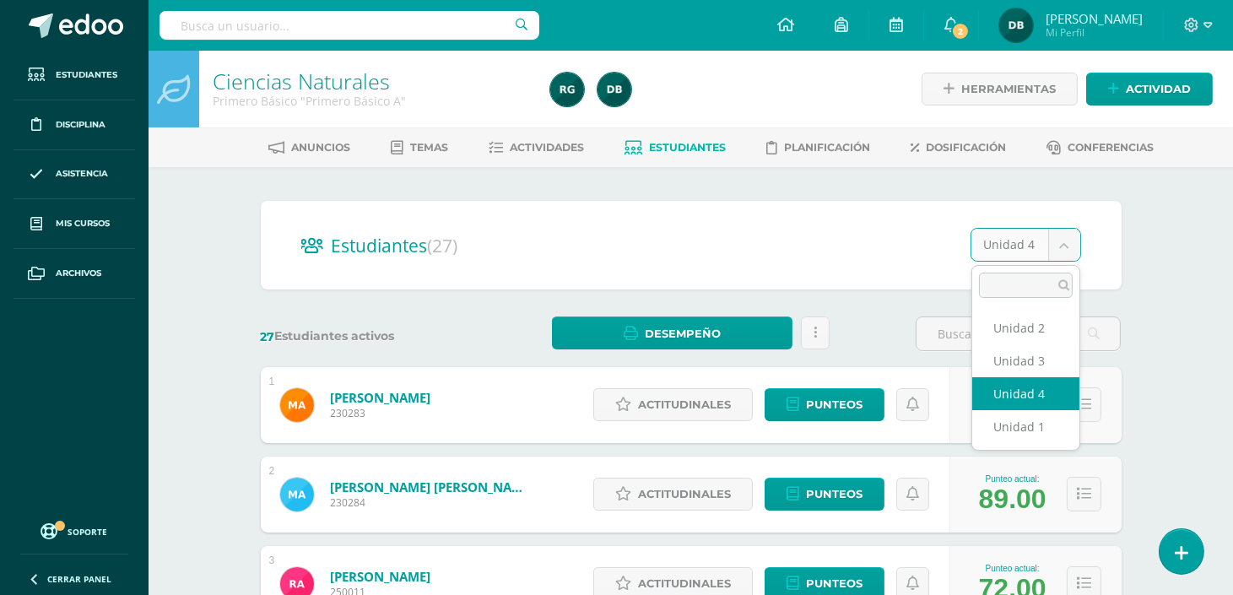
drag, startPoint x: 985, startPoint y: 257, endPoint x: 1043, endPoint y: 99, distance: 168.7
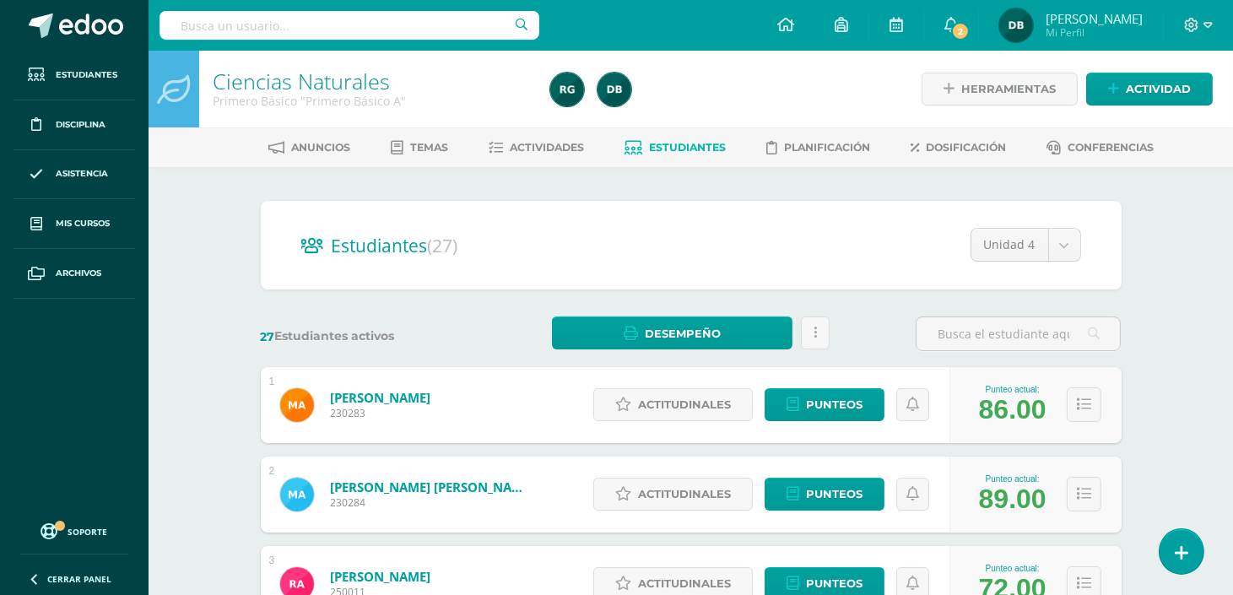
drag, startPoint x: 914, startPoint y: 382, endPoint x: 764, endPoint y: 483, distance: 180.4
click at [914, 390] on div "Actitudinales Punteos" at bounding box center [767, 405] width 364 height 76
click at [537, 136] on link "Actividades" at bounding box center [535, 147] width 95 height 27
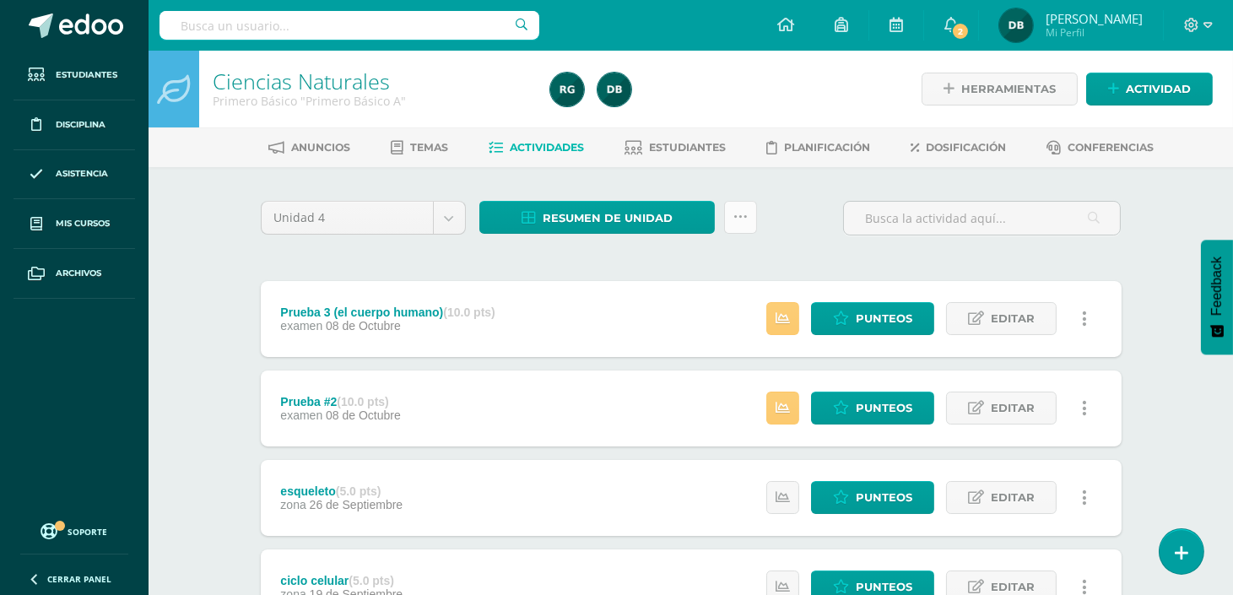
click at [745, 212] on icon at bounding box center [740, 217] width 14 height 14
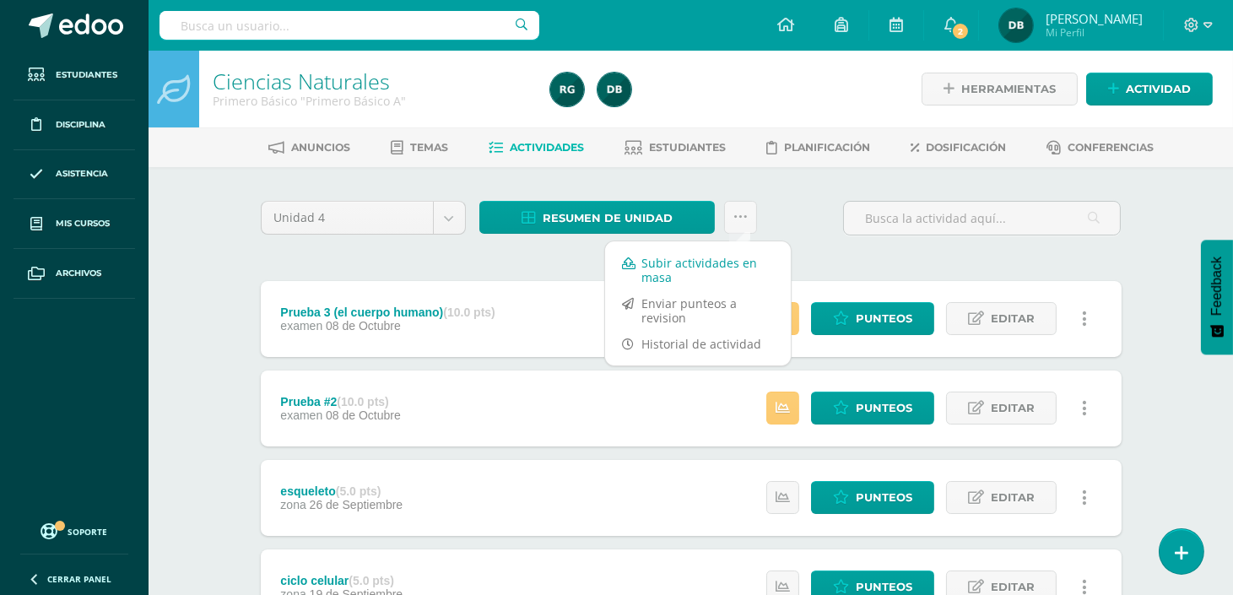
click at [730, 256] on link "Subir actividades en masa" at bounding box center [698, 270] width 186 height 40
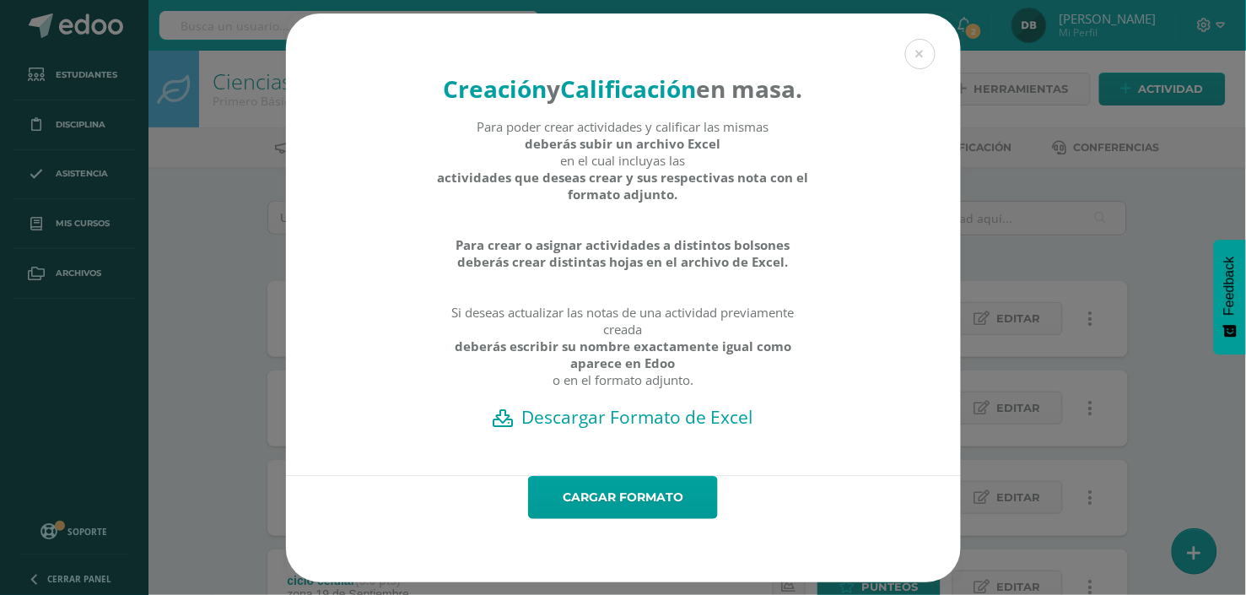
click at [655, 429] on h2 "Descargar Formato de Excel" at bounding box center [624, 417] width 616 height 24
click at [935, 476] on div "Creación y Calificación en masa. Para poder crear actividades y calificar las m…" at bounding box center [623, 244] width 675 height 462
click at [920, 40] on button at bounding box center [920, 54] width 30 height 30
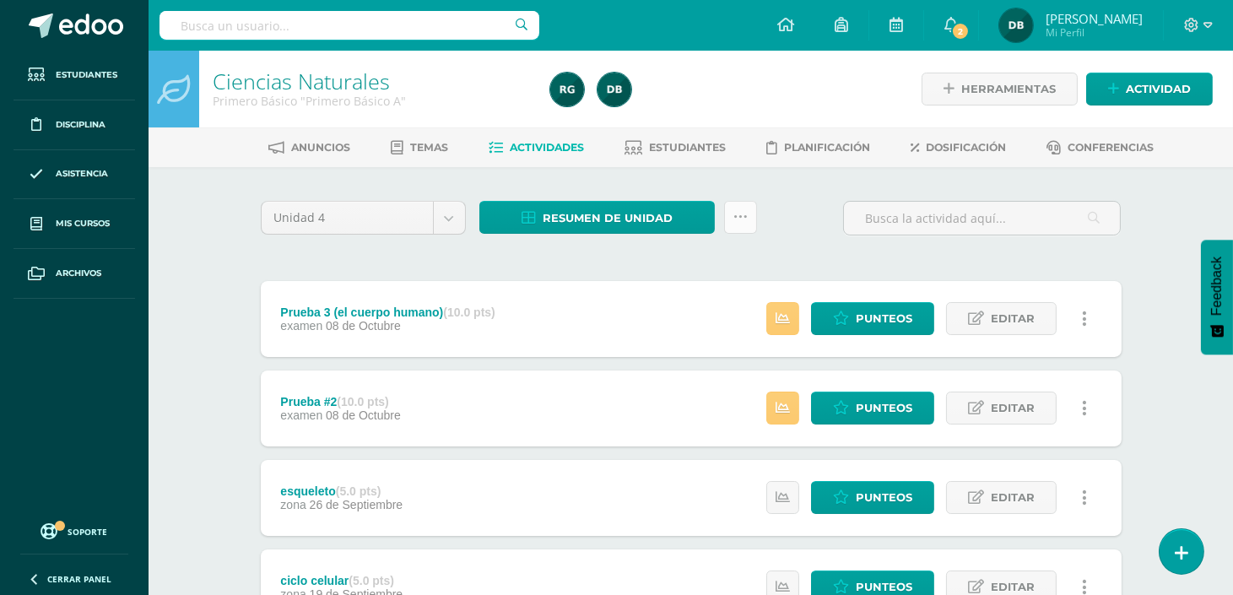
click at [748, 213] on link at bounding box center [740, 217] width 33 height 33
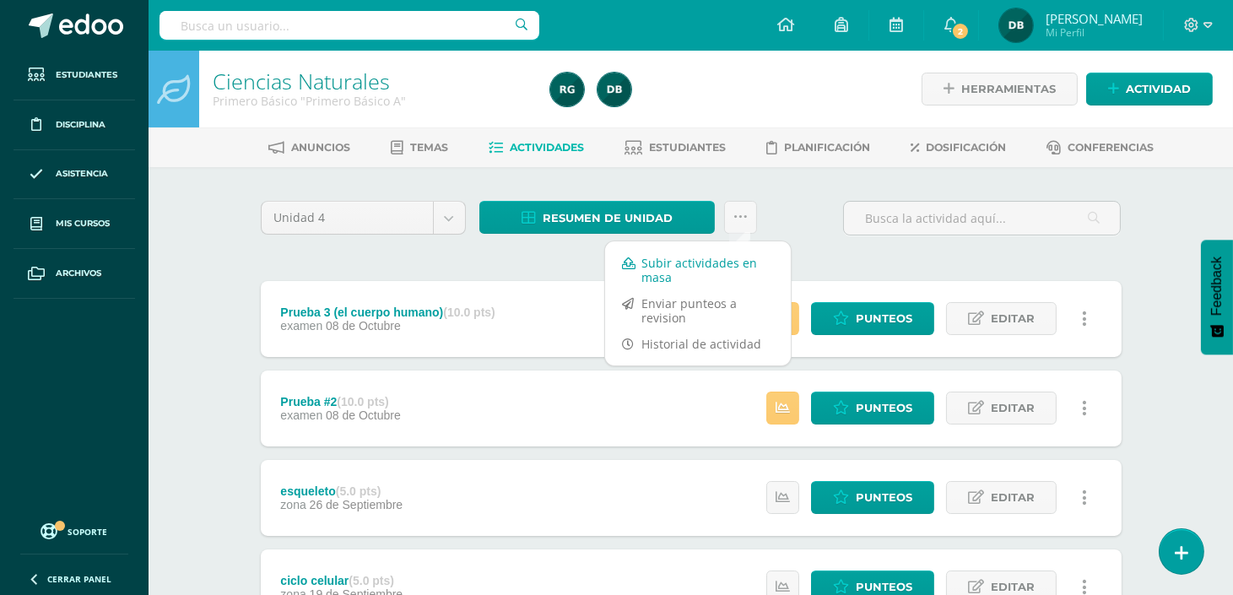
click at [726, 260] on link "Subir actividades en masa" at bounding box center [698, 270] width 186 height 40
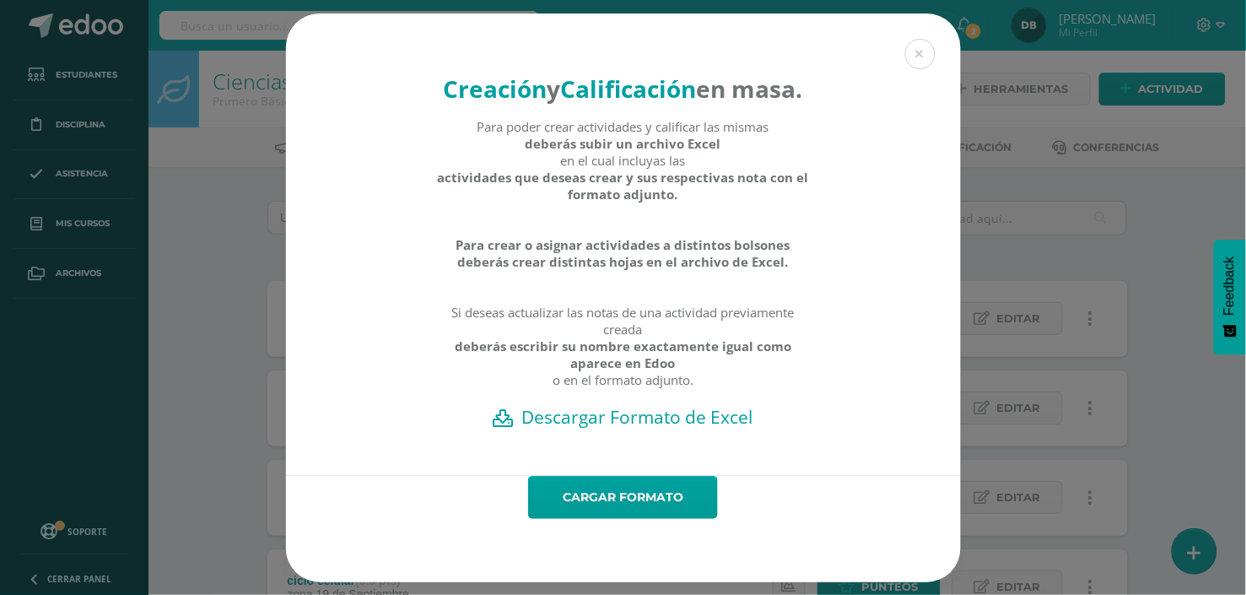
click at [658, 429] on h2 "Descargar Formato de Excel" at bounding box center [624, 417] width 616 height 24
click at [1217, 177] on div "Creación y Calificación en masa. Para poder crear actividades y calificar las m…" at bounding box center [623, 297] width 1233 height 569
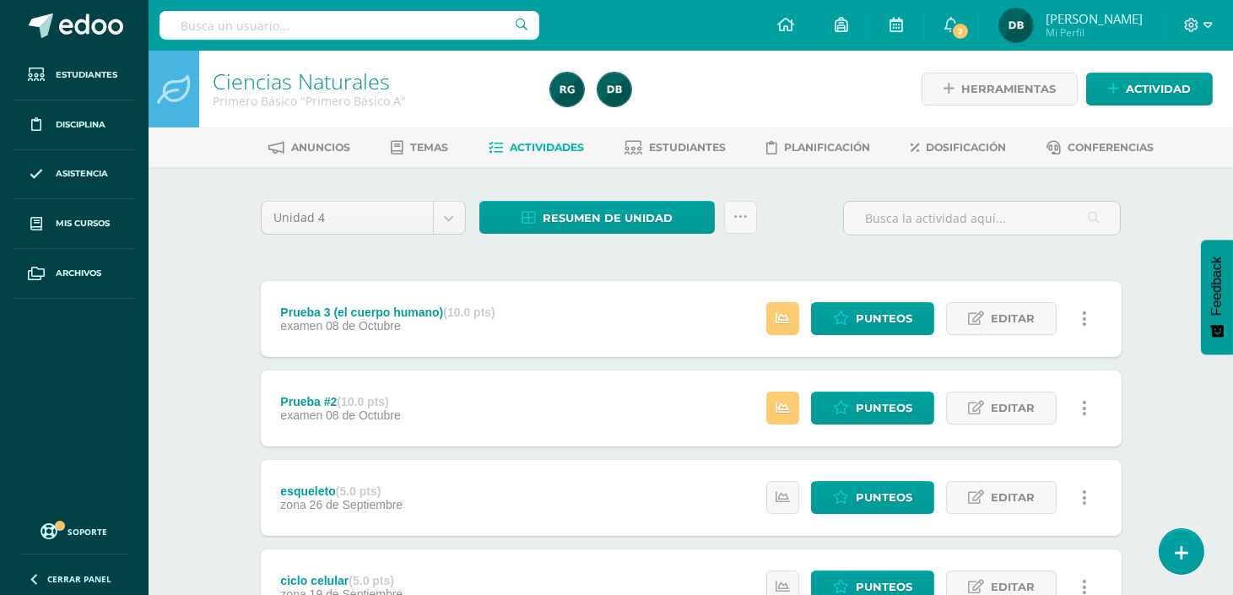
drag, startPoint x: 468, startPoint y: 380, endPoint x: 534, endPoint y: 251, distance: 144.9
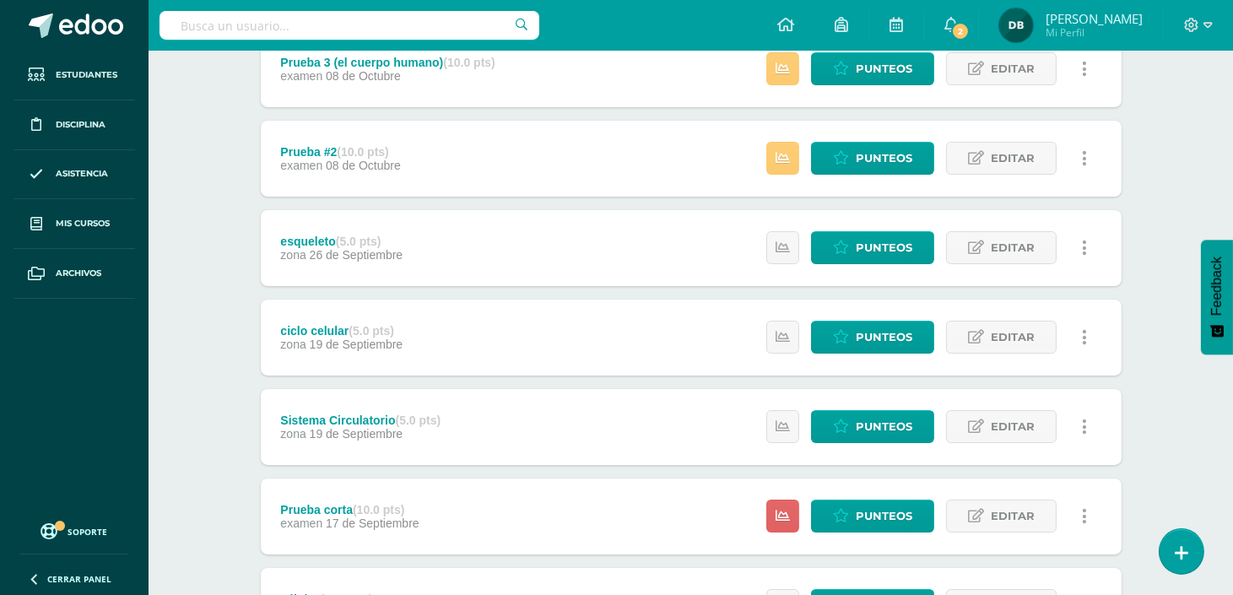
scroll to position [312, 0]
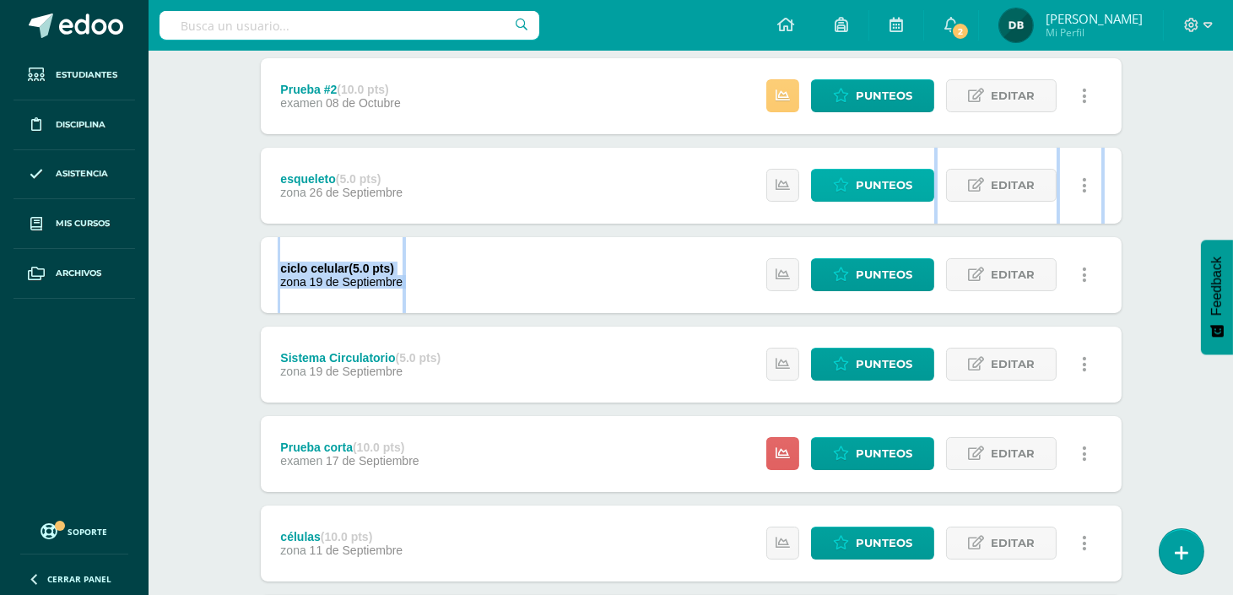
drag, startPoint x: 817, startPoint y: 253, endPoint x: 847, endPoint y: 187, distance: 72.5
click at [847, 187] on div "Prueba 3 (el cuerpo humano) (10.0 pts) examen 08 de Octubre Estatus de Activida…" at bounding box center [691, 588] width 861 height 1239
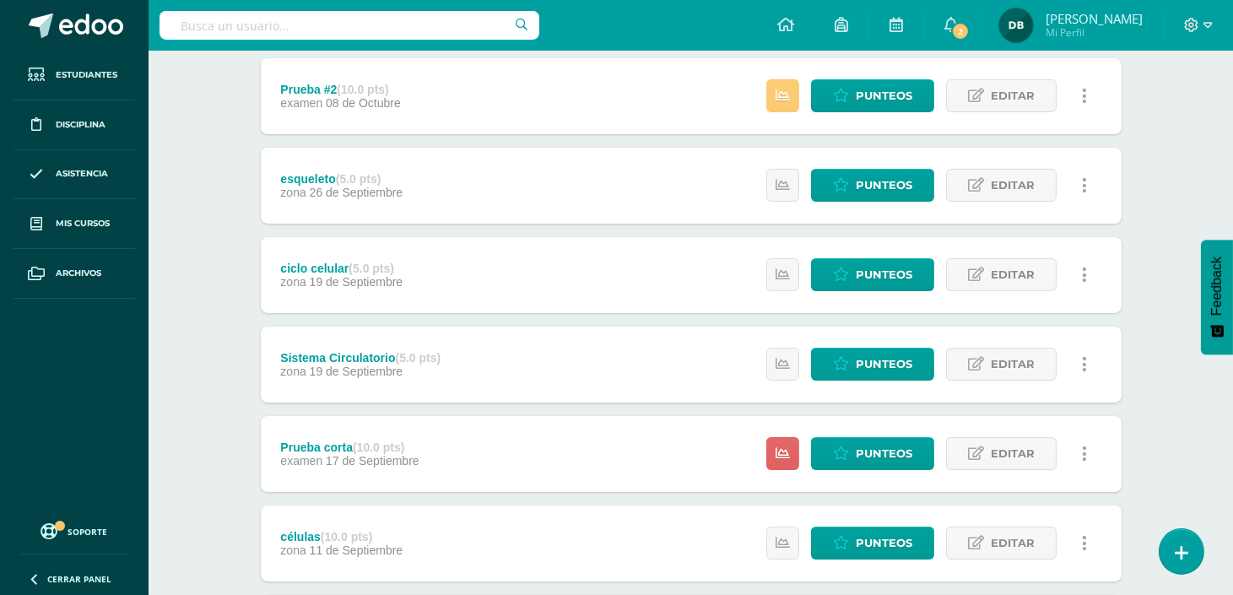
click at [1186, 217] on div "Ciencias Naturales Primero Básico "Primero Básico A" Herramientas Detalle de as…" at bounding box center [690, 528] width 1084 height 1581
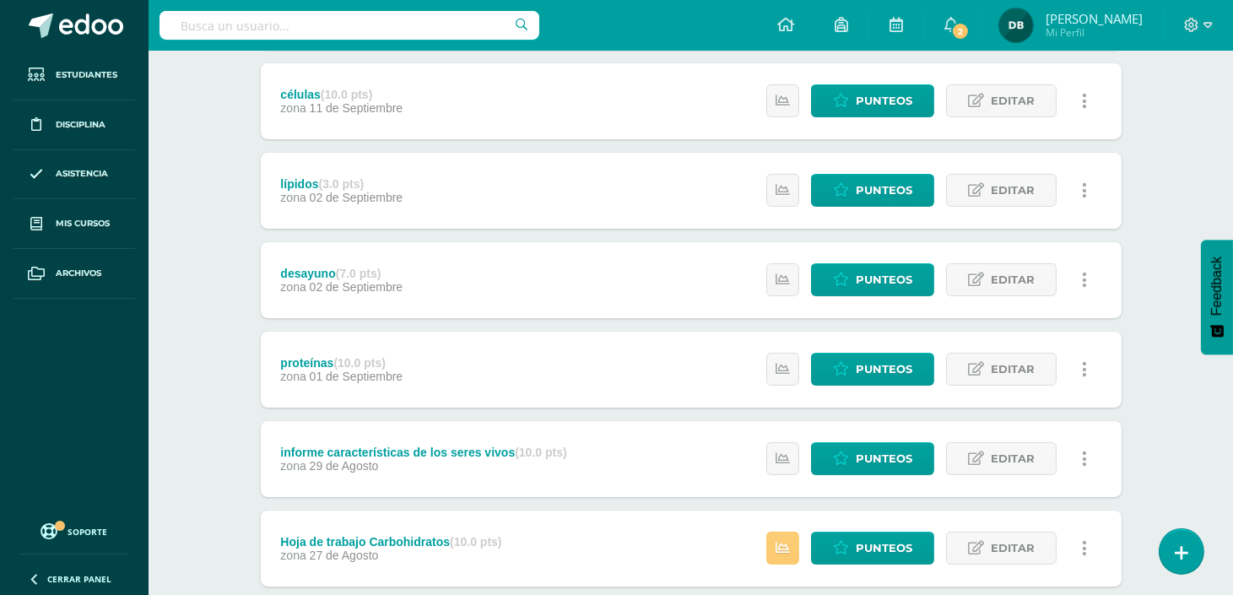
scroll to position [723, 0]
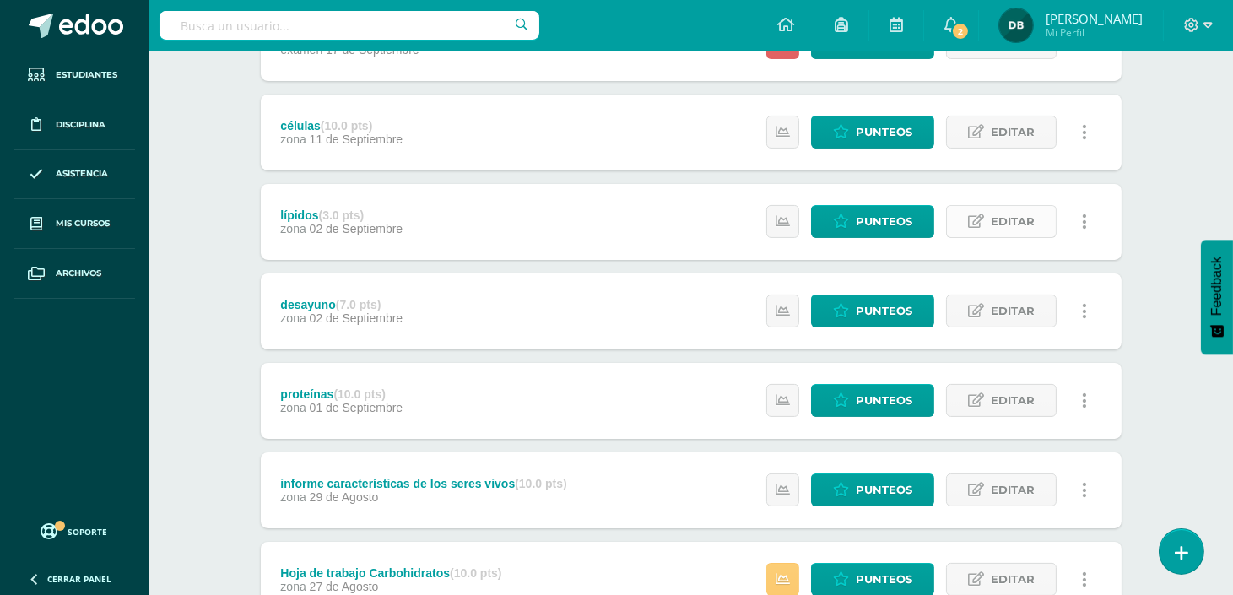
click at [1015, 212] on span "Editar" at bounding box center [1012, 221] width 44 height 31
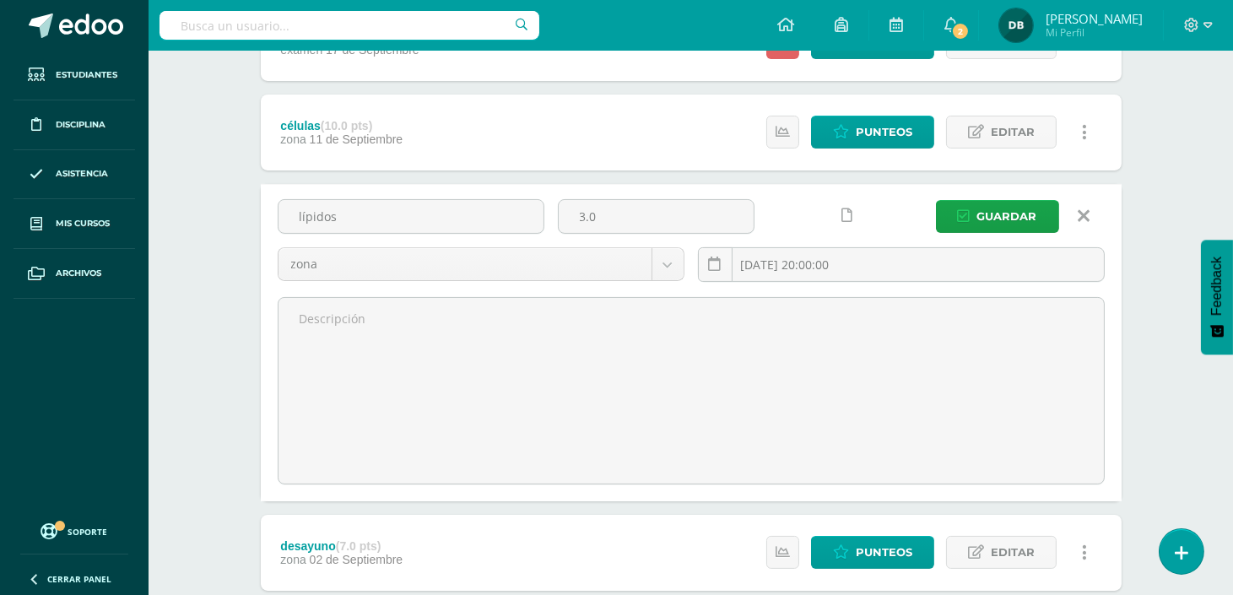
drag, startPoint x: 629, startPoint y: 222, endPoint x: 517, endPoint y: 192, distance: 115.4
click at [517, 192] on div "lípidos 3.0 zona zona examen 2025-09-02 20:00:00 Guardar" at bounding box center [691, 342] width 861 height 317
type input "5"
click at [1017, 214] on span "Guardar" at bounding box center [1007, 216] width 60 height 31
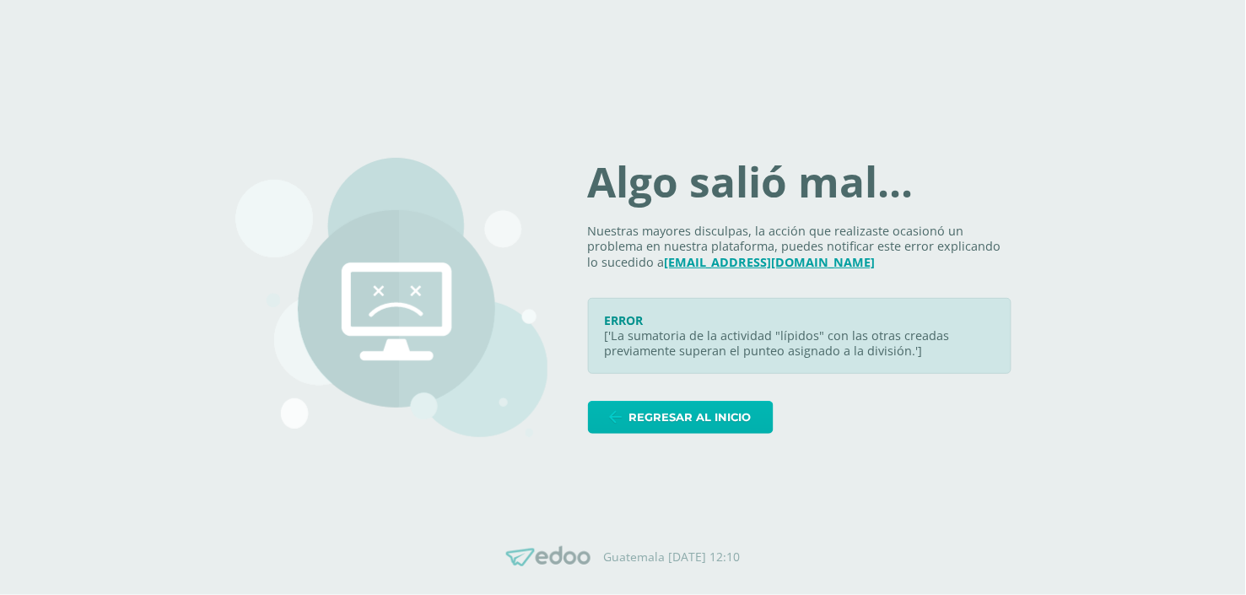
click at [752, 409] on span "Regresar al inicio" at bounding box center [690, 417] width 122 height 31
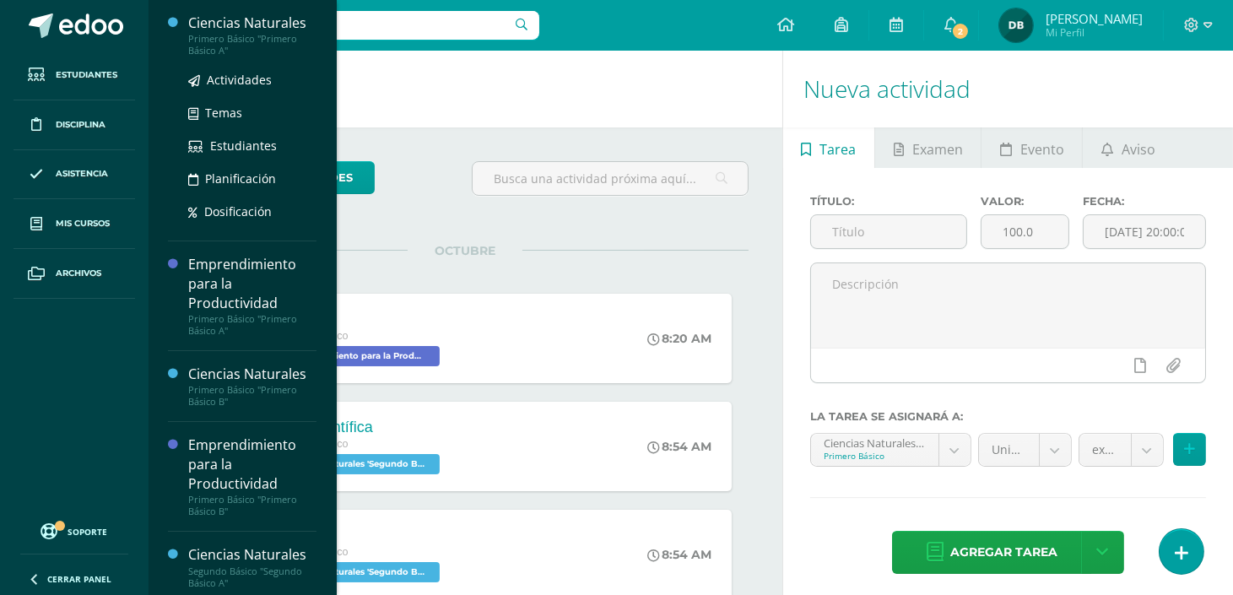
click at [264, 30] on div "Ciencias Naturales" at bounding box center [252, 22] width 128 height 19
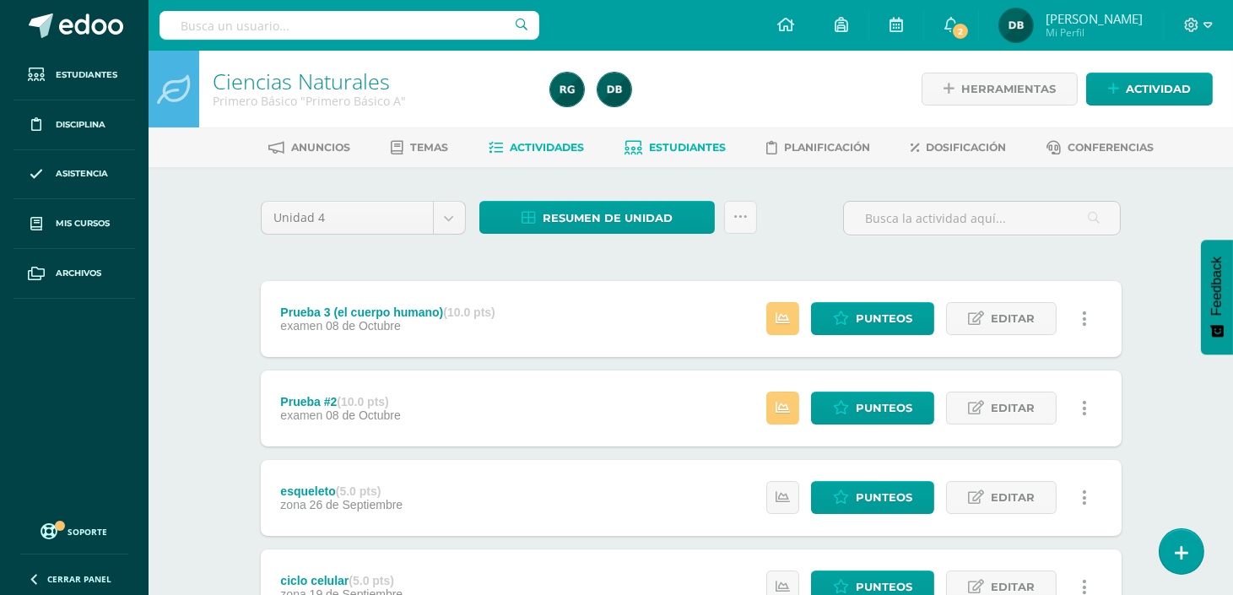
click at [704, 149] on span "Estudiantes" at bounding box center [687, 147] width 77 height 13
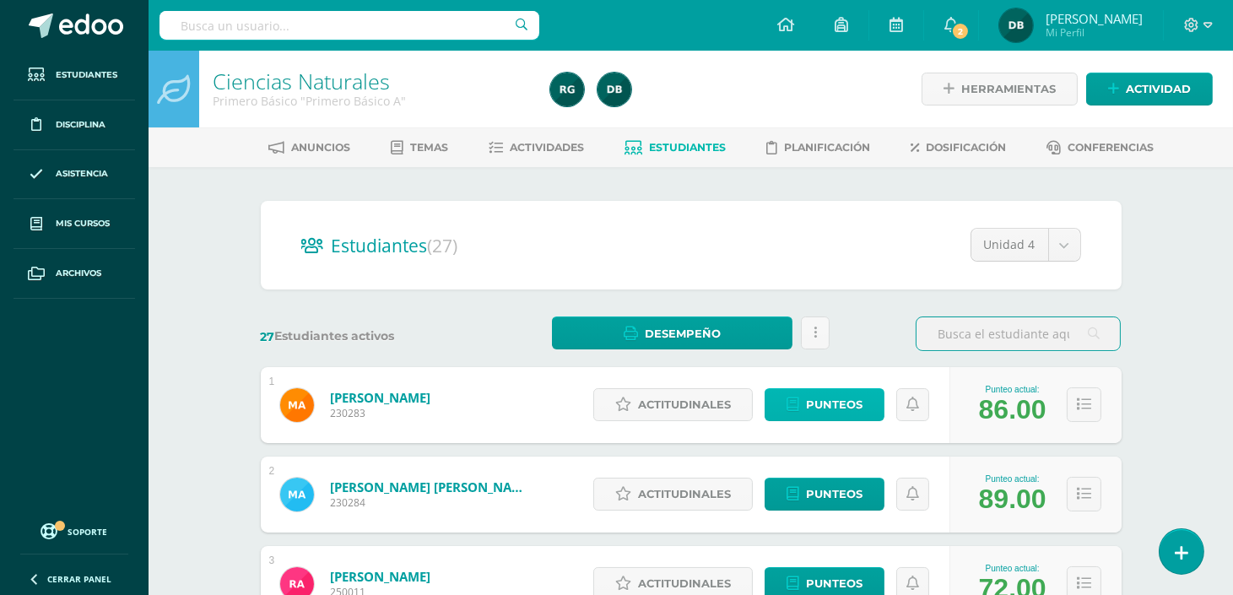
click at [806, 397] on span "Punteos" at bounding box center [834, 404] width 57 height 31
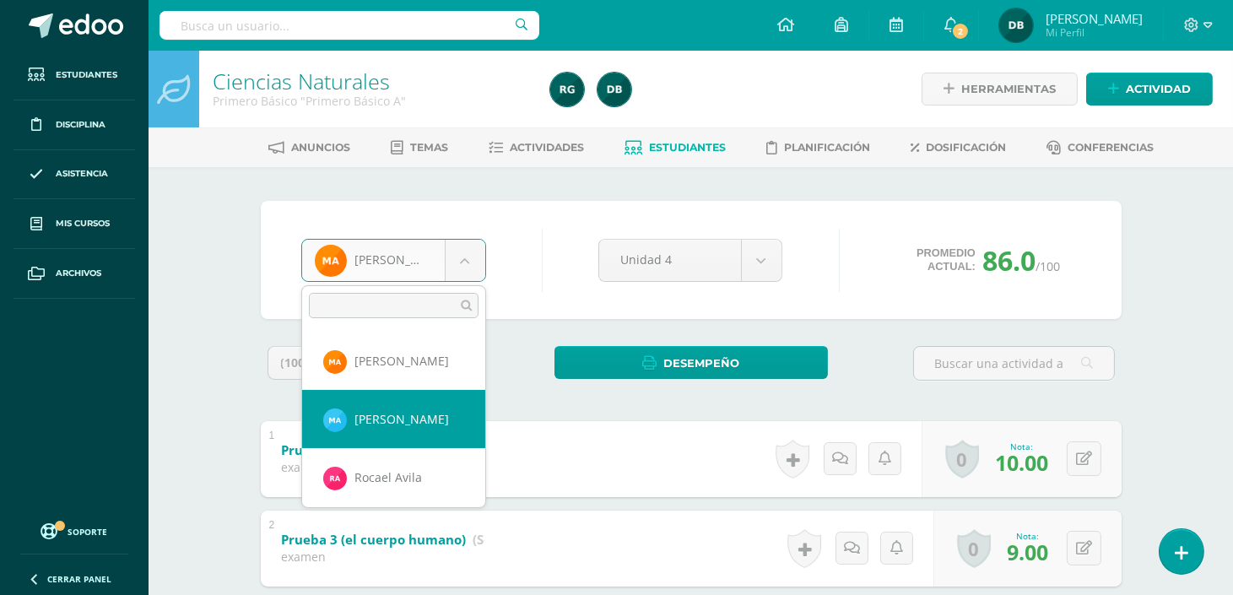
select select "200"
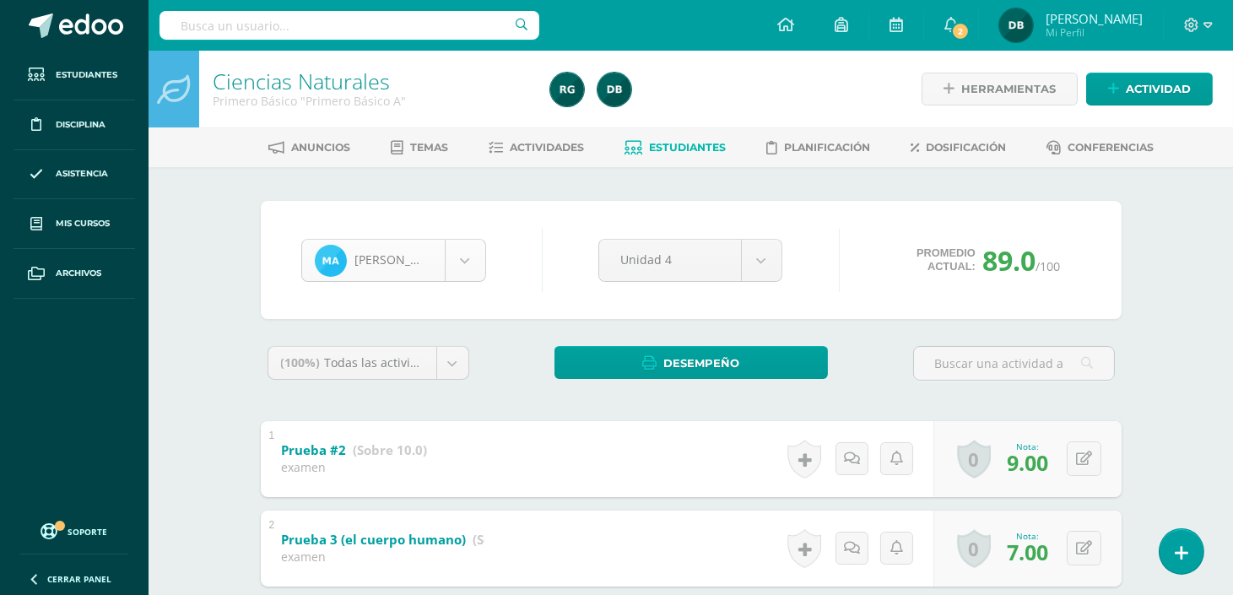
click at [669, 155] on link "Estudiantes" at bounding box center [674, 147] width 101 height 27
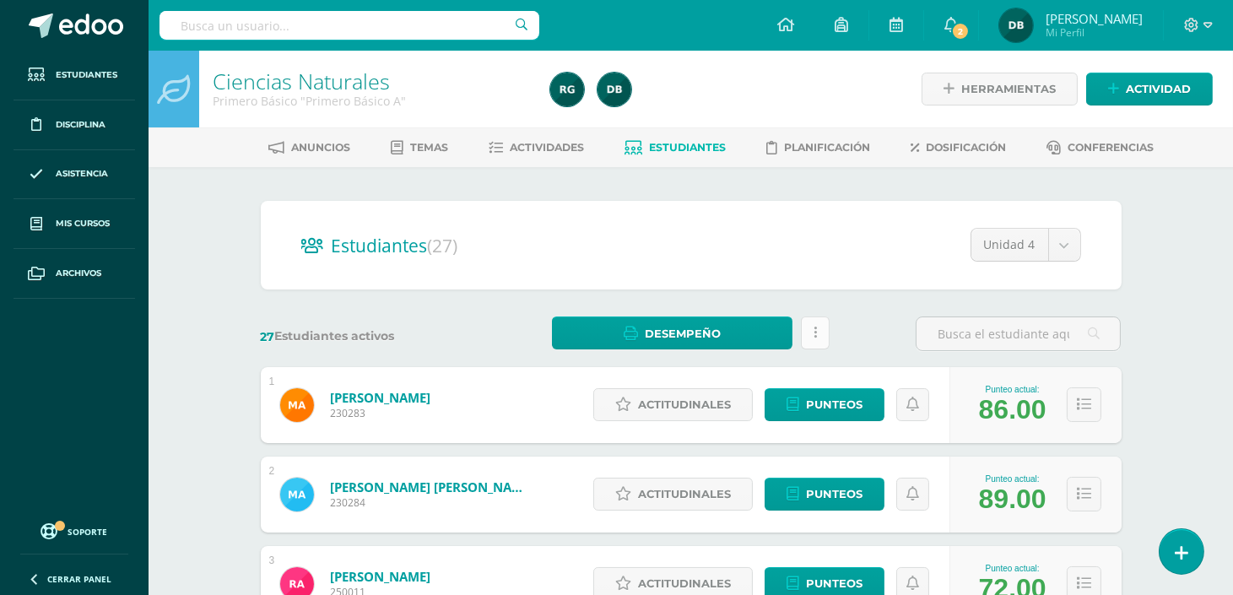
click at [816, 327] on link at bounding box center [815, 332] width 29 height 33
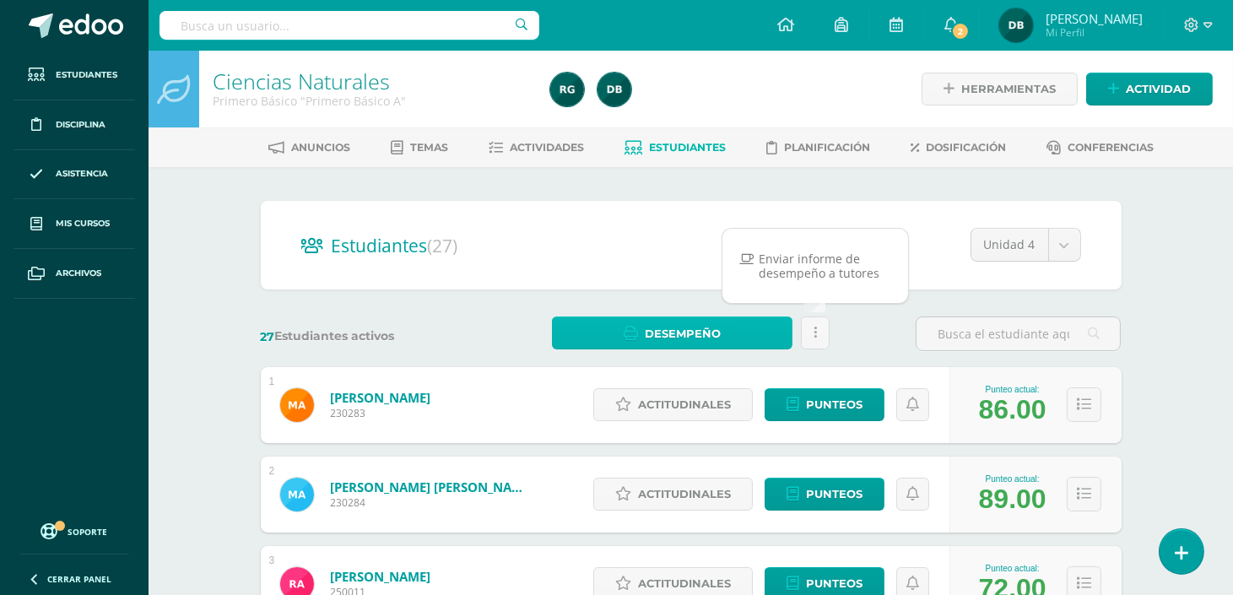
click at [748, 332] on link "Desempeño" at bounding box center [672, 332] width 240 height 33
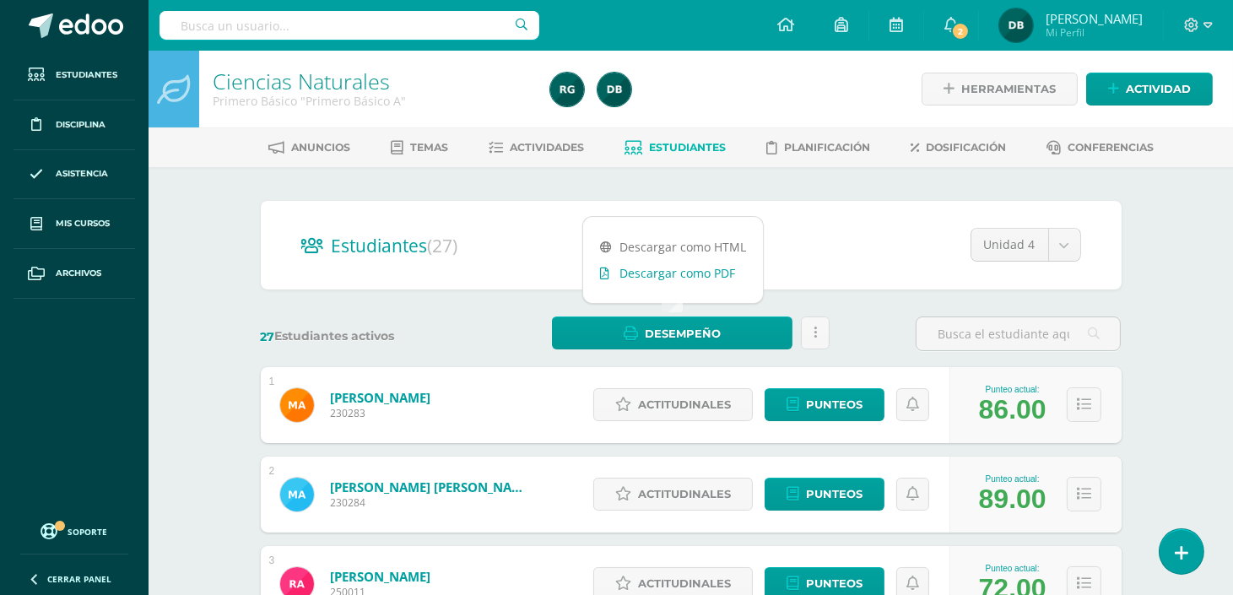
click at [698, 267] on link "Descargar como PDF" at bounding box center [673, 273] width 180 height 26
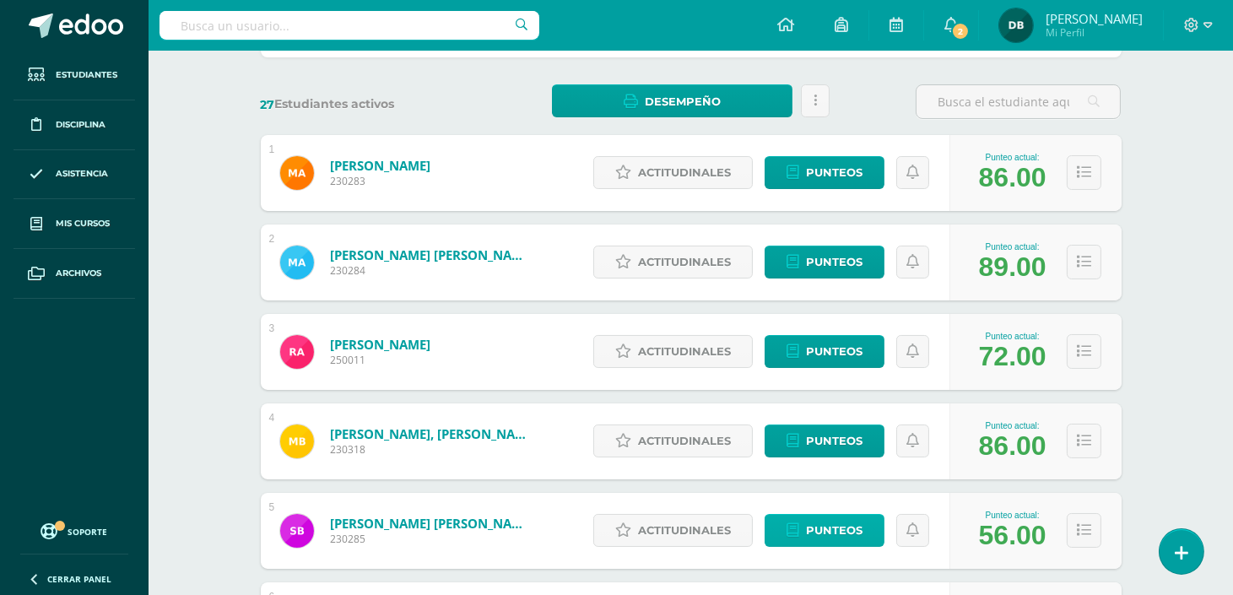
scroll to position [419, 0]
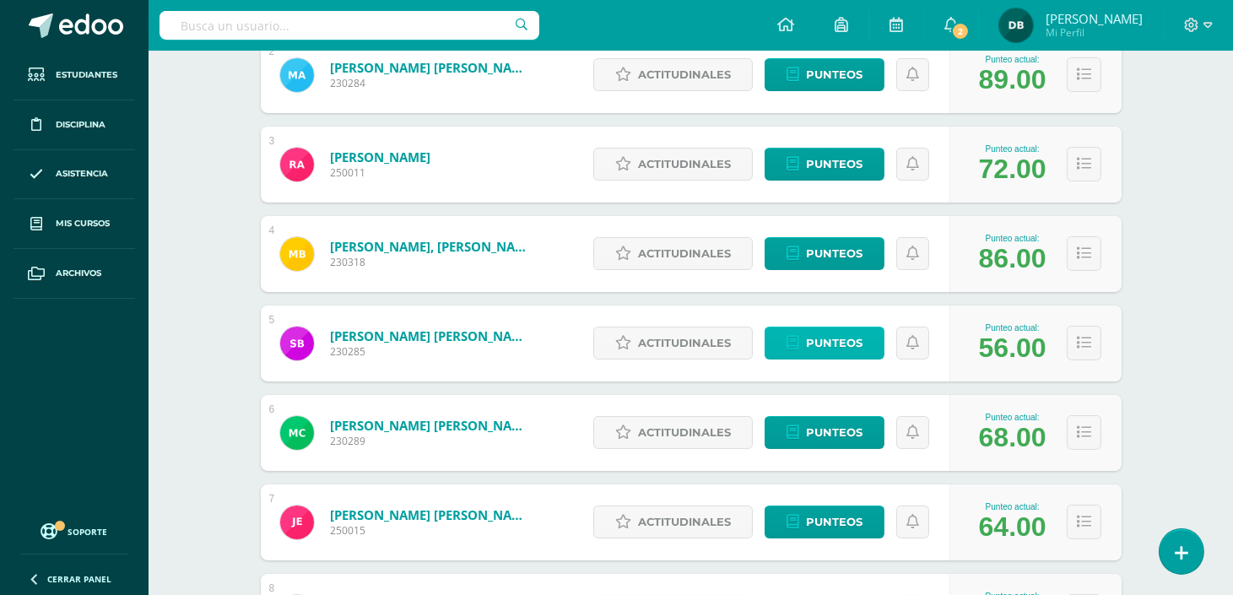
click at [821, 342] on span "Punteos" at bounding box center [834, 342] width 57 height 31
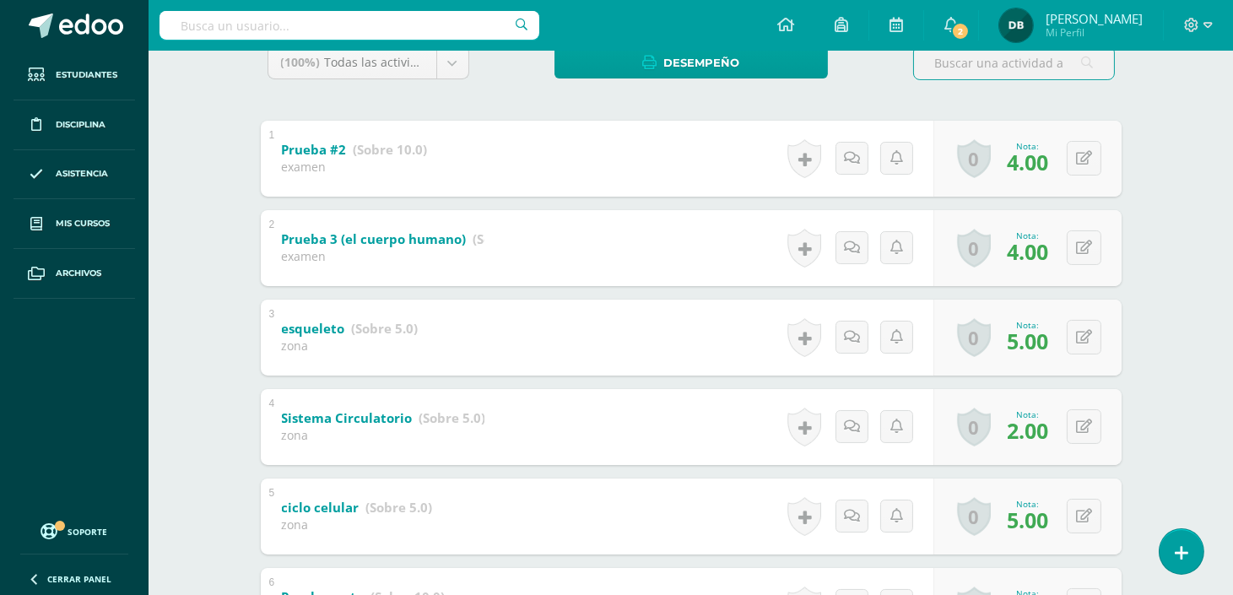
scroll to position [238, 0]
